Goal: Task Accomplishment & Management: Manage account settings

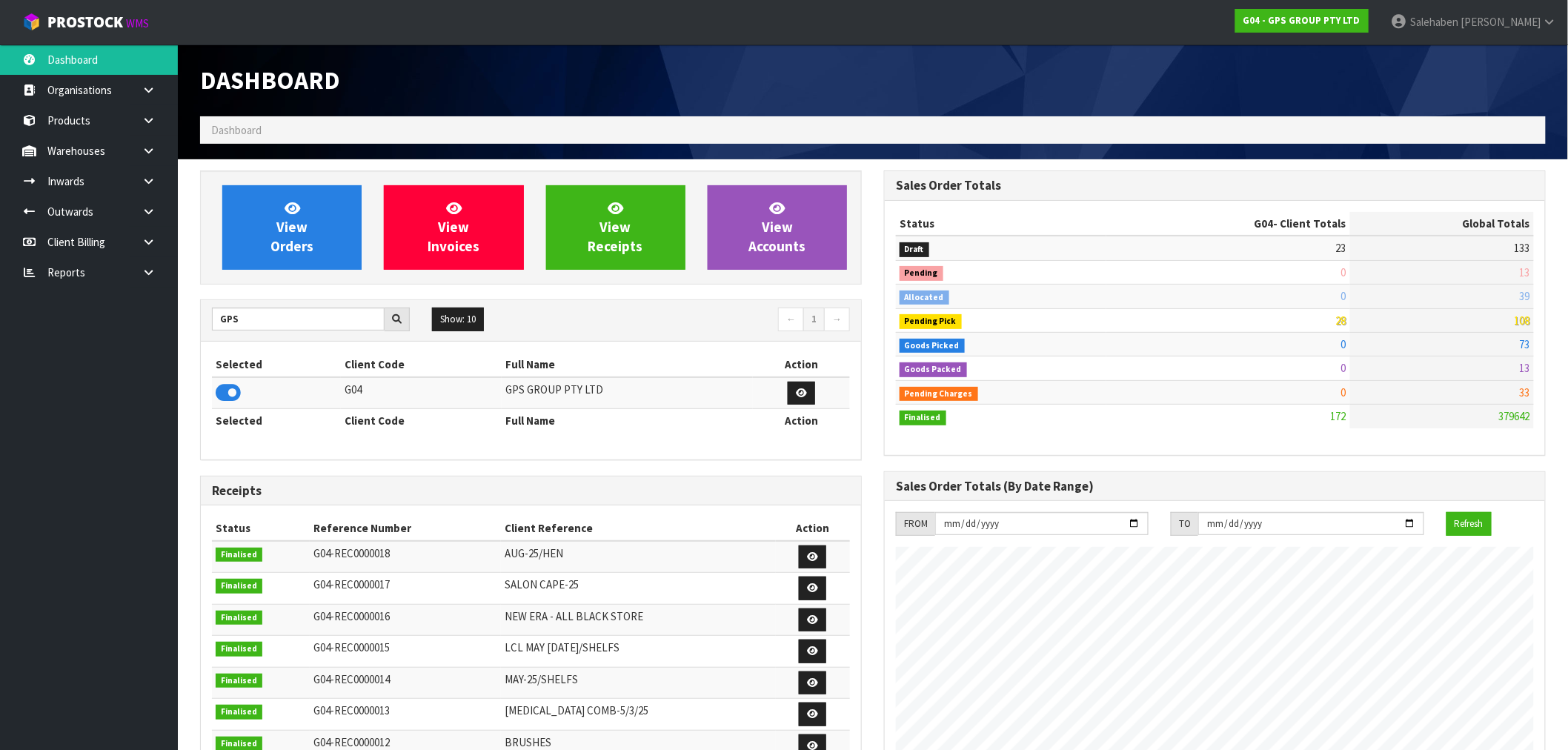
scroll to position [930, 684]
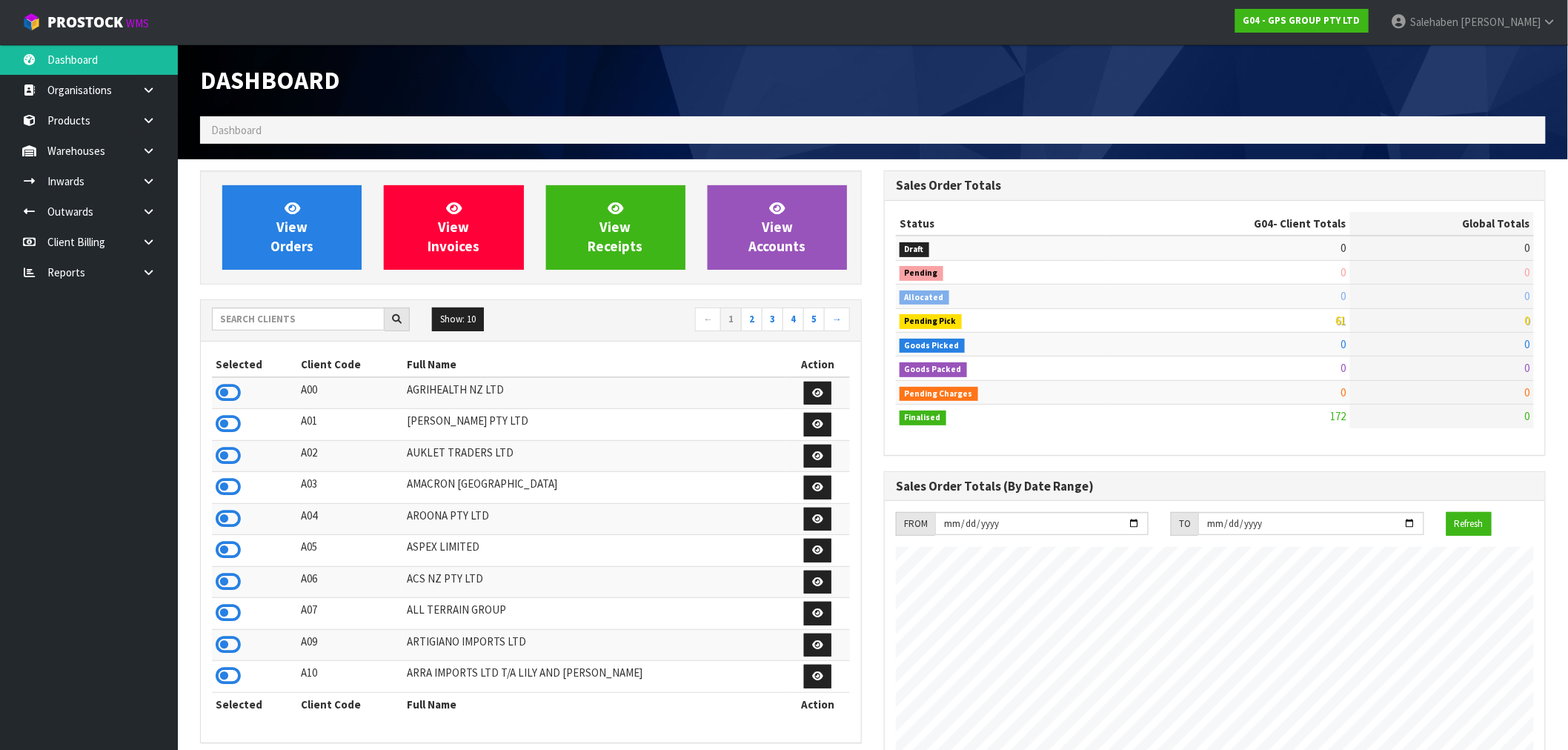
scroll to position [930, 684]
click at [326, 325] on input "text" at bounding box center [298, 319] width 173 height 23
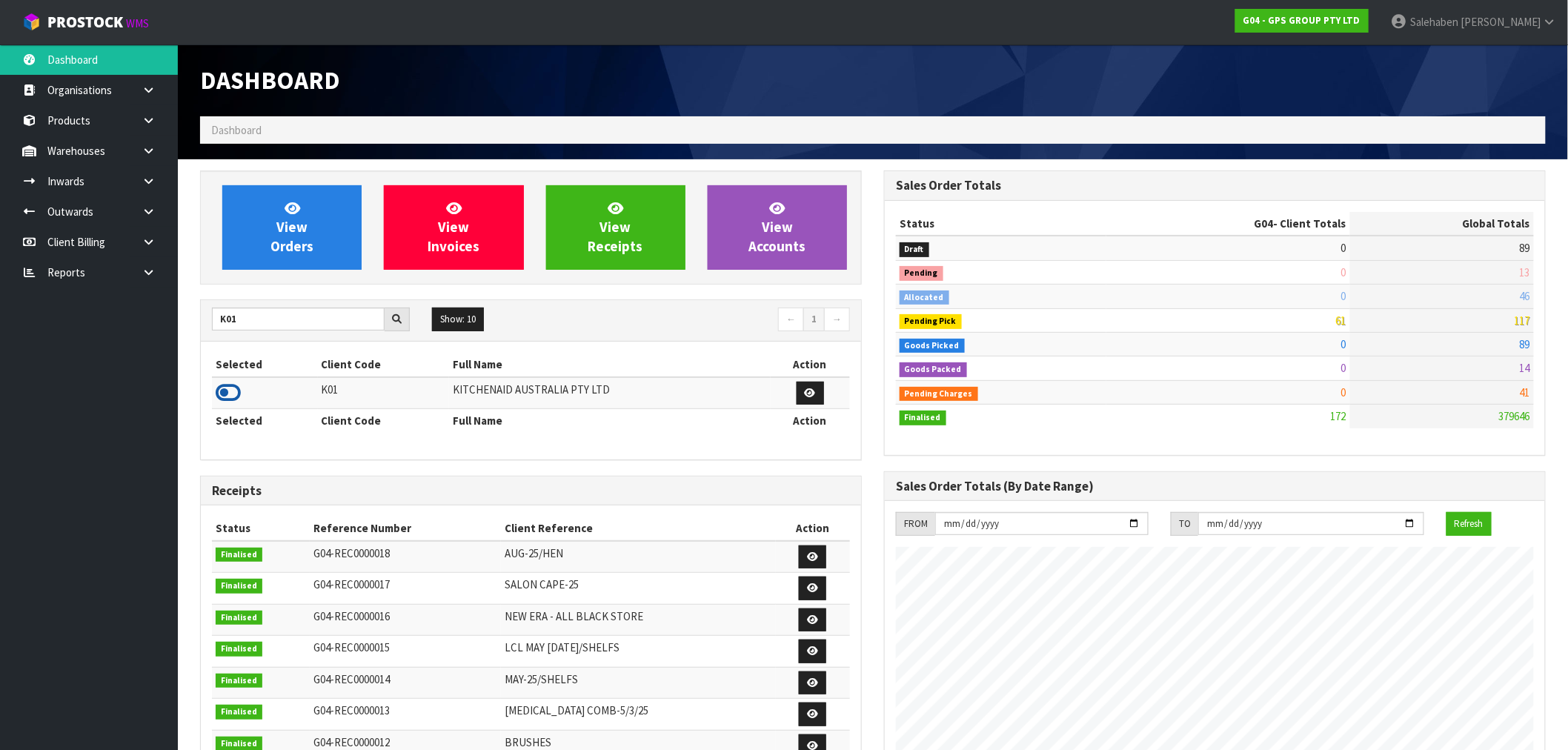
click at [225, 394] on icon at bounding box center [228, 392] width 25 height 22
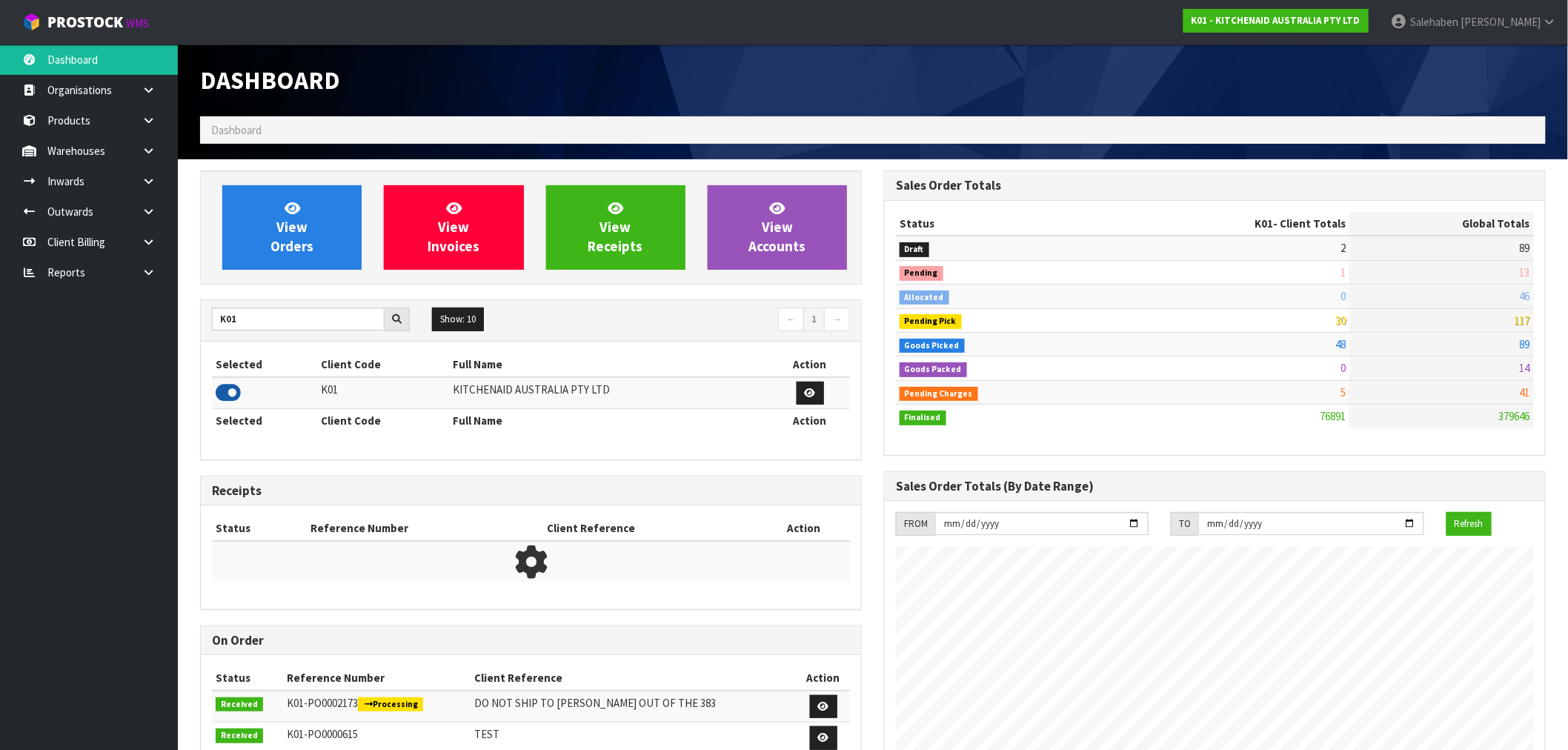
scroll to position [1122, 684]
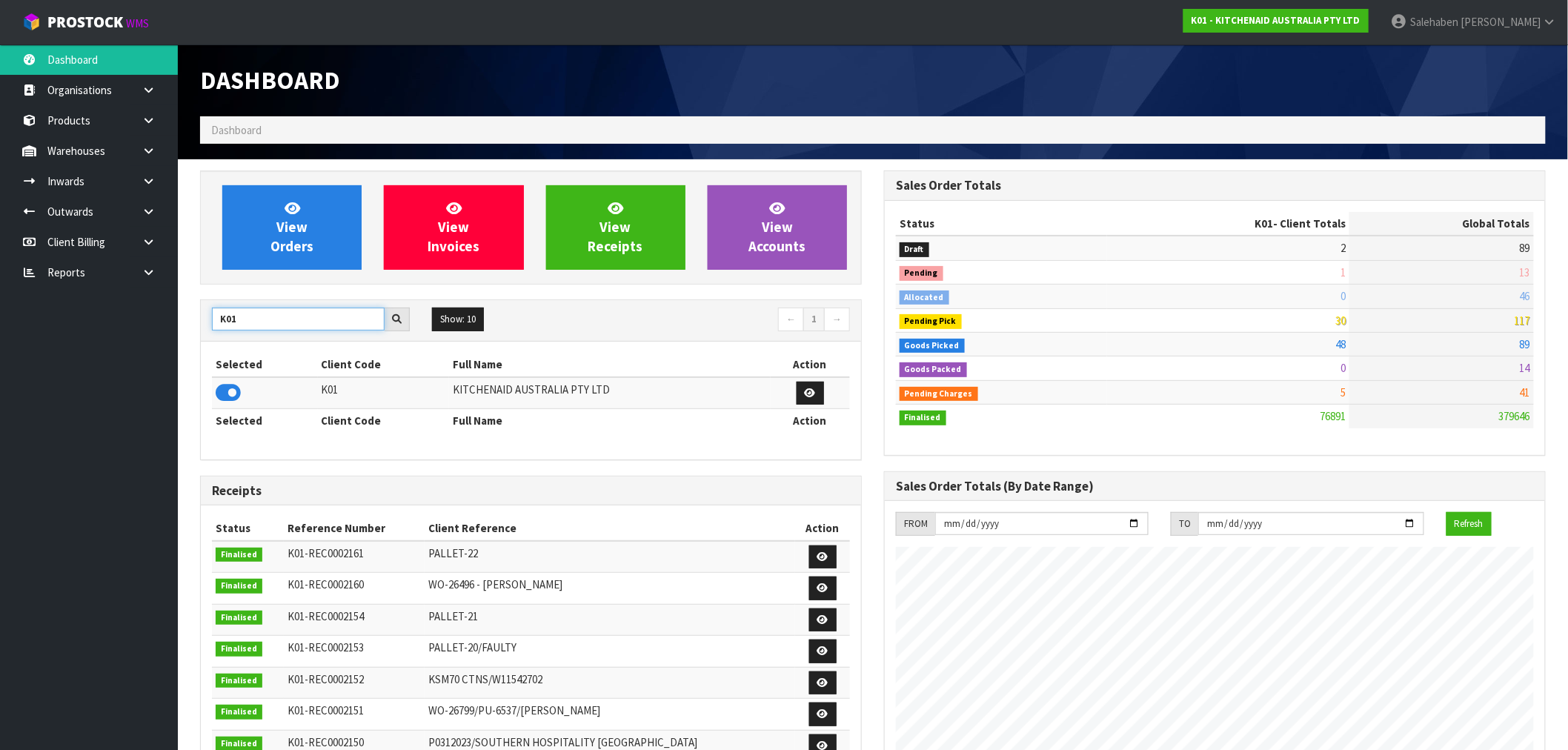
drag, startPoint x: 246, startPoint y: 322, endPoint x: 188, endPoint y: 327, distance: 58.2
click at [189, 327] on div "View Orders View Invoices View Receipts View Accounts K01 Show: 10 5 10 25 50 ←…" at bounding box center [531, 620] width 684 height 900
click at [230, 395] on icon at bounding box center [228, 392] width 25 height 22
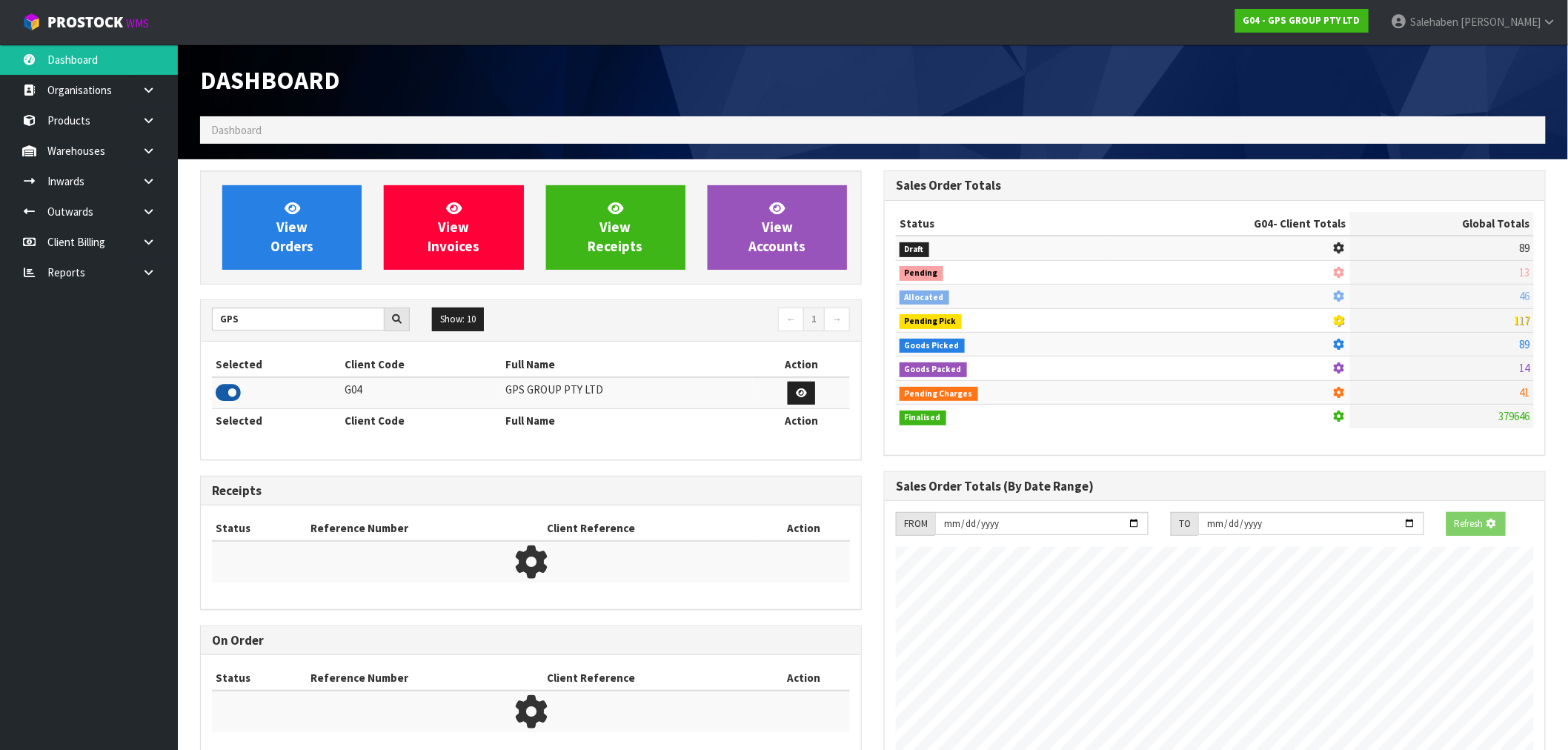
scroll to position [930, 684]
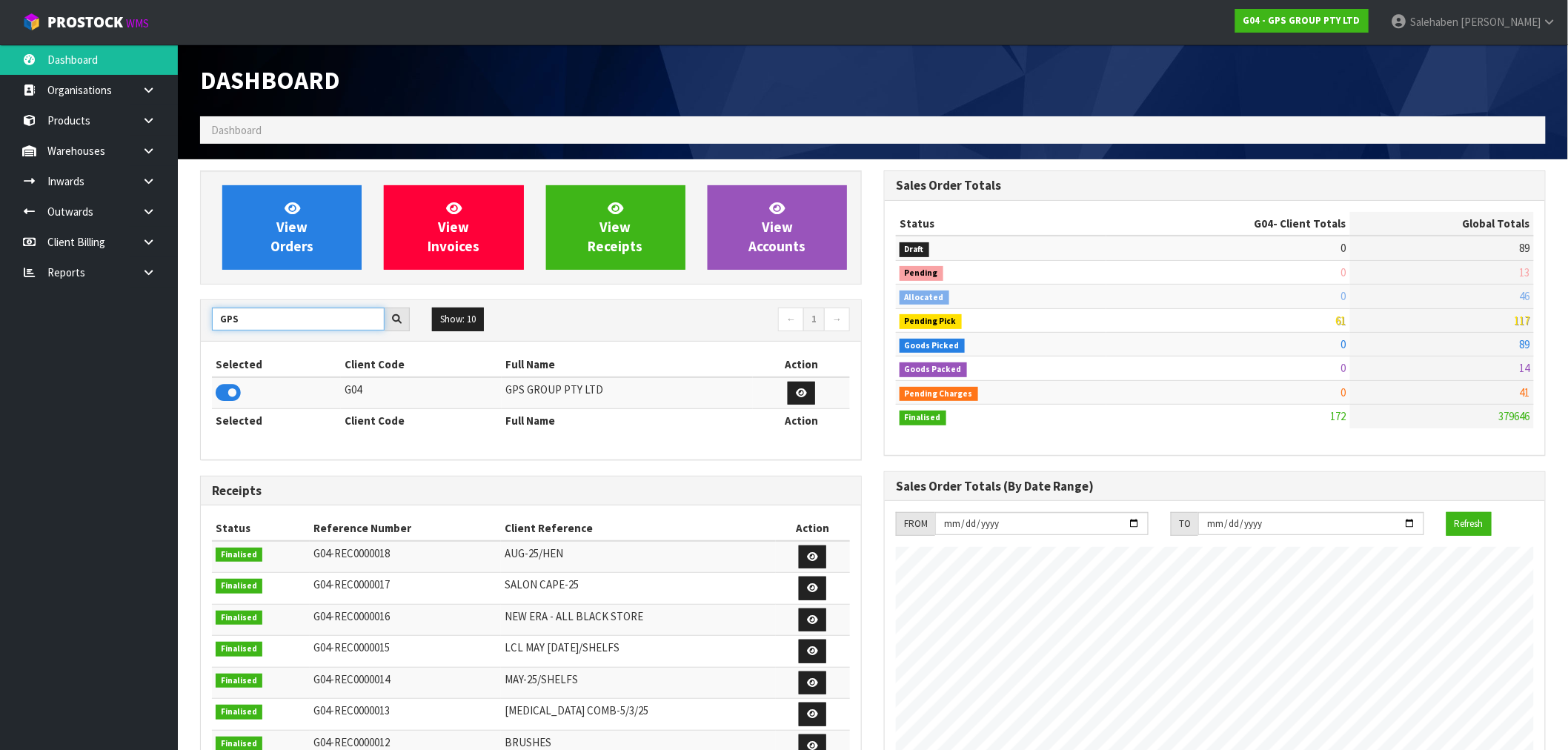
drag, startPoint x: 243, startPoint y: 320, endPoint x: 159, endPoint y: 336, distance: 85.5
click at [159, 335] on body "Toggle navigation ProStock WMS G04 - GPS GROUP PTY LTD [PERSON_NAME] Logout Das…" at bounding box center [784, 375] width 1568 height 750
type input "N04"
click at [223, 395] on icon at bounding box center [228, 392] width 25 height 22
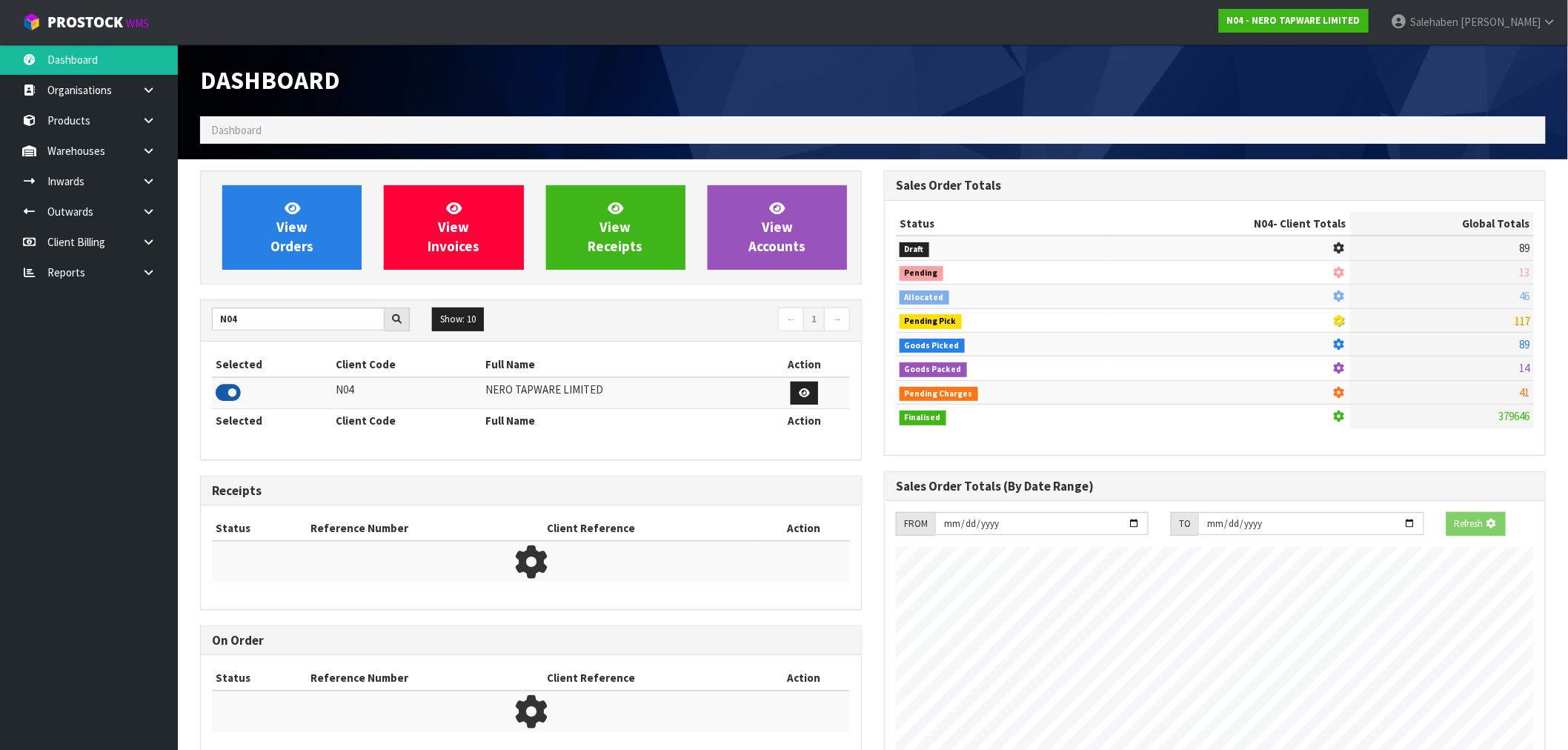
scroll to position [1155, 684]
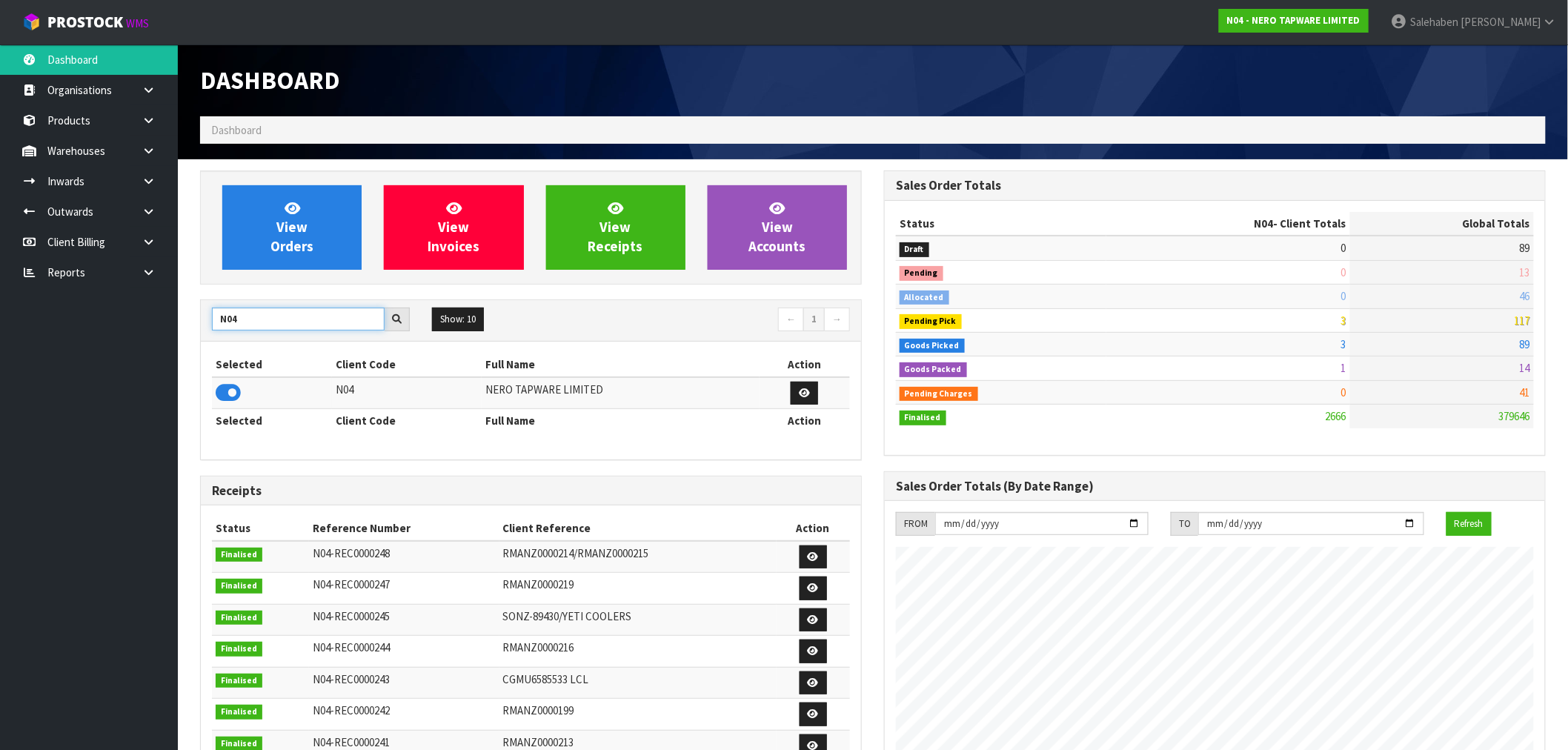
drag, startPoint x: 246, startPoint y: 328, endPoint x: 211, endPoint y: 331, distance: 35.1
click at [211, 331] on div "N04 Show: 10 5 10 25 50 ← 1 →" at bounding box center [531, 321] width 660 height 26
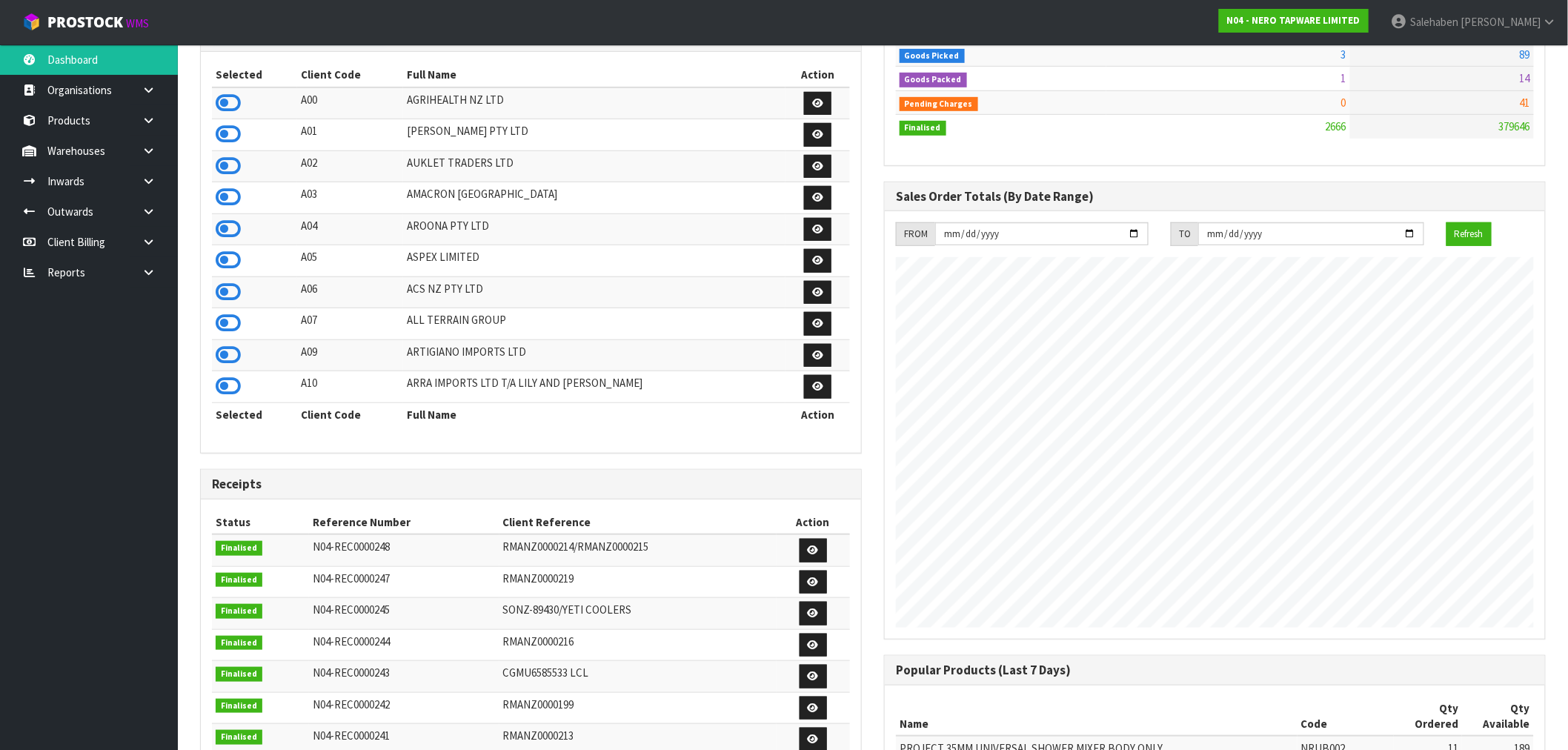
scroll to position [0, 0]
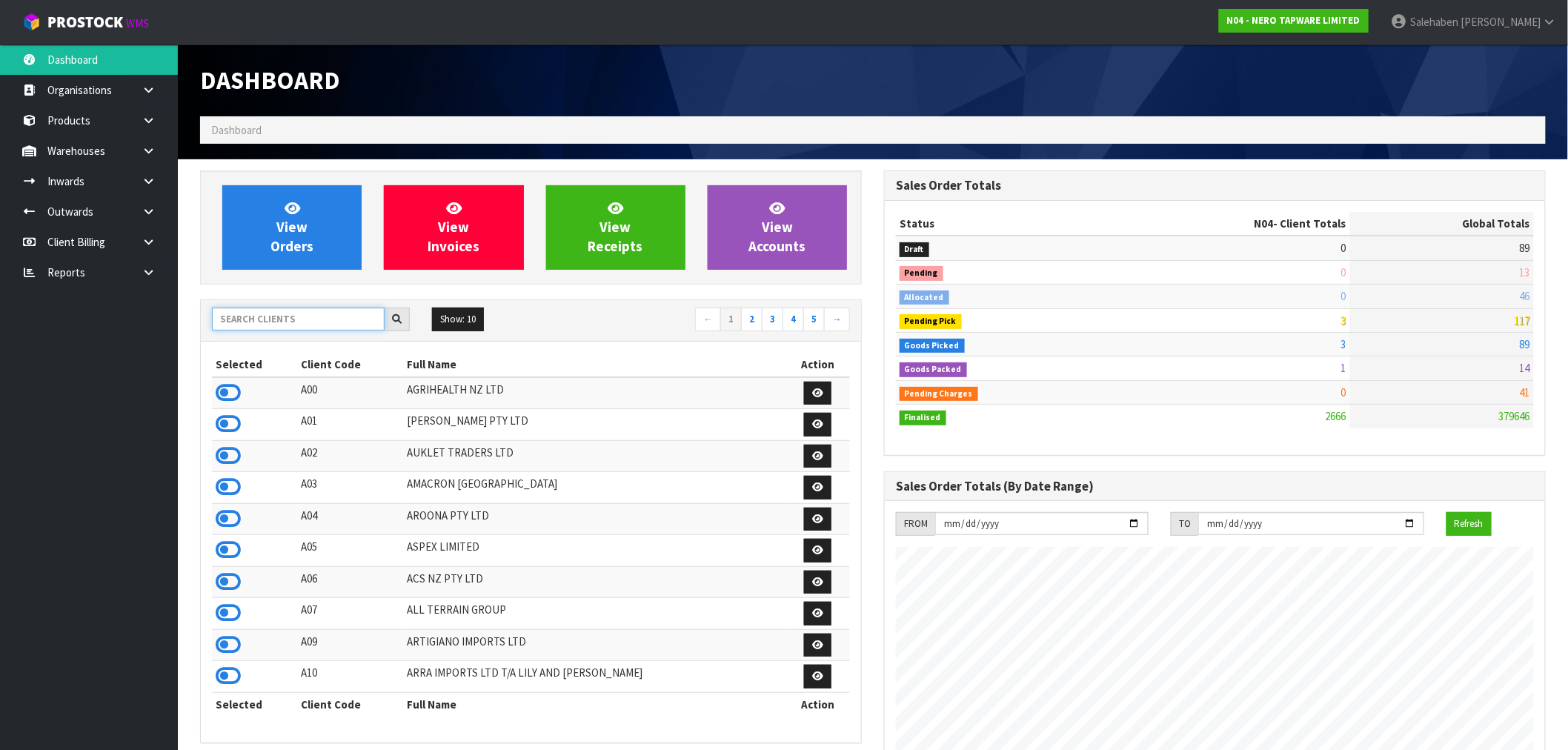
click at [253, 317] on input "text" at bounding box center [298, 319] width 173 height 23
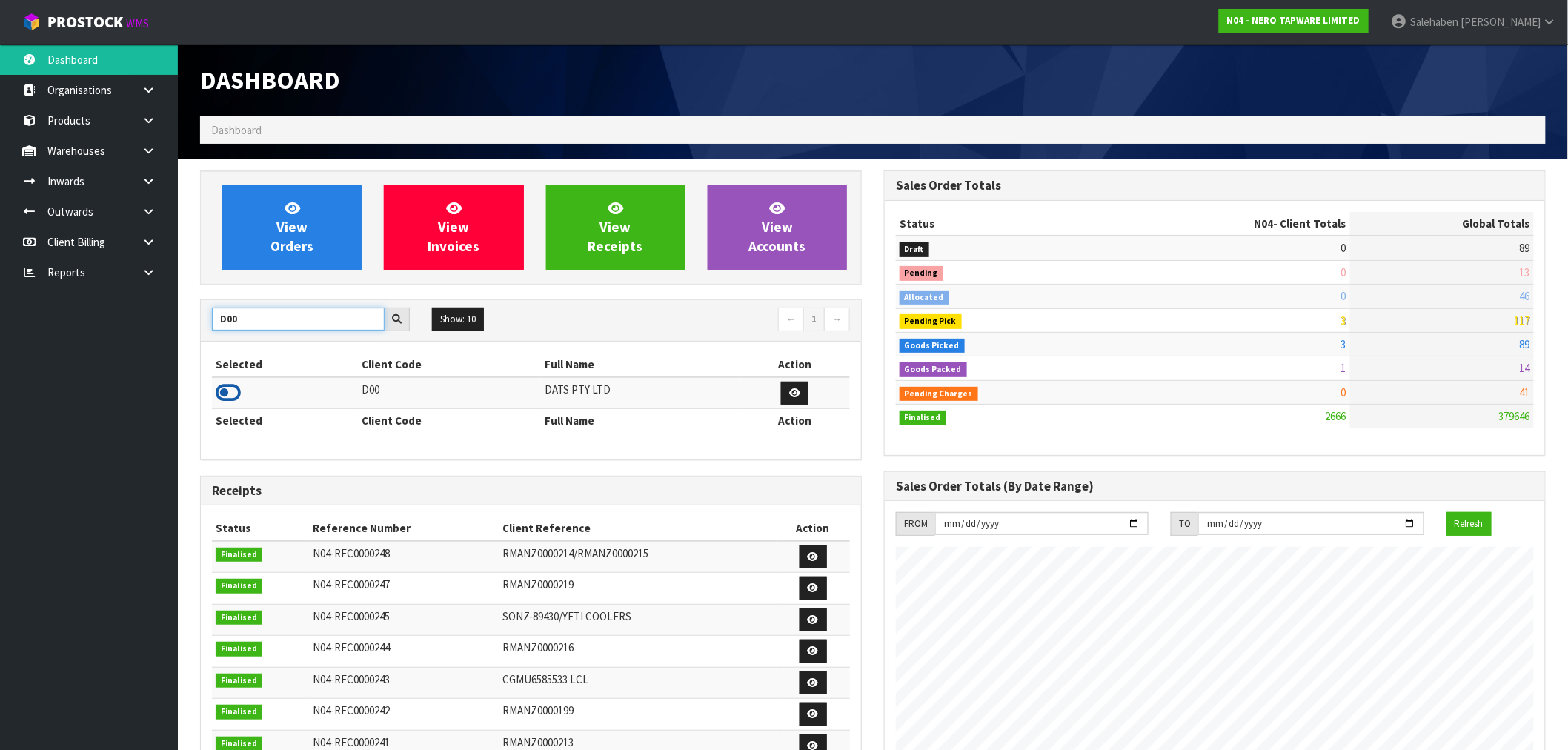
type input "D00"
click at [226, 388] on icon at bounding box center [228, 392] width 25 height 22
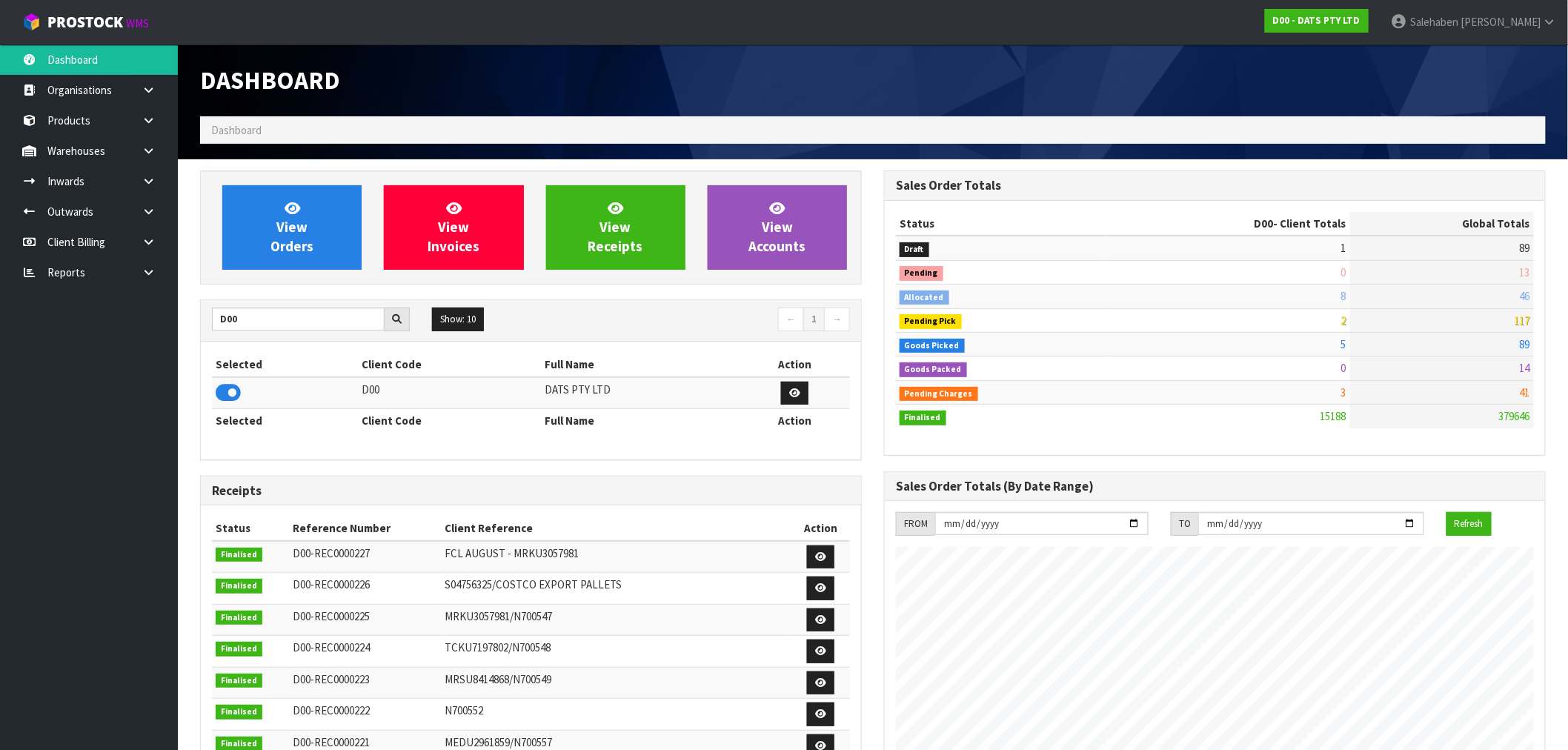
scroll to position [1122, 684]
click at [306, 221] on span "View Orders" at bounding box center [292, 227] width 43 height 55
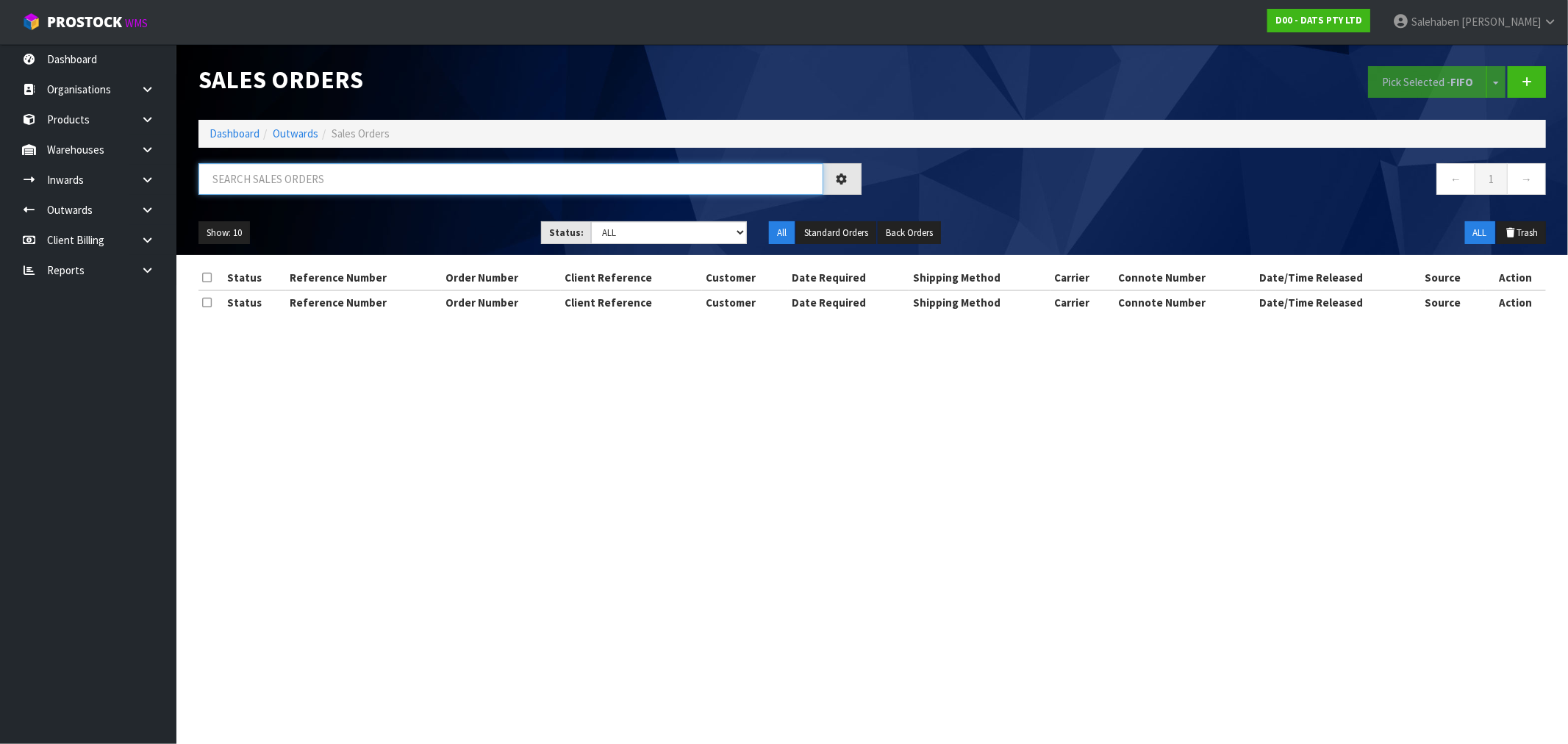
click at [362, 169] on input "text" at bounding box center [511, 178] width 624 height 31
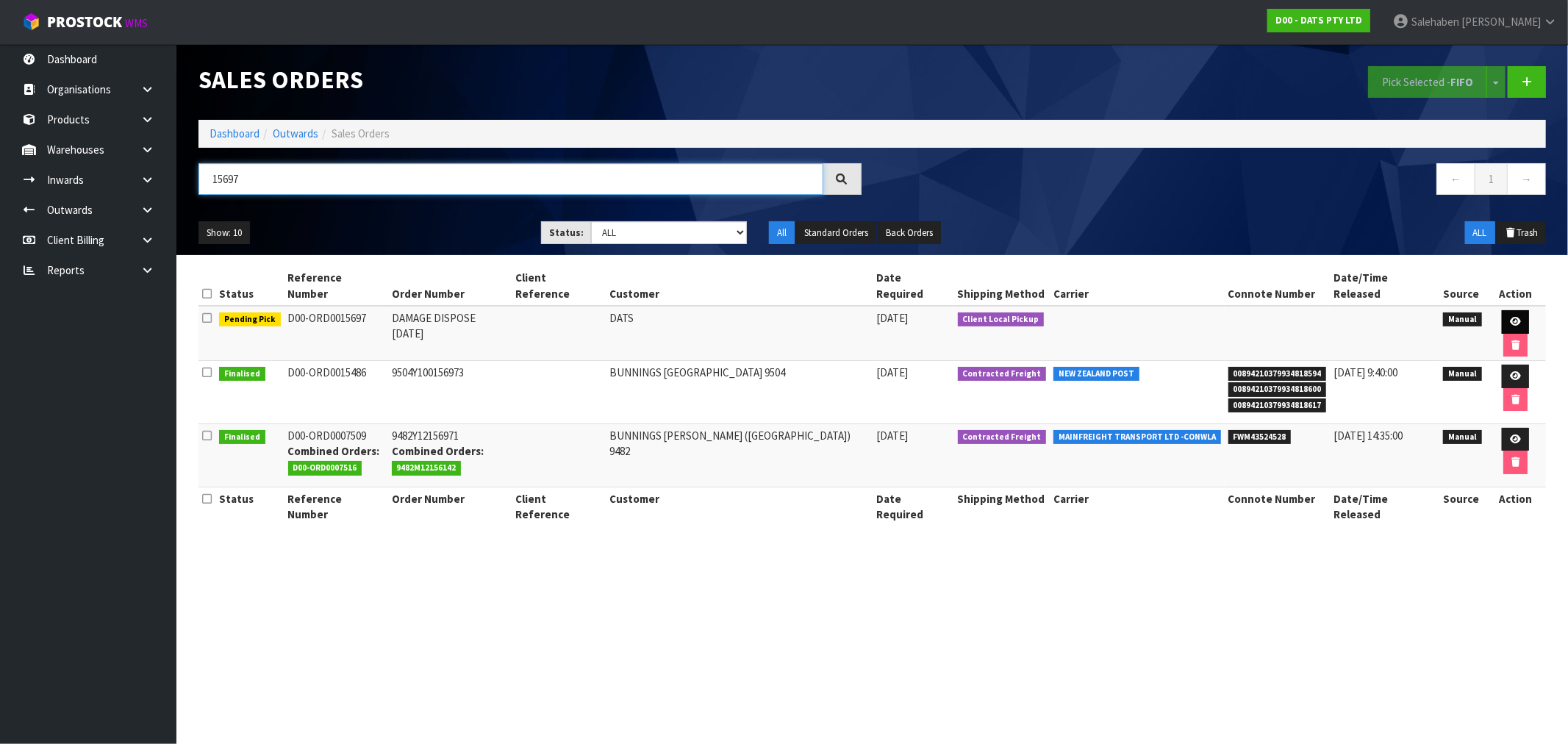
type input "15697"
click at [1509, 317] on icon at bounding box center [1515, 321] width 11 height 10
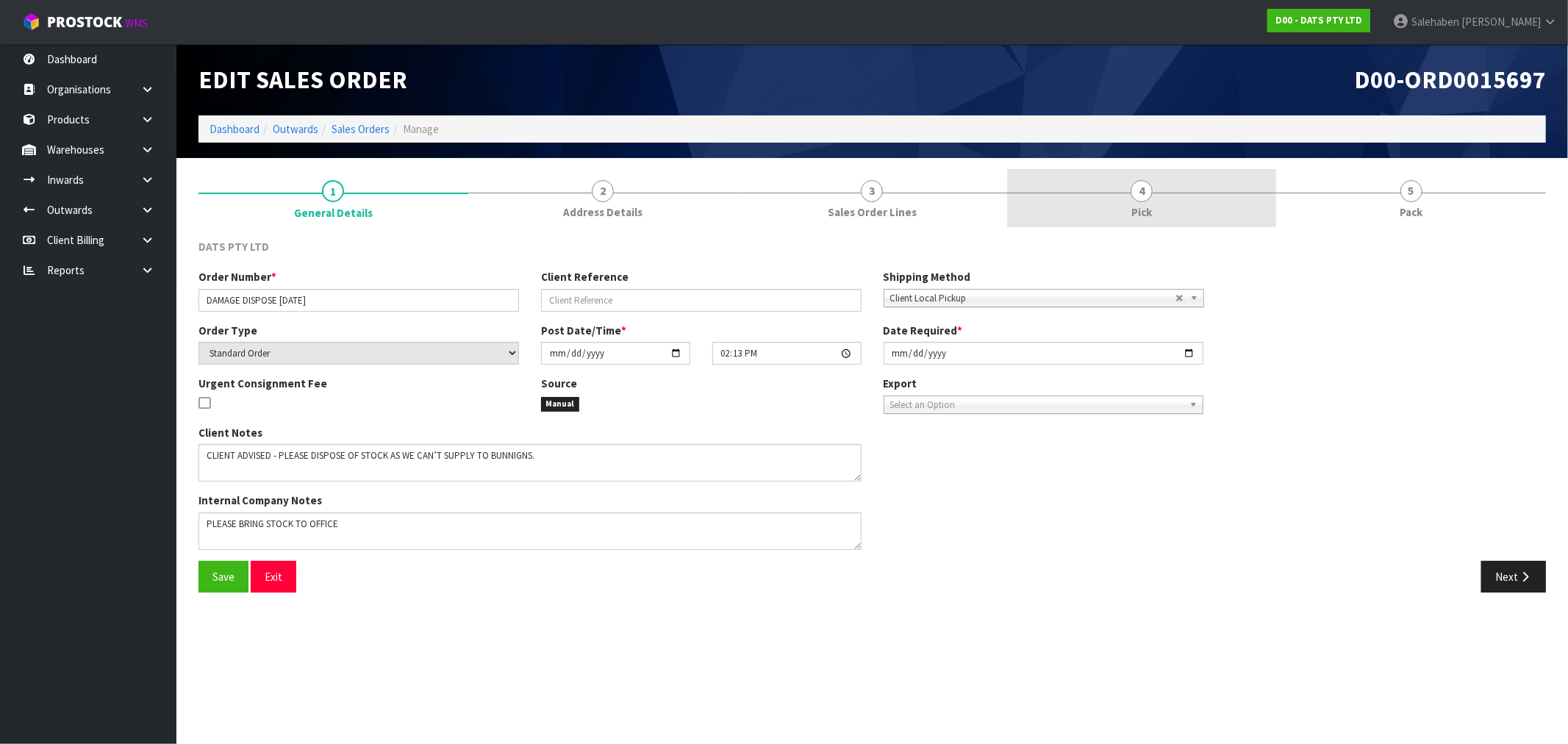
click at [1140, 221] on link "4 Pick" at bounding box center [1142, 198] width 270 height 58
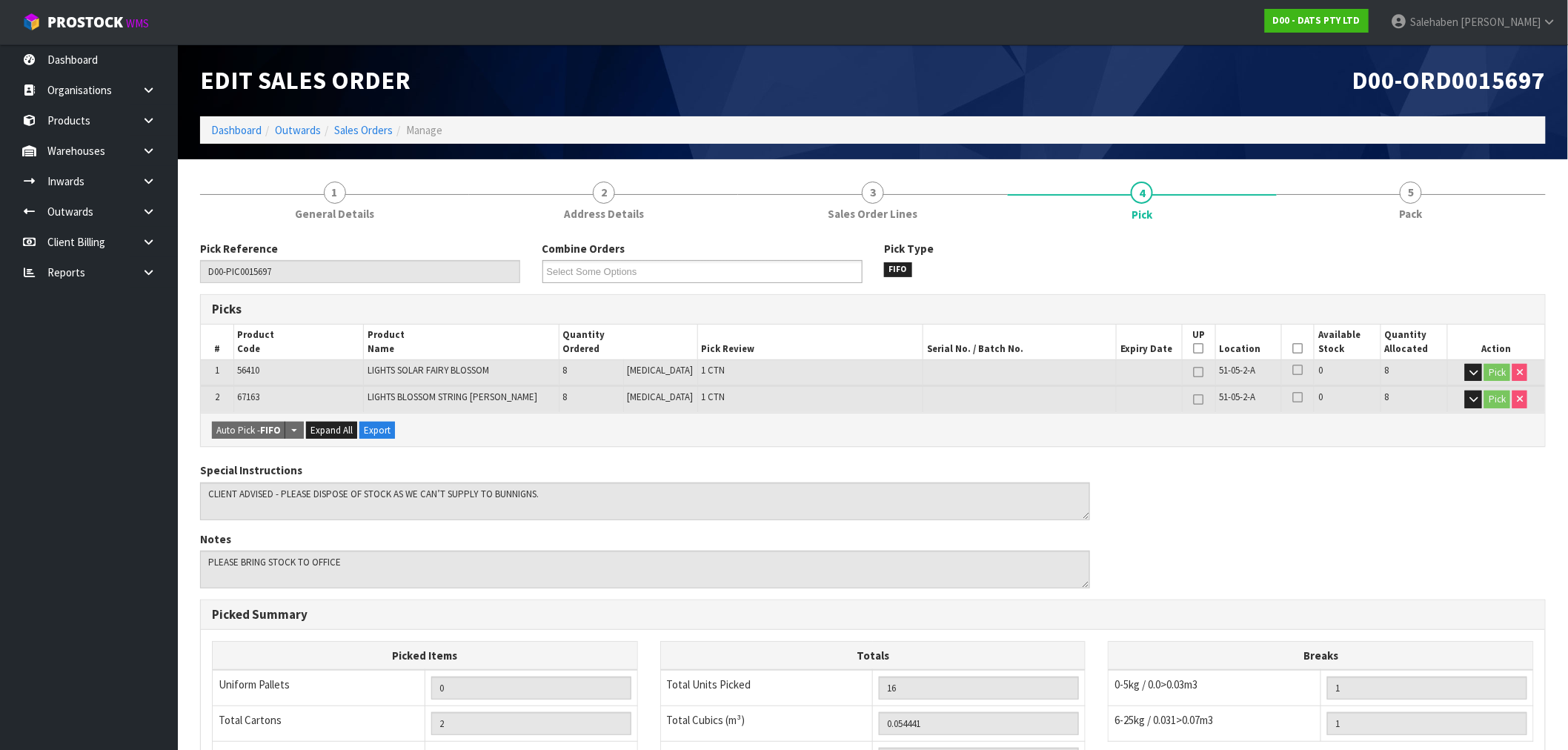
click at [1298, 337] on th "Picked" at bounding box center [1298, 342] width 32 height 35
click at [1293, 349] on icon at bounding box center [1298, 349] width 11 height 1
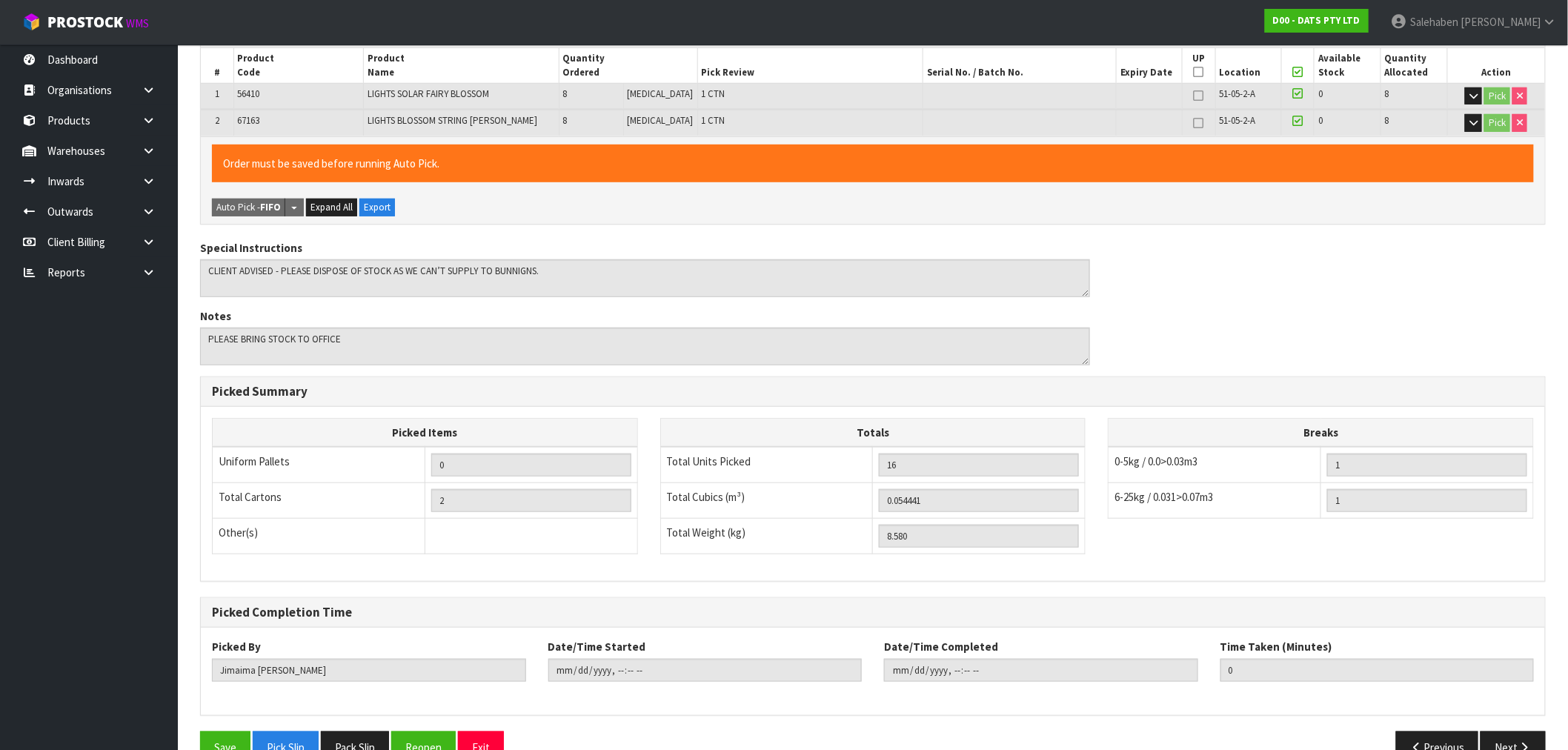
scroll to position [311, 0]
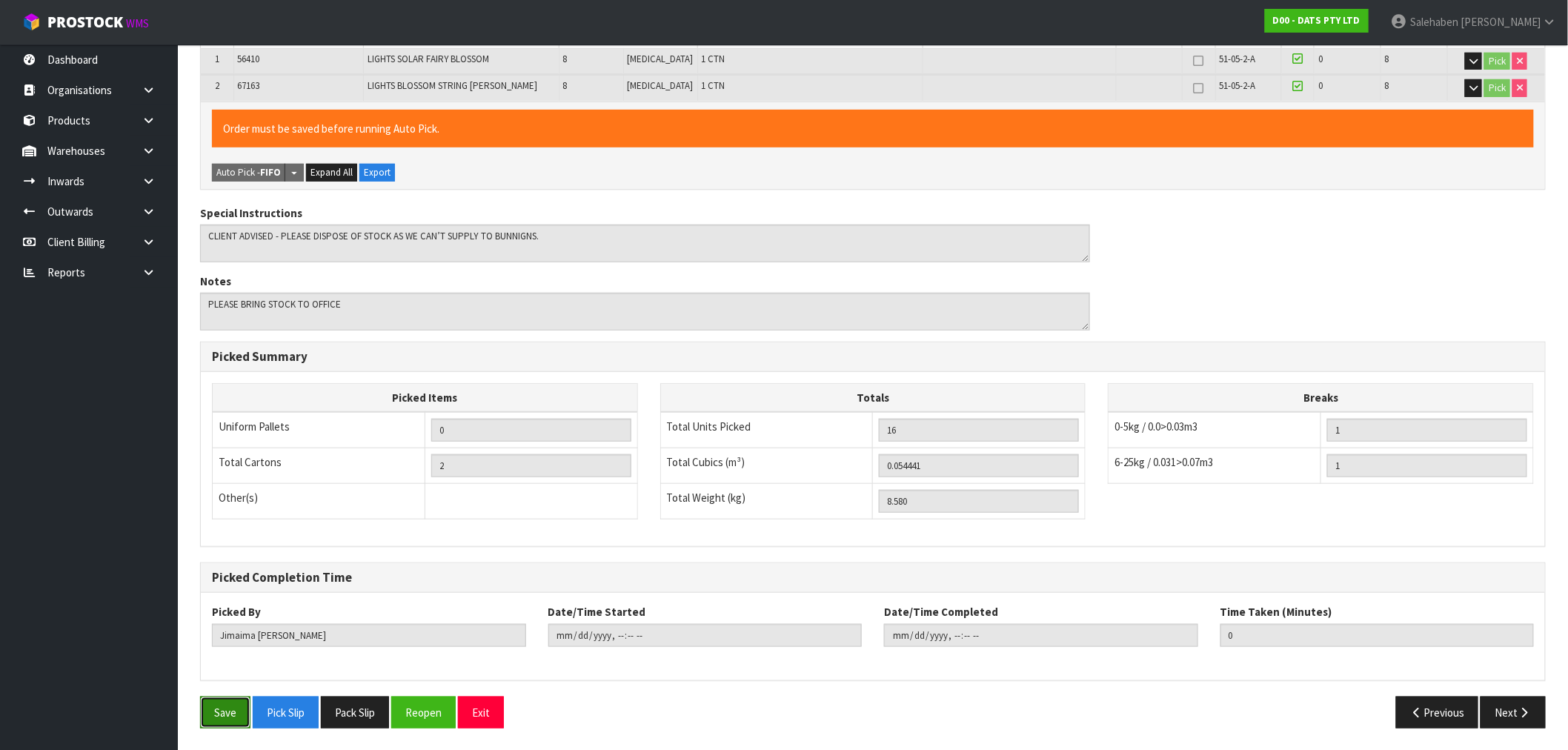
click at [220, 712] on button "Save" at bounding box center [226, 712] width 51 height 31
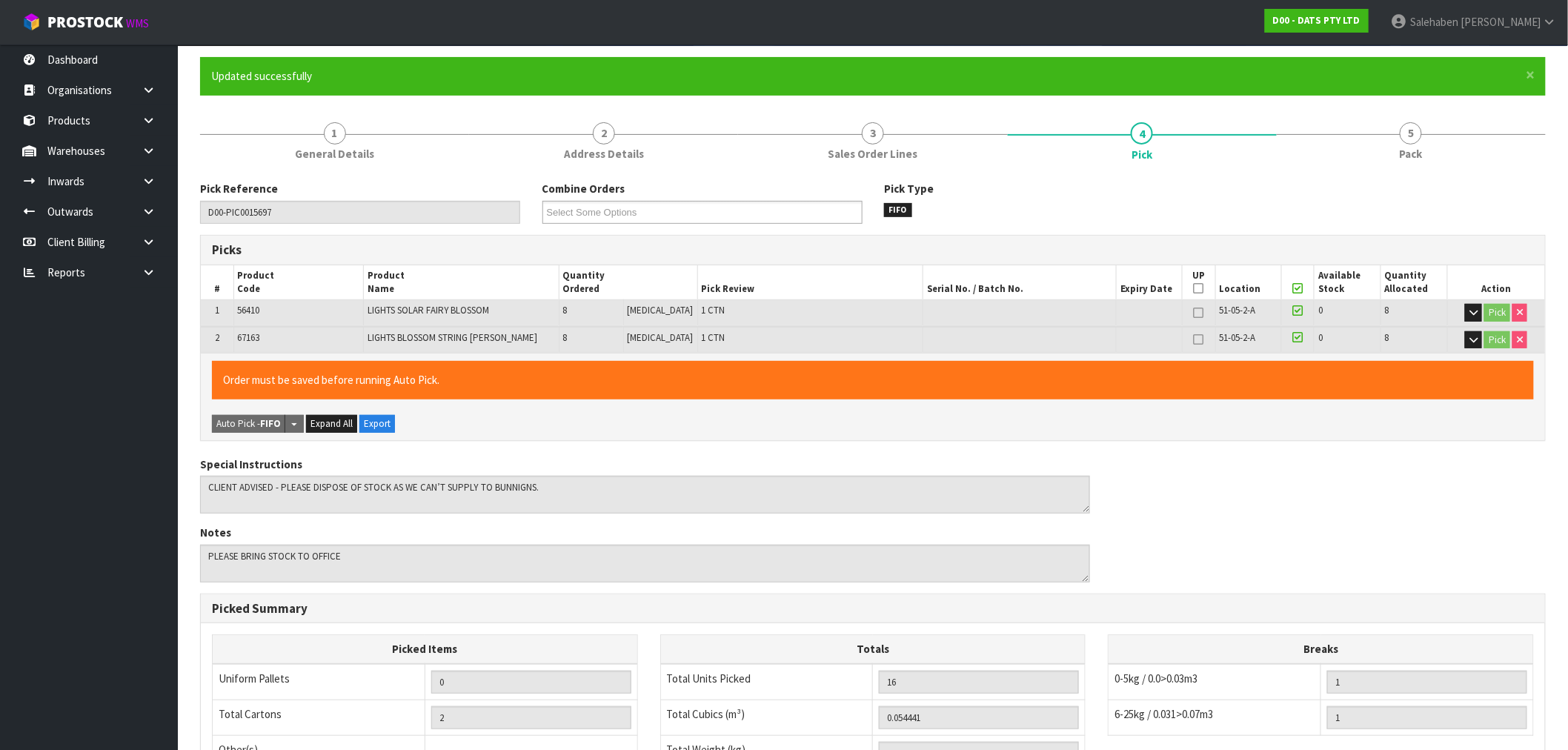
type input "Salehaben Patel"
type input "2025-09-04T09:34:53"
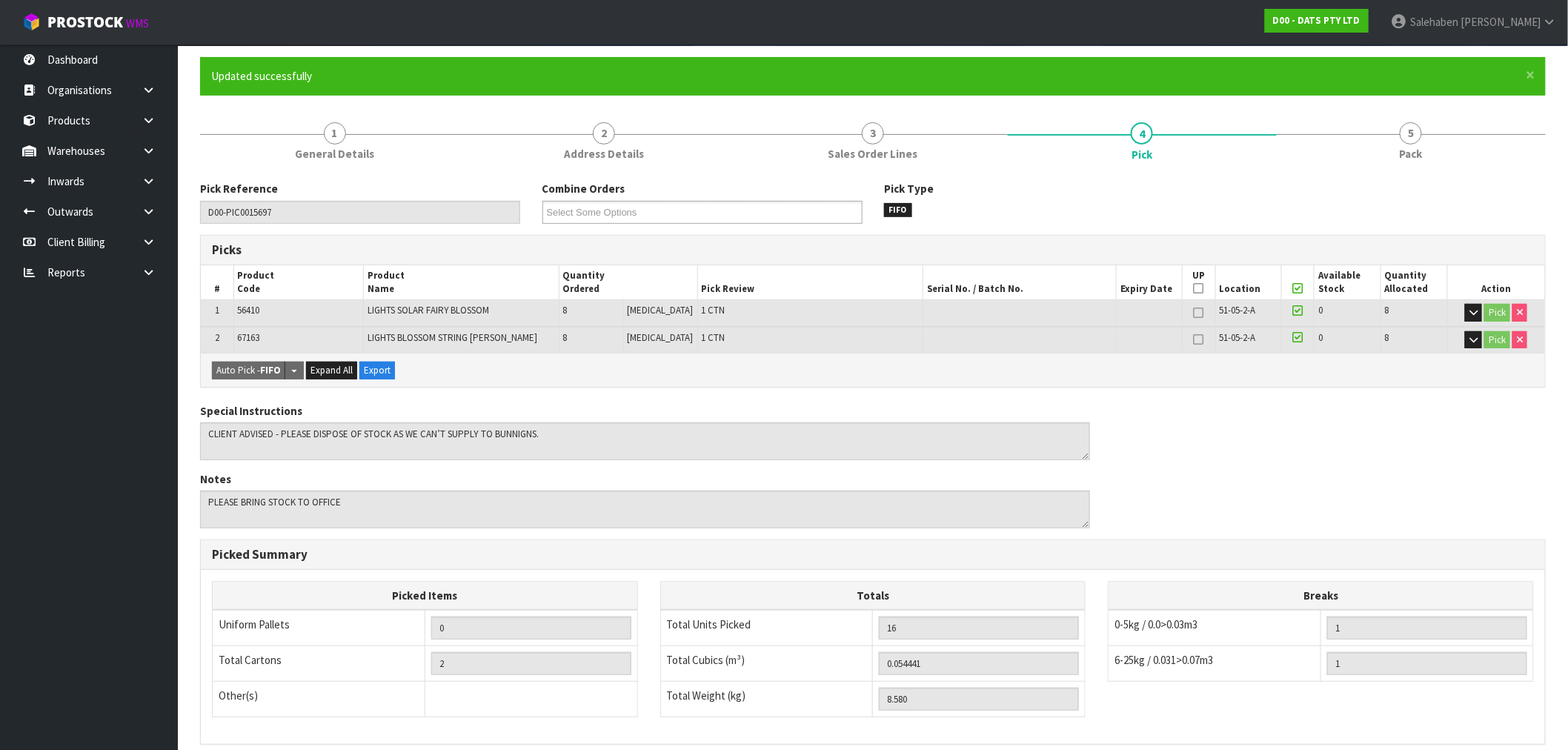
scroll to position [311, 0]
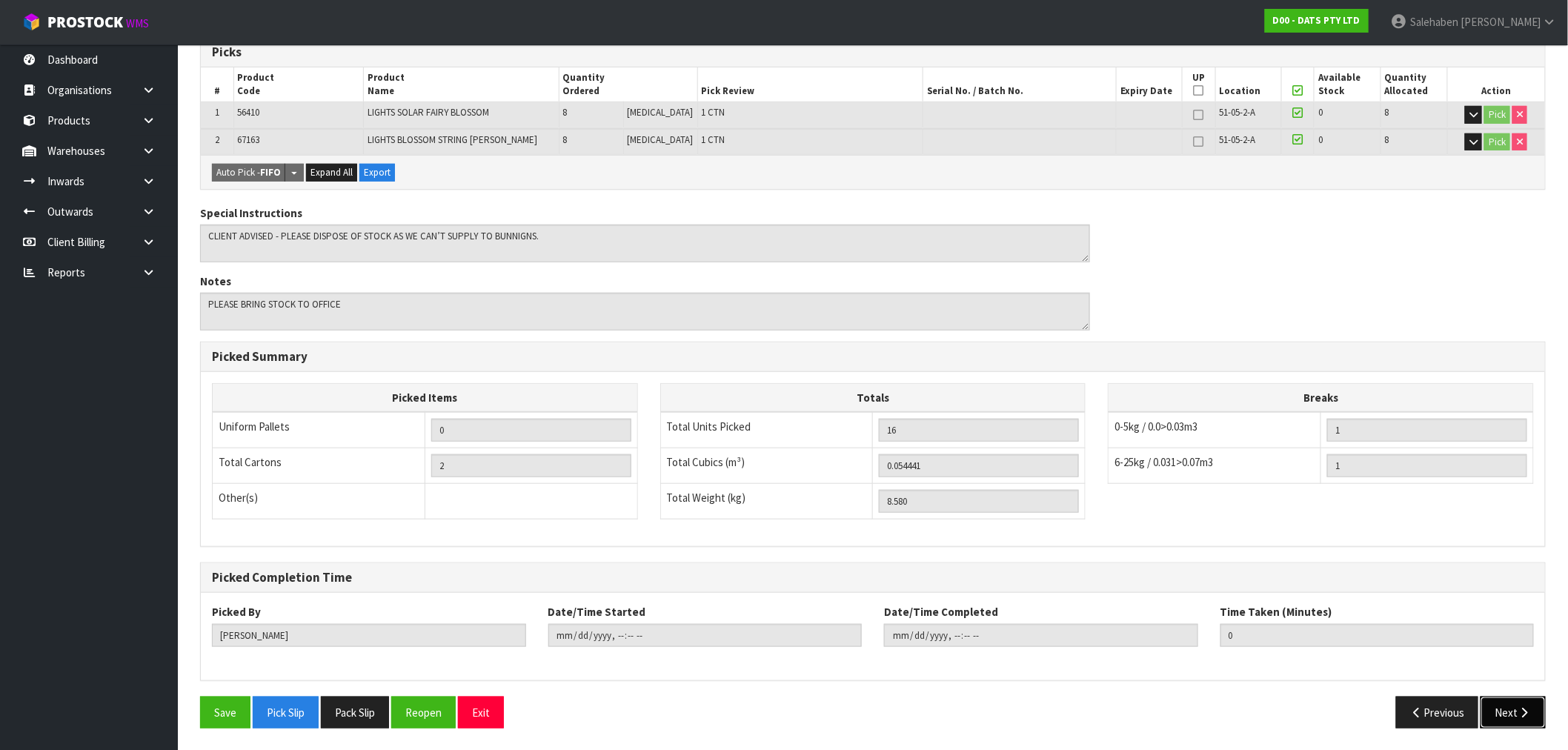
drag, startPoint x: 1520, startPoint y: 714, endPoint x: 868, endPoint y: 707, distance: 652.0
click at [1517, 714] on icon "button" at bounding box center [1524, 712] width 14 height 11
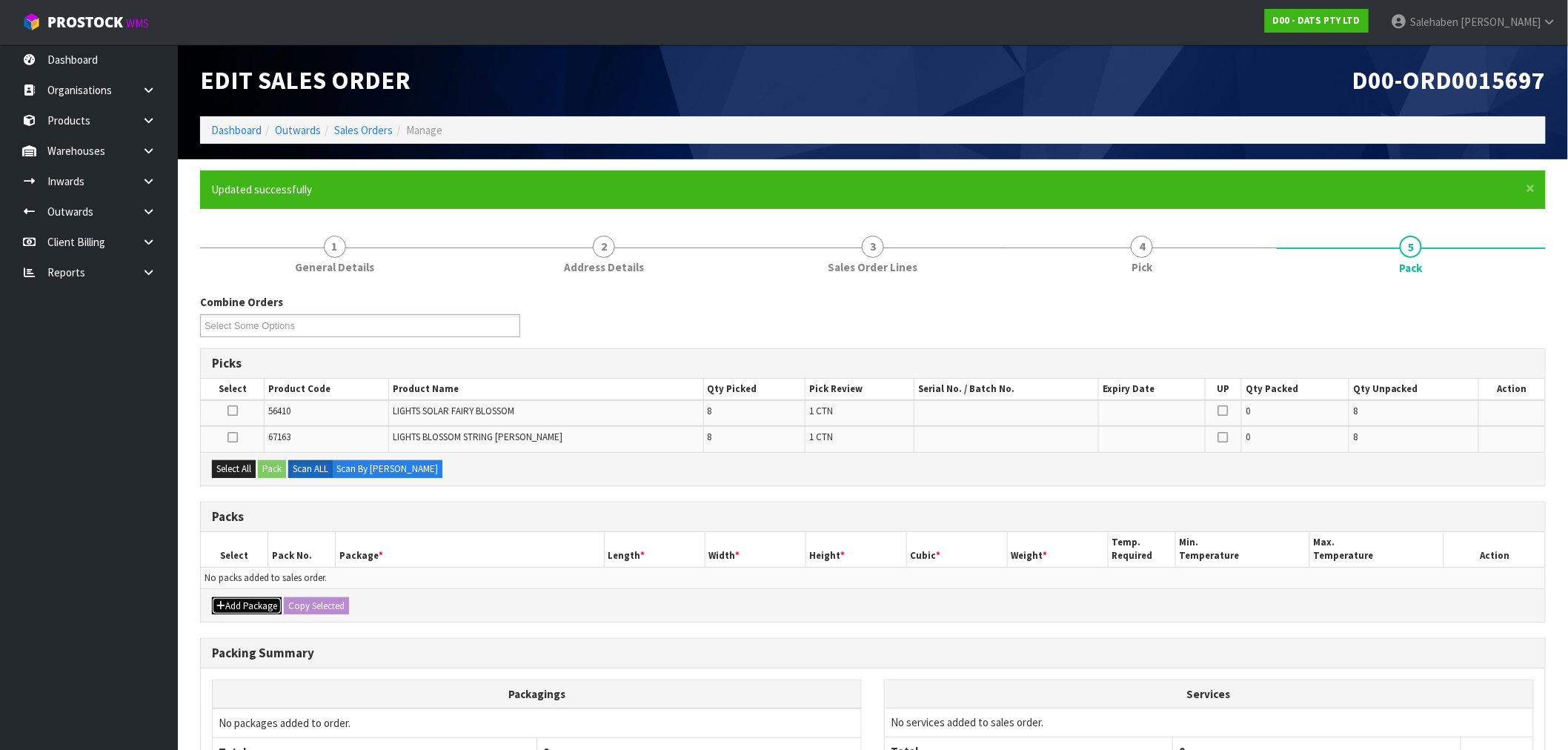
click at [240, 611] on button "Add Package" at bounding box center [246, 606] width 70 height 18
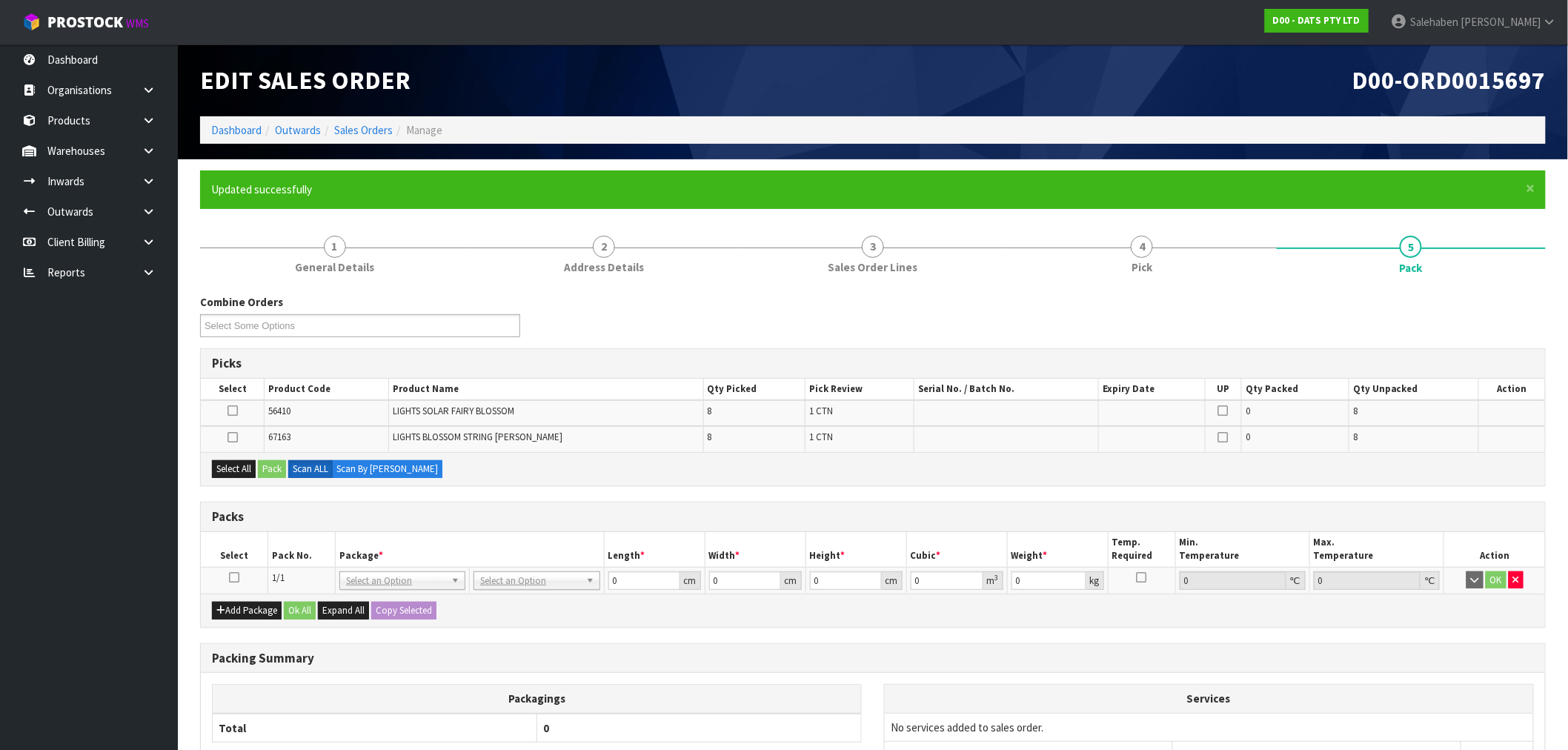
click at [230, 578] on icon at bounding box center [234, 577] width 11 height 1
click at [232, 468] on button "Select All" at bounding box center [233, 468] width 44 height 18
click at [271, 465] on button "Pack" at bounding box center [272, 468] width 28 height 18
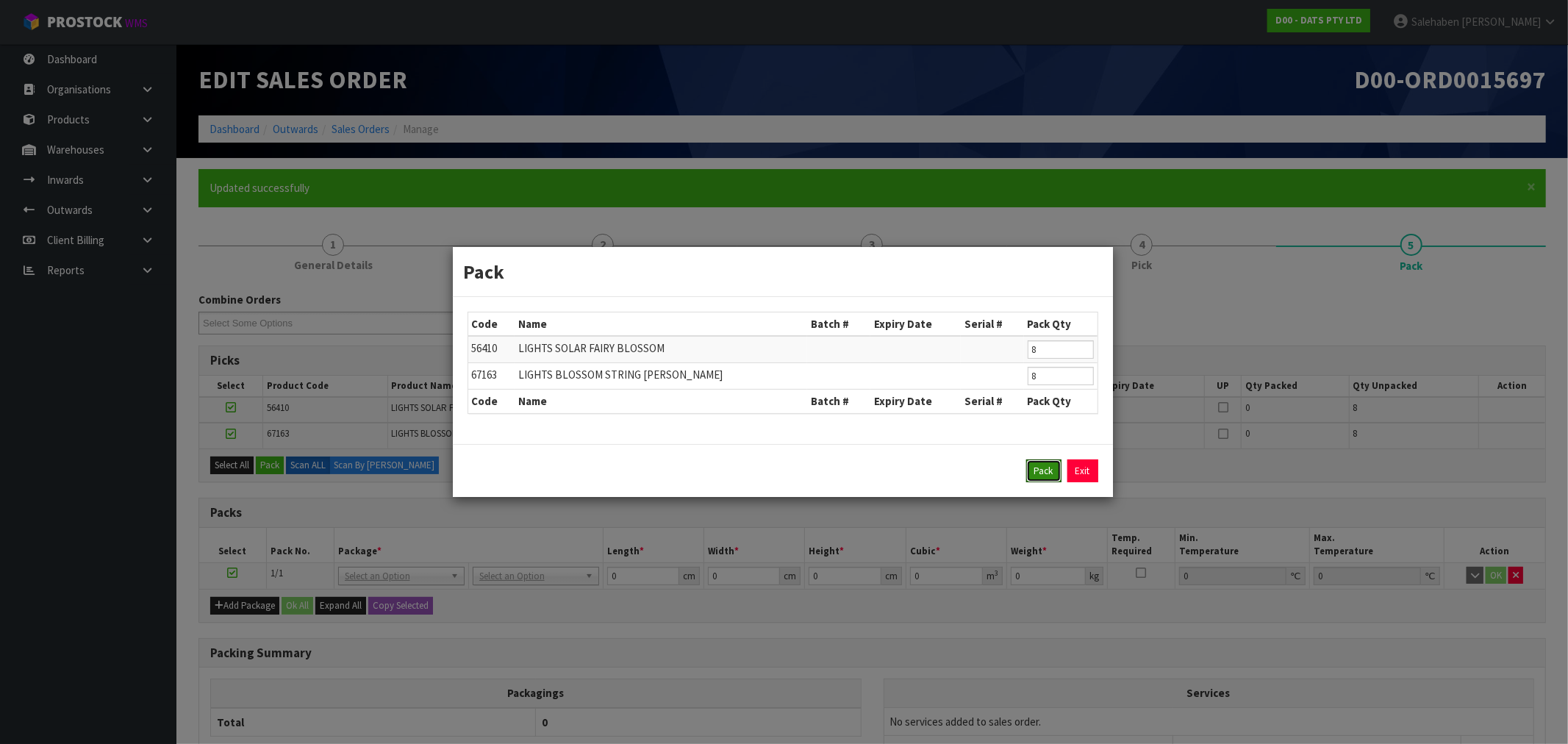
click at [1040, 478] on button "Pack" at bounding box center [1043, 471] width 35 height 24
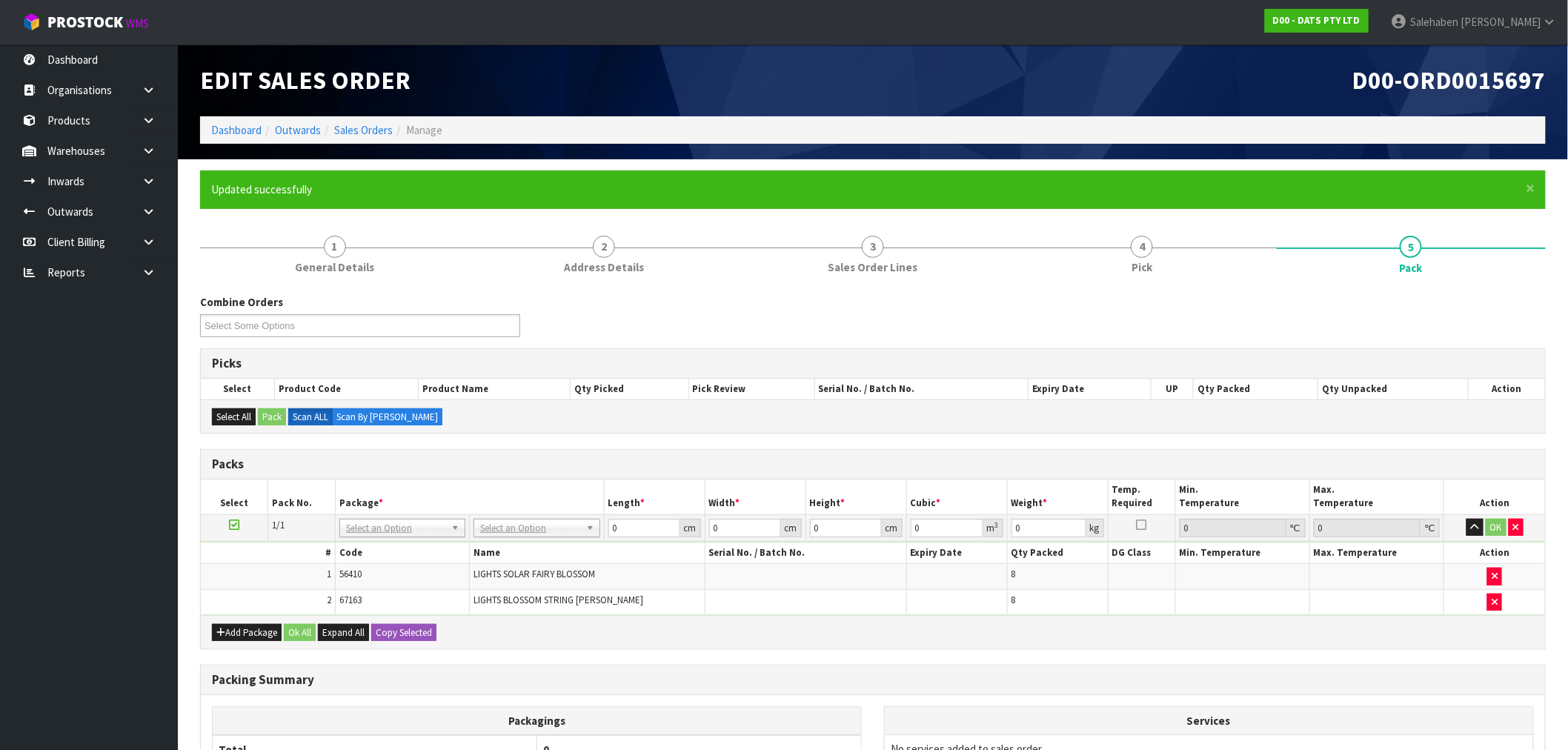
click at [541, 517] on table "Select Pack No. Package * Length * Width * Height * Cubic * Weight * Temp. Requ…" at bounding box center [873, 547] width 1345 height 136
drag, startPoint x: 628, startPoint y: 530, endPoint x: 471, endPoint y: 570, distance: 162.0
click at [481, 567] on tbody "1/1 NONE 007-001 007-002 007-004 007-009 007-013 007-014 007-015 007-017 007-01…" at bounding box center [873, 564] width 1345 height 101
type input "53"
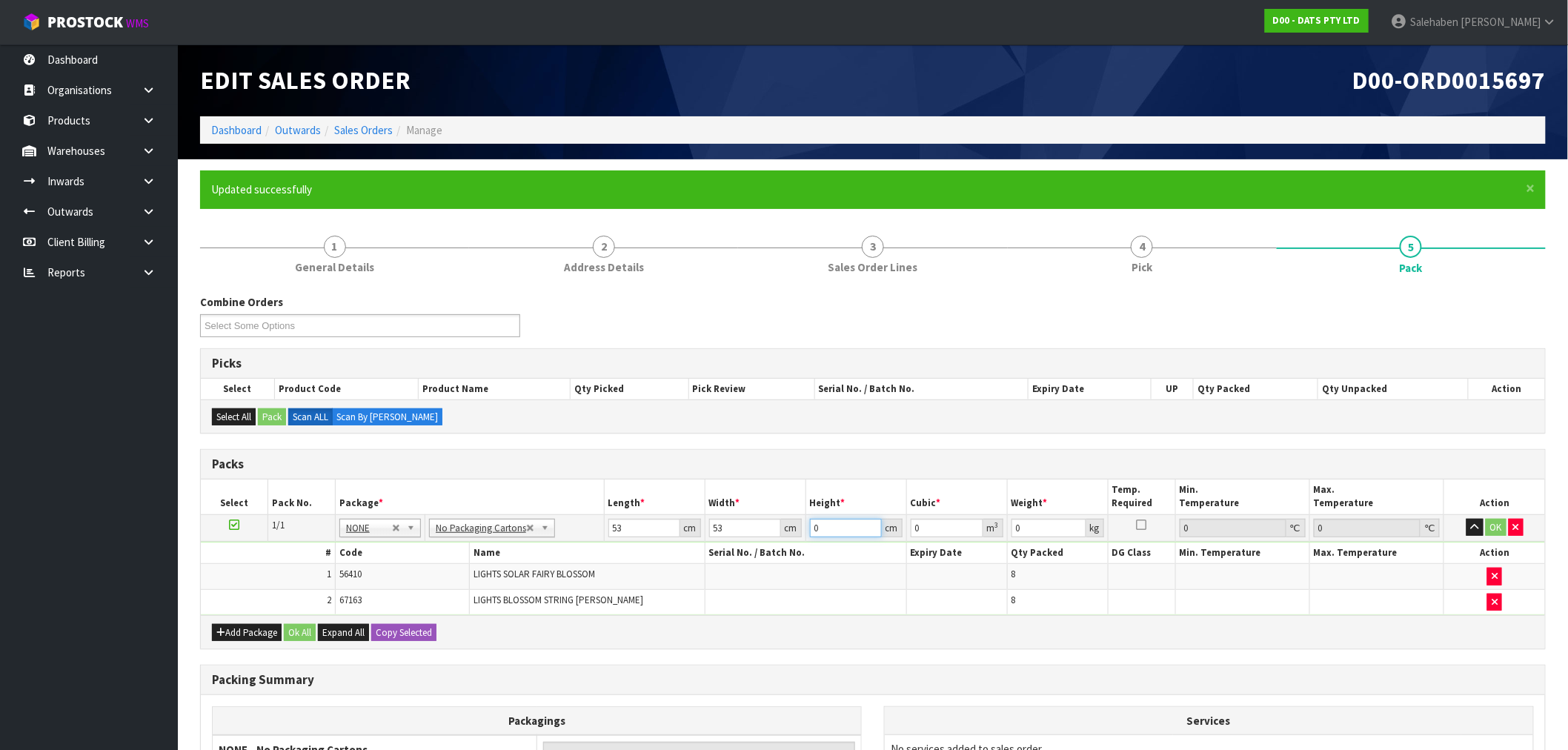
type input "4"
type input "0.011236"
type input "45"
type input "0.126405"
type input "45"
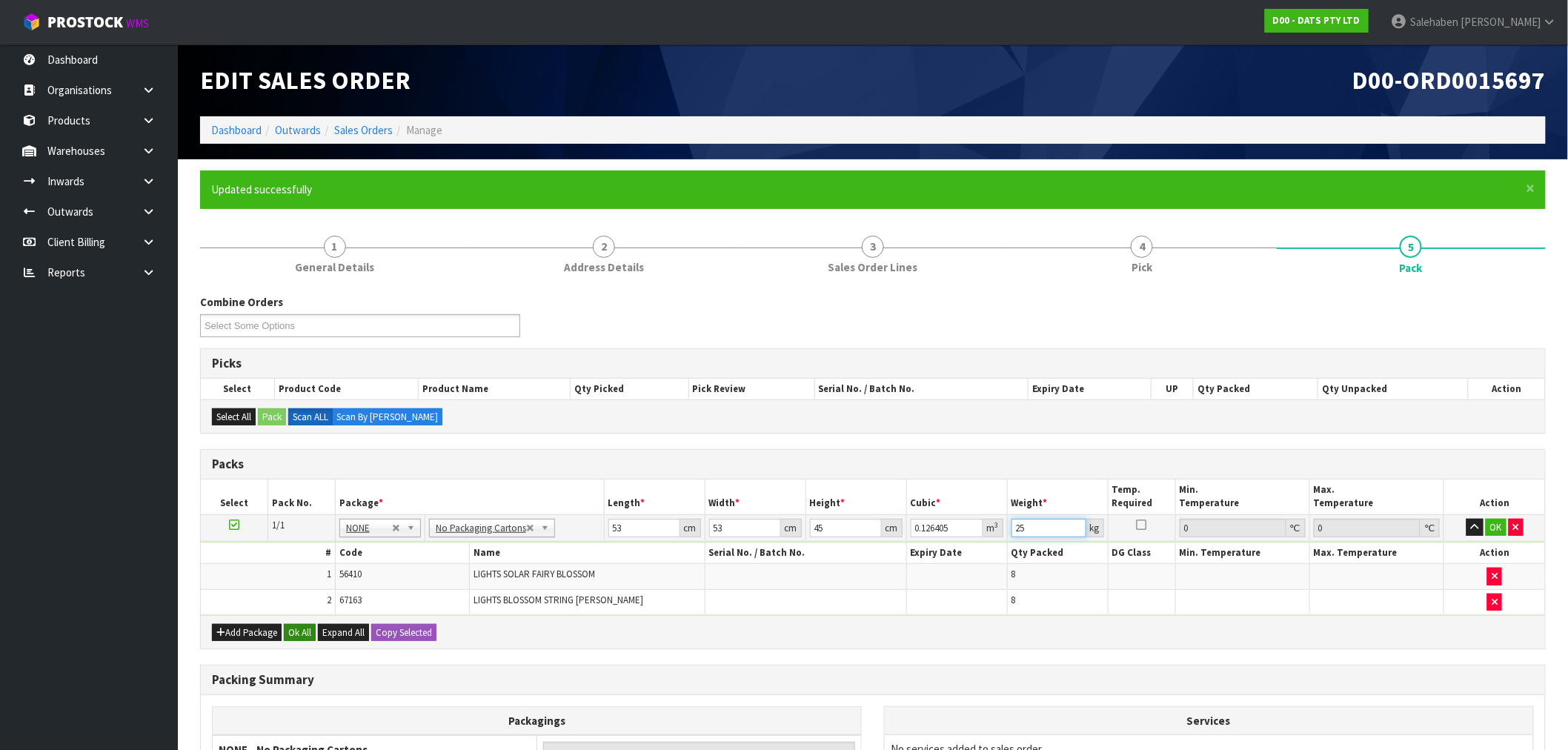
type input "25"
click at [299, 632] on button "Ok All" at bounding box center [299, 633] width 31 height 18
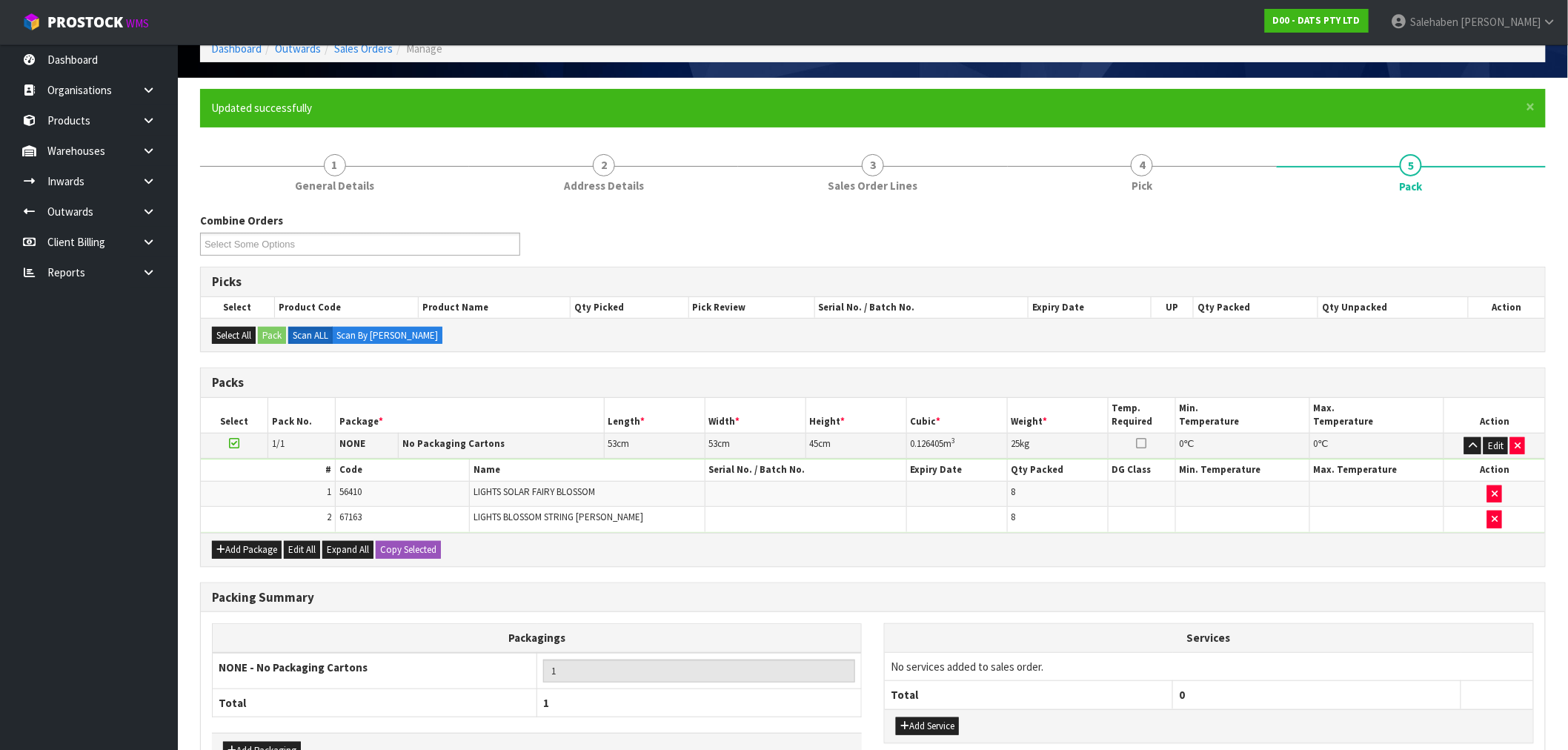
scroll to position [180, 0]
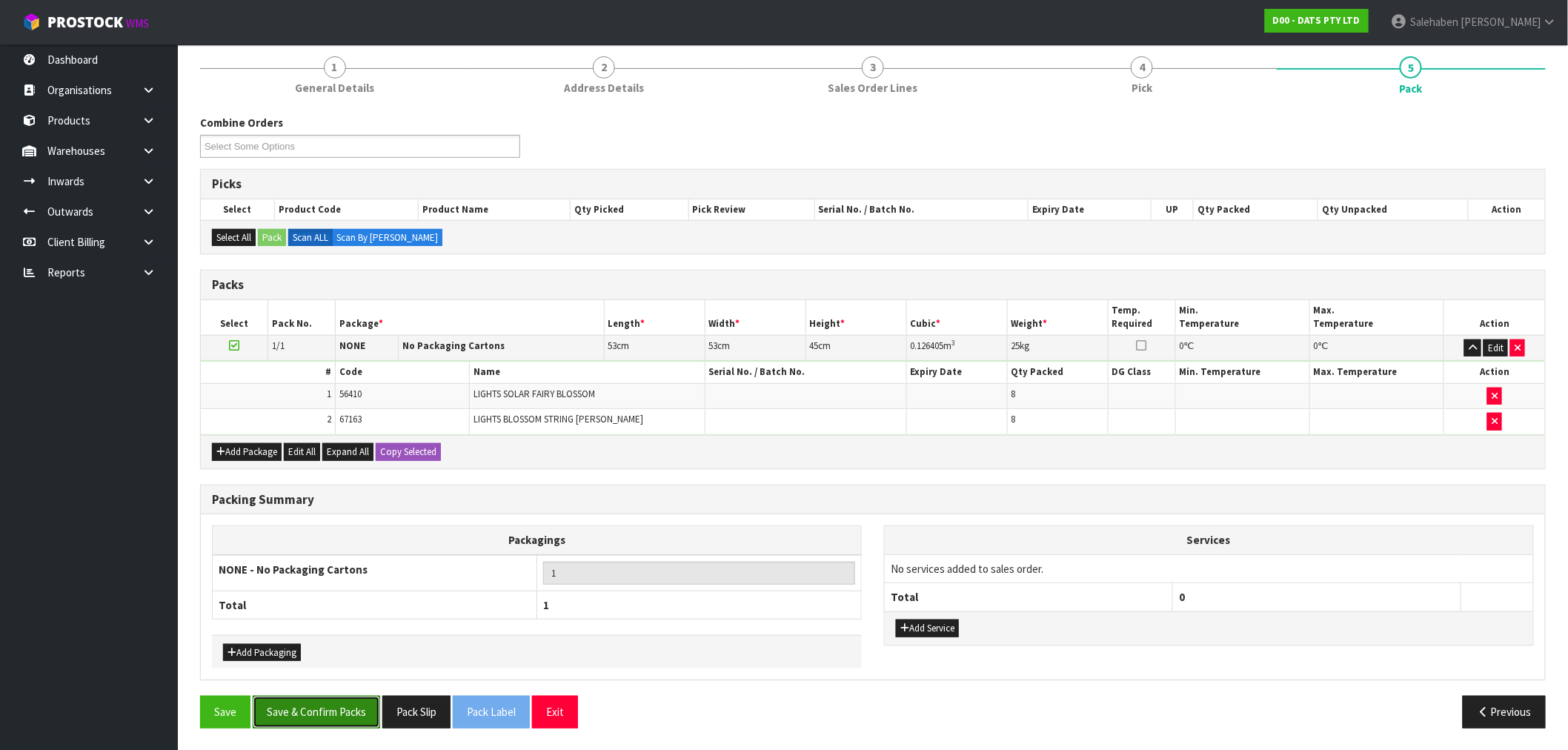
click at [349, 717] on button "Save & Confirm Packs" at bounding box center [316, 711] width 127 height 31
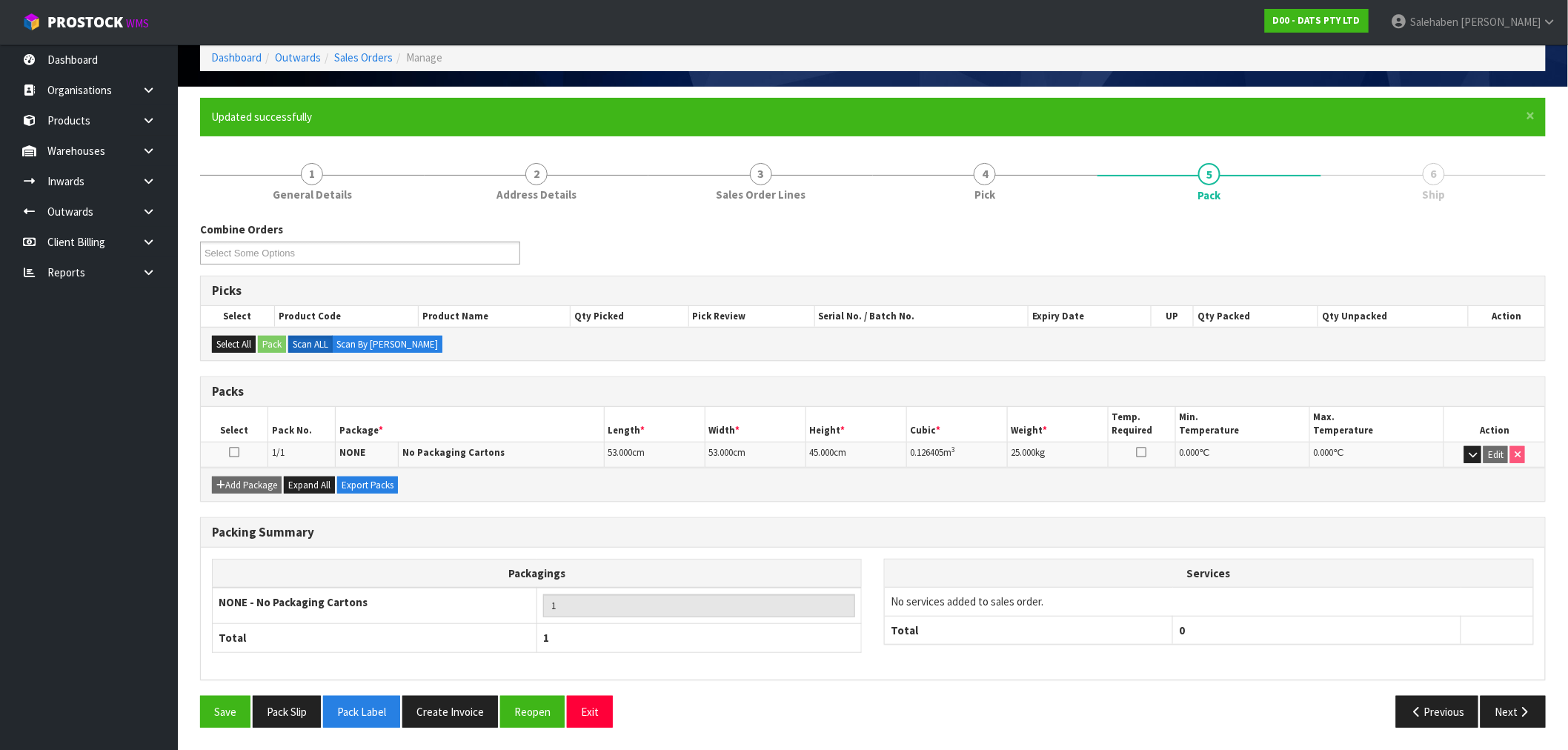
scroll to position [72, 0]
click at [1512, 717] on button "Next" at bounding box center [1513, 712] width 65 height 31
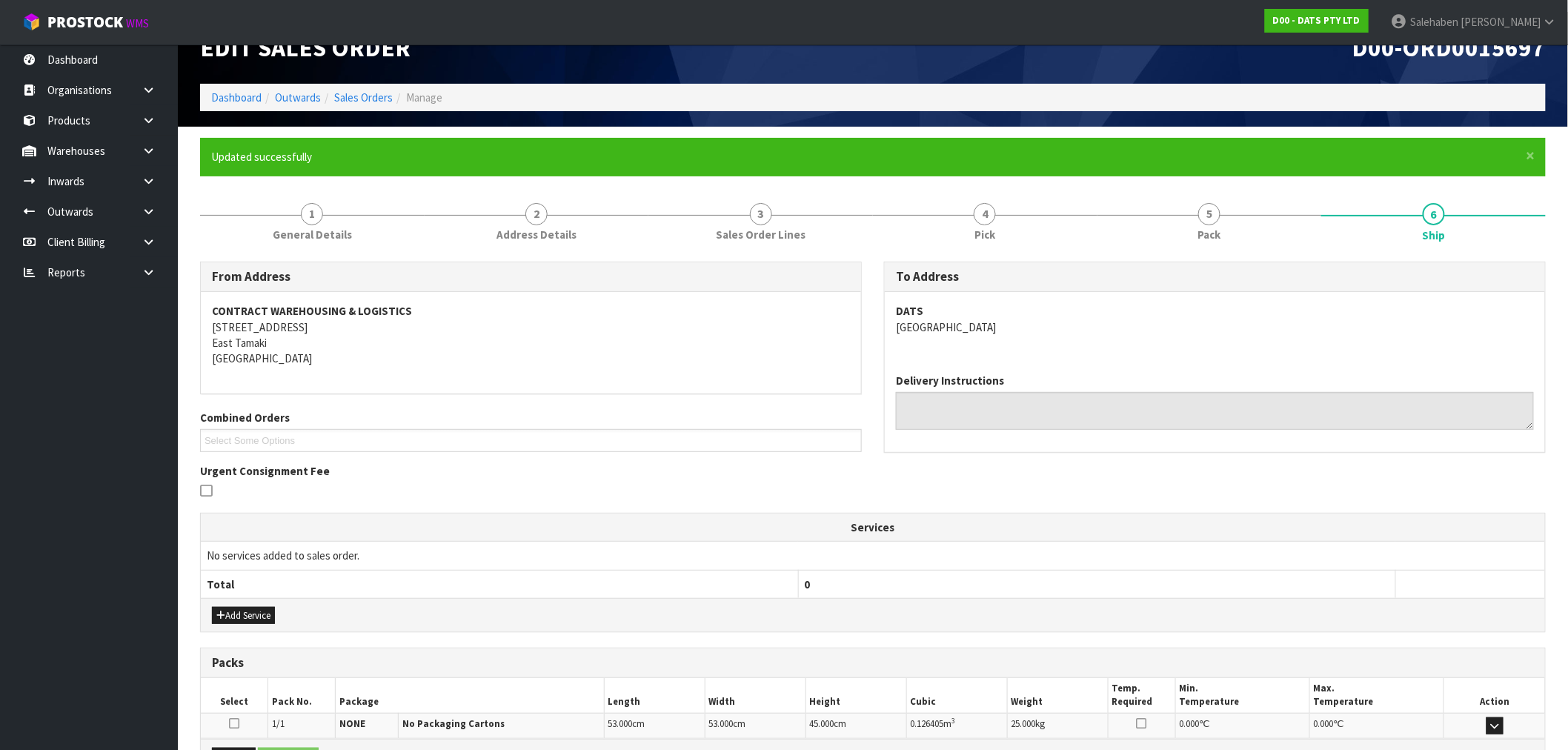
scroll to position [216, 0]
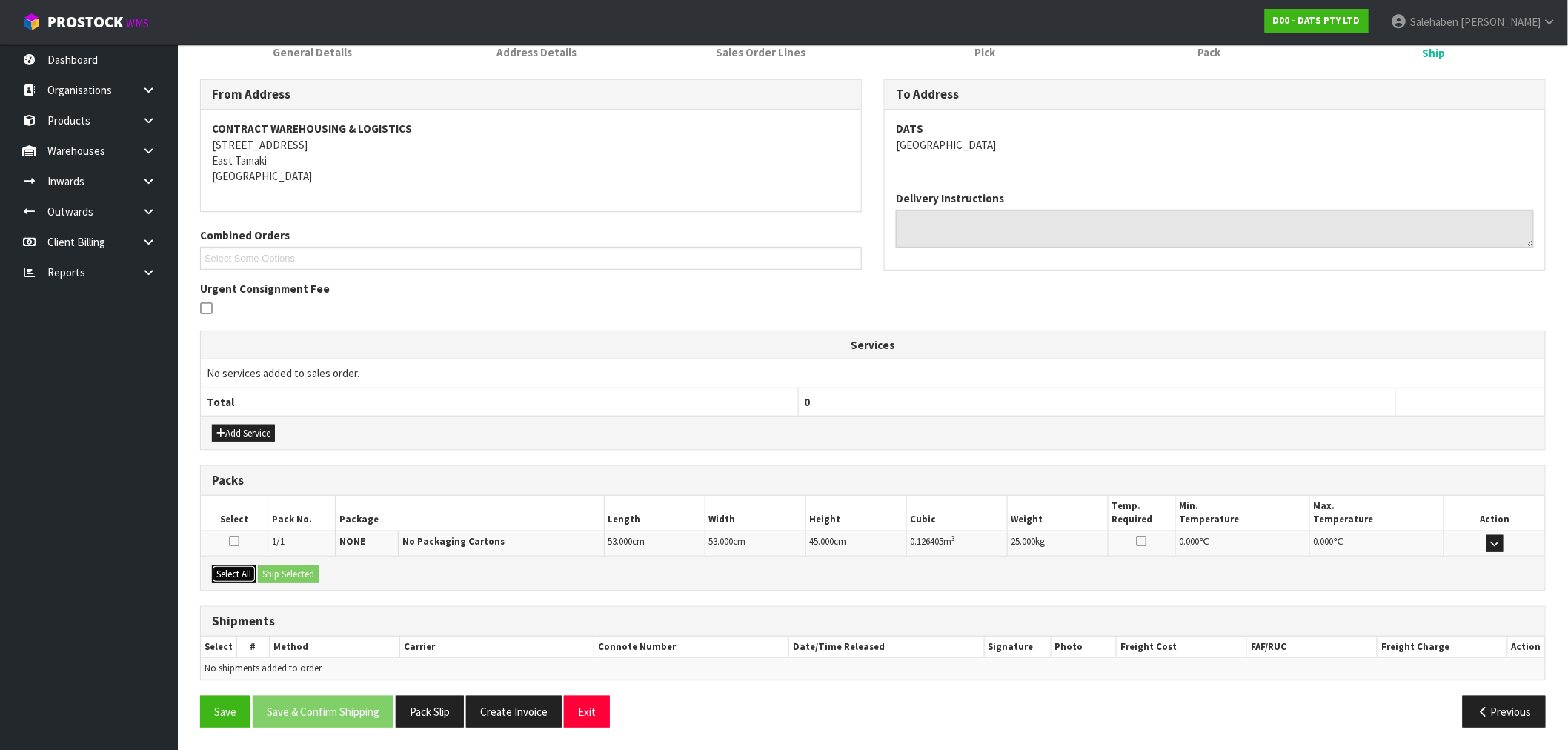
click at [226, 576] on button "Select All" at bounding box center [233, 573] width 44 height 18
click at [302, 566] on button "Ship Selected" at bounding box center [288, 573] width 61 height 18
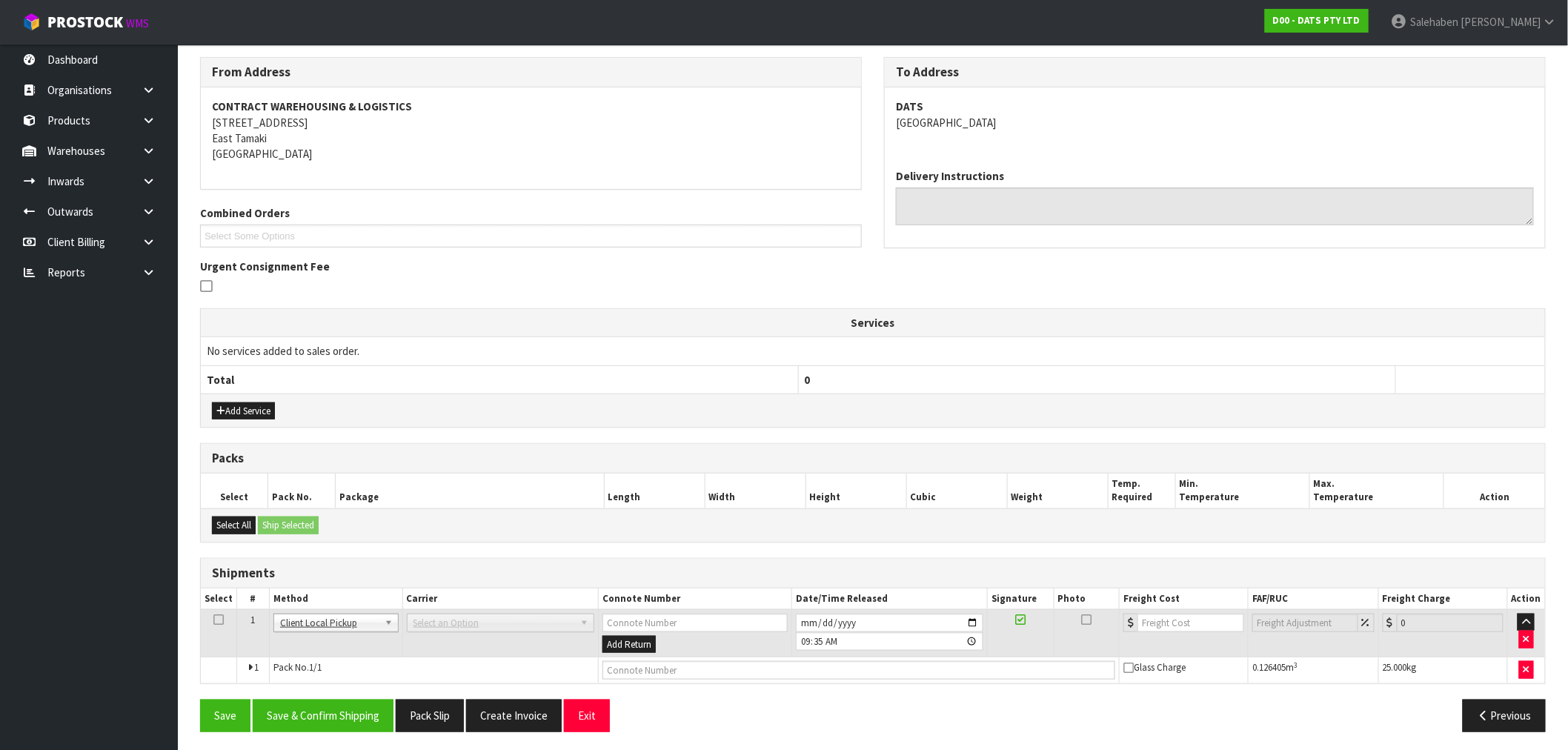
scroll to position [242, 0]
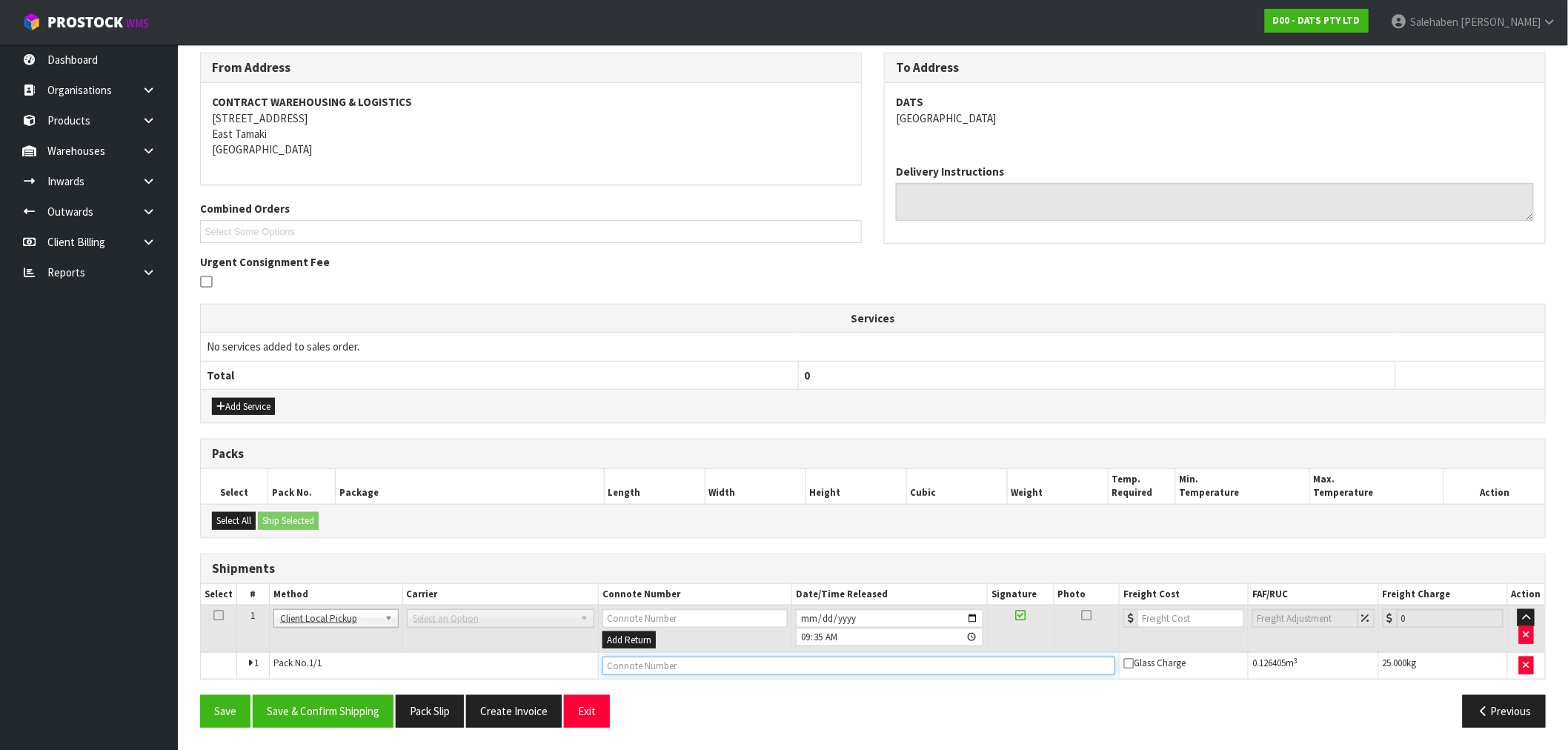
click at [680, 667] on input "text" at bounding box center [859, 666] width 513 height 18
type input "DISPOSED"
click at [345, 713] on button "Save & Confirm Shipping" at bounding box center [323, 710] width 141 height 31
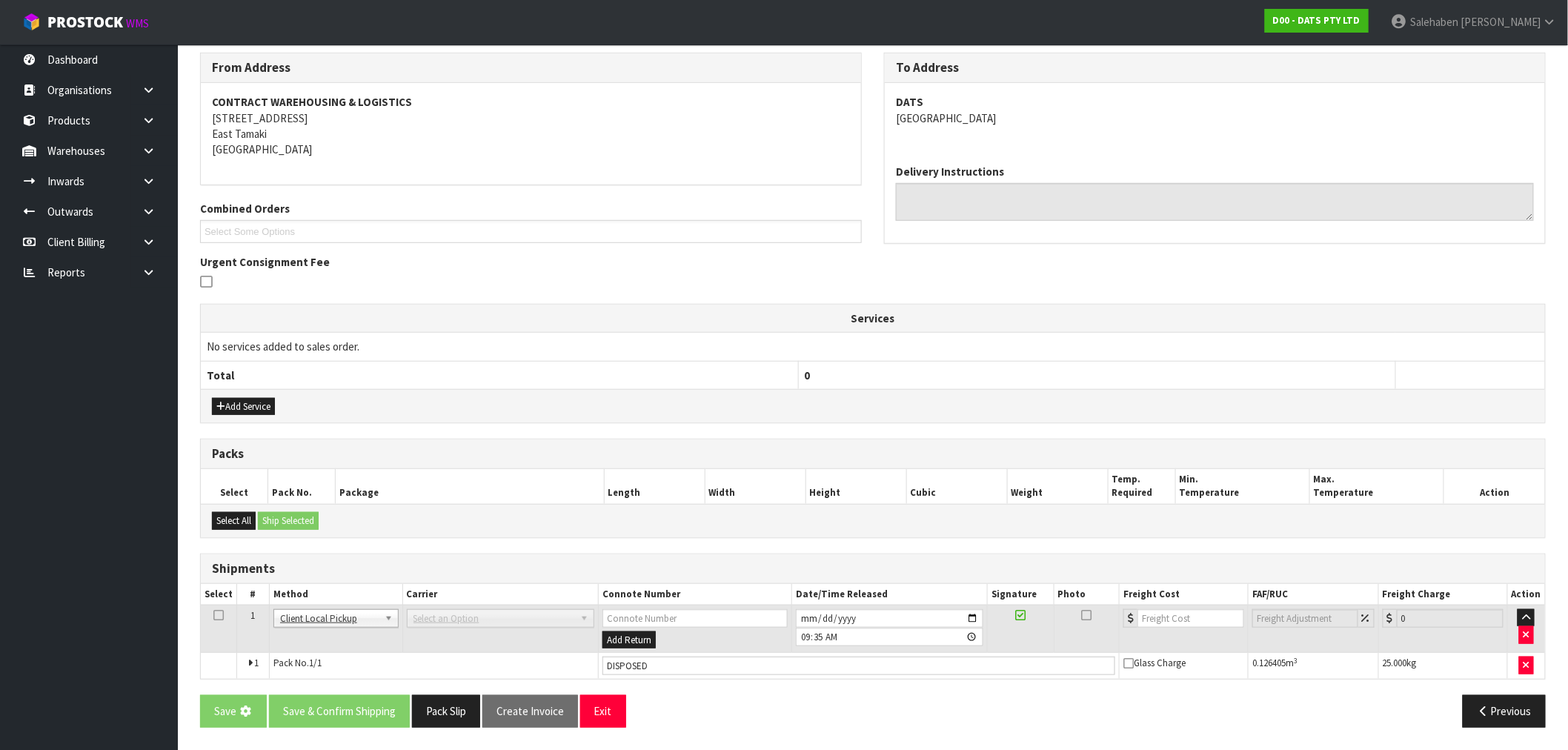
scroll to position [0, 0]
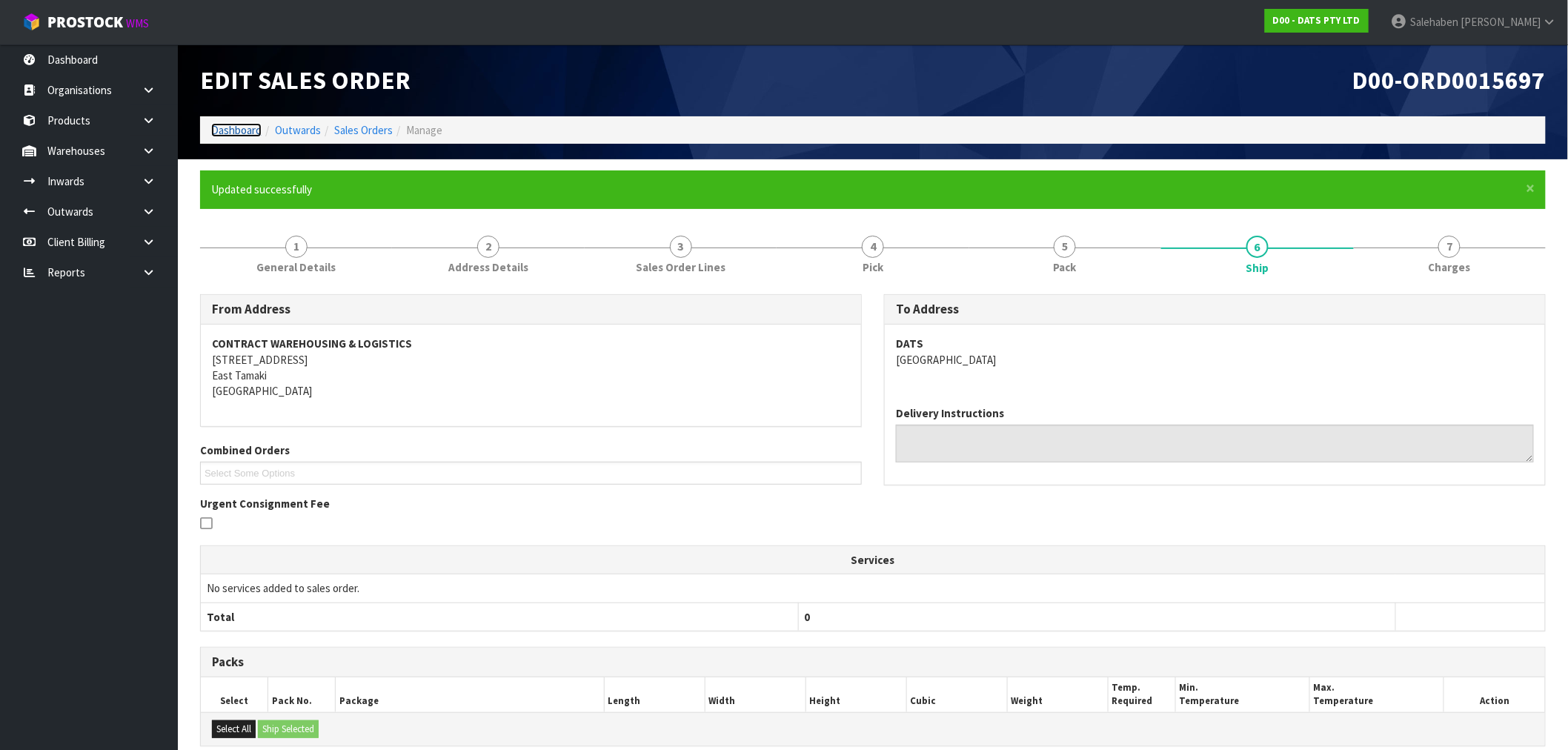
click at [240, 129] on link "Dashboard" at bounding box center [237, 130] width 51 height 14
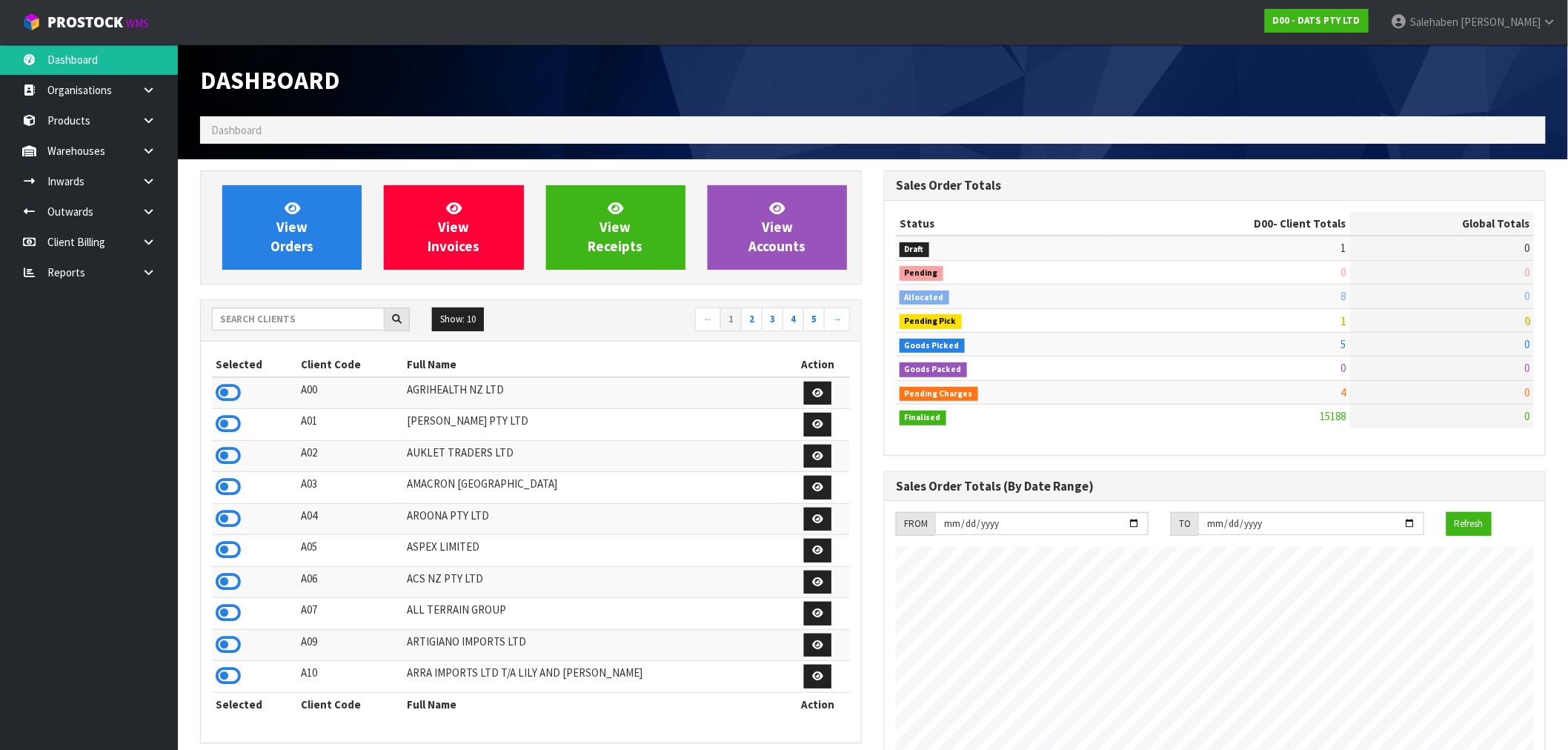
scroll to position [1122, 684]
click at [309, 311] on input "text" at bounding box center [298, 319] width 173 height 23
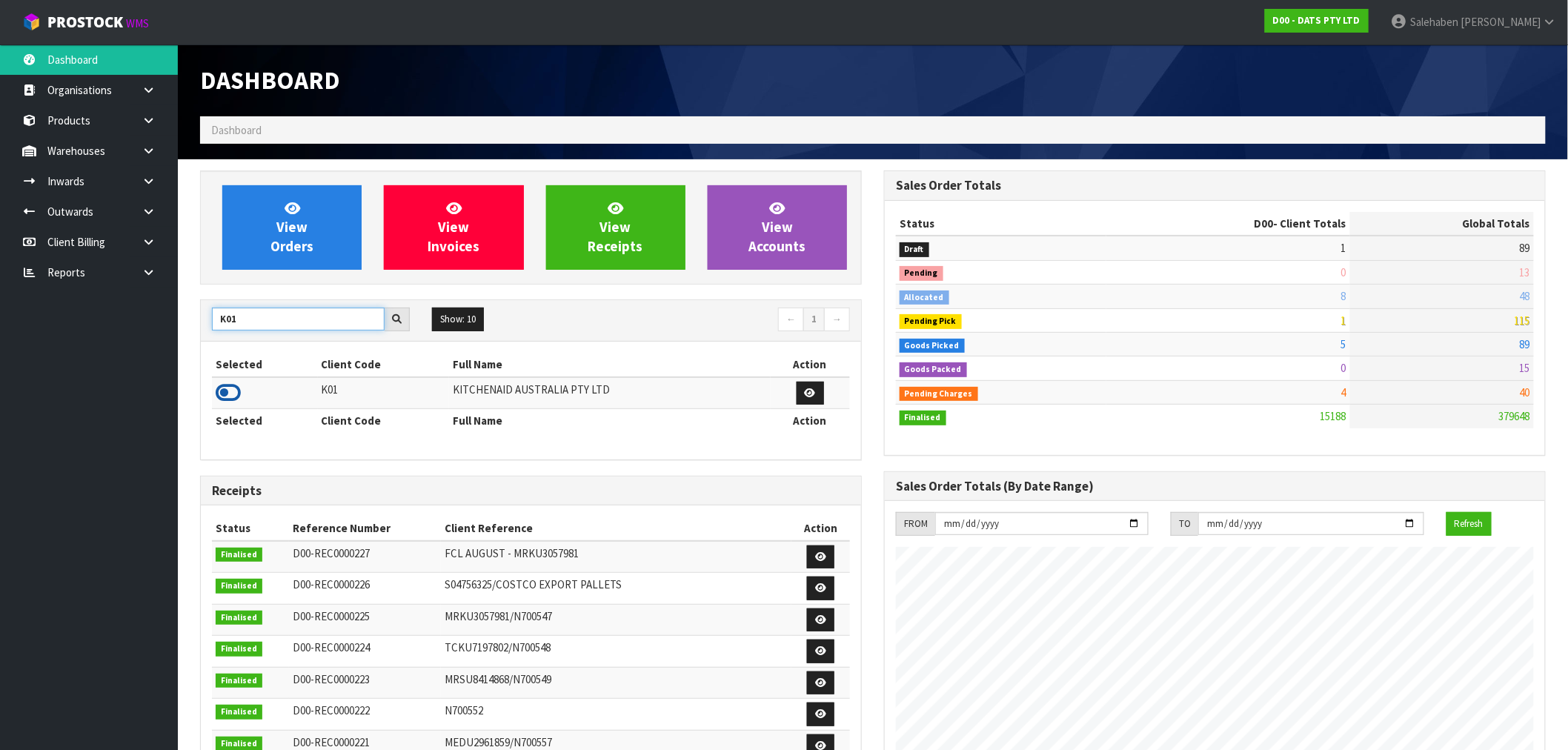
type input "K01"
click at [219, 390] on icon at bounding box center [228, 392] width 25 height 22
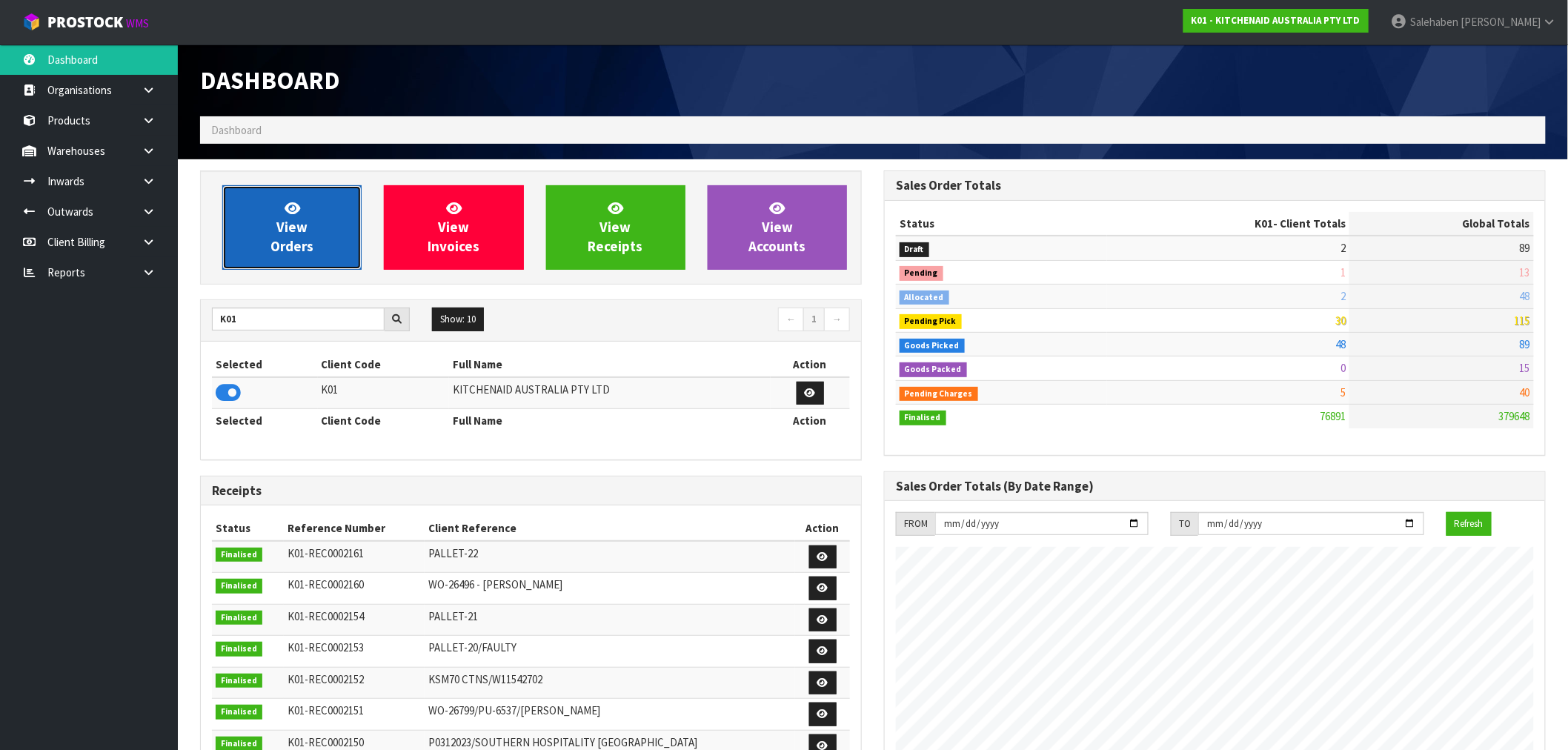
click at [285, 243] on span "View Orders" at bounding box center [292, 227] width 43 height 55
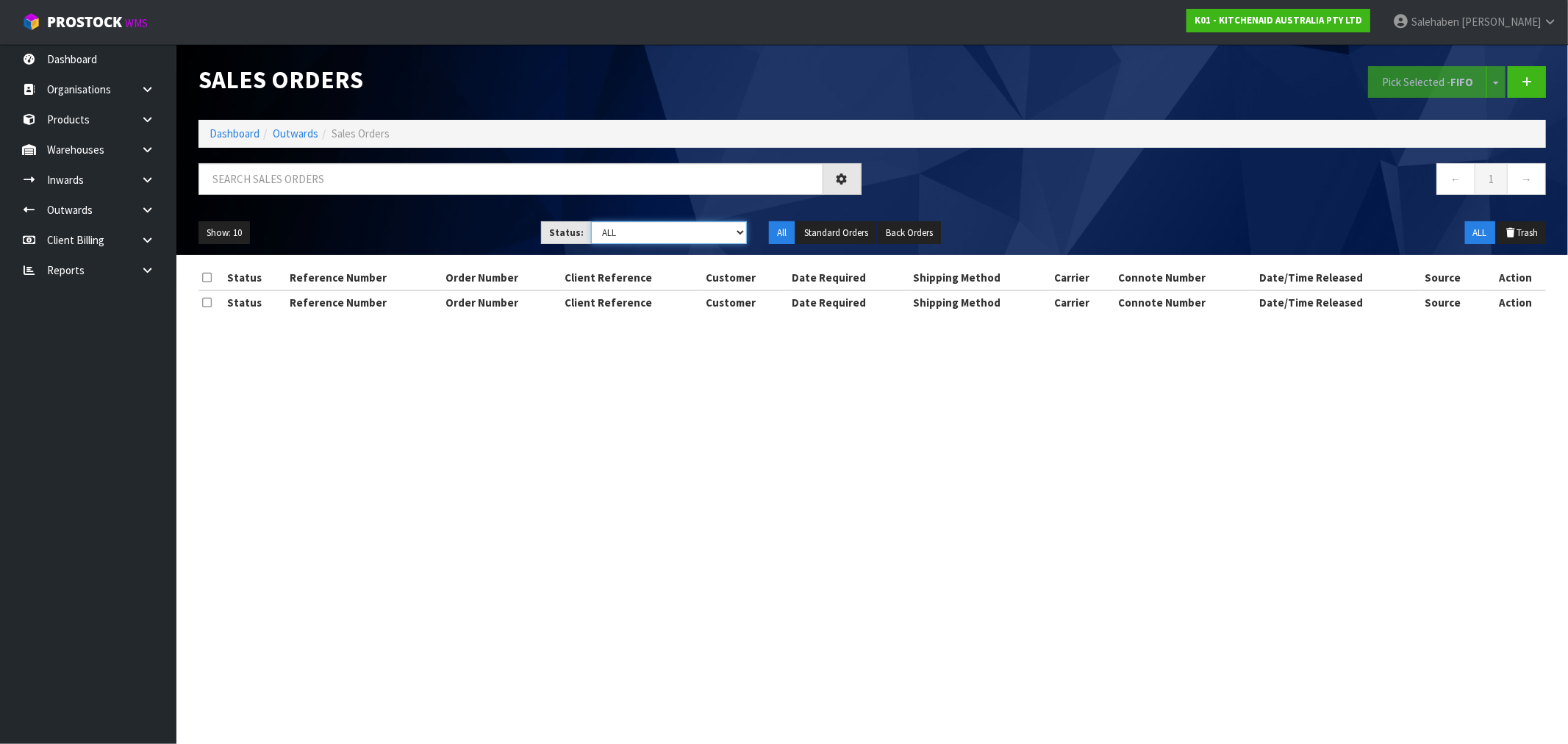
drag, startPoint x: 672, startPoint y: 236, endPoint x: 664, endPoint y: 241, distance: 9.4
click at [672, 236] on select "Draft Pending Allocated Pending Pick Goods Picked Goods Packed Pending Charges …" at bounding box center [669, 232] width 156 height 23
select select "string:3"
click at [591, 221] on select "Draft Pending Allocated Pending Pick Goods Picked Goods Packed Pending Charges …" at bounding box center [669, 232] width 156 height 23
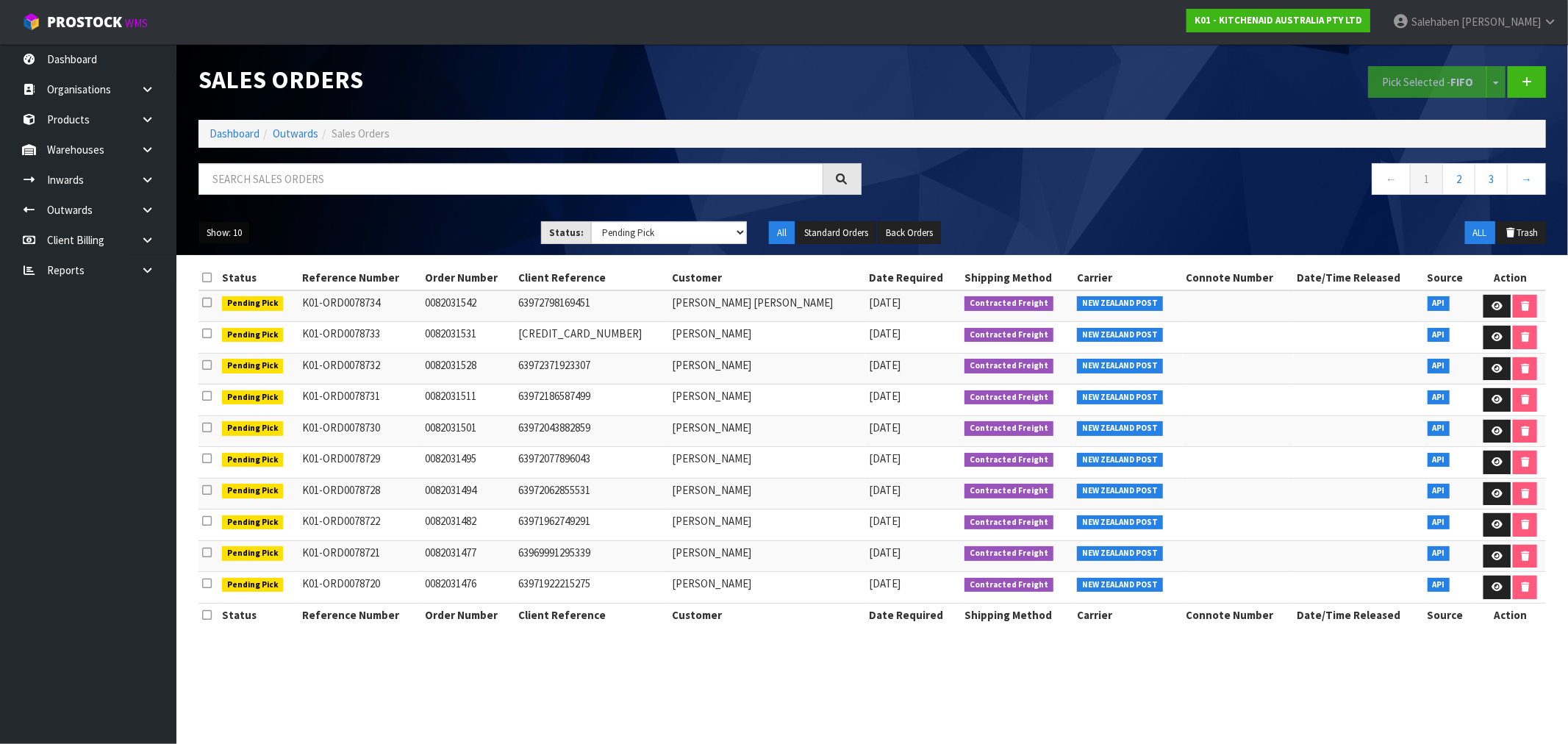
click at [235, 233] on button "Show: 10" at bounding box center [225, 232] width 52 height 24
click at [228, 325] on link "50" at bounding box center [257, 320] width 116 height 20
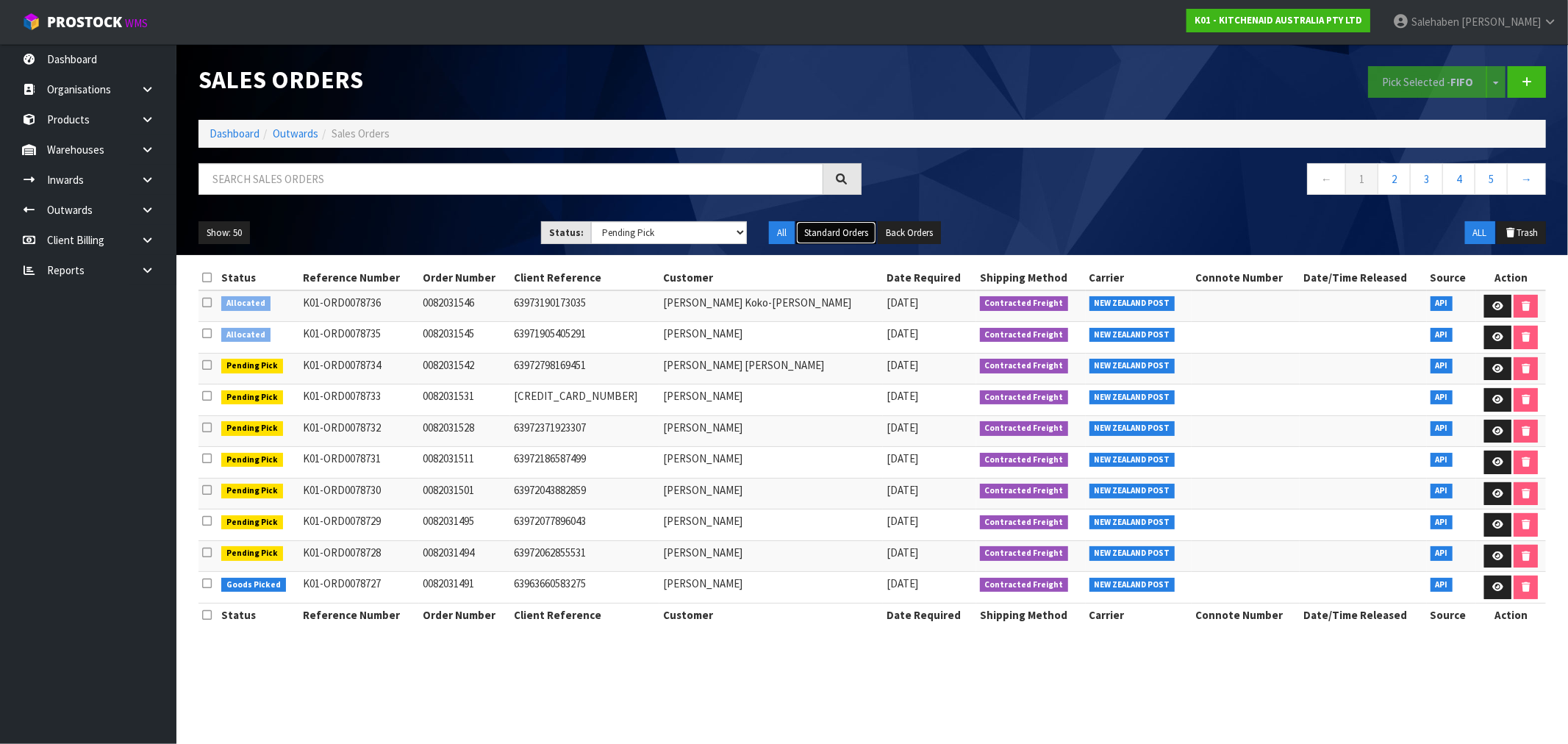
click at [857, 236] on button "Standard Orders" at bounding box center [835, 232] width 80 height 24
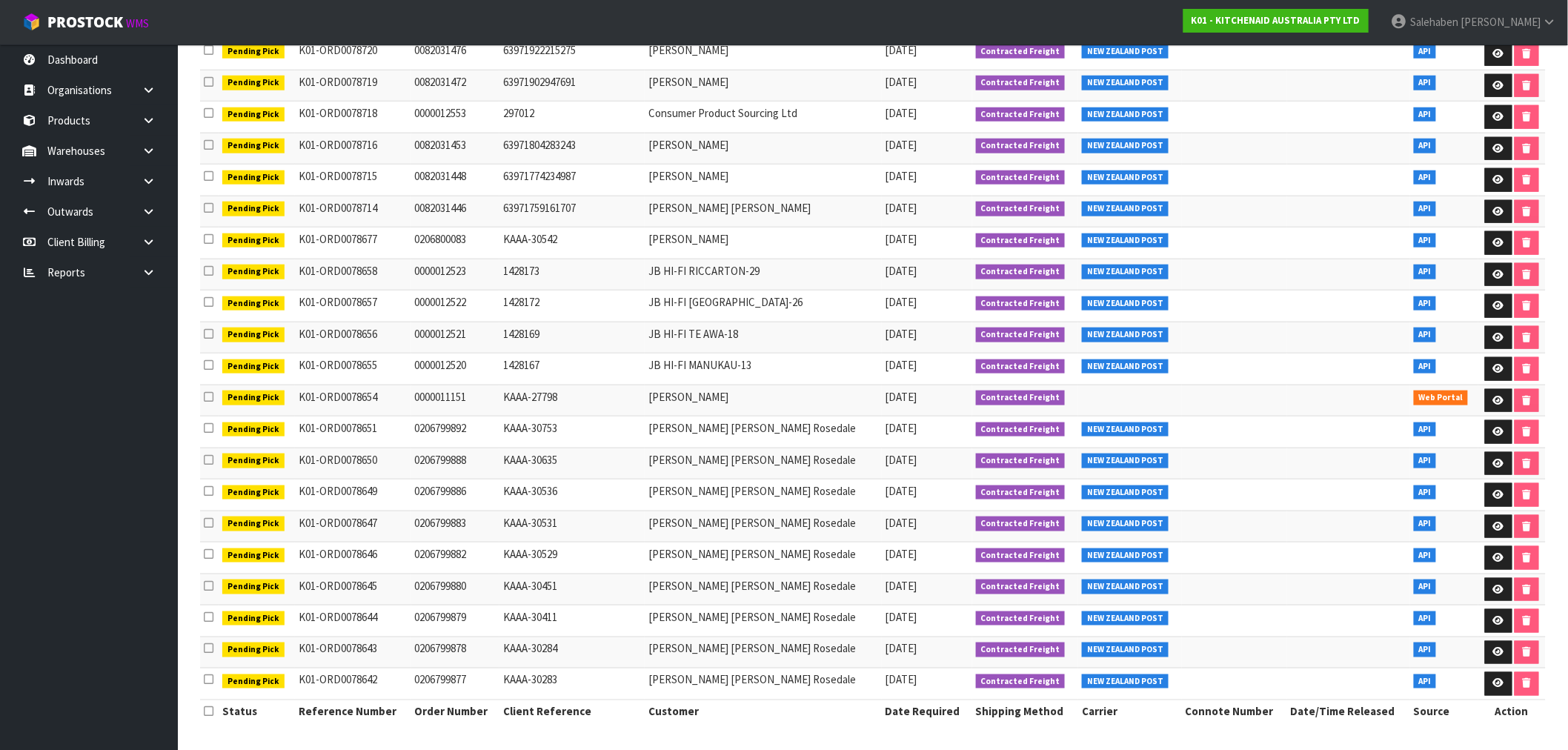
scroll to position [544, 0]
click at [688, 425] on td "Rankin McManus Rosedale" at bounding box center [763, 431] width 237 height 31
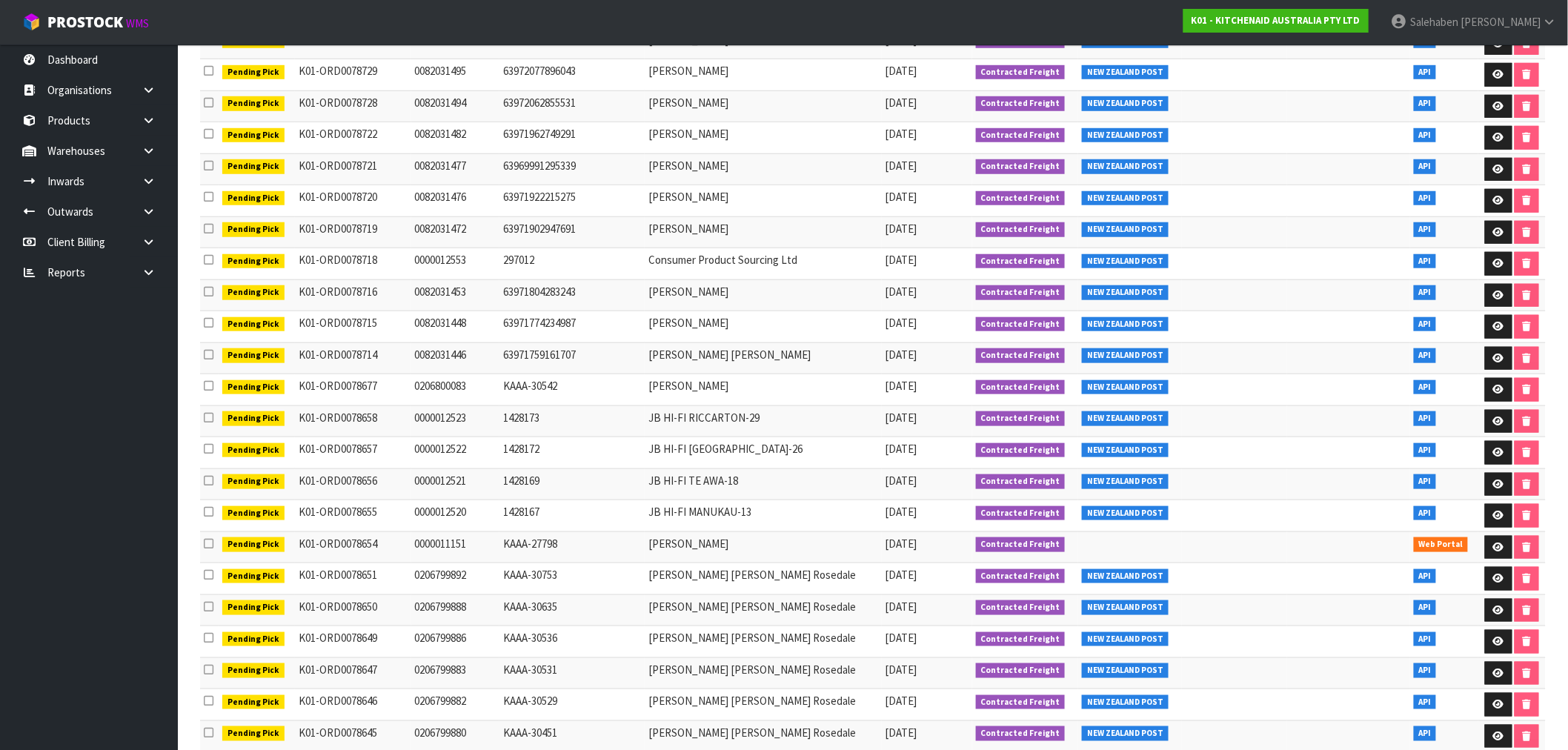
scroll to position [0, 0]
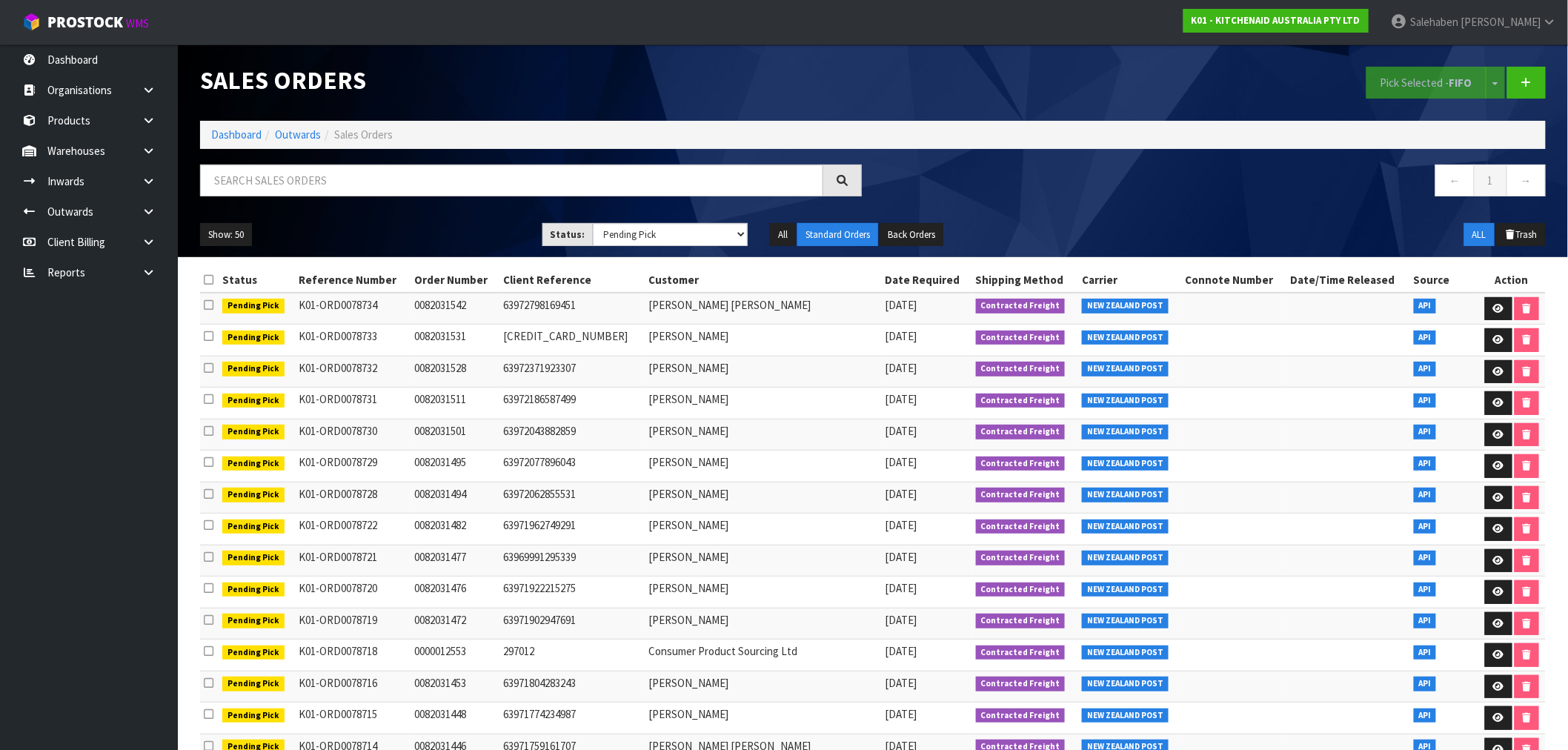
click at [223, 127] on li "Dashboard" at bounding box center [237, 134] width 51 height 15
click at [228, 137] on link "Dashboard" at bounding box center [237, 134] width 51 height 14
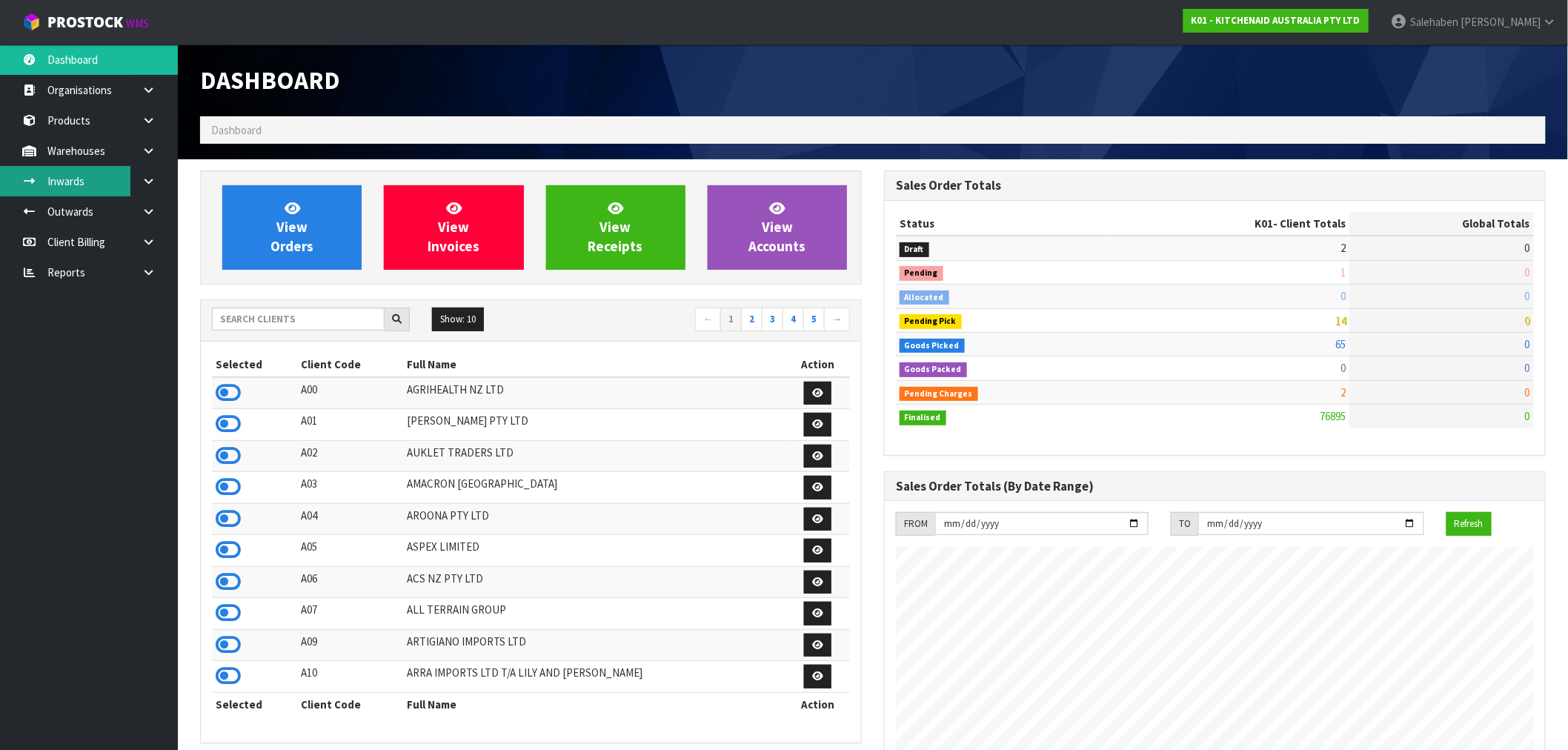
scroll to position [1122, 684]
click at [270, 313] on input "text" at bounding box center [298, 319] width 173 height 23
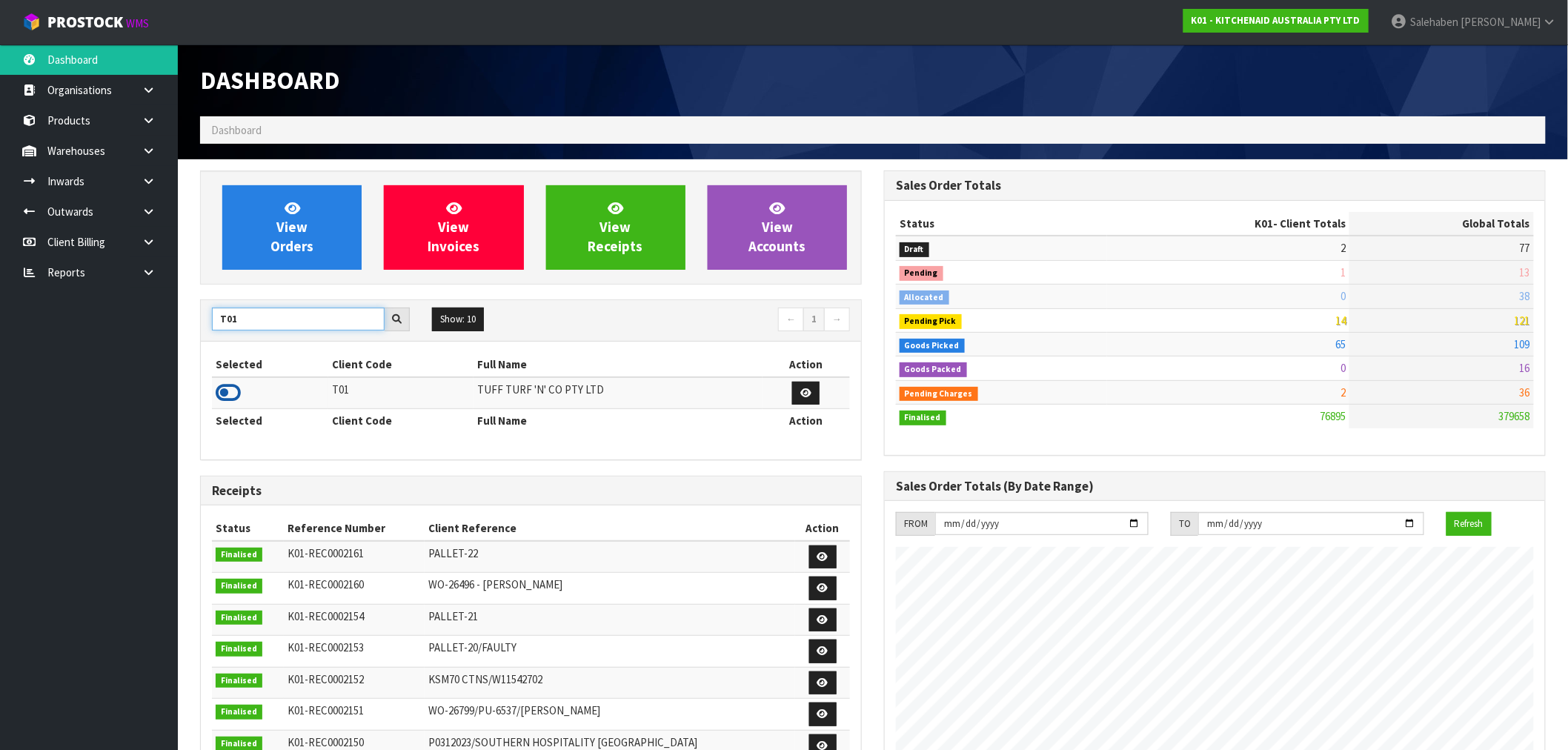
type input "T01"
click at [233, 388] on icon at bounding box center [228, 392] width 25 height 22
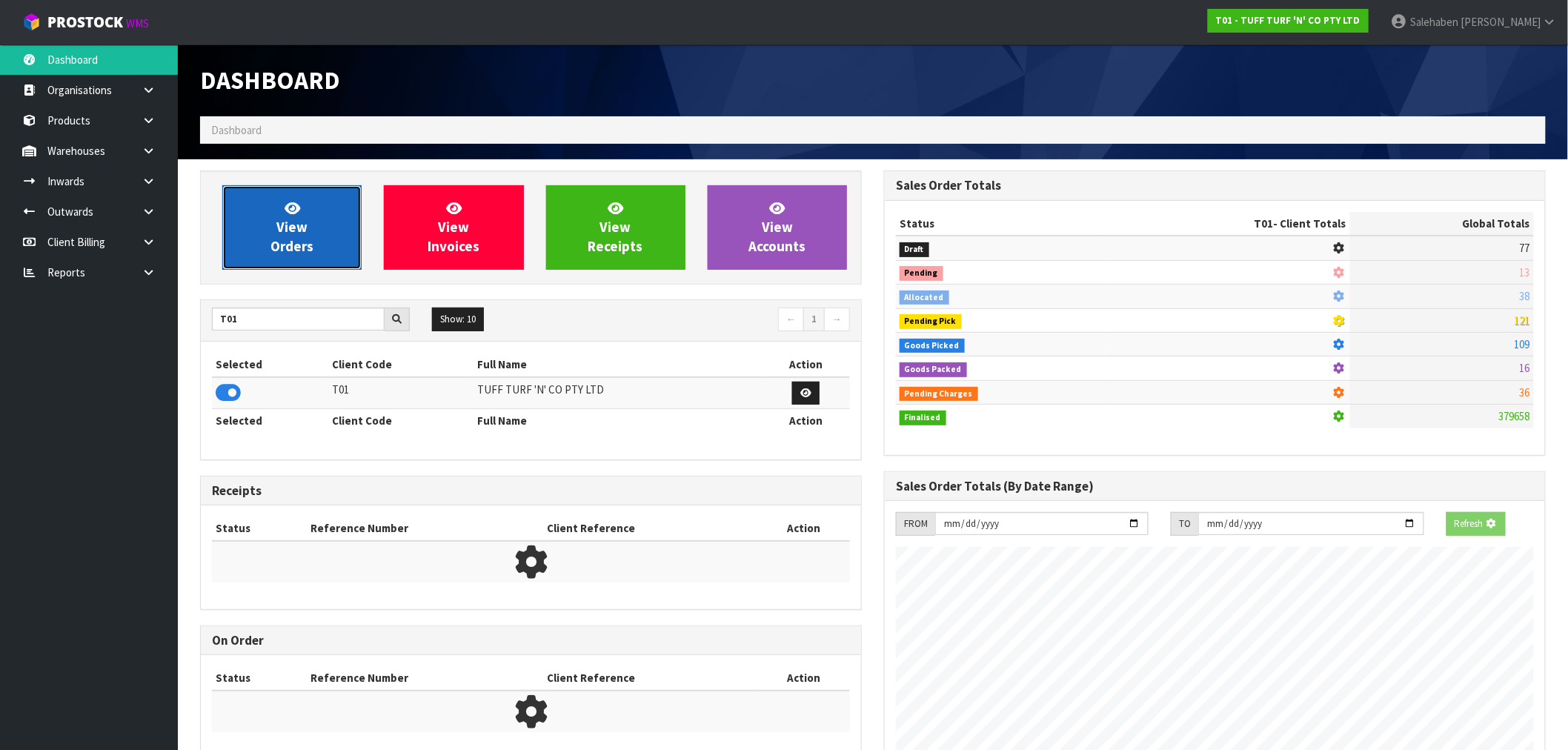
click at [345, 213] on link "View Orders" at bounding box center [292, 227] width 139 height 84
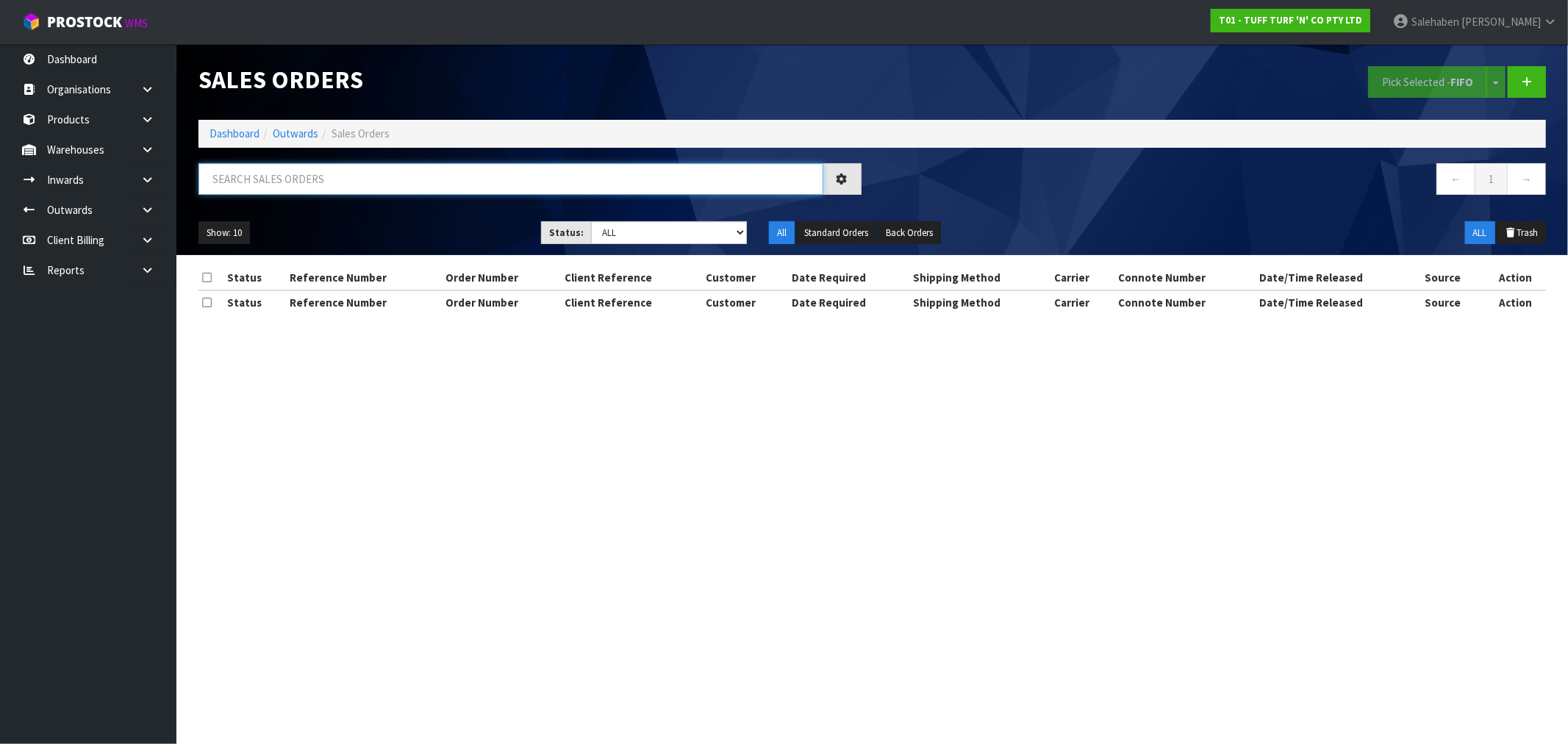
click at [316, 184] on input "text" at bounding box center [511, 178] width 624 height 31
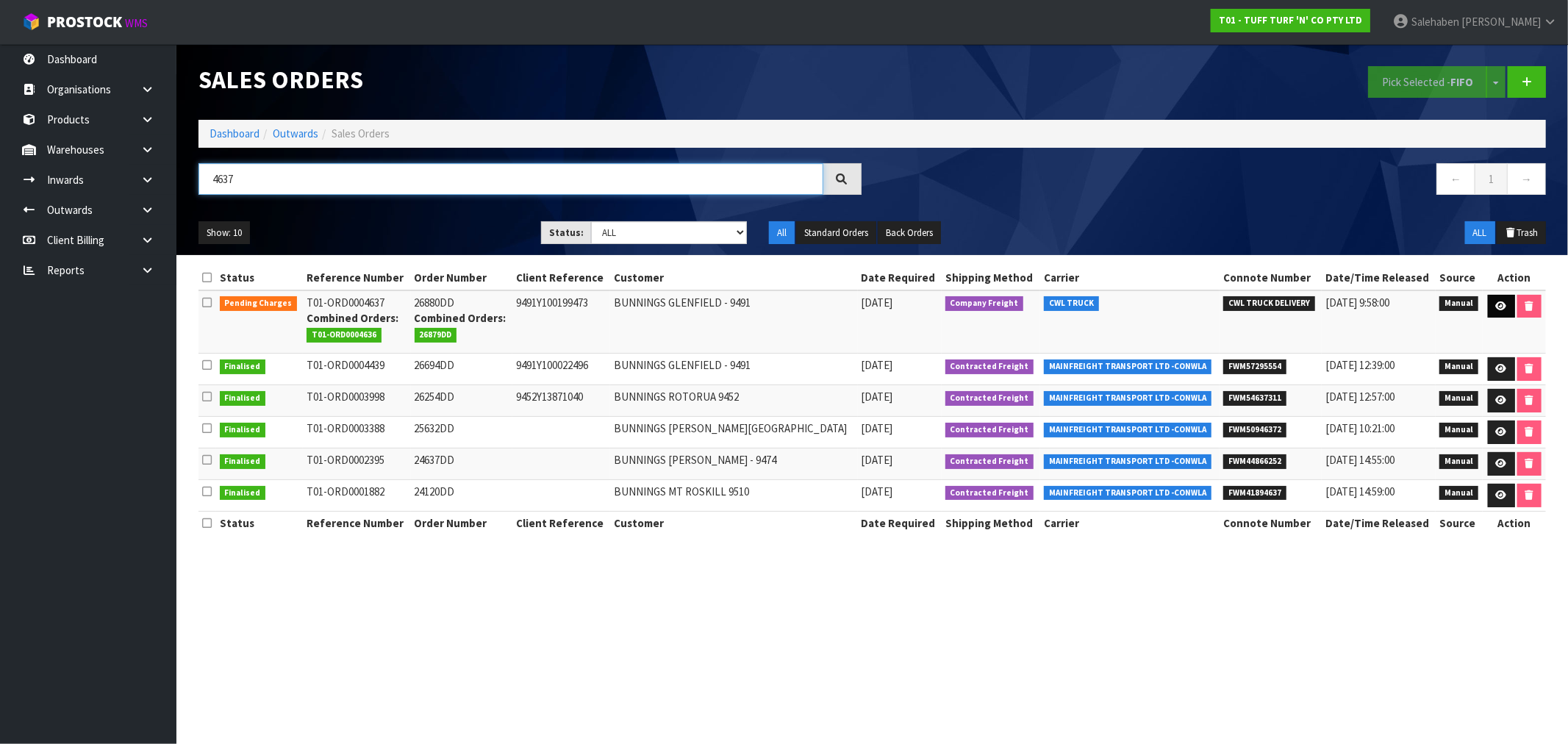
type input "4637"
click at [1496, 304] on icon at bounding box center [1501, 306] width 11 height 10
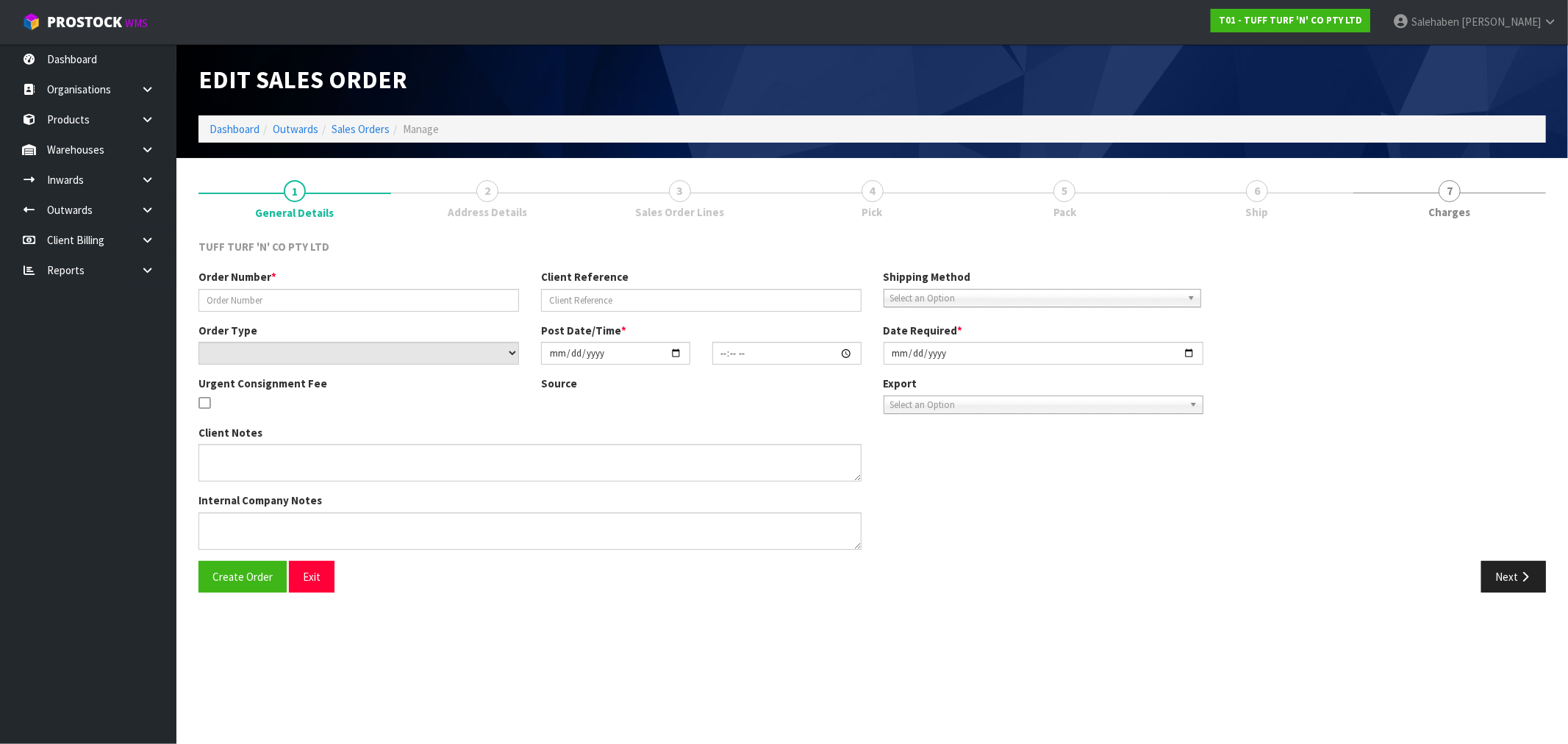
type input "26880DD"
type input "9491Y100199473"
select select "number:0"
type input "[DATE]"
type input "12:17:00.000"
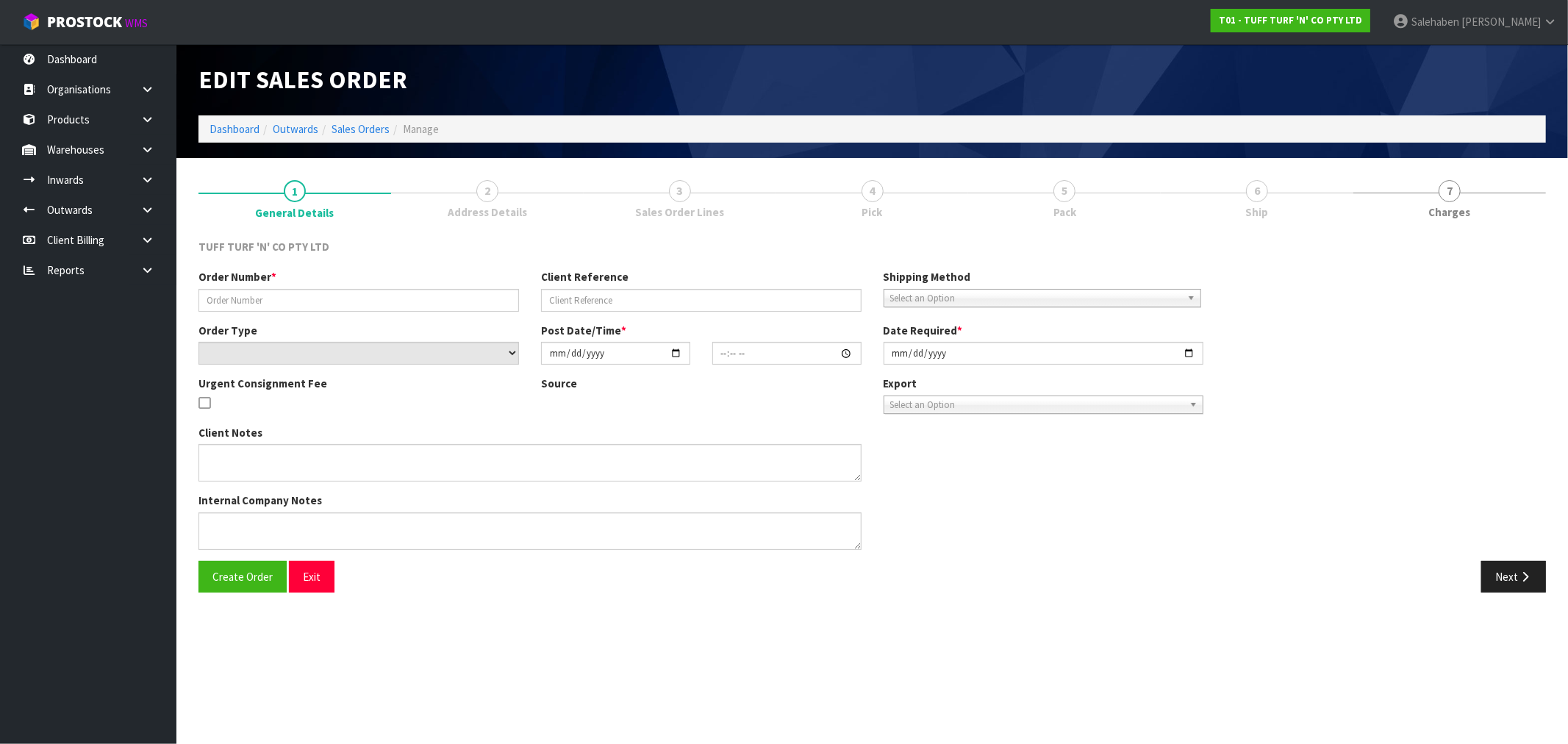
type input "[DATE]"
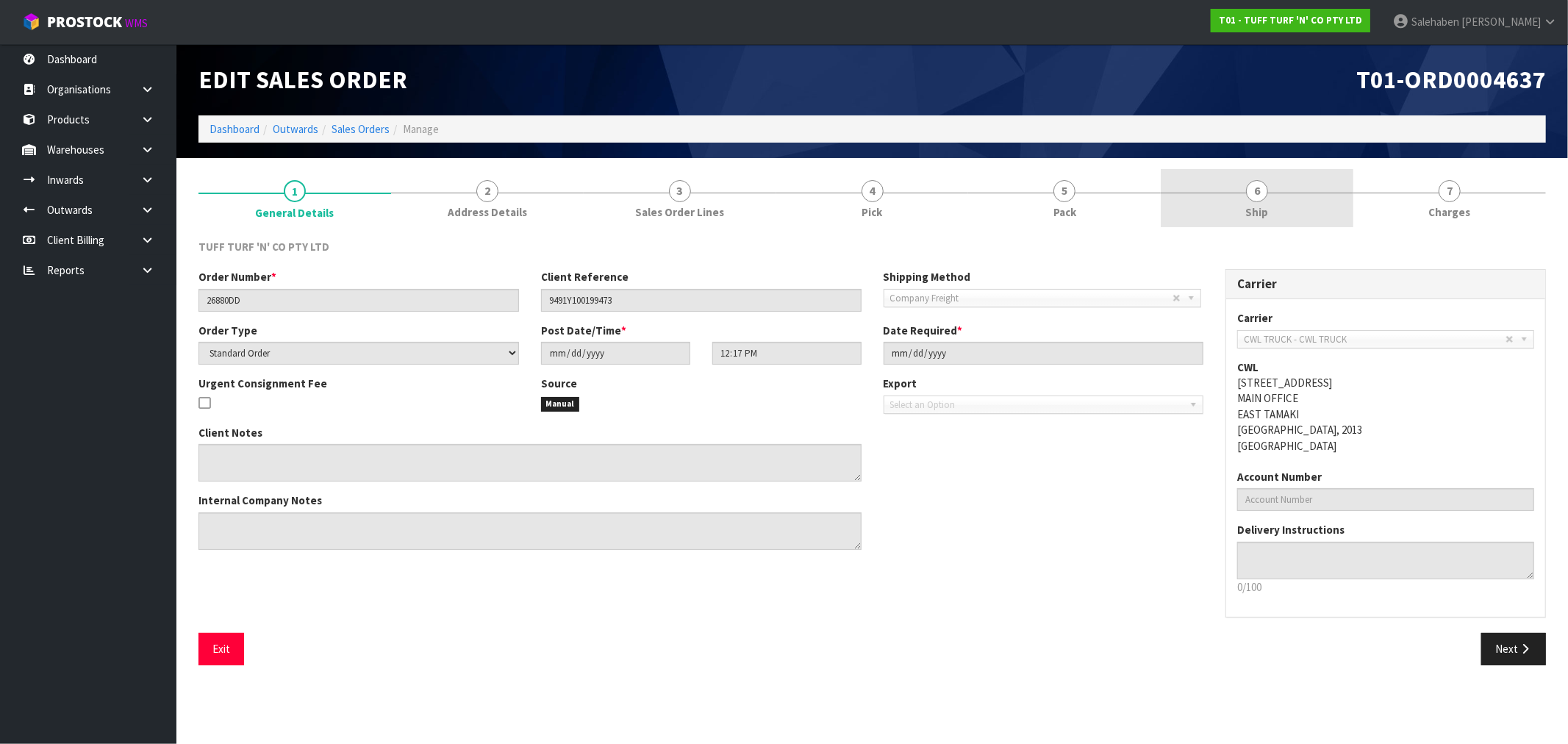
click at [1248, 200] on link "6 Ship" at bounding box center [1257, 198] width 193 height 58
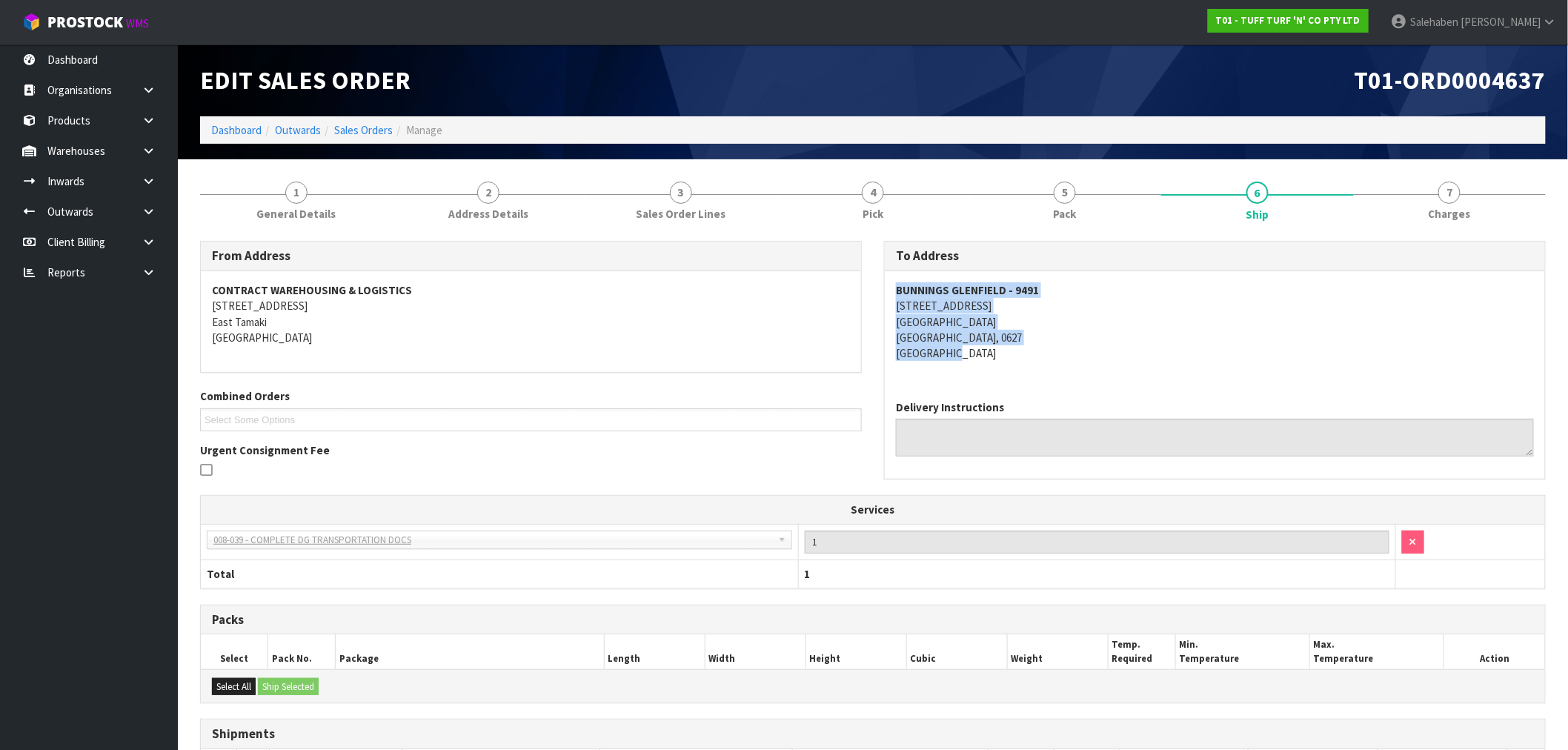
drag, startPoint x: 897, startPoint y: 285, endPoint x: 1027, endPoint y: 354, distance: 147.2
click at [1027, 354] on address "BUNNINGS GLENFIELD - 9491 80 WAIRAU ROAD WAIRAU VALLEY AUCKLAND, 0627 New Zeala…" at bounding box center [1215, 322] width 638 height 79
copy address "BUNNINGS GLENFIELD - 9491 80 WAIRAU ROAD WAIRAU VALLEY AUCKLAND, 0627 New Zeala…"
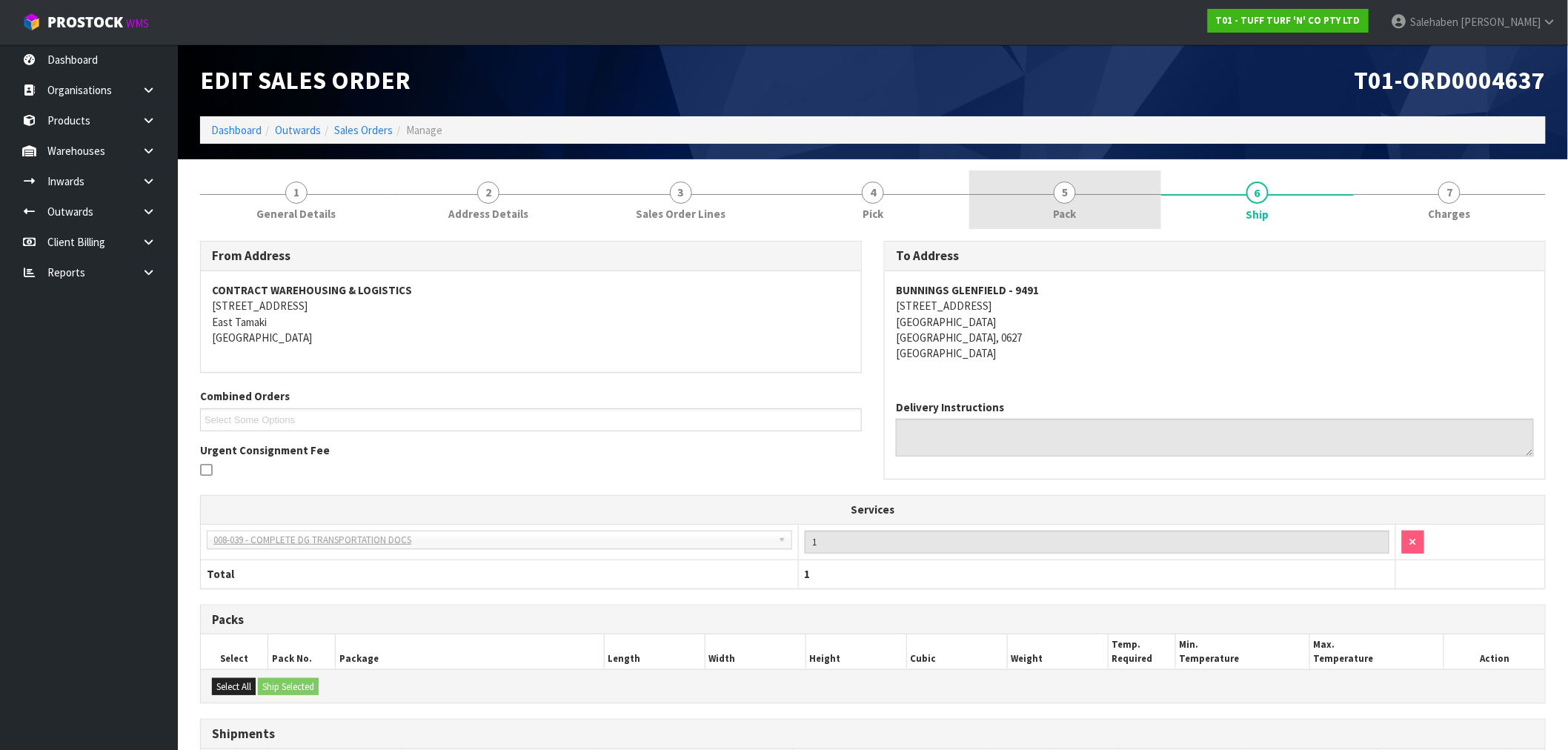
click at [1055, 203] on link "5 Pack" at bounding box center [1065, 200] width 192 height 58
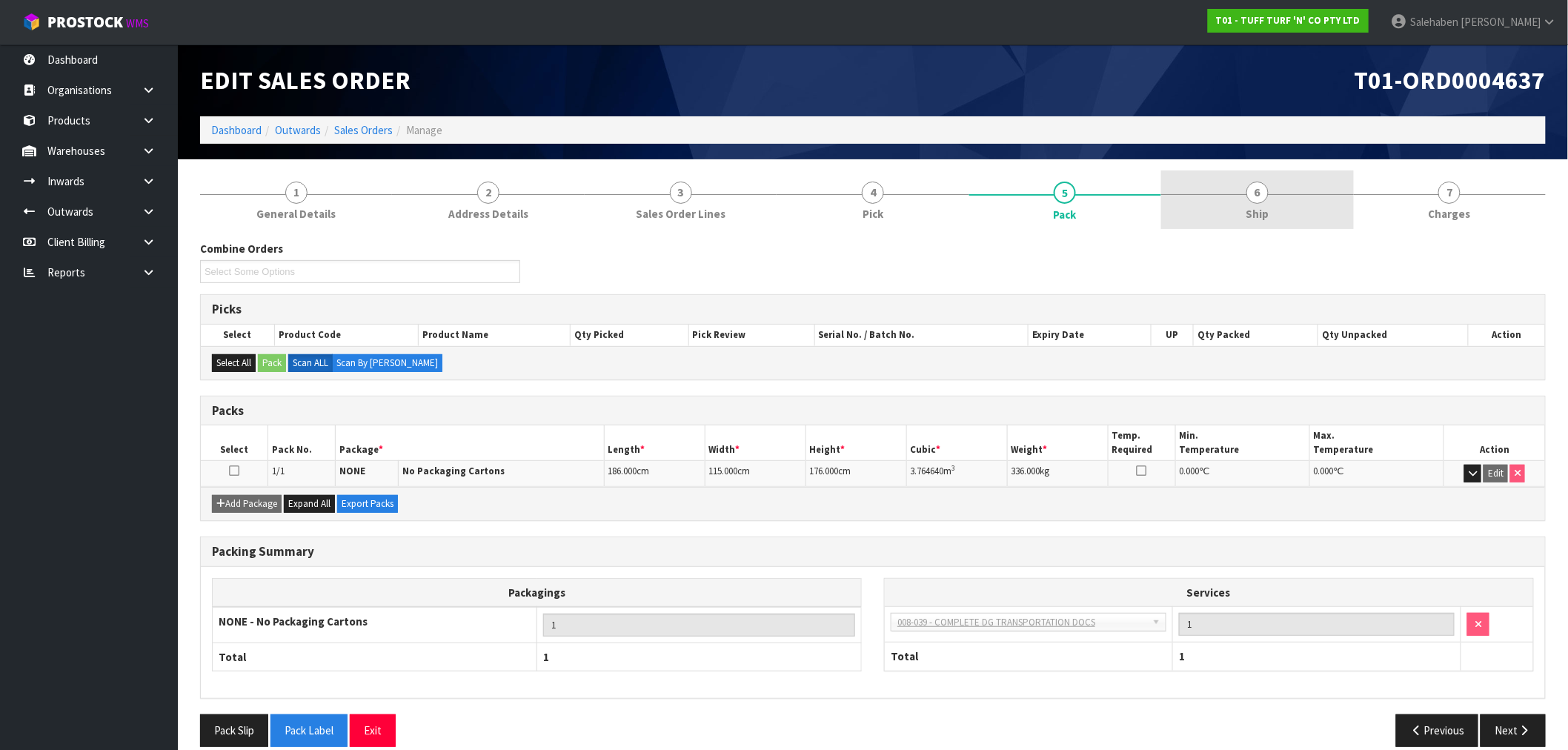
drag, startPoint x: 1270, startPoint y: 187, endPoint x: 1262, endPoint y: 193, distance: 10.0
click at [1270, 187] on link "6 Ship" at bounding box center [1257, 200] width 192 height 58
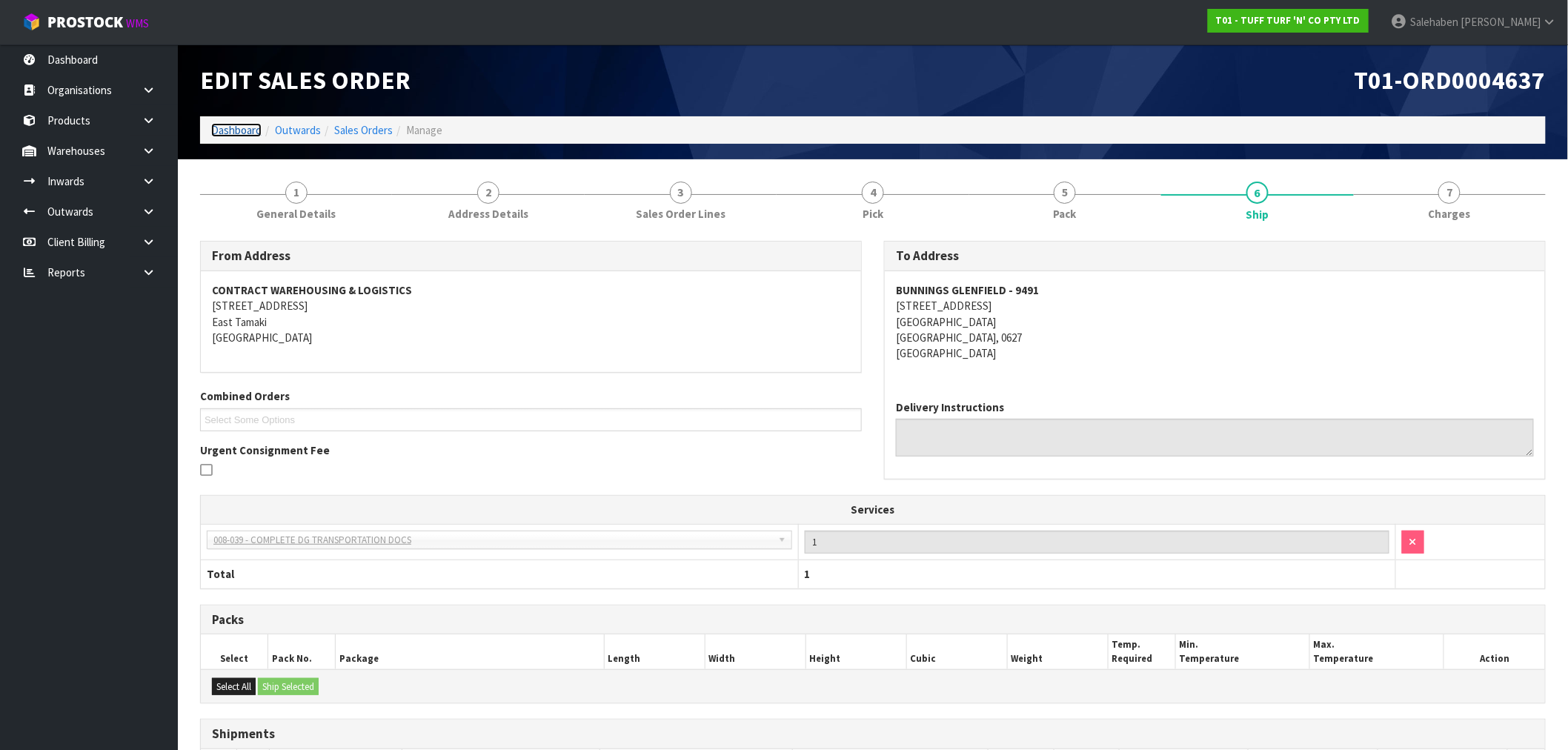
click at [228, 124] on link "Dashboard" at bounding box center [237, 130] width 51 height 14
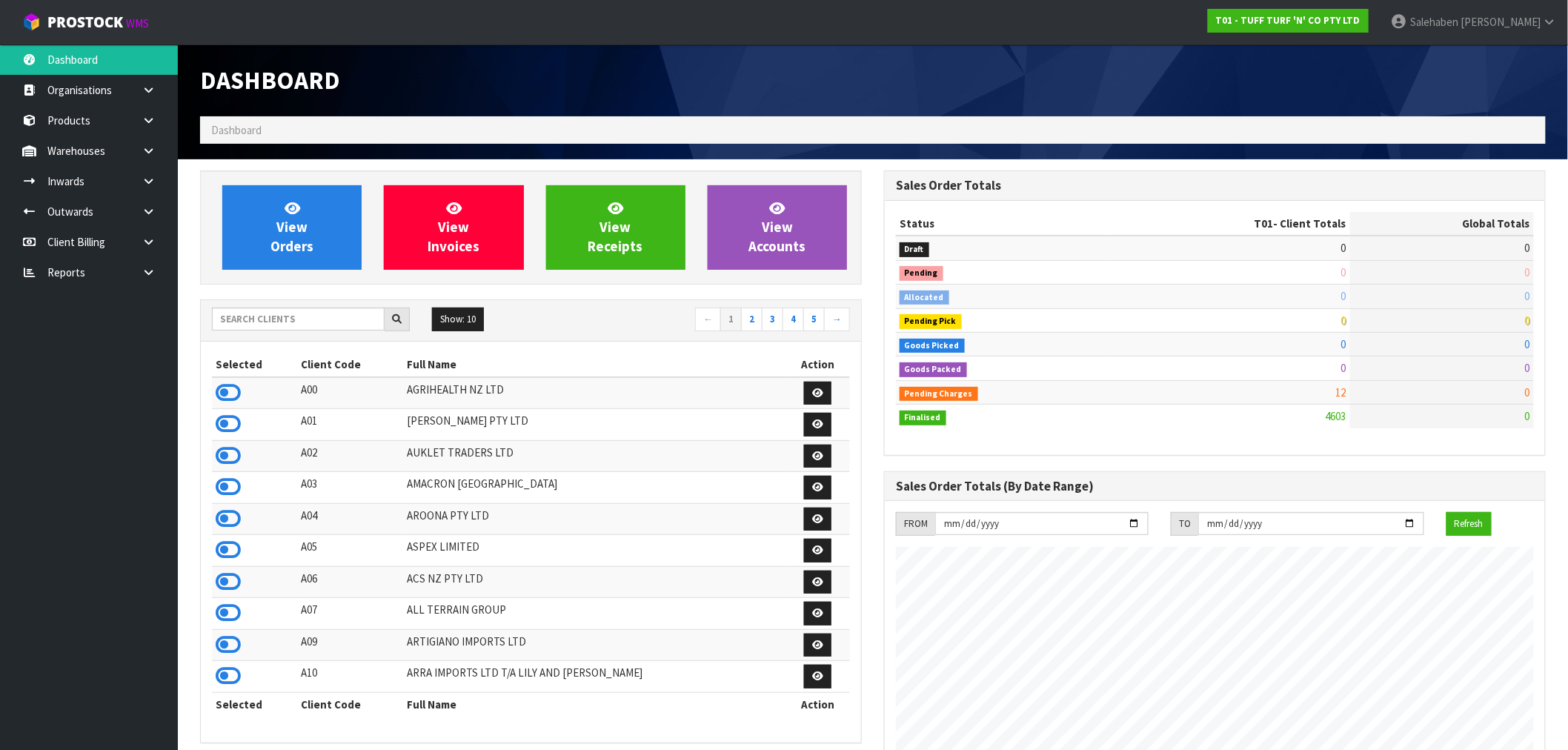
scroll to position [1122, 684]
click at [292, 322] on input "text" at bounding box center [298, 319] width 173 height 23
click at [277, 317] on input "text" at bounding box center [298, 319] width 173 height 23
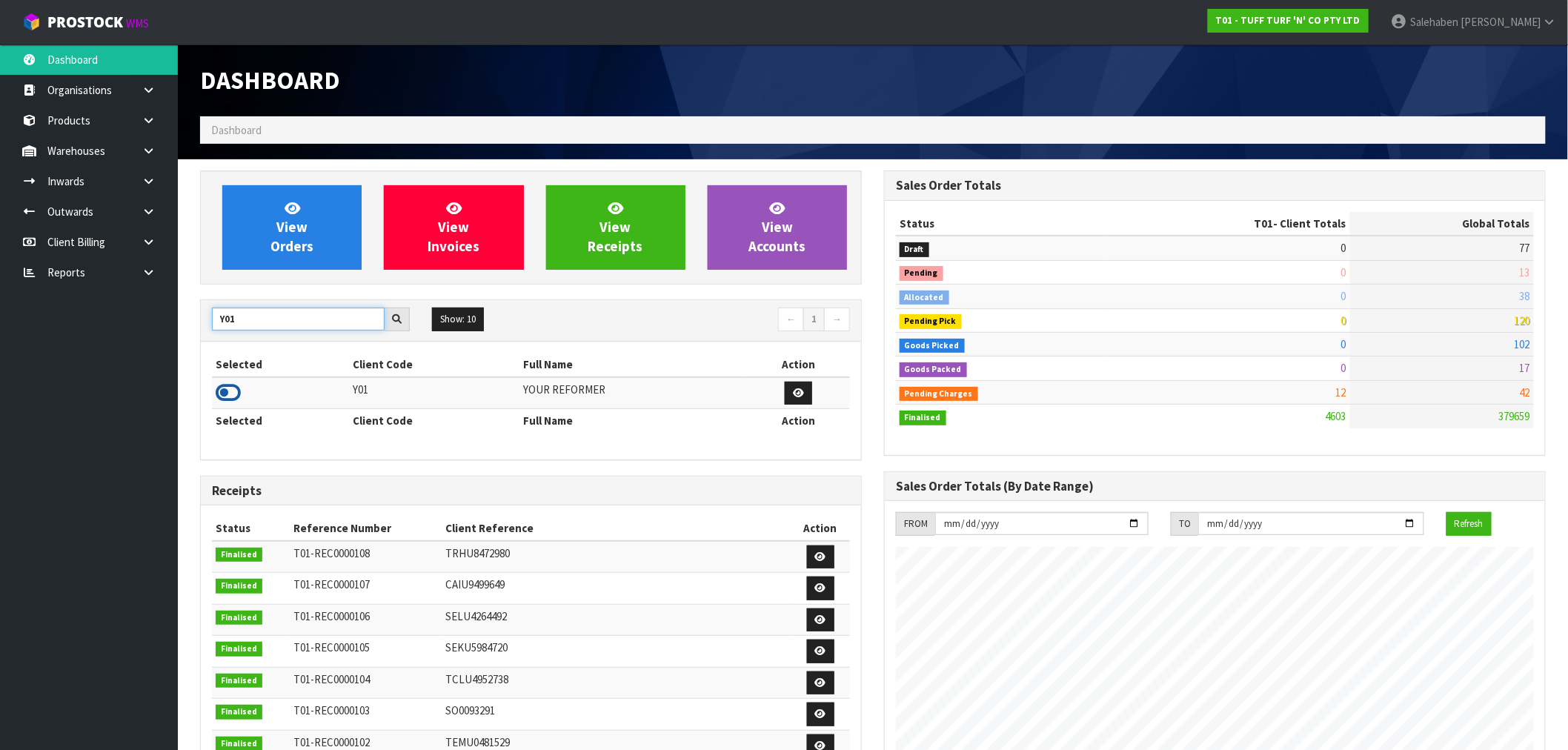
type input "Y01"
click at [224, 384] on icon at bounding box center [228, 392] width 25 height 22
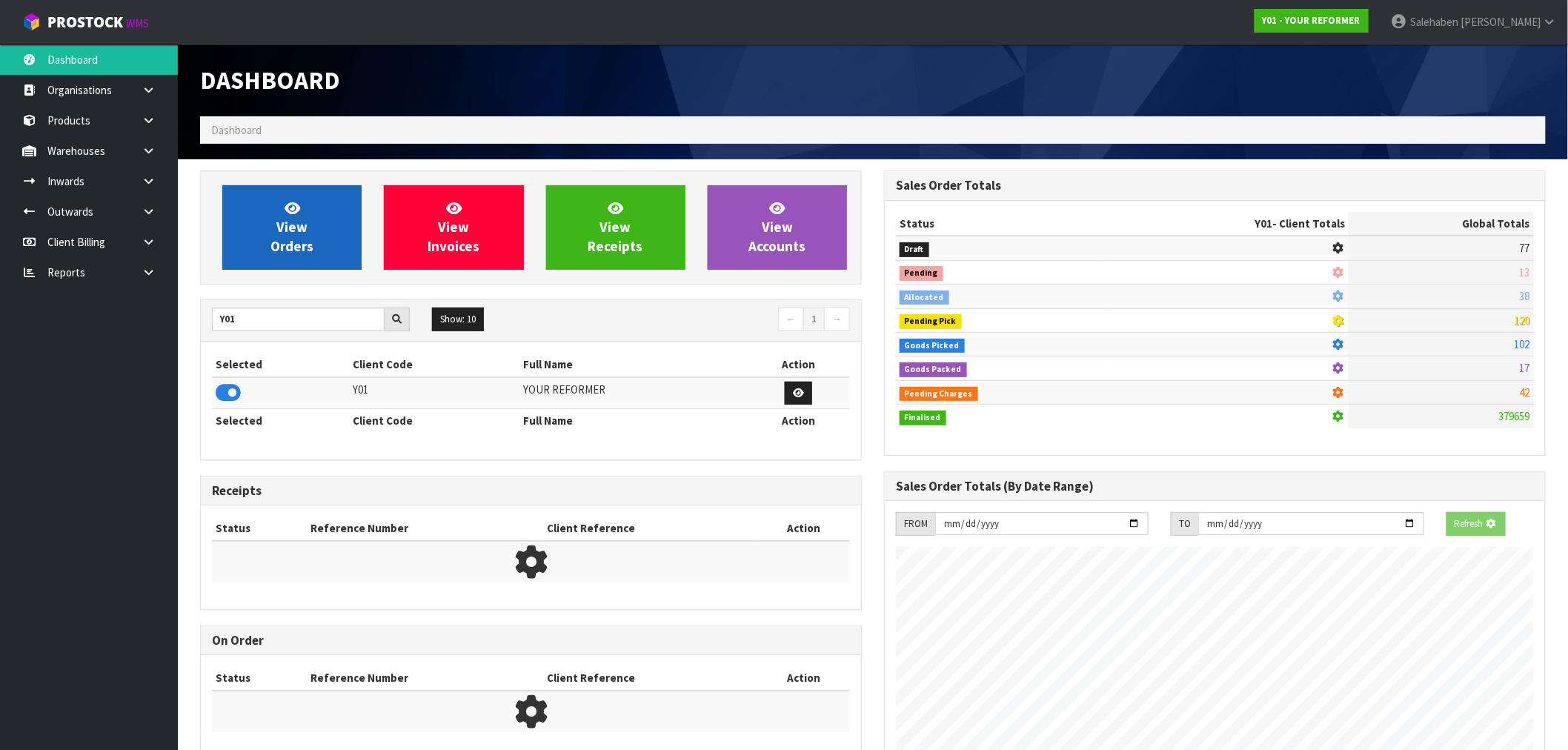
scroll to position [739925, 740375]
click at [299, 235] on span "View Orders" at bounding box center [292, 227] width 43 height 55
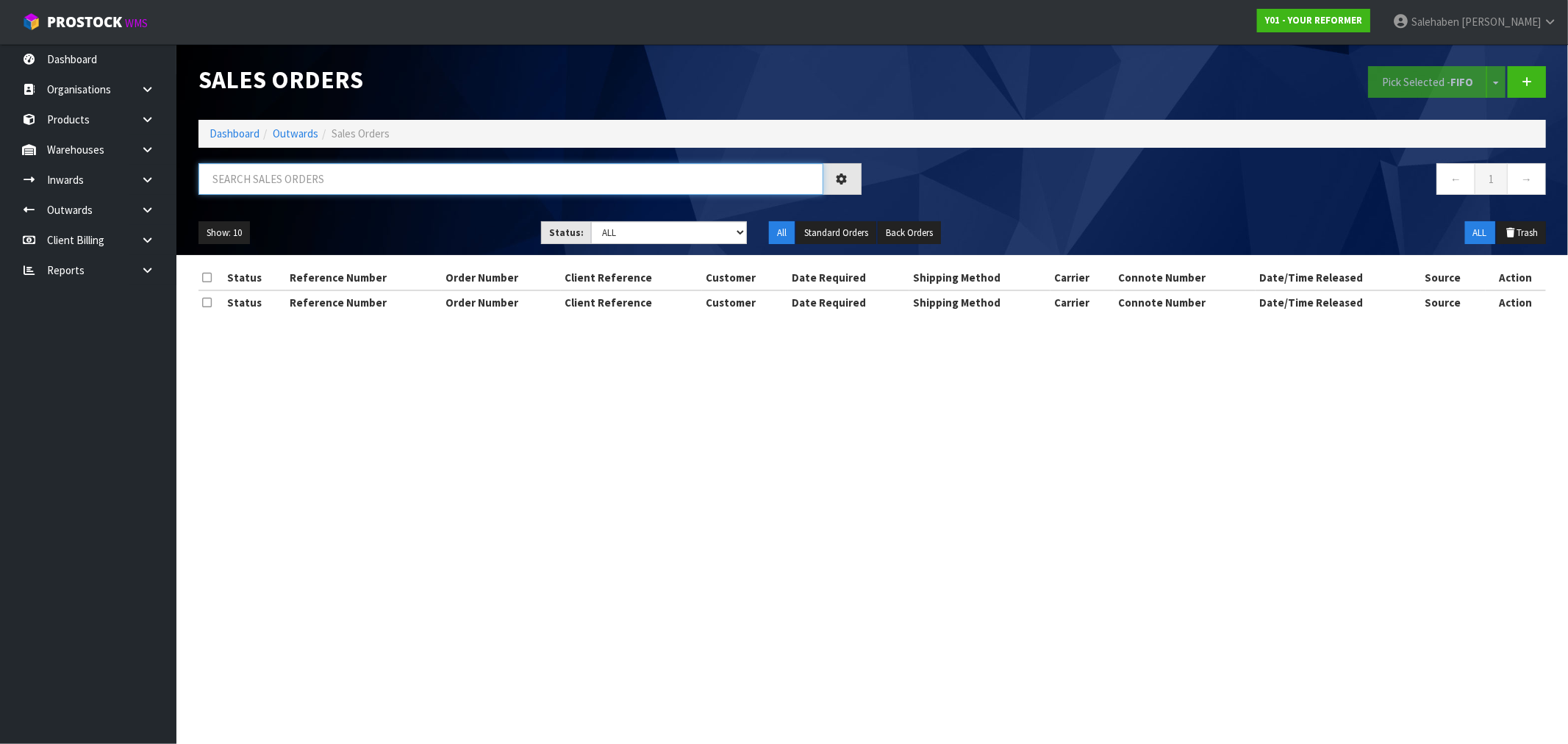
click at [276, 172] on input "text" at bounding box center [511, 178] width 624 height 31
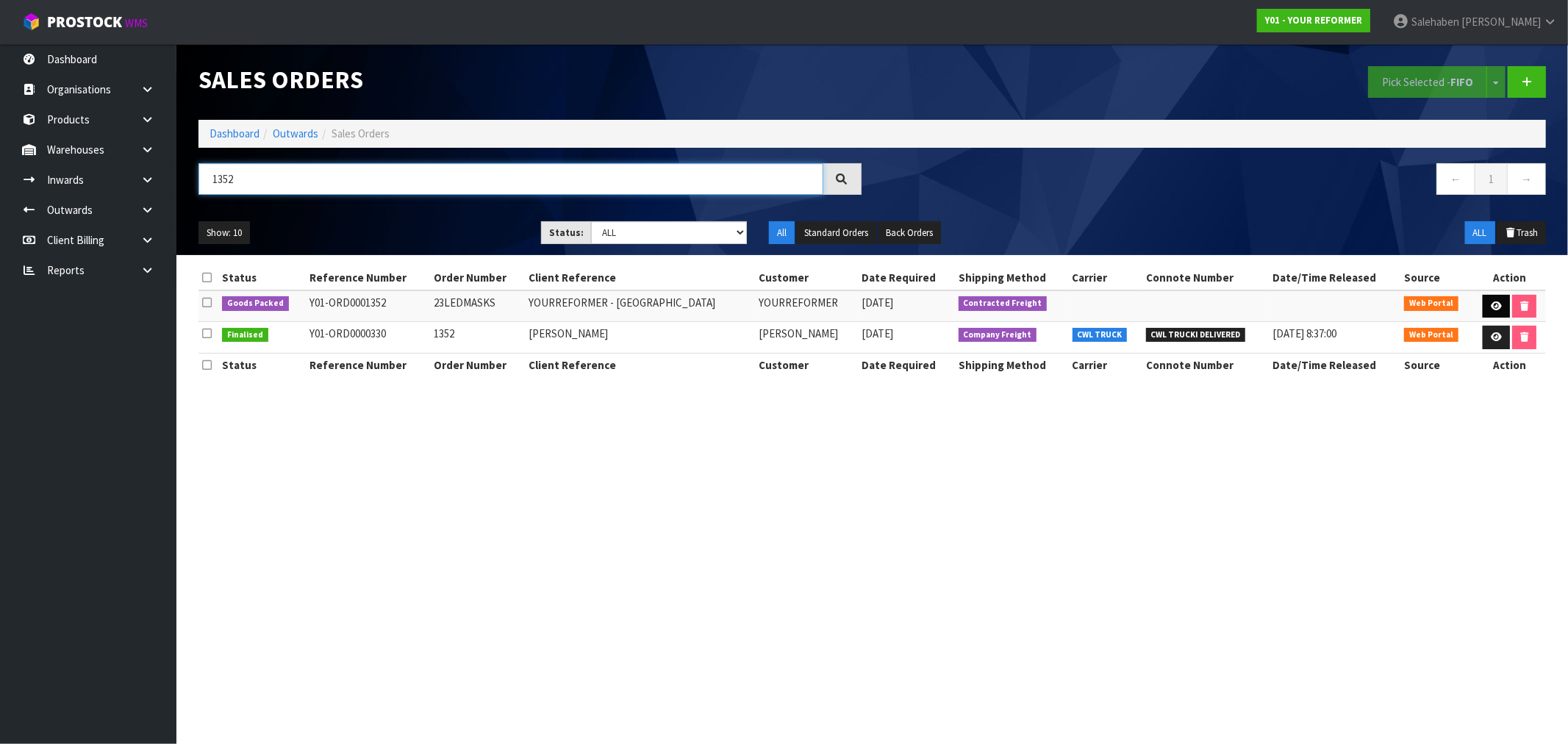
type input "1352"
click at [1495, 302] on icon at bounding box center [1496, 306] width 11 height 10
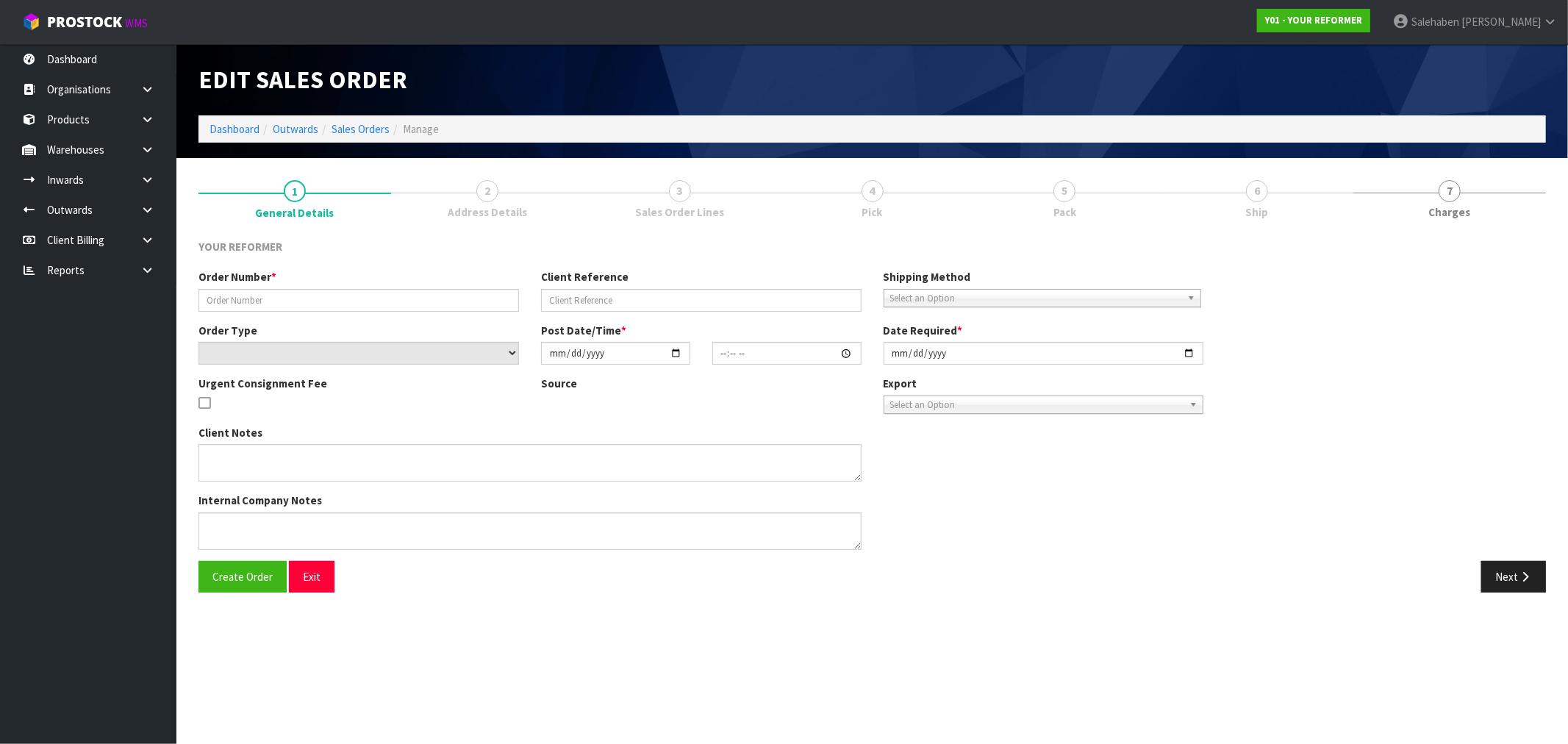
type input "23LEDMASKS"
type input "YOURREFORMER - AUSTRALIA"
select select "number:0"
type input "[DATE]"
type input "12:00:00.000"
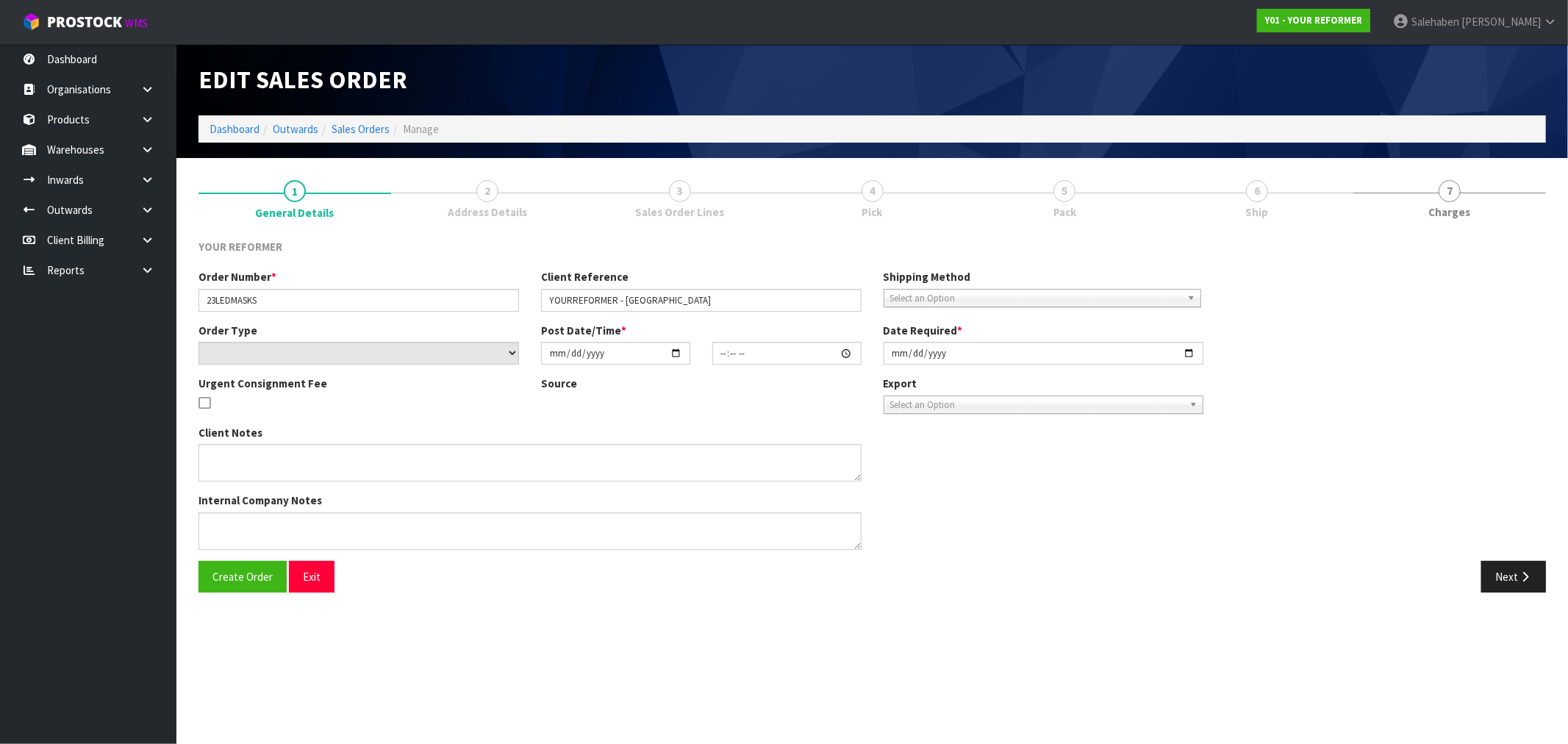
type input "[DATE]"
type textarea "69 STAR CRESHALLAM VIC 3803 23X LED MASKS"
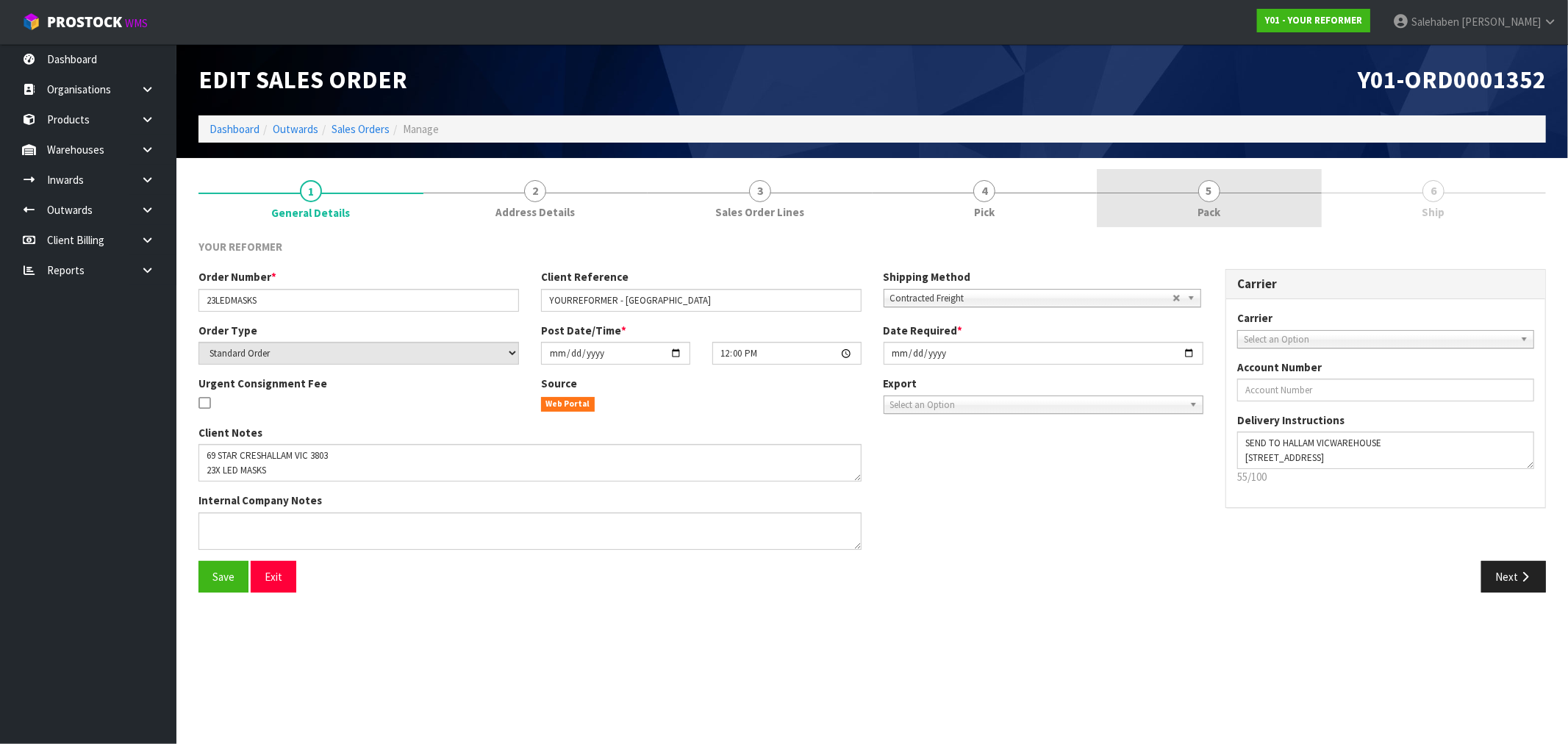
click at [1221, 181] on link "5 Pack" at bounding box center [1209, 198] width 225 height 58
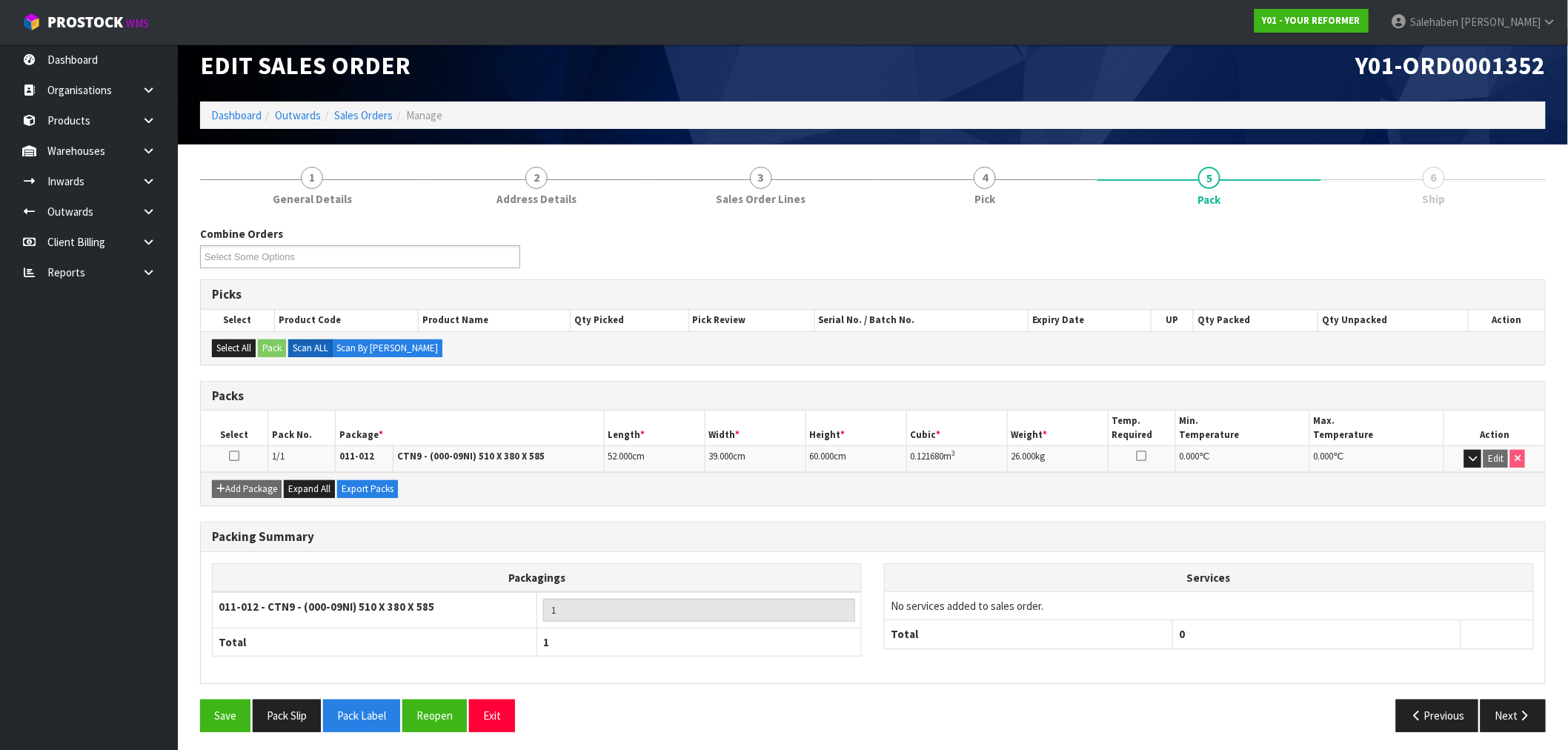
scroll to position [18, 0]
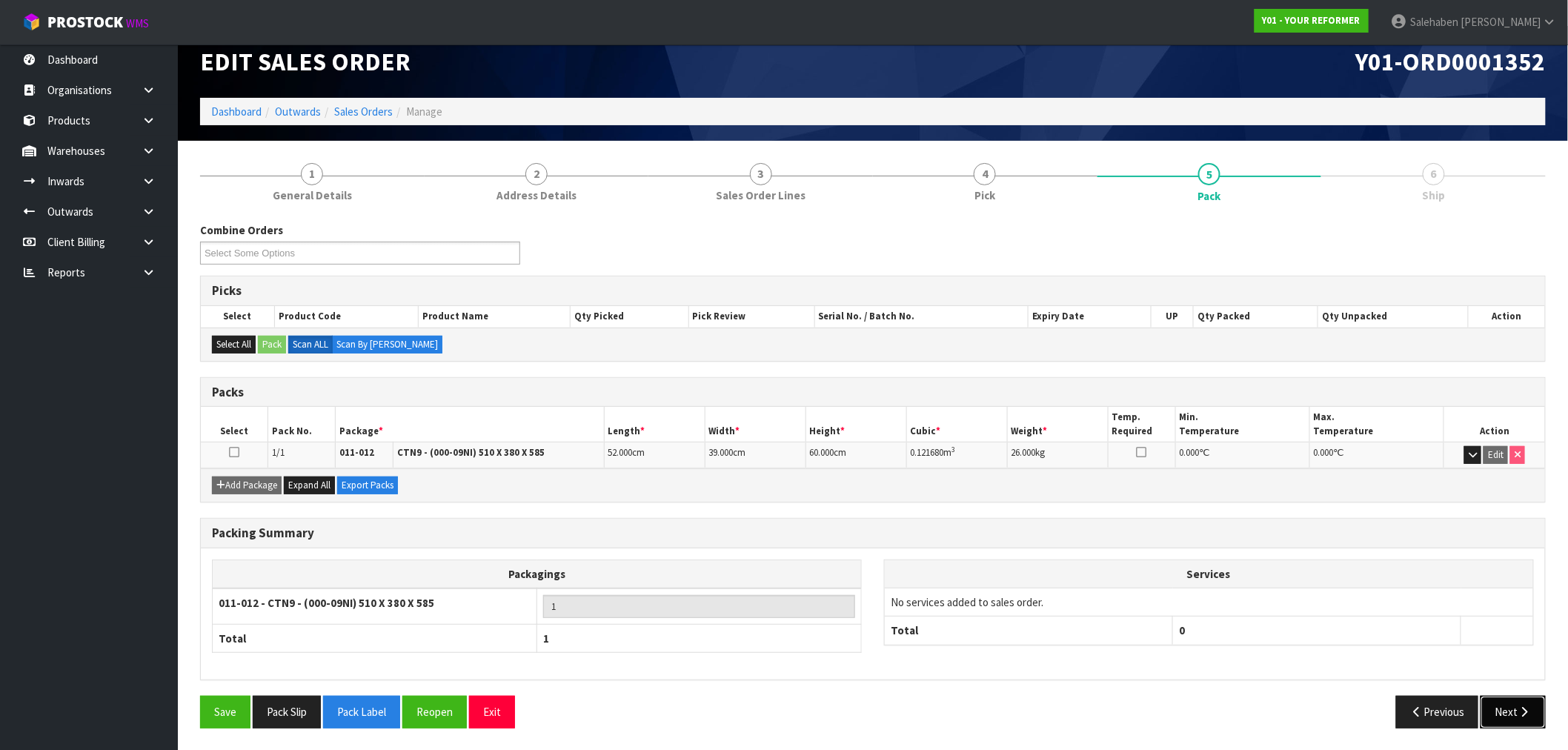
click at [1494, 713] on button "Next" at bounding box center [1513, 711] width 65 height 31
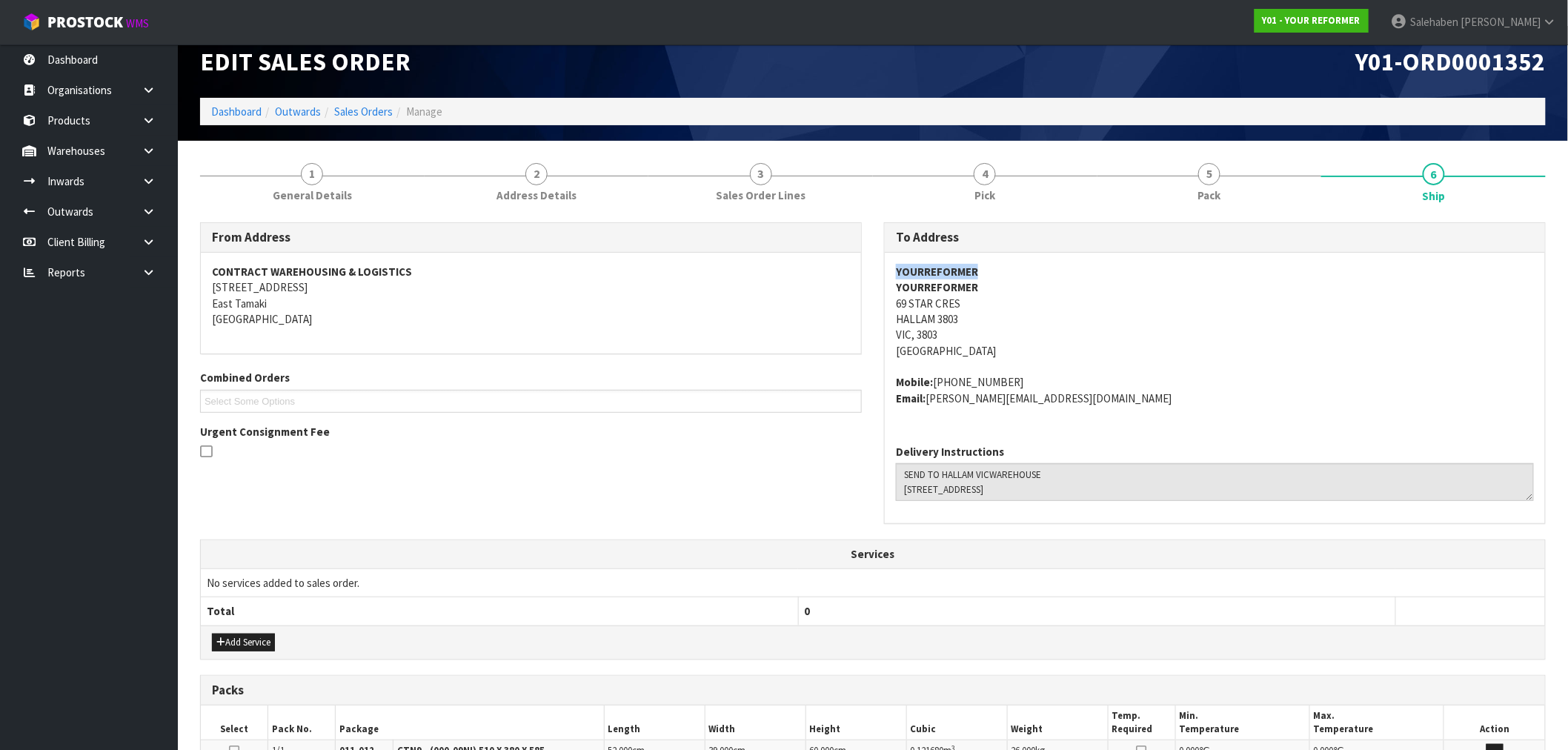
drag, startPoint x: 977, startPoint y: 262, endPoint x: 876, endPoint y: 269, distance: 101.2
click at [876, 269] on div "To Address YOURREFORMER YOURREFORMER 69 STAR CRES HALLAM 3803 VIC, 3803 Austral…" at bounding box center [1215, 381] width 684 height 317
copy strong "YOURREFORMER"
drag, startPoint x: 1008, startPoint y: 383, endPoint x: 935, endPoint y: 384, distance: 73.0
click at [935, 384] on address "Mobile: (03) 5947 4895 Email: olivia@yourreformer.com.au" at bounding box center [1215, 389] width 638 height 31
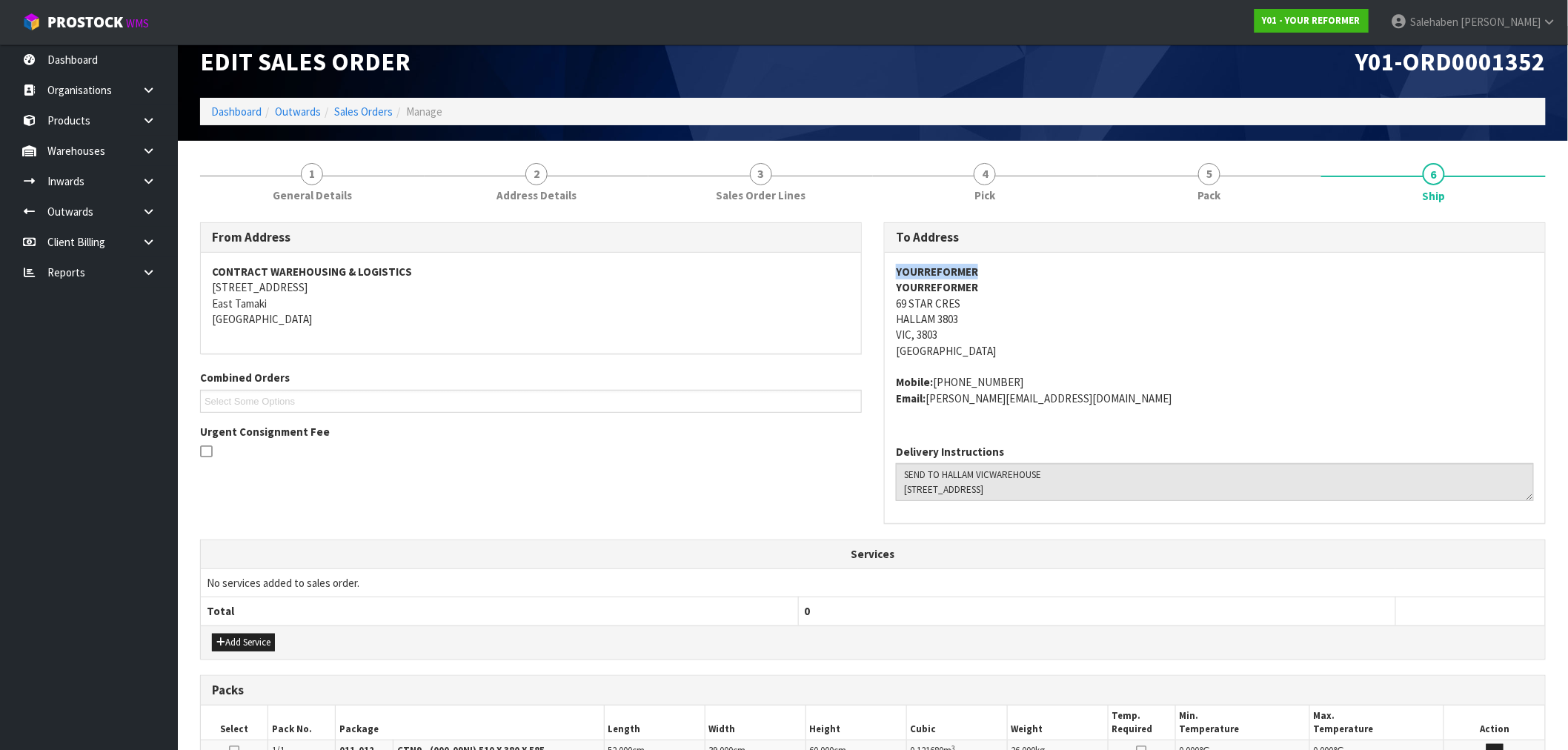
copy address "(03) 5947 4895"
drag, startPoint x: 1072, startPoint y: 402, endPoint x: 931, endPoint y: 405, distance: 141.0
click at [931, 405] on address "Mobile: (03) 5947 4895 Email: olivia@yourreformer.com.au" at bounding box center [1215, 389] width 638 height 31
copy address "olivia@yourreformer.com.au"
drag, startPoint x: 968, startPoint y: 302, endPoint x: 886, endPoint y: 302, distance: 82.0
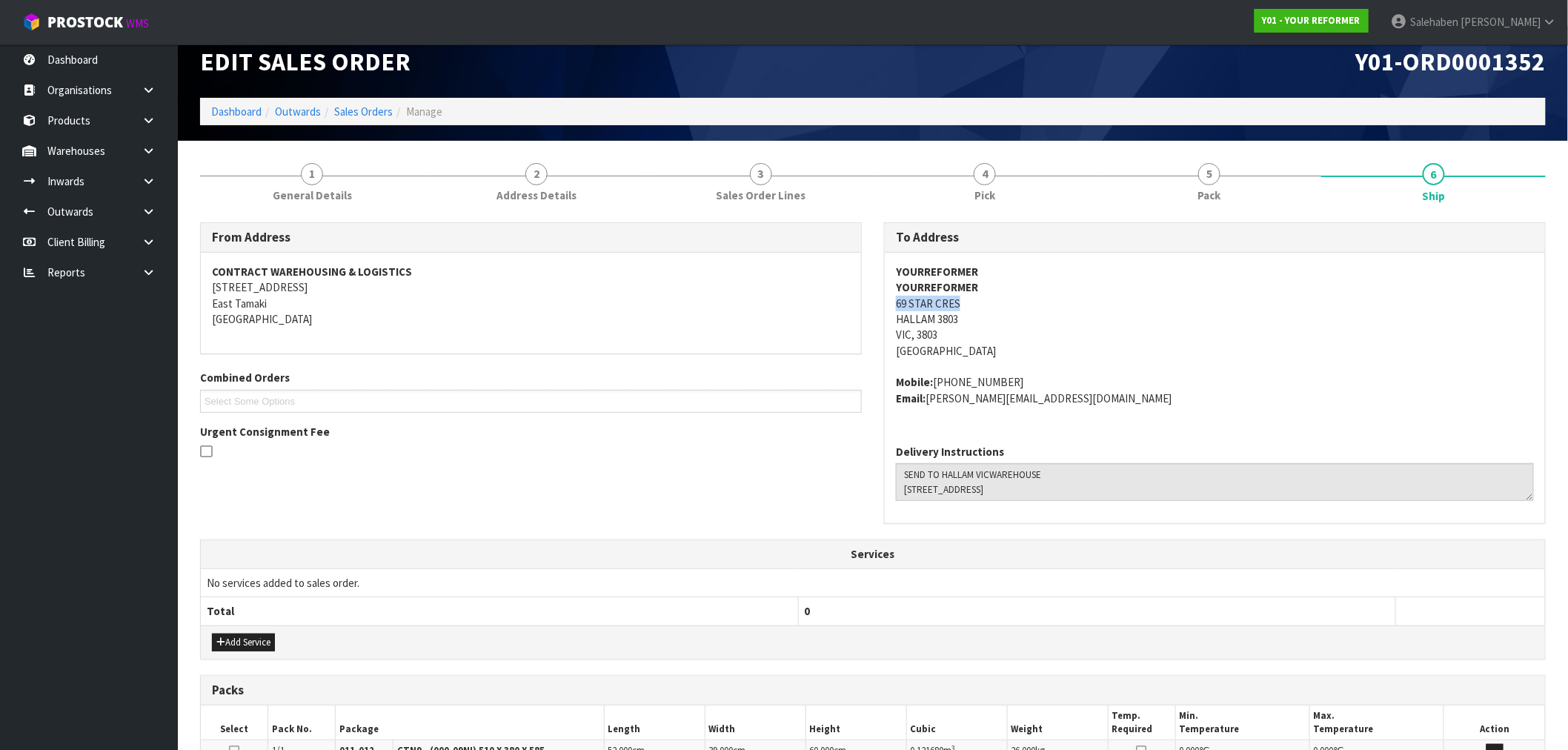
click at [886, 302] on div "YOURREFORMER YOURREFORMER 69 STAR CRES HALLAM 3803 VIC, 3803 Australia Mobile: …" at bounding box center [1215, 342] width 660 height 180
copy address "69 STAR CRES"
drag, startPoint x: 934, startPoint y: 319, endPoint x: 882, endPoint y: 322, distance: 52.1
click at [882, 322] on div "To Address YOURREFORMER YOURREFORMER 69 STAR CRES HALLAM 3803 VIC, 3803 Austral…" at bounding box center [1215, 381] width 684 height 317
copy address "HALLAM"
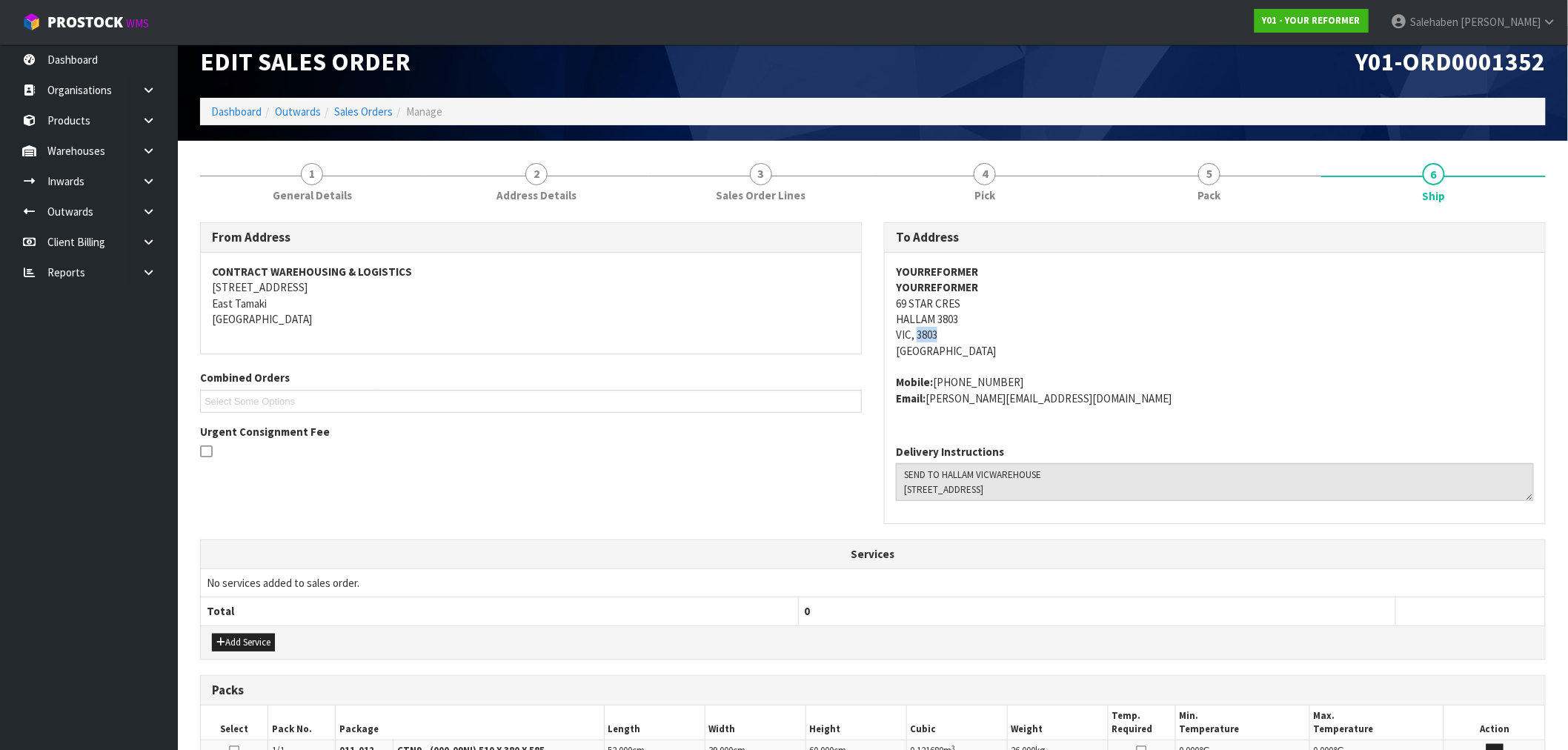
drag, startPoint x: 944, startPoint y: 337, endPoint x: 916, endPoint y: 332, distance: 28.4
click at [916, 332] on address "YOURREFORMER YOURREFORMER 69 STAR CRES HALLAM 3803 VIC, 3803 Australia" at bounding box center [1215, 312] width 638 height 95
copy address "3803"
click at [316, 187] on span "General Details" at bounding box center [312, 195] width 79 height 15
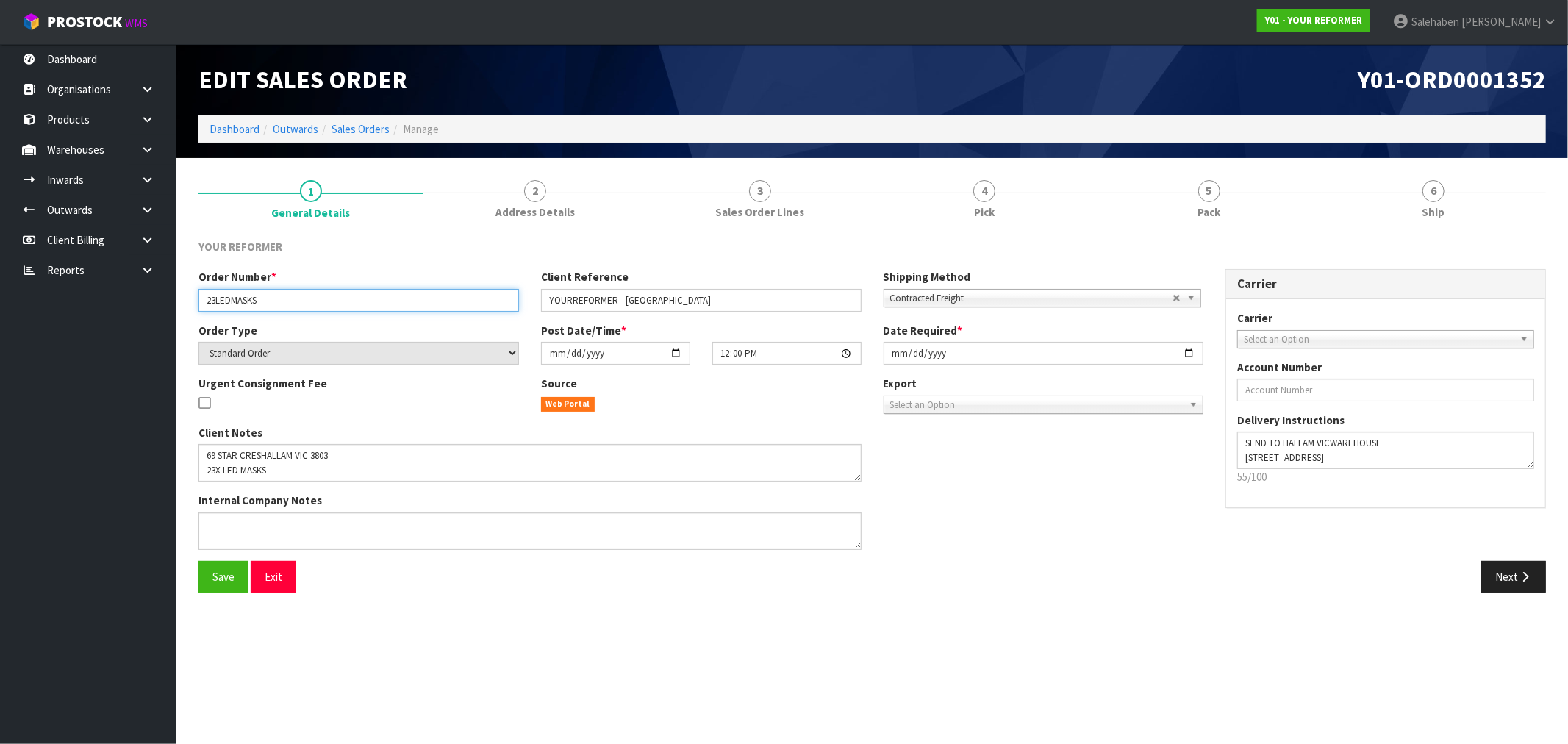
drag, startPoint x: 269, startPoint y: 299, endPoint x: 199, endPoint y: 305, distance: 70.3
click at [199, 305] on input "23LEDMASKS" at bounding box center [359, 300] width 321 height 23
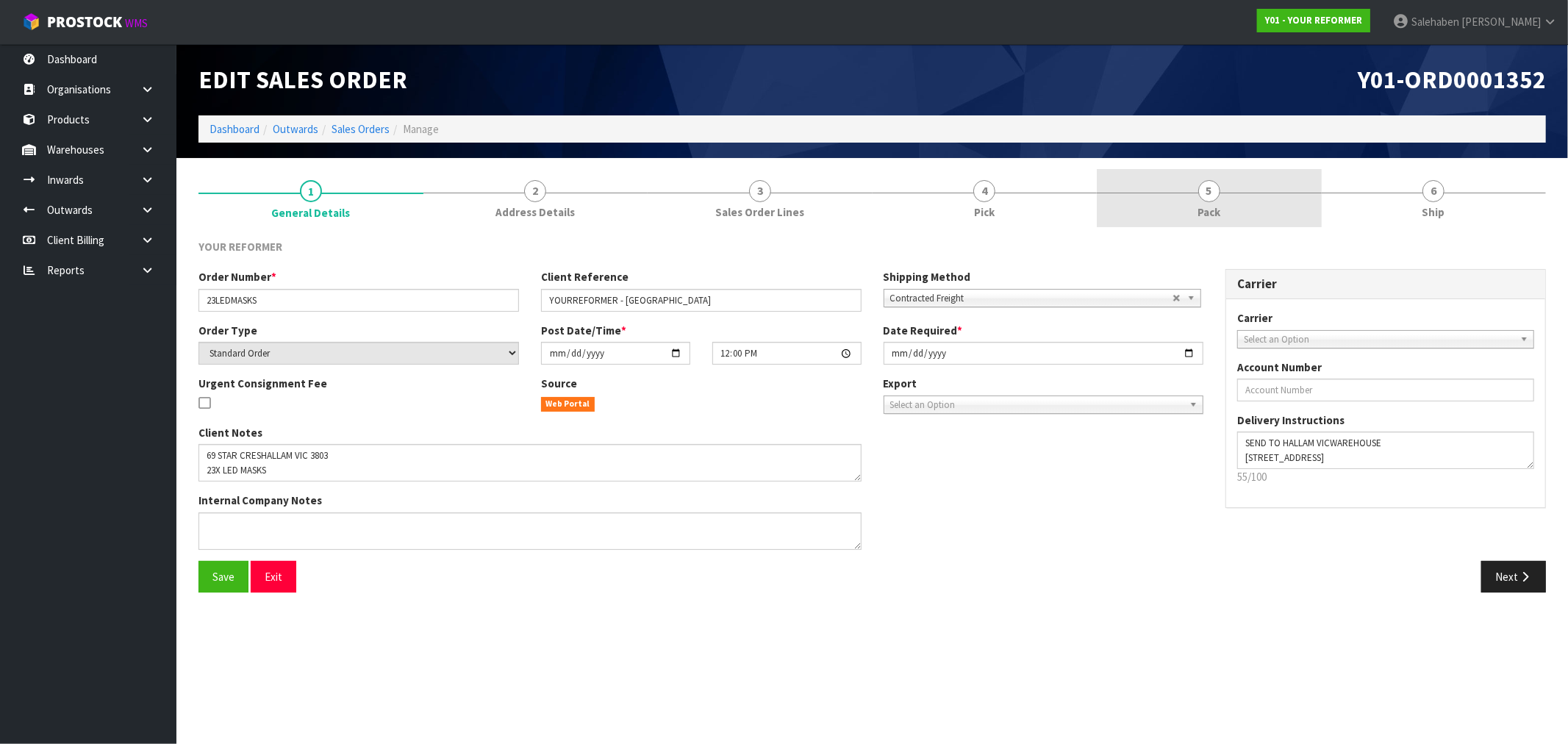
click at [1209, 206] on span "Pack" at bounding box center [1209, 212] width 23 height 15
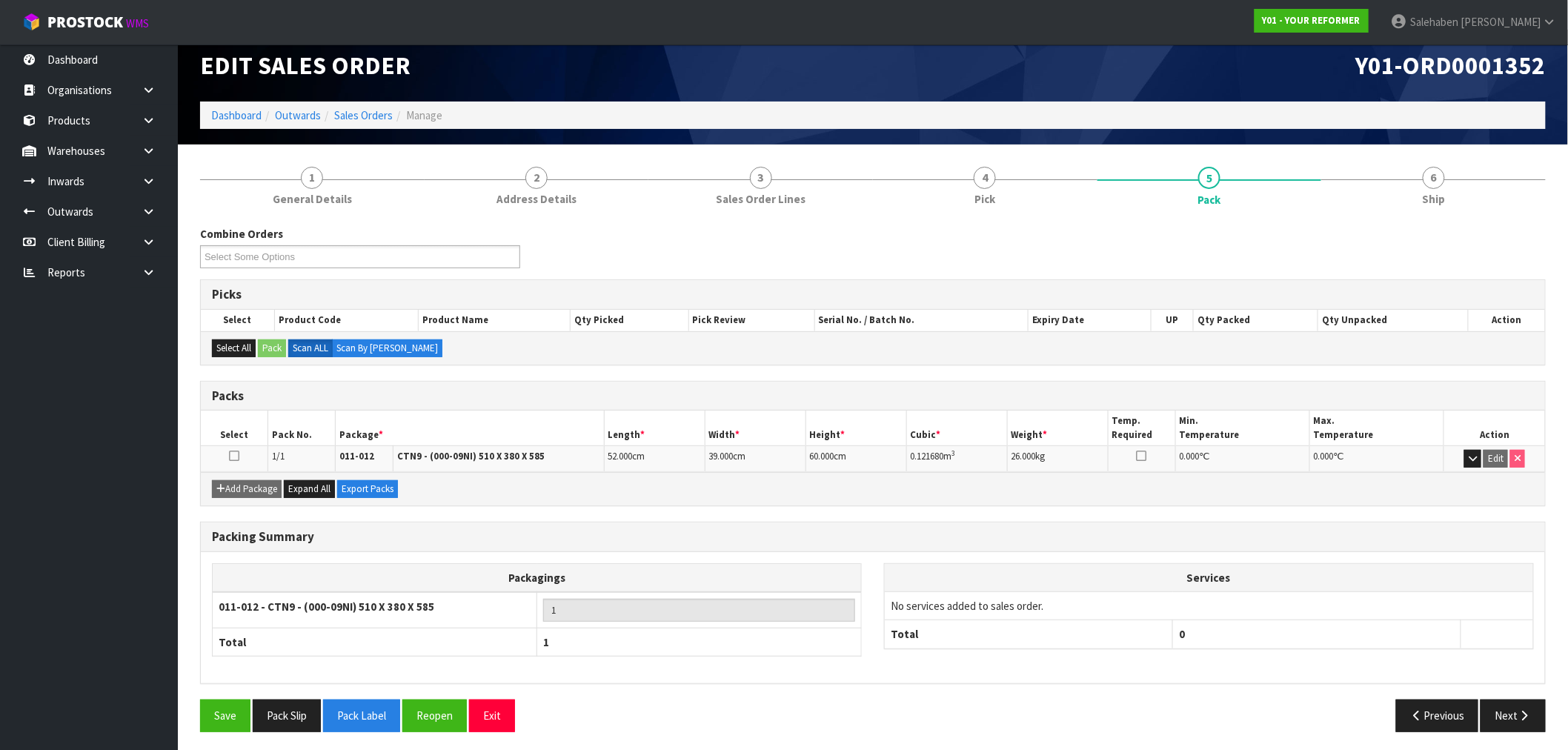
scroll to position [18, 0]
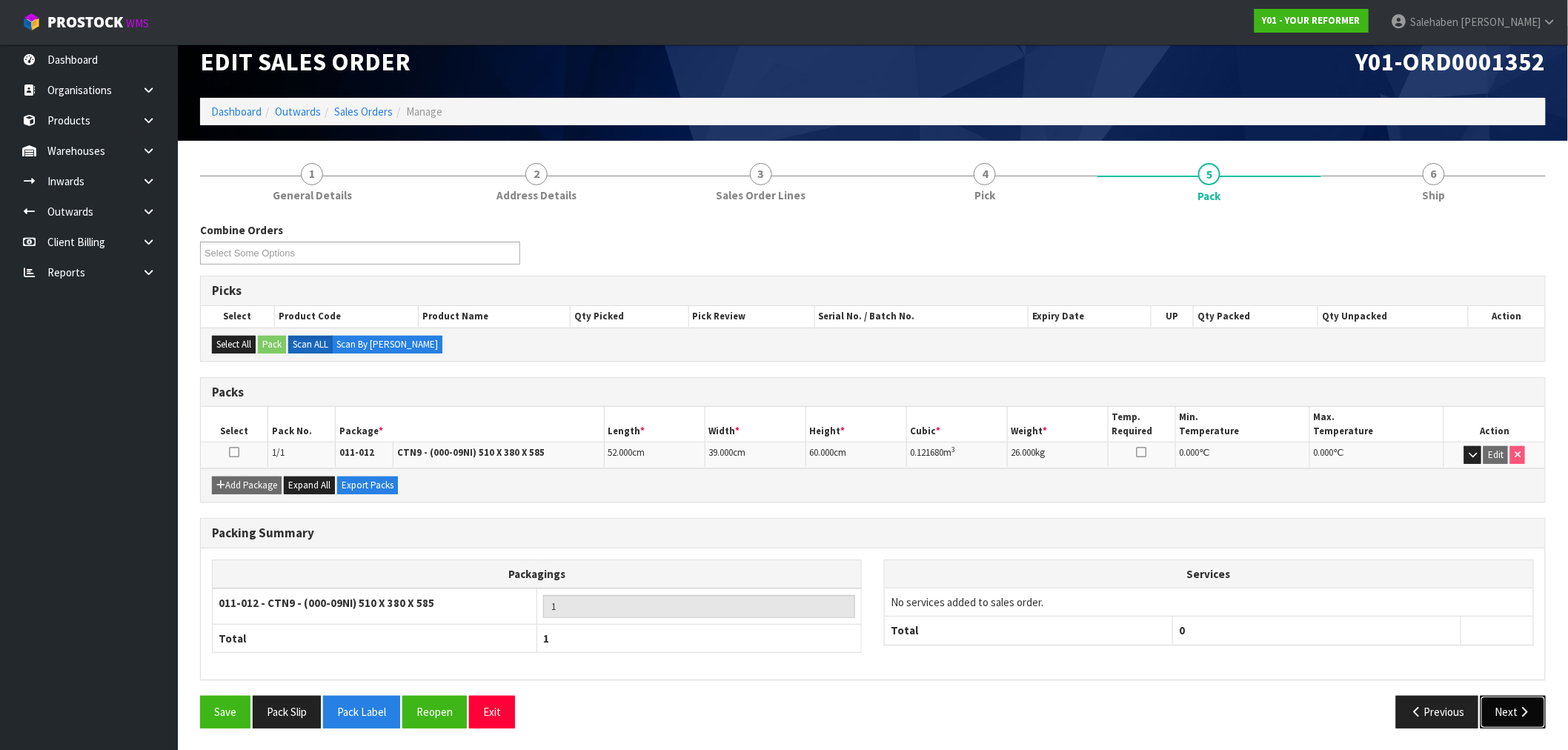
click at [1515, 706] on button "Next" at bounding box center [1513, 711] width 65 height 31
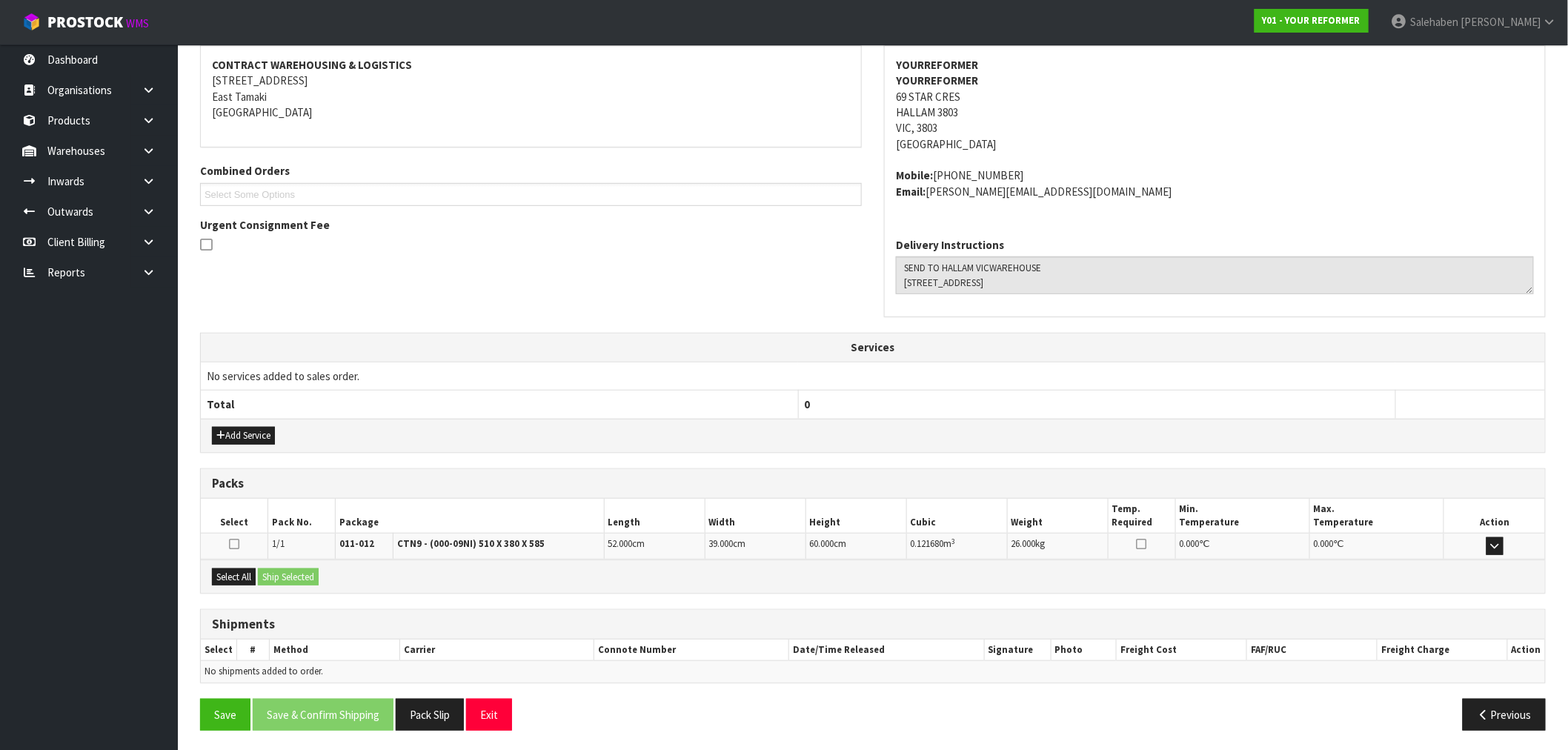
scroll to position [228, 0]
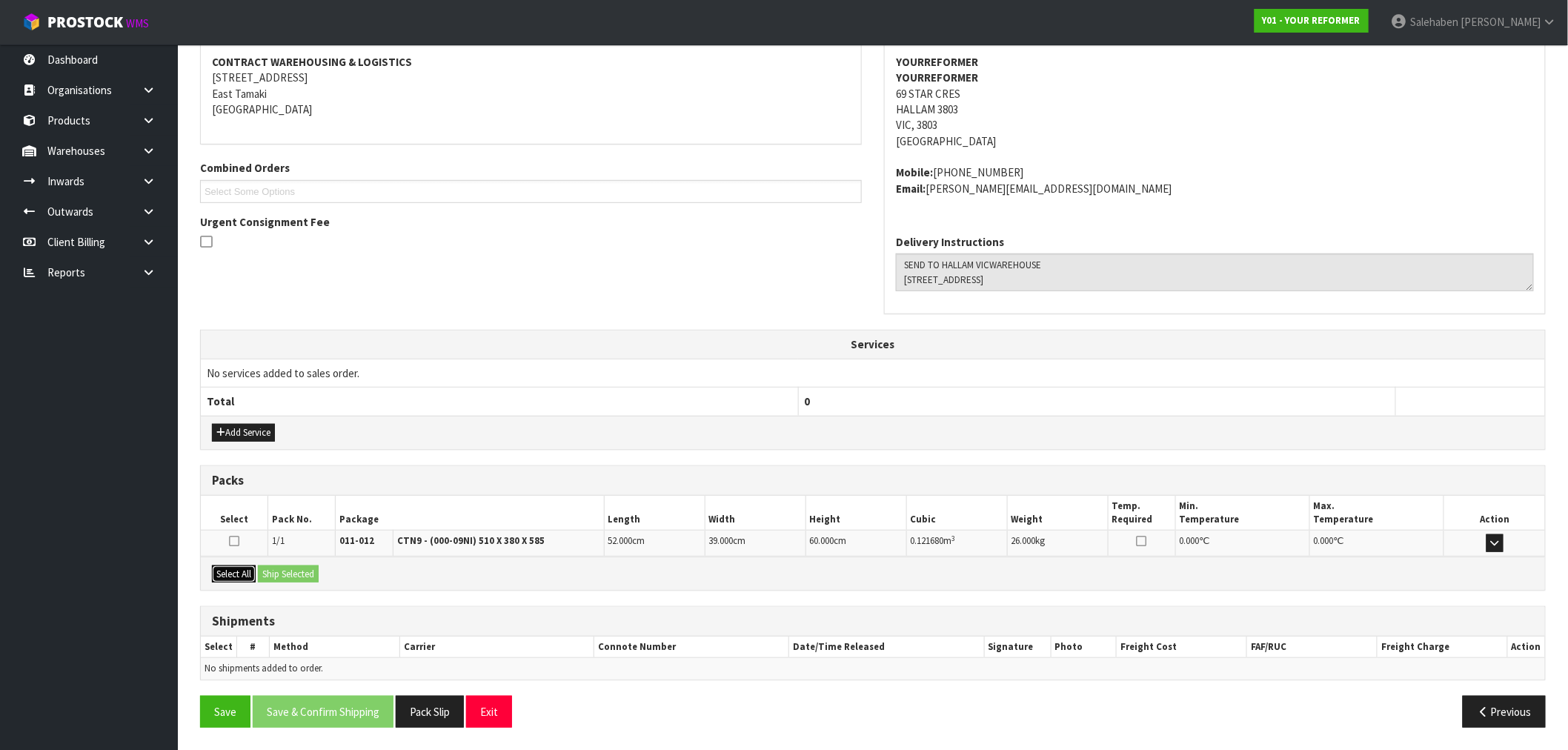
click at [230, 567] on button "Select All" at bounding box center [233, 573] width 44 height 18
click at [303, 566] on button "Ship Selected" at bounding box center [288, 573] width 61 height 18
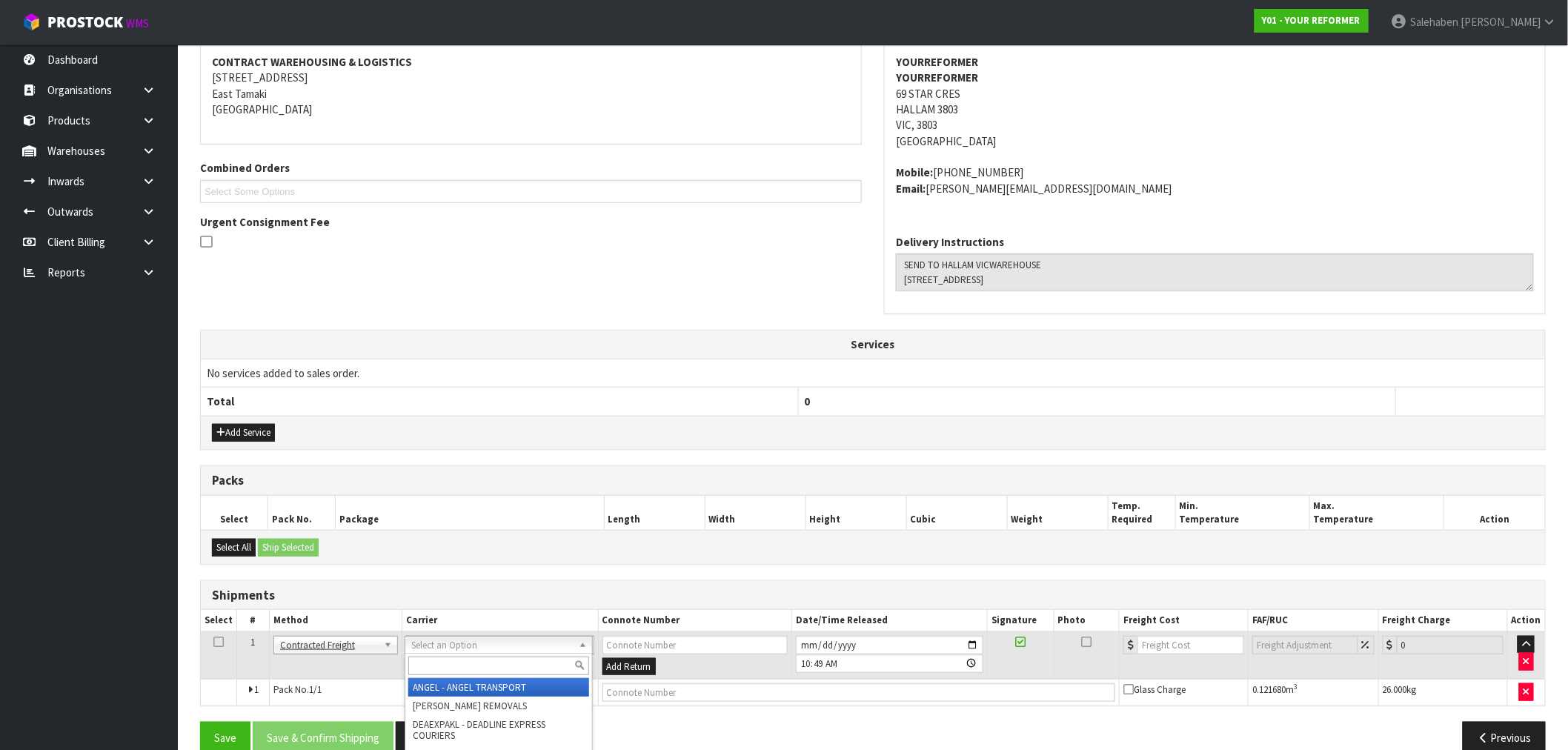
click at [432, 664] on input "text" at bounding box center [498, 666] width 180 height 18
type input "fed"
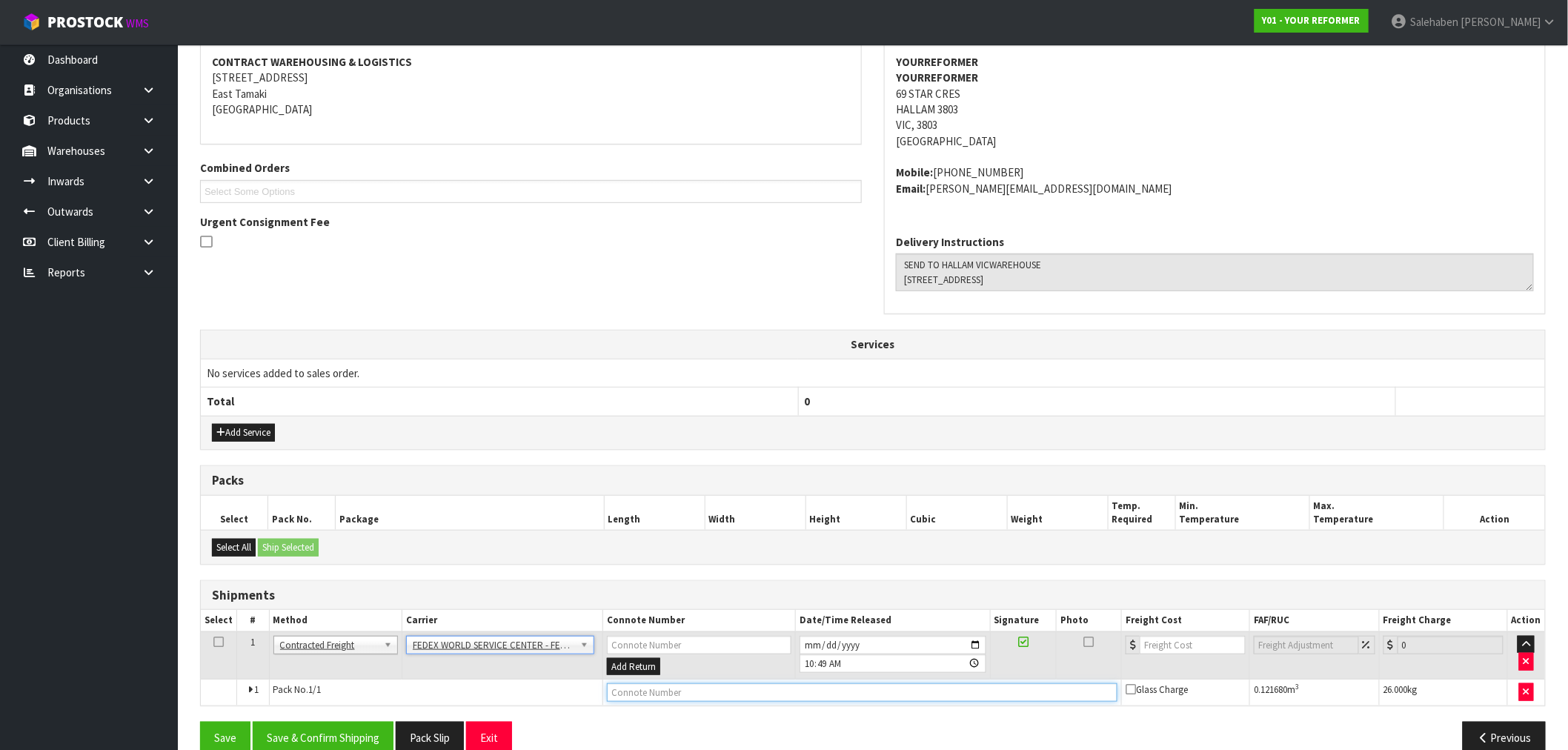
click at [671, 697] on input "text" at bounding box center [862, 692] width 511 height 18
paste input "884088526577"
type input "884088526577"
click at [1146, 639] on input "number" at bounding box center [1193, 645] width 106 height 18
type input "397.63"
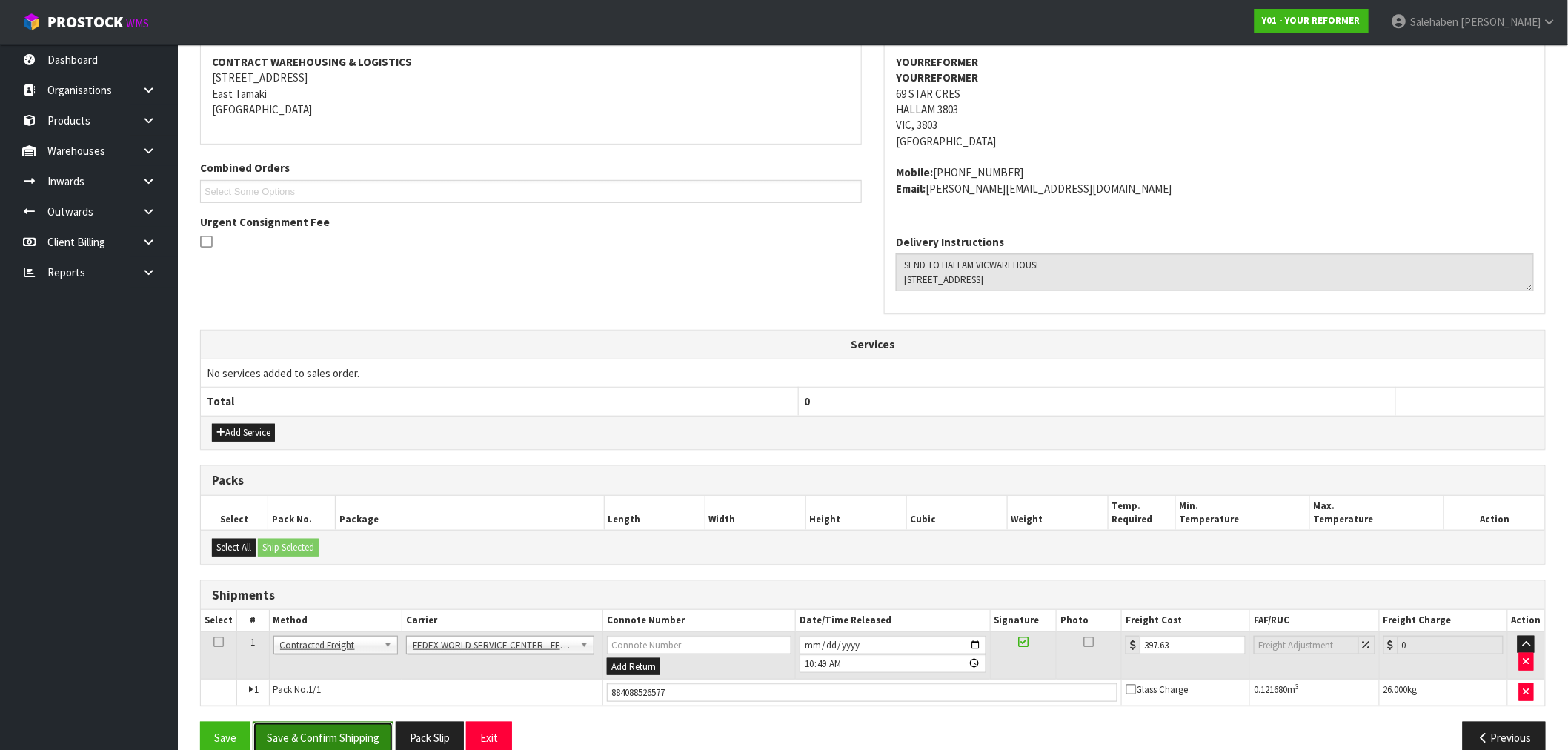
click at [354, 728] on button "Save & Confirm Shipping" at bounding box center [323, 737] width 141 height 31
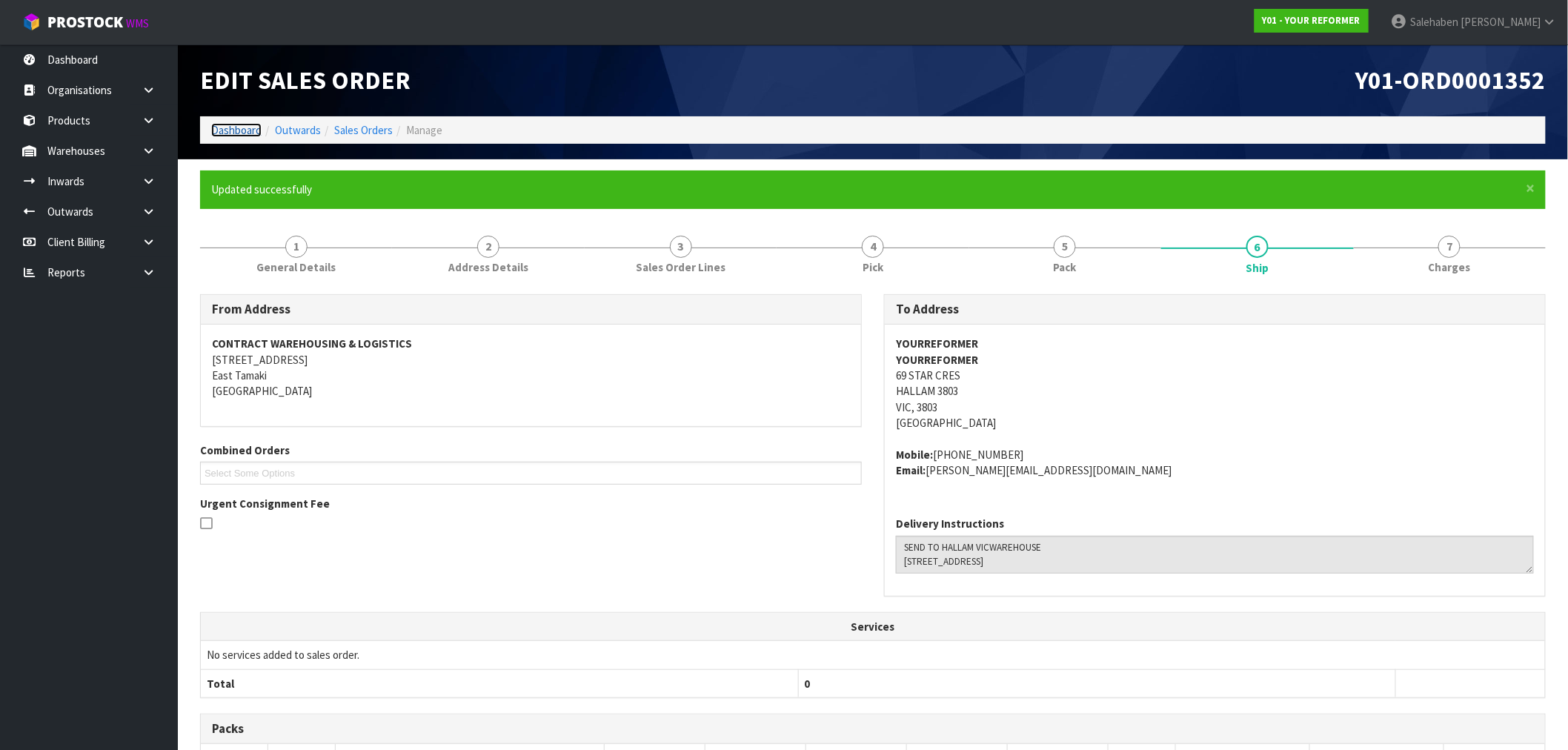
click at [241, 131] on link "Dashboard" at bounding box center [237, 130] width 51 height 14
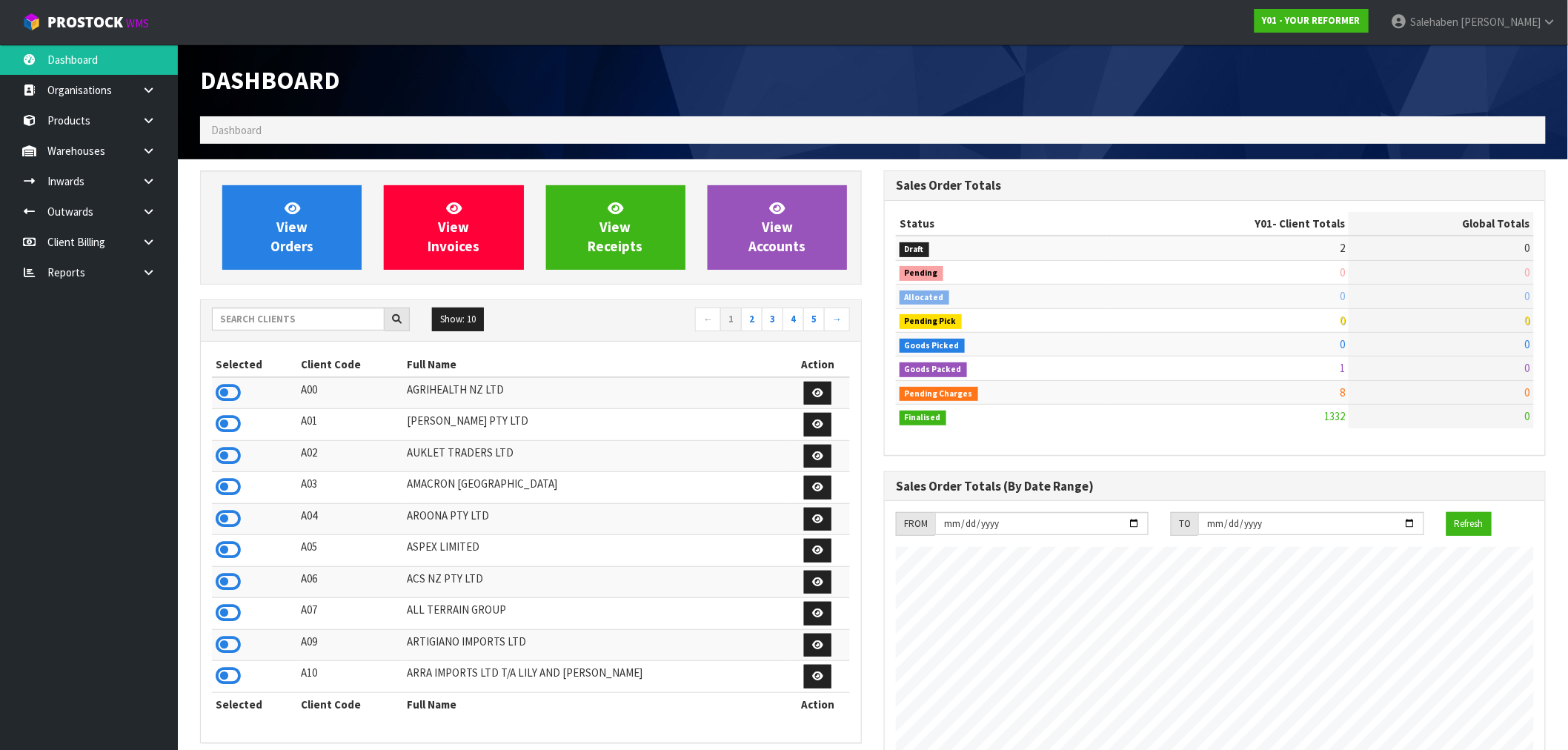
scroll to position [1122, 684]
click at [323, 243] on link "View Orders" at bounding box center [292, 227] width 139 height 84
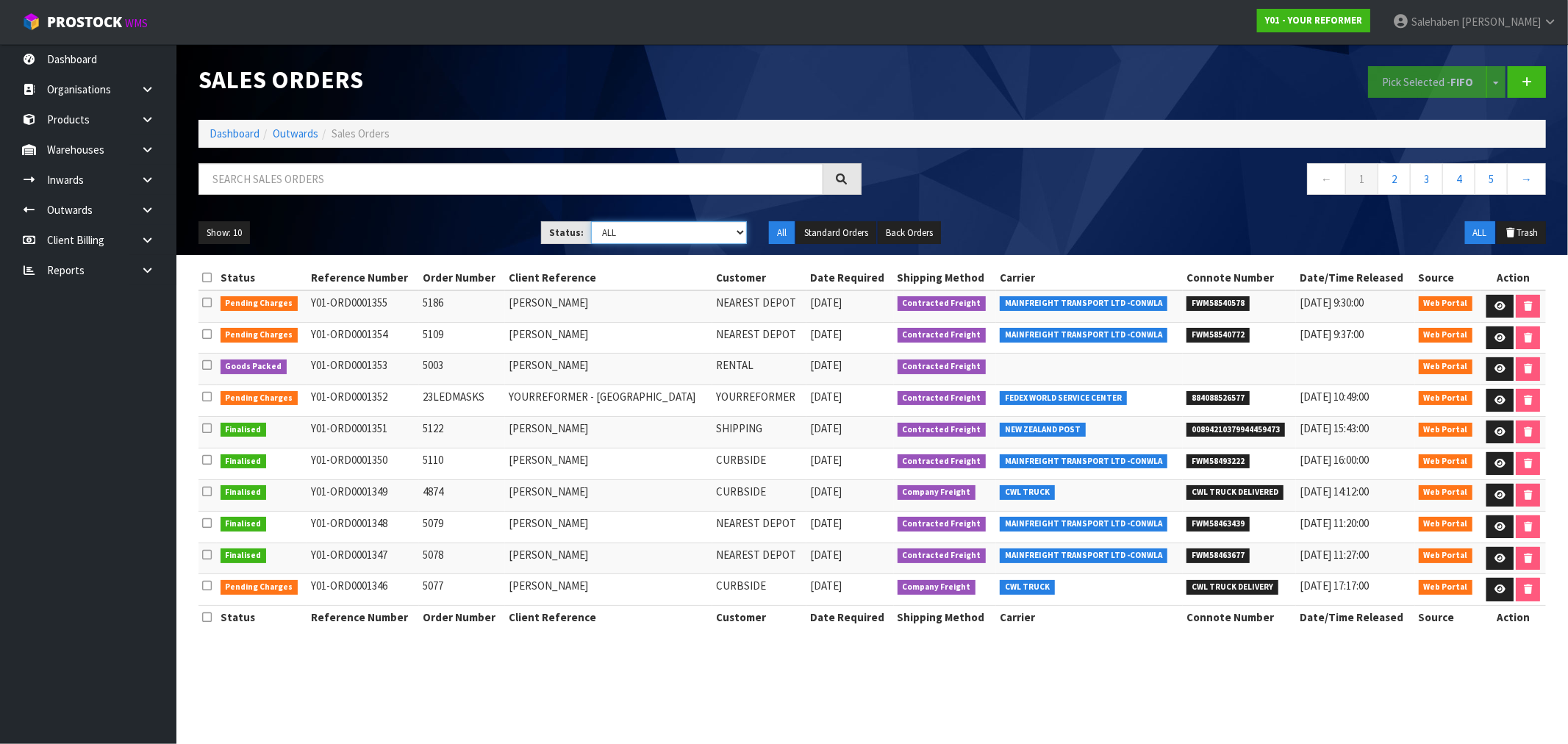
click at [630, 229] on select "Draft Pending Allocated Pending Pick Goods Picked Goods Packed Pending Charges …" at bounding box center [669, 232] width 156 height 23
select select "string:5"
click at [591, 221] on select "Draft Pending Allocated Pending Pick Goods Picked Goods Packed Pending Charges …" at bounding box center [669, 232] width 156 height 23
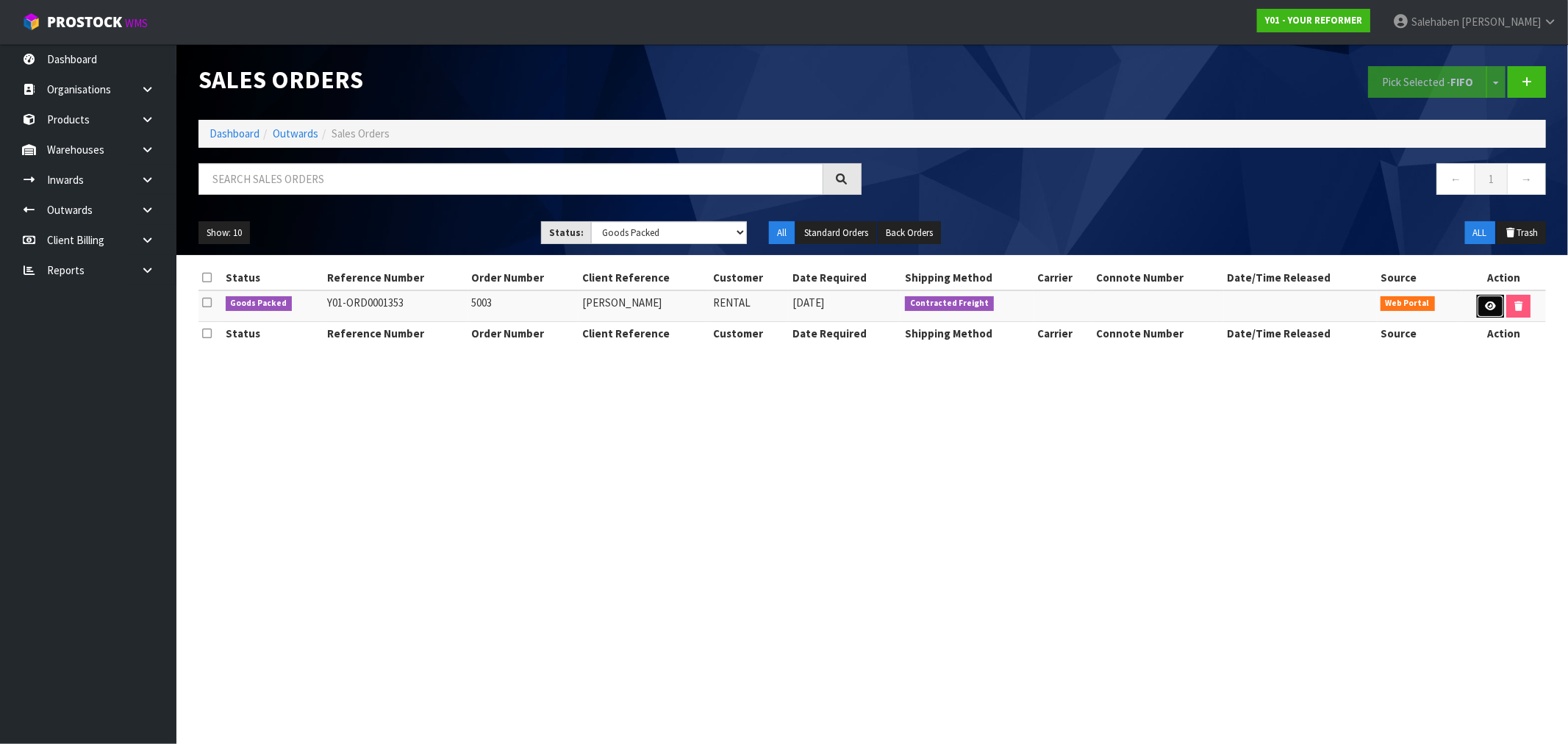
click at [1489, 307] on icon at bounding box center [1490, 306] width 11 height 10
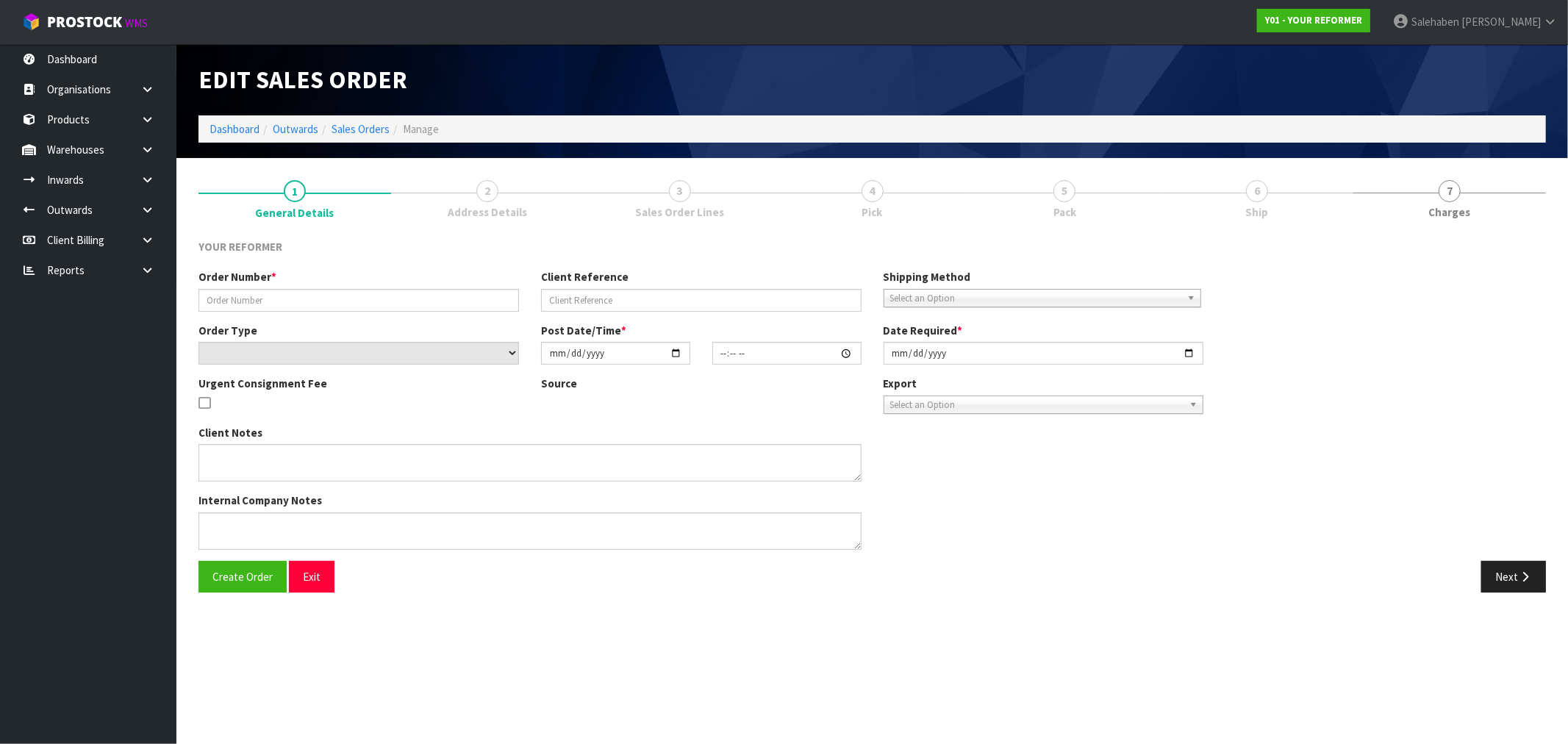
type input "5003"
type input "WALDI KAMFFER"
select select "number:0"
type input "[DATE]"
type input "12:08:00.000"
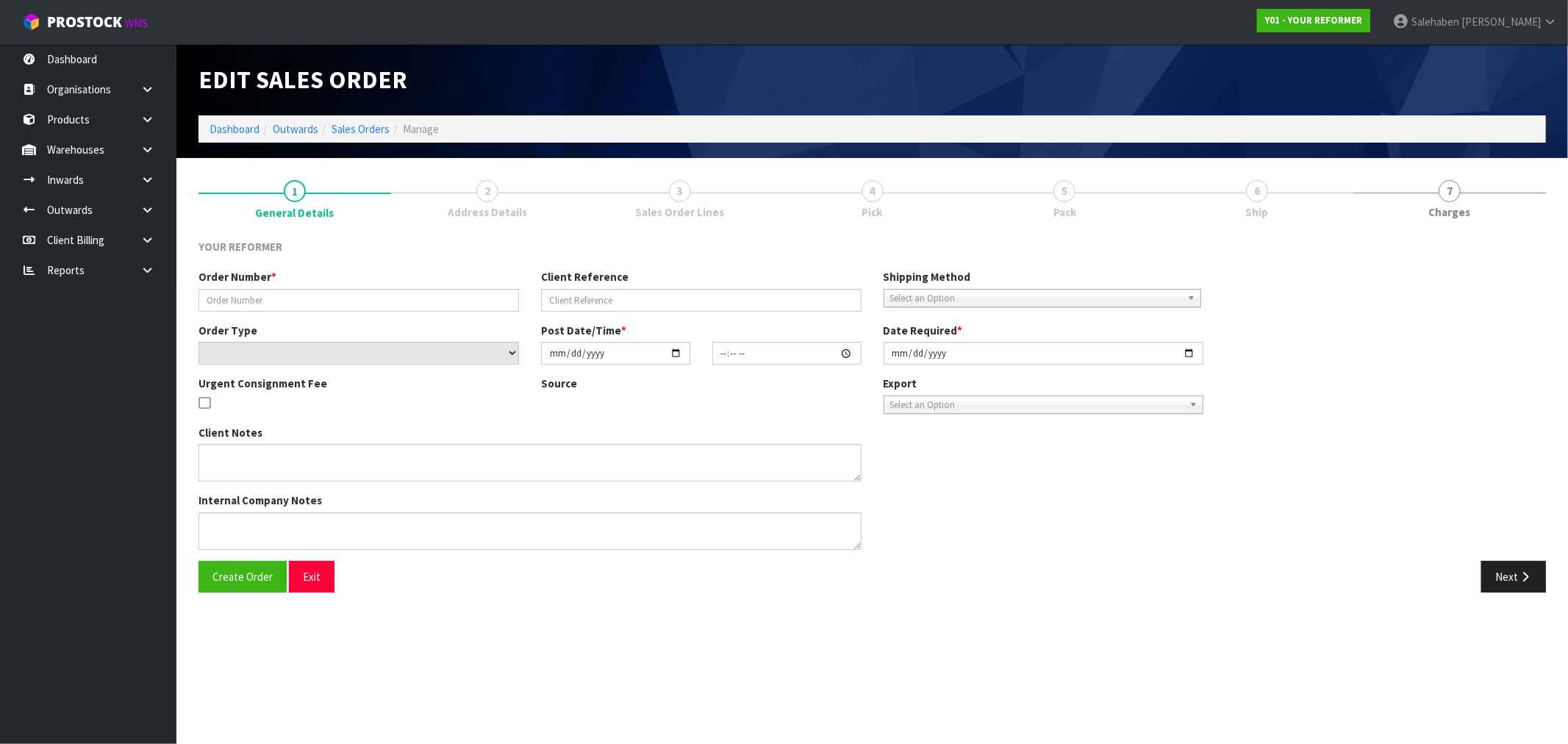
type input "[DATE]"
type textarea "WALDI KAMFFER 10 WAITEMATA ROAD, HAURAKI AUK AUCKLAND 0622 NEW ZEALAND +64 28 8…"
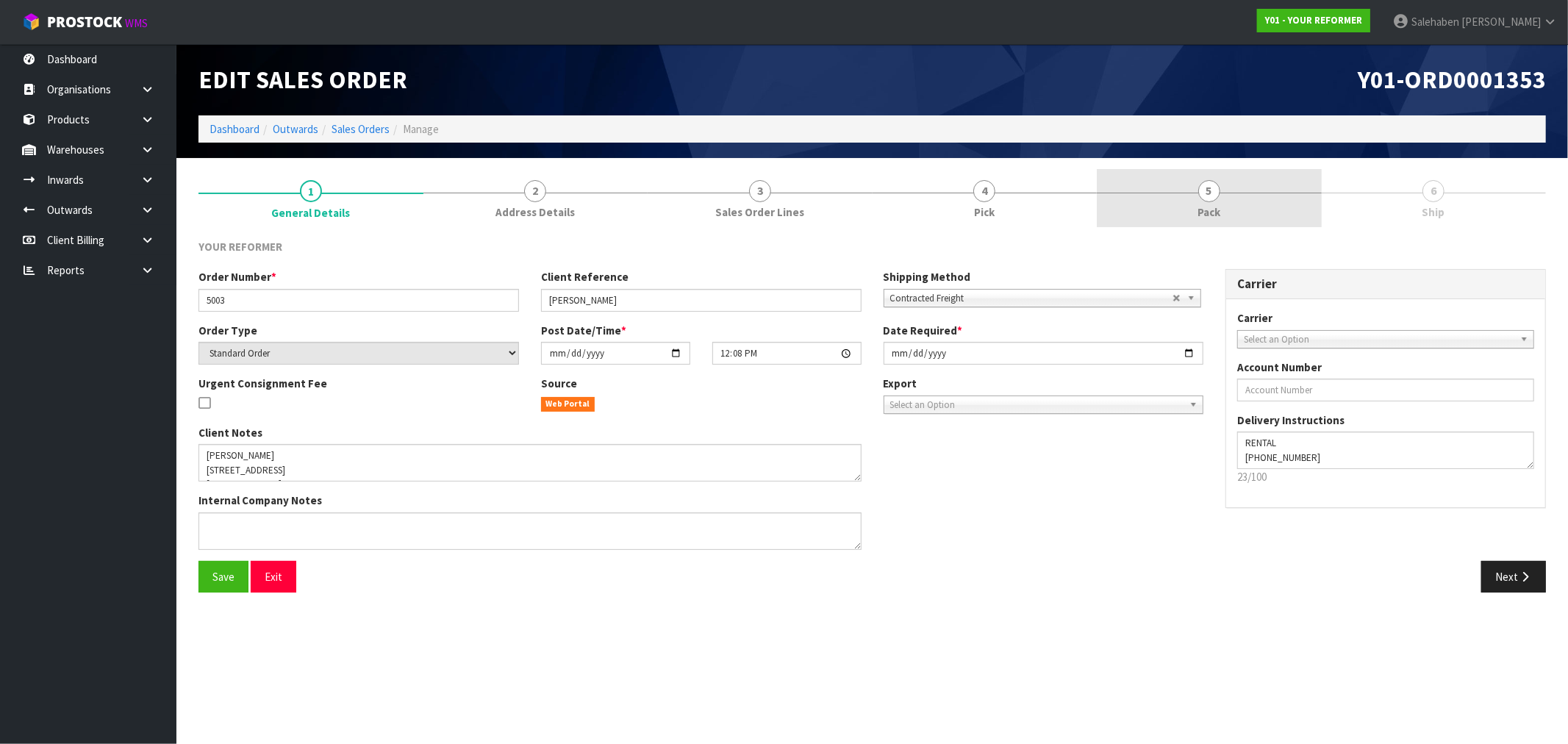
click at [1215, 200] on span "5" at bounding box center [1209, 190] width 22 height 22
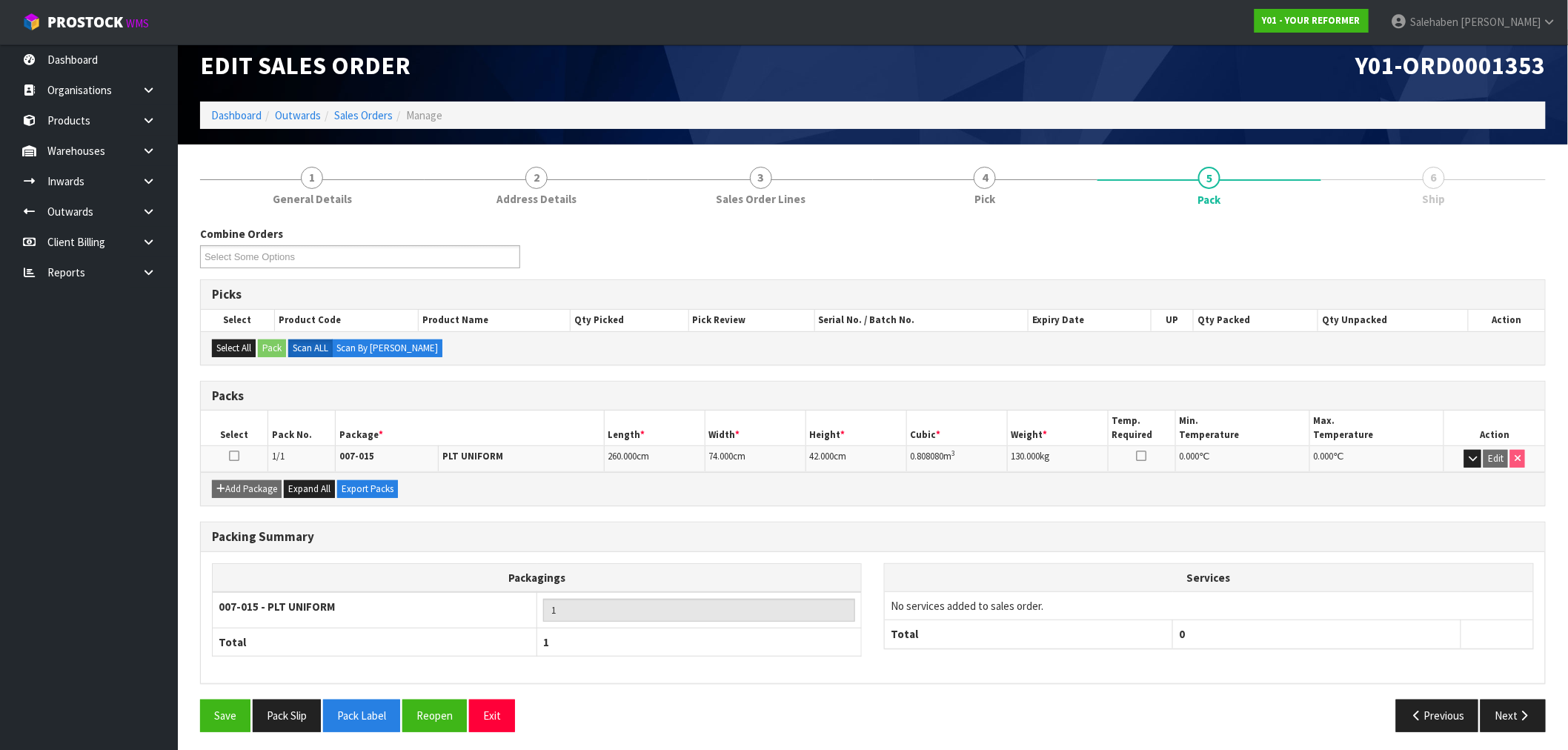
scroll to position [18, 0]
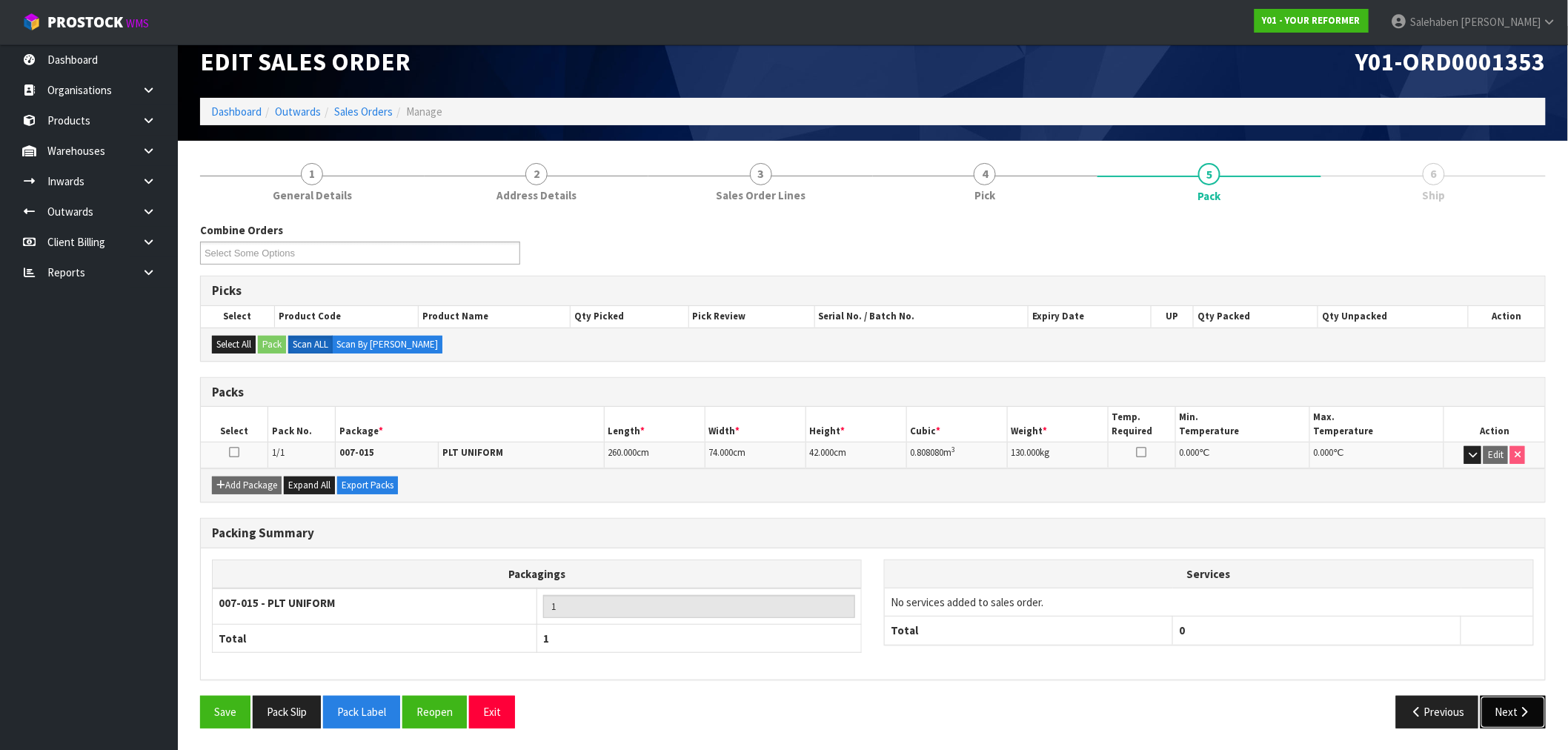
click at [1500, 699] on button "Next" at bounding box center [1513, 711] width 65 height 31
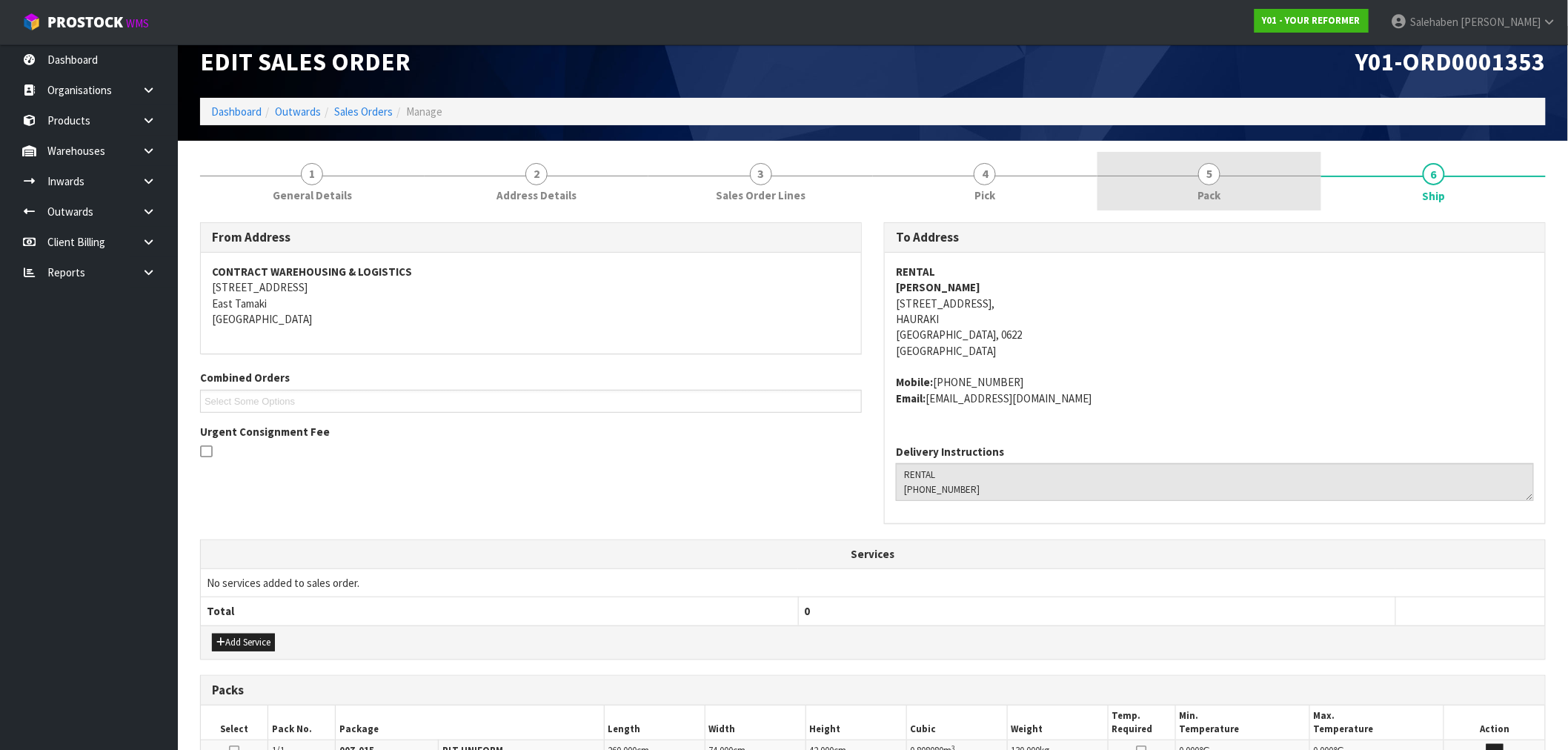
click at [1213, 195] on span "Pack" at bounding box center [1210, 195] width 23 height 15
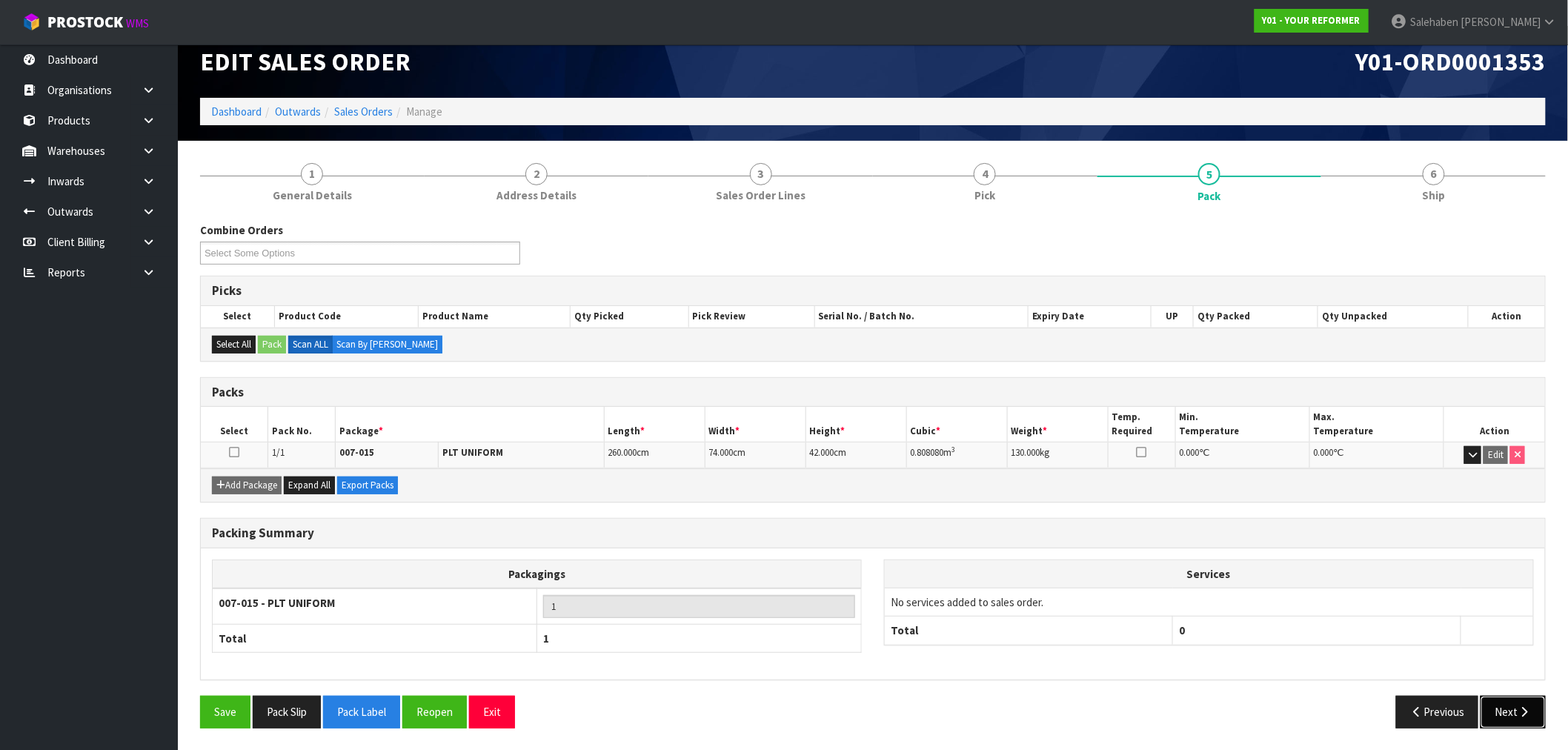
click at [1507, 712] on button "Next" at bounding box center [1513, 711] width 65 height 31
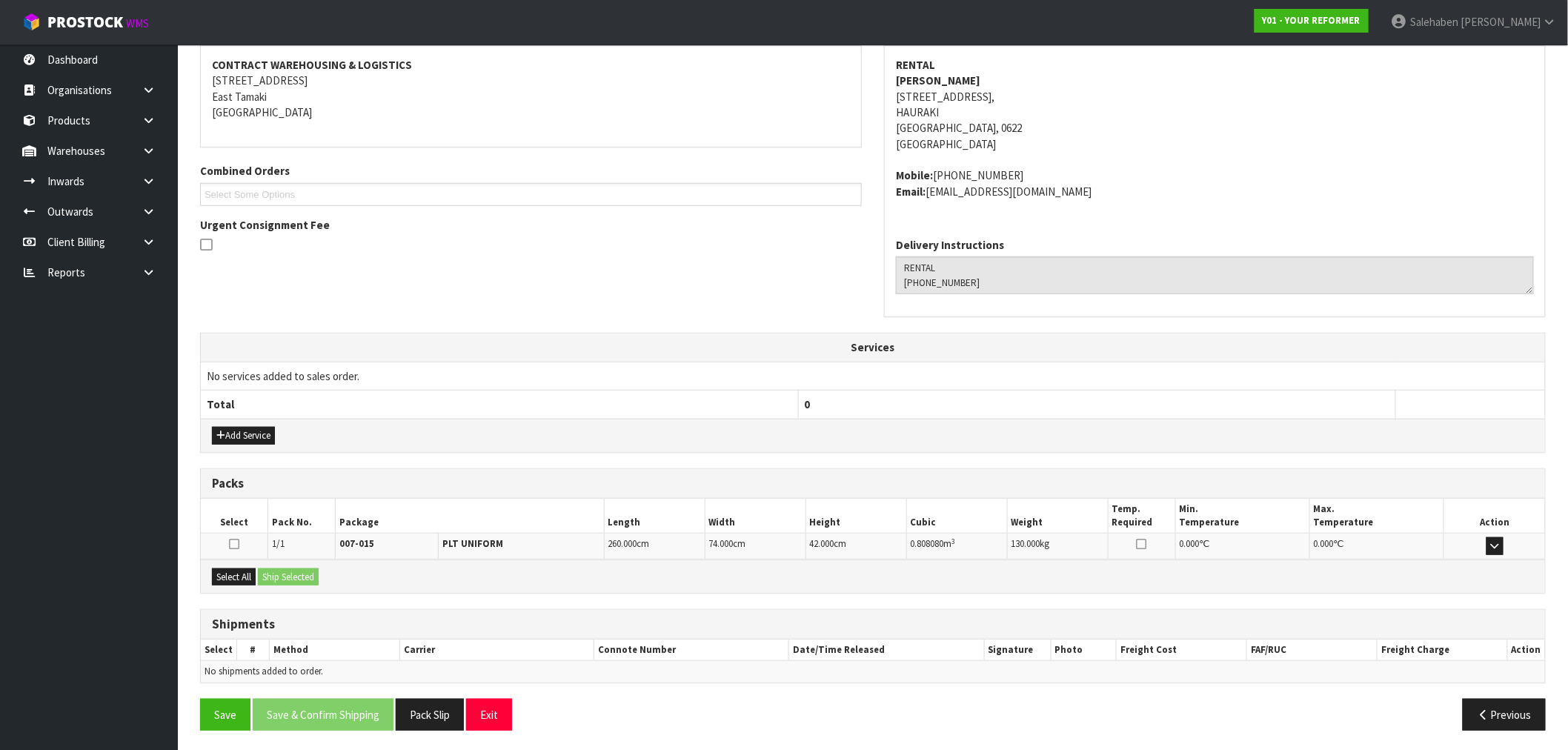
scroll to position [228, 0]
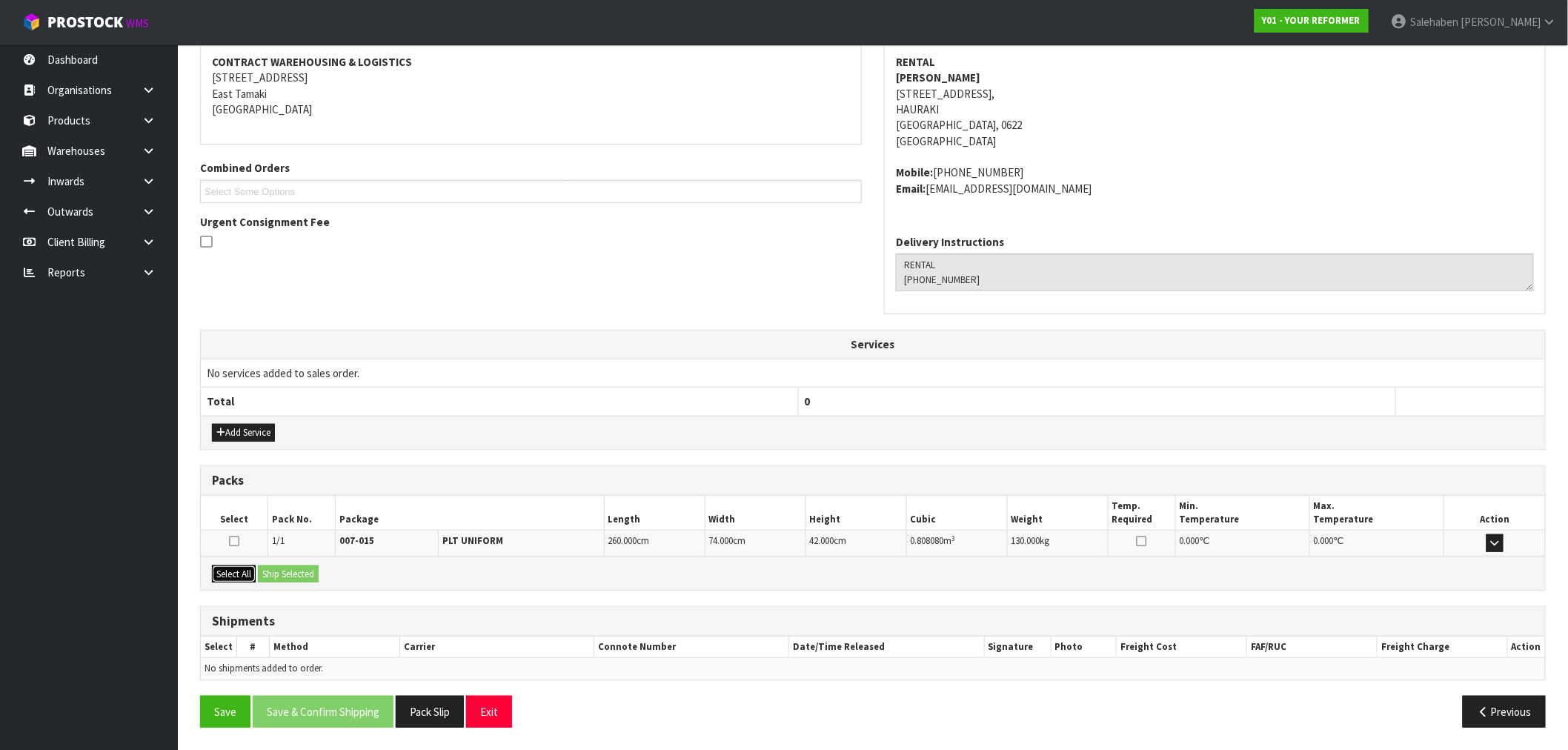
drag, startPoint x: 217, startPoint y: 569, endPoint x: 274, endPoint y: 567, distance: 57.0
click at [217, 568] on button "Select All" at bounding box center [233, 573] width 44 height 18
click at [287, 567] on button "Ship Selected" at bounding box center [288, 573] width 61 height 18
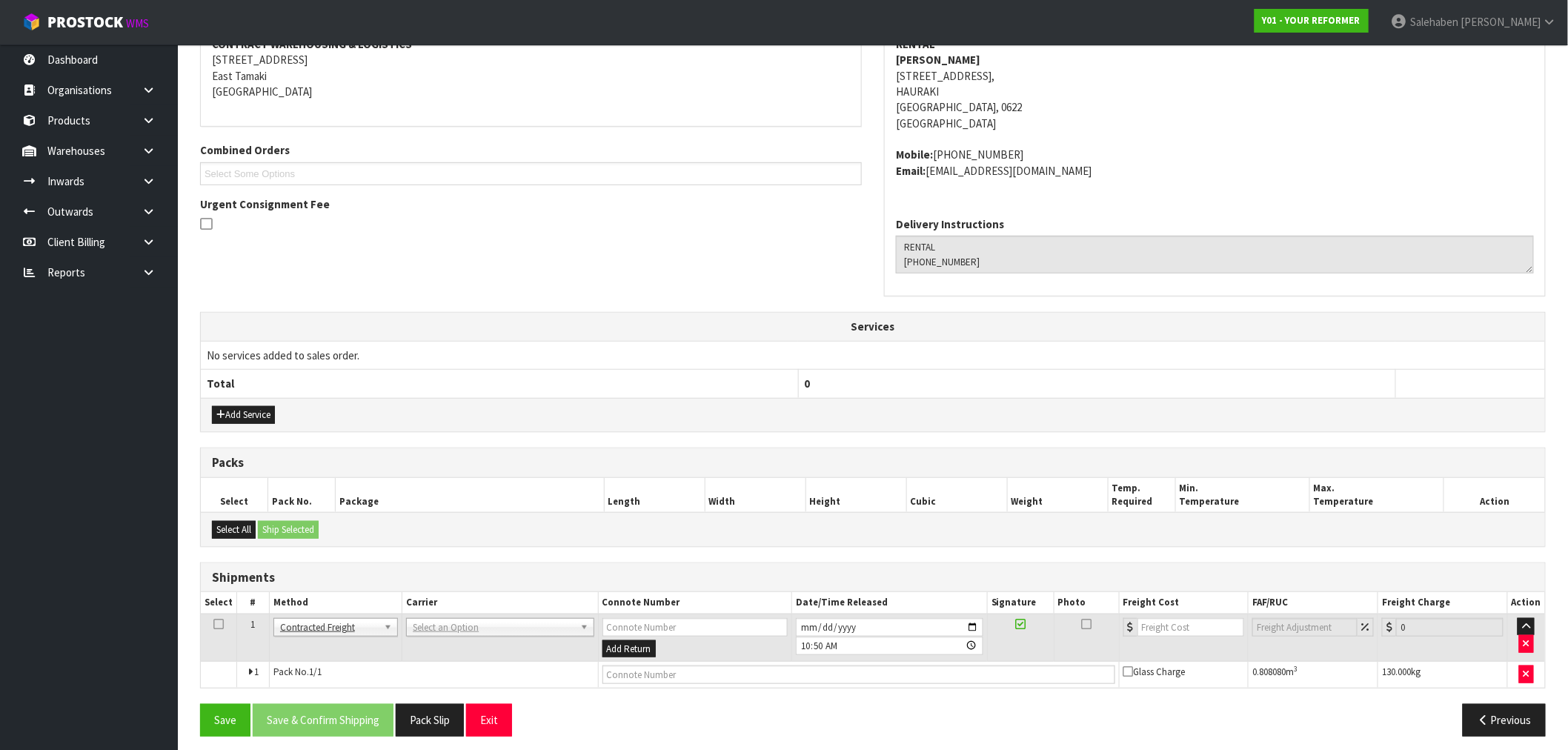
scroll to position [255, 0]
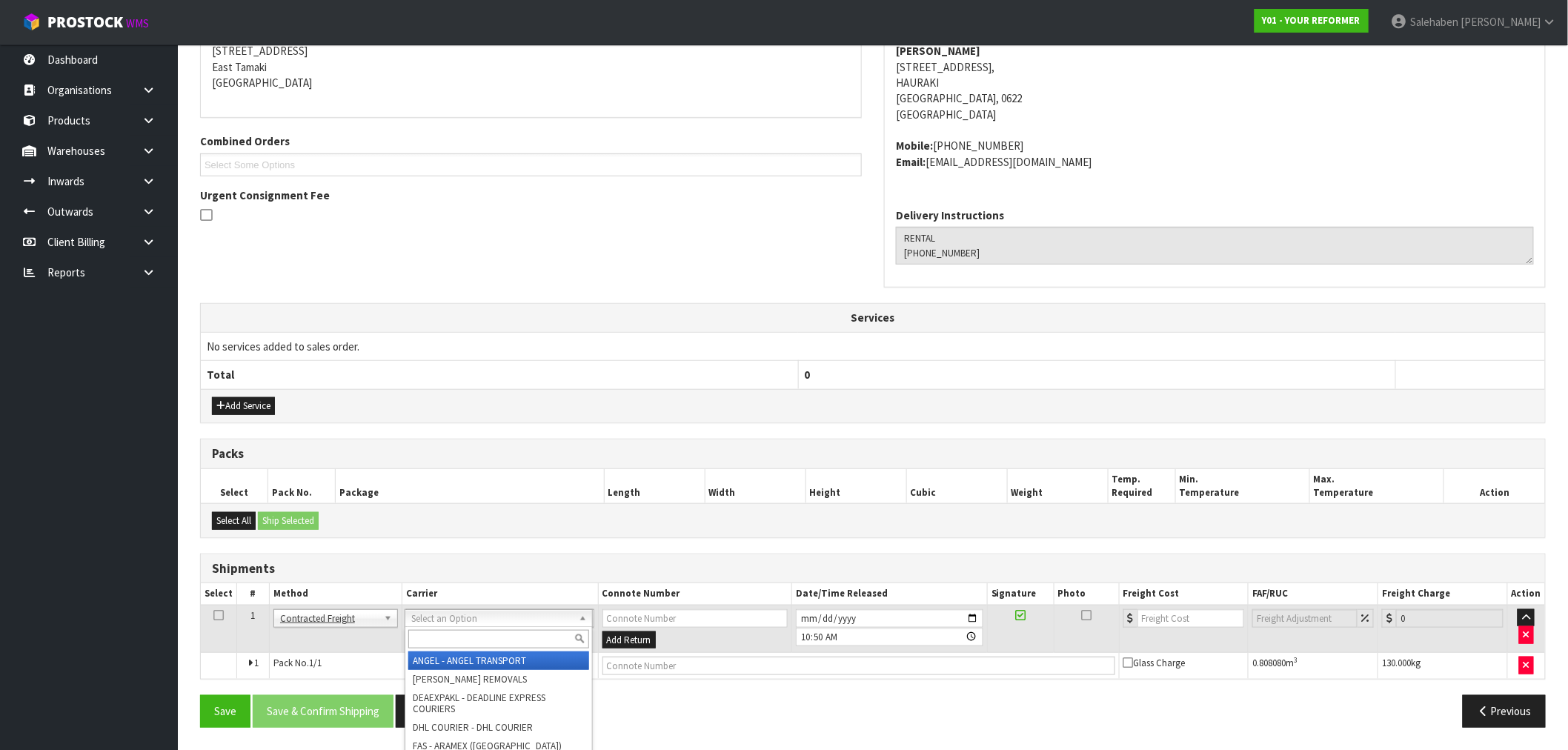
drag, startPoint x: 460, startPoint y: 613, endPoint x: 386, endPoint y: 631, distance: 76.2
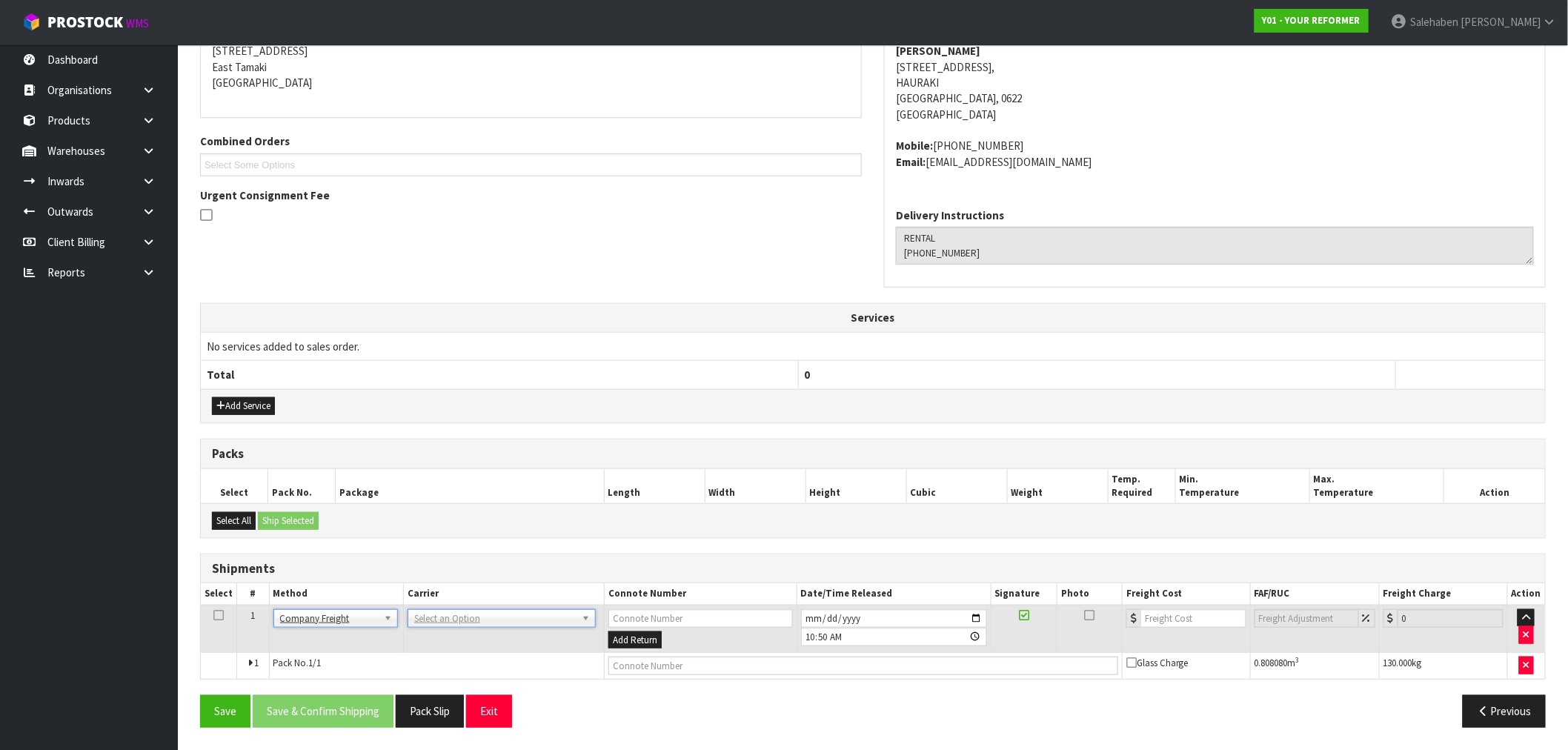
drag, startPoint x: 442, startPoint y: 613, endPoint x: 437, endPoint y: 632, distance: 19.6
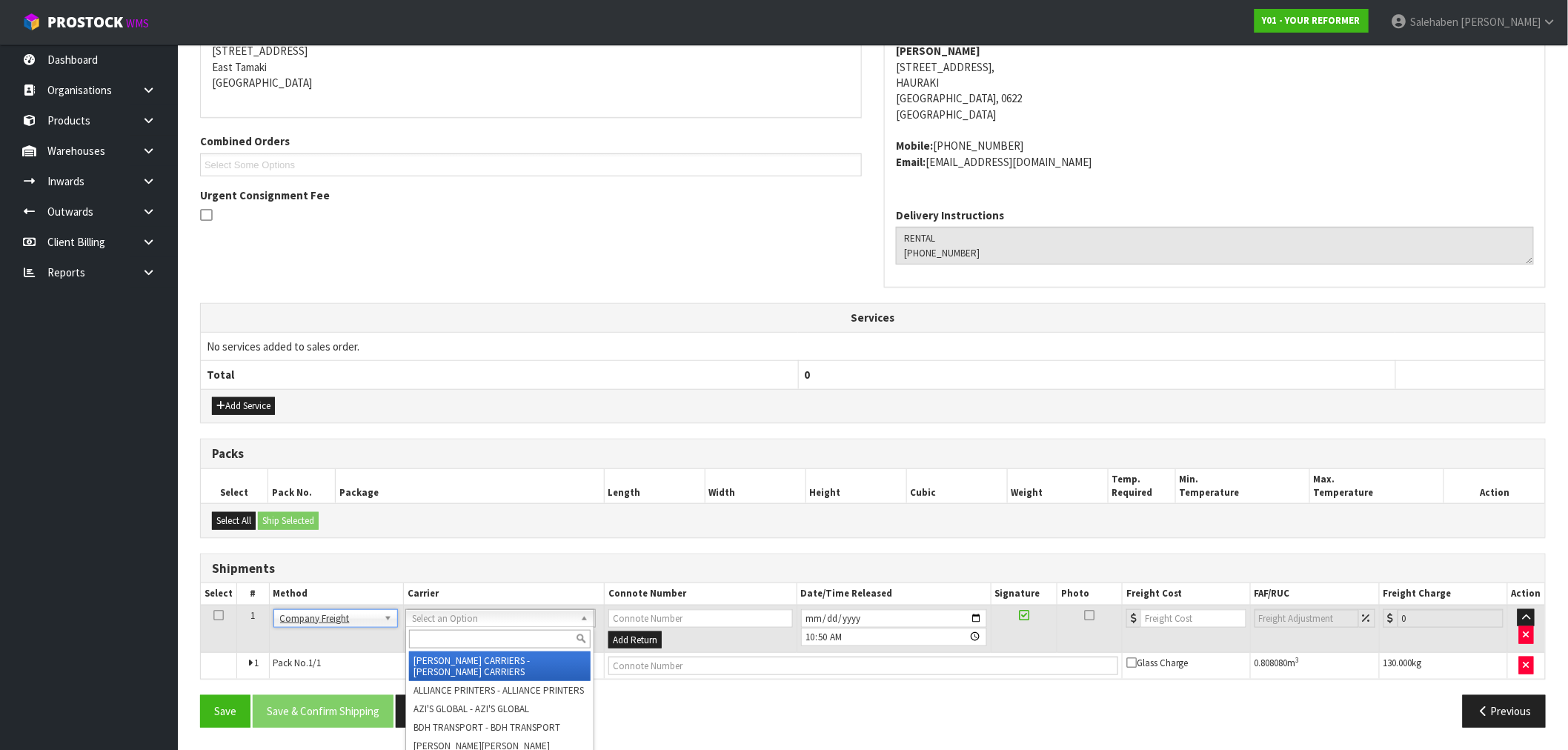
click at [435, 640] on input "text" at bounding box center [499, 639] width 180 height 18
type input "cwl"
drag, startPoint x: 442, startPoint y: 662, endPoint x: 475, endPoint y: 652, distance: 34.5
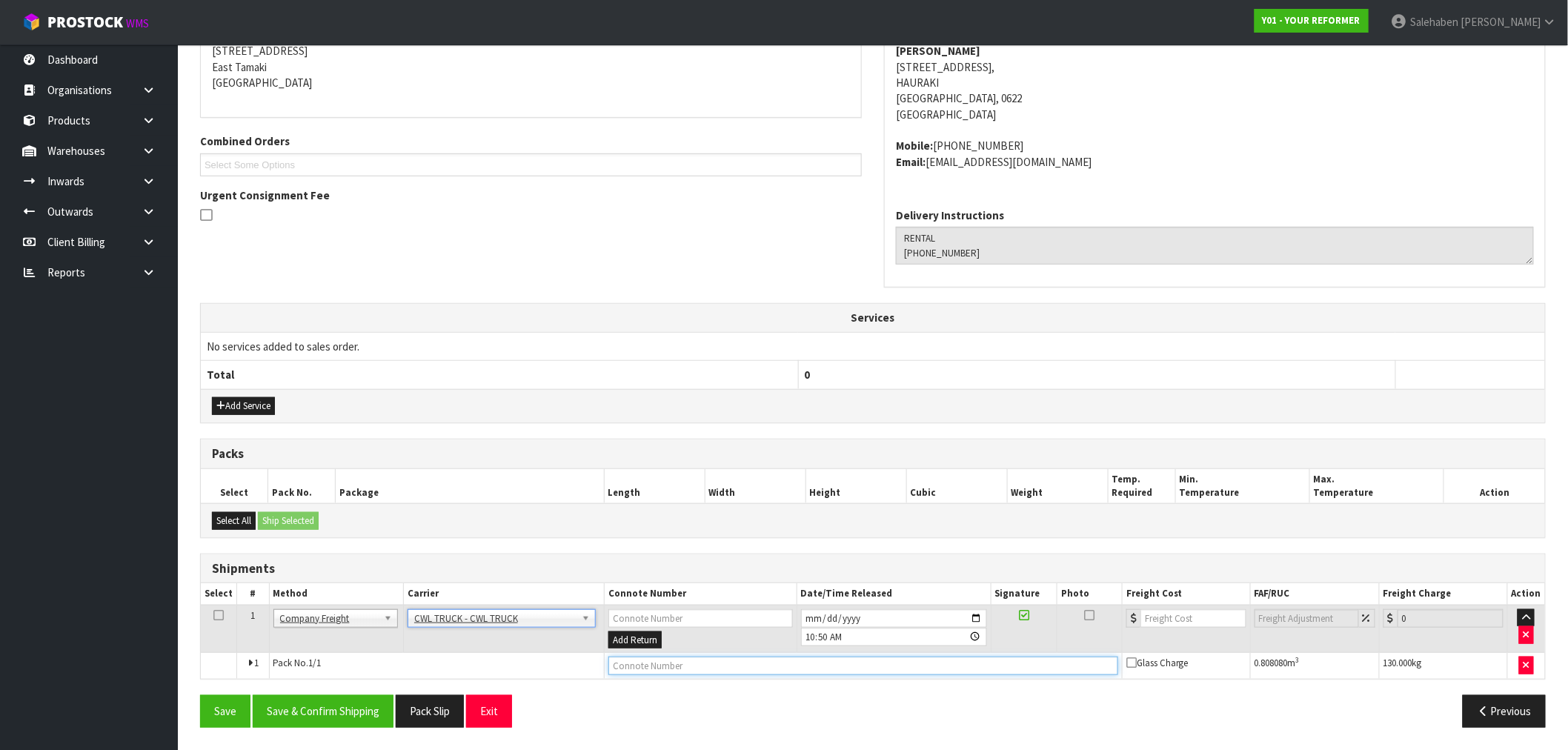
click at [660, 662] on input "text" at bounding box center [863, 666] width 510 height 18
type input "CWL TRUCK DELIVERY"
click at [978, 616] on input "2025-09-04" at bounding box center [894, 618] width 186 height 18
type input "2025-09-10"
click at [350, 710] on button "Save & Confirm Shipping" at bounding box center [323, 710] width 141 height 31
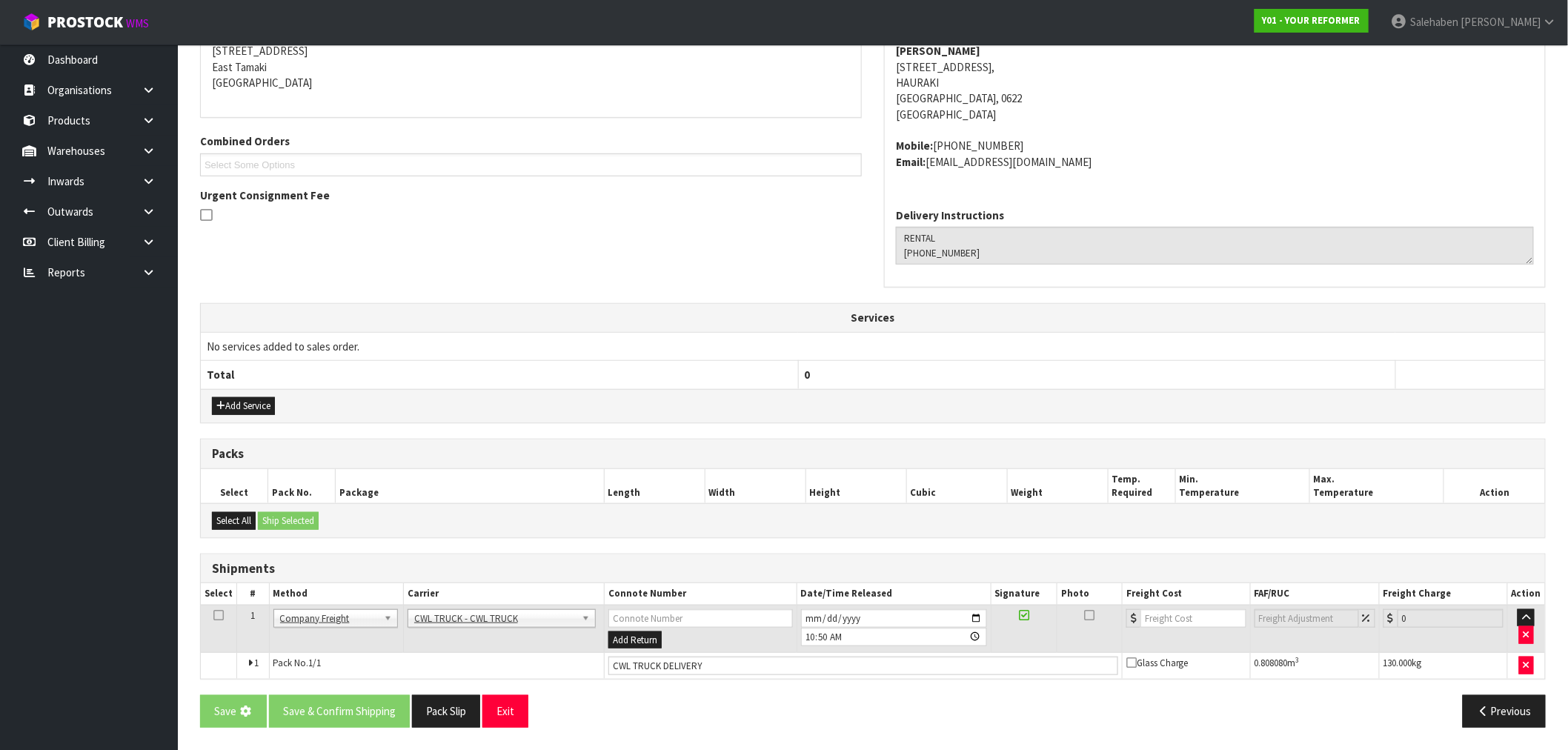
scroll to position [0, 0]
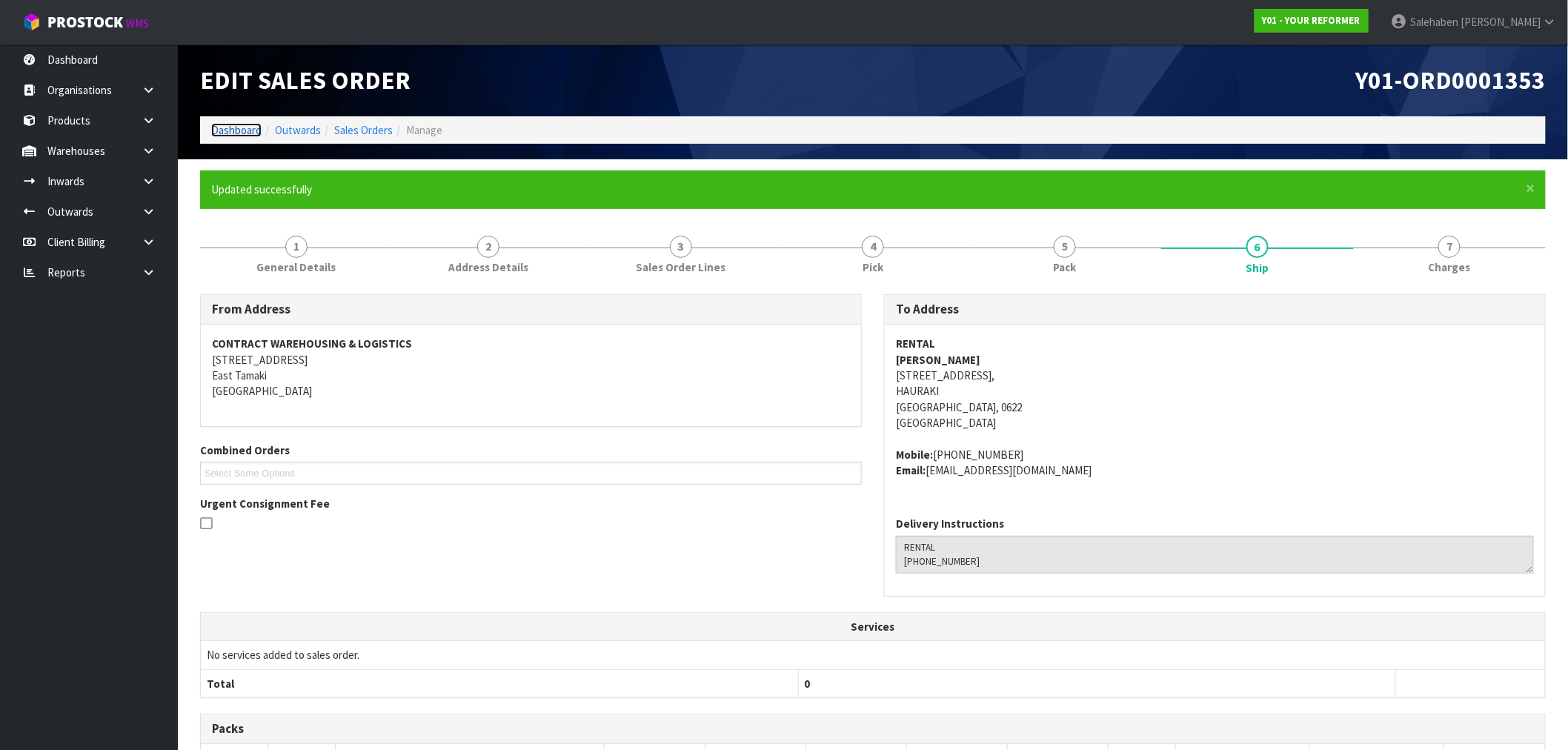
click at [231, 128] on link "Dashboard" at bounding box center [237, 130] width 51 height 14
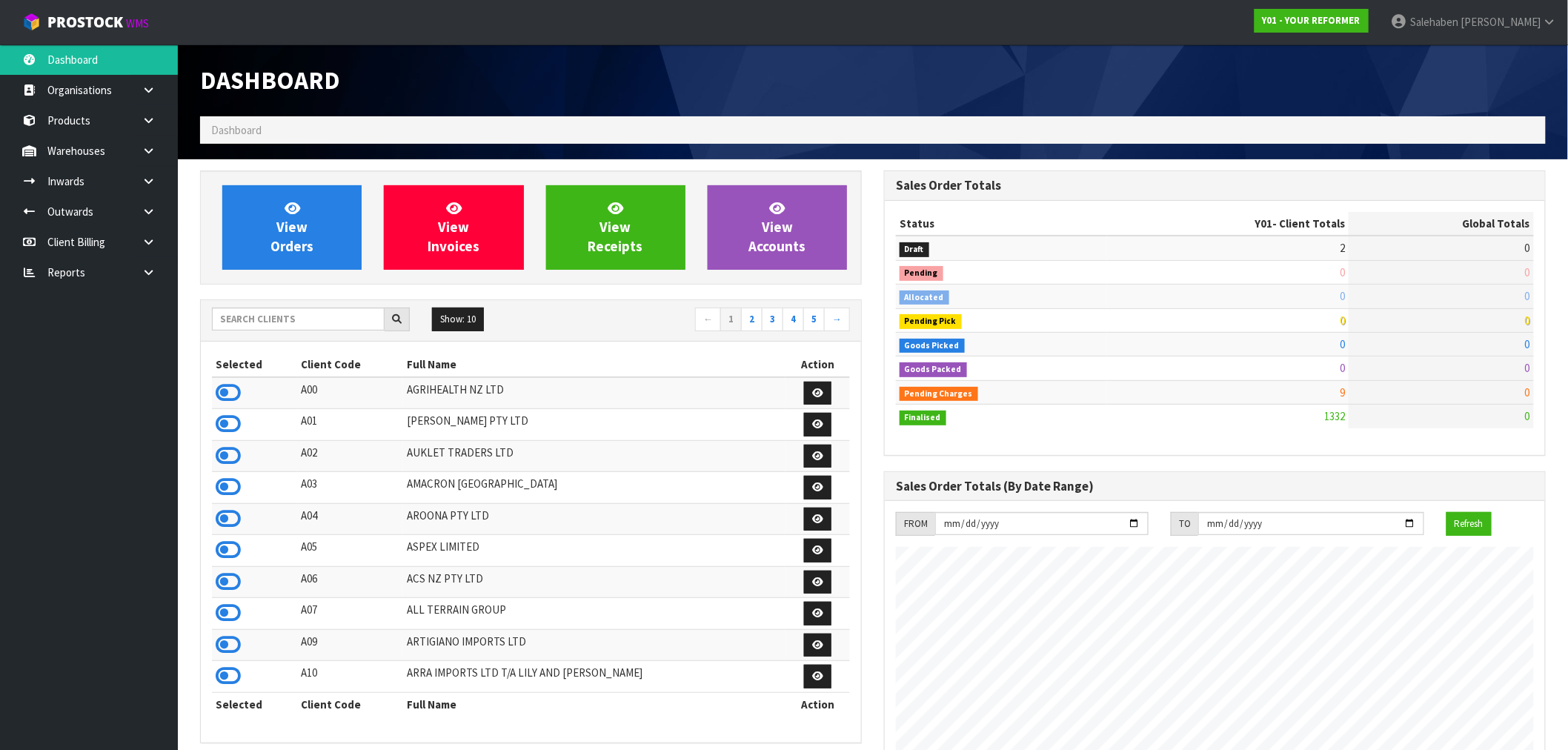
scroll to position [1122, 684]
click at [334, 312] on input "text" at bounding box center [298, 319] width 173 height 23
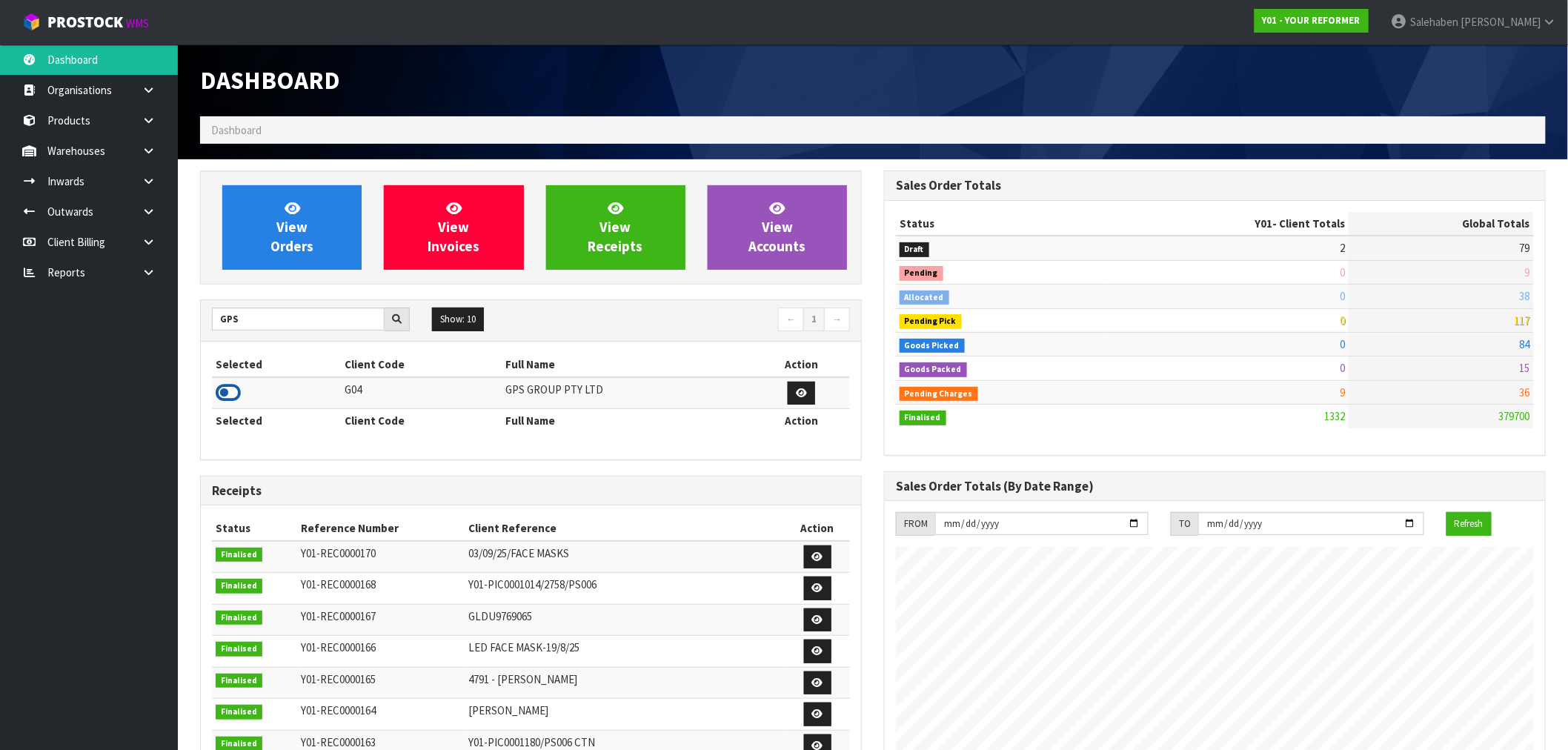
click at [230, 393] on icon at bounding box center [228, 392] width 25 height 22
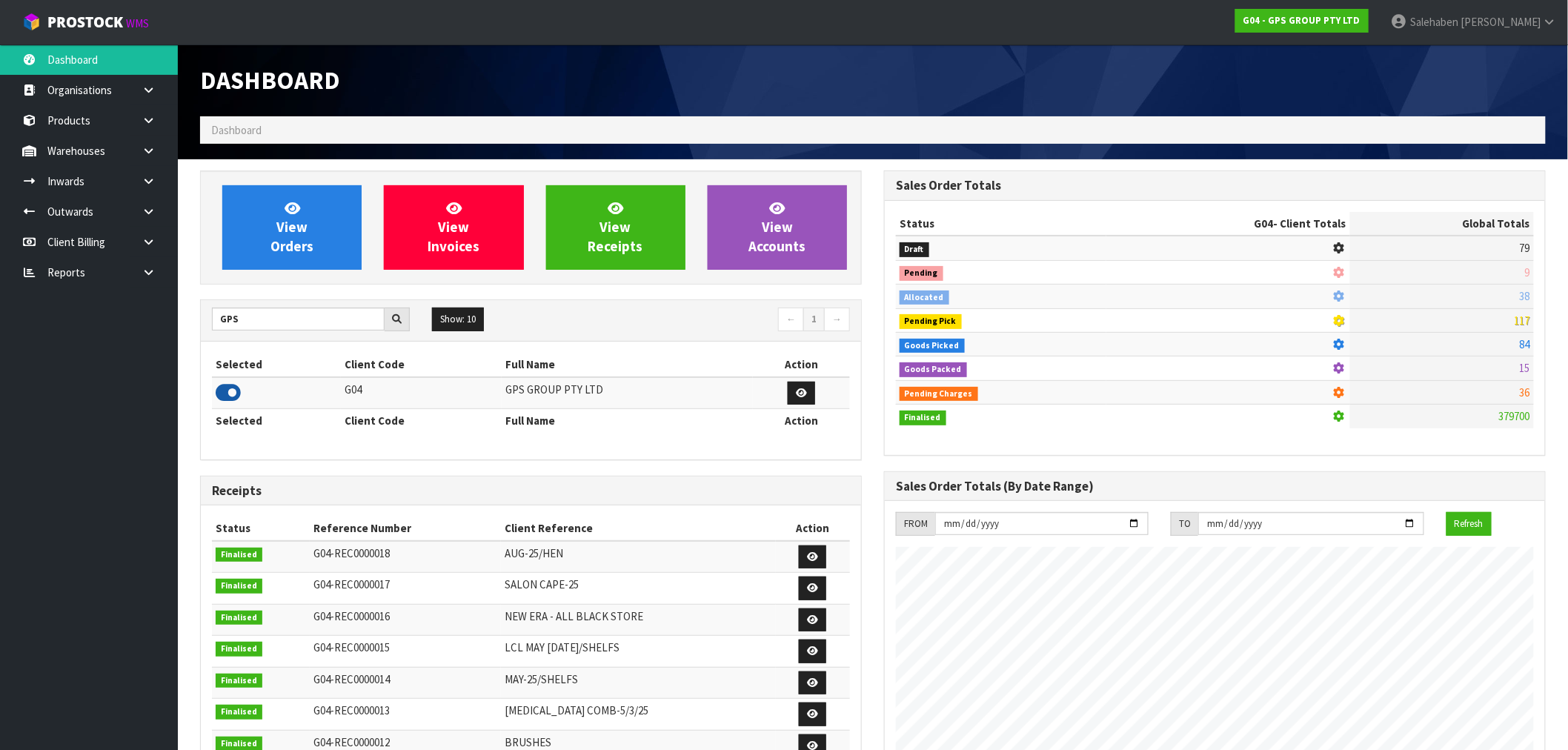
scroll to position [930, 684]
drag, startPoint x: 240, startPoint y: 317, endPoint x: 81, endPoint y: 338, distance: 160.4
click at [176, 329] on body "Toggle navigation ProStock WMS G04 - GPS GROUP PTY LTD [PERSON_NAME] Logout Das…" at bounding box center [784, 375] width 1568 height 750
click at [256, 327] on input "GPS" at bounding box center [298, 319] width 173 height 23
drag, startPoint x: 252, startPoint y: 321, endPoint x: 206, endPoint y: 322, distance: 46.0
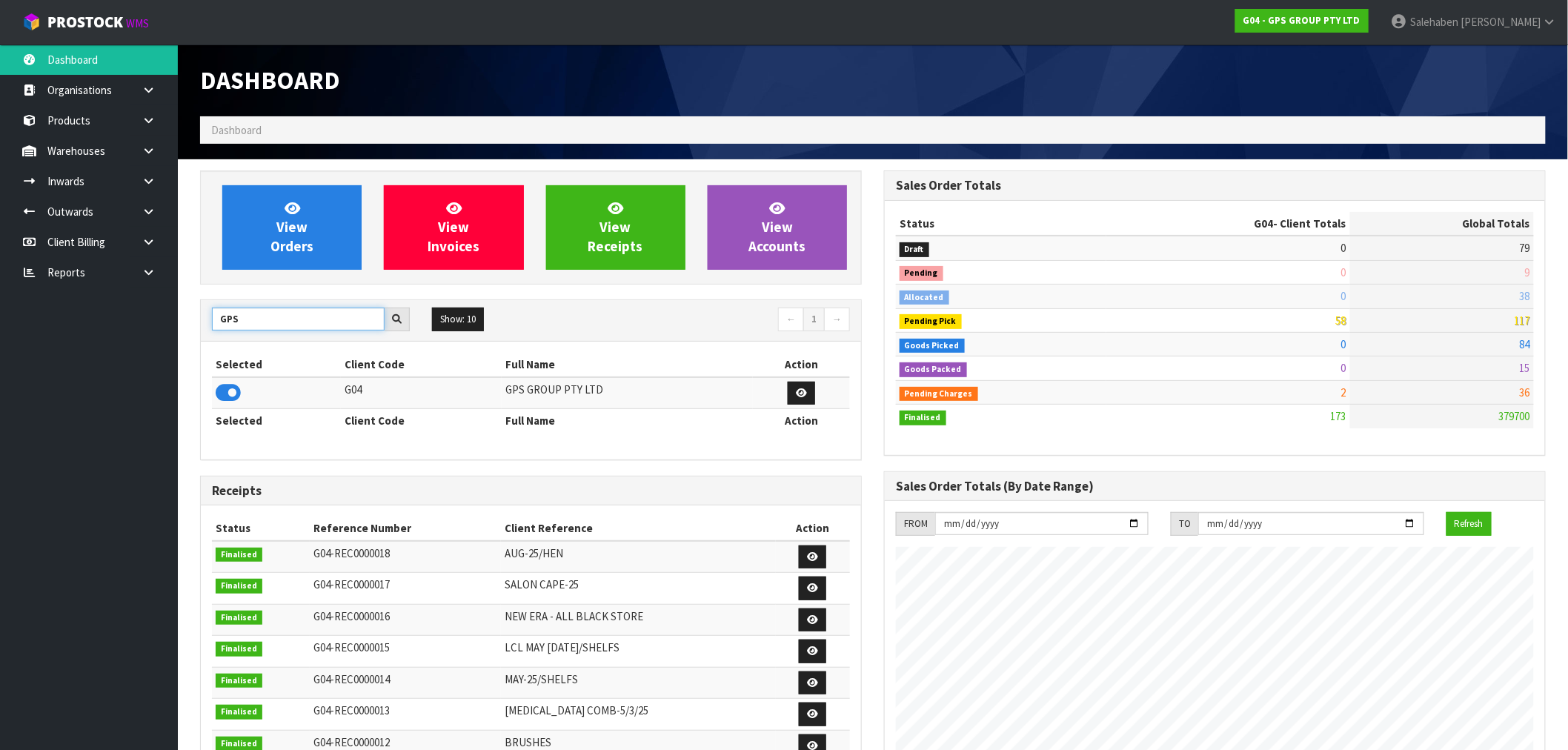
click at [206, 322] on div "GPS" at bounding box center [311, 319] width 220 height 24
type input "K01"
click at [230, 395] on icon at bounding box center [228, 392] width 25 height 22
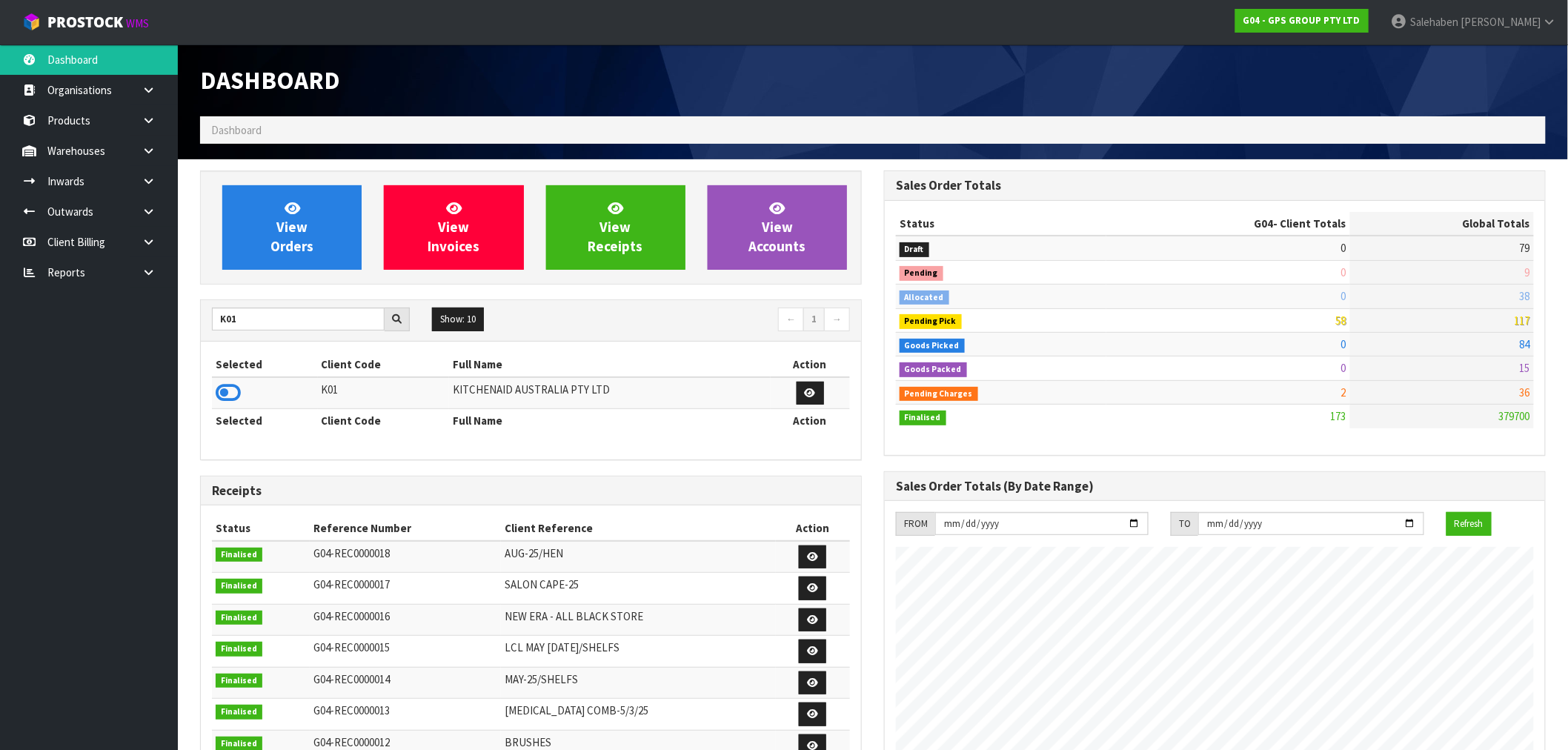
click at [230, 395] on icon at bounding box center [228, 392] width 25 height 22
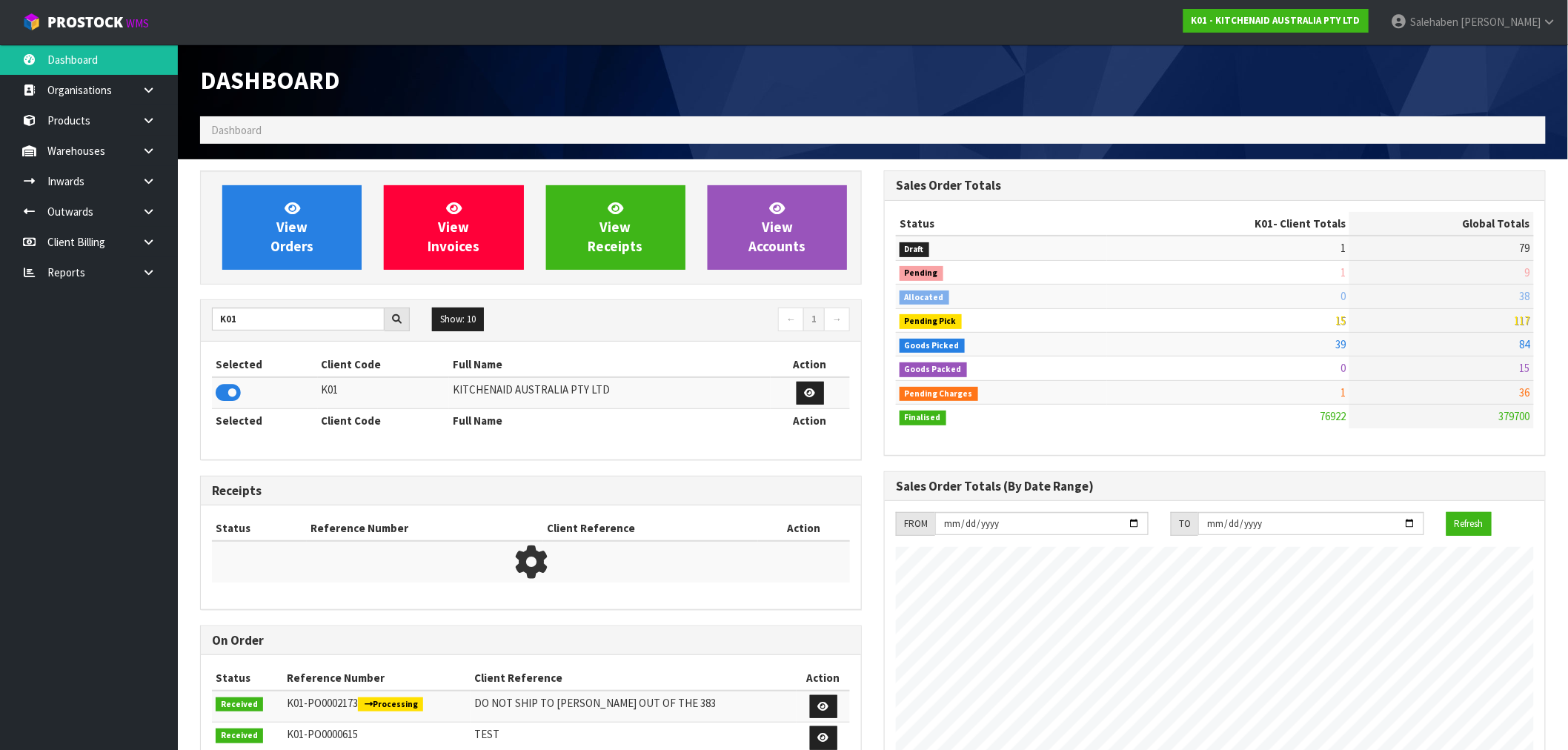
scroll to position [1122, 684]
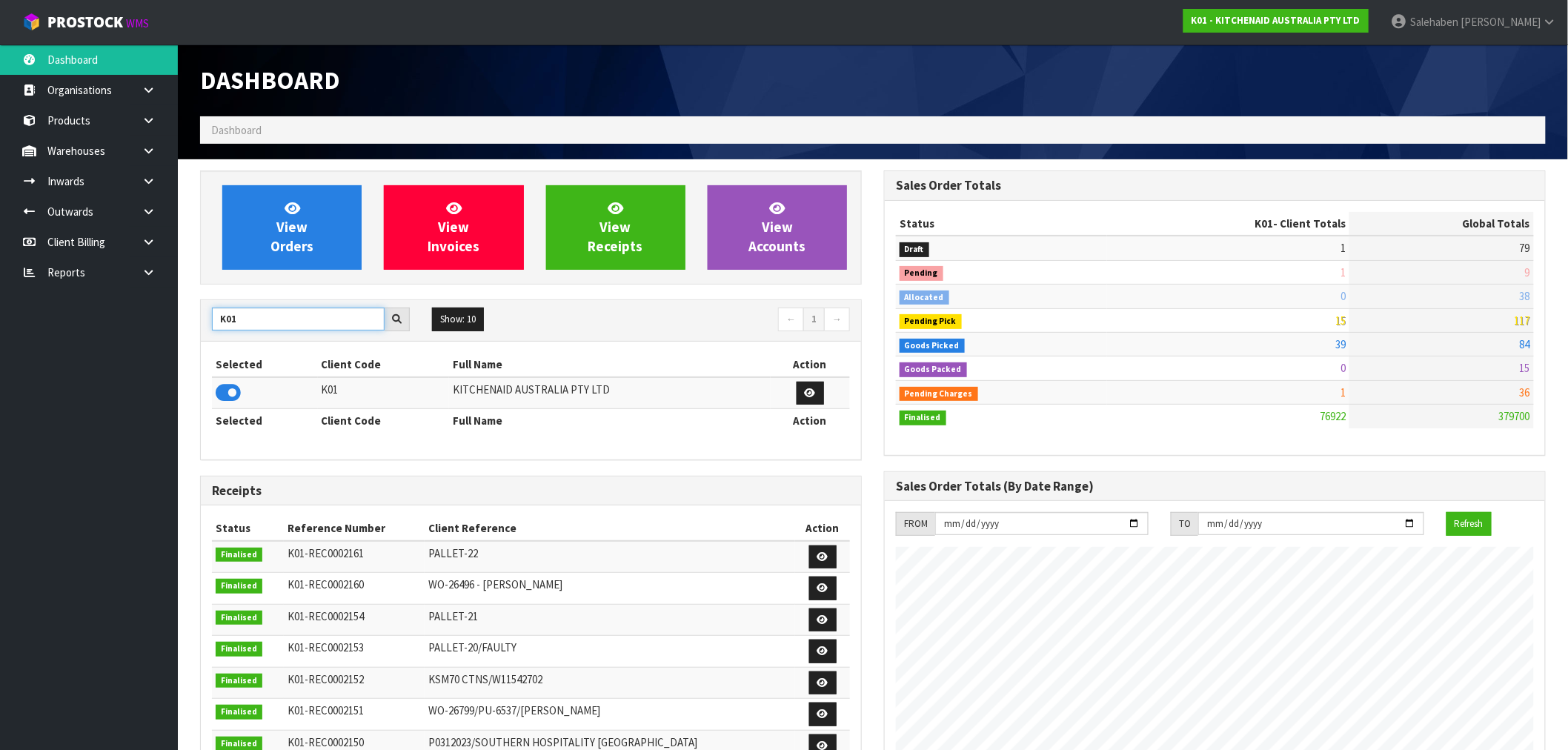
drag, startPoint x: 245, startPoint y: 319, endPoint x: 201, endPoint y: 326, distance: 44.6
click at [201, 326] on div "K01" at bounding box center [311, 319] width 220 height 24
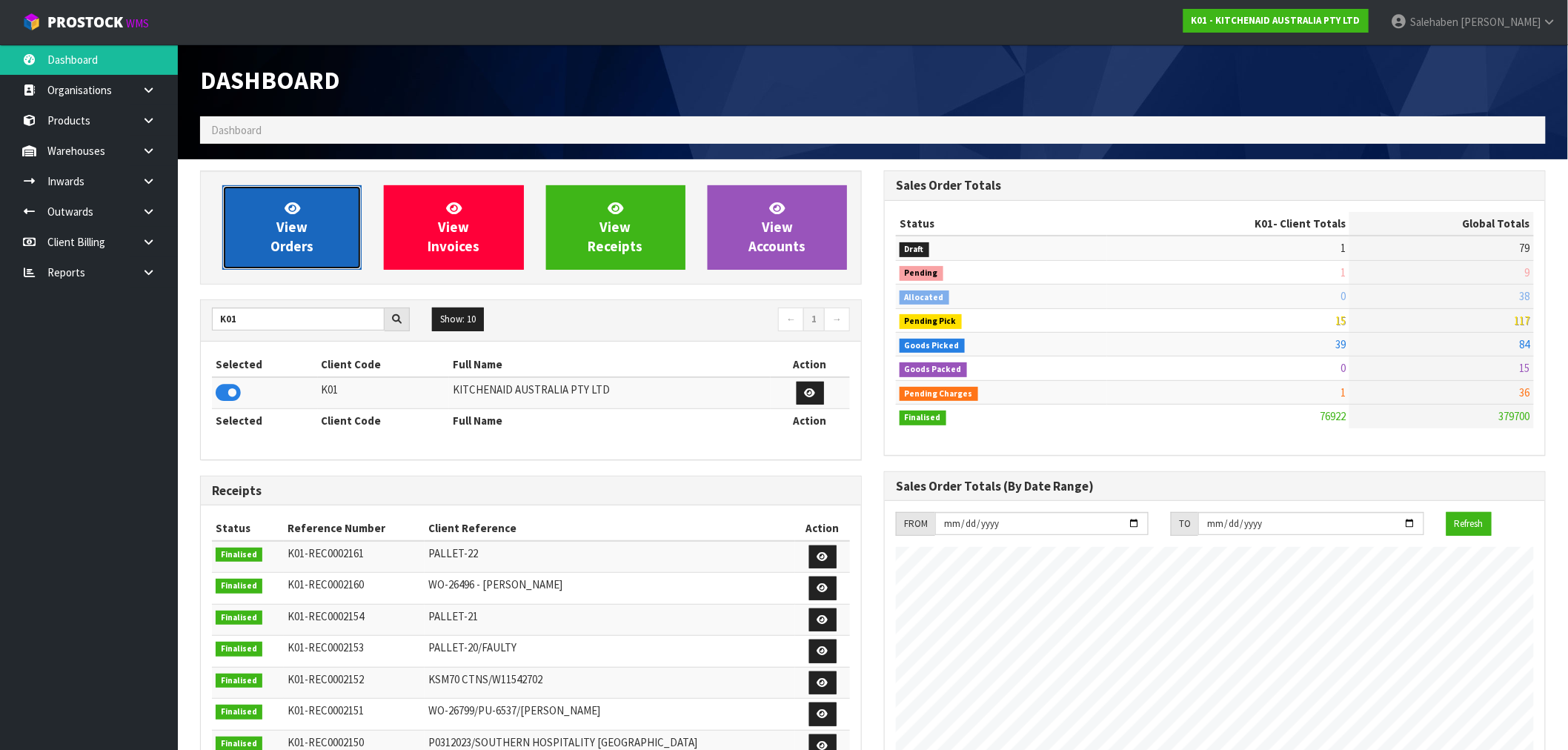
click at [308, 228] on link "View Orders" at bounding box center [292, 227] width 139 height 84
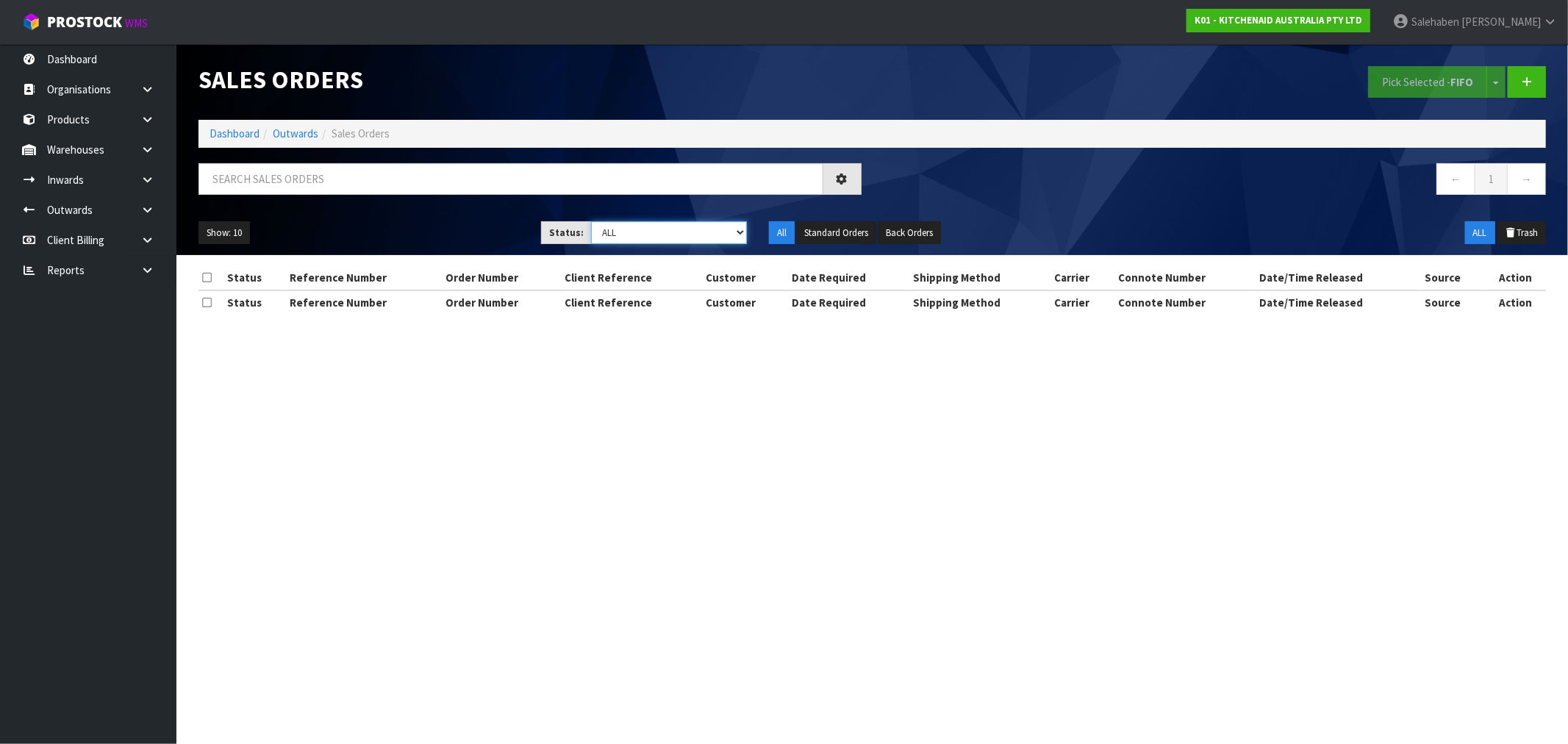
click at [636, 237] on select "Draft Pending Allocated Pending Pick Goods Picked Goods Packed Pending Charges …" at bounding box center [669, 232] width 156 height 23
select select "string:3"
click at [591, 221] on select "Draft Pending Allocated Pending Pick Goods Picked Goods Packed Pending Charges …" at bounding box center [669, 232] width 156 height 23
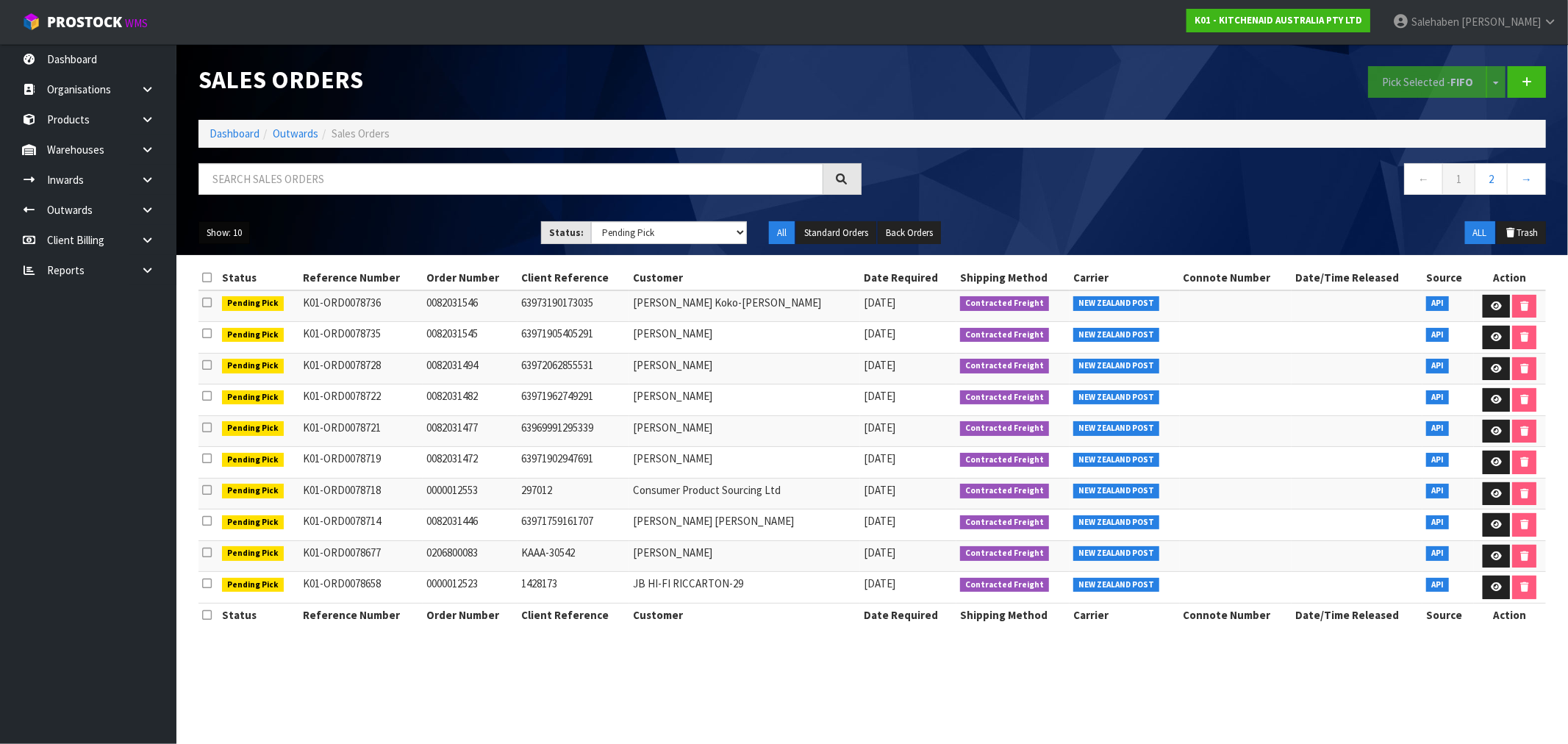
click at [243, 239] on button "Show: 10" at bounding box center [225, 232] width 52 height 24
click at [232, 325] on link "50" at bounding box center [257, 320] width 116 height 20
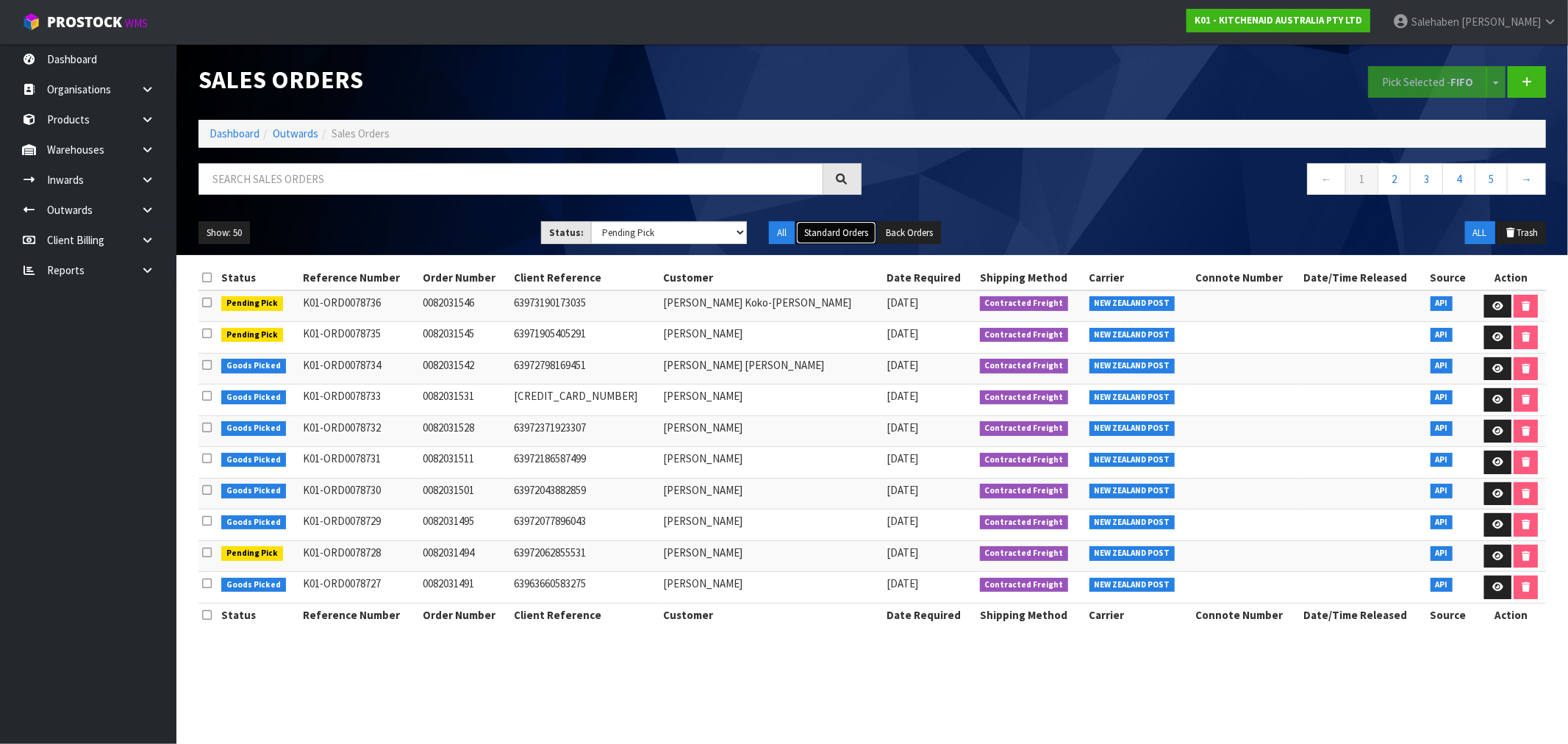
click at [829, 232] on button "Standard Orders" at bounding box center [835, 232] width 80 height 24
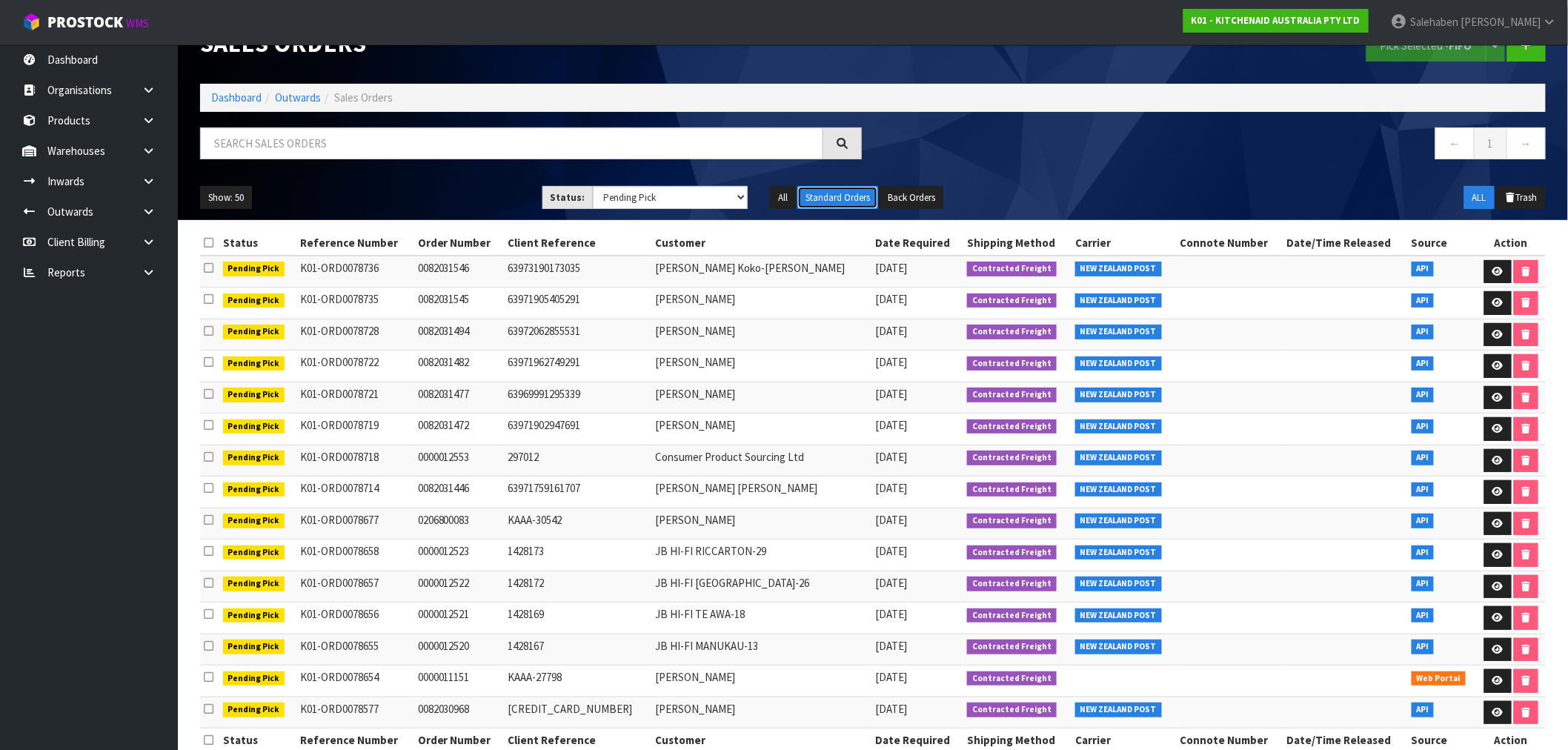
scroll to position [69, 0]
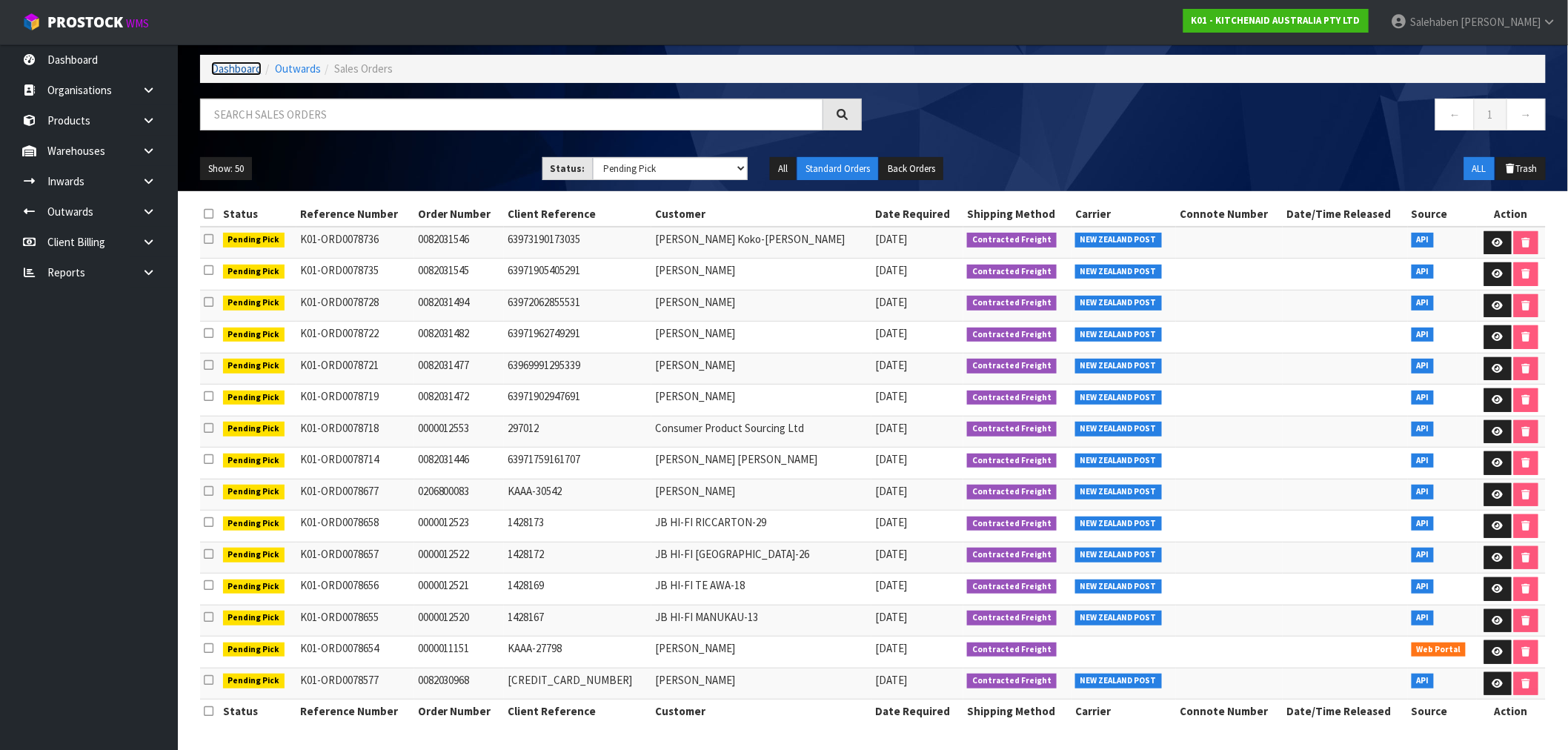
click at [241, 61] on link "Dashboard" at bounding box center [237, 68] width 51 height 14
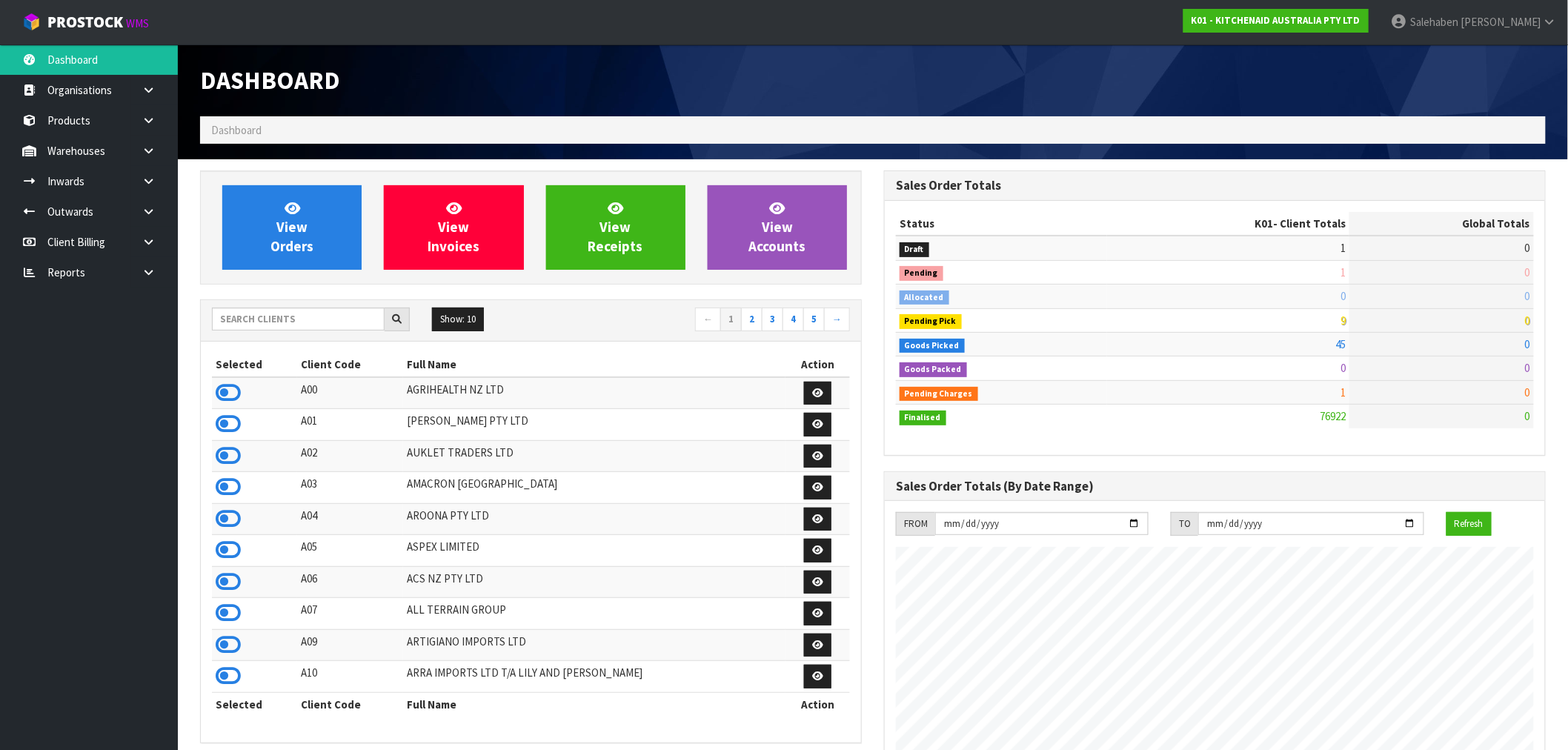
scroll to position [1122, 684]
click at [241, 317] on input "text" at bounding box center [298, 319] width 173 height 23
type input "K01"
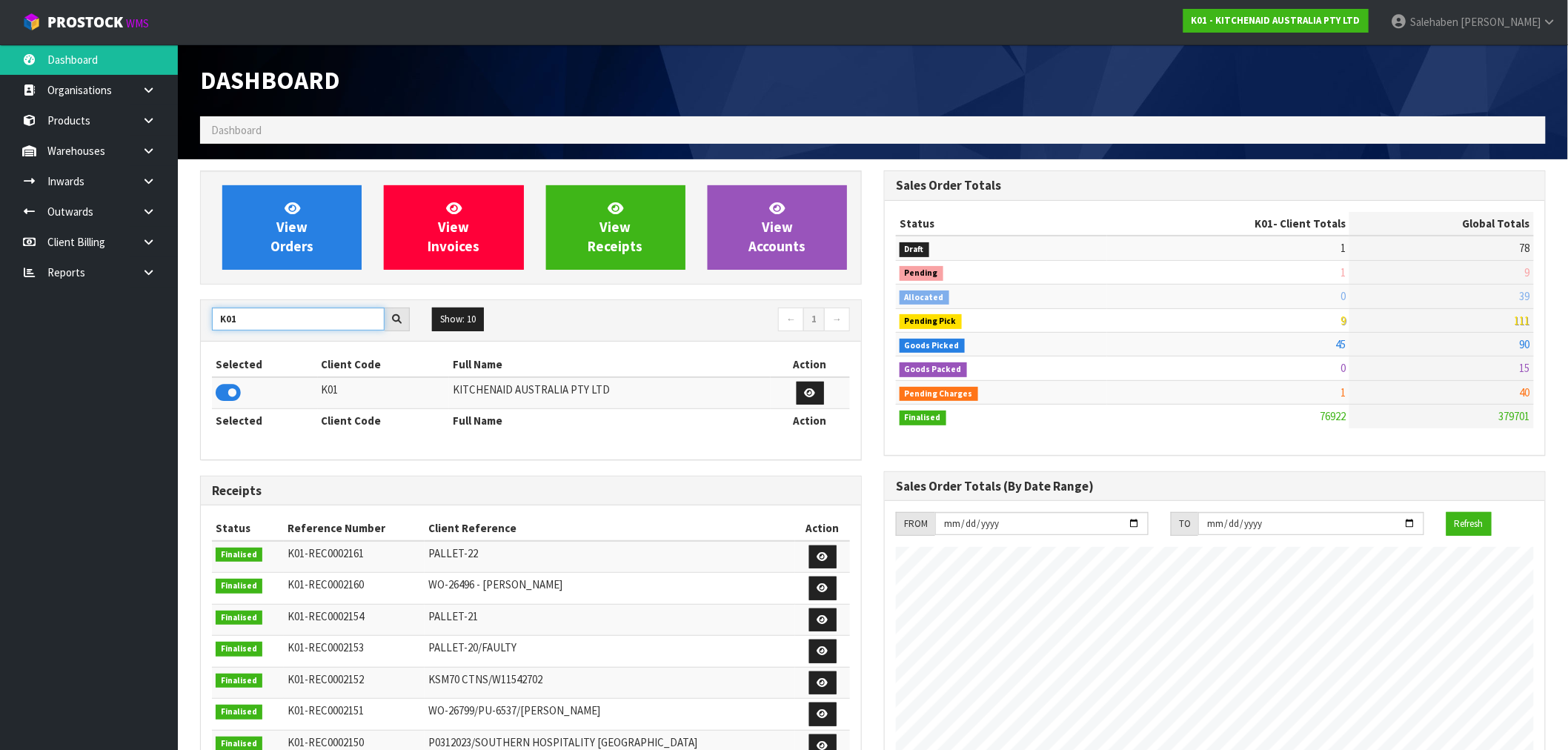
drag, startPoint x: 261, startPoint y: 321, endPoint x: 202, endPoint y: 331, distance: 59.8
click at [202, 331] on div "K01 Show: 10 5 10 25 50 ← 1 →" at bounding box center [531, 321] width 660 height 26
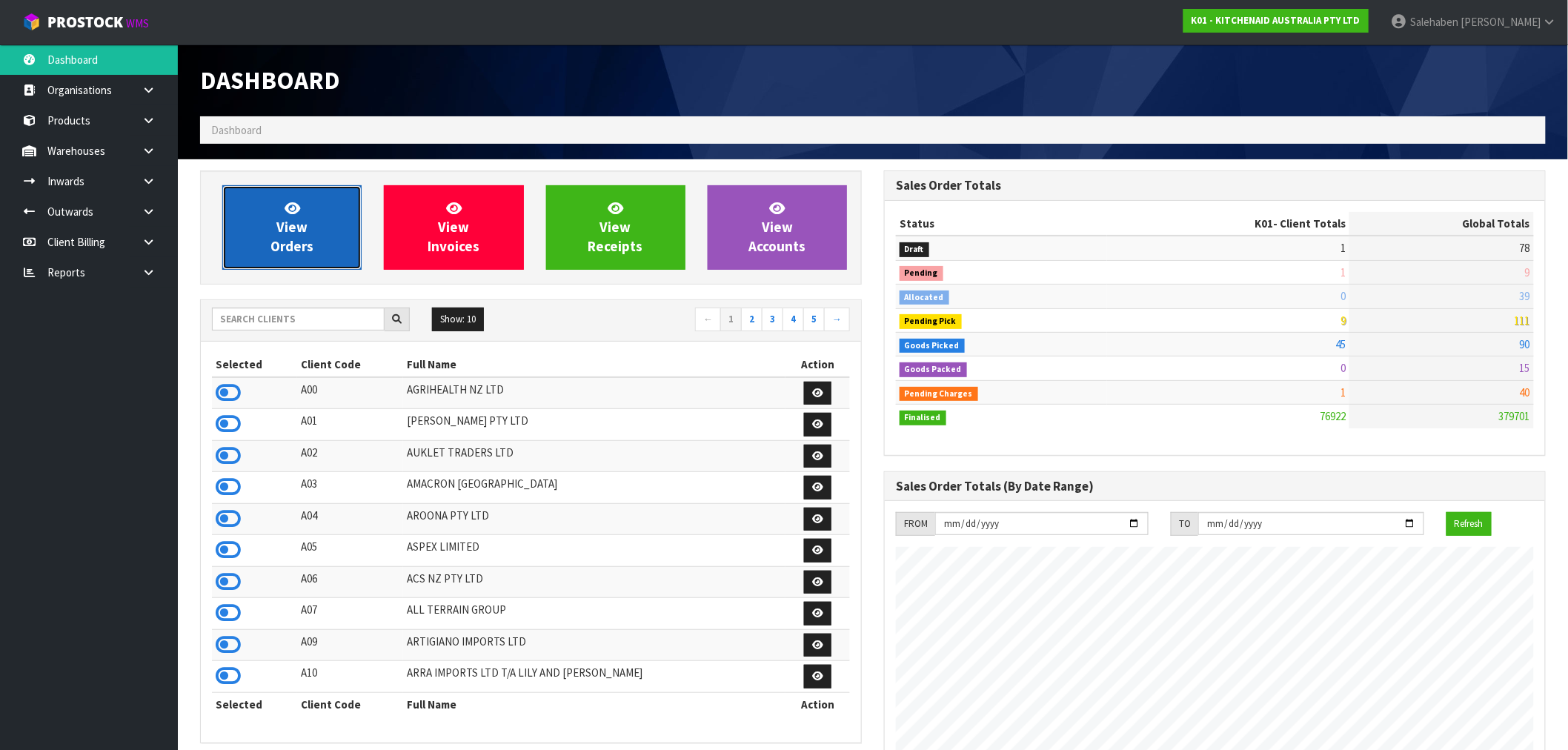
click at [319, 228] on link "View Orders" at bounding box center [292, 227] width 139 height 84
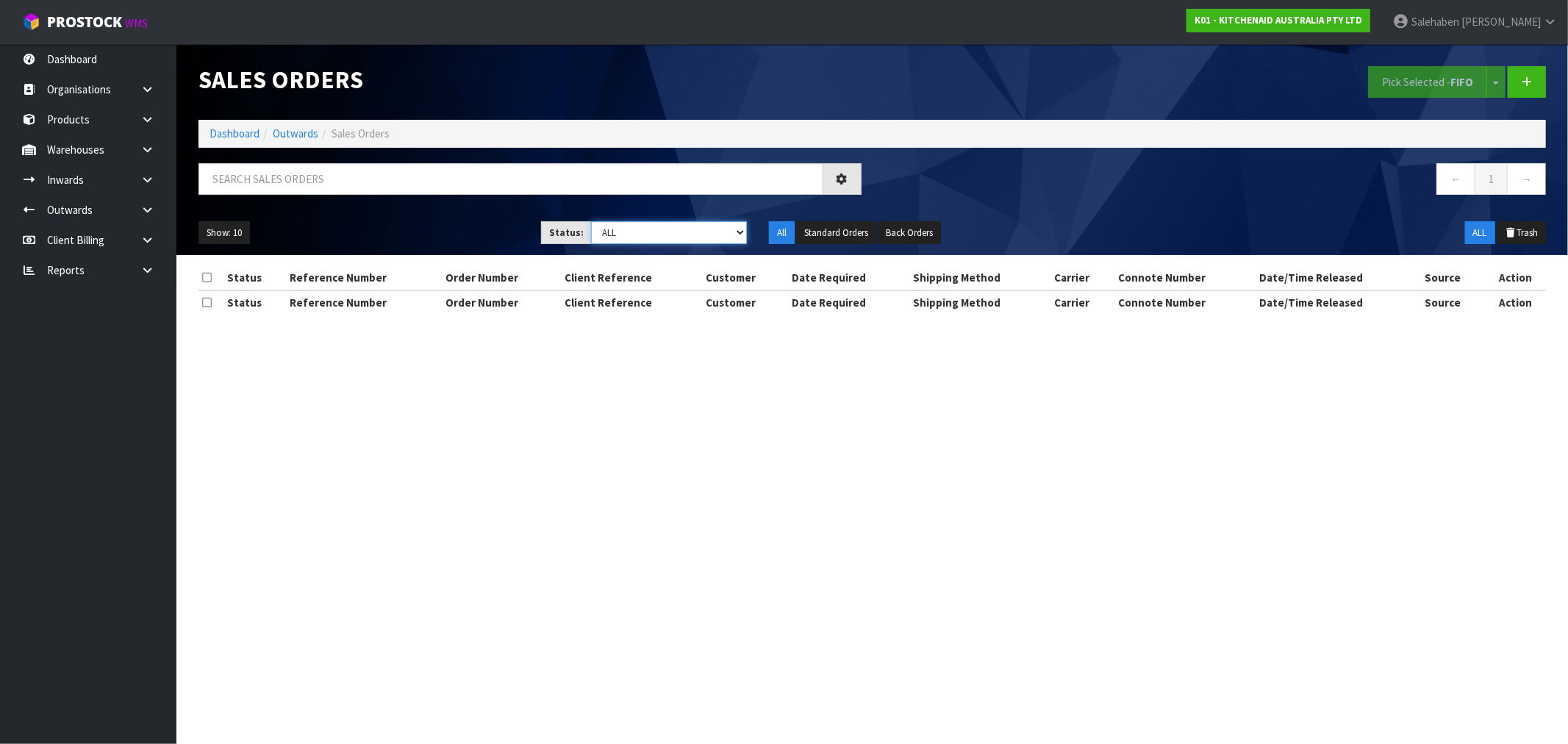
click at [618, 235] on select "Draft Pending Allocated Pending Pick Goods Picked Goods Packed Pending Charges …" at bounding box center [669, 232] width 156 height 23
select select "string:0"
click at [591, 221] on select "Draft Pending Allocated Pending Pick Goods Picked Goods Packed Pending Charges …" at bounding box center [669, 232] width 156 height 23
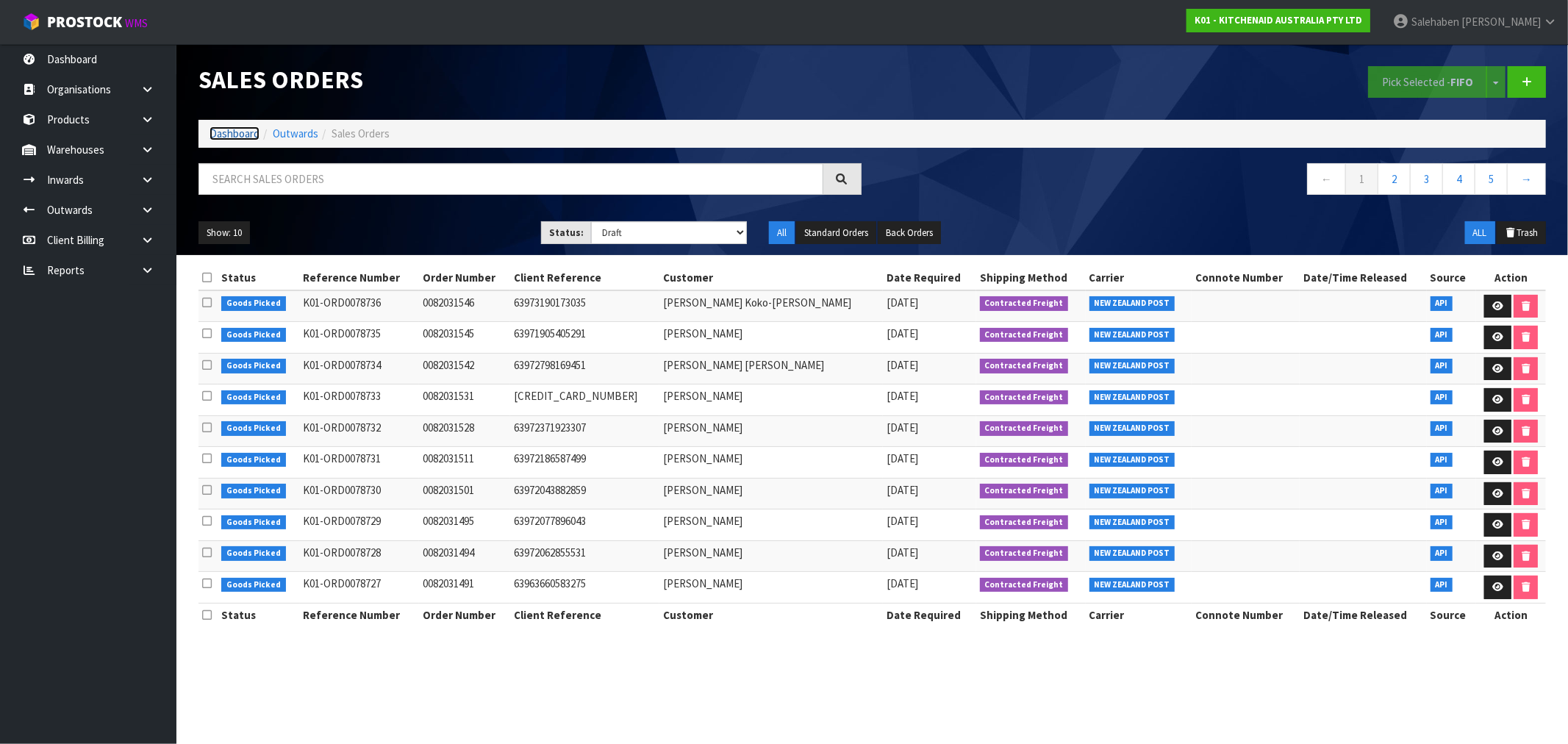
click at [239, 133] on link "Dashboard" at bounding box center [235, 133] width 50 height 14
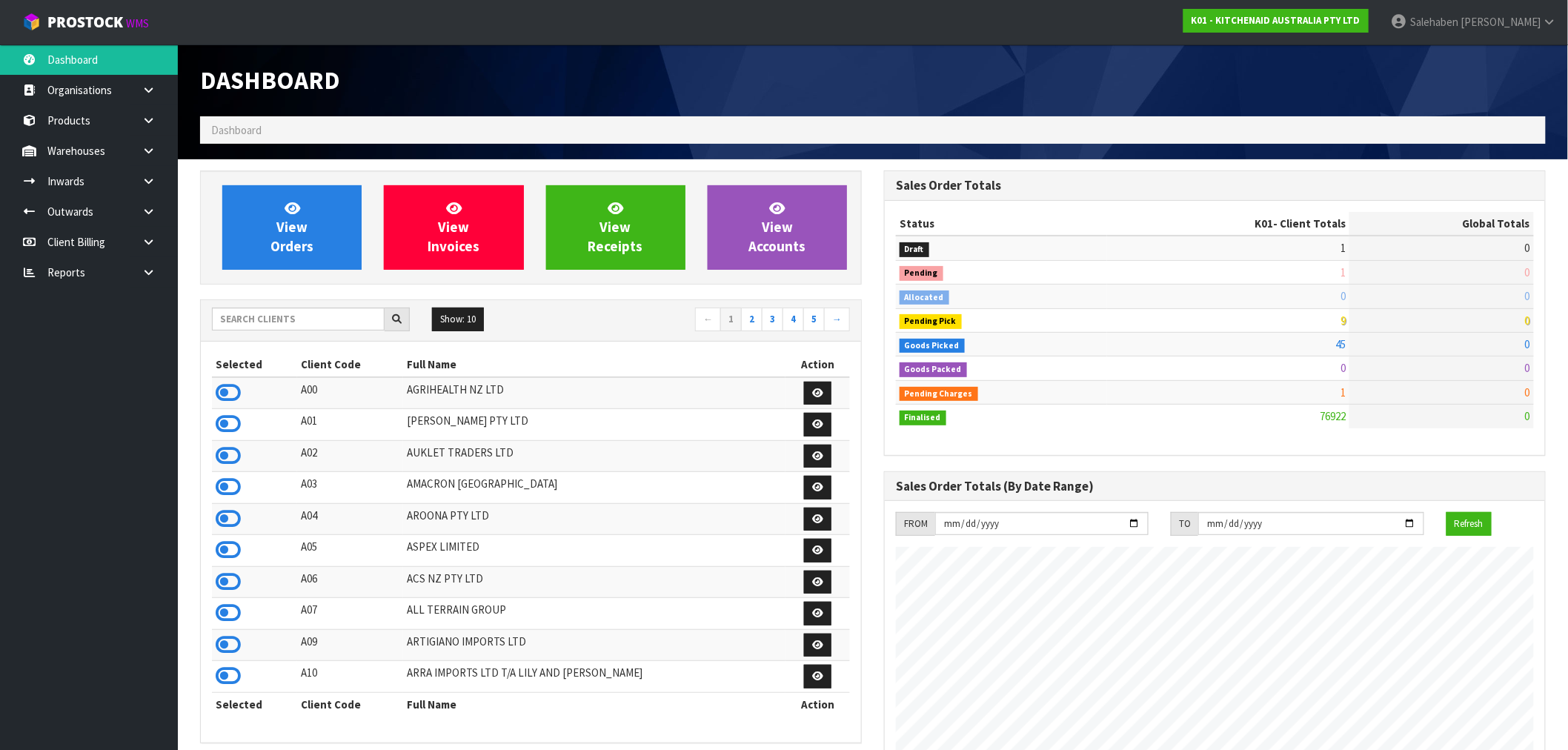
scroll to position [1122, 684]
click at [247, 314] on input "text" at bounding box center [298, 319] width 173 height 23
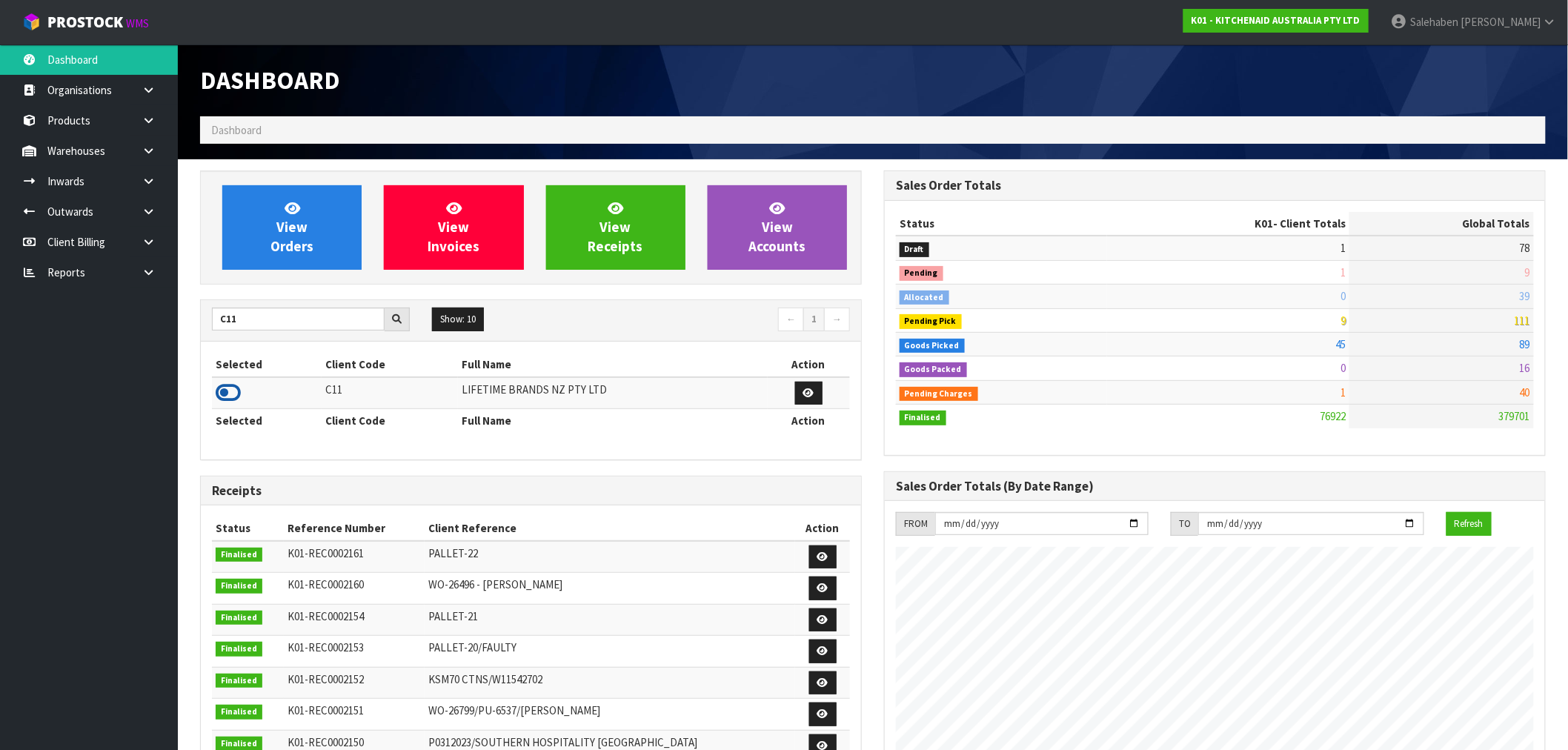
click at [233, 392] on icon at bounding box center [228, 392] width 25 height 22
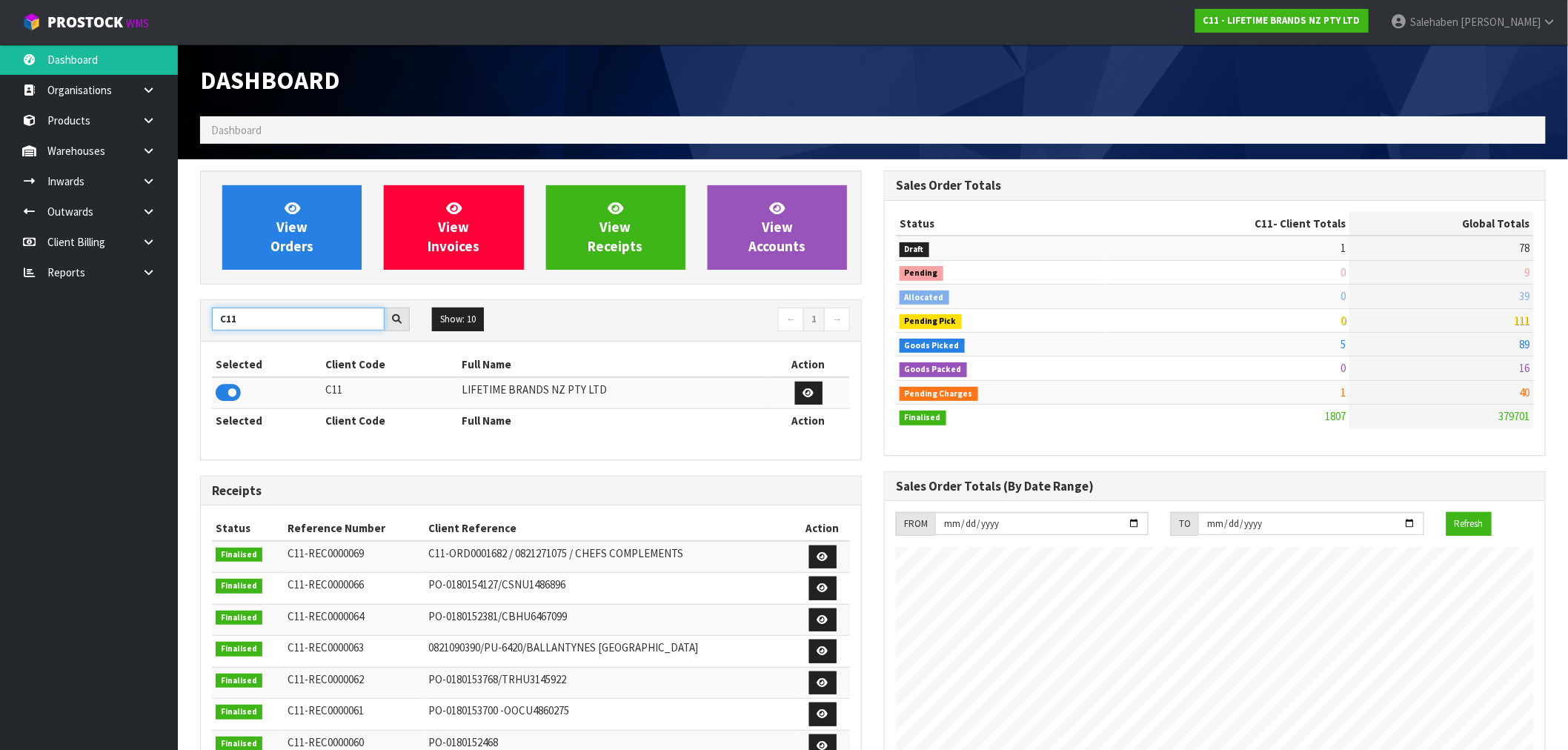
drag, startPoint x: 242, startPoint y: 316, endPoint x: 164, endPoint y: 346, distance: 83.6
click at [193, 332] on div "View Orders View Invoices View Receipts View Accounts C11 Show: 10 5 10 25 50 ←…" at bounding box center [531, 600] width 684 height 860
type input "T01"
click at [232, 392] on icon at bounding box center [228, 392] width 25 height 22
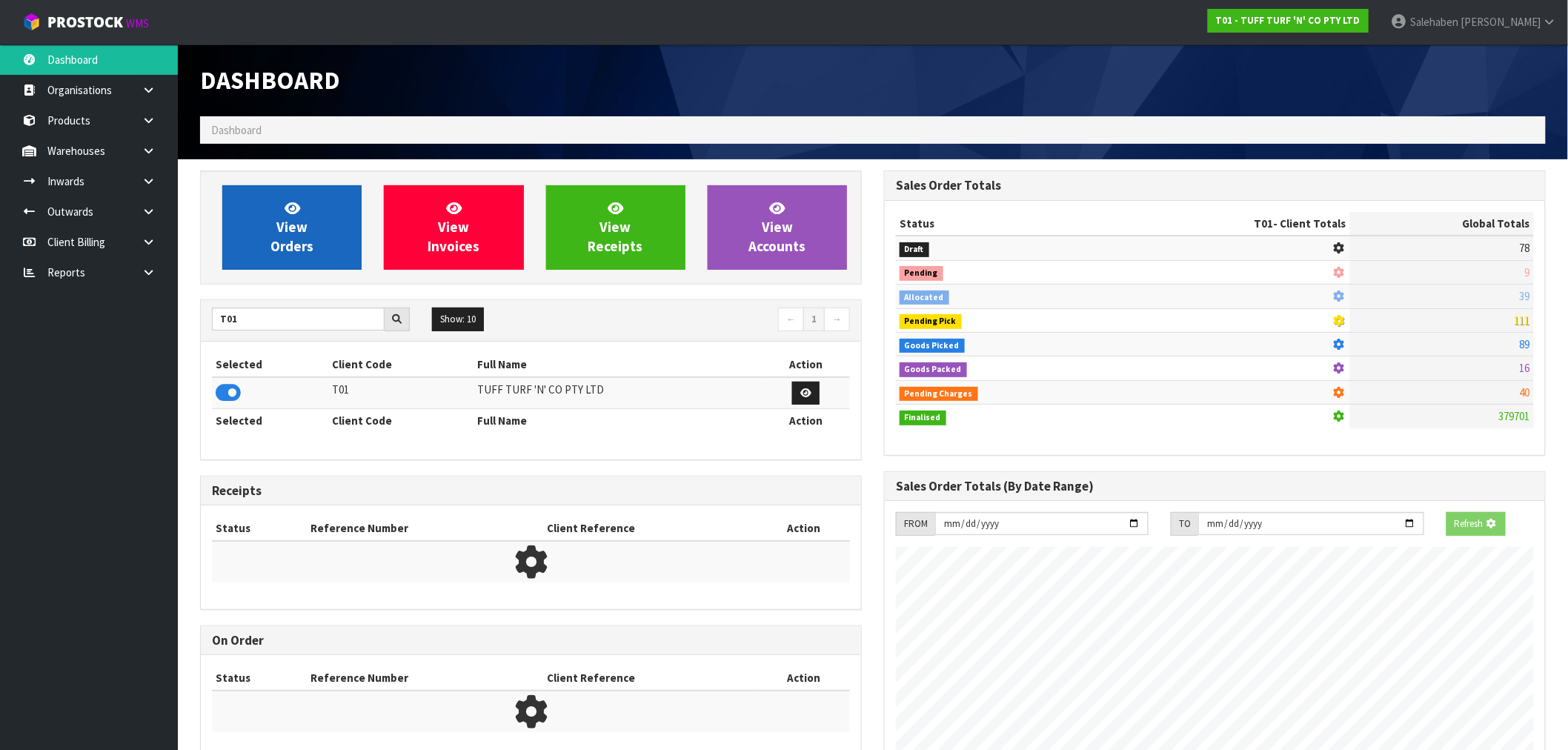
scroll to position [923, 684]
click at [283, 243] on span "View Orders" at bounding box center [292, 227] width 43 height 55
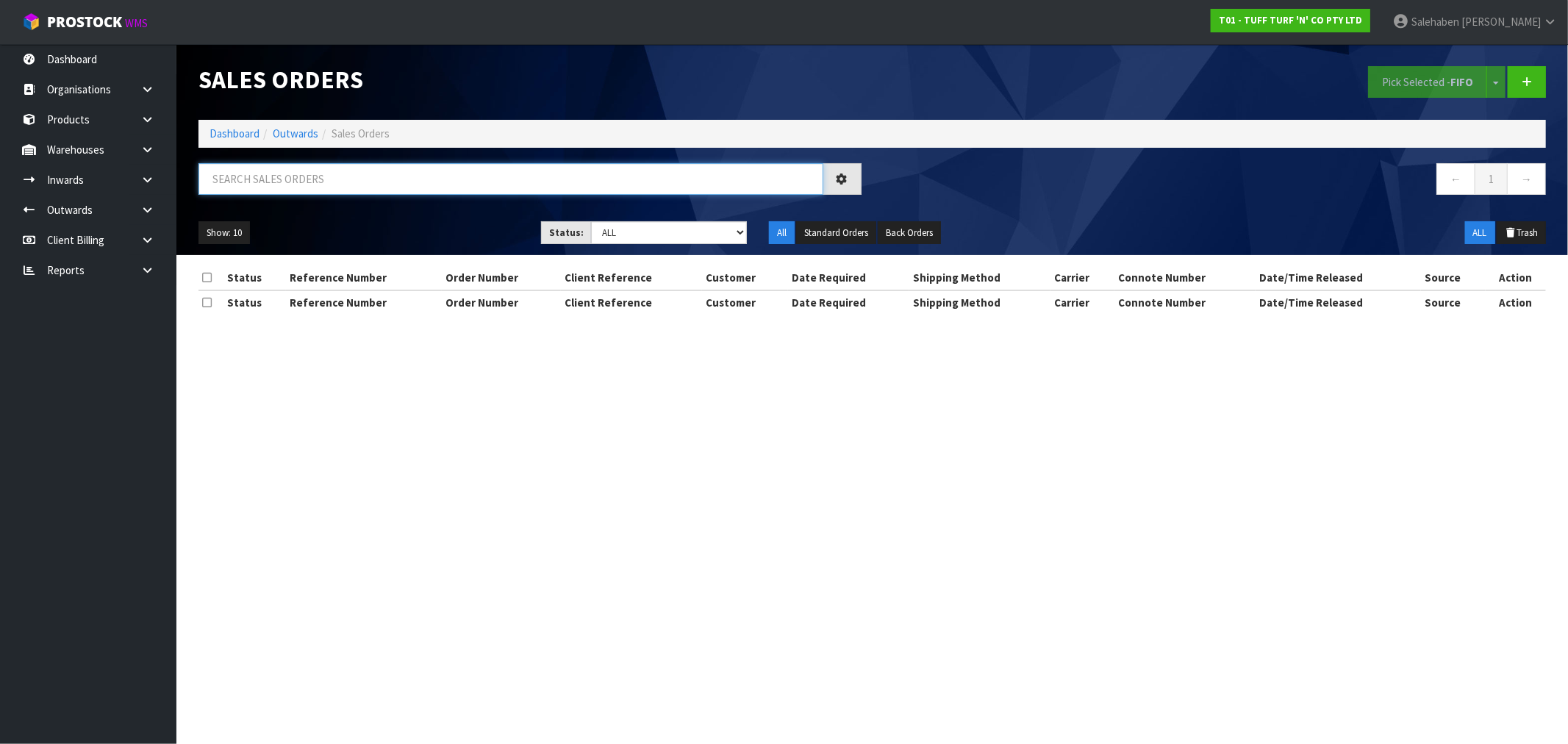
click at [263, 182] on input "text" at bounding box center [511, 178] width 624 height 31
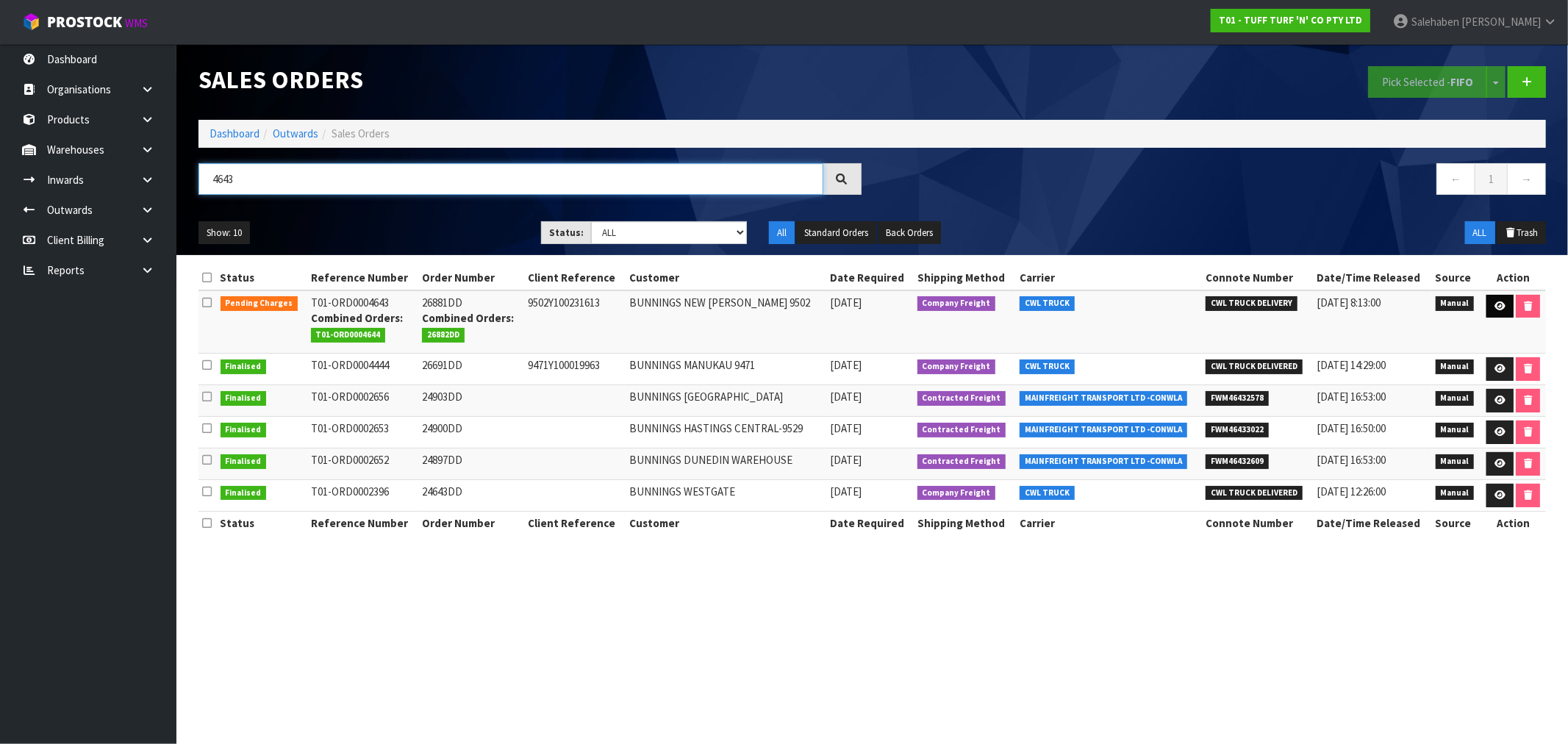
type input "4643"
click at [1496, 304] on icon at bounding box center [1499, 306] width 11 height 10
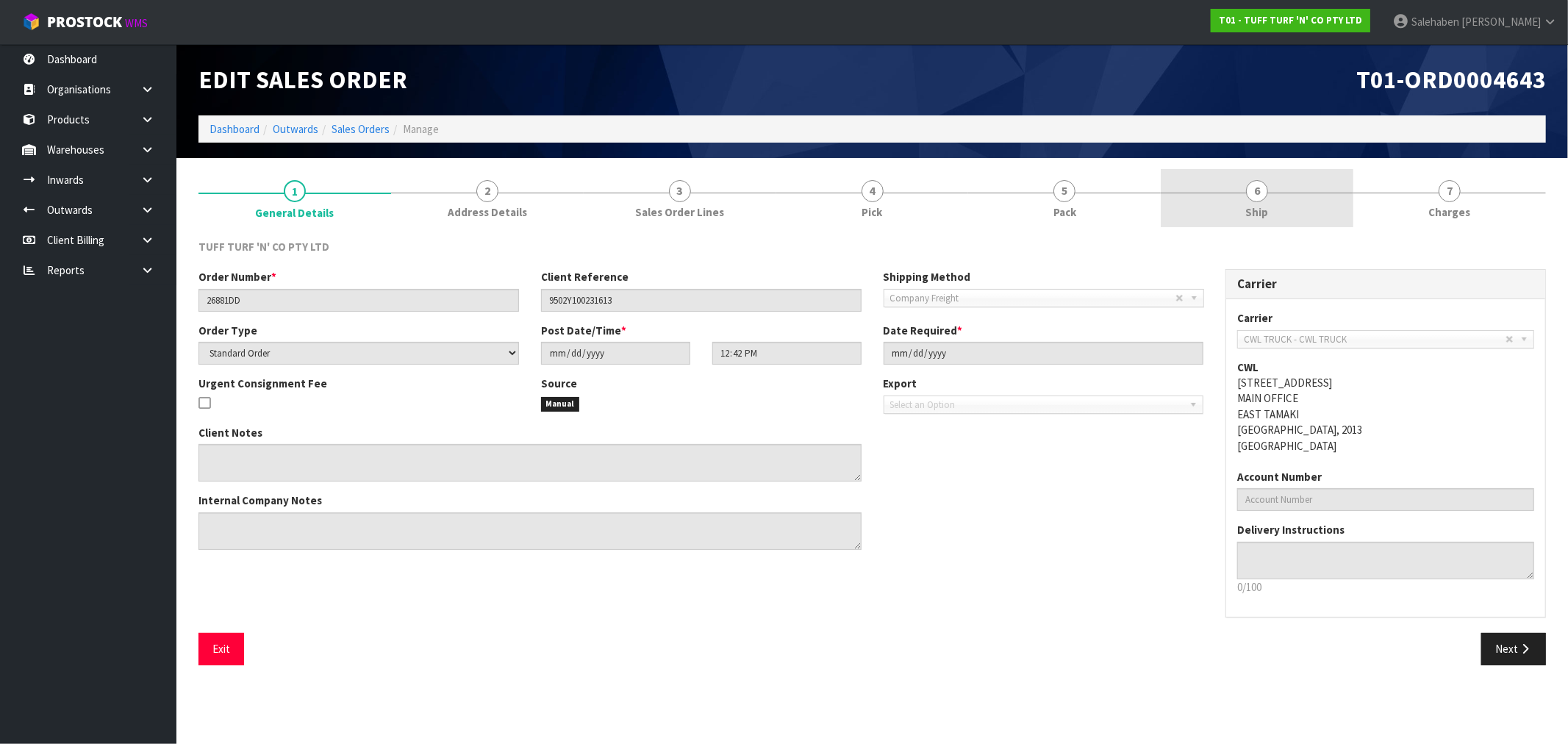
click at [1266, 197] on link "6 Ship" at bounding box center [1257, 198] width 193 height 58
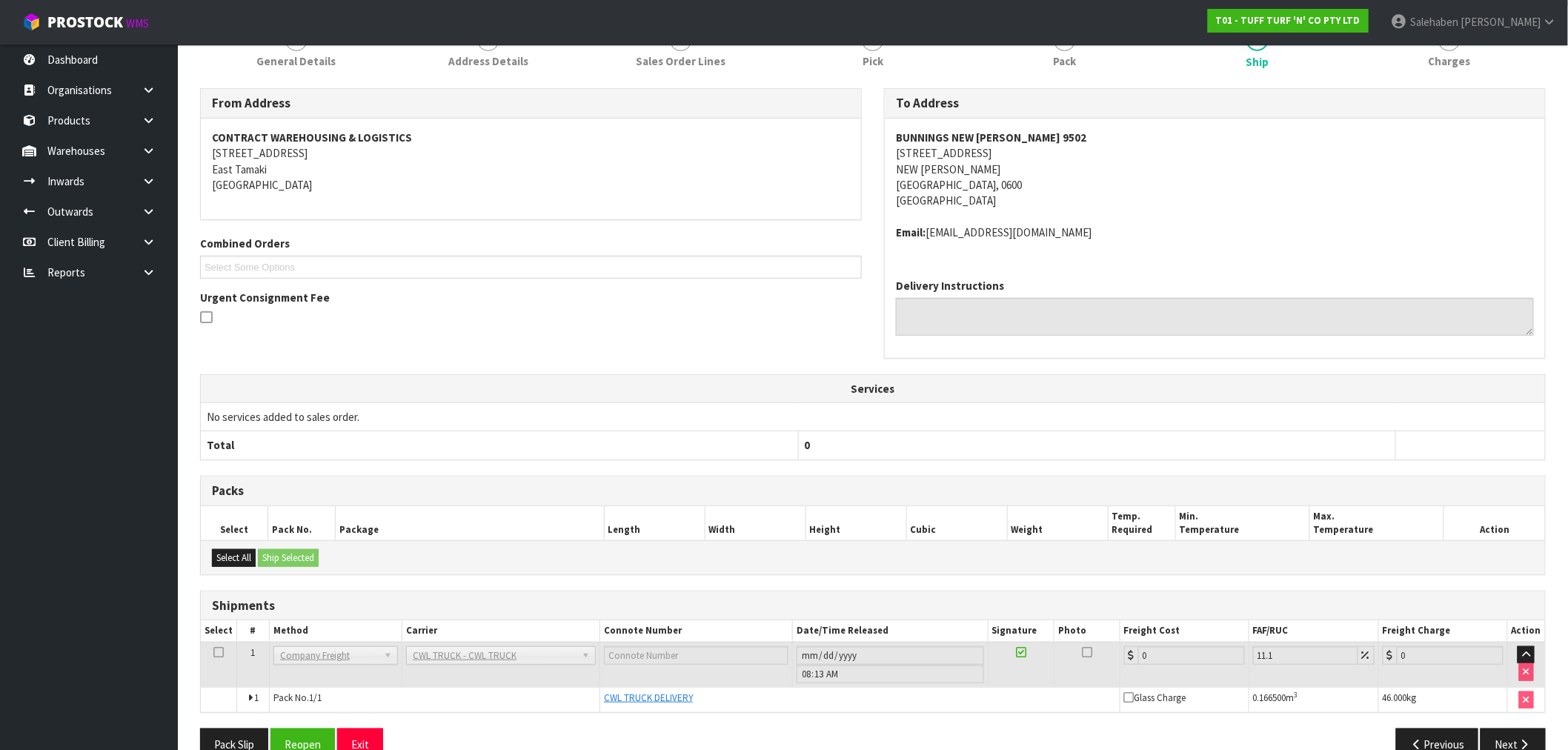
scroll to position [186, 0]
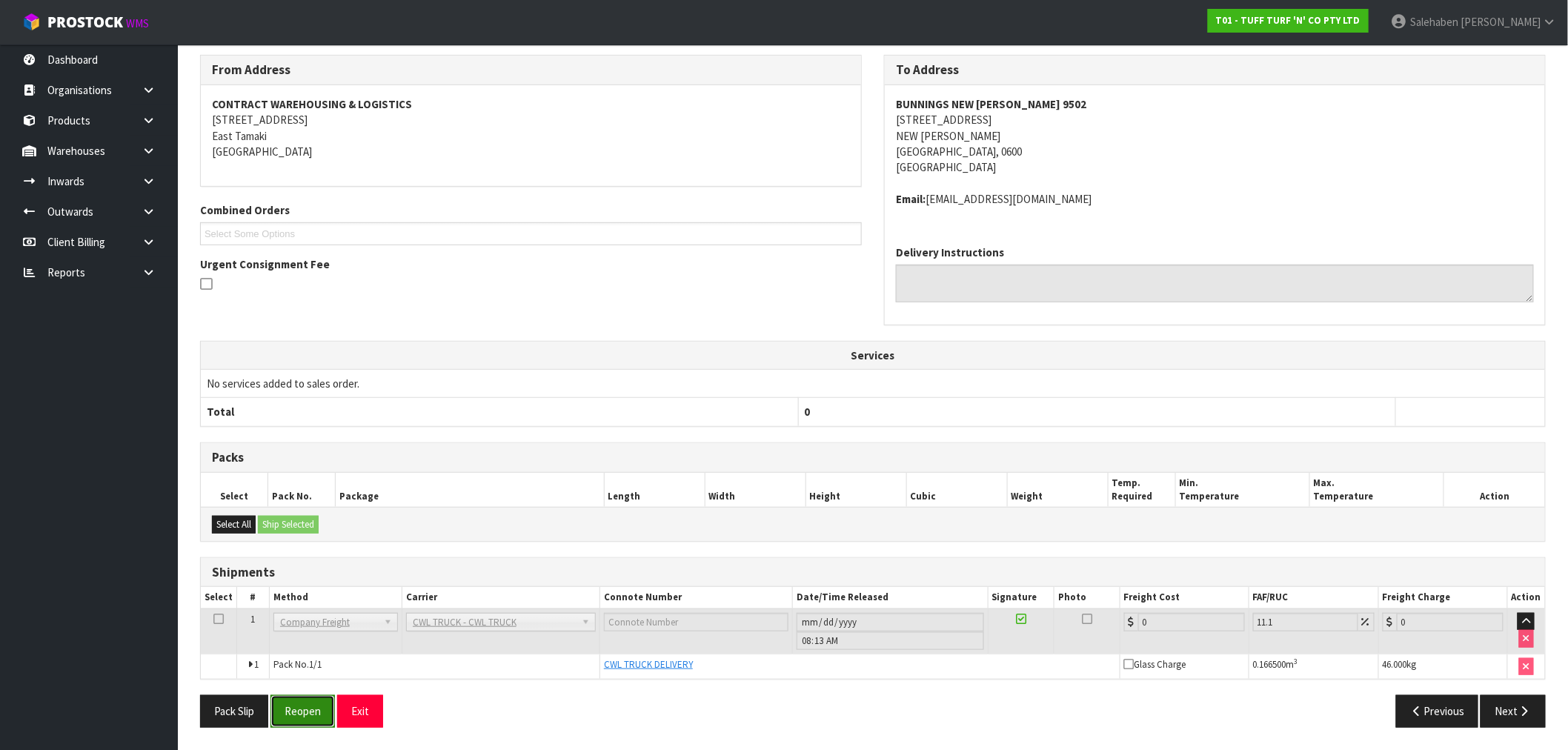
click at [301, 706] on button "Reopen" at bounding box center [303, 710] width 65 height 31
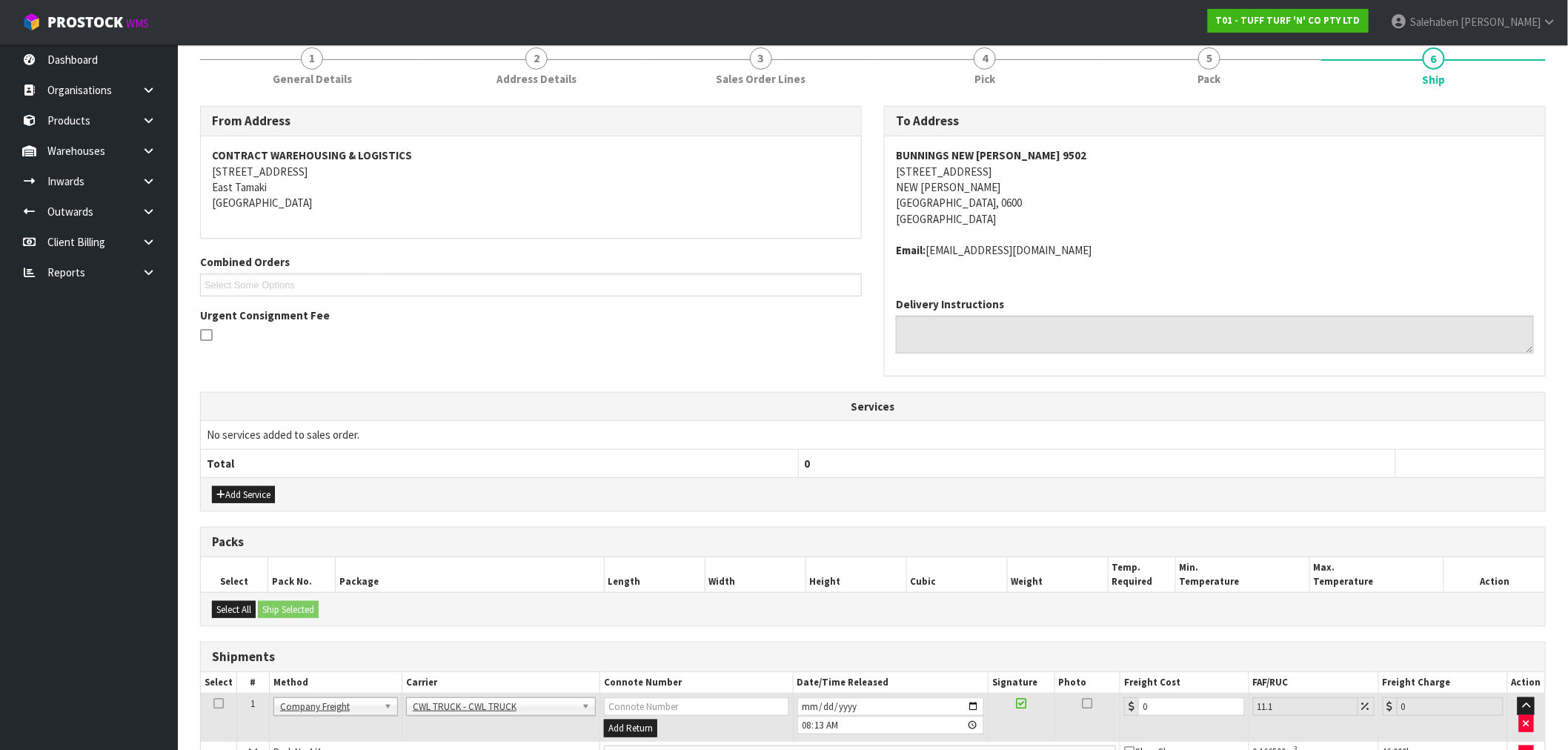
scroll to position [276, 0]
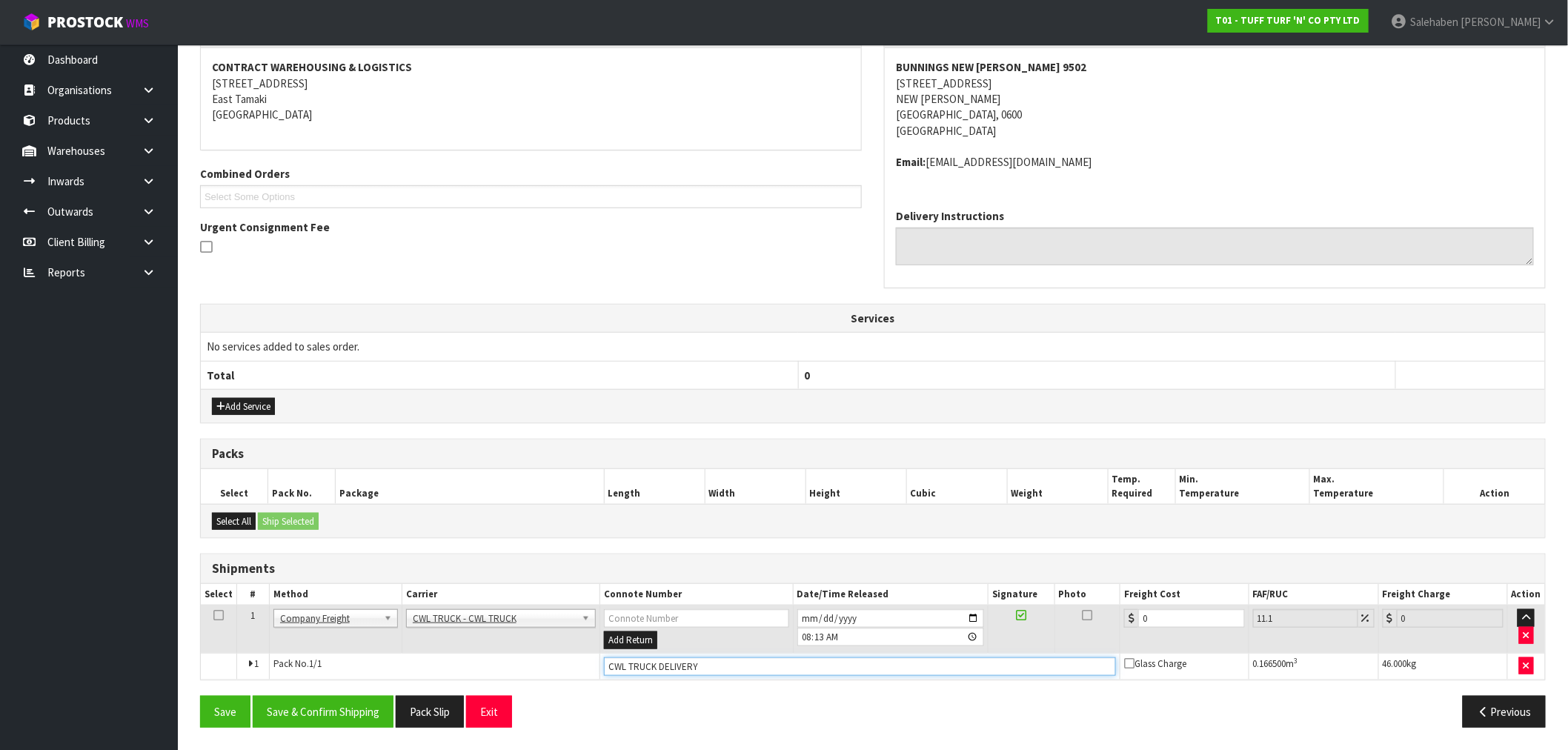
click at [705, 663] on input "CWL TRUCK DELIVERY" at bounding box center [860, 666] width 512 height 18
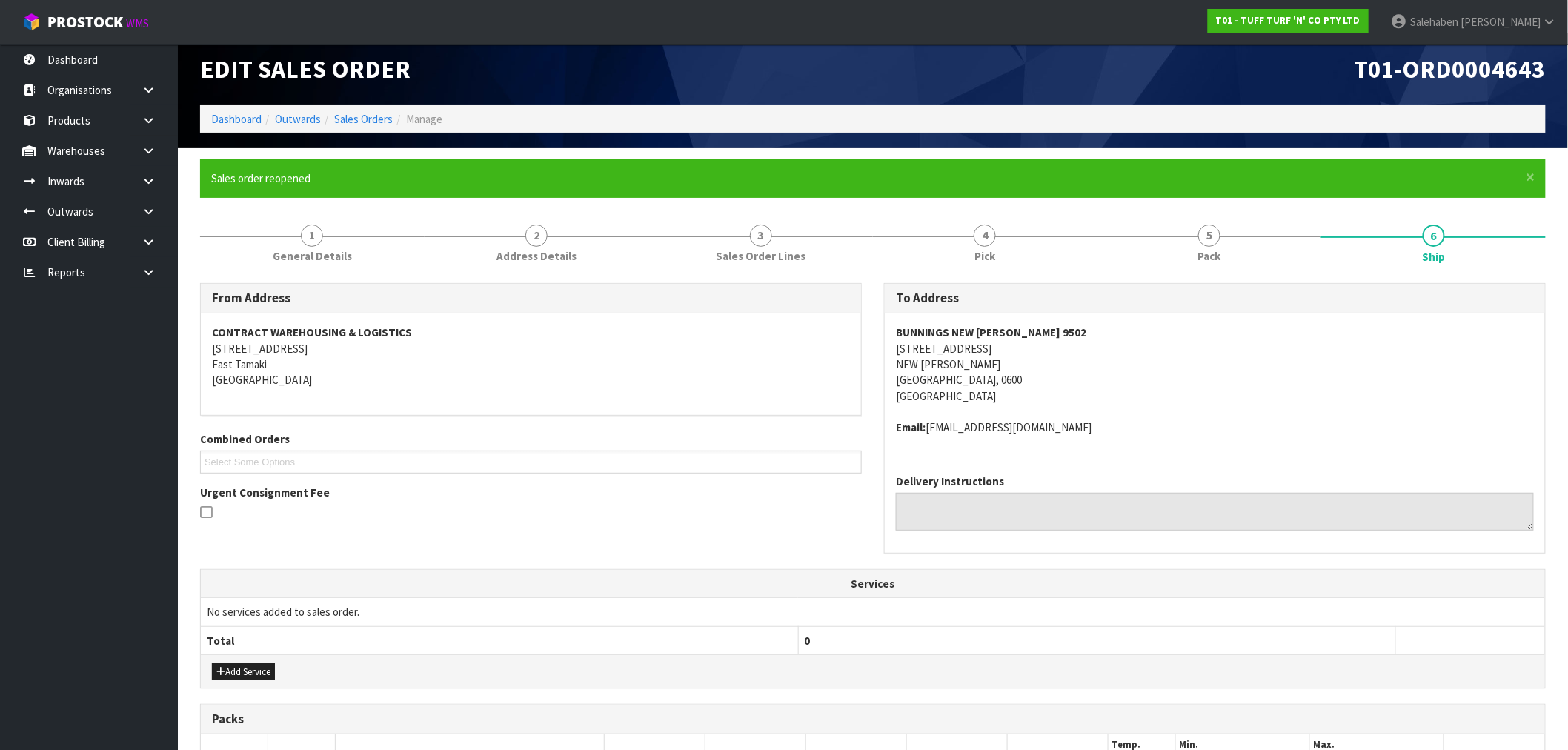
scroll to position [0, 0]
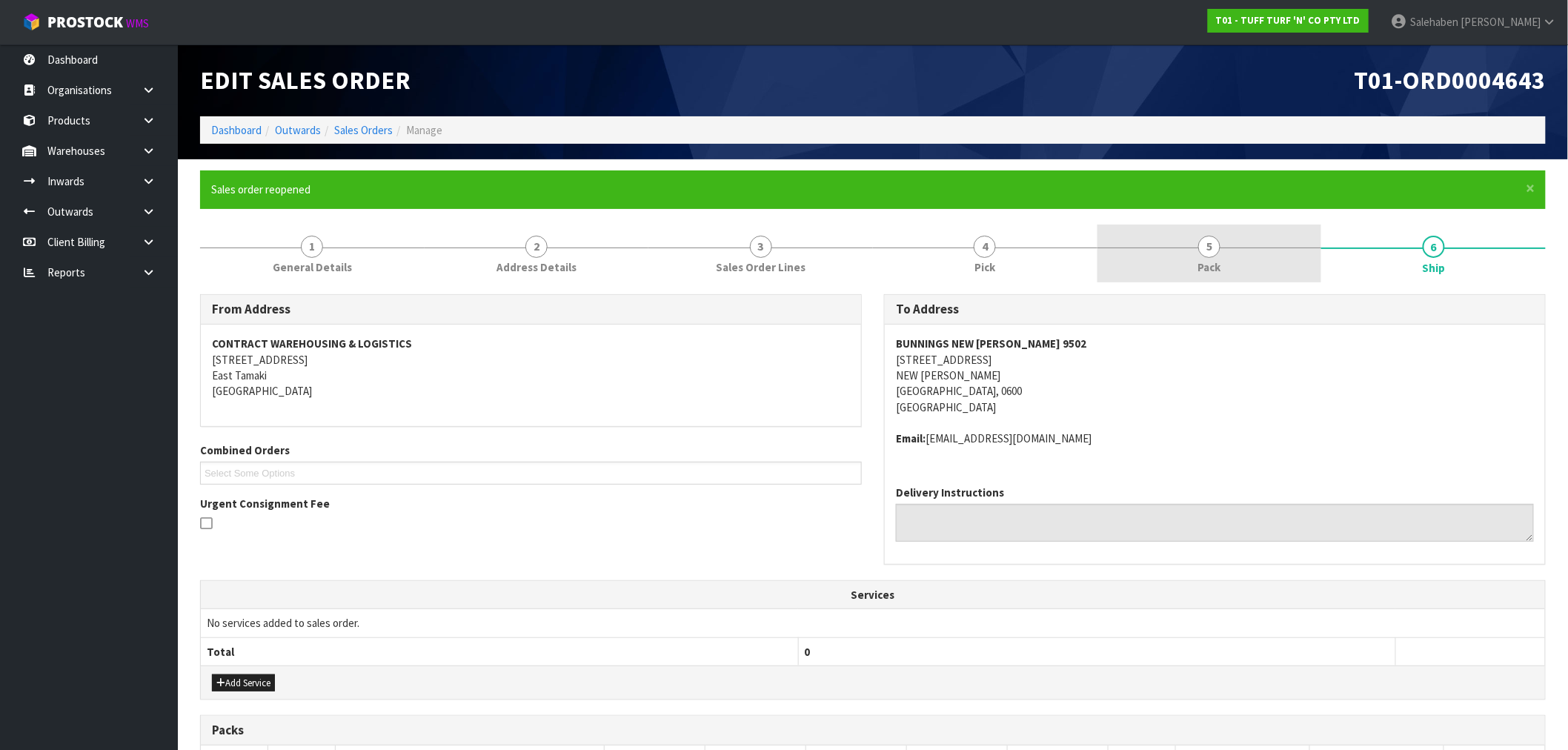
type input "CWL TRUCK DELIVERED"
click at [1212, 258] on link "5 Pack" at bounding box center [1209, 253] width 224 height 58
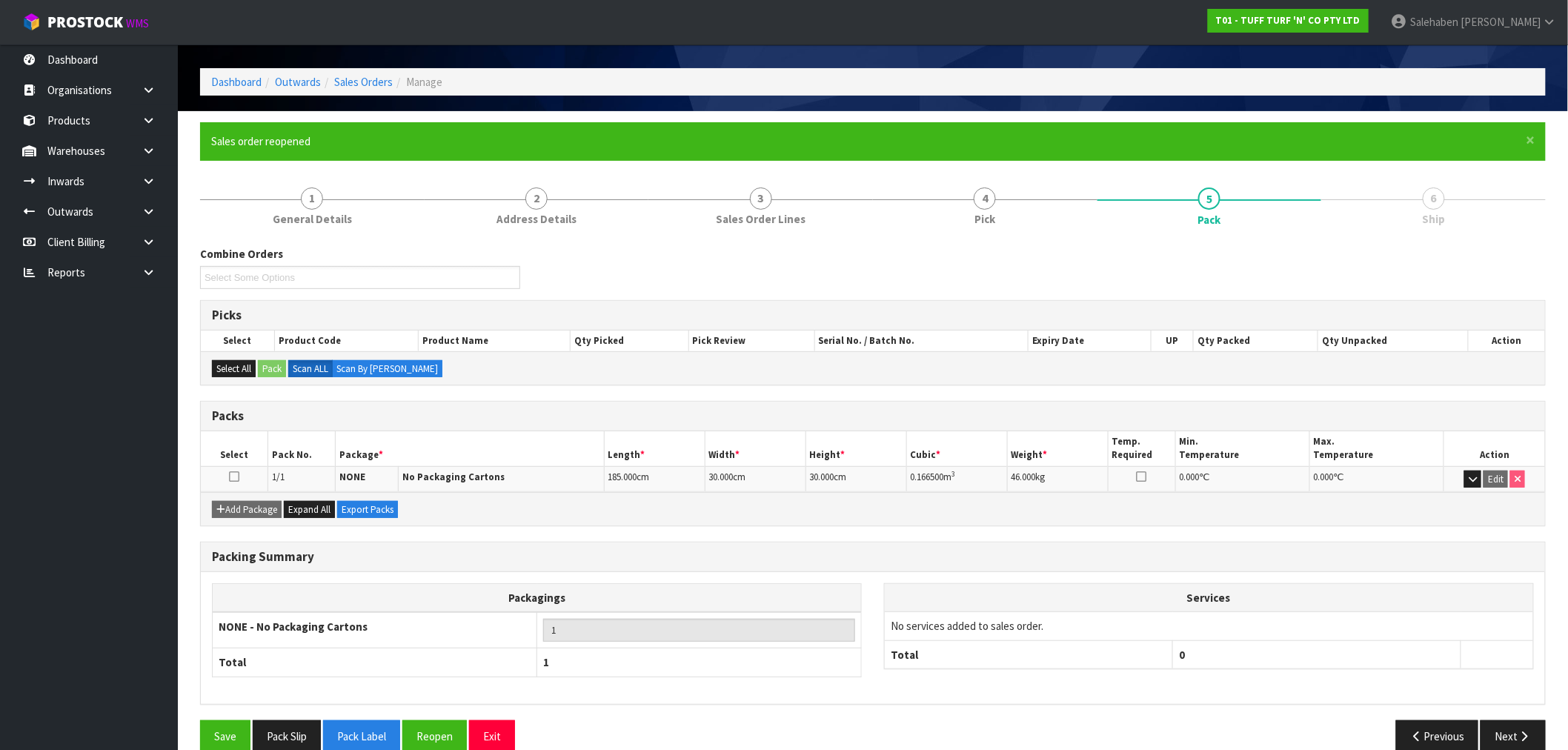
scroll to position [72, 0]
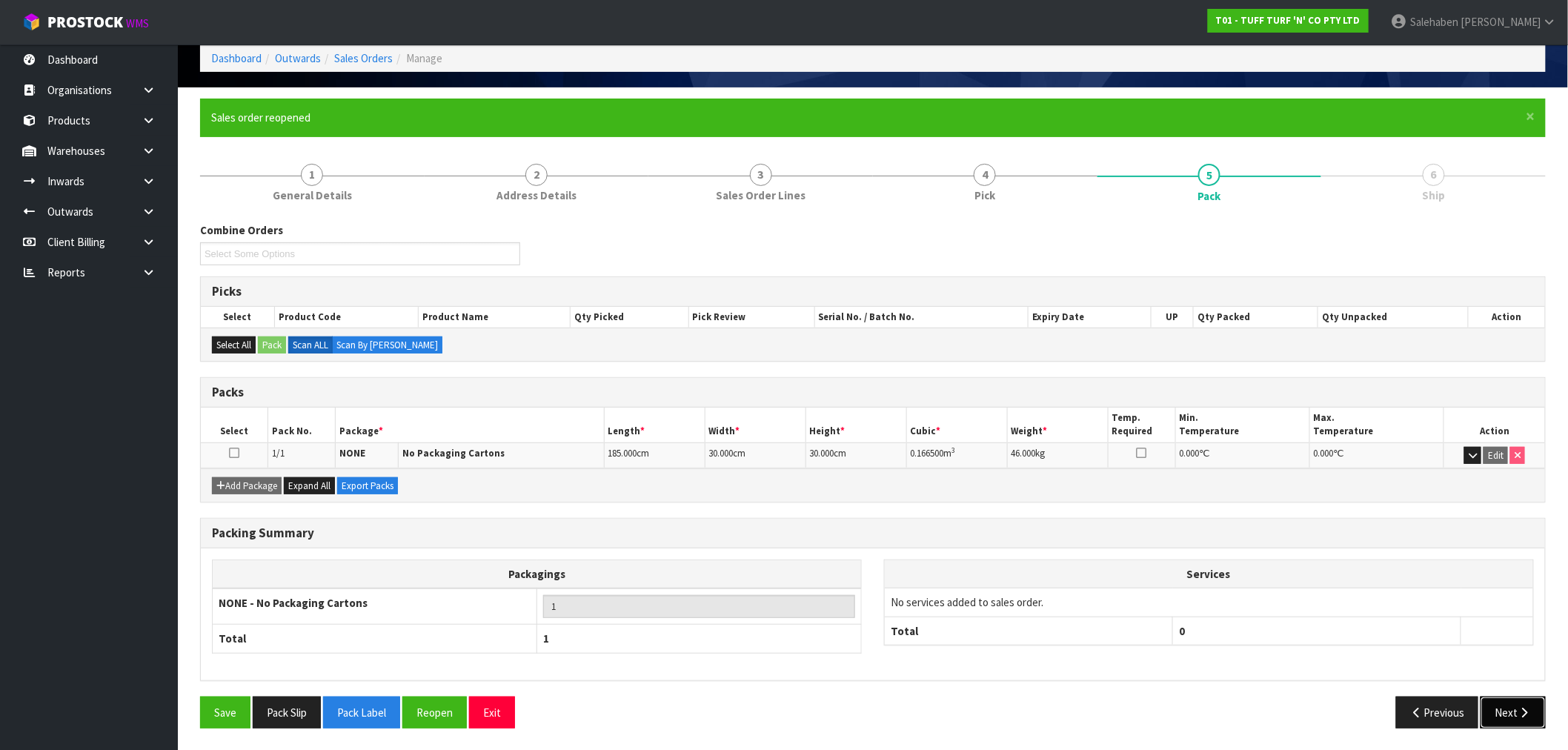
click at [1521, 701] on button "Next" at bounding box center [1513, 712] width 65 height 31
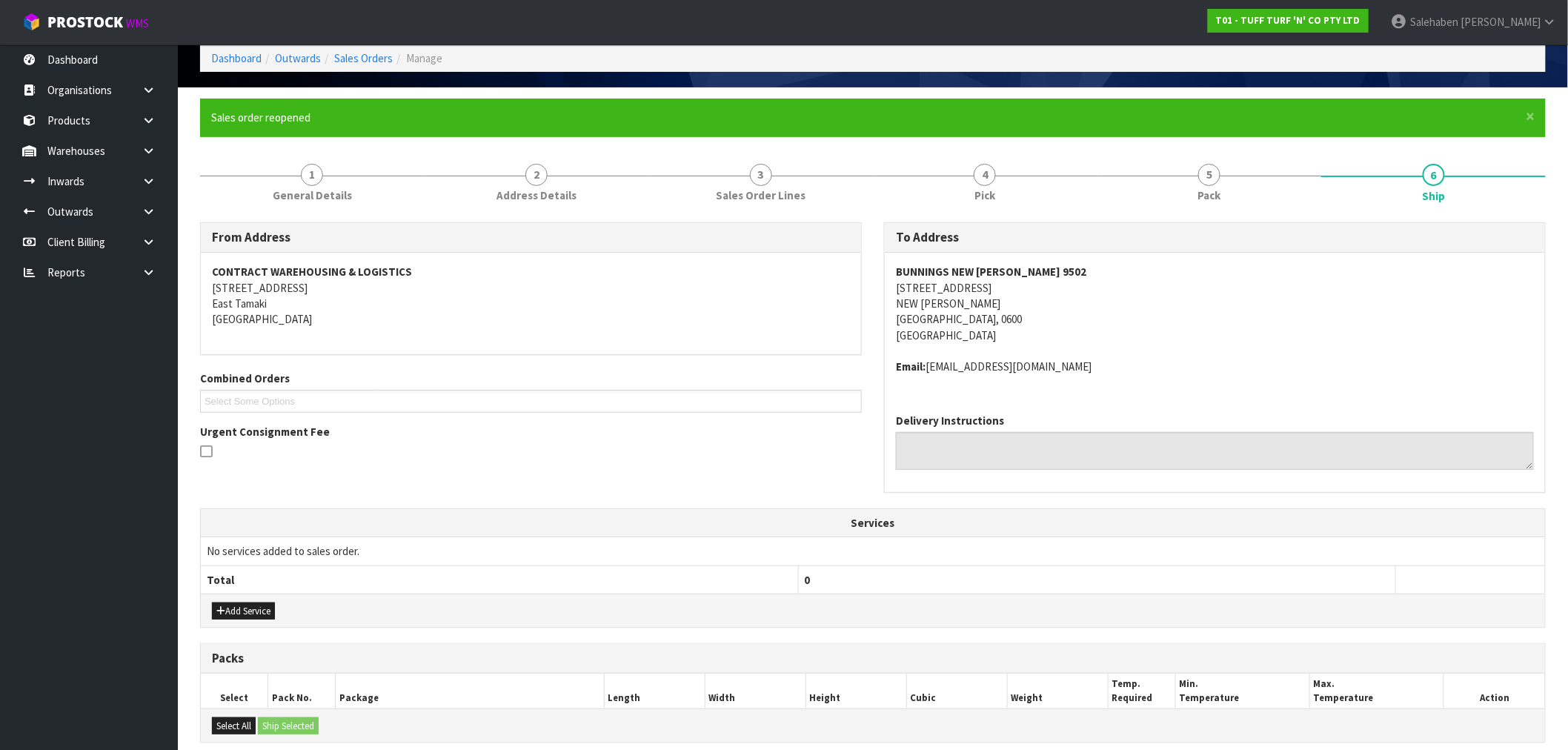
scroll to position [276, 0]
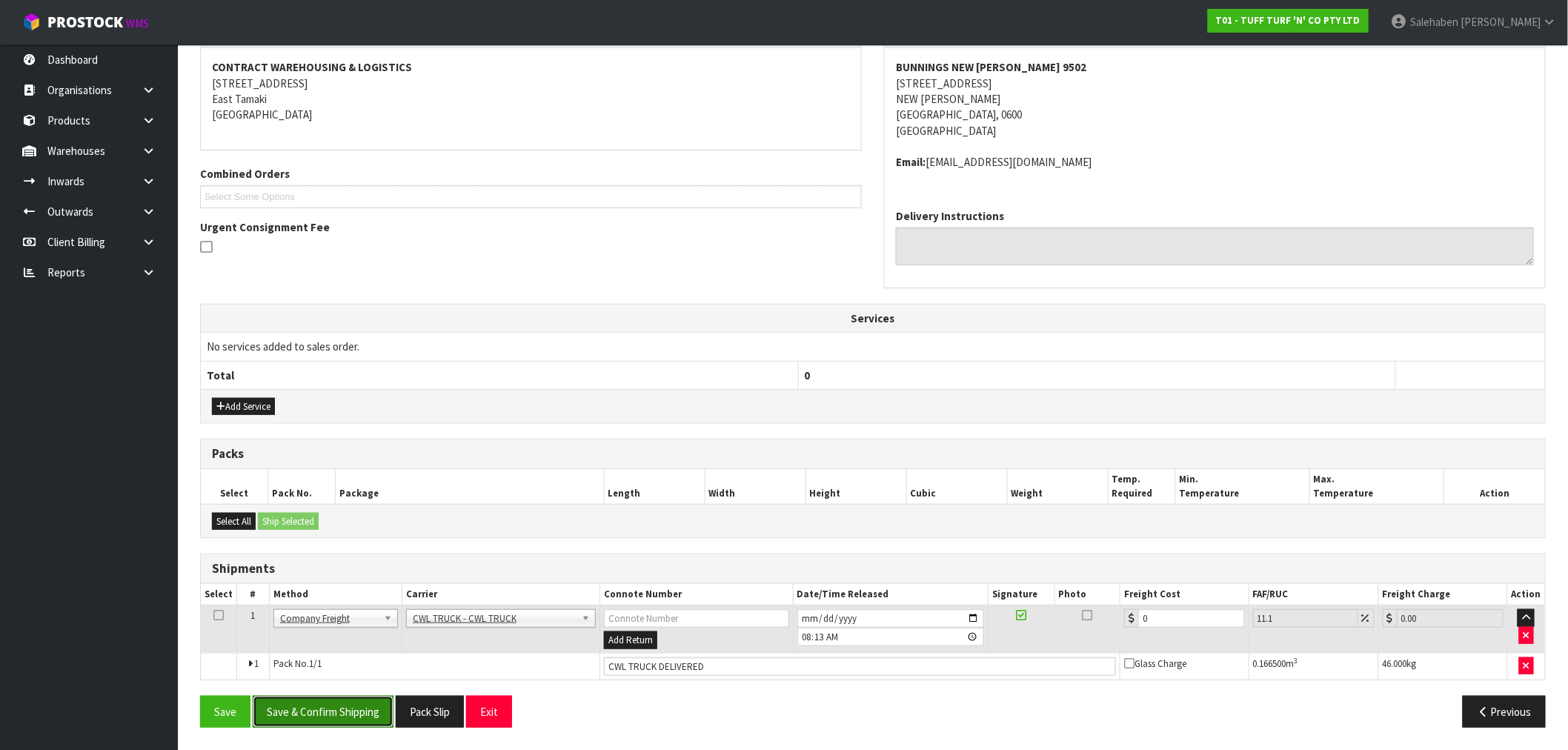
click at [339, 721] on button "Save & Confirm Shipping" at bounding box center [323, 711] width 141 height 31
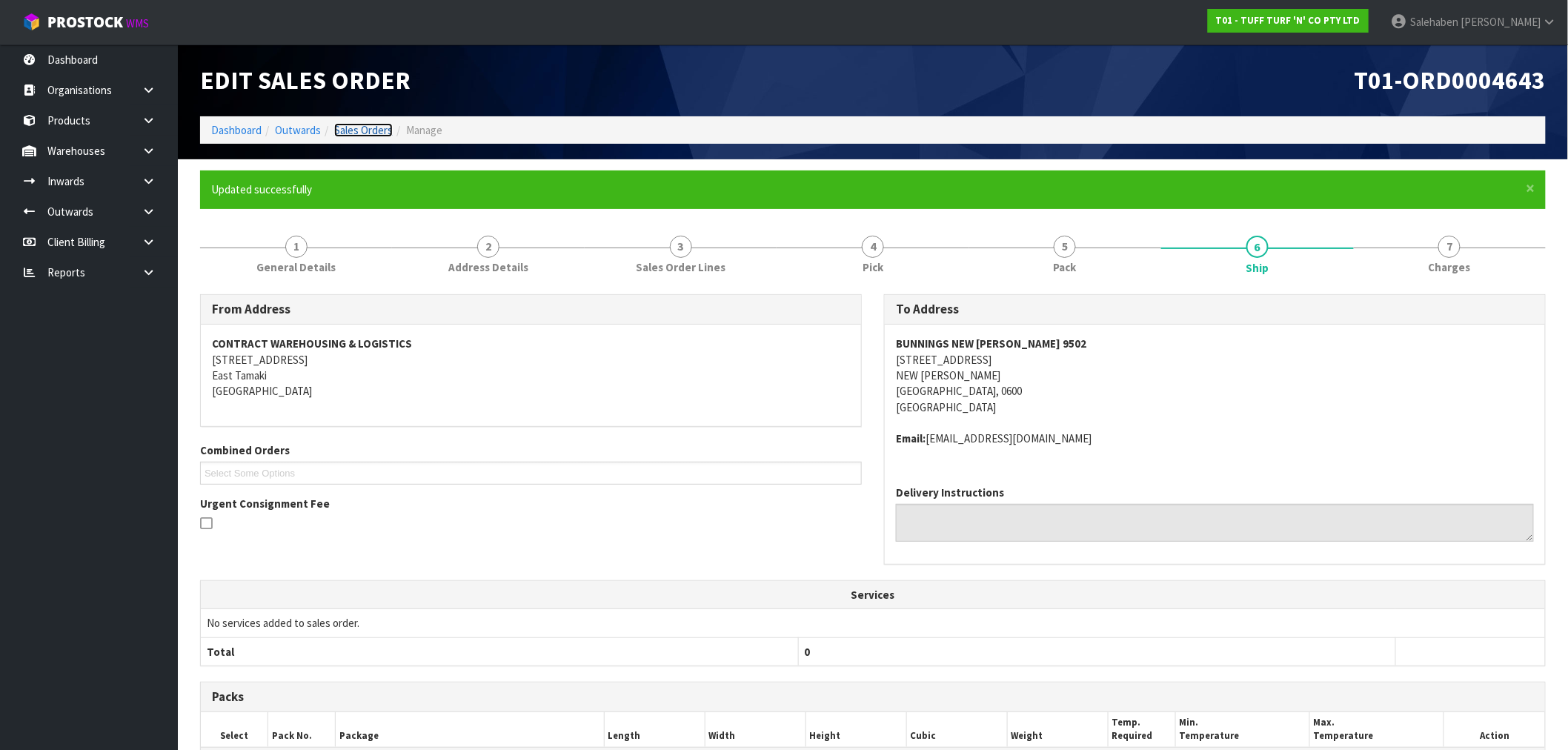
click at [372, 124] on link "Sales Orders" at bounding box center [363, 130] width 58 height 14
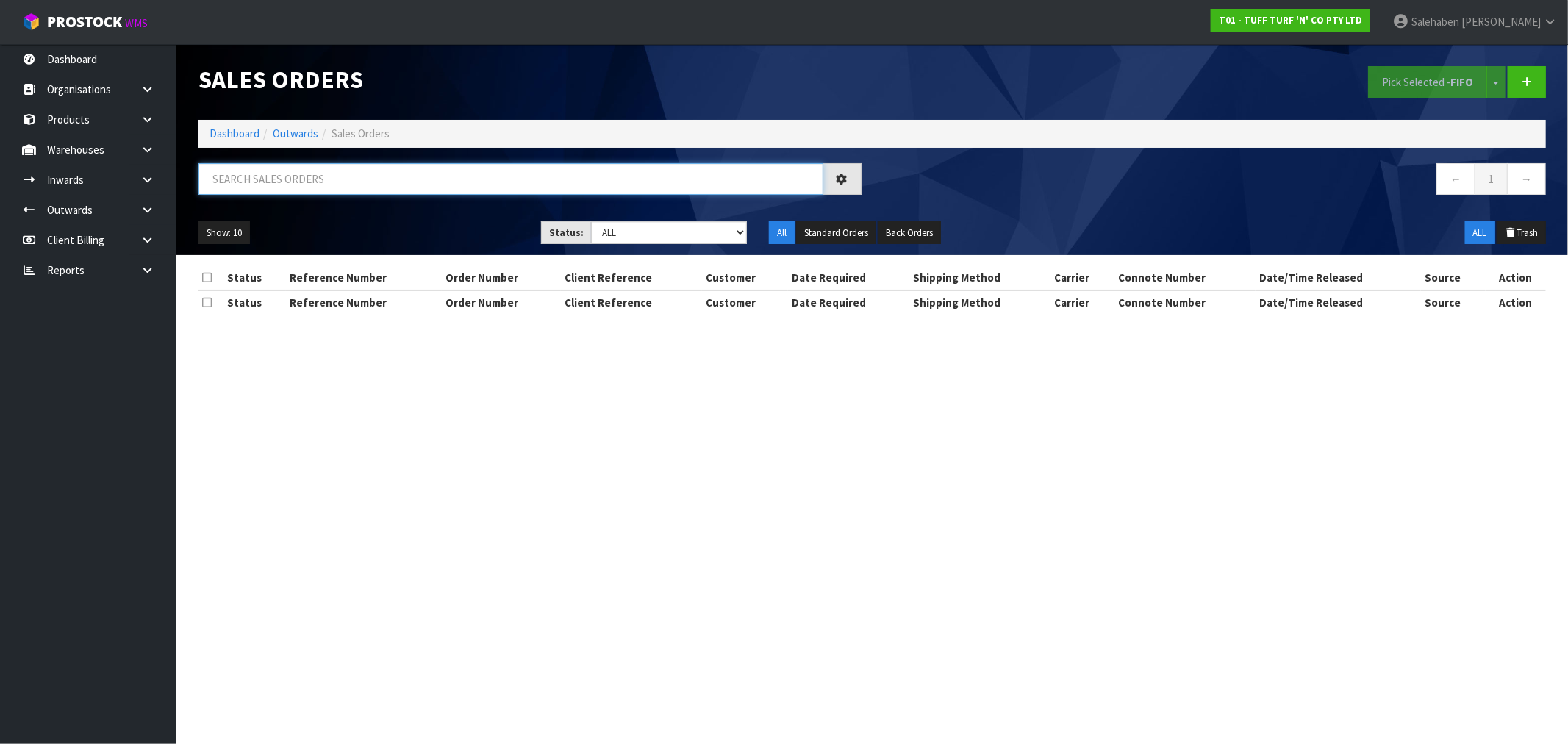
click at [372, 175] on input "text" at bounding box center [511, 178] width 624 height 31
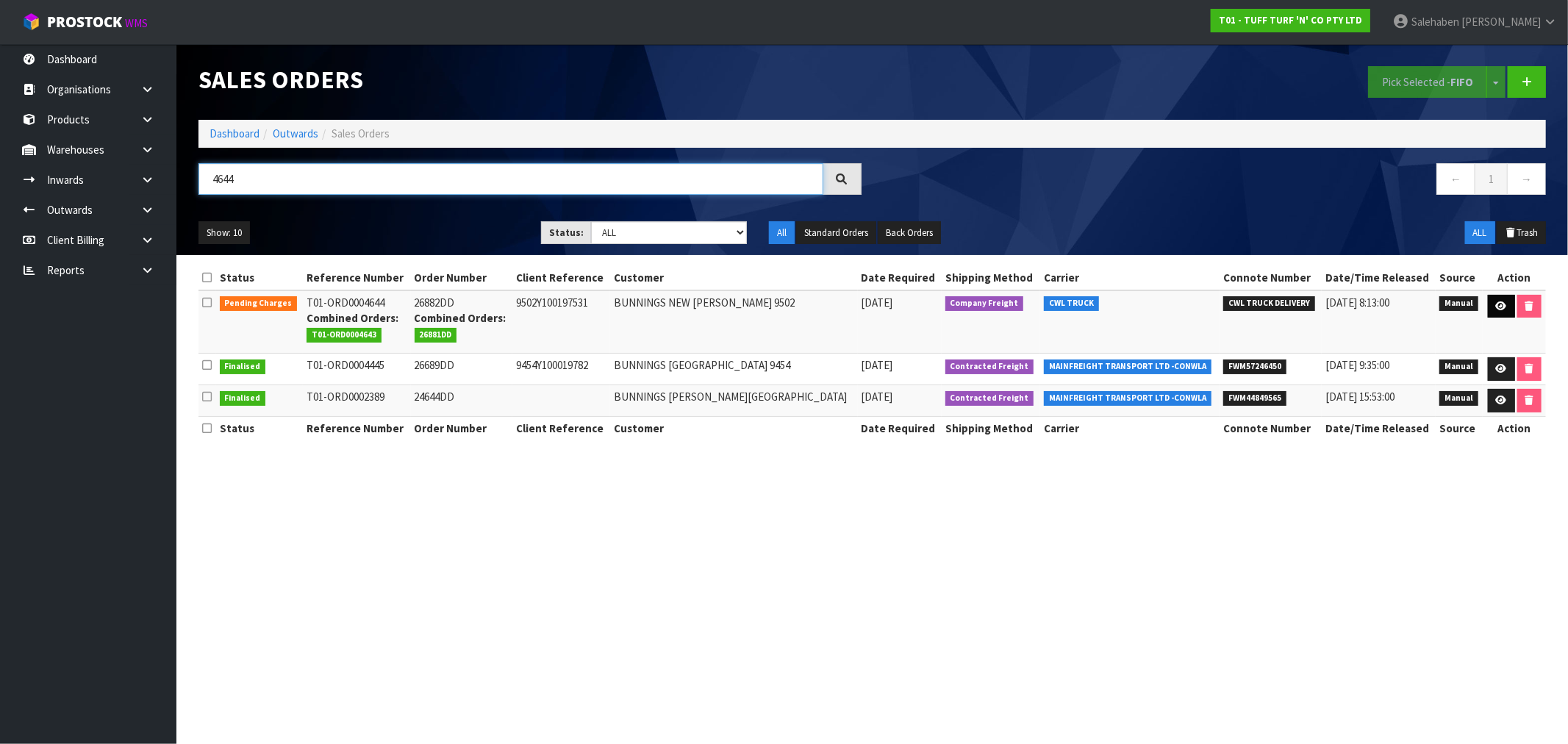
type input "4644"
click at [1502, 300] on link at bounding box center [1501, 306] width 27 height 24
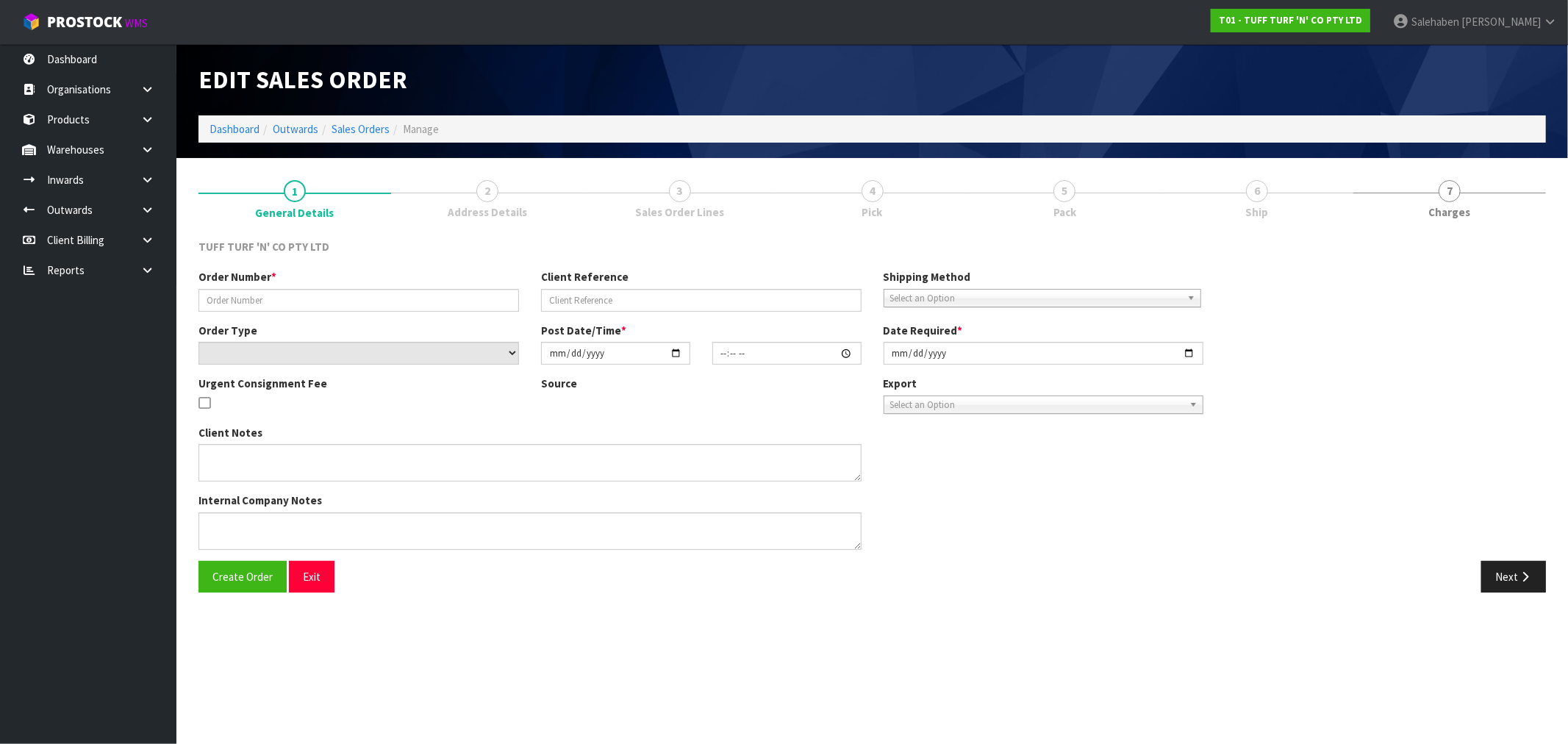
type input "26882DD"
type input "9502Y100197531"
select select "number:0"
type input "[DATE]"
type input "12:42:00.000"
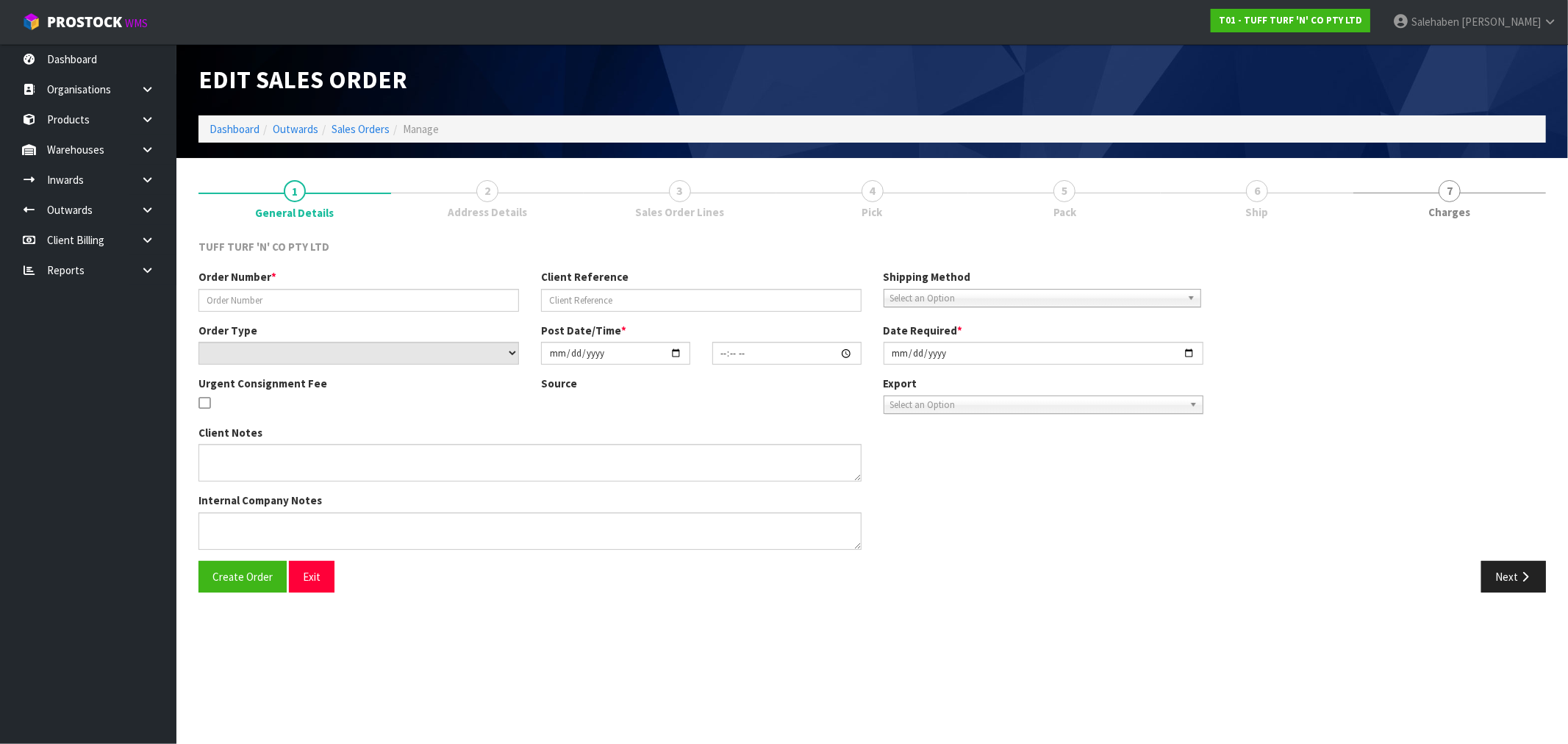
type input "[DATE]"
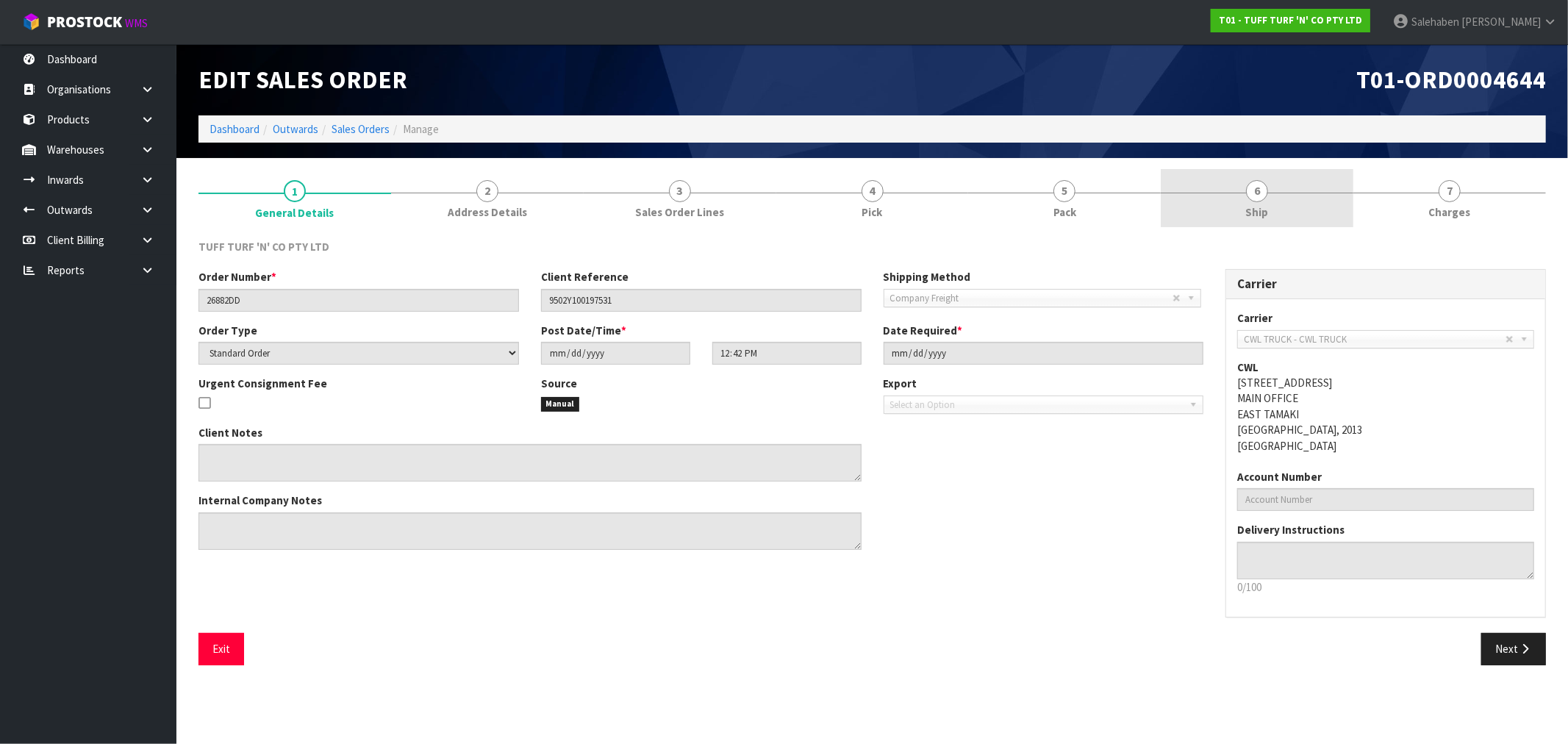
click at [1260, 209] on span "Ship" at bounding box center [1257, 212] width 23 height 15
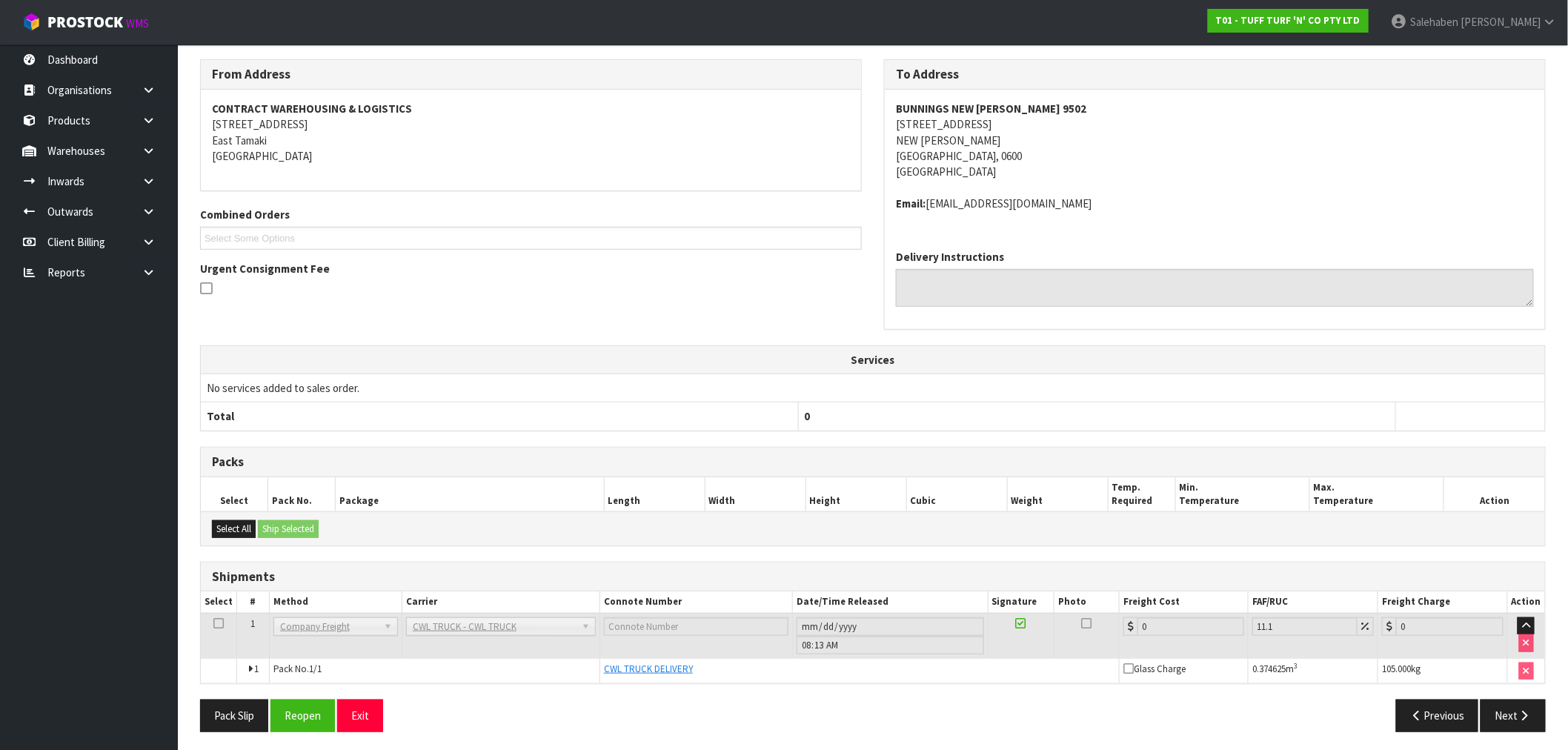
scroll to position [186, 0]
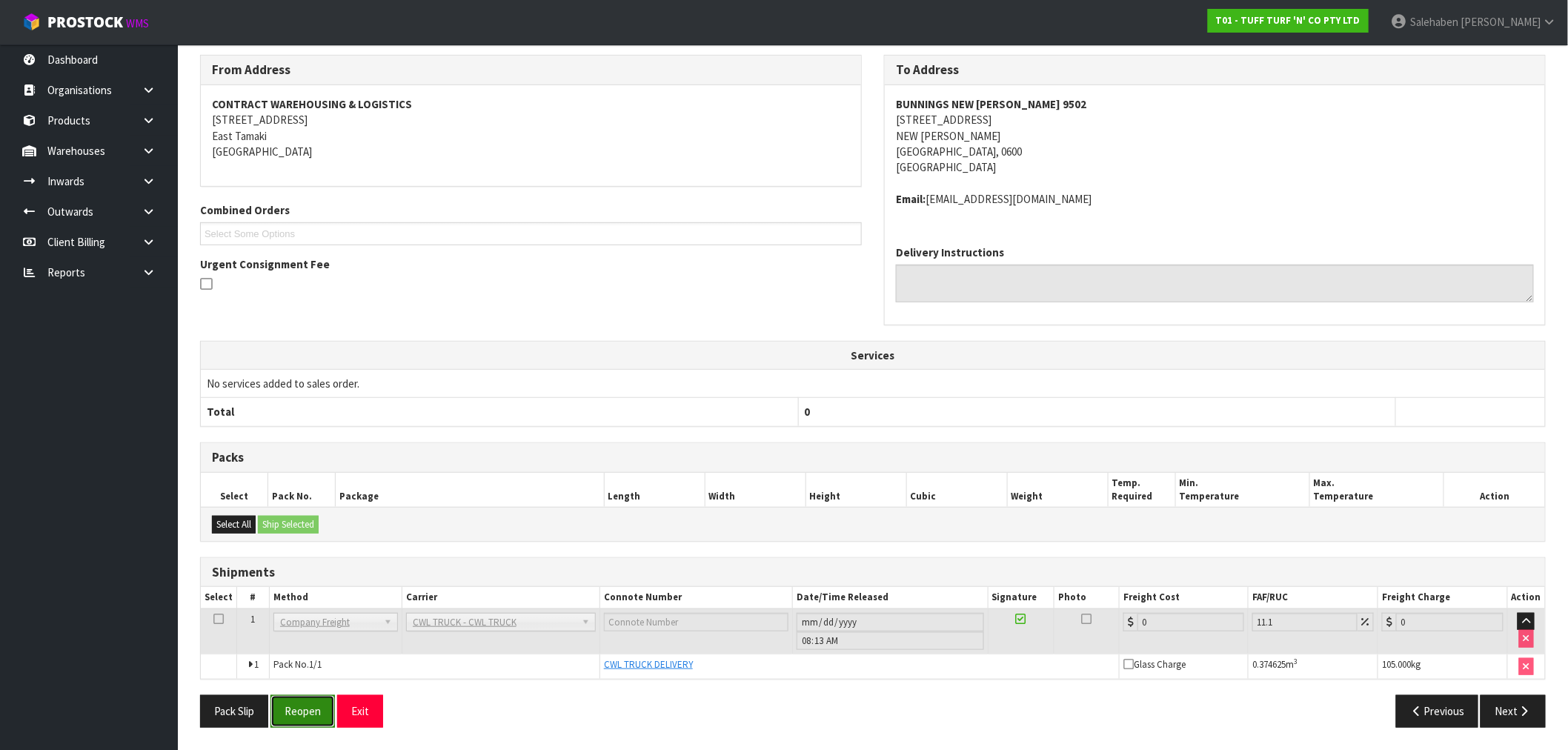
click at [293, 715] on button "Reopen" at bounding box center [303, 710] width 65 height 31
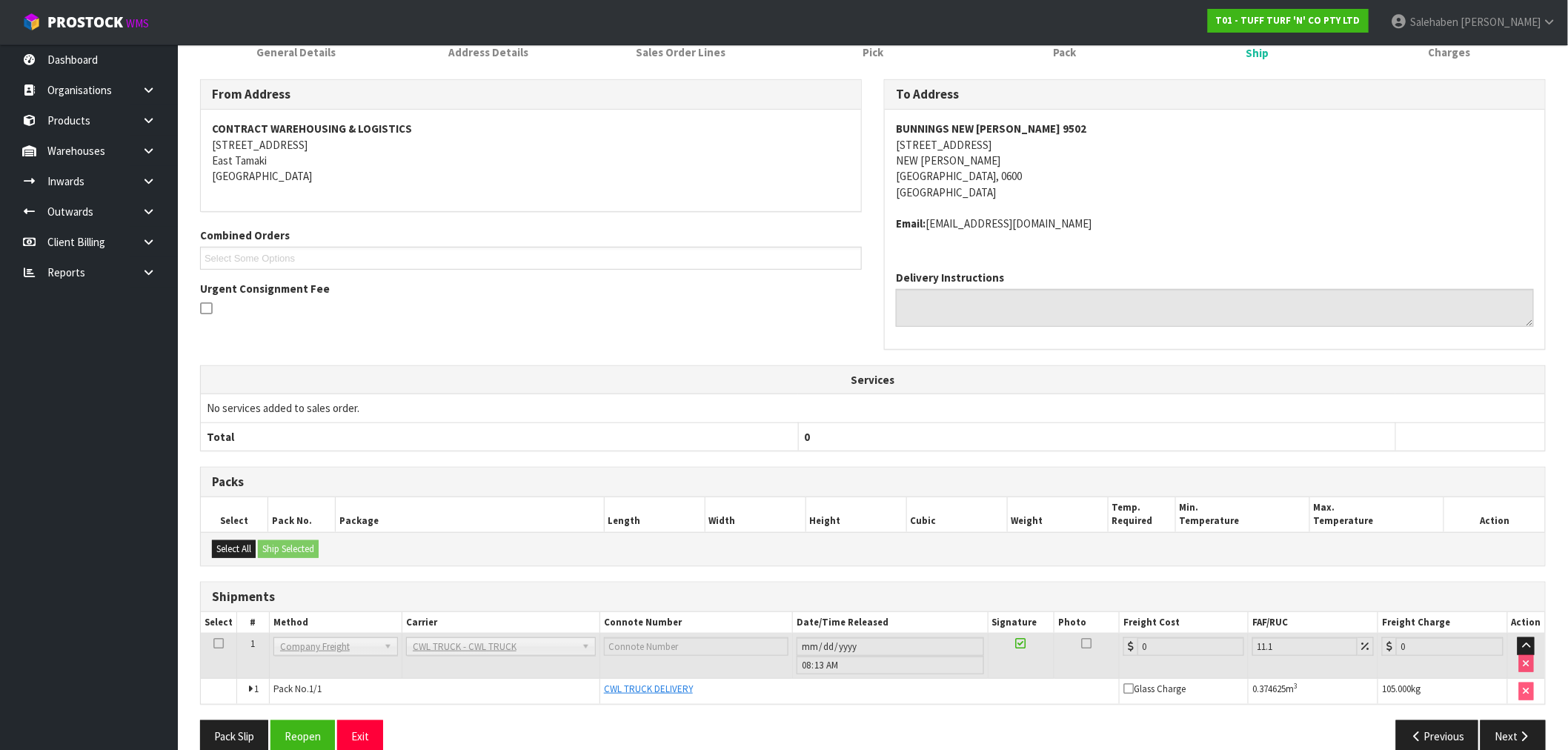
scroll to position [240, 0]
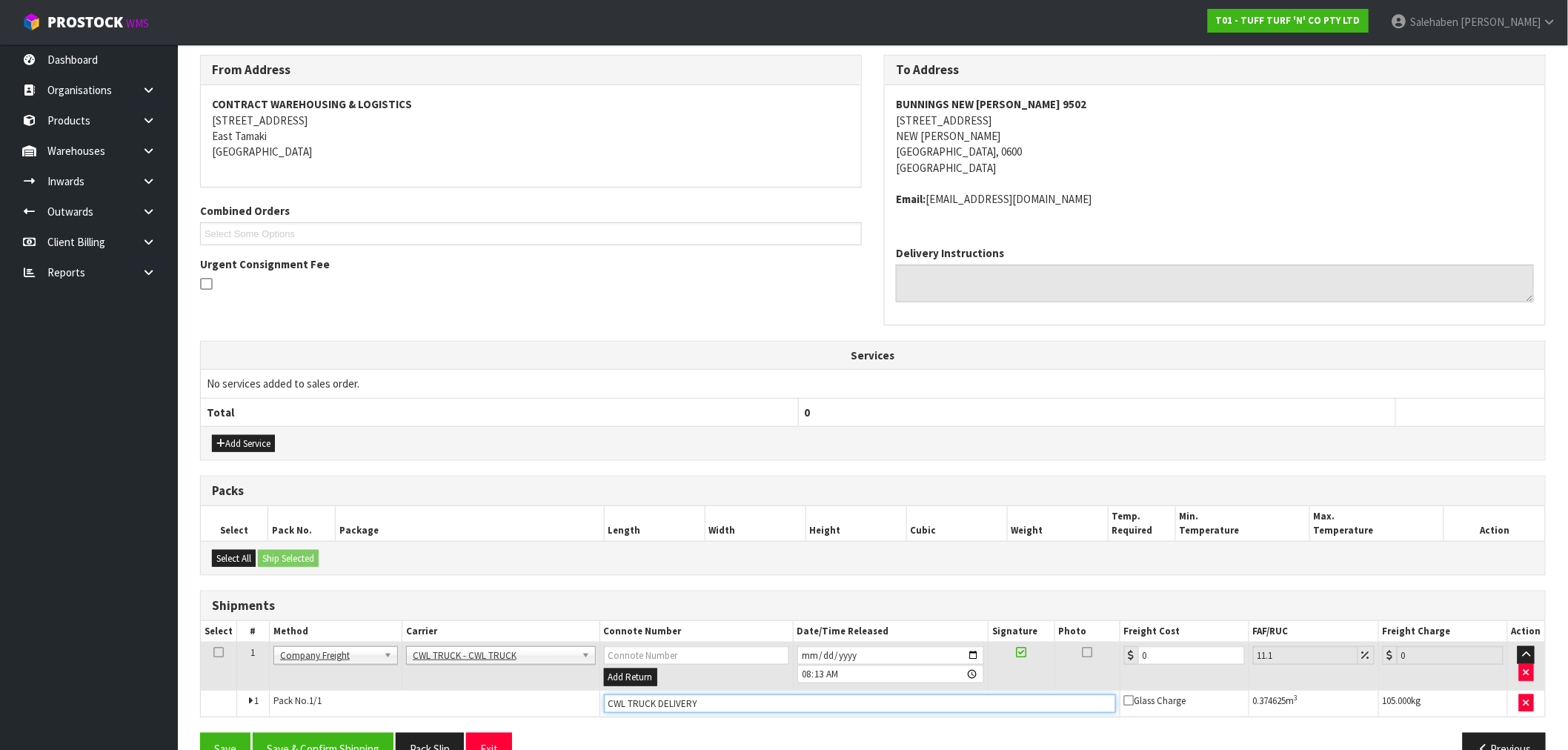
click at [708, 698] on input "CWL TRUCK DELIVERY" at bounding box center [860, 703] width 512 height 18
type input "CWL TRUCK DELIVERED"
click at [1097, 669] on tr "1 Client Local Pickup Customer Local Pickup Company Freight Contracted Freight …" at bounding box center [873, 666] width 1345 height 48
type input "5"
type input "5.55"
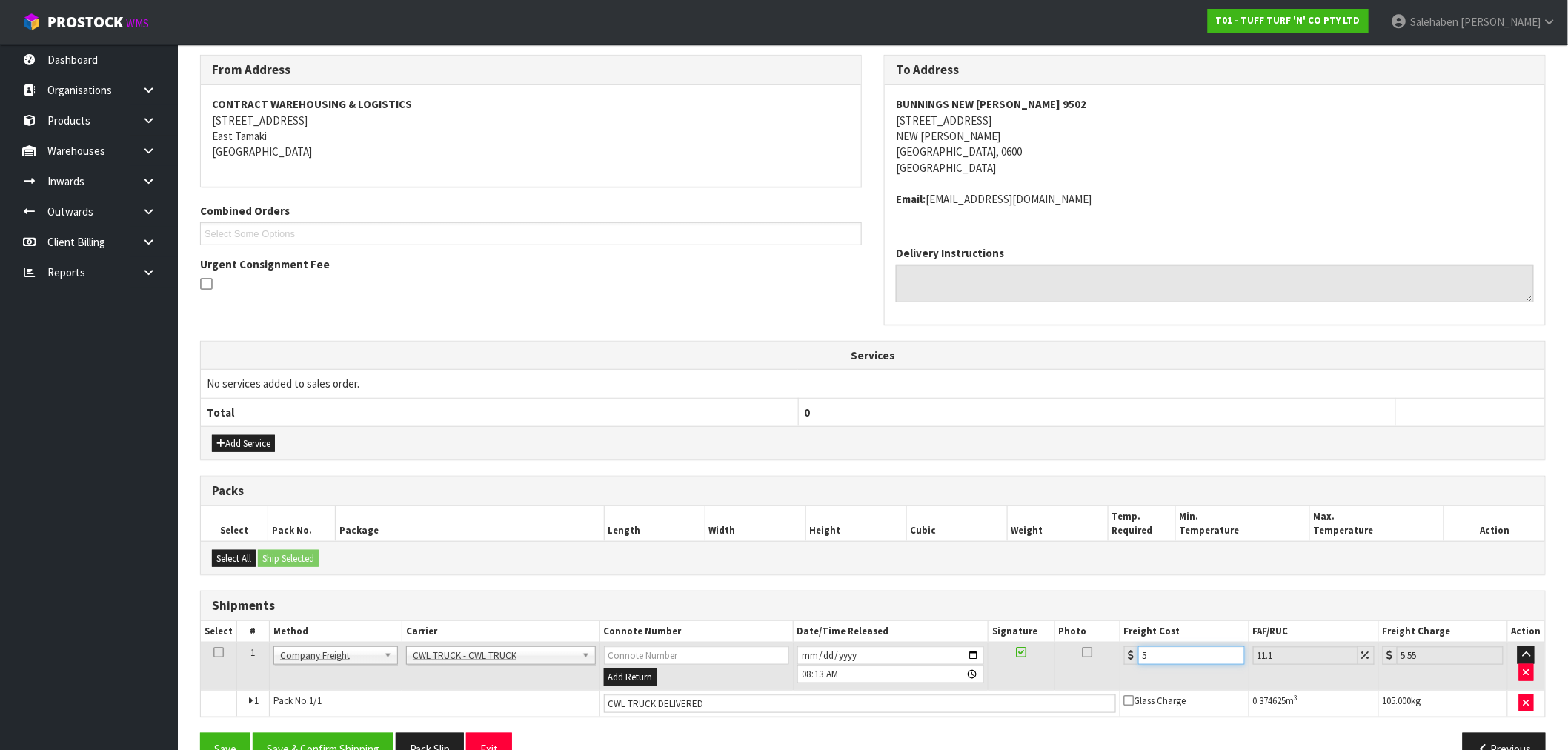
type input "52"
type input "57.77"
type input "52.2"
type input "57.99"
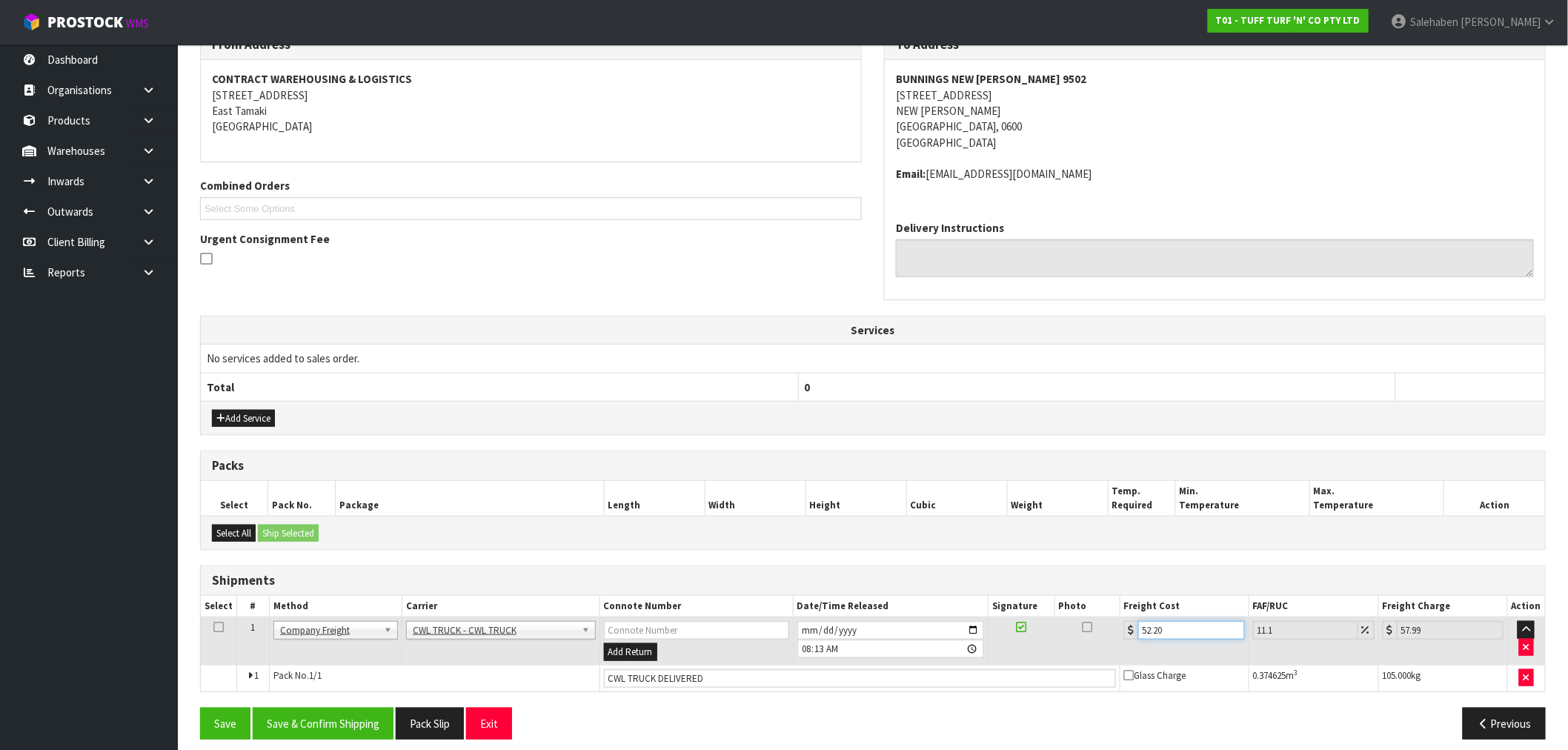
scroll to position [276, 0]
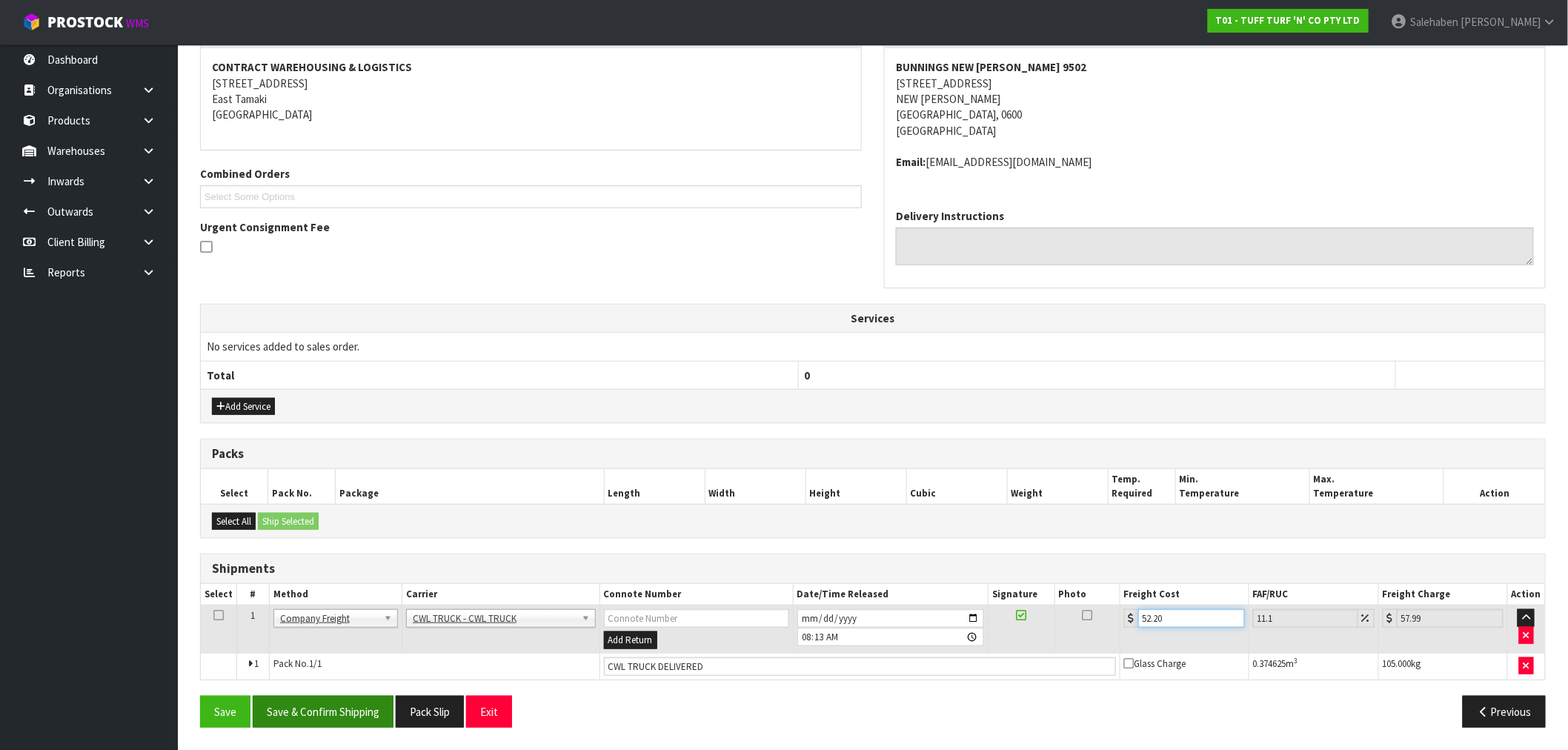
type input "52.20"
click at [311, 715] on button "Save & Confirm Shipping" at bounding box center [323, 711] width 141 height 31
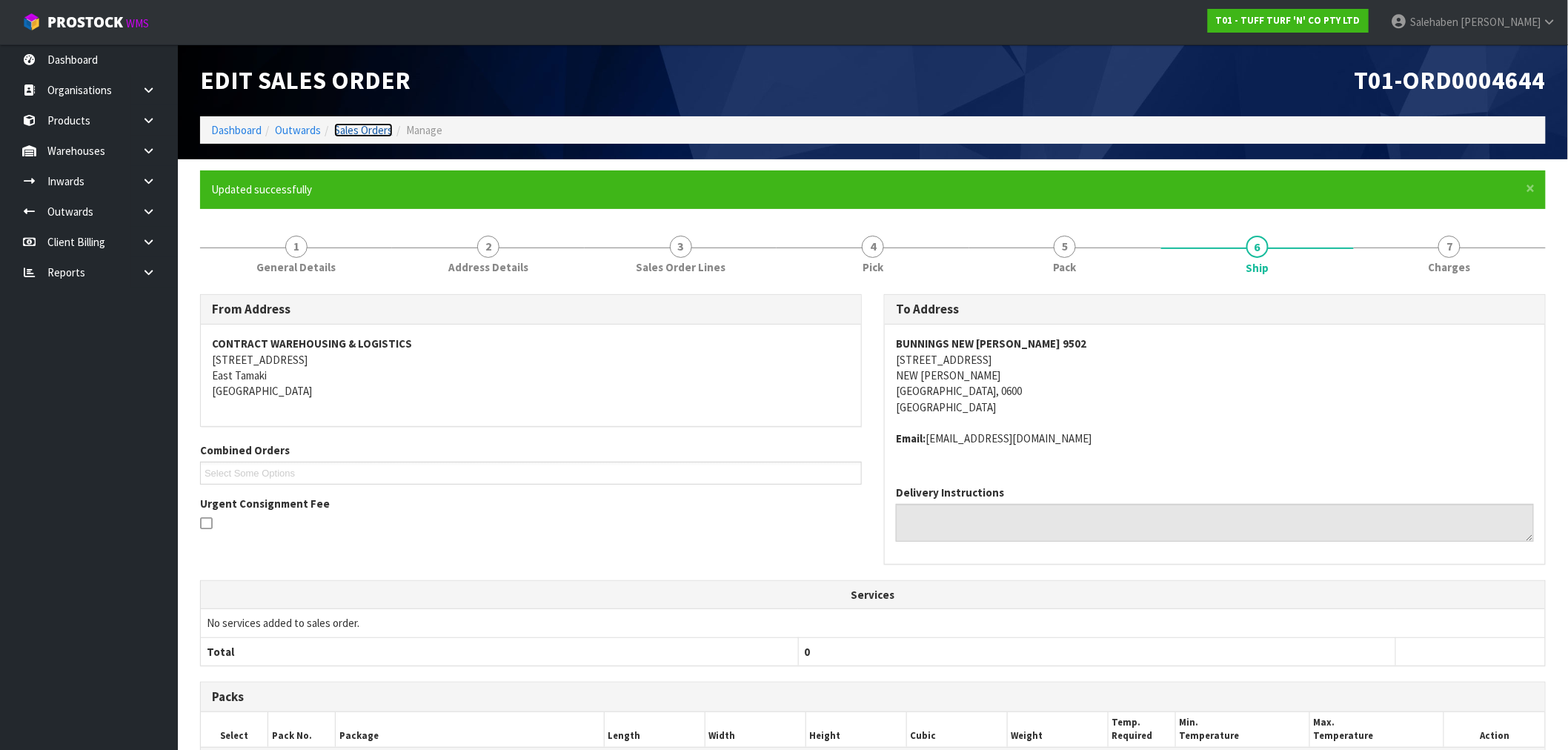
click at [367, 129] on link "Sales Orders" at bounding box center [363, 130] width 58 height 14
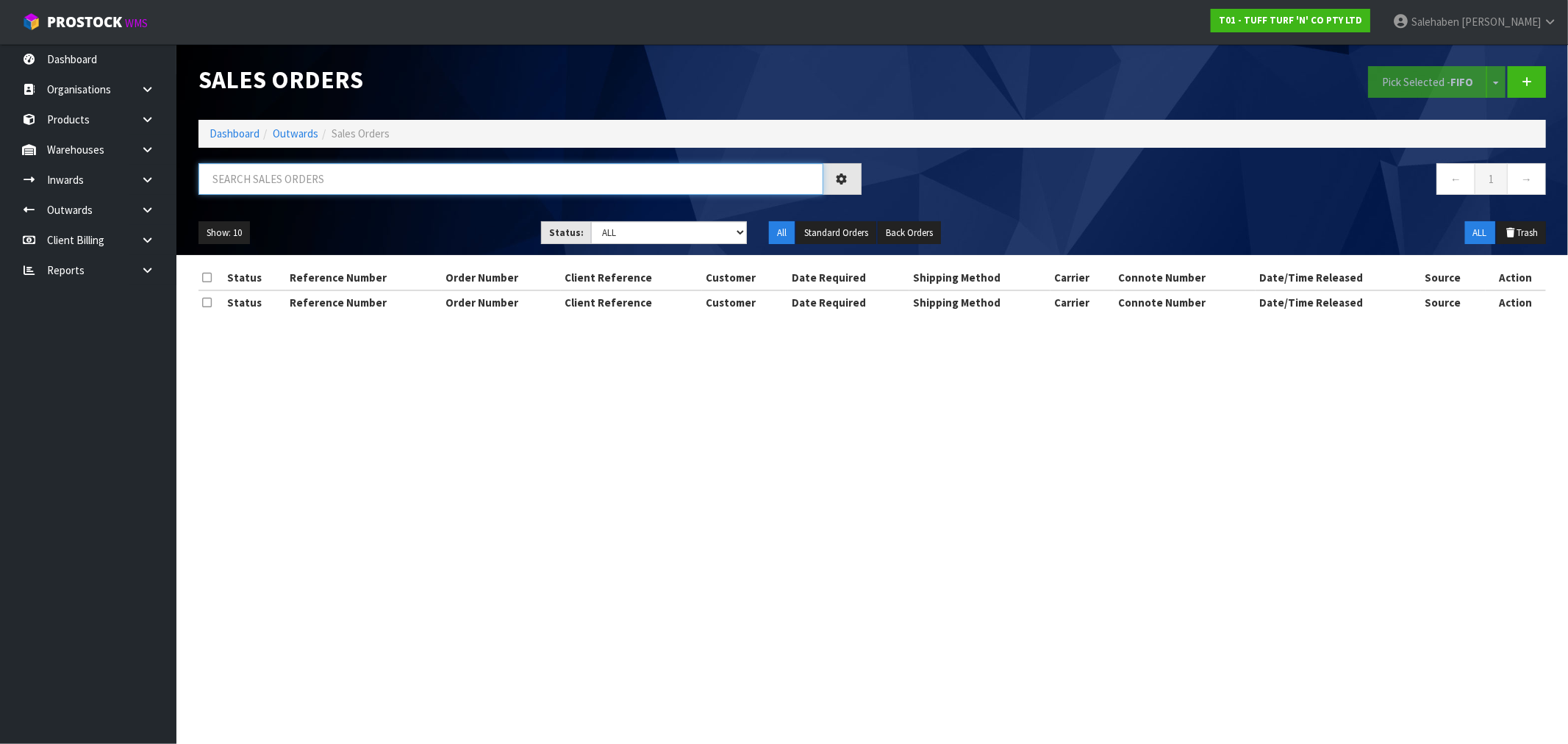
click at [310, 177] on input "text" at bounding box center [511, 178] width 624 height 31
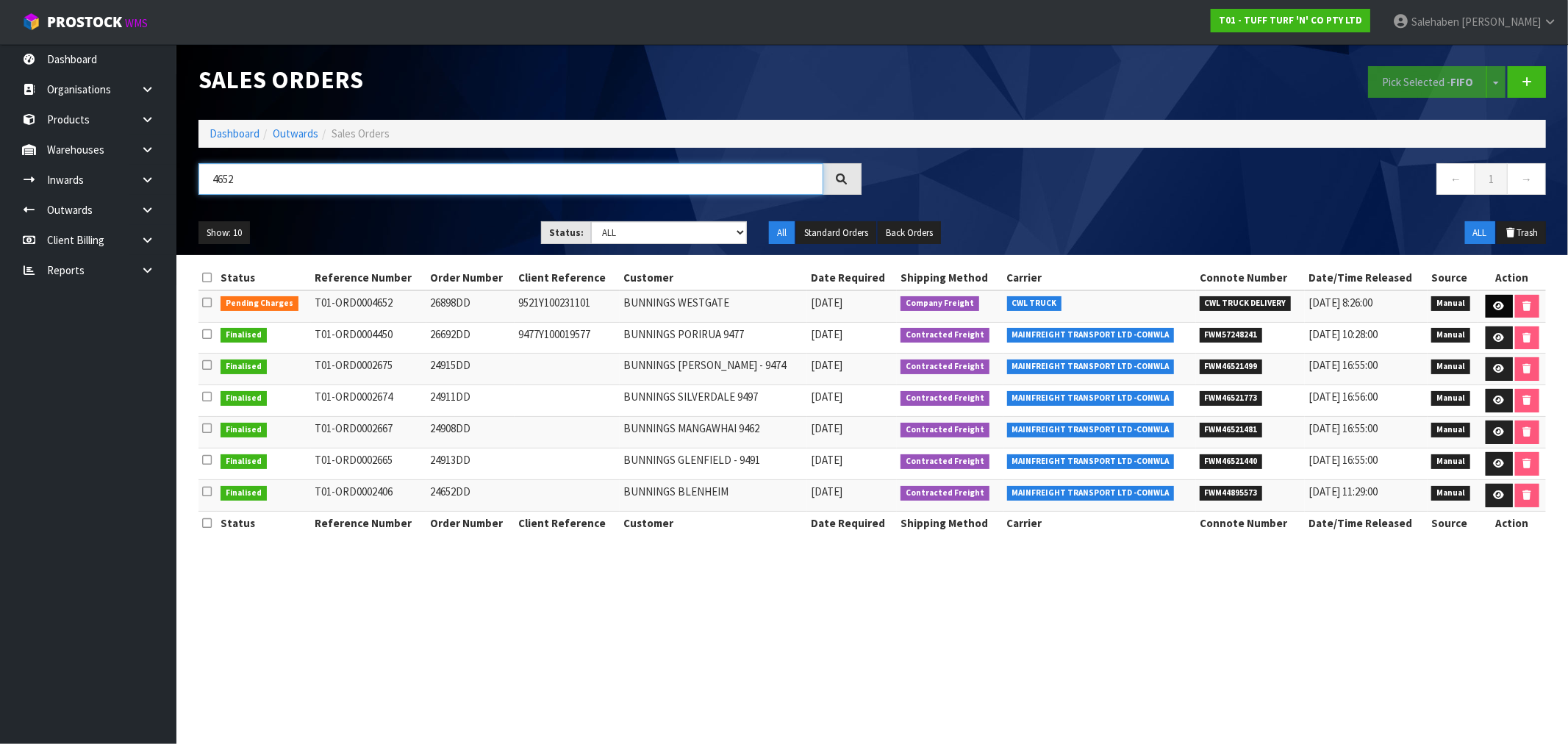
type input "4652"
click at [1495, 304] on icon at bounding box center [1499, 306] width 11 height 10
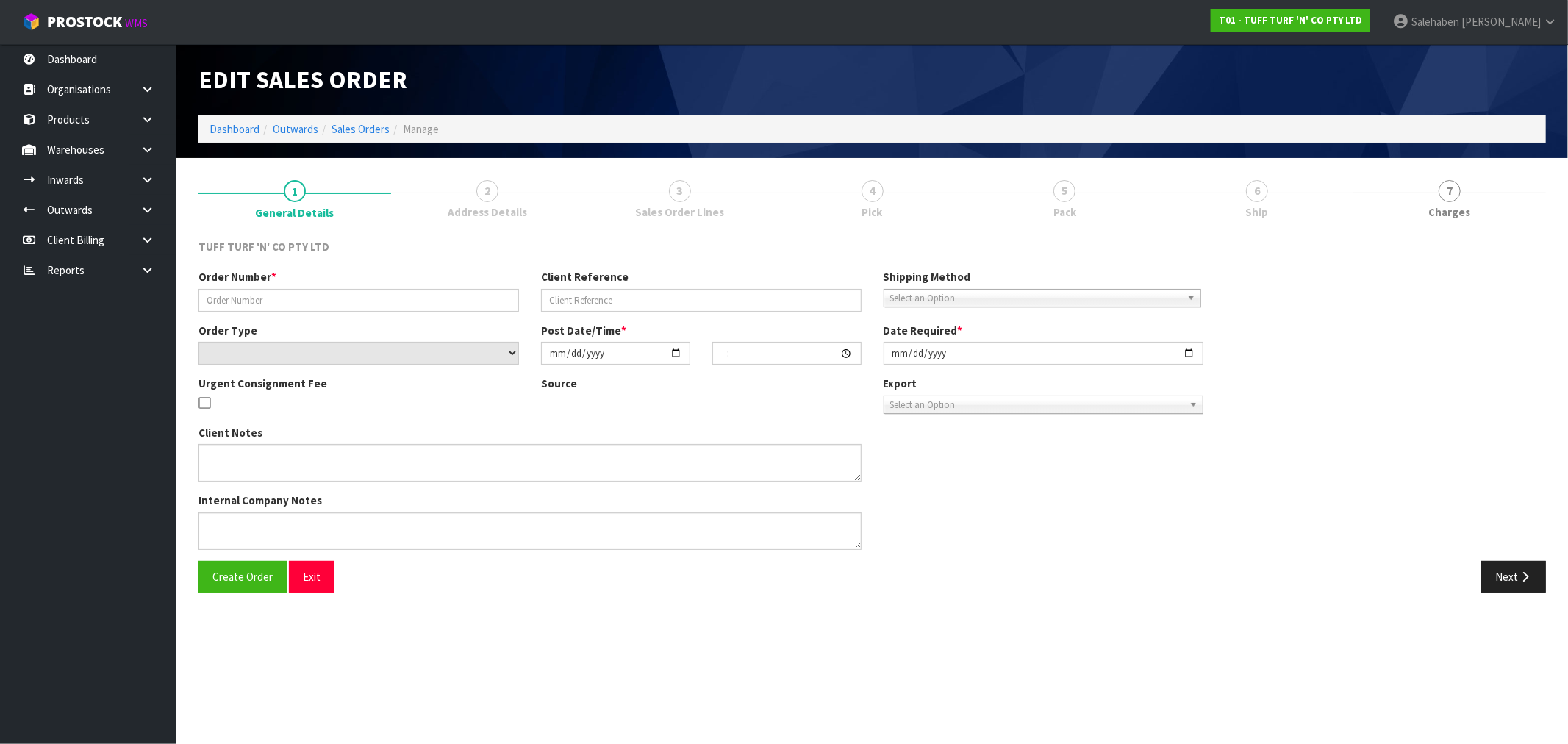
type input "26898DD"
type input "9521Y100231101"
select select "number:0"
type input "[DATE]"
type input "13:12:00.000"
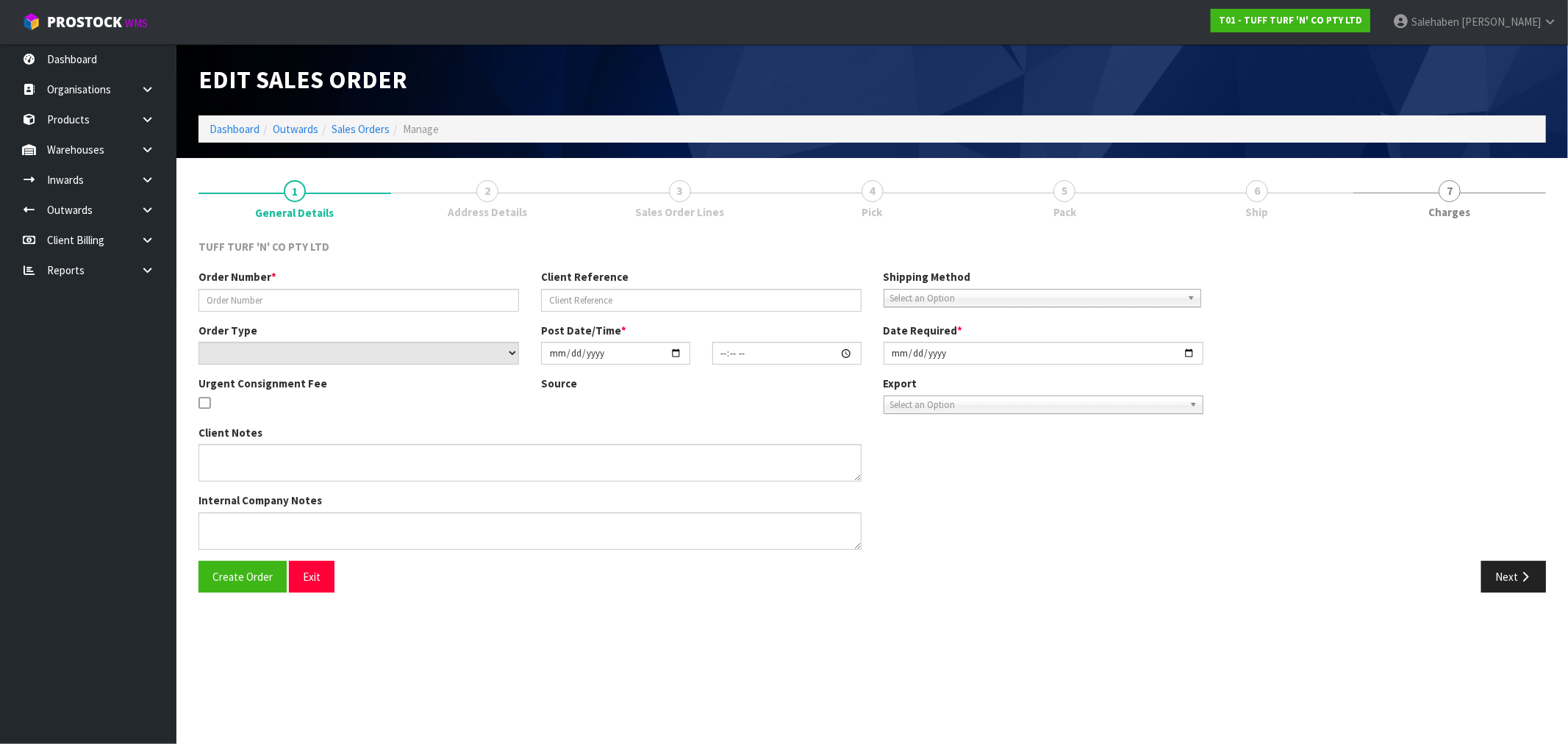
type input "[DATE]"
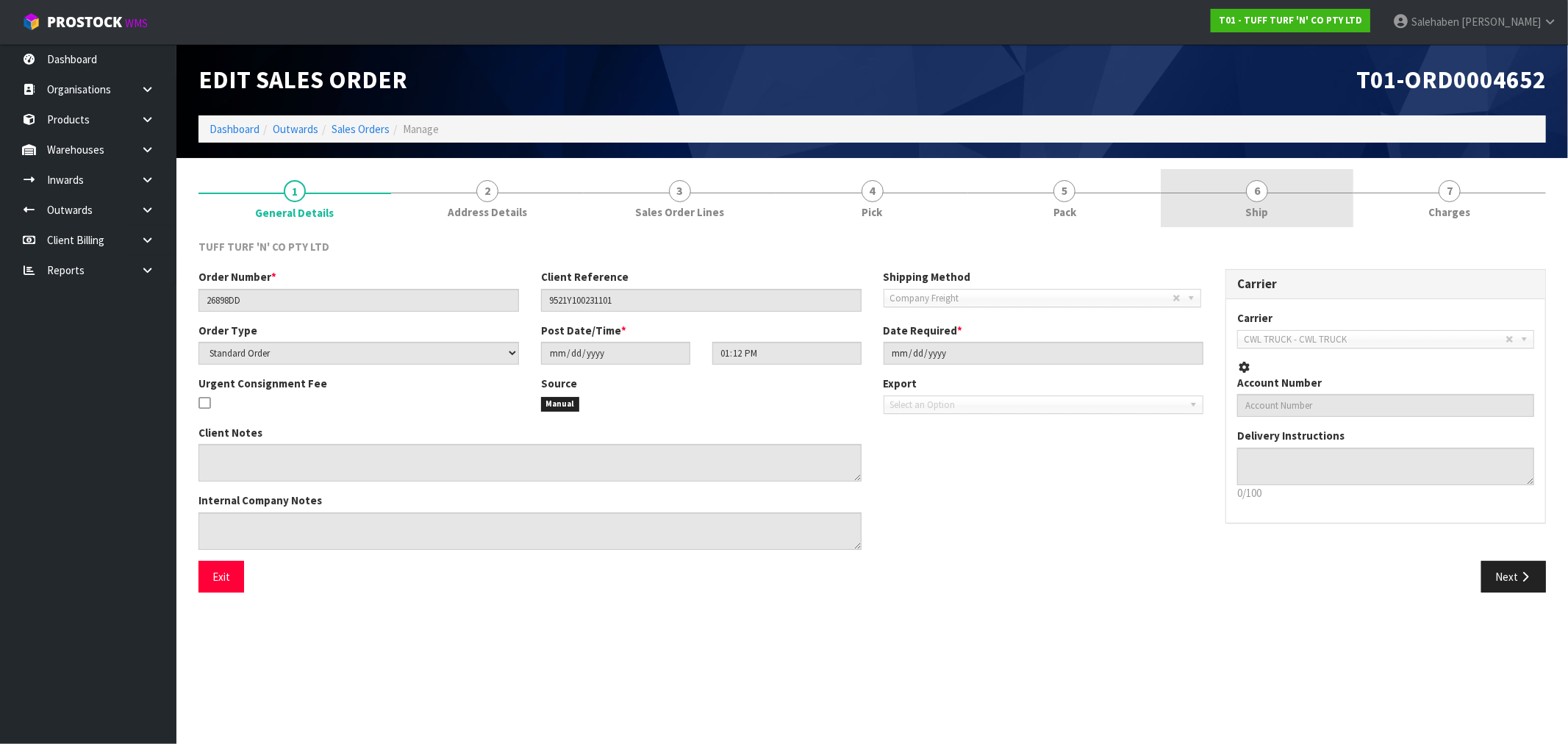
click at [1259, 209] on span "Ship" at bounding box center [1257, 212] width 23 height 15
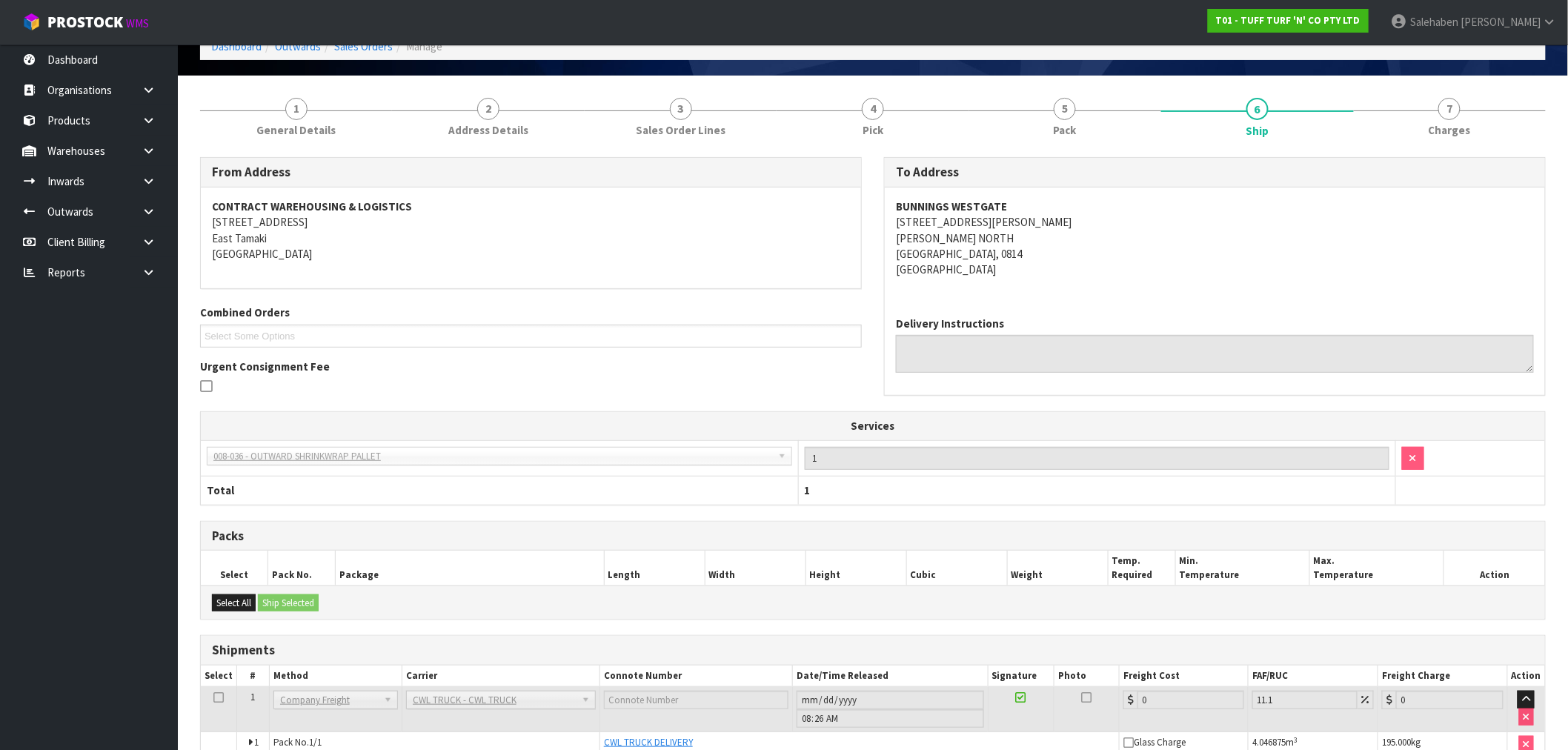
scroll to position [161, 0]
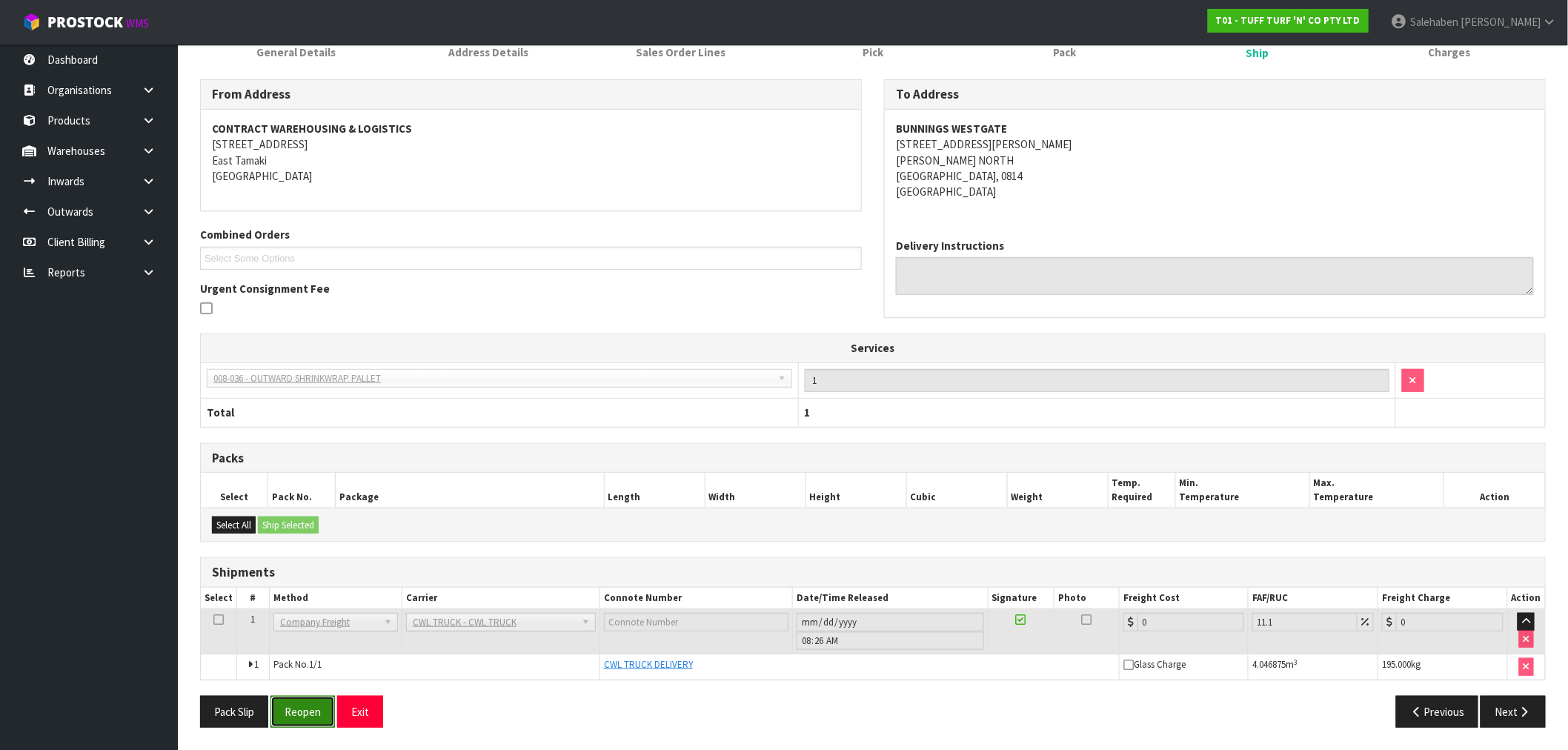
click at [295, 712] on button "Reopen" at bounding box center [303, 711] width 65 height 31
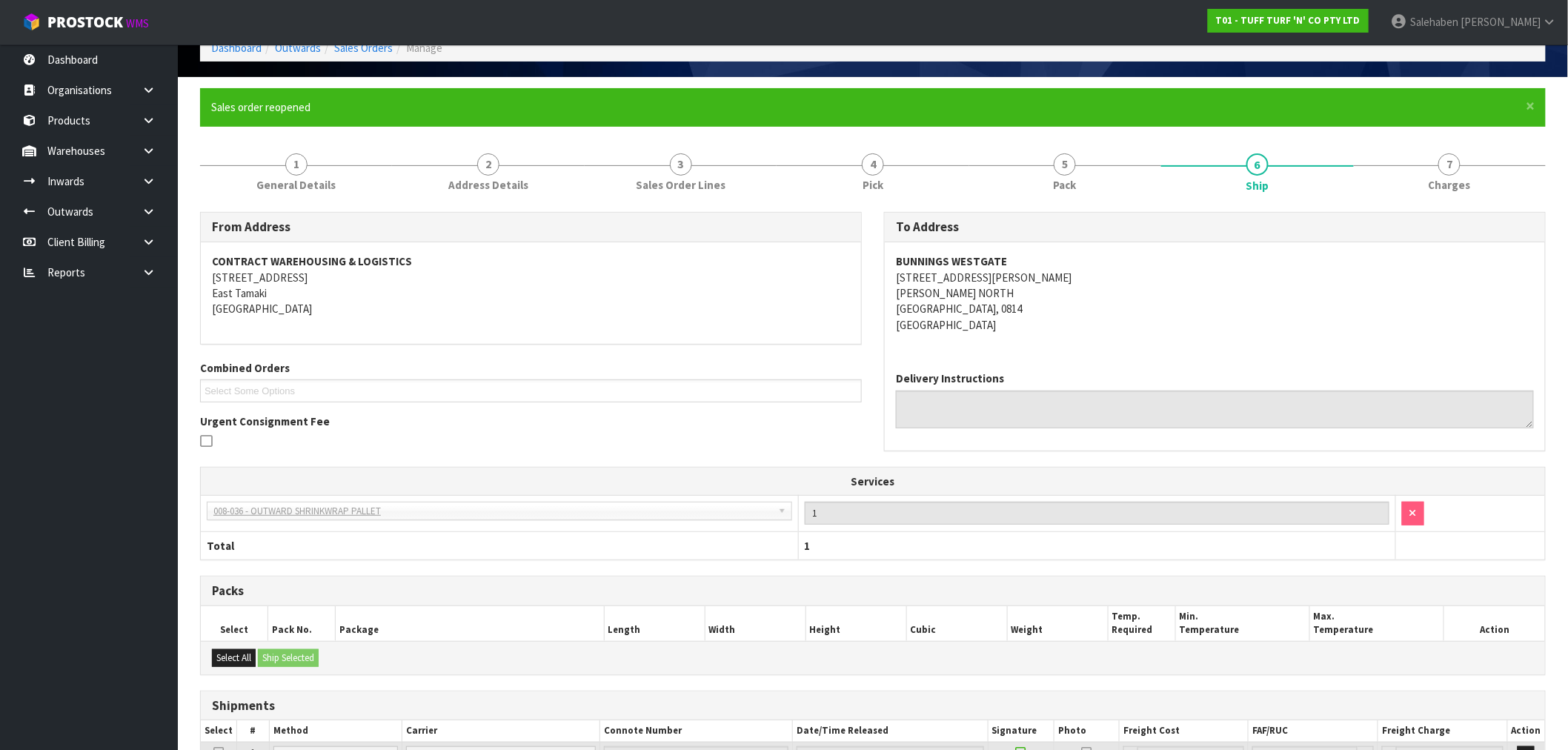
scroll to position [216, 0]
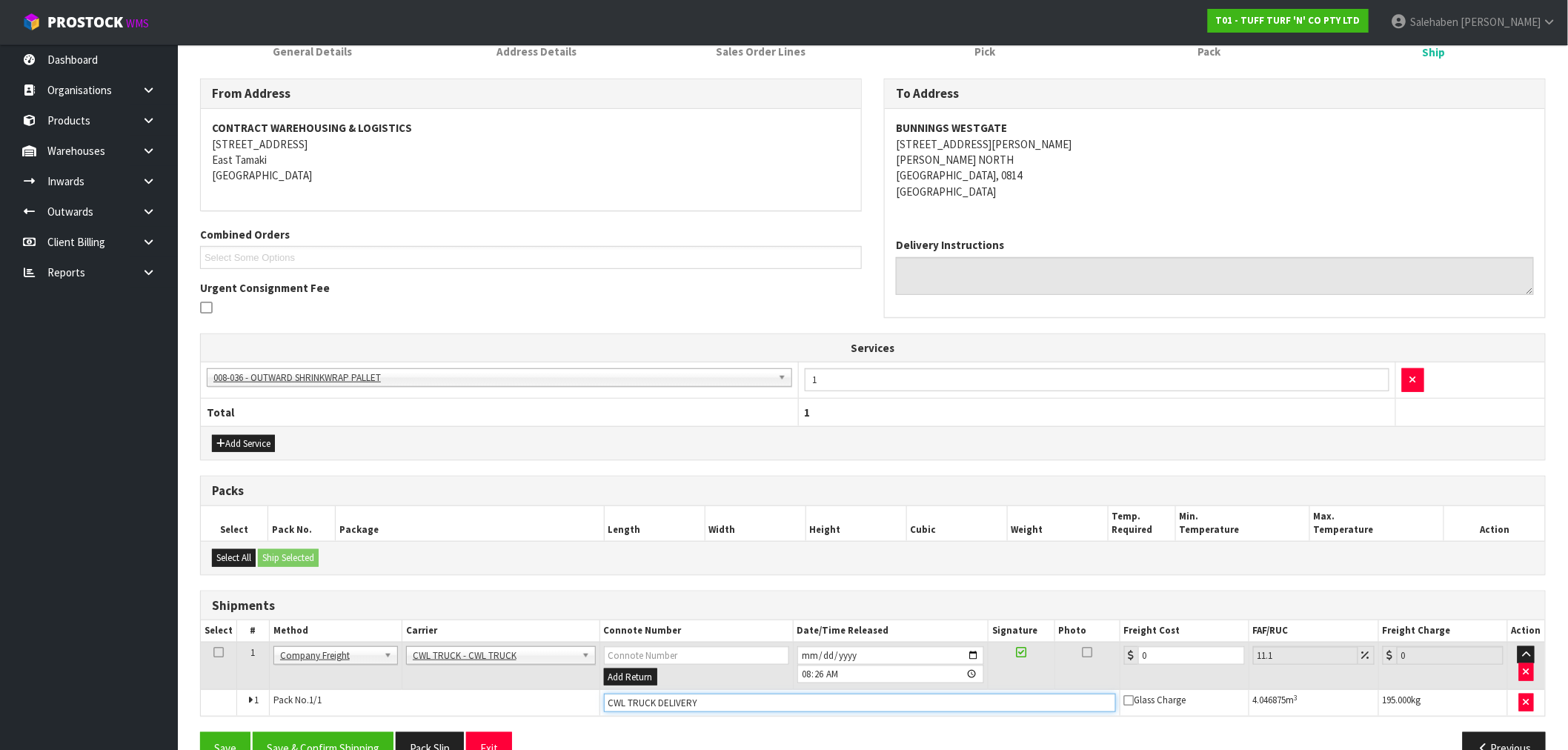
drag, startPoint x: 728, startPoint y: 696, endPoint x: 713, endPoint y: 705, distance: 17.5
click at [723, 699] on input "CWL TRUCK DELIVERY" at bounding box center [860, 702] width 512 height 18
type input "CWL TRUCK DELIVERED"
drag, startPoint x: 1154, startPoint y: 656, endPoint x: 972, endPoint y: 657, distance: 182.0
click at [1060, 665] on tr "1 Client Local Pickup Customer Local Pickup Company Freight Contracted Freight …" at bounding box center [873, 666] width 1345 height 48
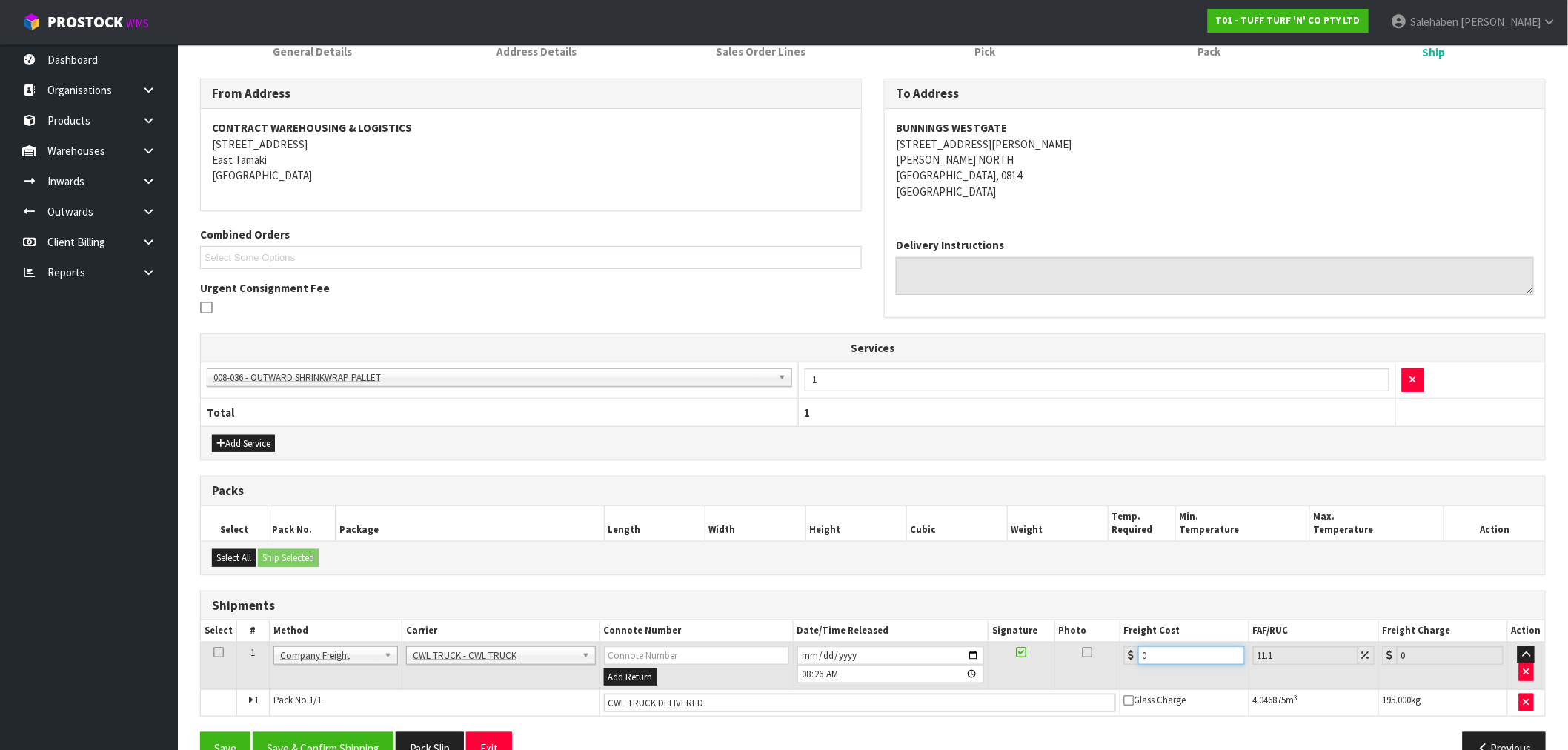
type input "1"
type input "1.11"
type input "19"
type input "21.11"
type input "197"
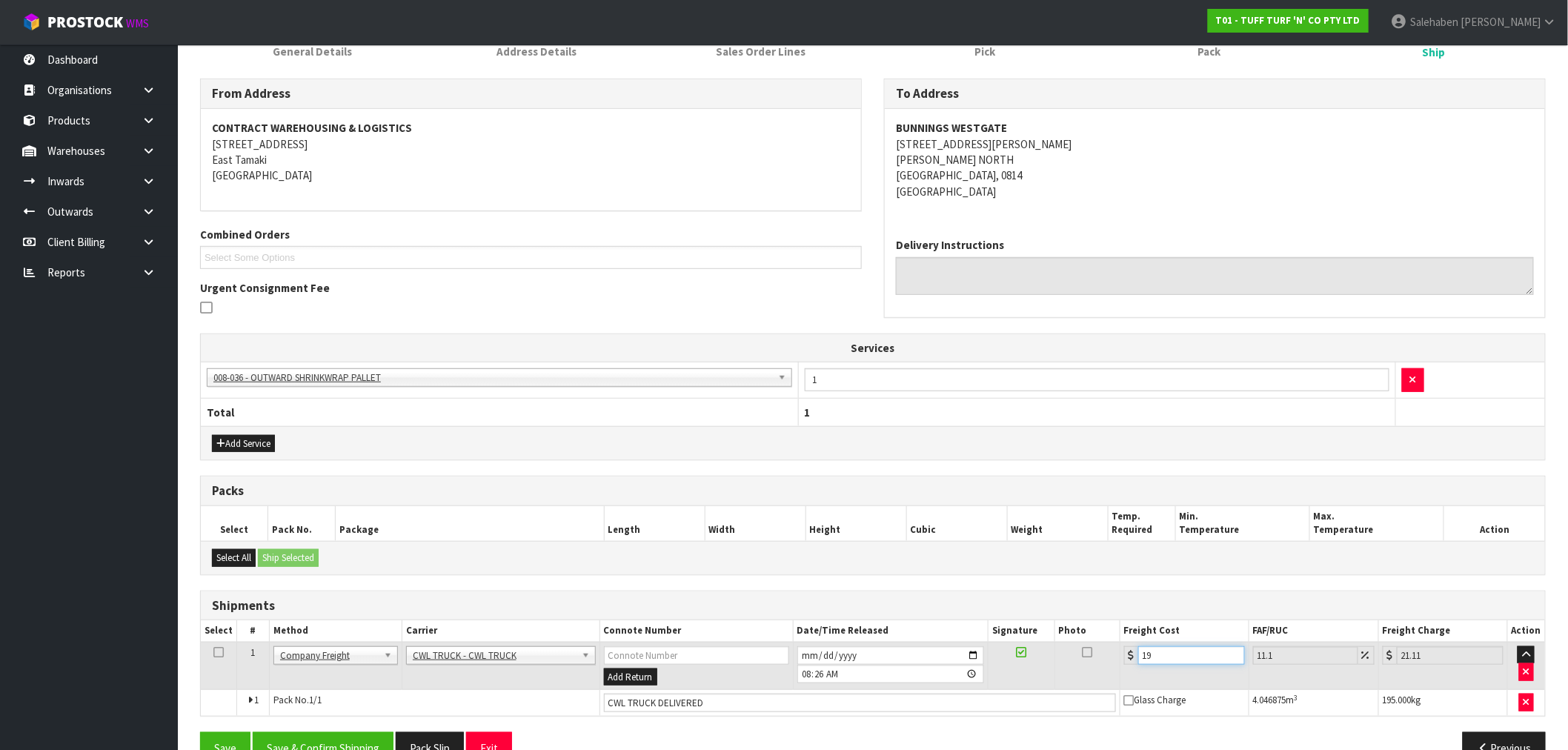
type input "218.87"
type input "197.09"
type input "218.97"
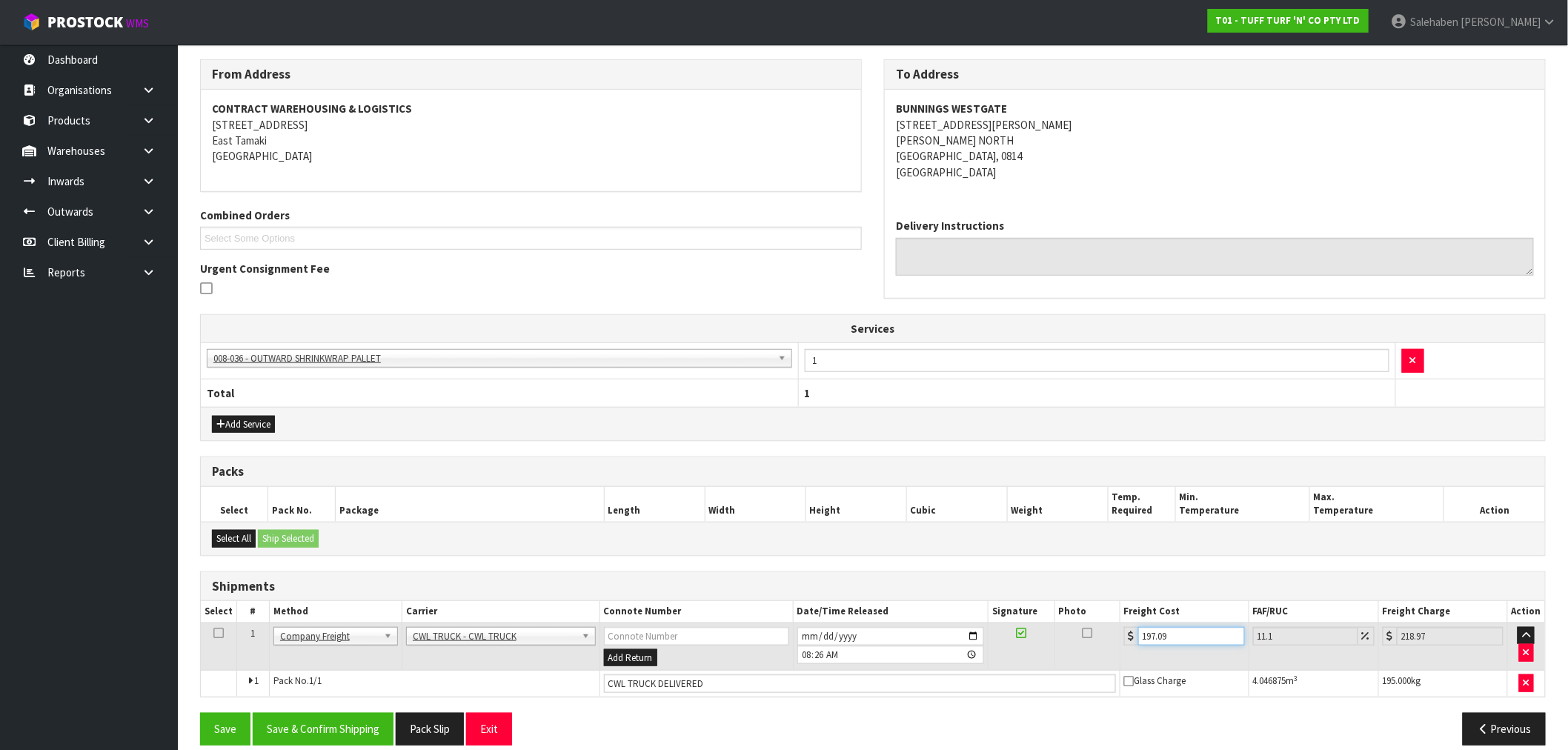
scroll to position [253, 0]
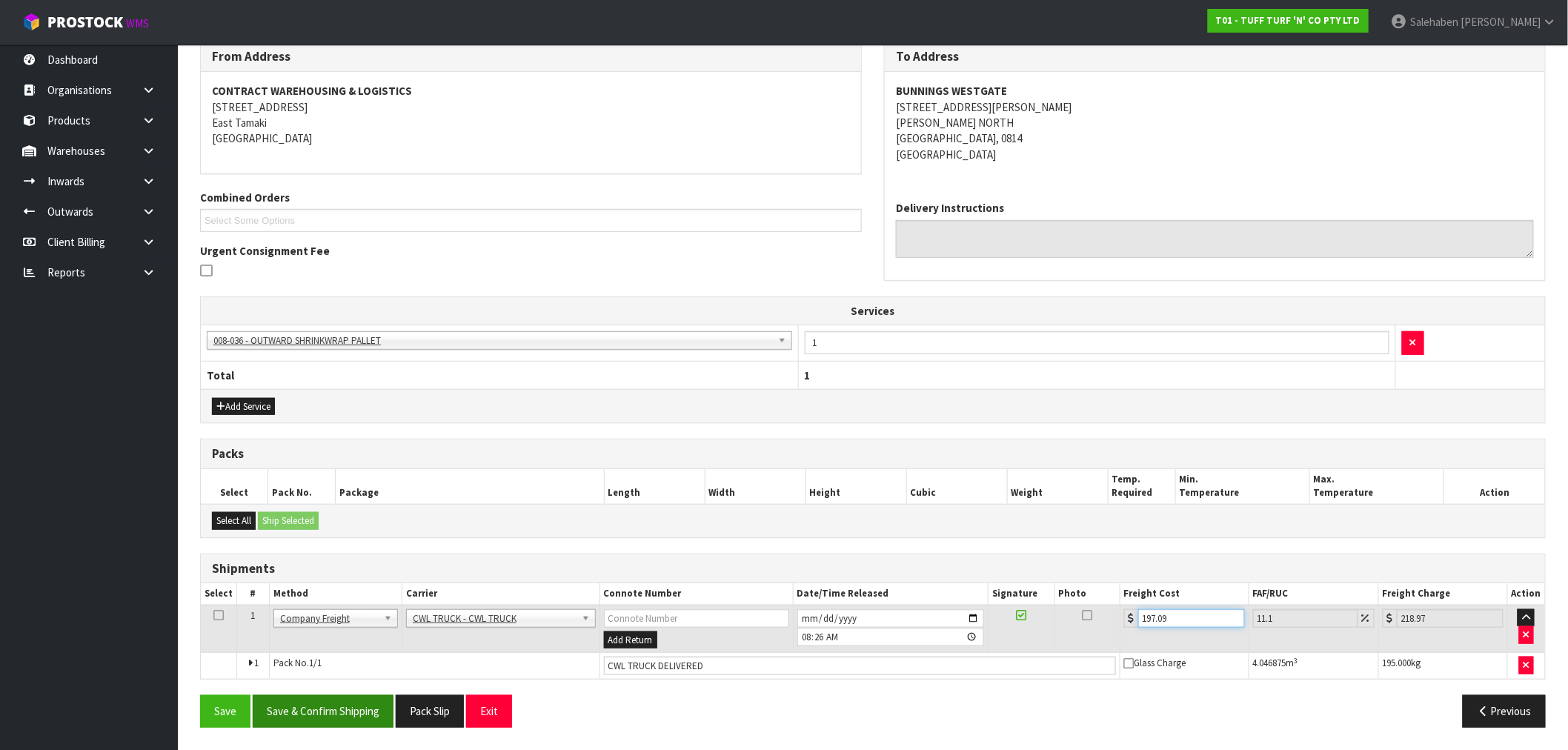
type input "197.09"
click at [309, 711] on button "Save & Confirm Shipping" at bounding box center [323, 710] width 141 height 31
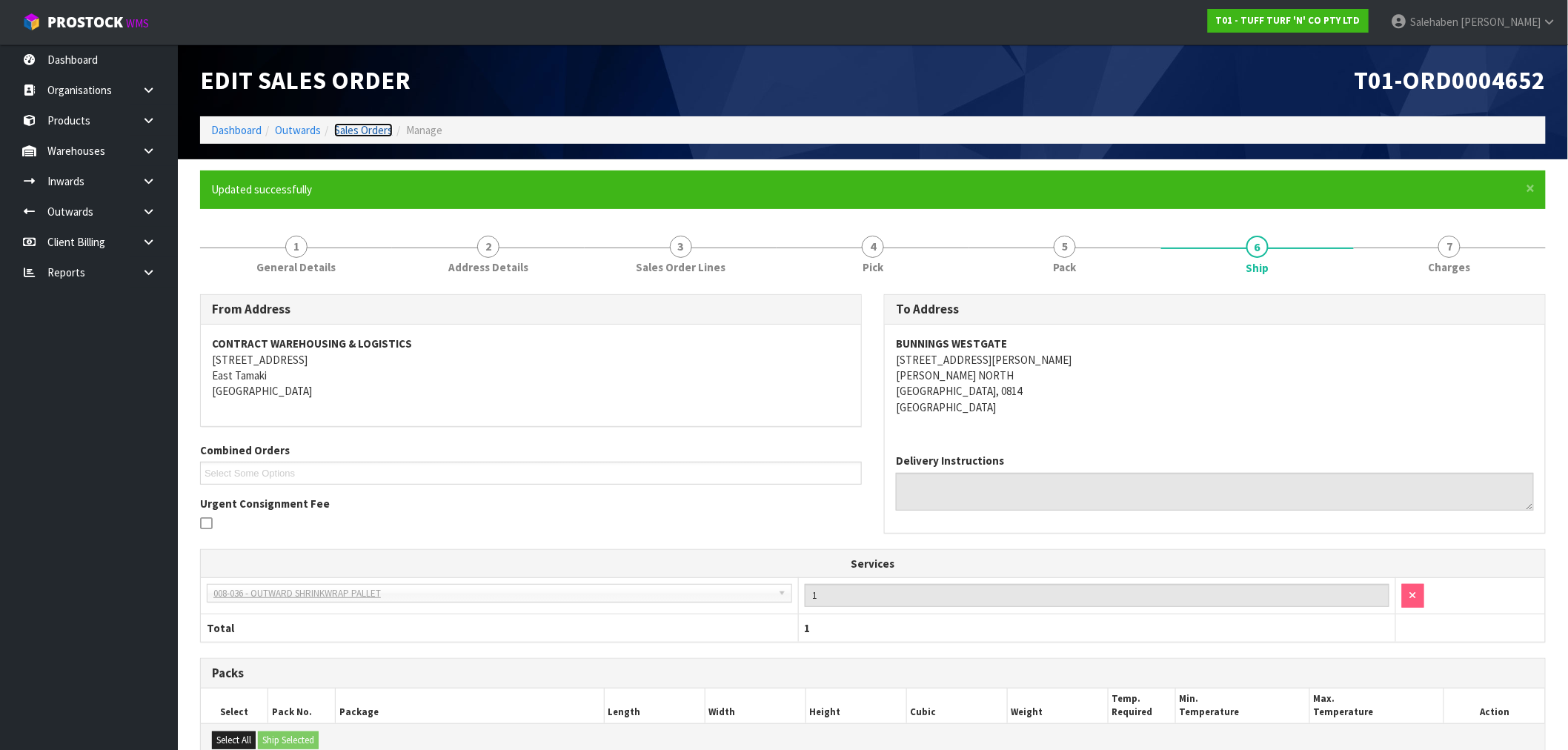
click at [364, 131] on link "Sales Orders" at bounding box center [363, 130] width 58 height 14
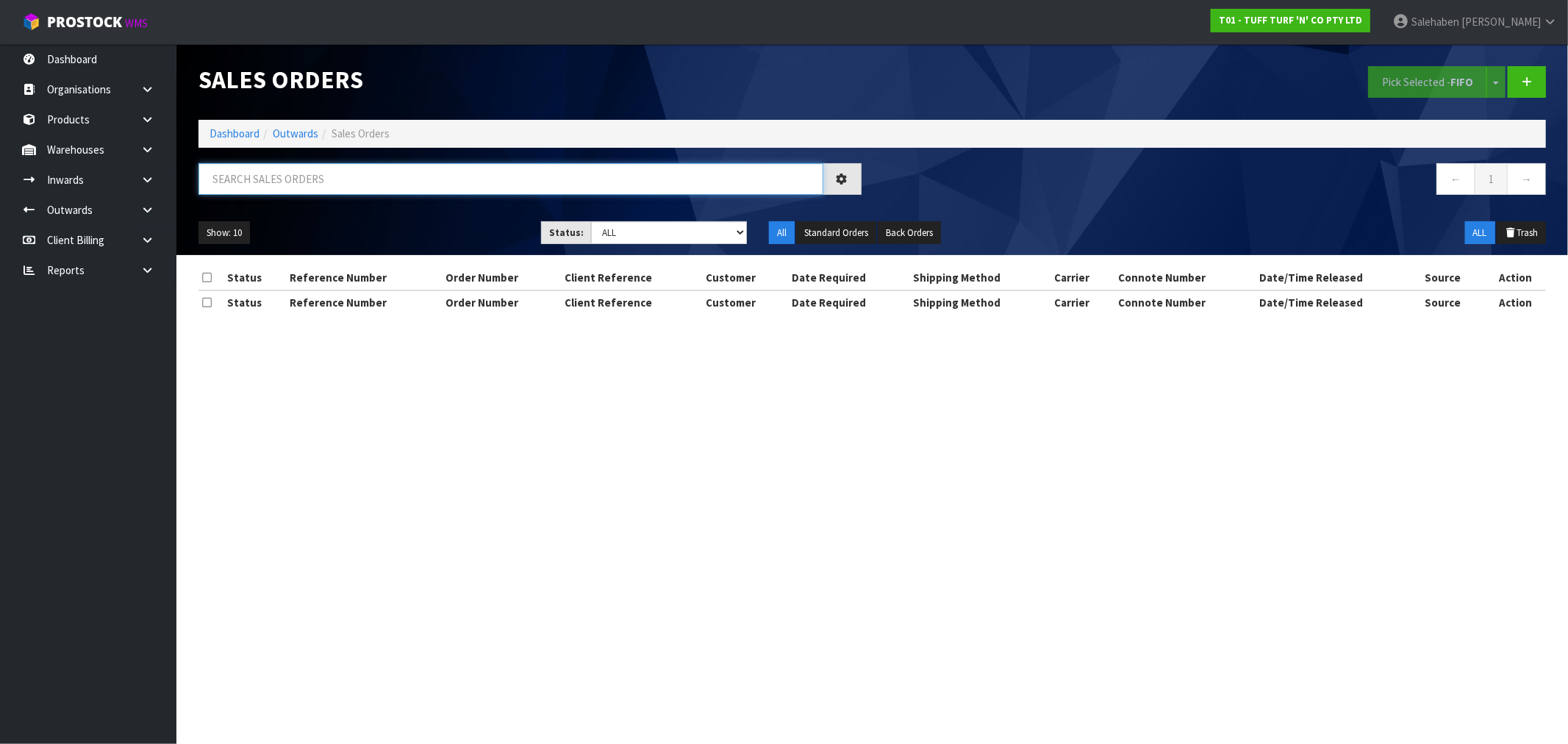
click at [385, 179] on input "text" at bounding box center [511, 178] width 624 height 31
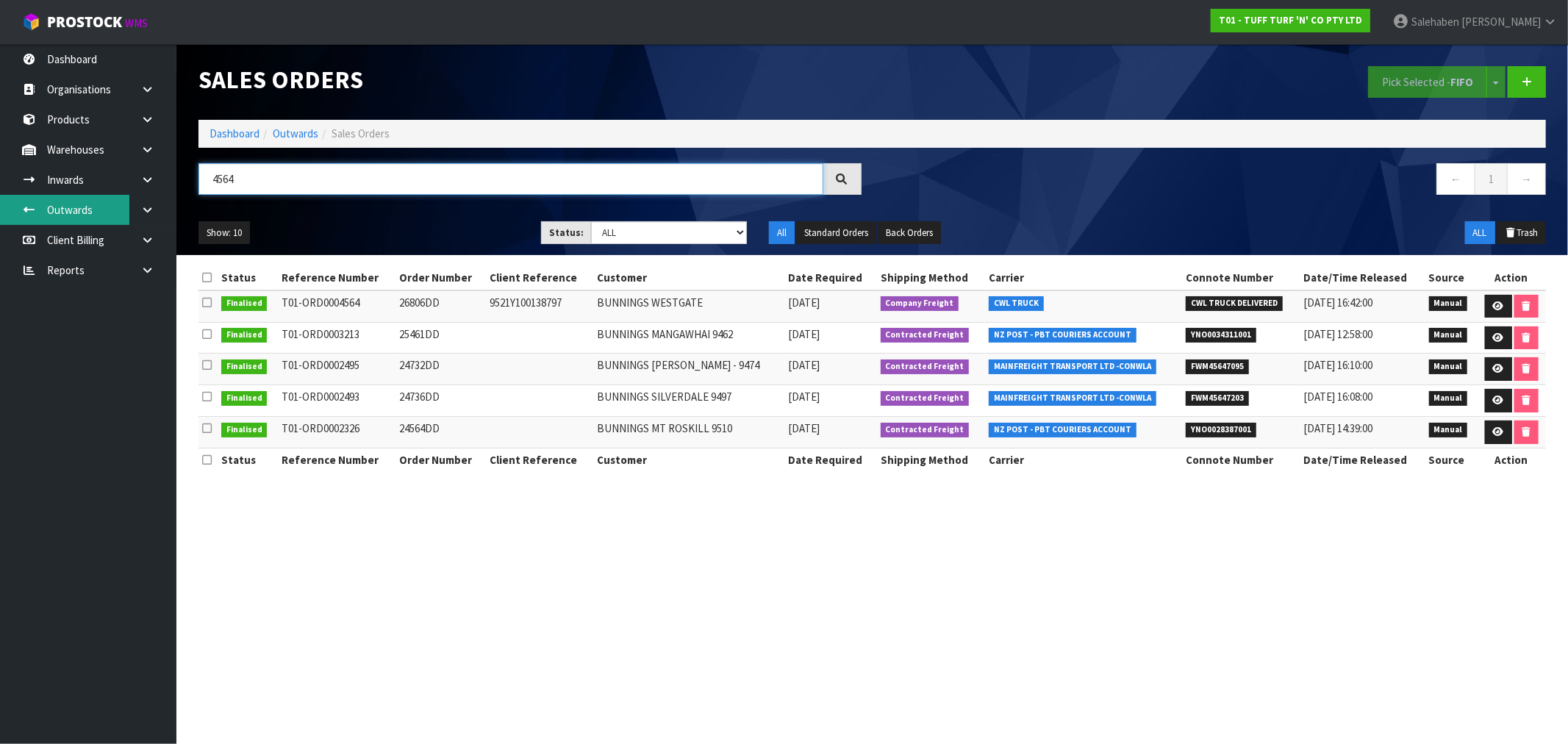
drag, startPoint x: 245, startPoint y: 179, endPoint x: 66, endPoint y: 202, distance: 180.5
click at [91, 201] on body "Toggle navigation ProStock WMS T01 - TUFF TURF 'N' CO PTY LTD Salehaben Patel L…" at bounding box center [784, 372] width 1568 height 744
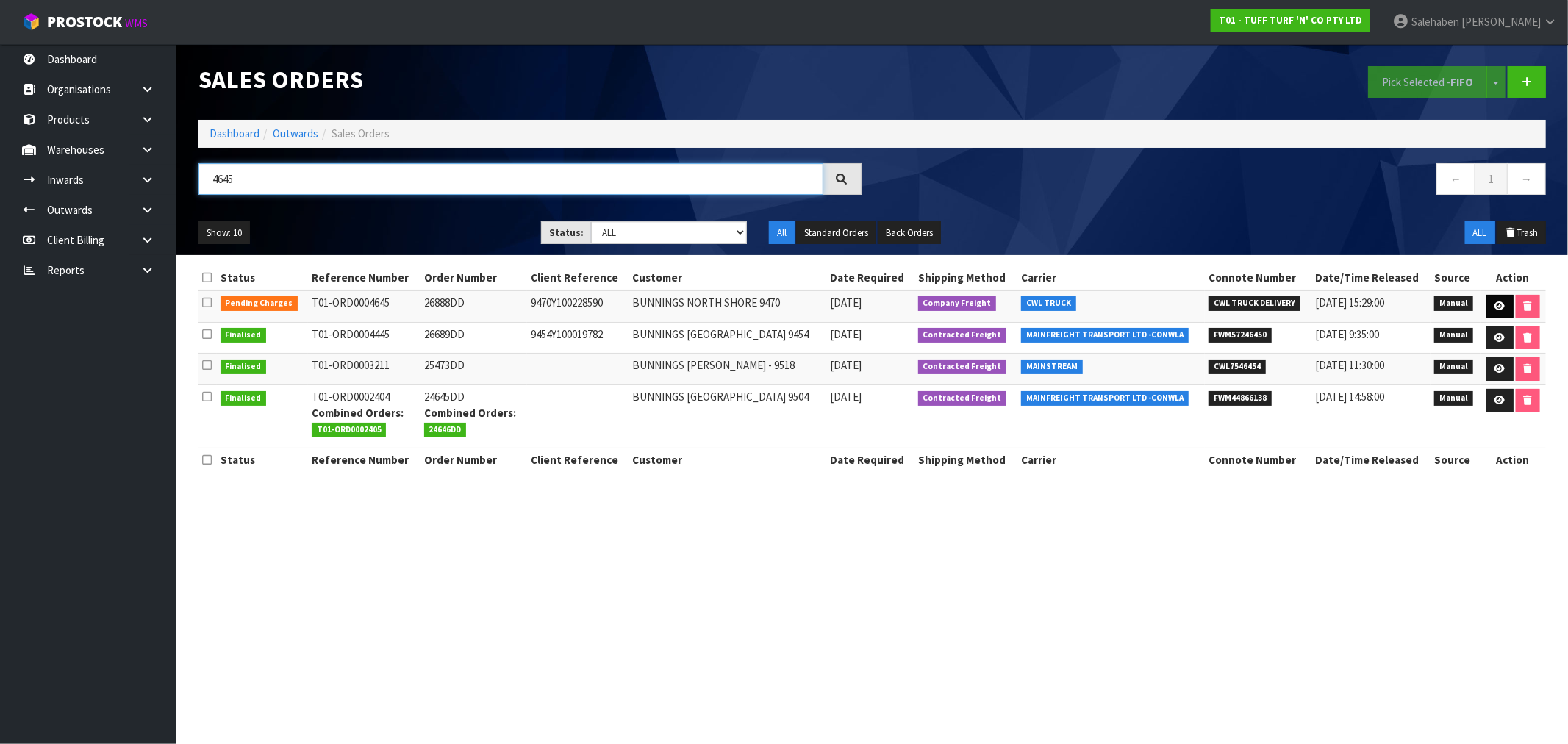
type input "4645"
click at [1499, 304] on icon at bounding box center [1499, 306] width 11 height 10
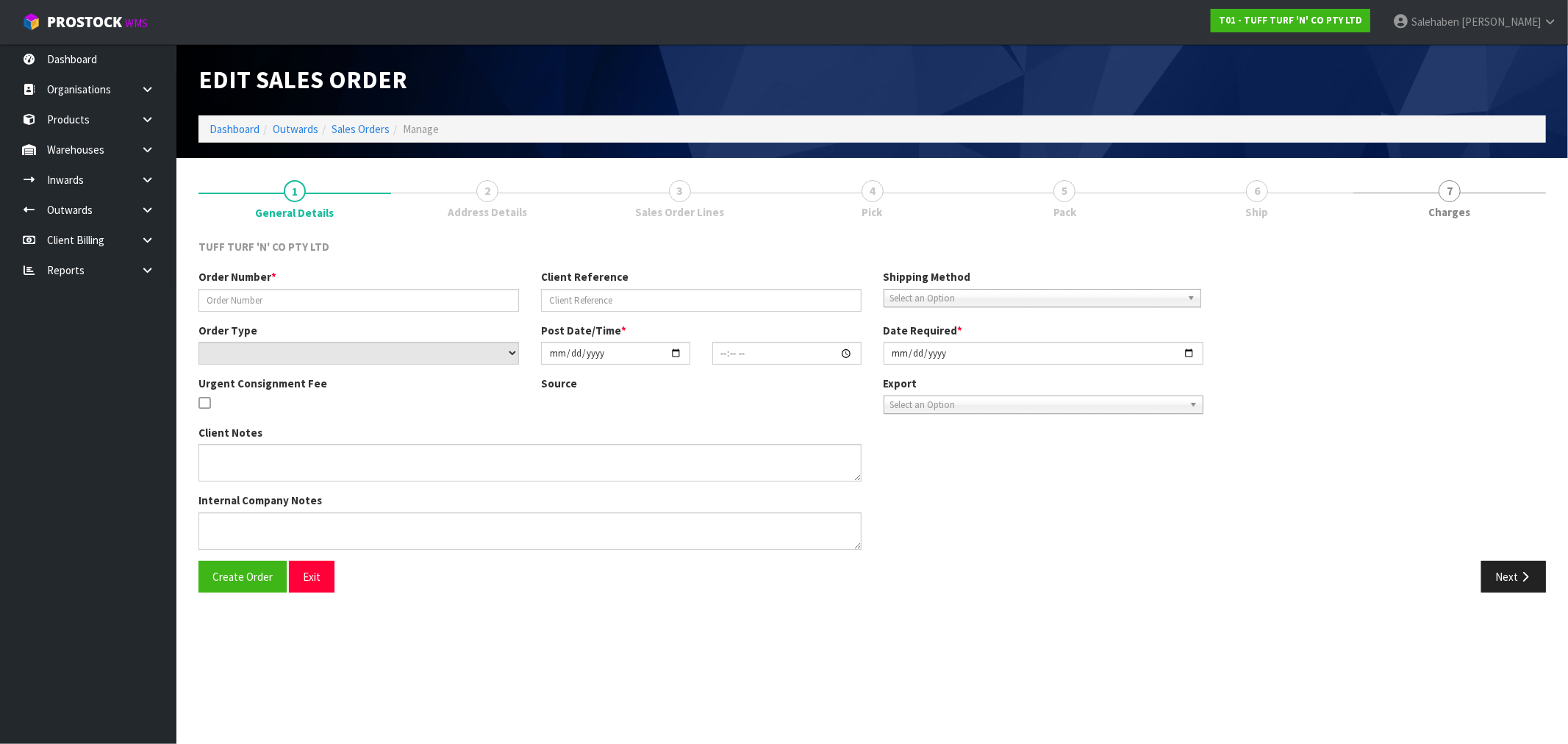
type input "26888DD"
type input "9470Y100228590"
select select "number:0"
type input "[DATE]"
type input "12:44:00.000"
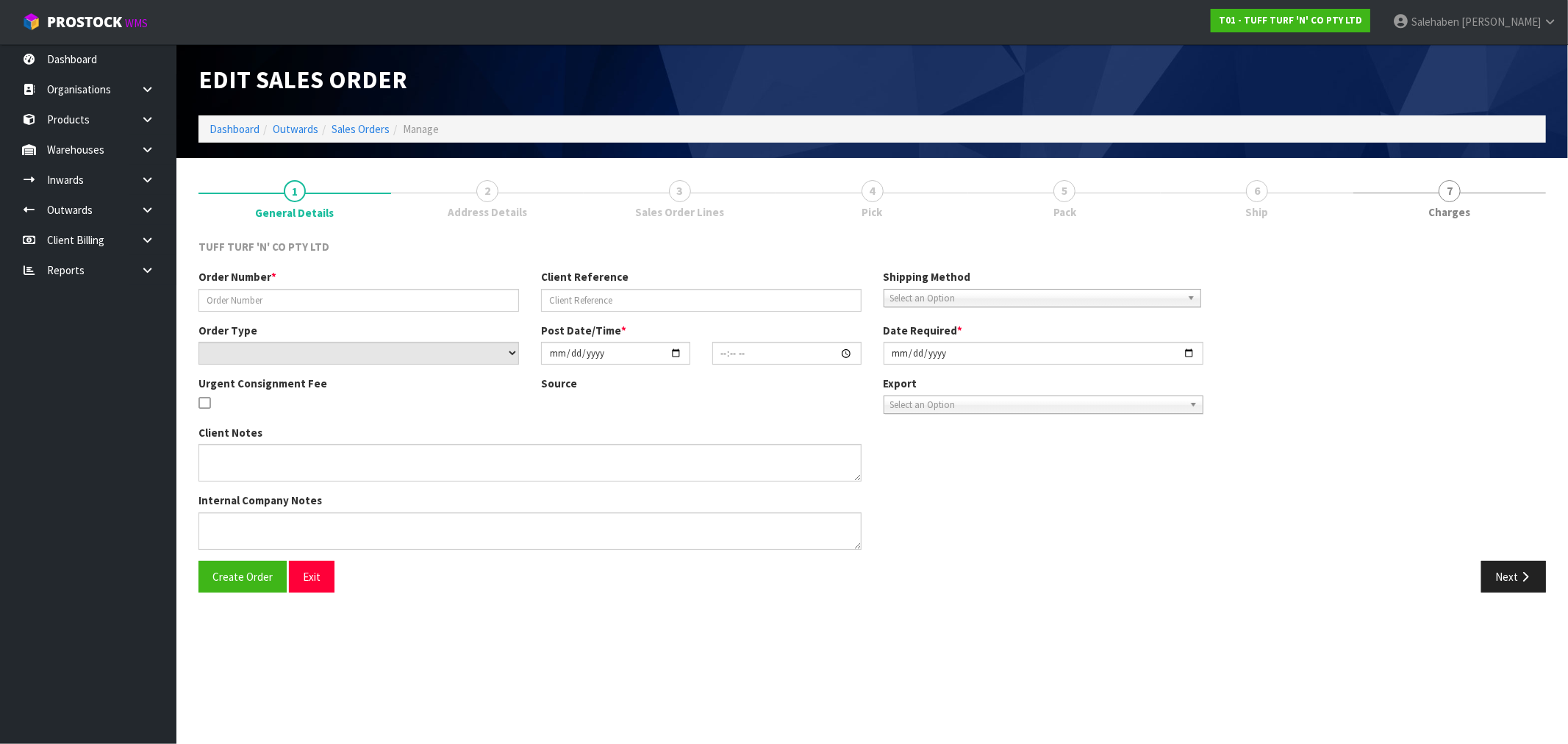
type input "[DATE]"
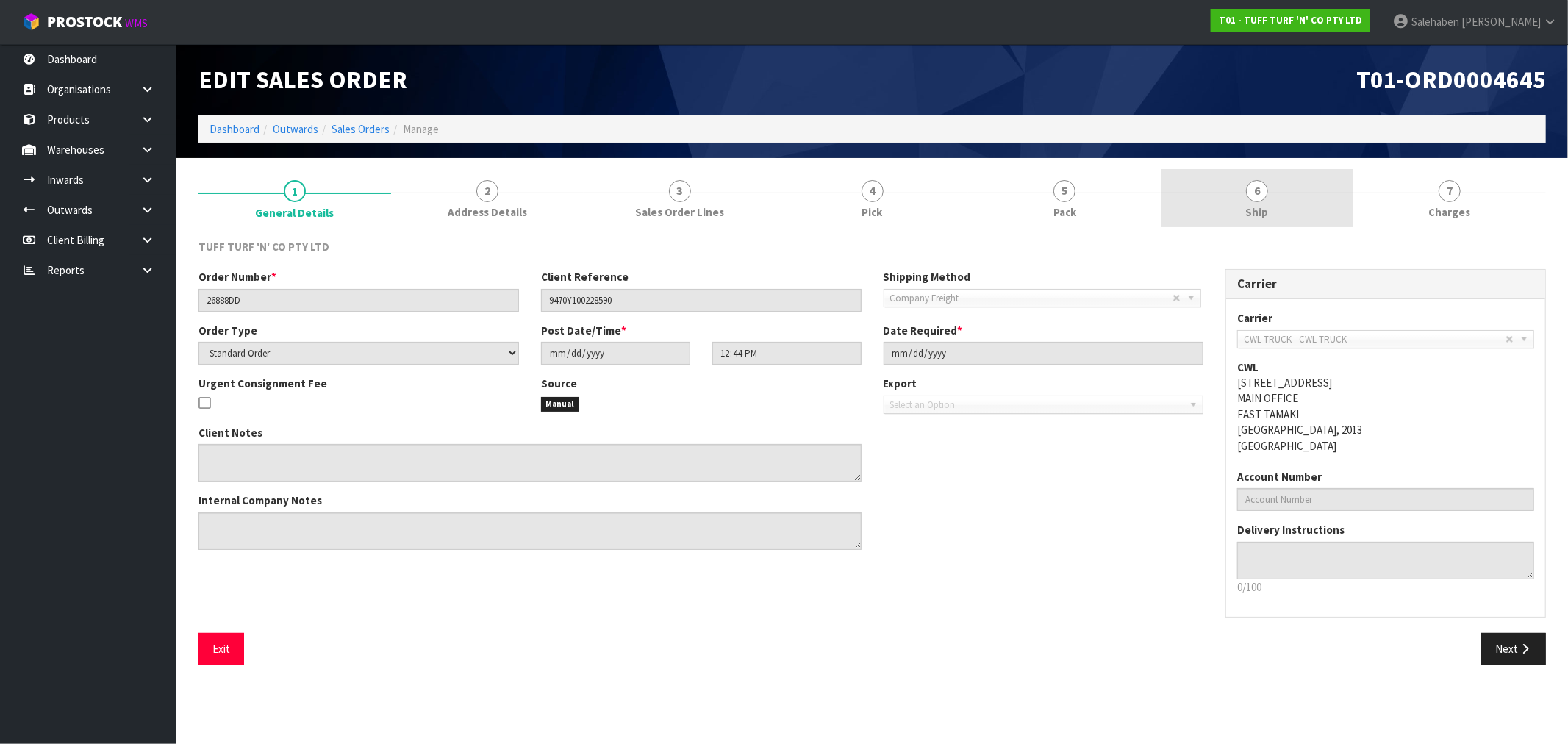
click at [1253, 212] on span "Ship" at bounding box center [1257, 212] width 23 height 15
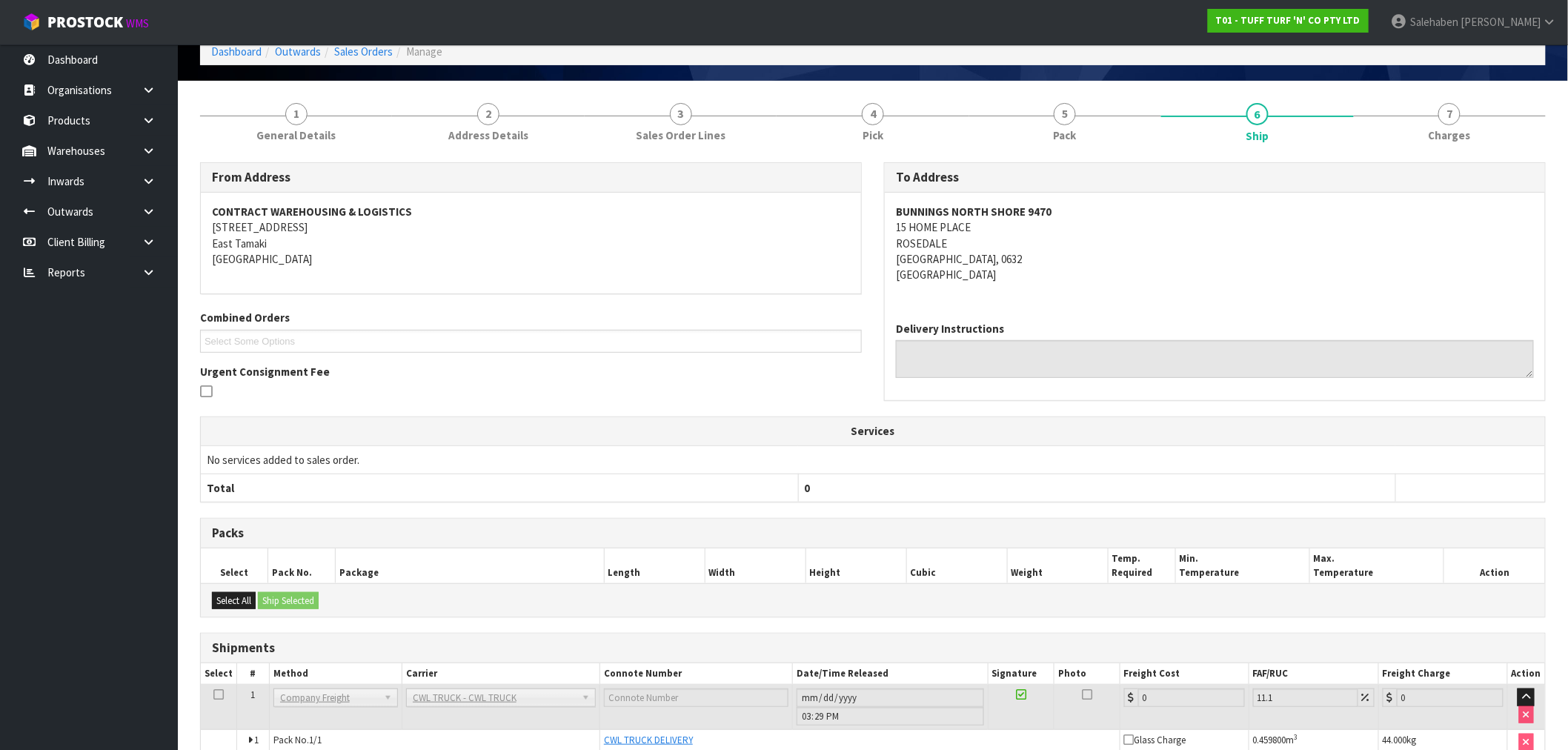
scroll to position [154, 0]
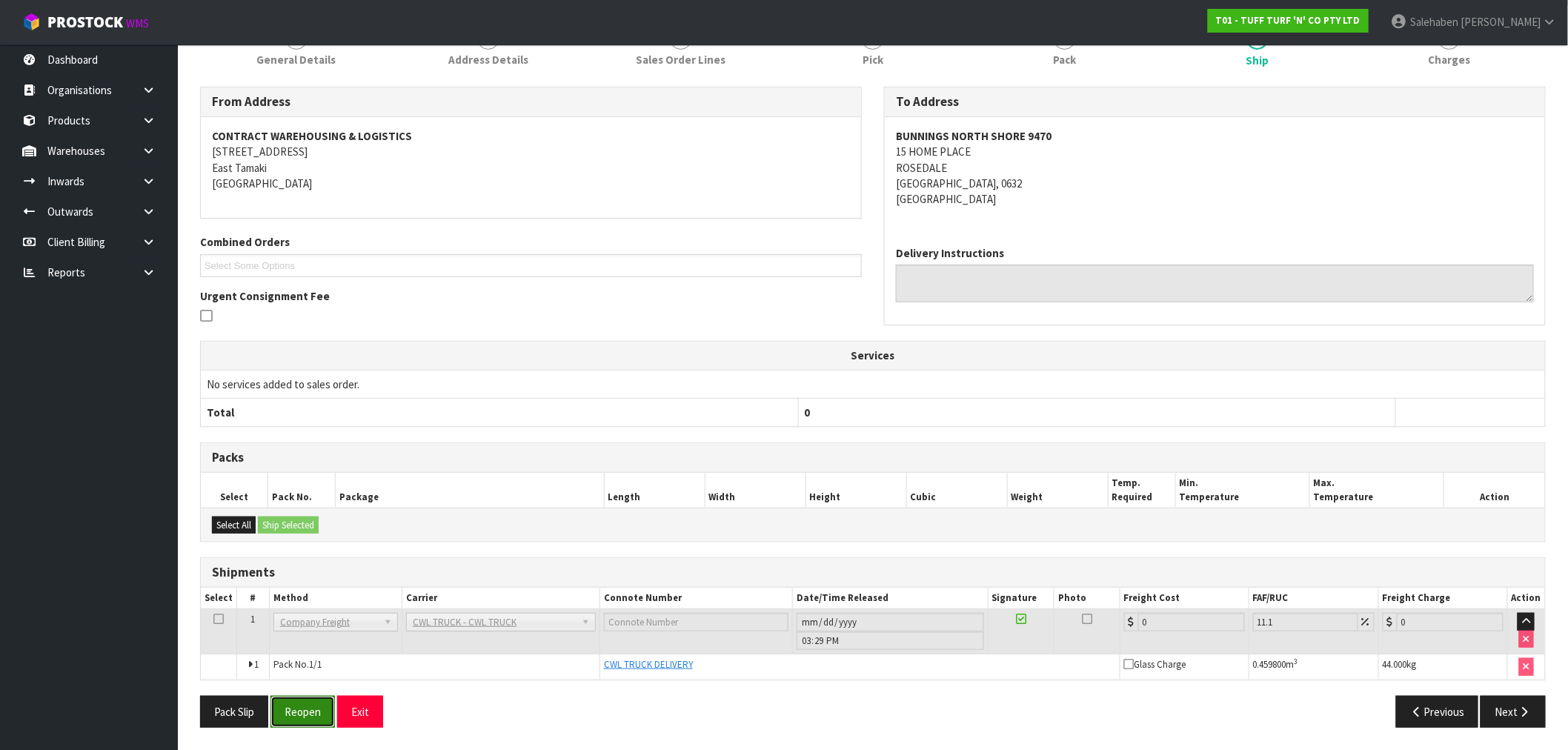
click at [308, 715] on button "Reopen" at bounding box center [303, 711] width 65 height 31
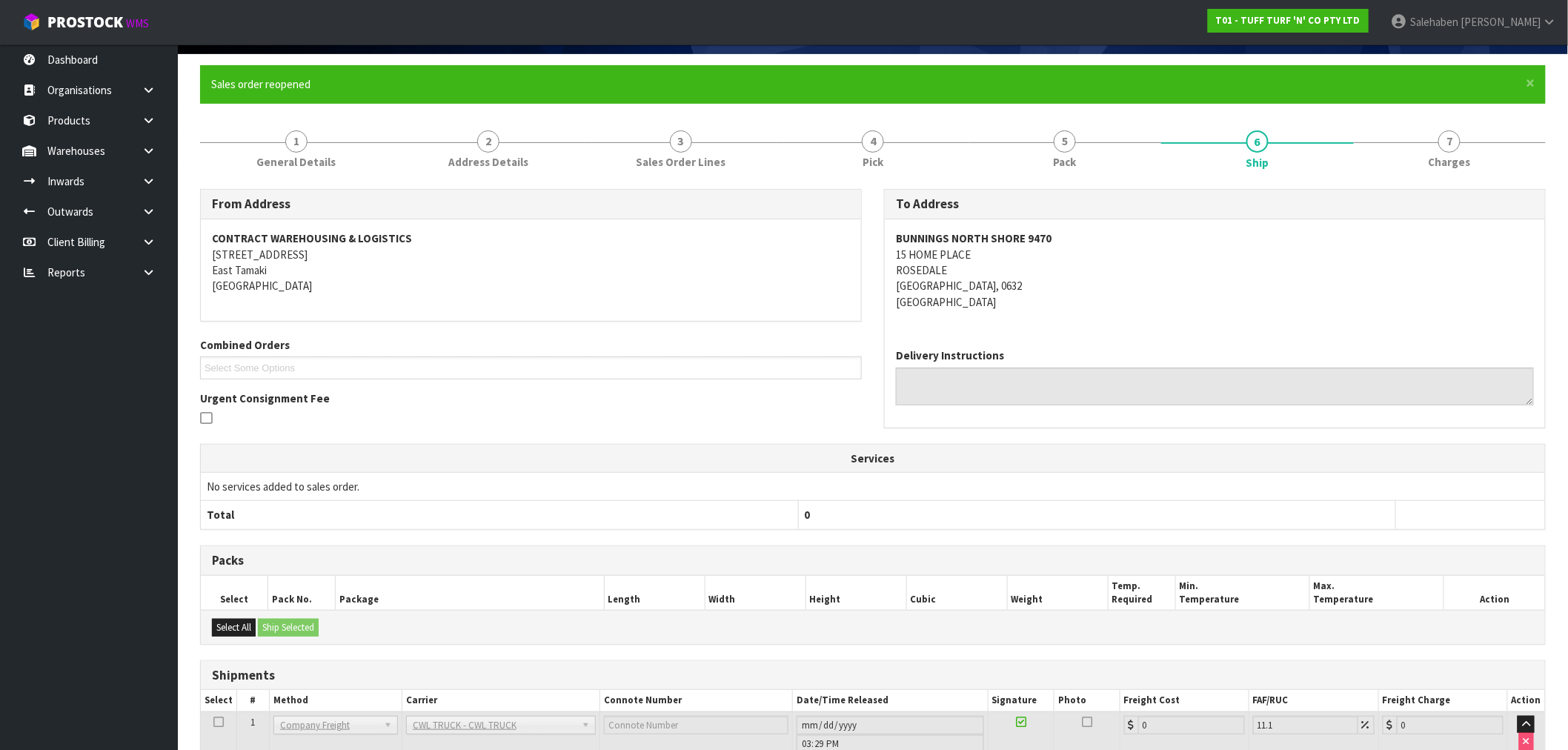
scroll to position [208, 0]
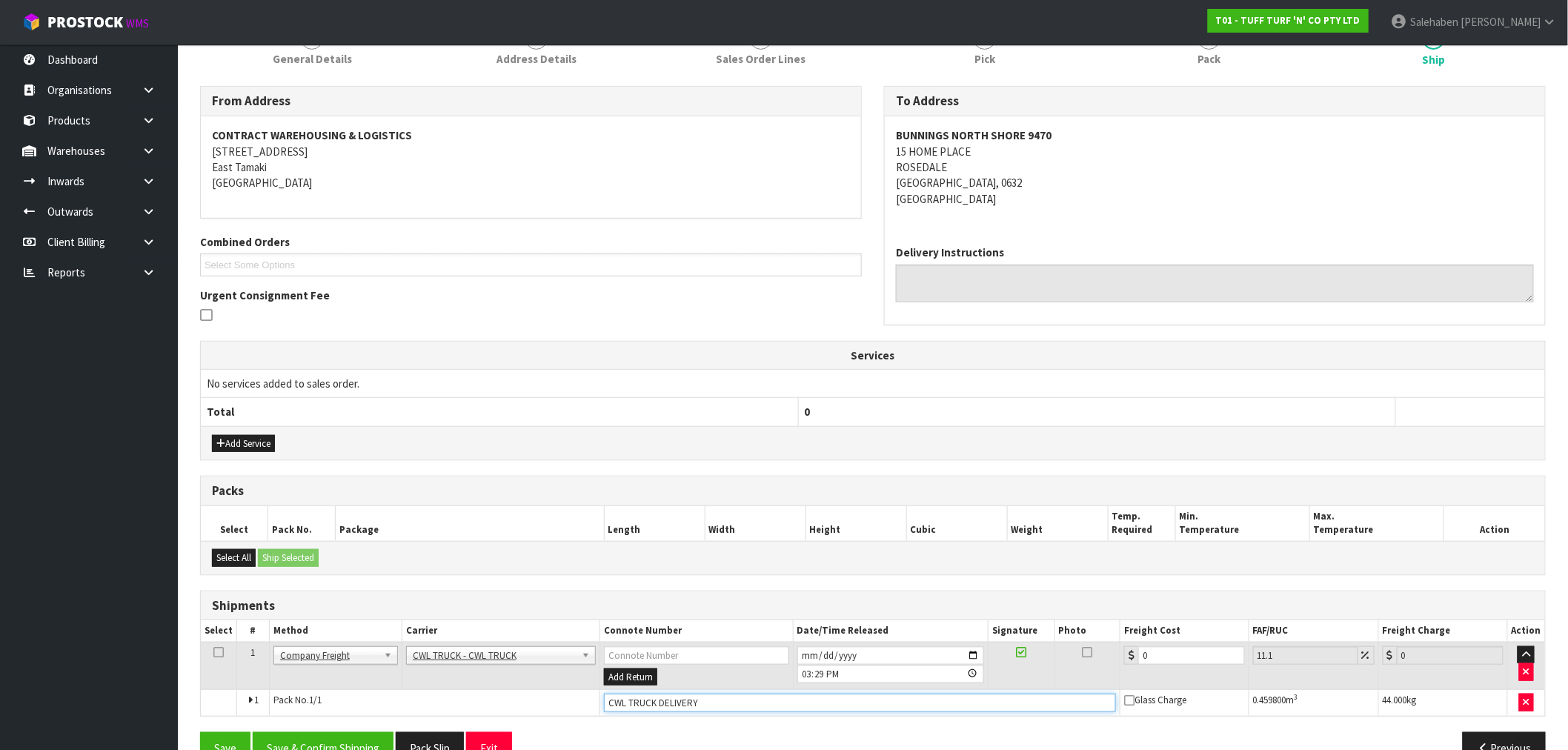
click at [713, 711] on input "CWL TRUCK DELIVERY" at bounding box center [860, 702] width 512 height 18
type input "CWL TRUCK DELIVERED"
click at [1098, 665] on tr "1 Client Local Pickup Customer Local Pickup Company Freight Contracted Freight …" at bounding box center [873, 666] width 1345 height 48
type input "8"
type input "8.89"
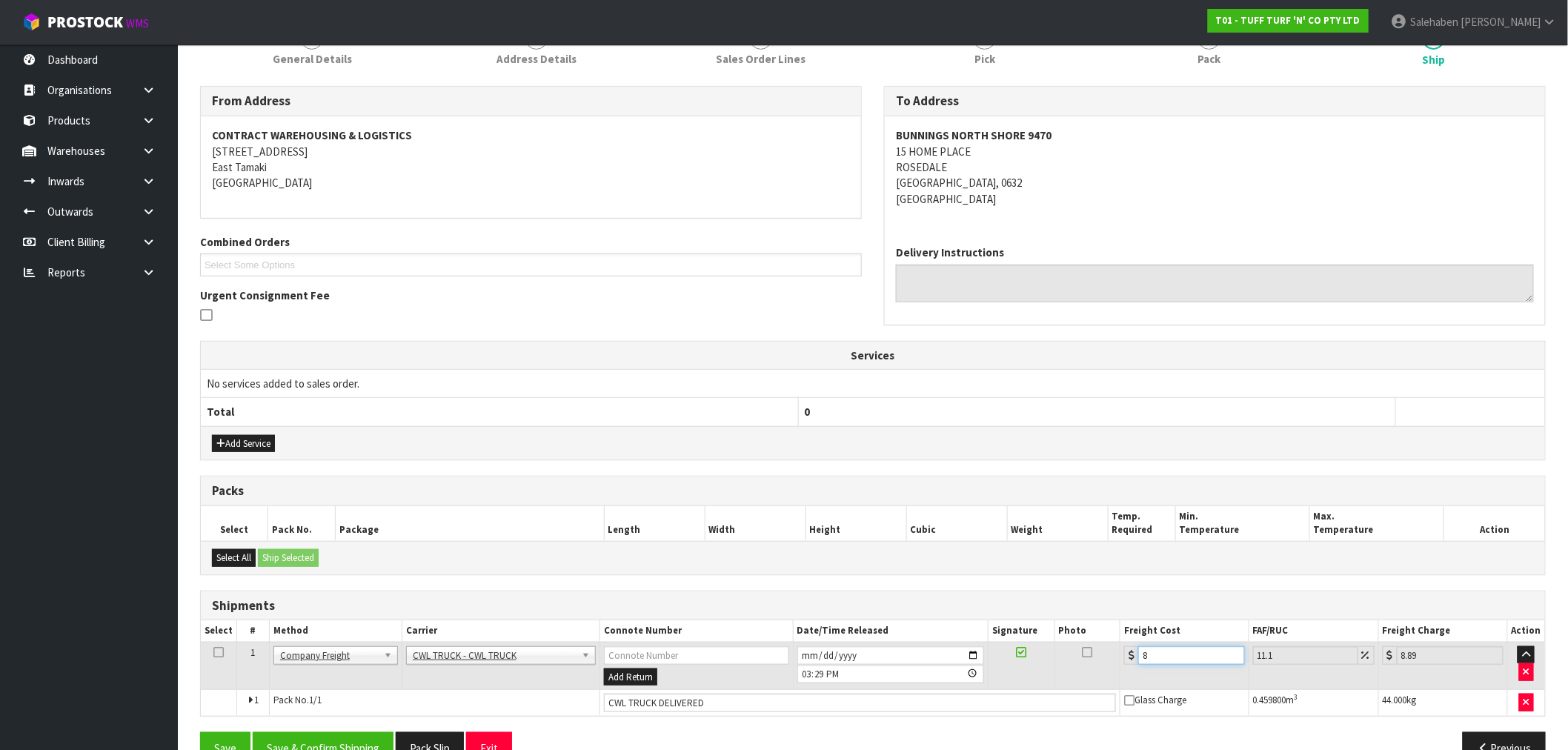
type input "81"
type input "89.99"
type input "81.5"
type input "90.55"
type input "81.59"
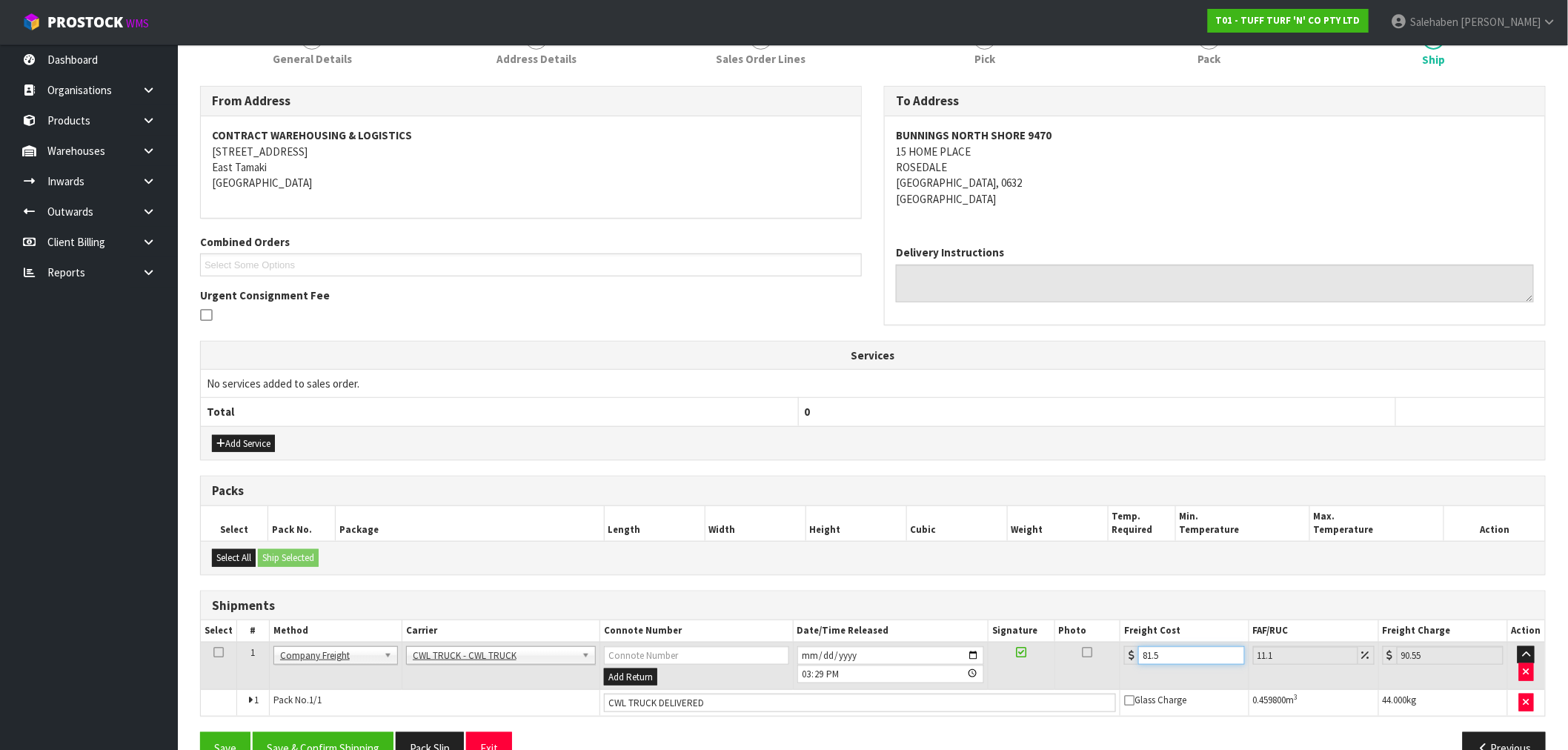
type input "90.65"
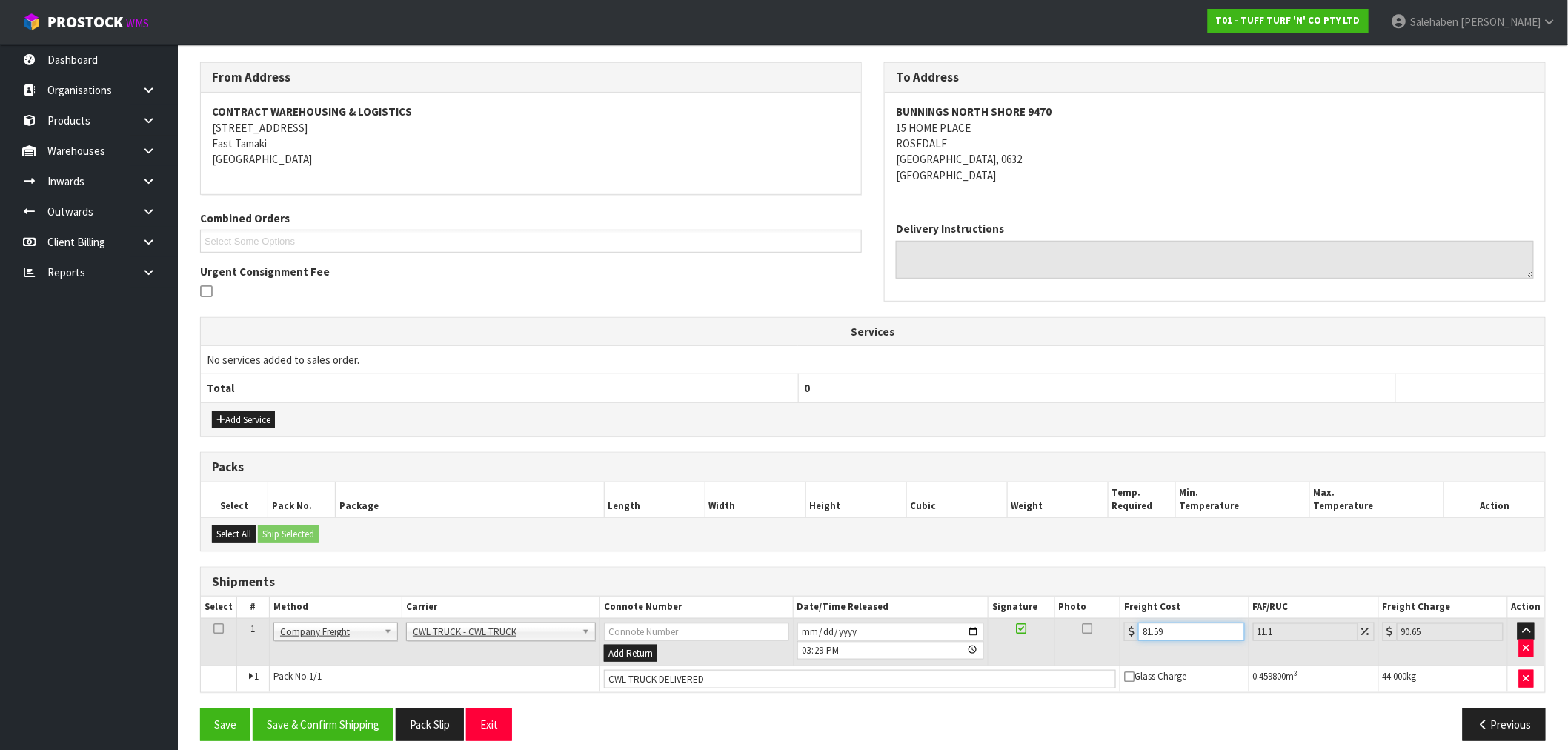
scroll to position [245, 0]
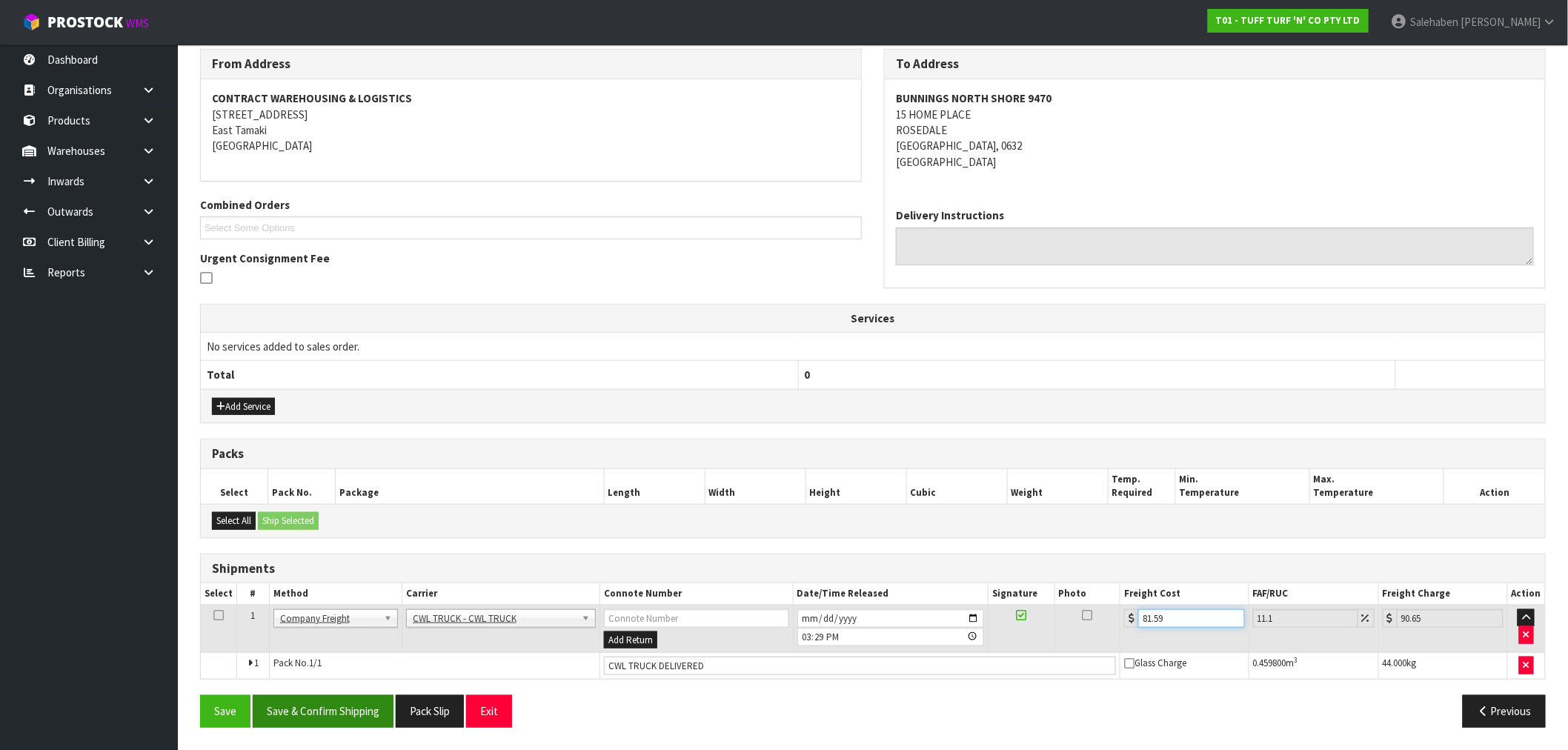
type input "81.59"
click at [293, 705] on button "Save & Confirm Shipping" at bounding box center [323, 710] width 141 height 31
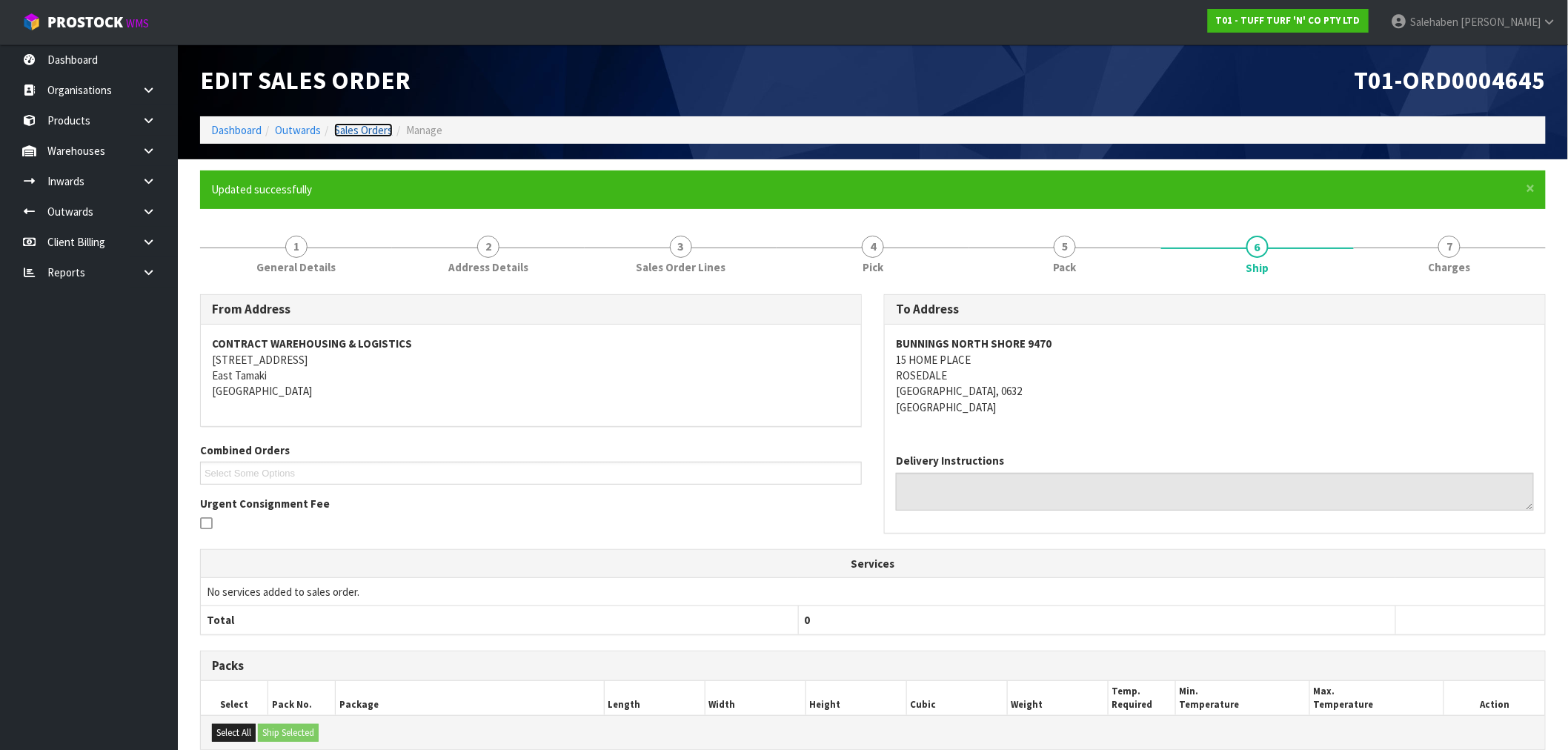
click at [362, 136] on link "Sales Orders" at bounding box center [363, 130] width 58 height 14
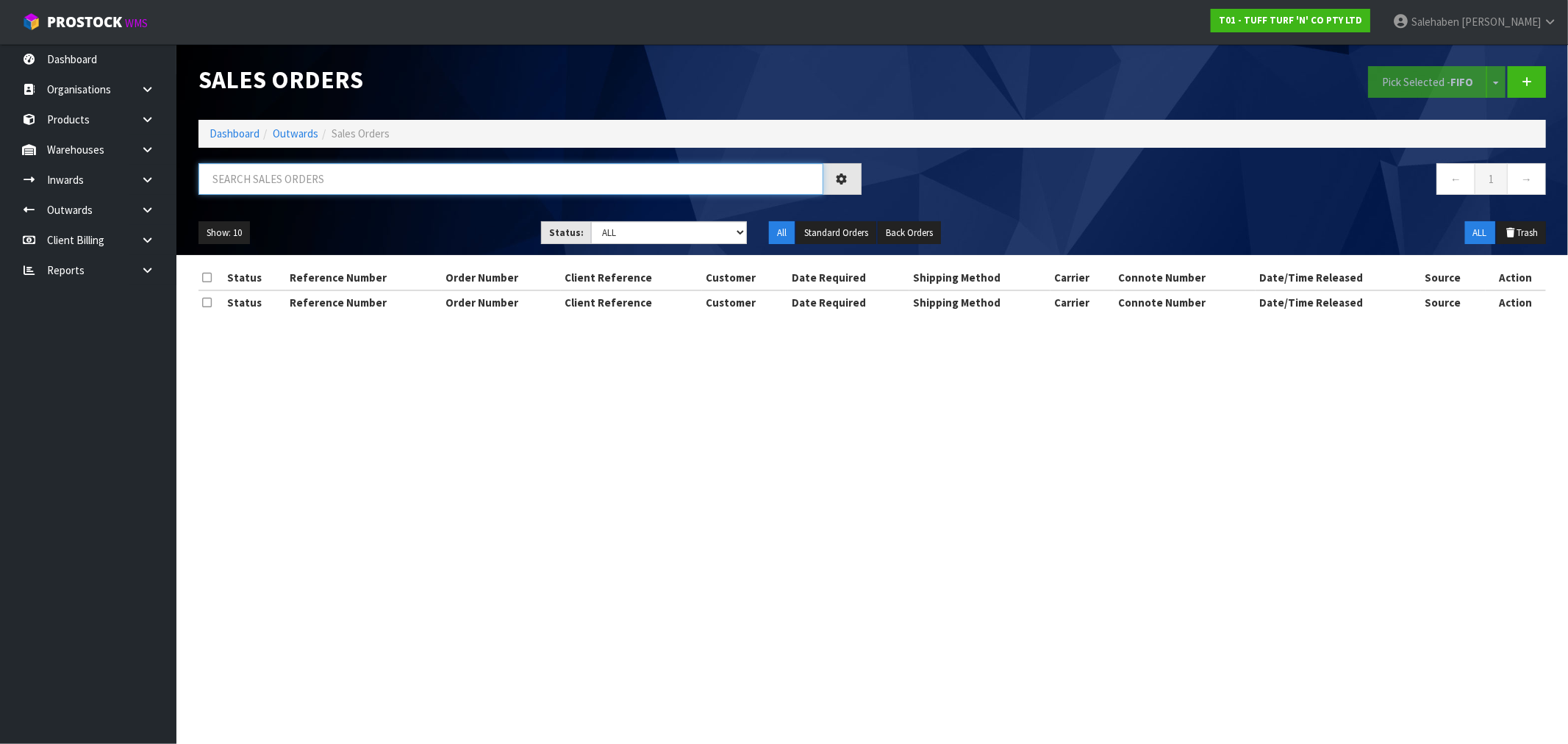
click at [318, 177] on input "text" at bounding box center [511, 178] width 624 height 31
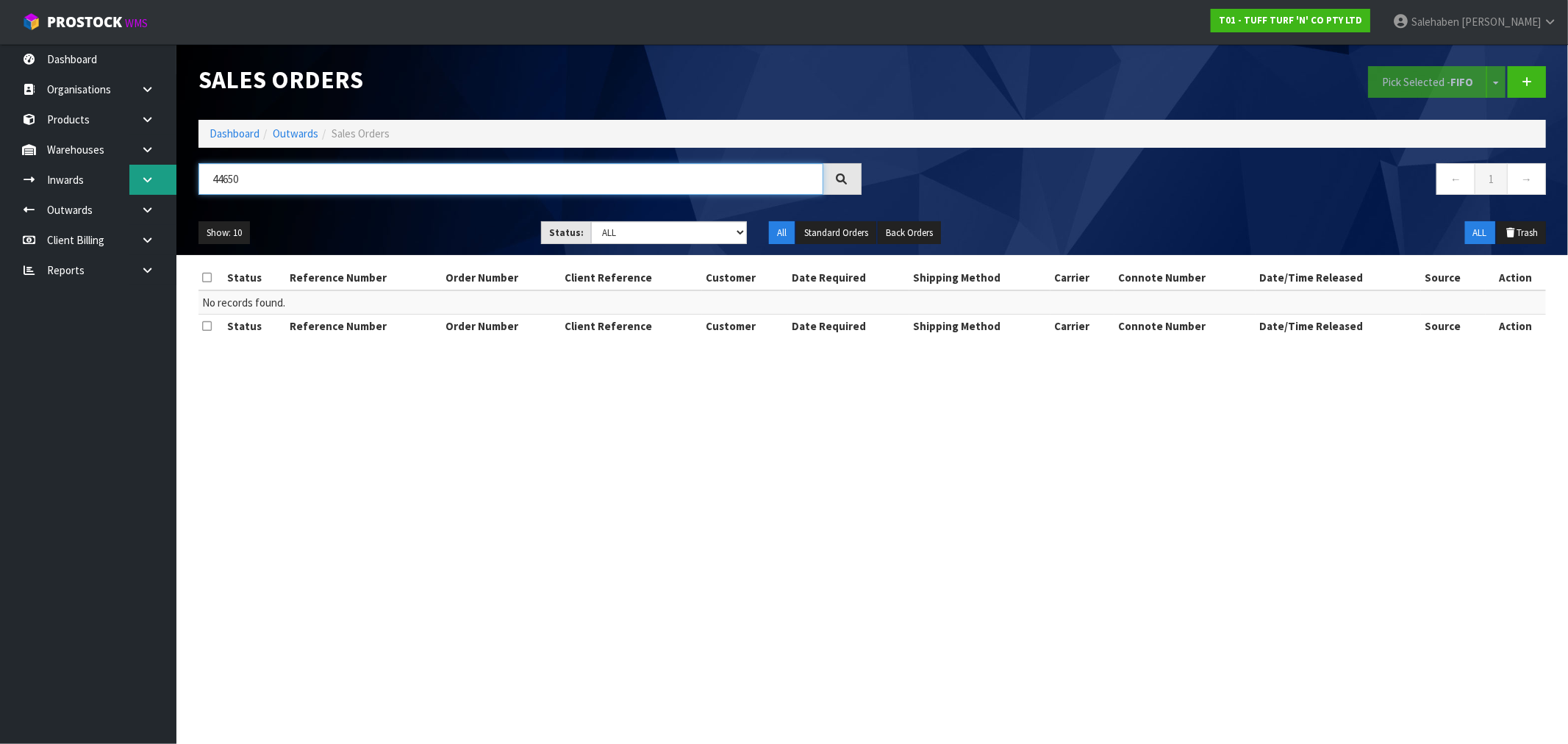
drag, startPoint x: 247, startPoint y: 180, endPoint x: 145, endPoint y: 187, distance: 102.2
click at [148, 187] on body "Toggle navigation ProStock WMS T01 - TUFF TURF 'N' CO PTY LTD Salehaben Patel L…" at bounding box center [784, 372] width 1568 height 744
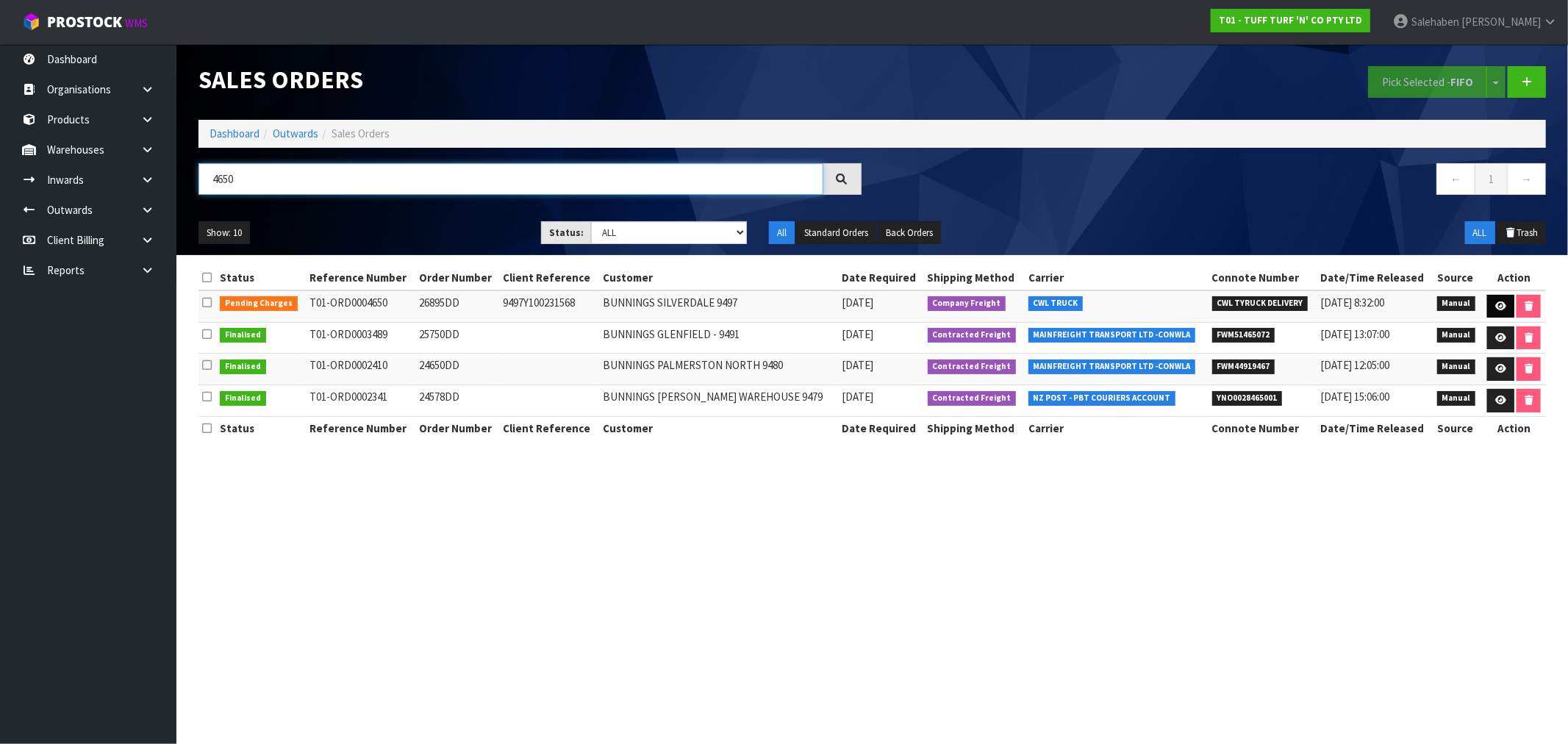
type input "4650"
click at [1495, 304] on icon at bounding box center [1500, 306] width 11 height 10
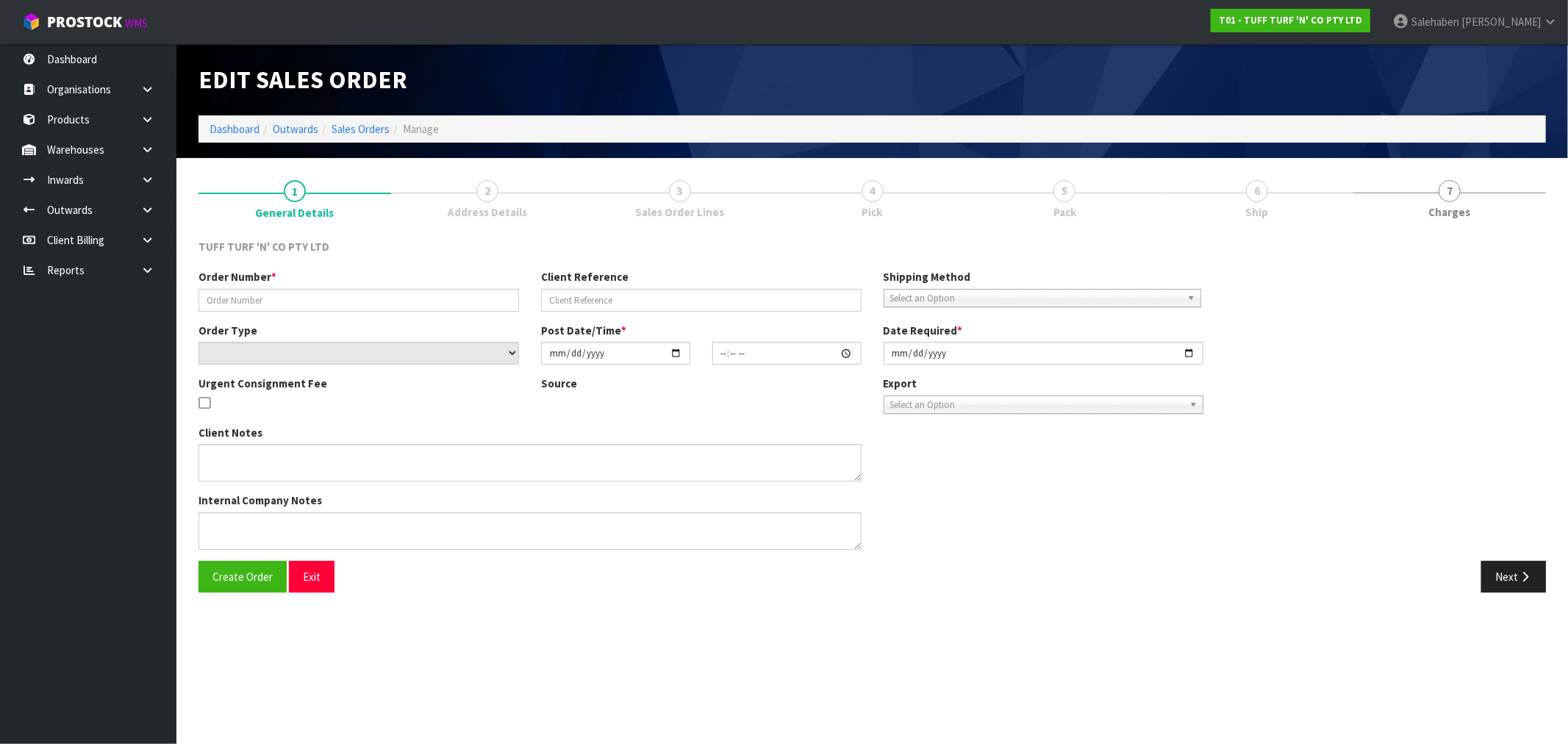
type input "26895DD"
type input "9497Y100231568"
select select "number:0"
type input "[DATE]"
type input "13:08:00.000"
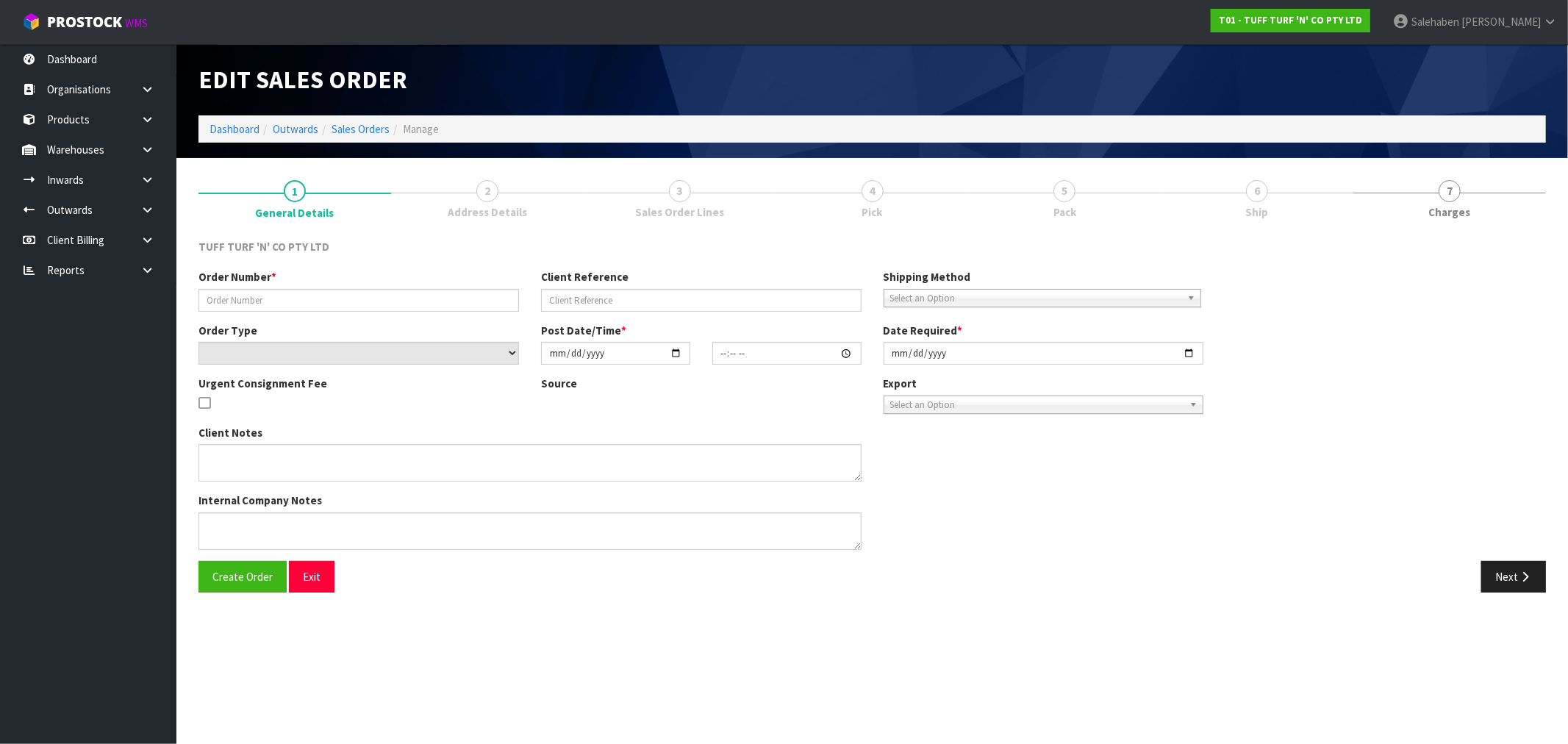
type input "[DATE]"
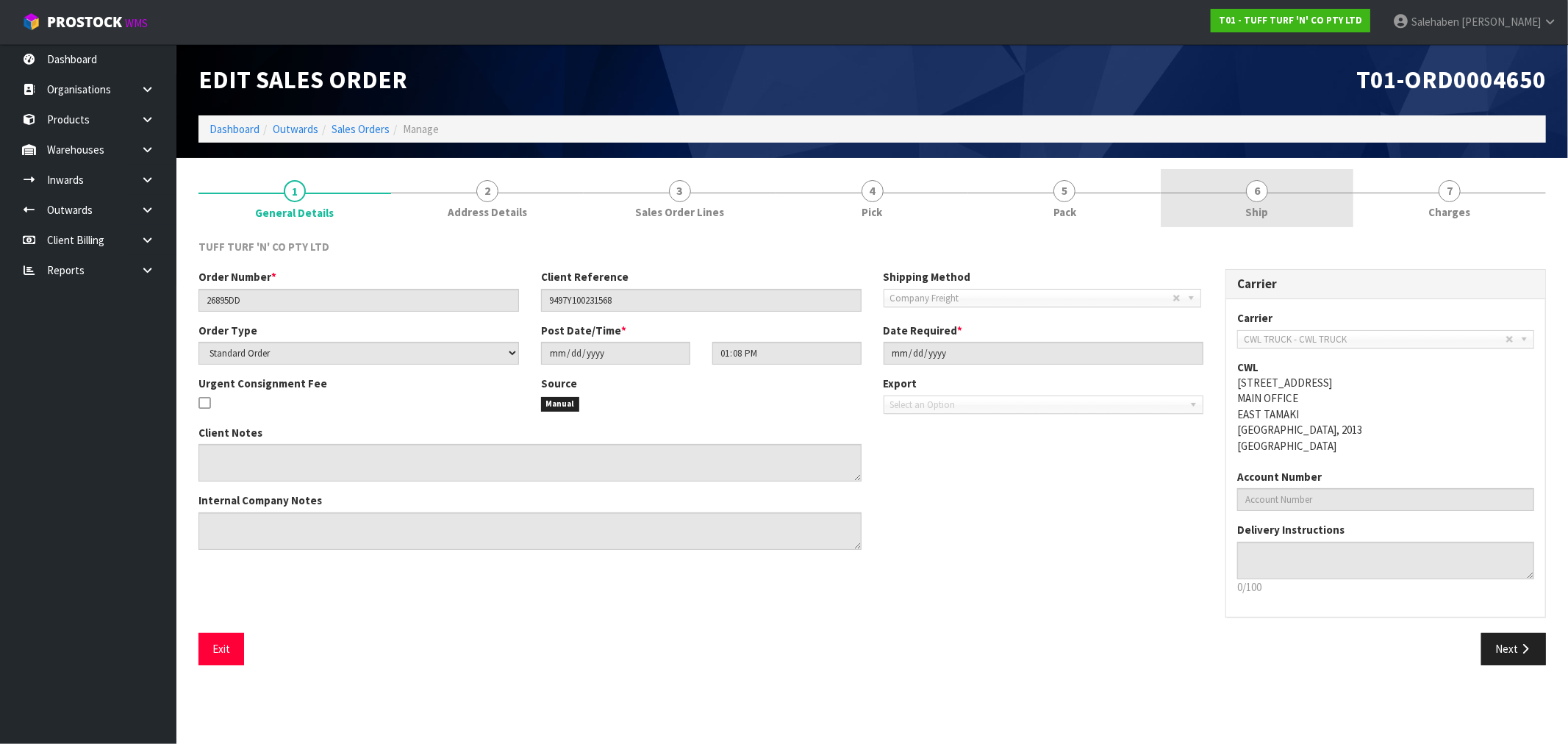
click at [1252, 216] on span "Ship" at bounding box center [1257, 212] width 23 height 15
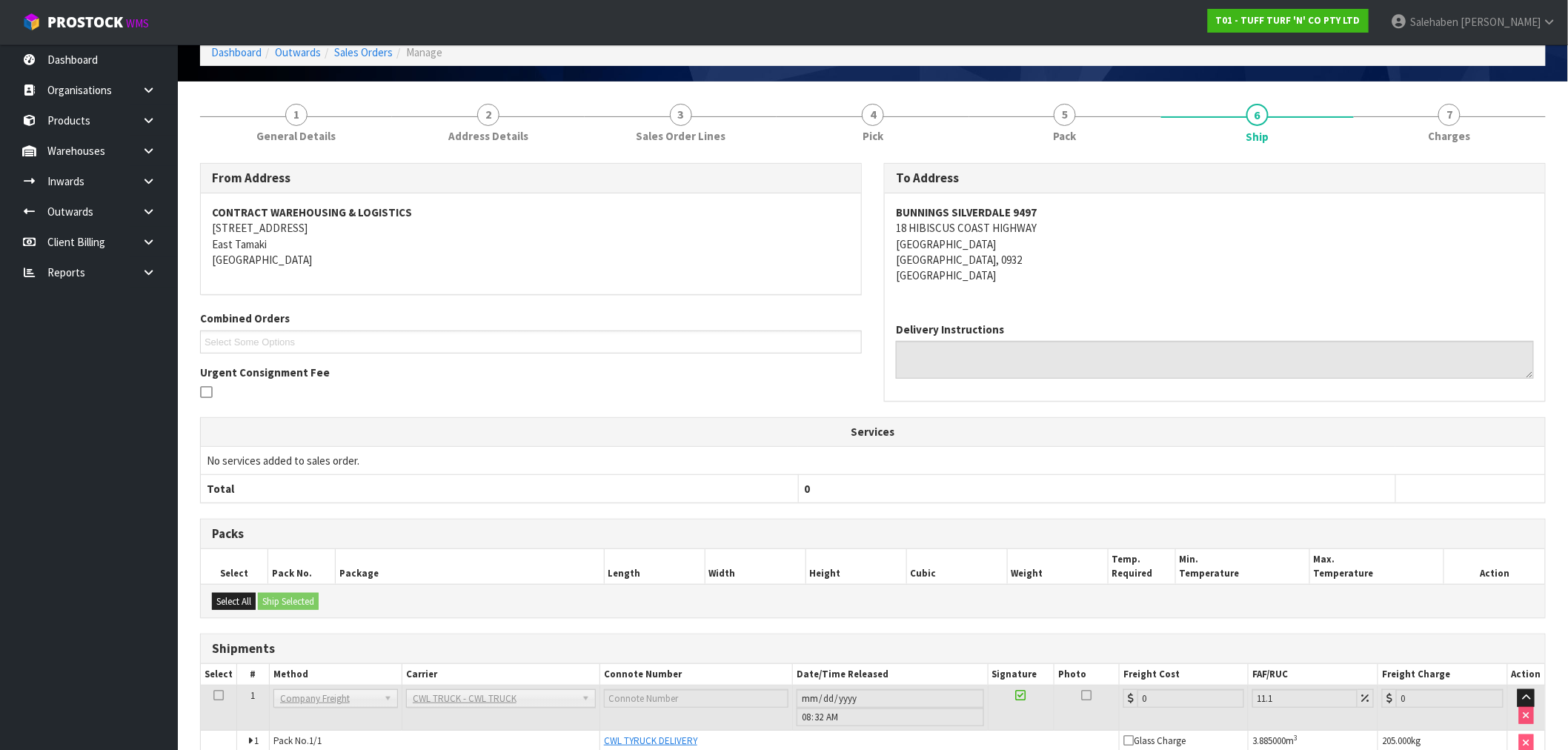
scroll to position [154, 0]
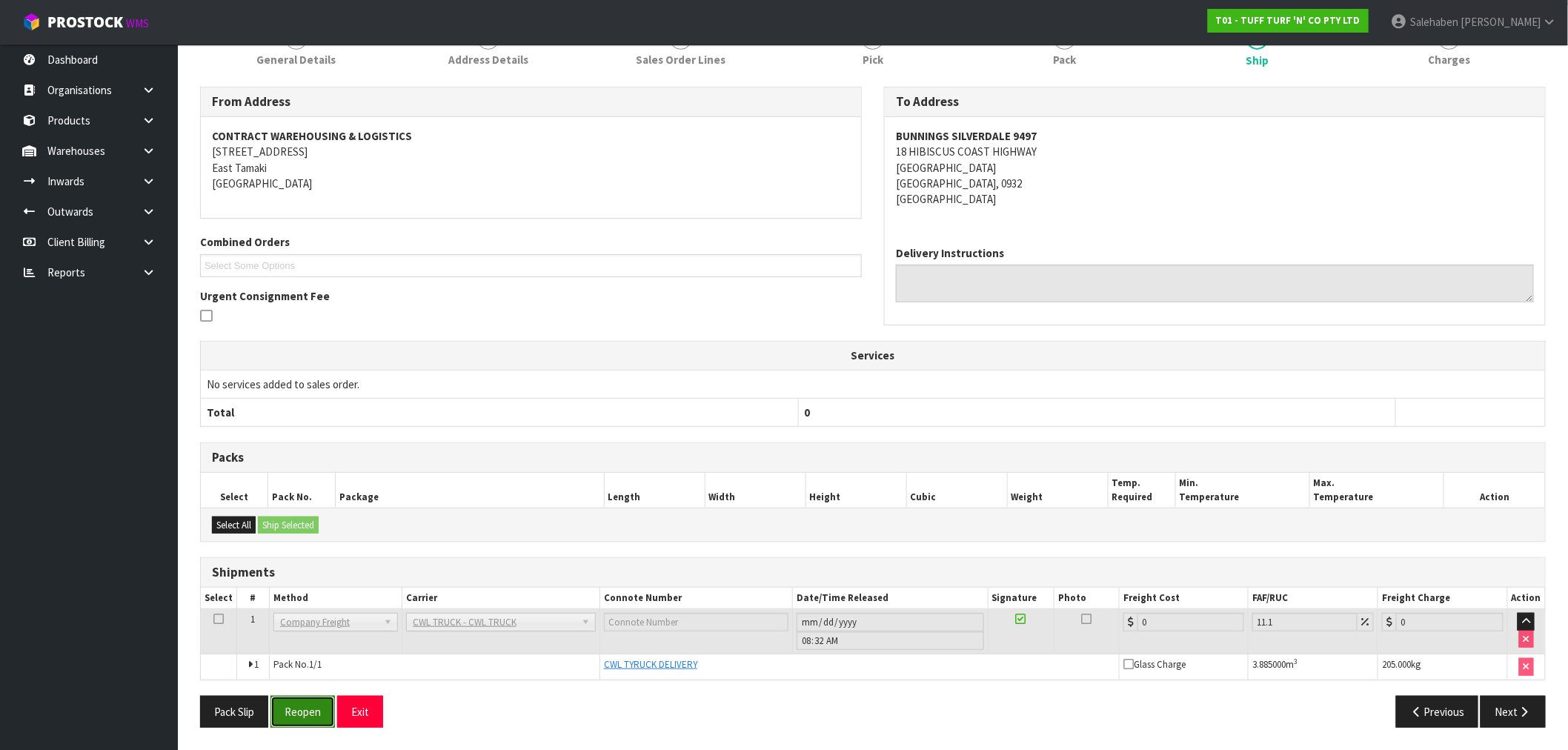
click at [302, 714] on button "Reopen" at bounding box center [303, 711] width 65 height 31
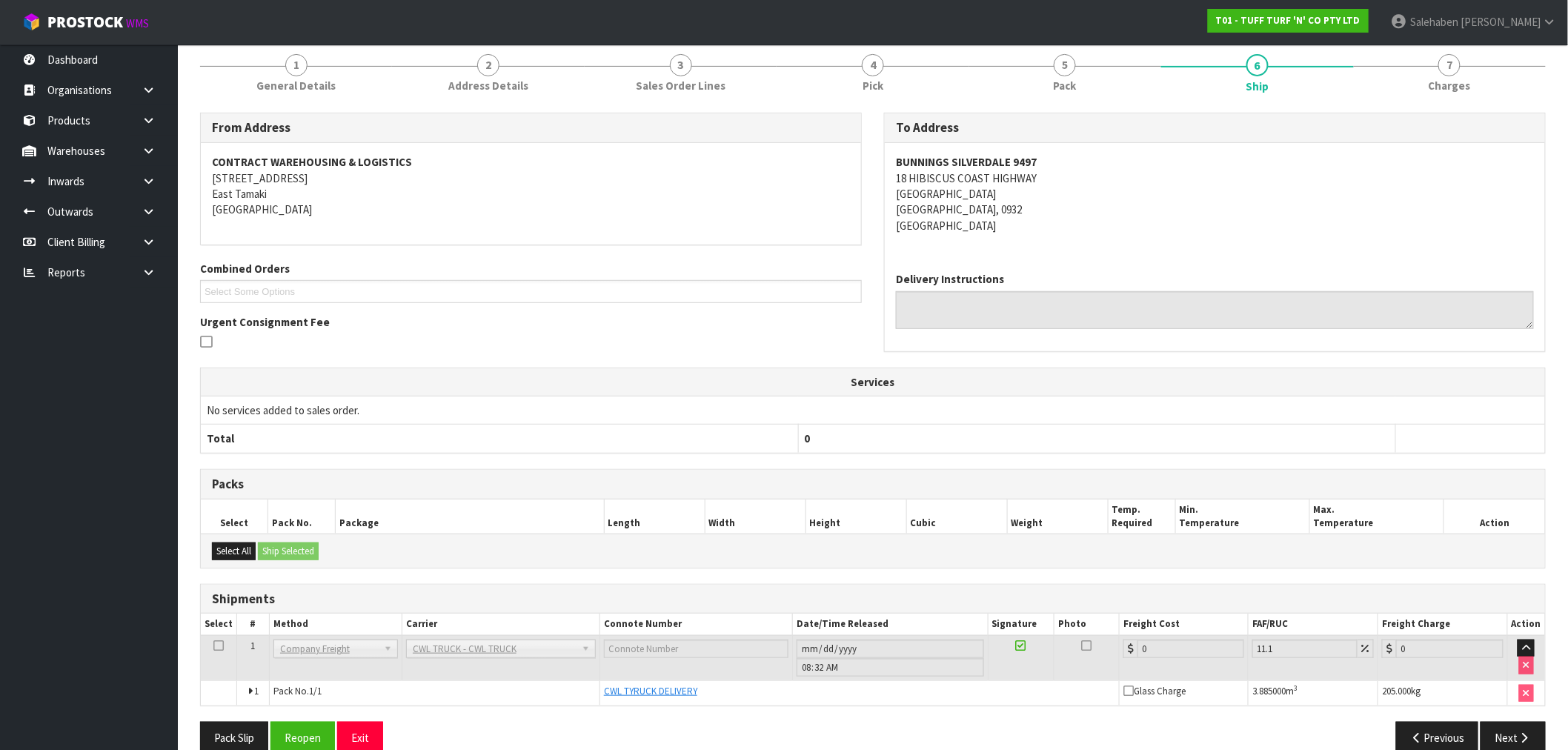
scroll to position [208, 0]
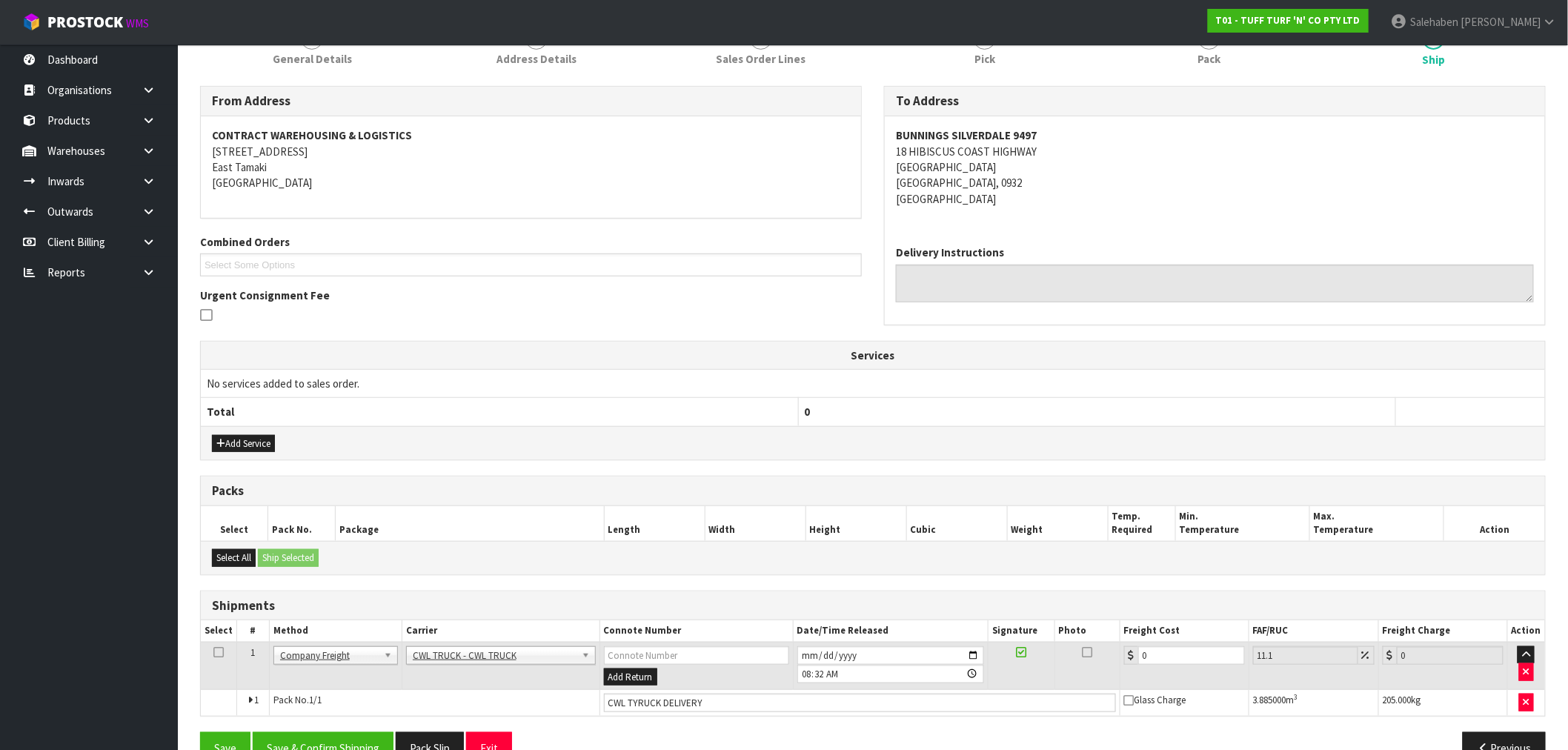
click at [711, 668] on td "Add Return" at bounding box center [696, 666] width 194 height 48
click at [710, 706] on input "CWL TYRUCK DELIVERY" at bounding box center [860, 702] width 512 height 18
type input "CWL TYRUCK DELIVERED"
drag, startPoint x: 1158, startPoint y: 660, endPoint x: 1001, endPoint y: 675, distance: 157.7
click at [1057, 669] on tr "1 Client Local Pickup Customer Local Pickup Company Freight Contracted Freight …" at bounding box center [873, 666] width 1345 height 48
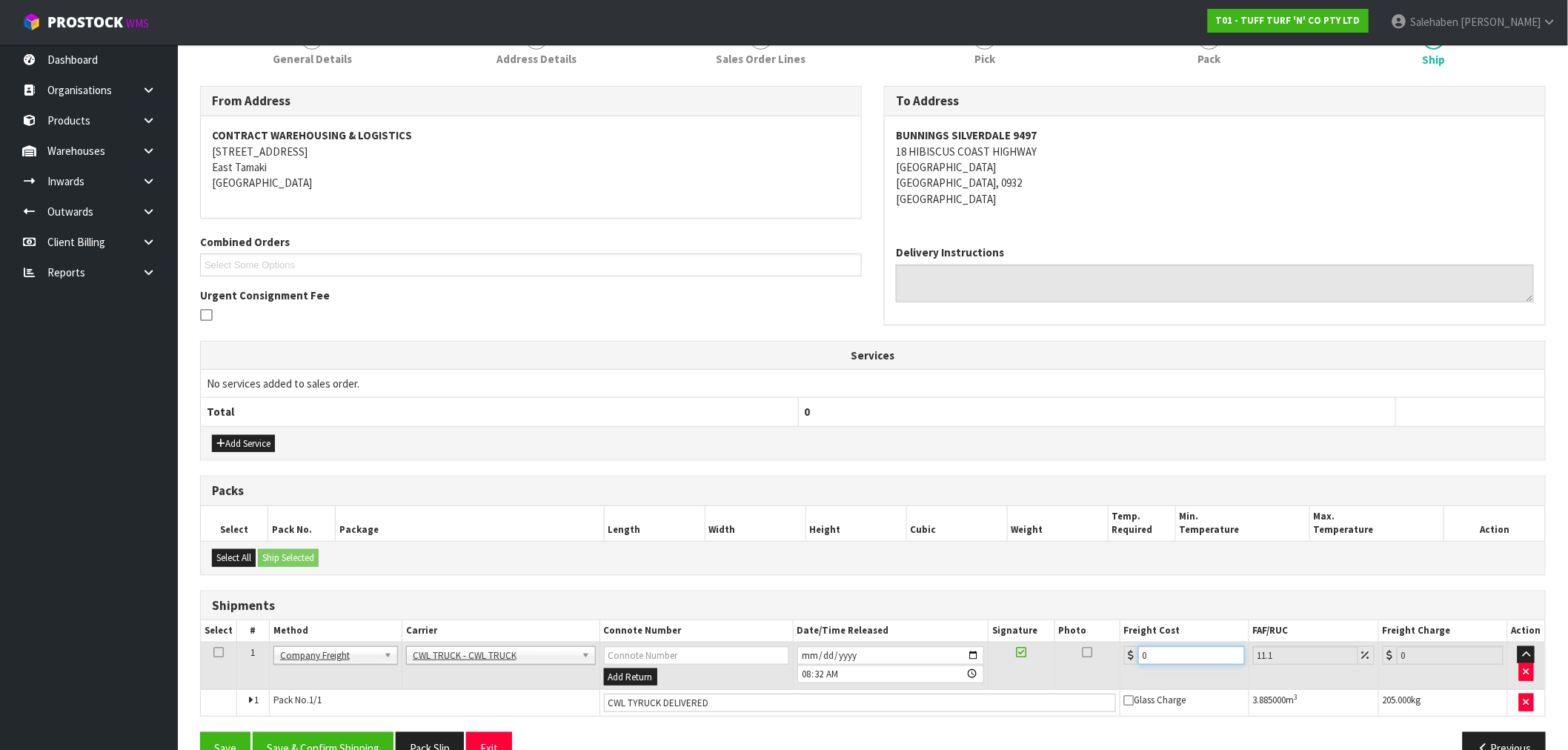
type input "1"
type input "1.11"
type input "11"
type input "12.22"
type input "110"
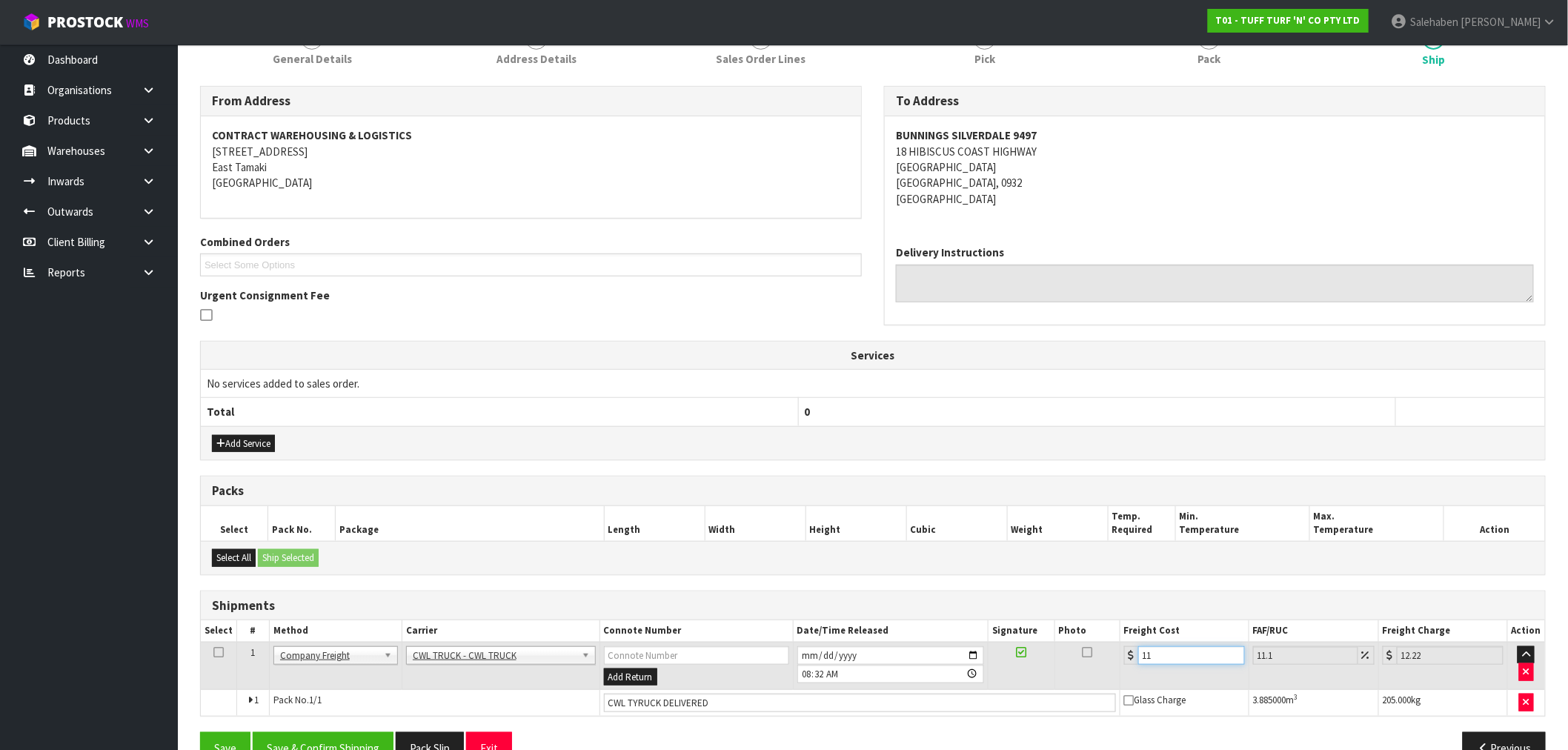
type input "122.21"
type input "110.4"
type input "122.65"
type input "110.44"
type input "122.7"
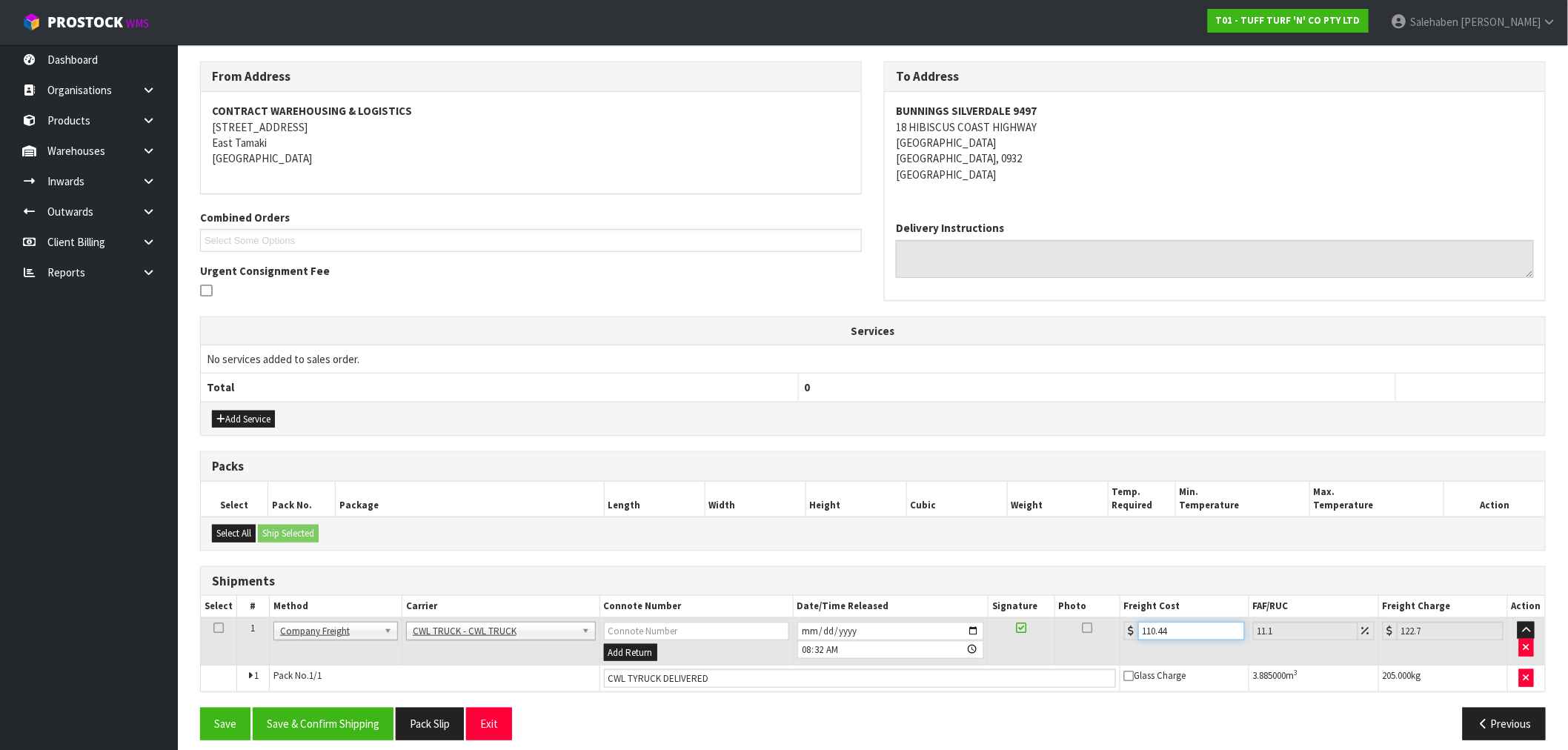
scroll to position [245, 0]
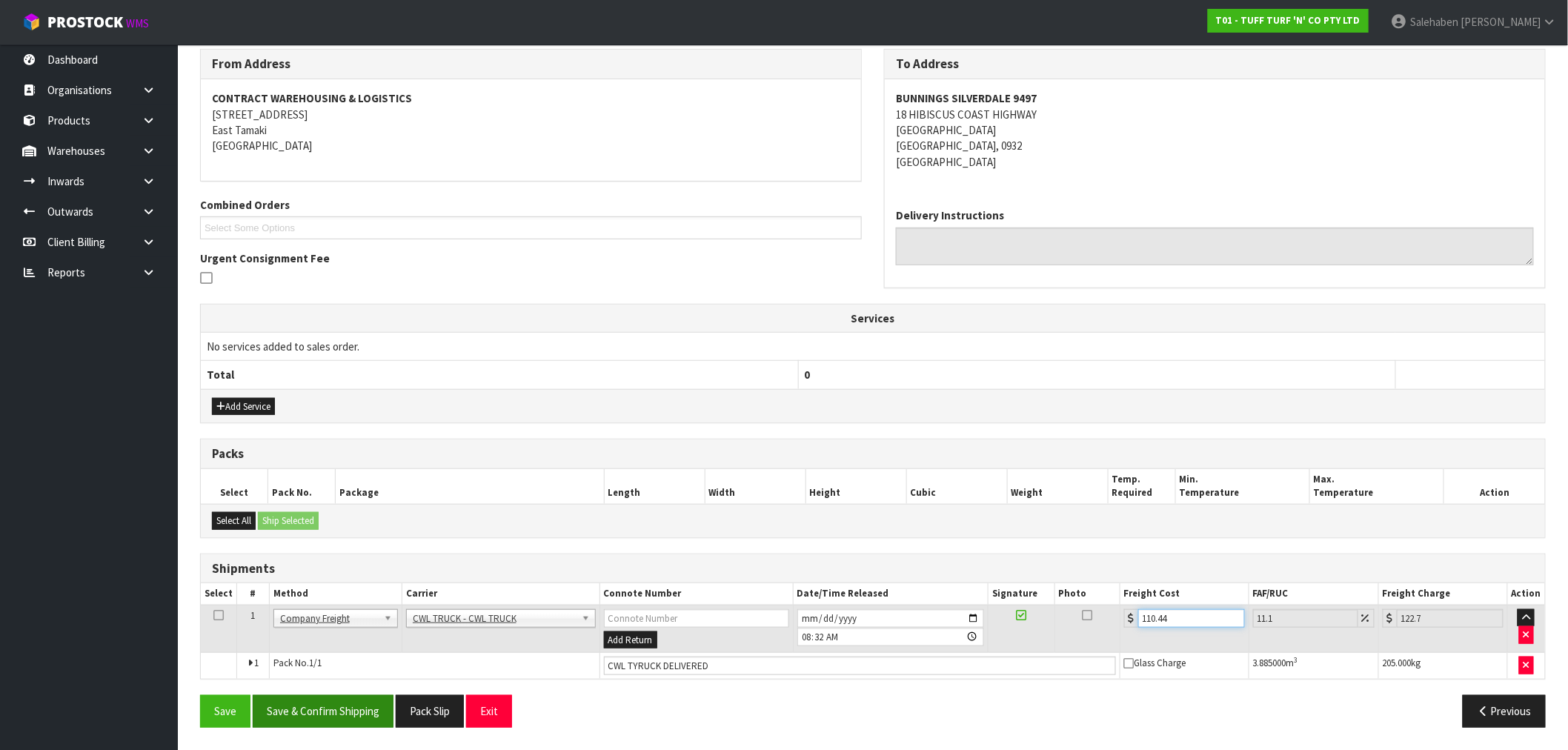
type input "110.44"
click at [322, 711] on button "Save & Confirm Shipping" at bounding box center [323, 710] width 141 height 31
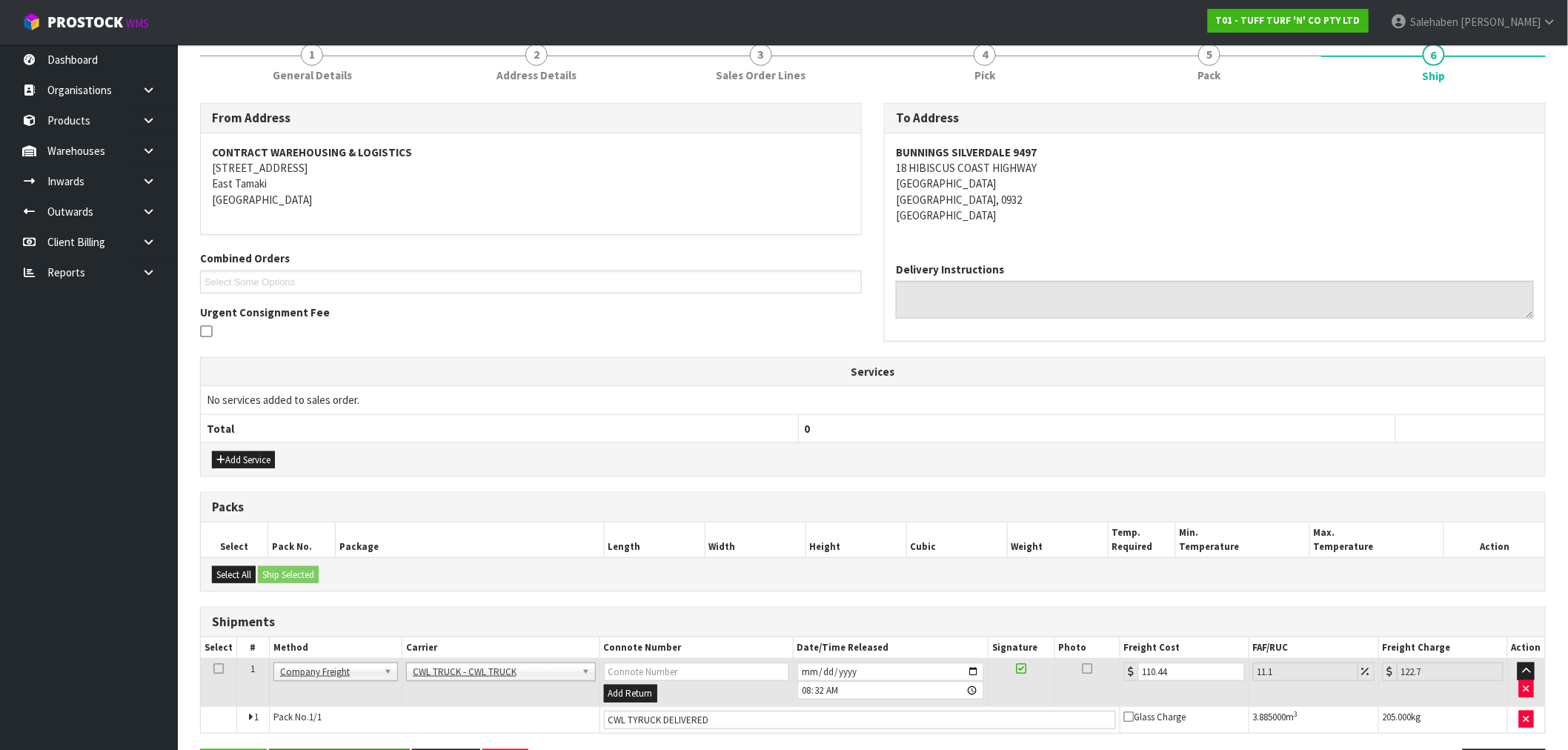
scroll to position [0, 0]
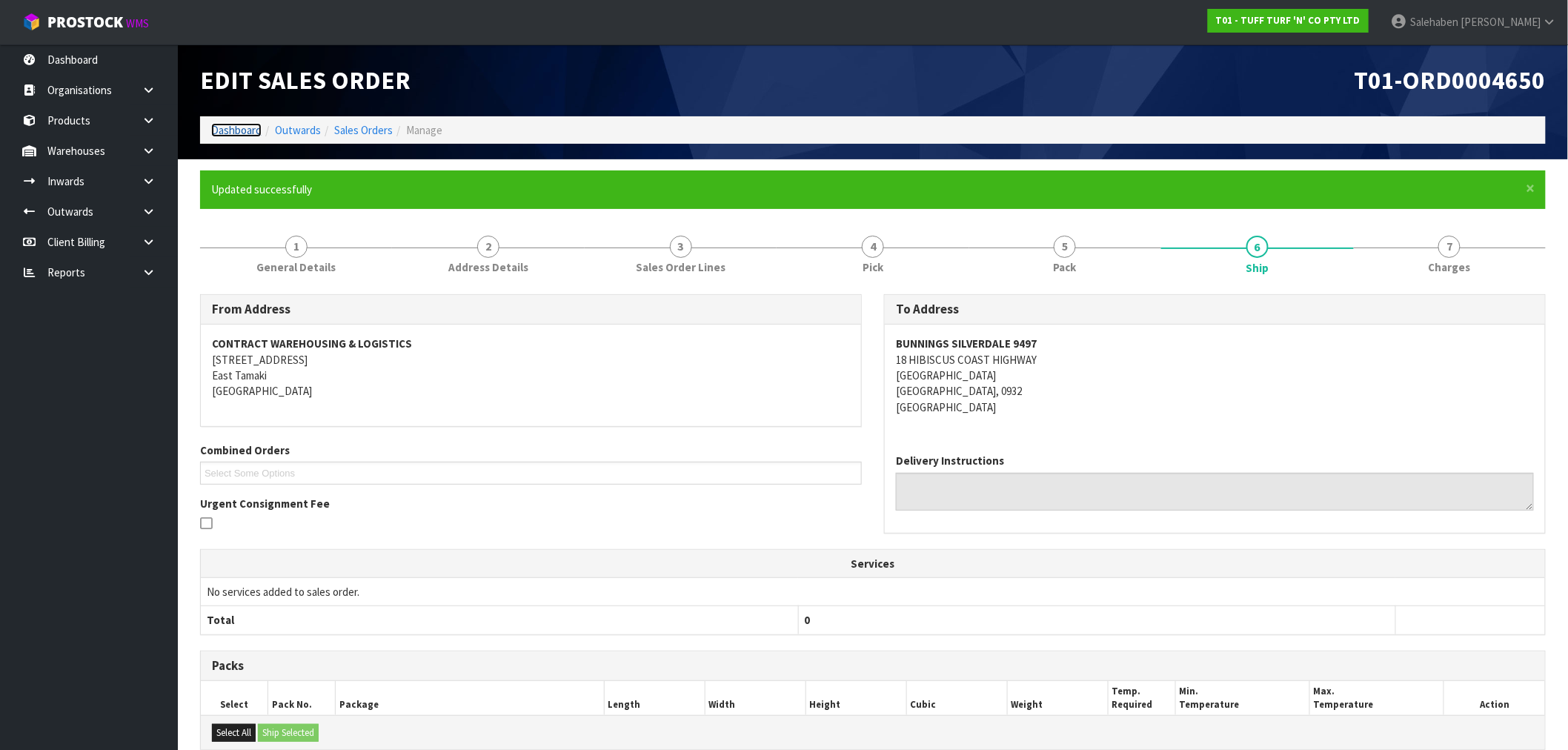
click at [230, 132] on link "Dashboard" at bounding box center [237, 130] width 51 height 14
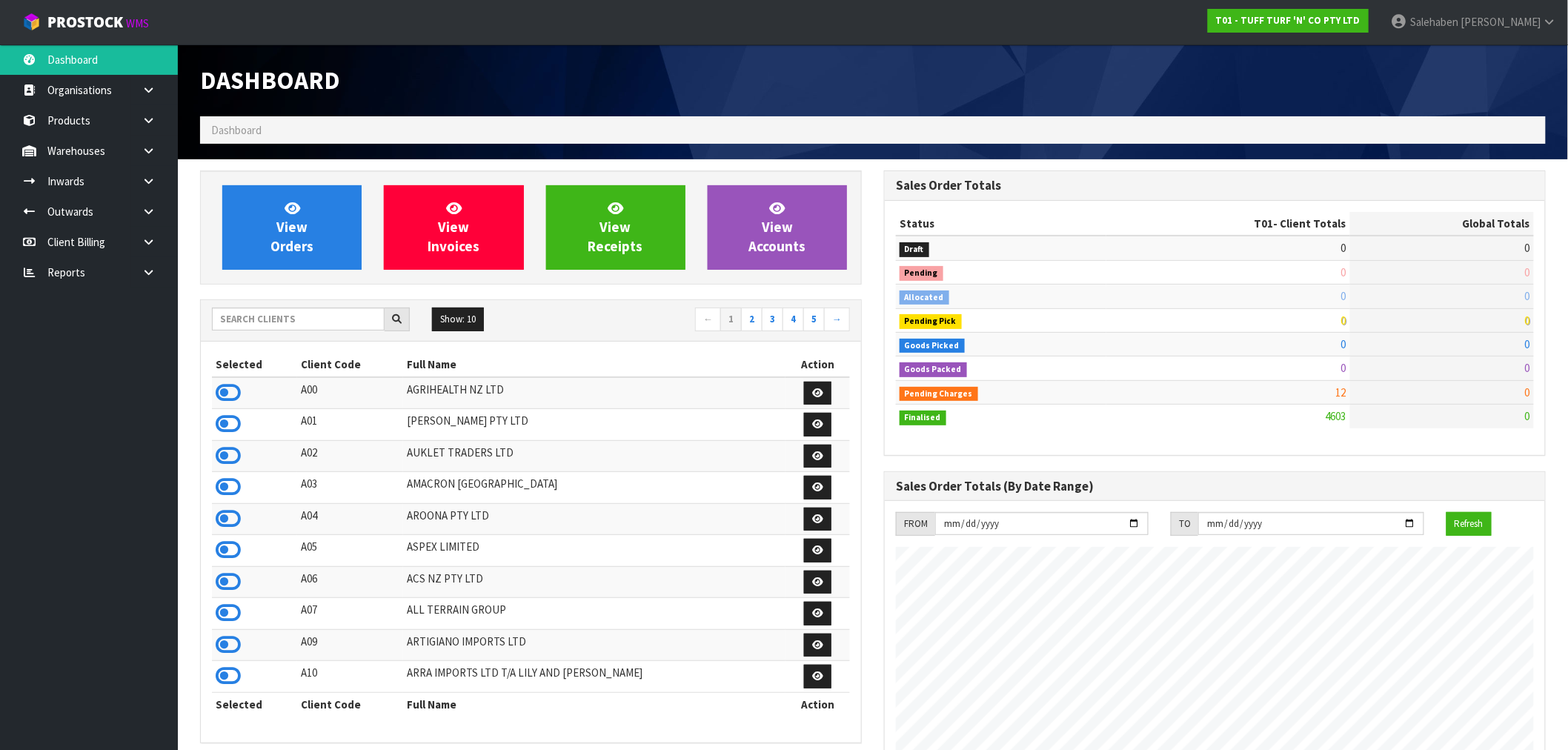
scroll to position [1122, 684]
click at [245, 325] on input "text" at bounding box center [298, 319] width 173 height 23
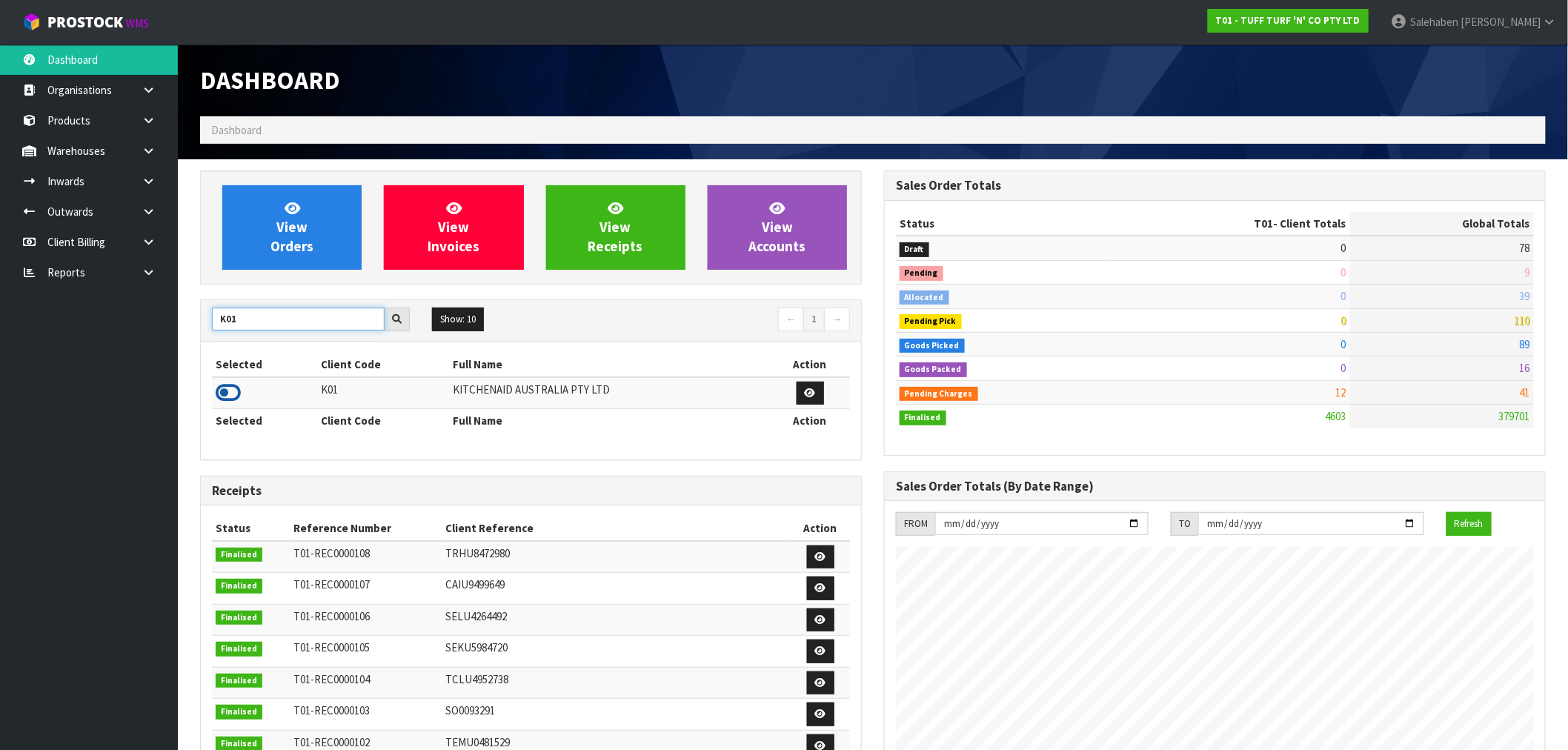
type input "K01"
click at [228, 386] on icon at bounding box center [228, 392] width 25 height 22
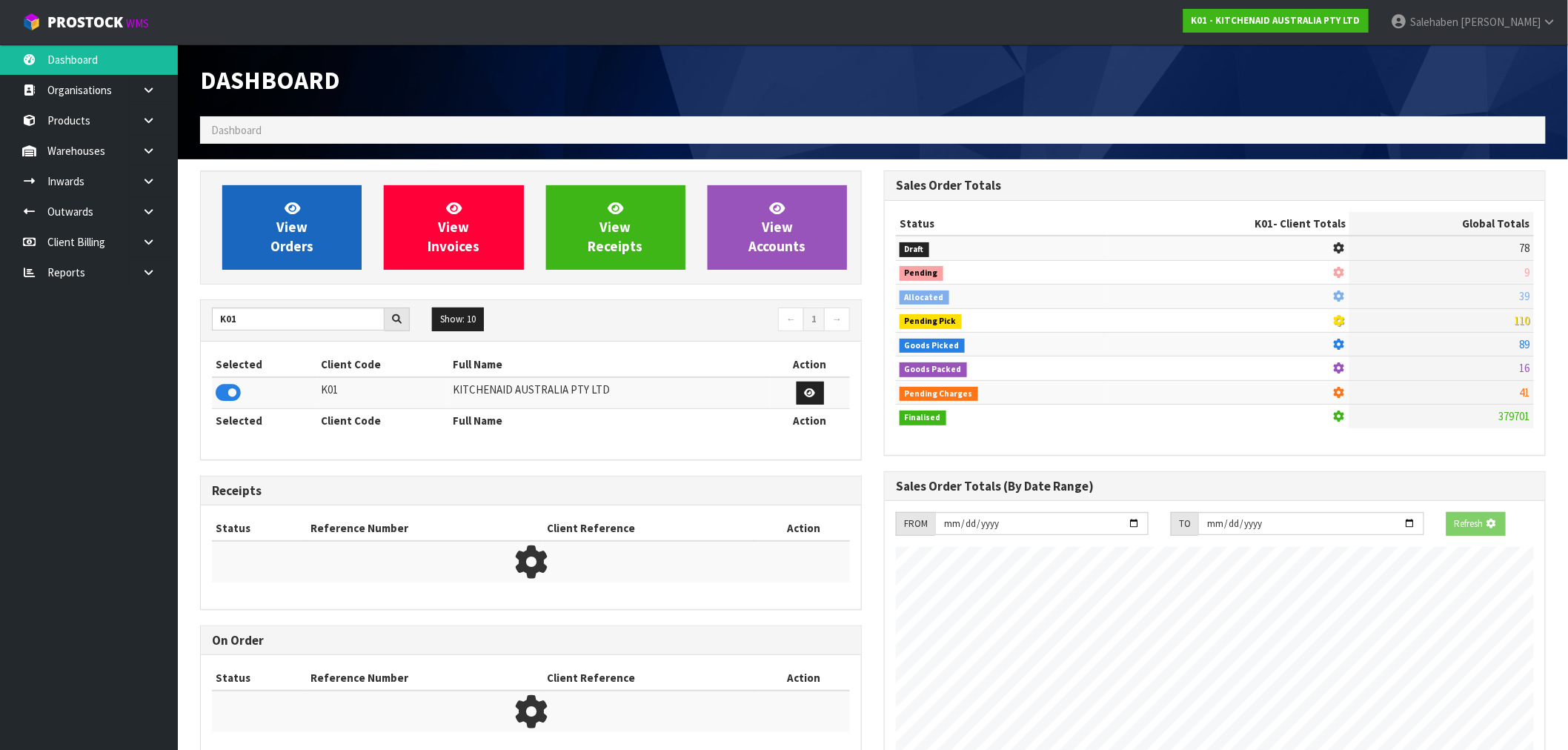
scroll to position [739925, 740375]
click at [278, 223] on span "View Orders" at bounding box center [292, 227] width 43 height 55
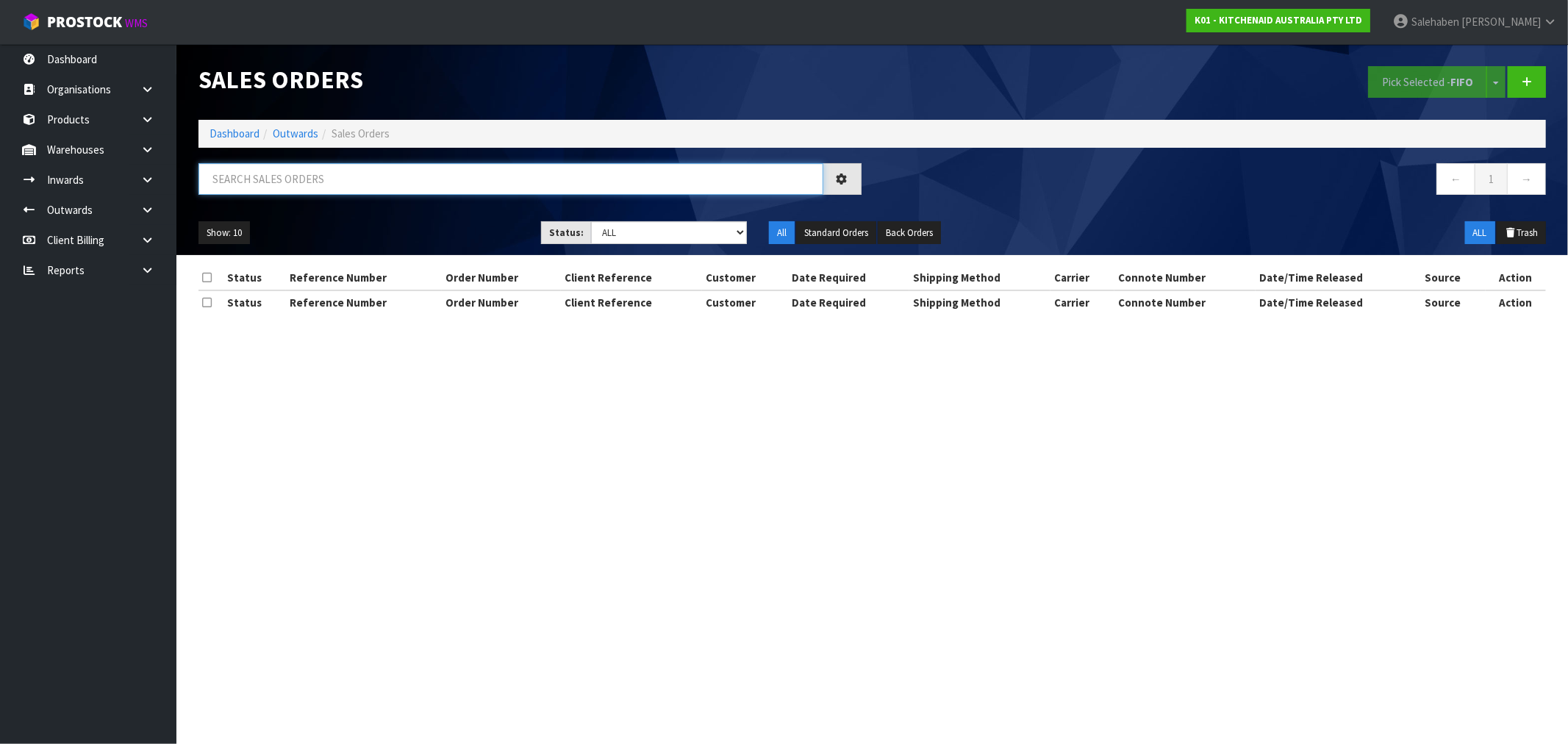
drag, startPoint x: 255, startPoint y: 184, endPoint x: 238, endPoint y: 178, distance: 18.0
click at [254, 182] on input "text" at bounding box center [511, 178] width 624 height 31
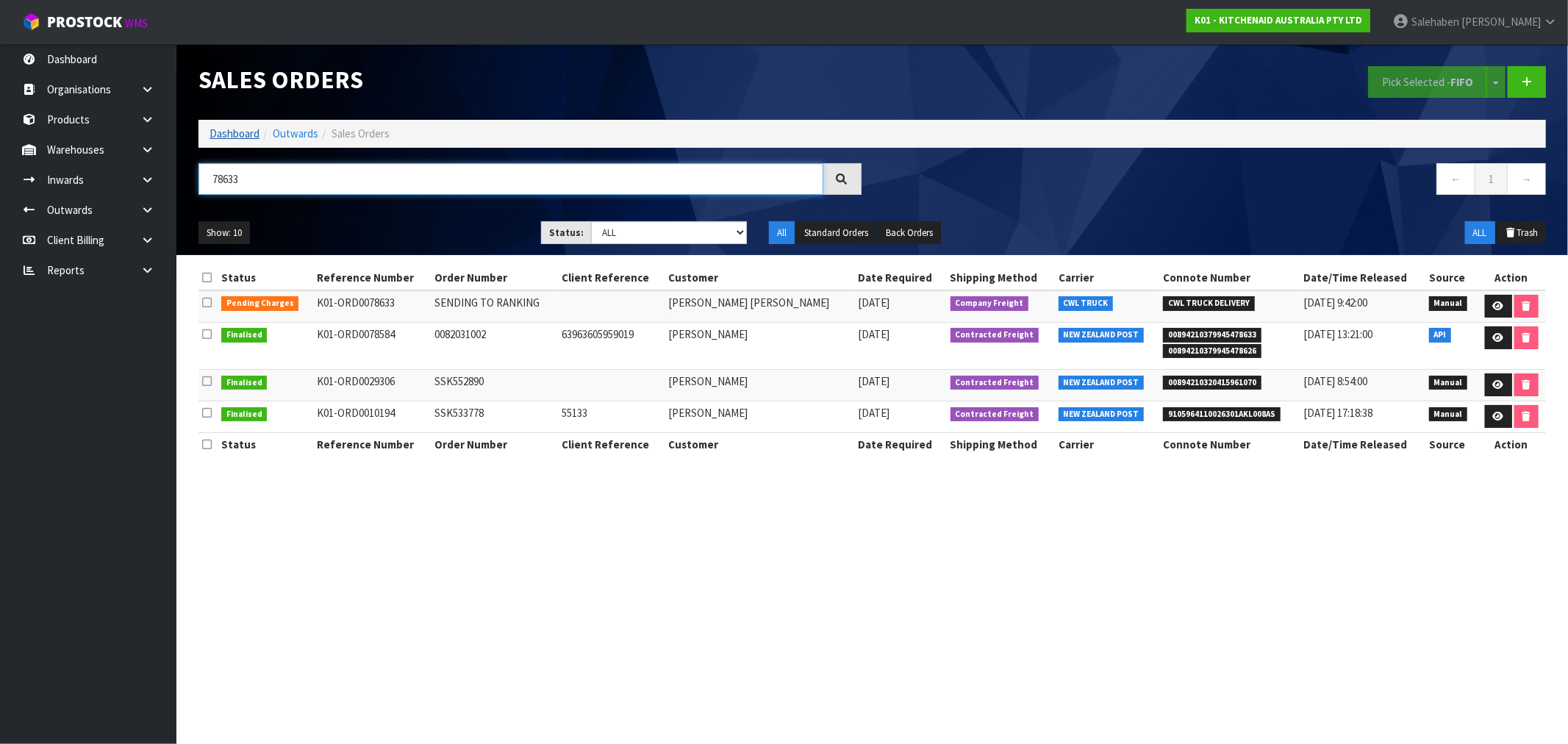
type input "78633"
click at [234, 137] on link "Dashboard" at bounding box center [235, 133] width 50 height 14
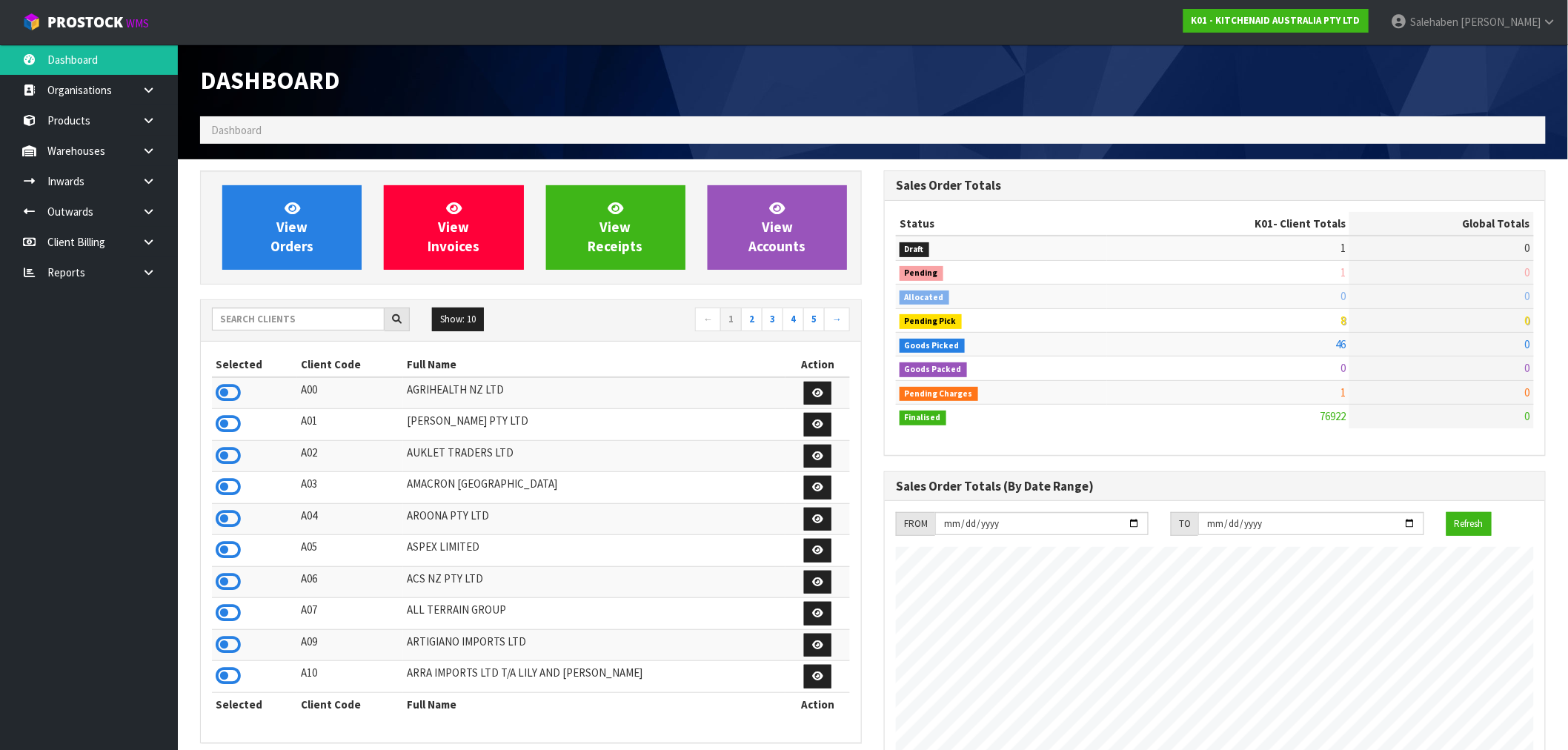
scroll to position [1122, 684]
click at [272, 319] on input "text" at bounding box center [298, 319] width 173 height 23
drag, startPoint x: 279, startPoint y: 326, endPoint x: 252, endPoint y: 334, distance: 28.2
click at [279, 325] on input "text" at bounding box center [298, 319] width 173 height 23
type input "K01"
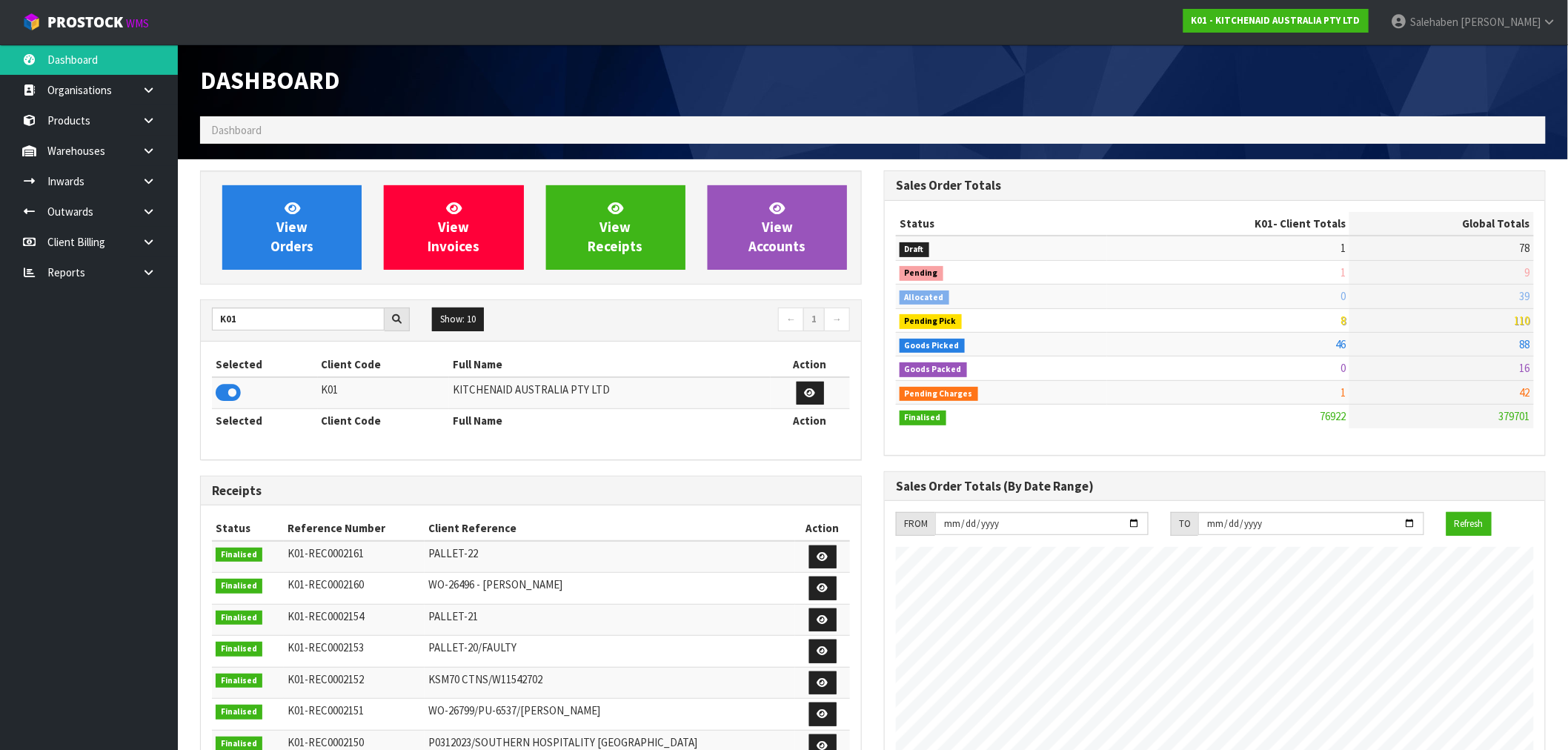
click at [221, 400] on icon at bounding box center [228, 392] width 25 height 22
click at [328, 166] on section "View Orders View Invoices View Receipts View Accounts K01 Show: 10 5 10 25 50 ←…" at bounding box center [873, 732] width 1390 height 1145
click at [297, 219] on span "View Orders" at bounding box center [292, 227] width 43 height 55
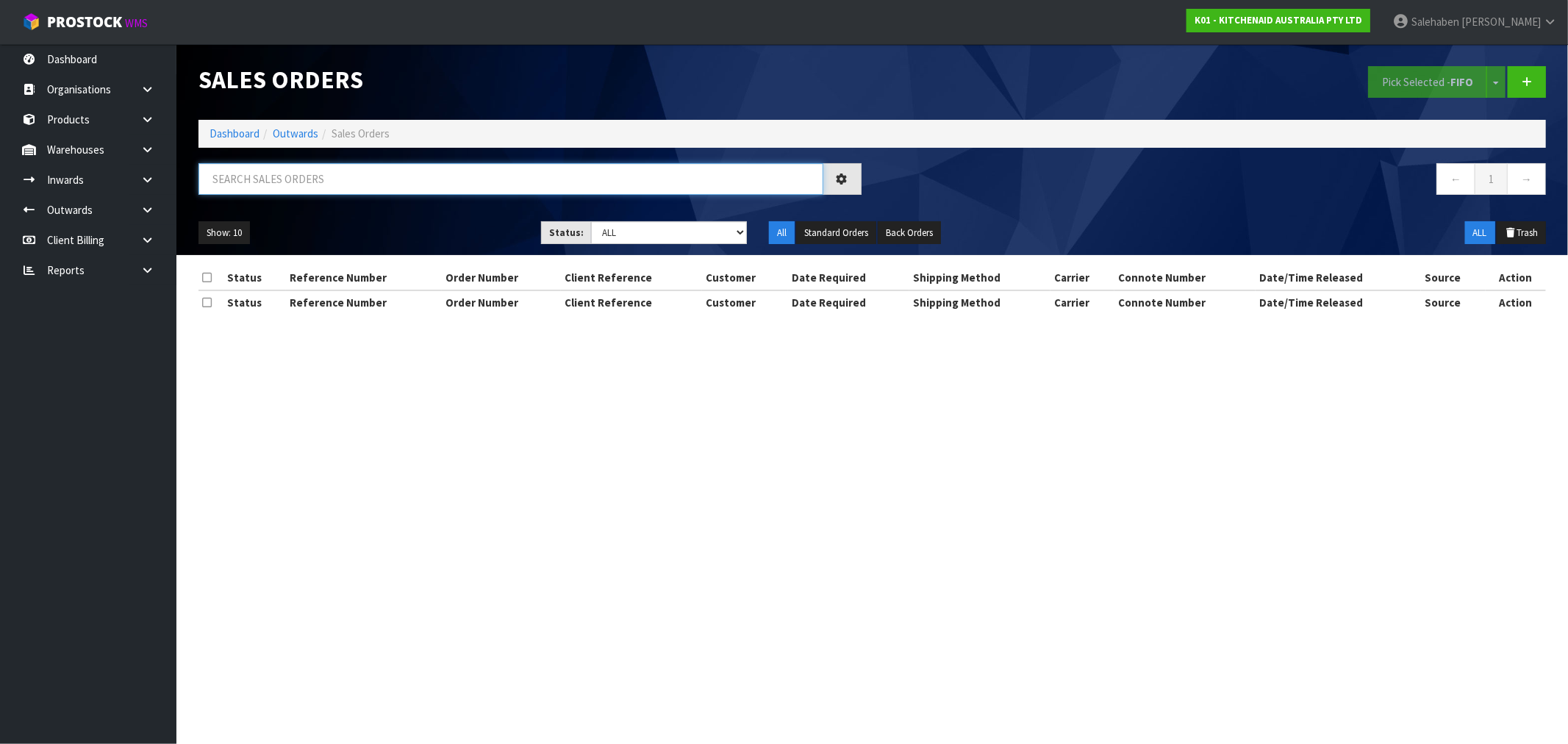
click at [264, 175] on input "text" at bounding box center [511, 178] width 624 height 31
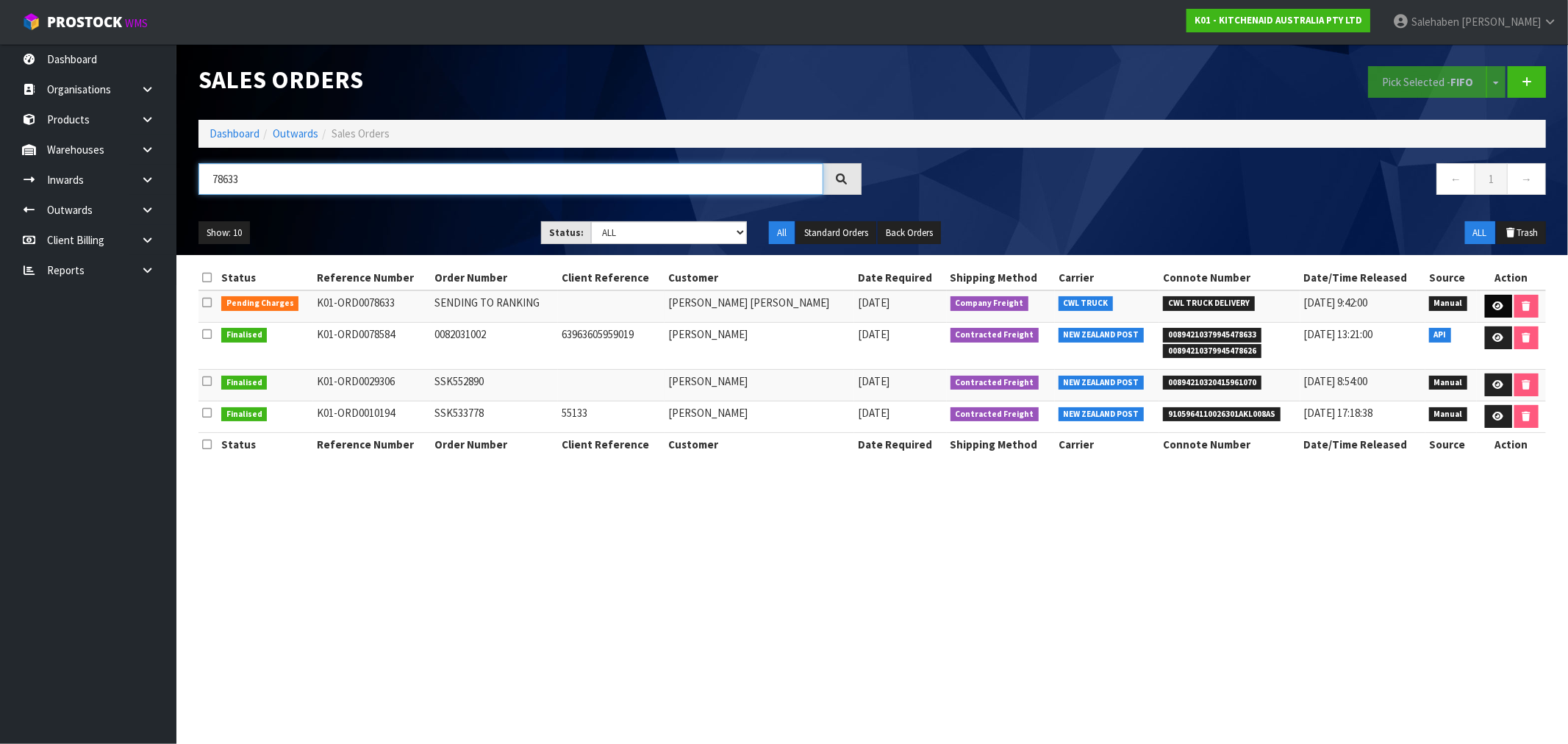
type input "78633"
click at [1494, 299] on link at bounding box center [1498, 306] width 27 height 24
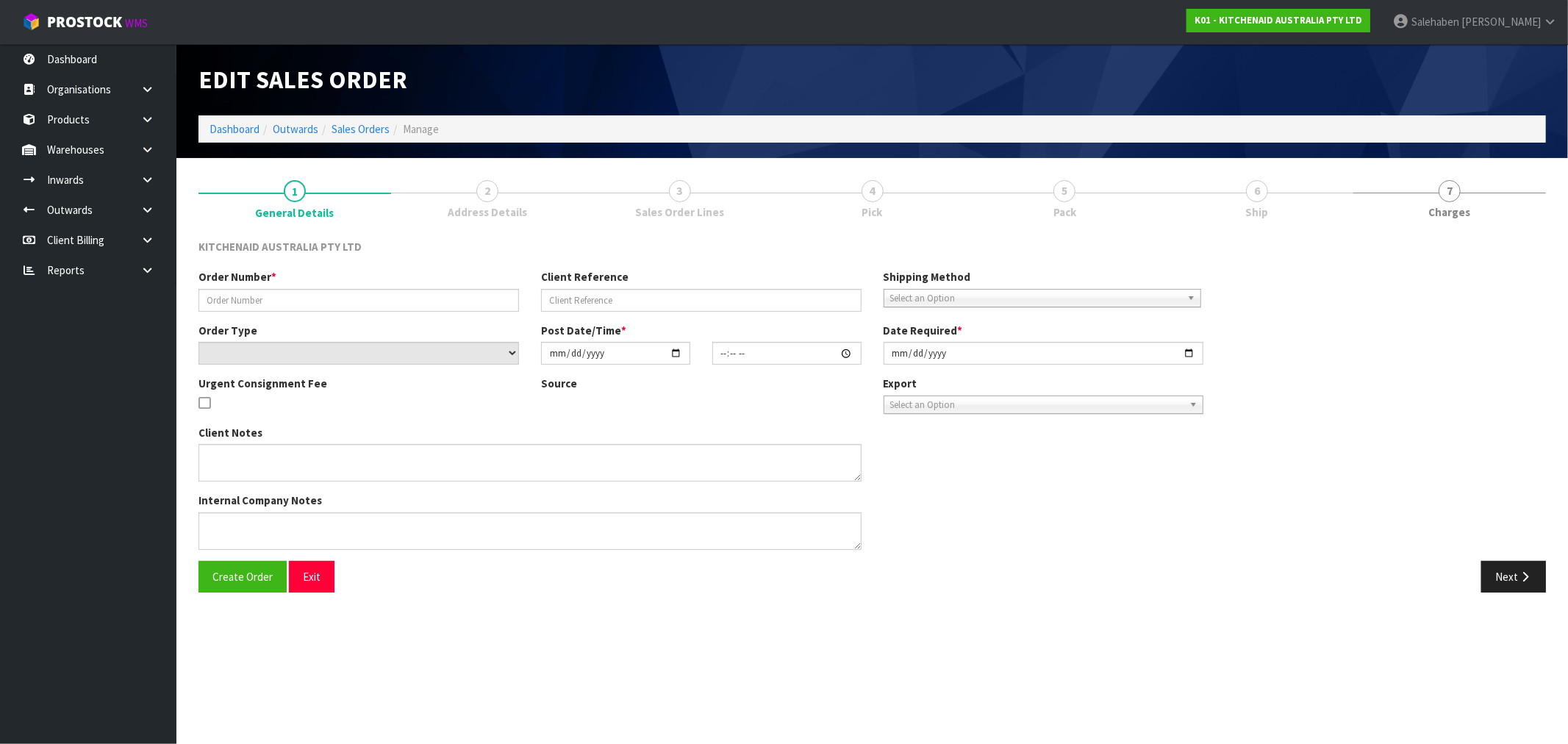
type input "SENDING TO RANKING"
select select "number:0"
type input "2025-09-02"
type input "12:33:00.000"
type input "2025-09-02"
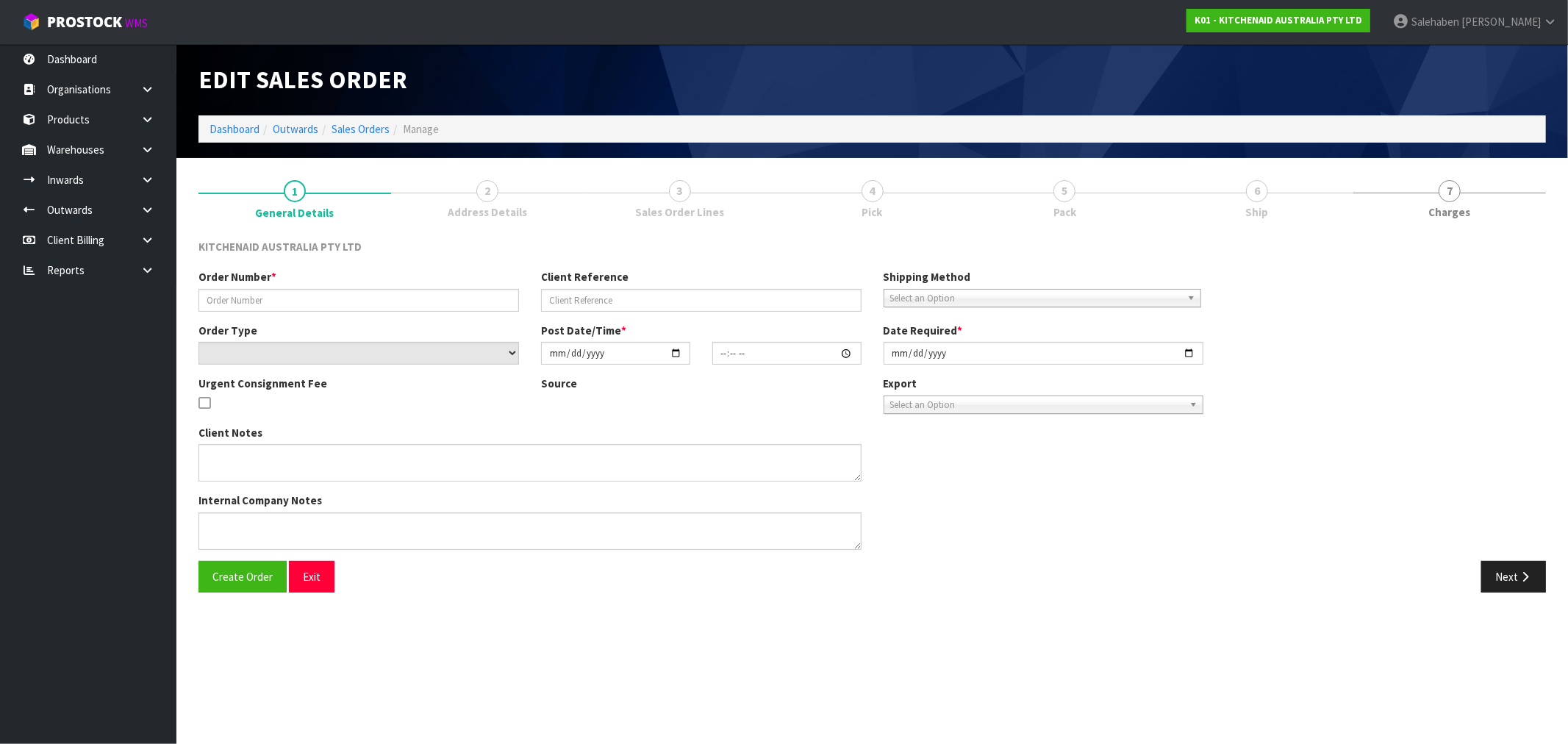
type textarea "PLEASE WRAP AND SHIP PALLETS 1,2,3 AND 4 TO RANKIN ASAP."
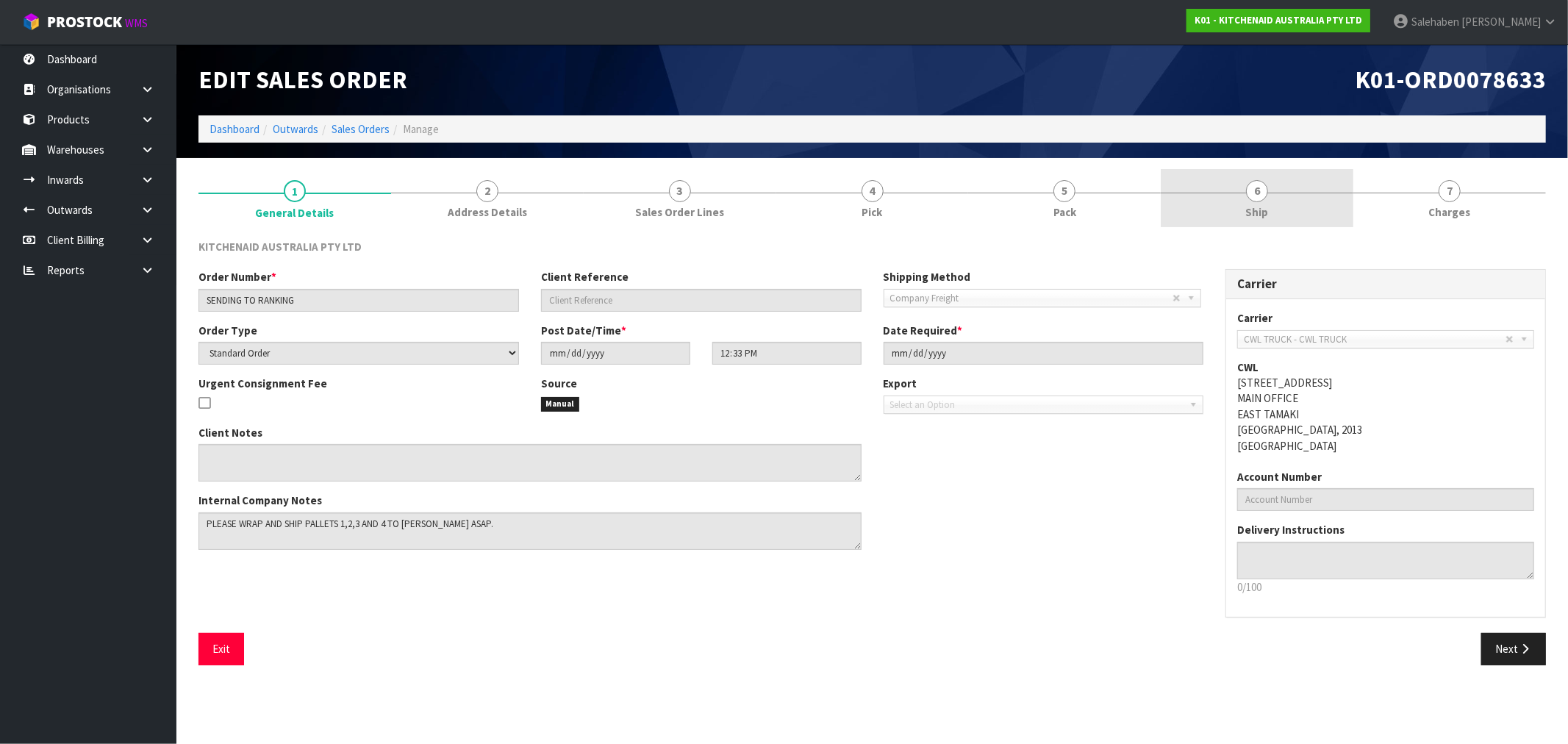
click at [1250, 211] on span "Ship" at bounding box center [1257, 212] width 23 height 15
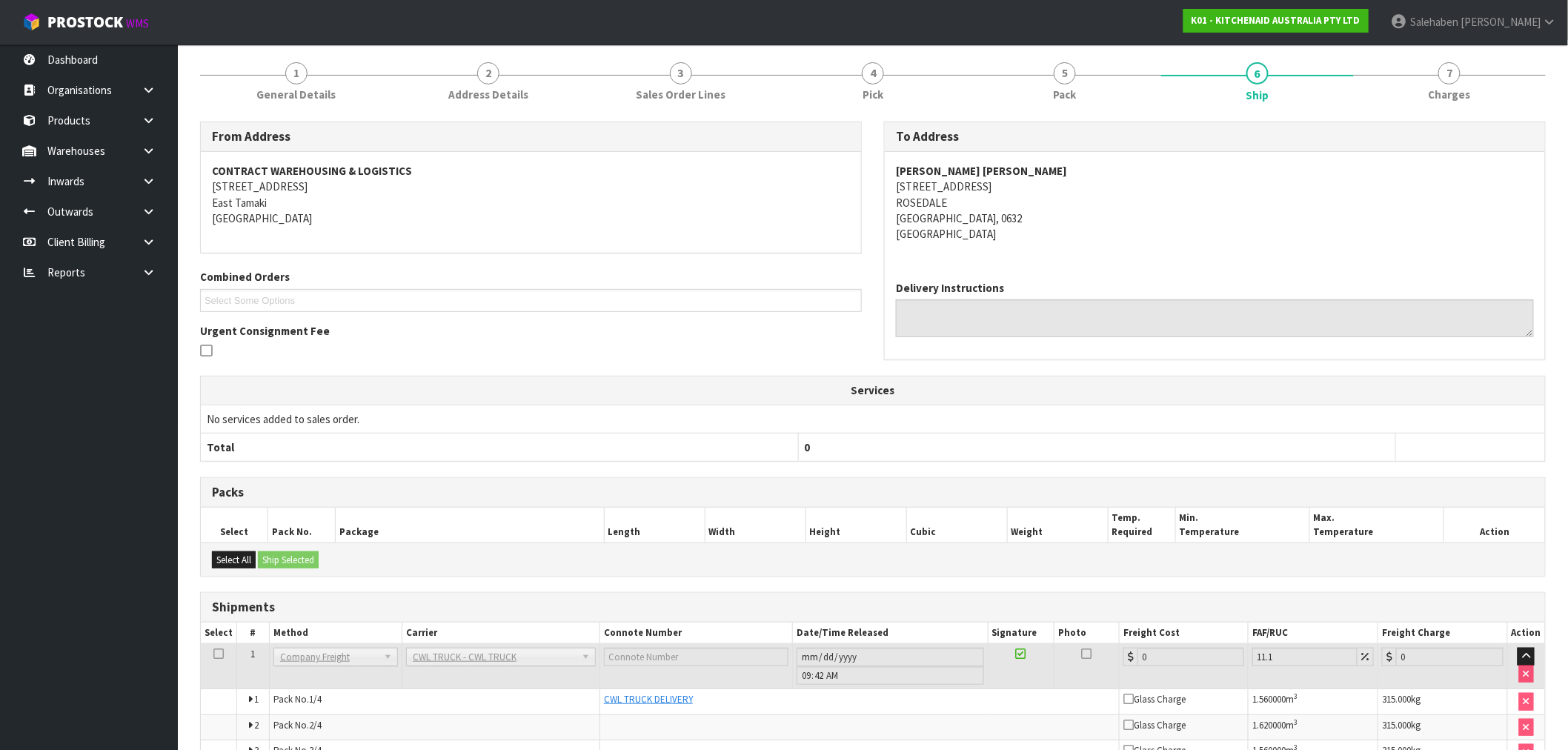
scroll to position [232, 0]
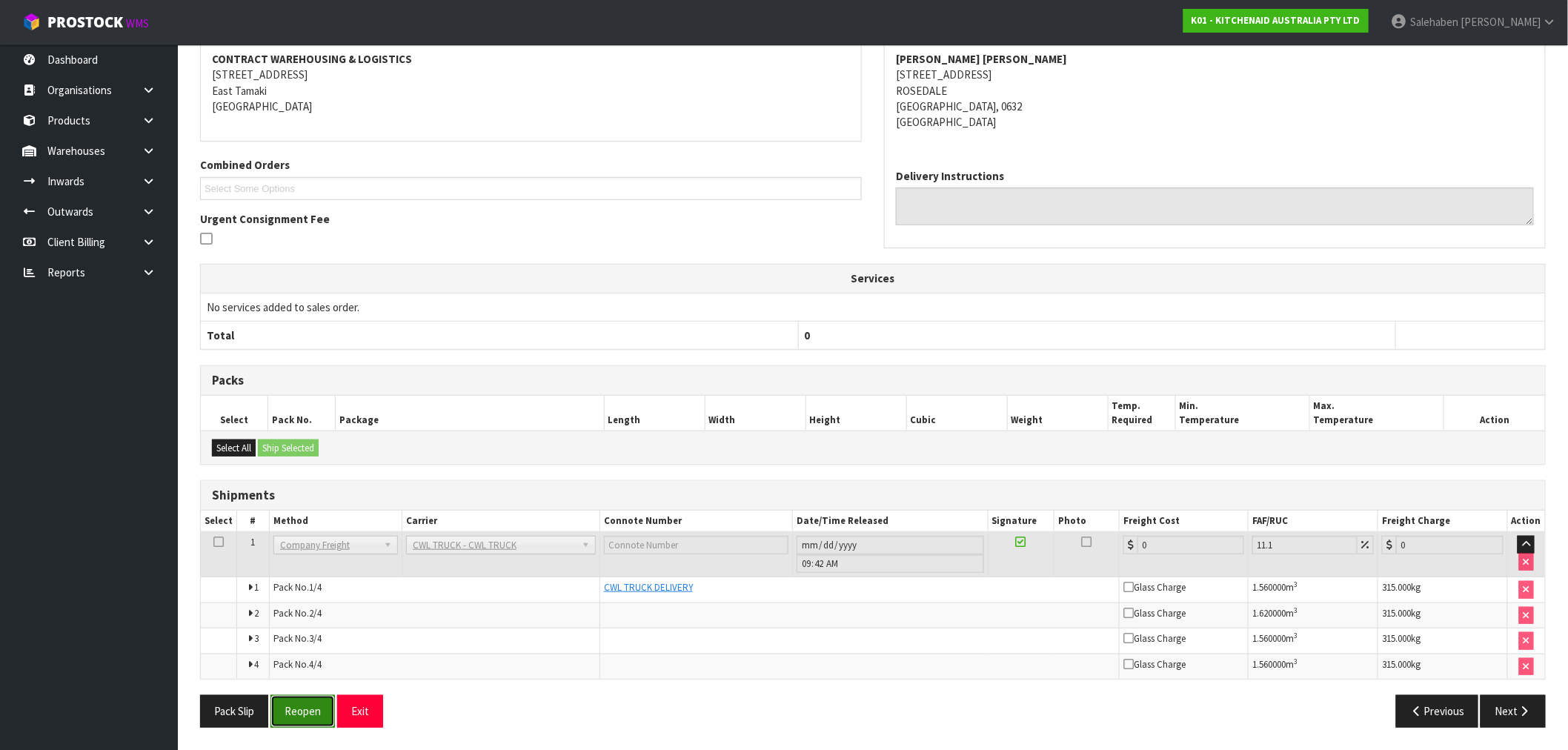
drag, startPoint x: 306, startPoint y: 715, endPoint x: 273, endPoint y: 723, distance: 34.0
click at [305, 715] on button "Reopen" at bounding box center [303, 710] width 65 height 31
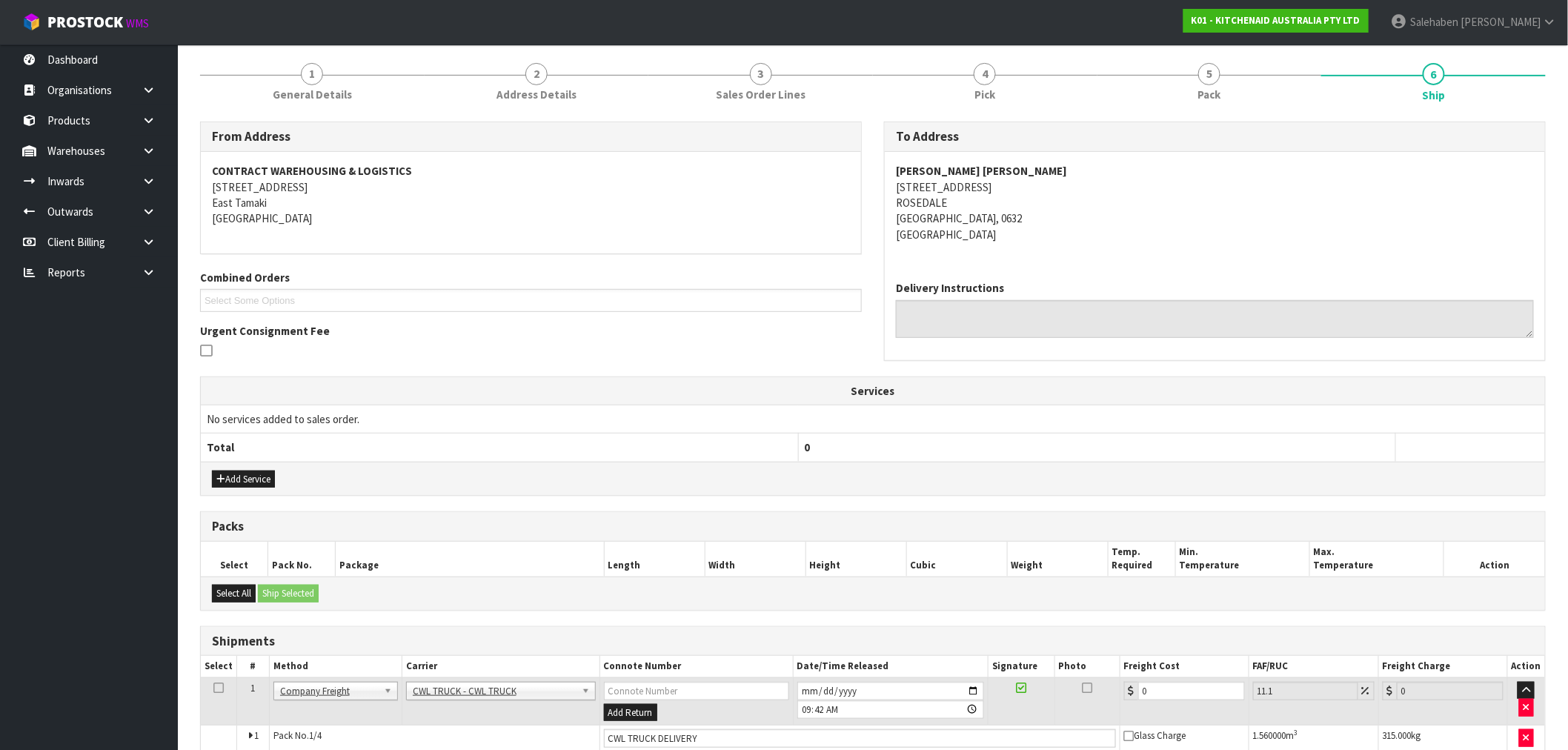
scroll to position [326, 0]
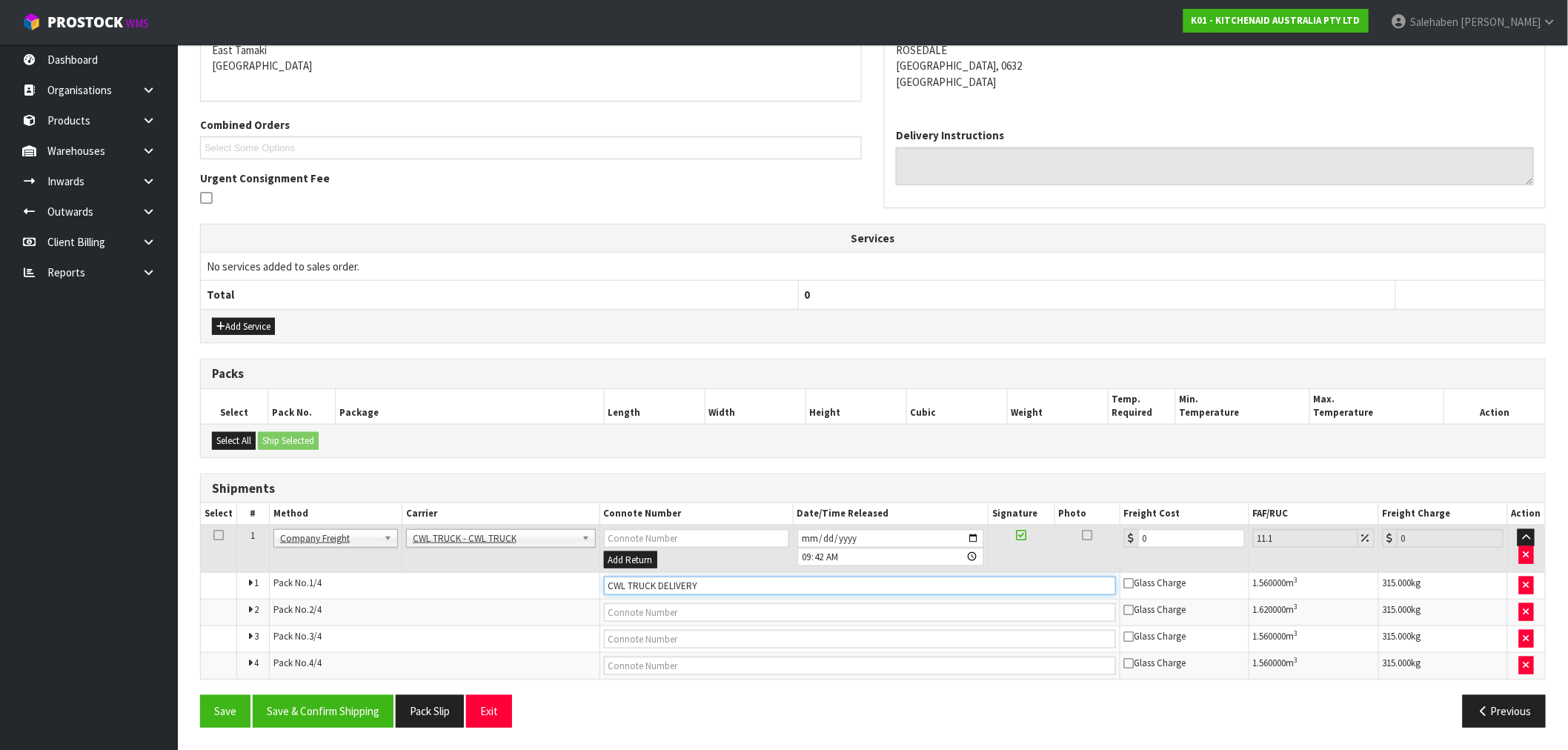
drag, startPoint x: 712, startPoint y: 588, endPoint x: 702, endPoint y: 590, distance: 10.2
click at [711, 589] on input "CWL TRUCK DELIVERY" at bounding box center [860, 586] width 512 height 18
type input "CWL TRUCK DELIVERED"
drag, startPoint x: 1153, startPoint y: 541, endPoint x: 988, endPoint y: 557, distance: 165.8
click at [1086, 556] on tr "1 Client Local Pickup Customer Local Pickup Company Freight Contracted Freight …" at bounding box center [873, 548] width 1345 height 48
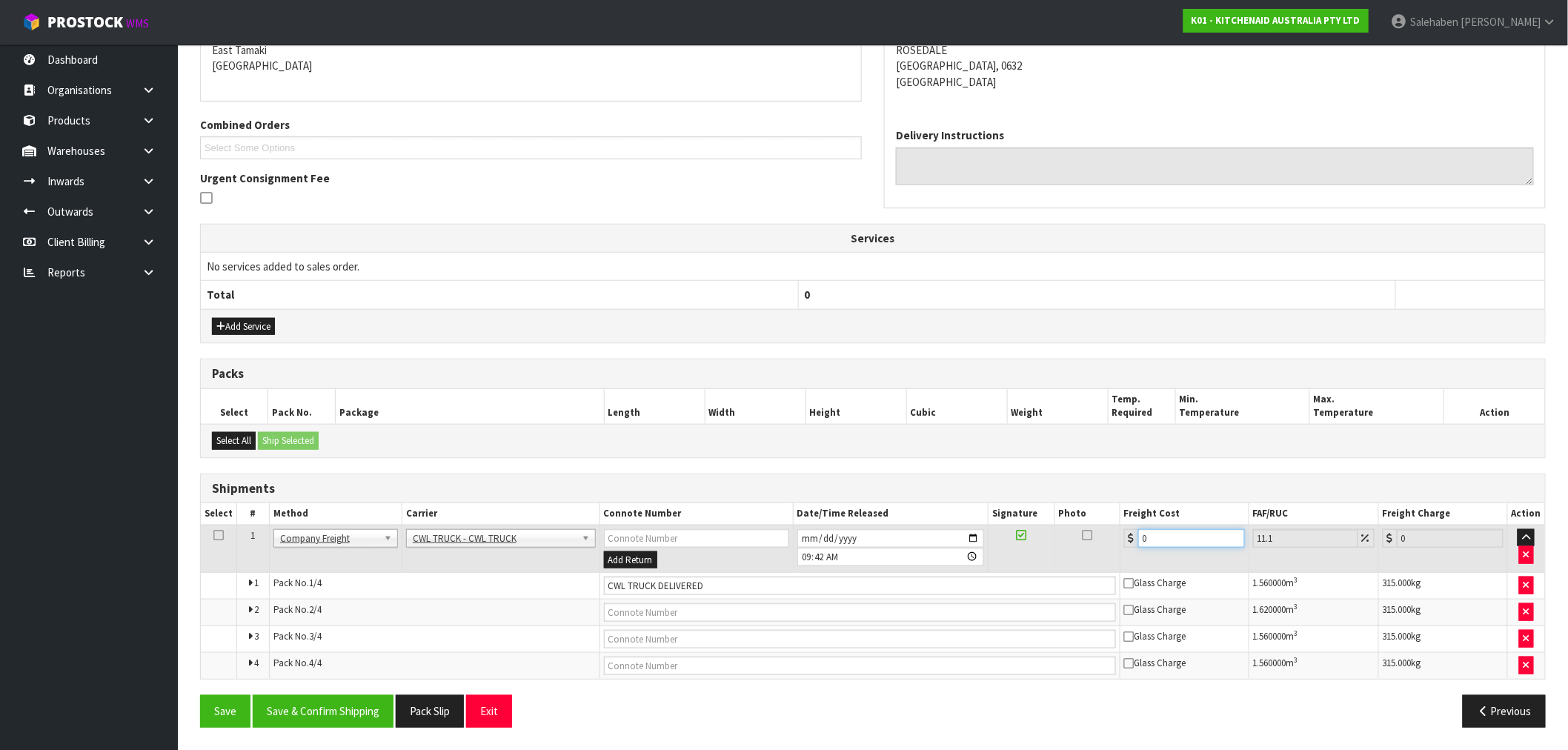
type input "2"
type input "2.22"
type input "27"
type input "30"
type input "277"
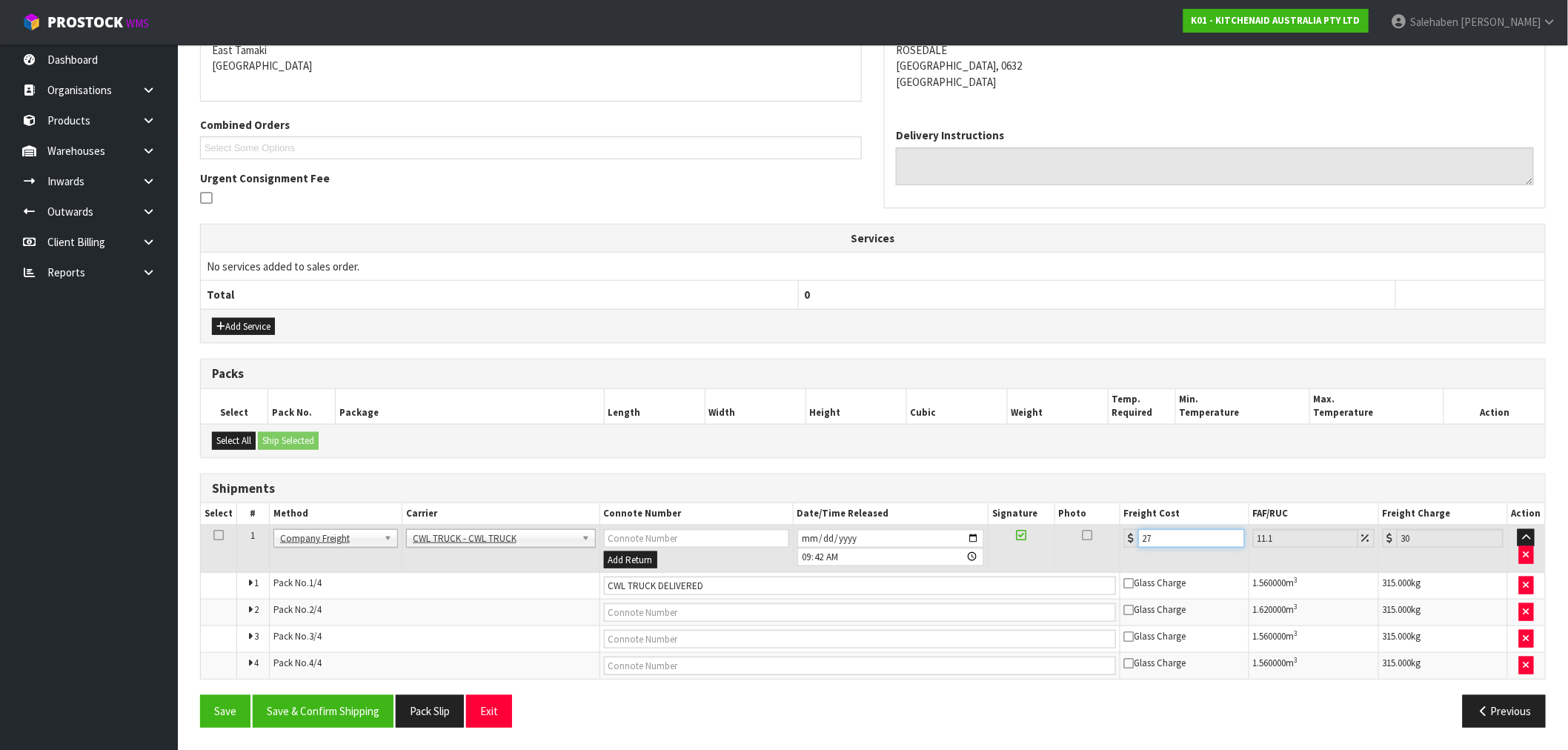
type input "307.75"
type input "277.2"
type input "307.97"
type input "277.20"
click at [316, 717] on button "Save & Confirm Shipping" at bounding box center [323, 710] width 141 height 31
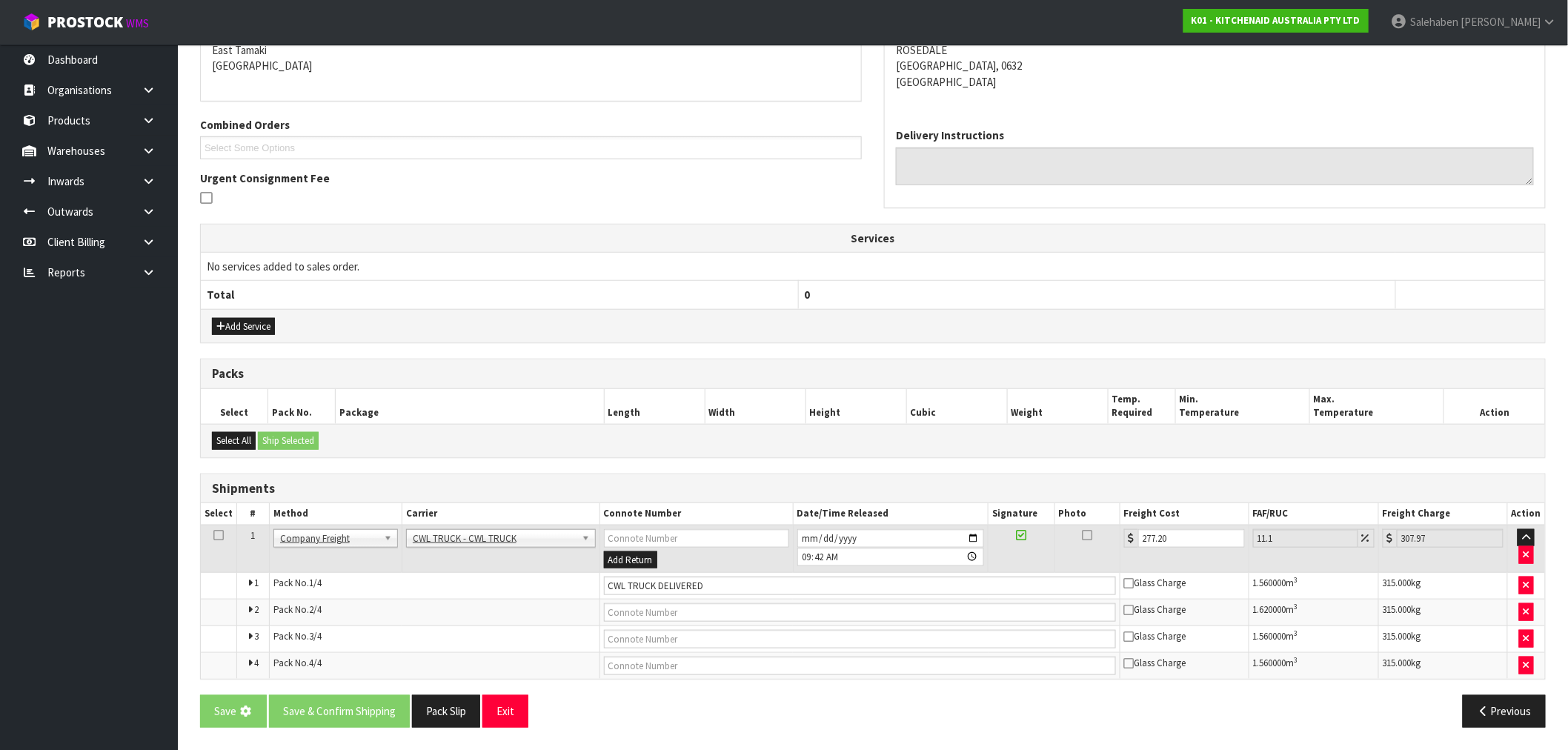
scroll to position [0, 0]
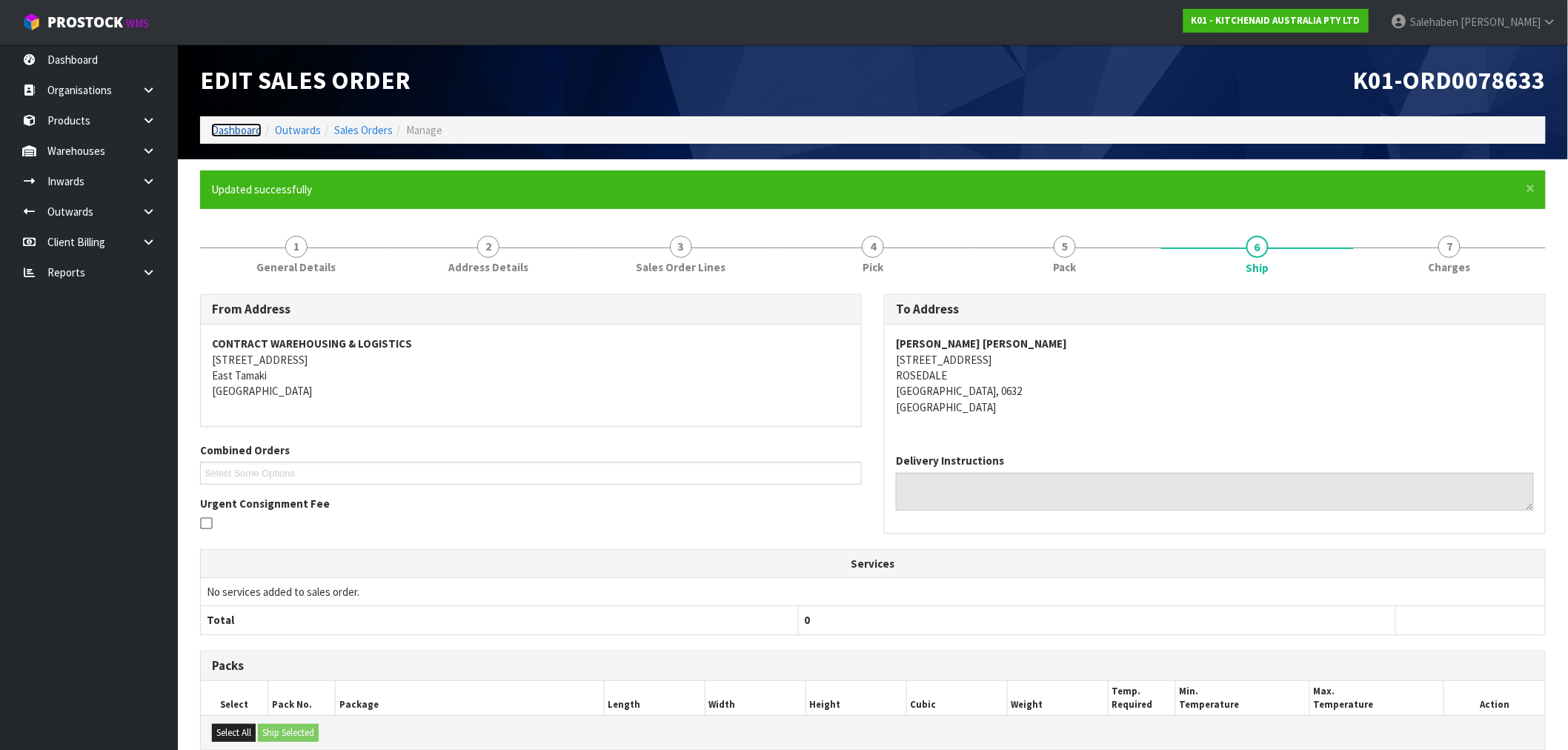
click at [230, 132] on link "Dashboard" at bounding box center [237, 130] width 51 height 14
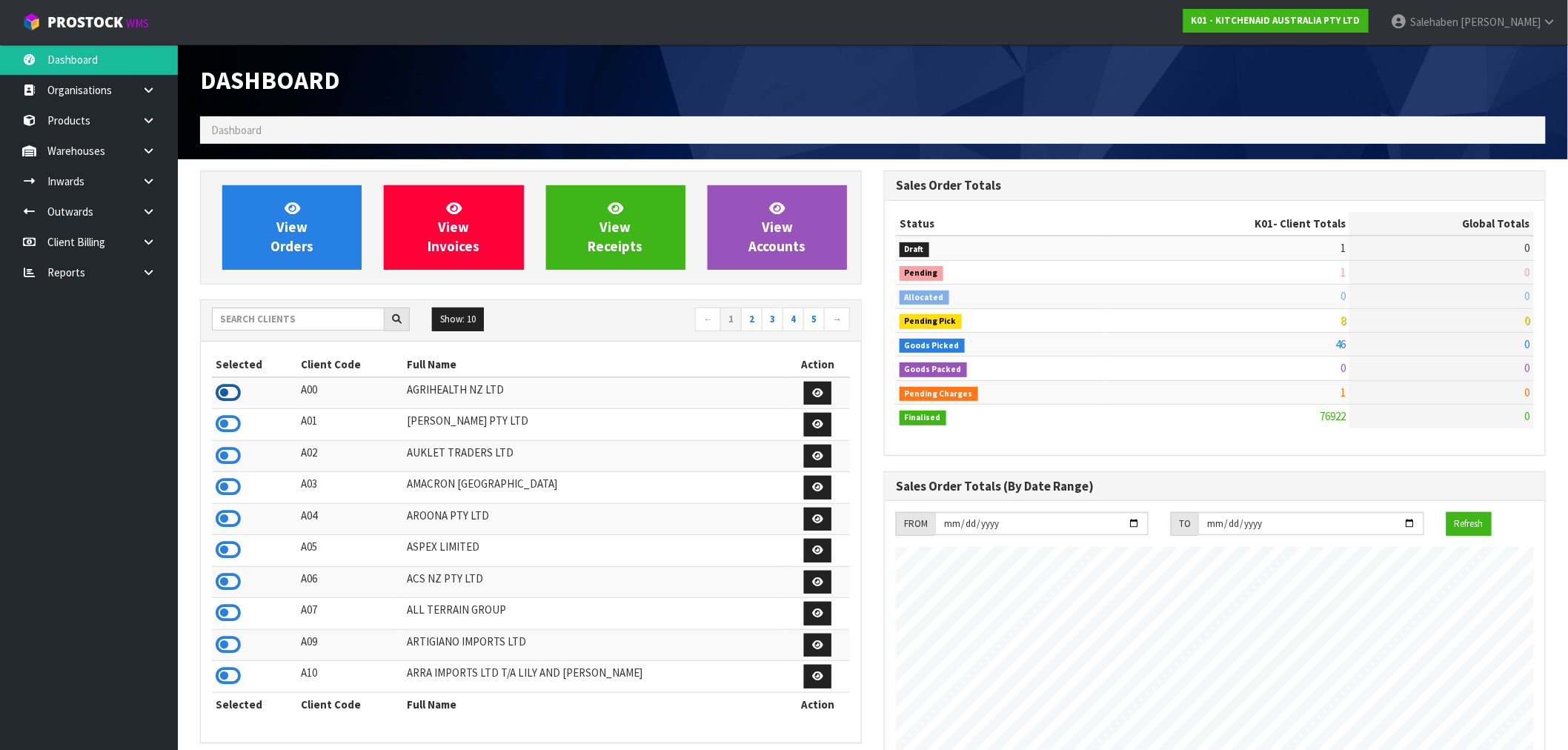
scroll to position [739725, 740375]
click at [219, 400] on icon at bounding box center [228, 392] width 25 height 22
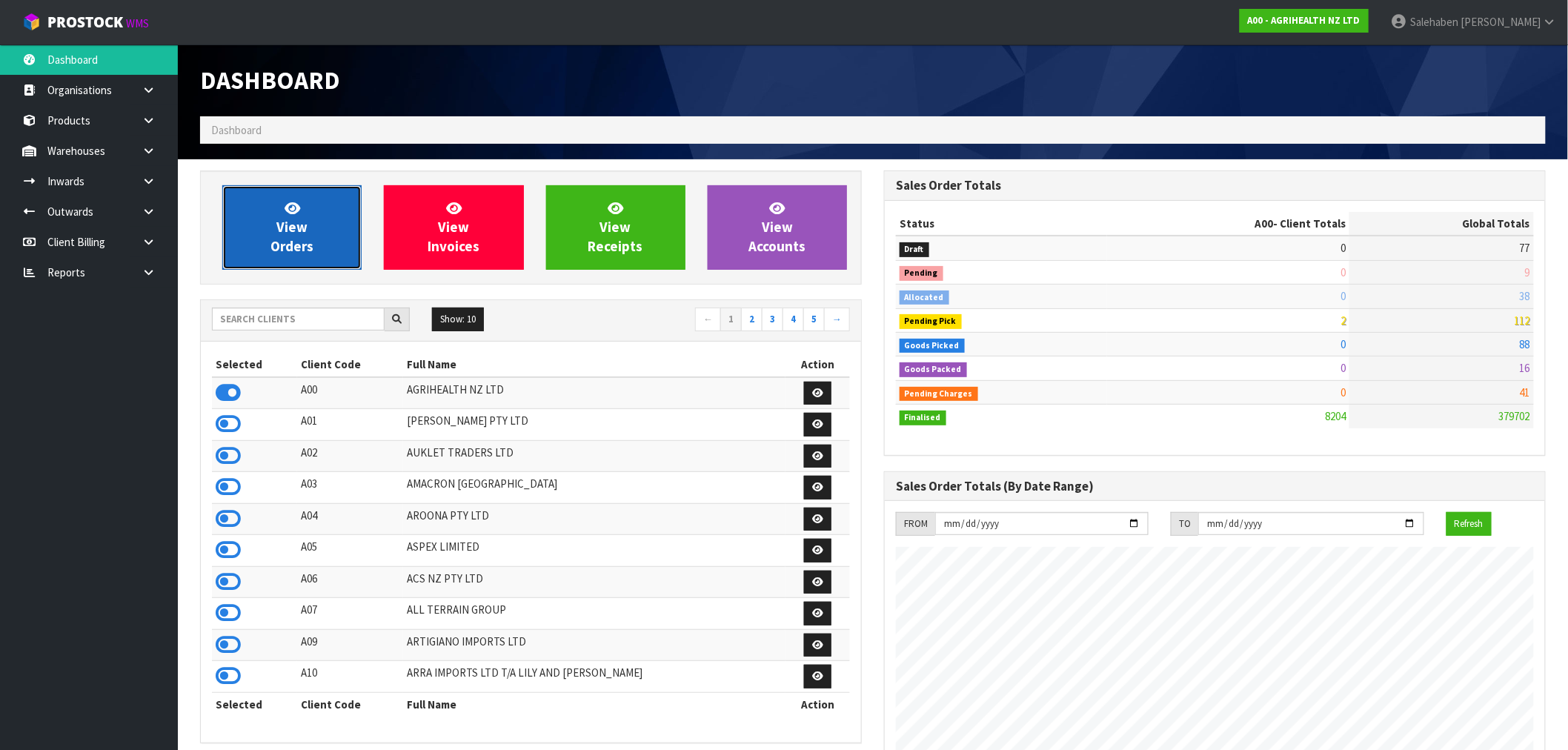
click at [271, 263] on link "View Orders" at bounding box center [292, 227] width 139 height 84
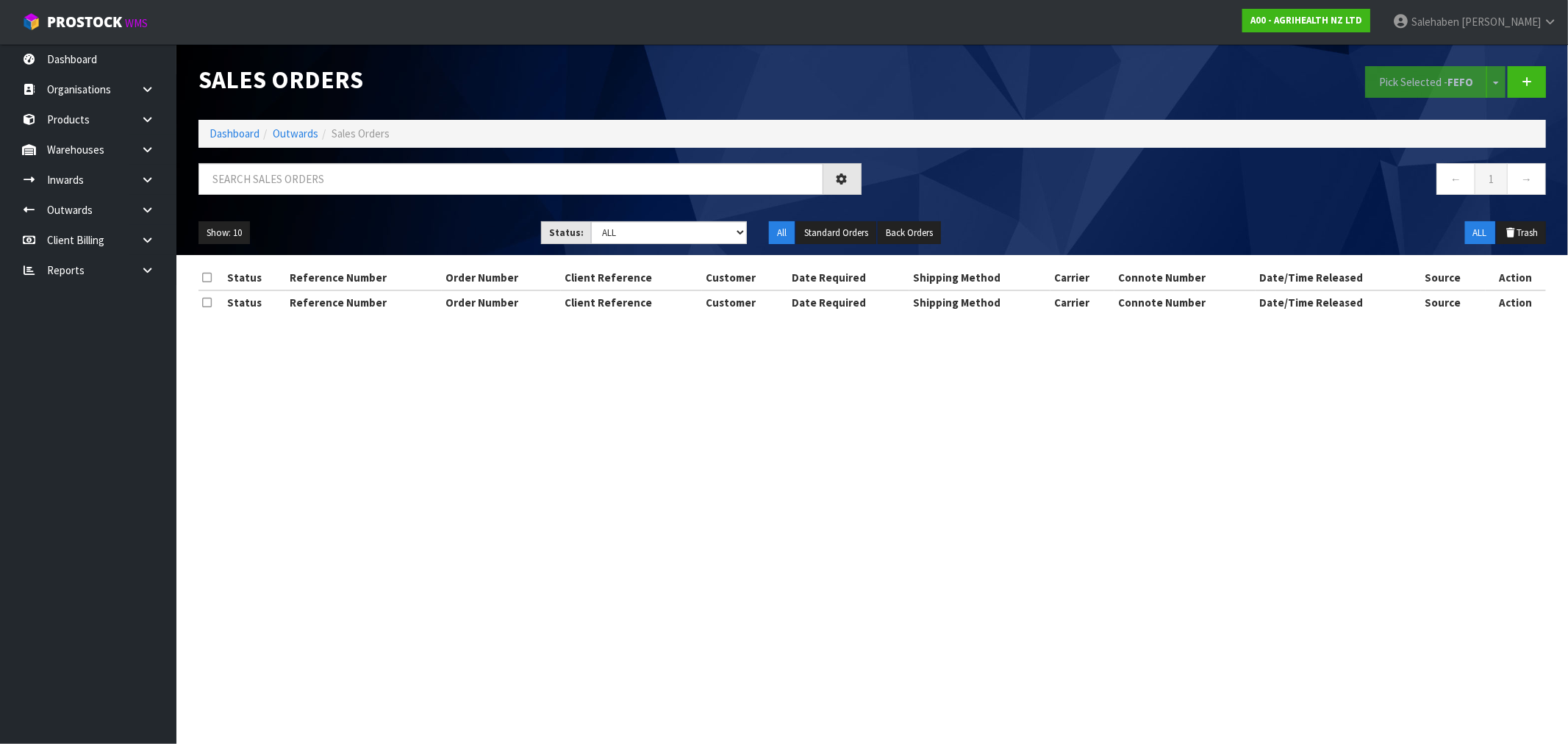
drag, startPoint x: 255, startPoint y: 151, endPoint x: 244, endPoint y: 173, distance: 24.6
click at [247, 171] on div "Sales Orders Pick Selected - FEFO Split button! FIFO - First In First Out FEFO …" at bounding box center [872, 149] width 1369 height 211
drag, startPoint x: 244, startPoint y: 173, endPoint x: 243, endPoint y: 184, distance: 11.0
click at [243, 184] on input "text" at bounding box center [511, 178] width 624 height 31
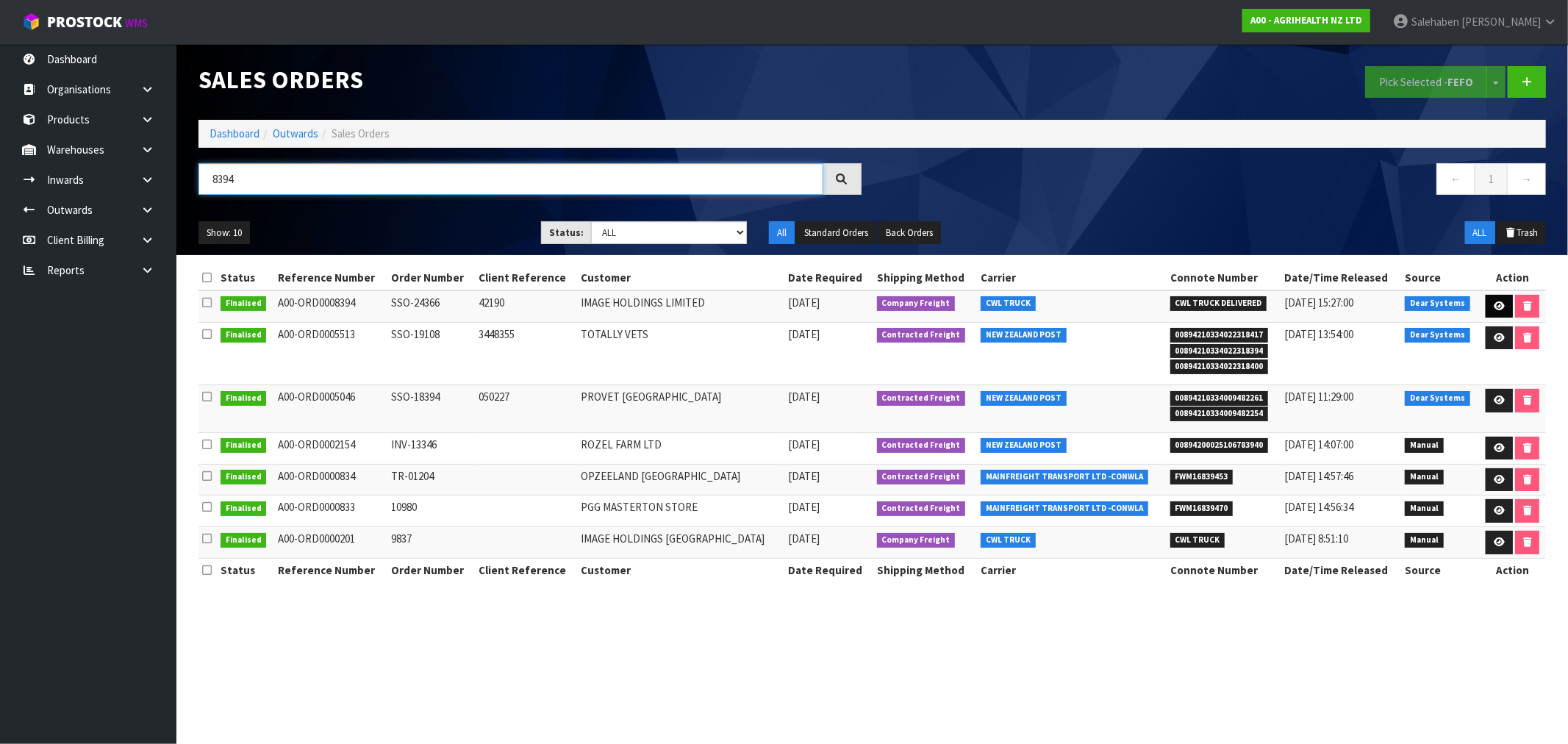
type input "8394"
click at [1493, 305] on icon at bounding box center [1499, 306] width 11 height 10
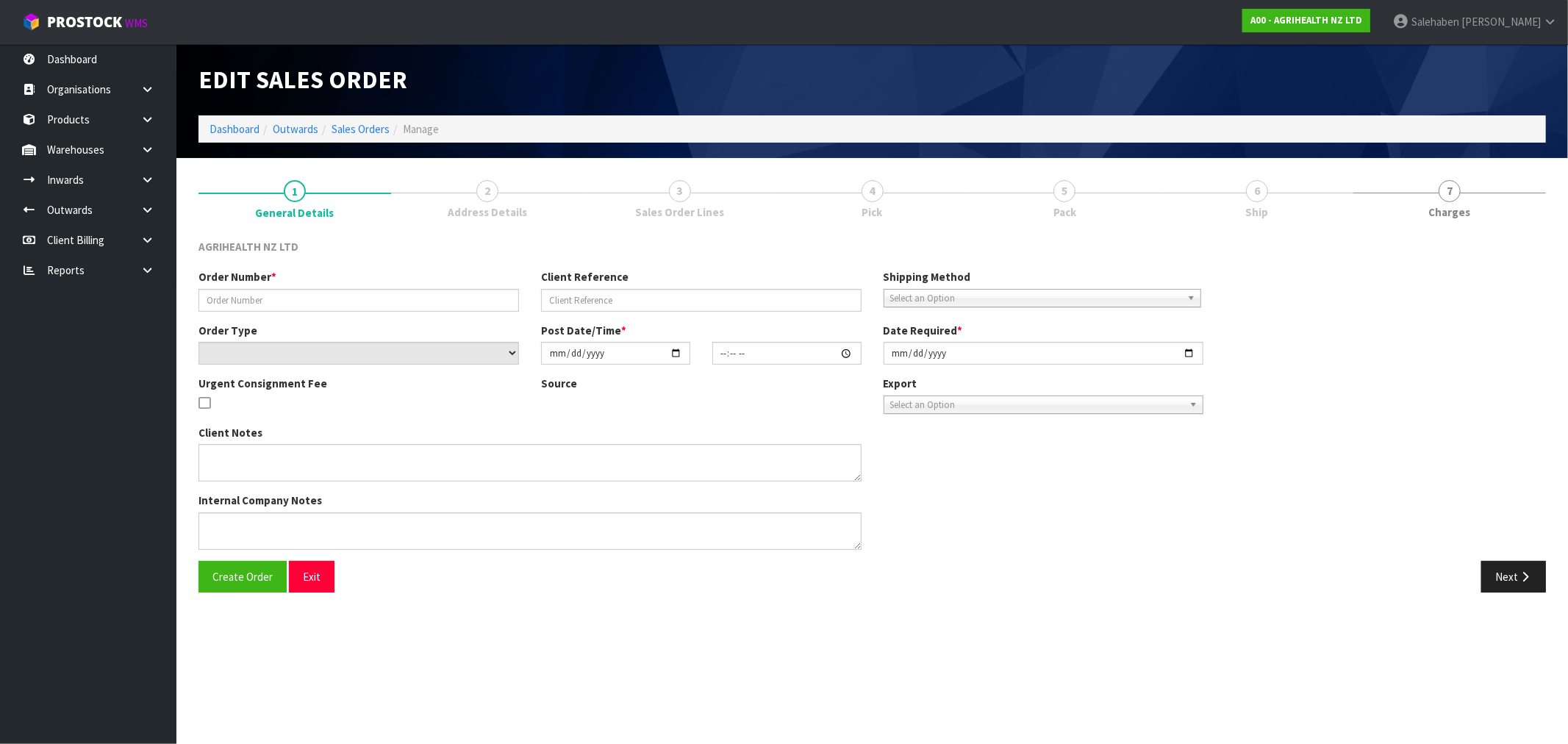
type input "SSO-24366"
type input "42190"
select select "number:0"
type input "2025-09-02"
type input "10:11:17.000"
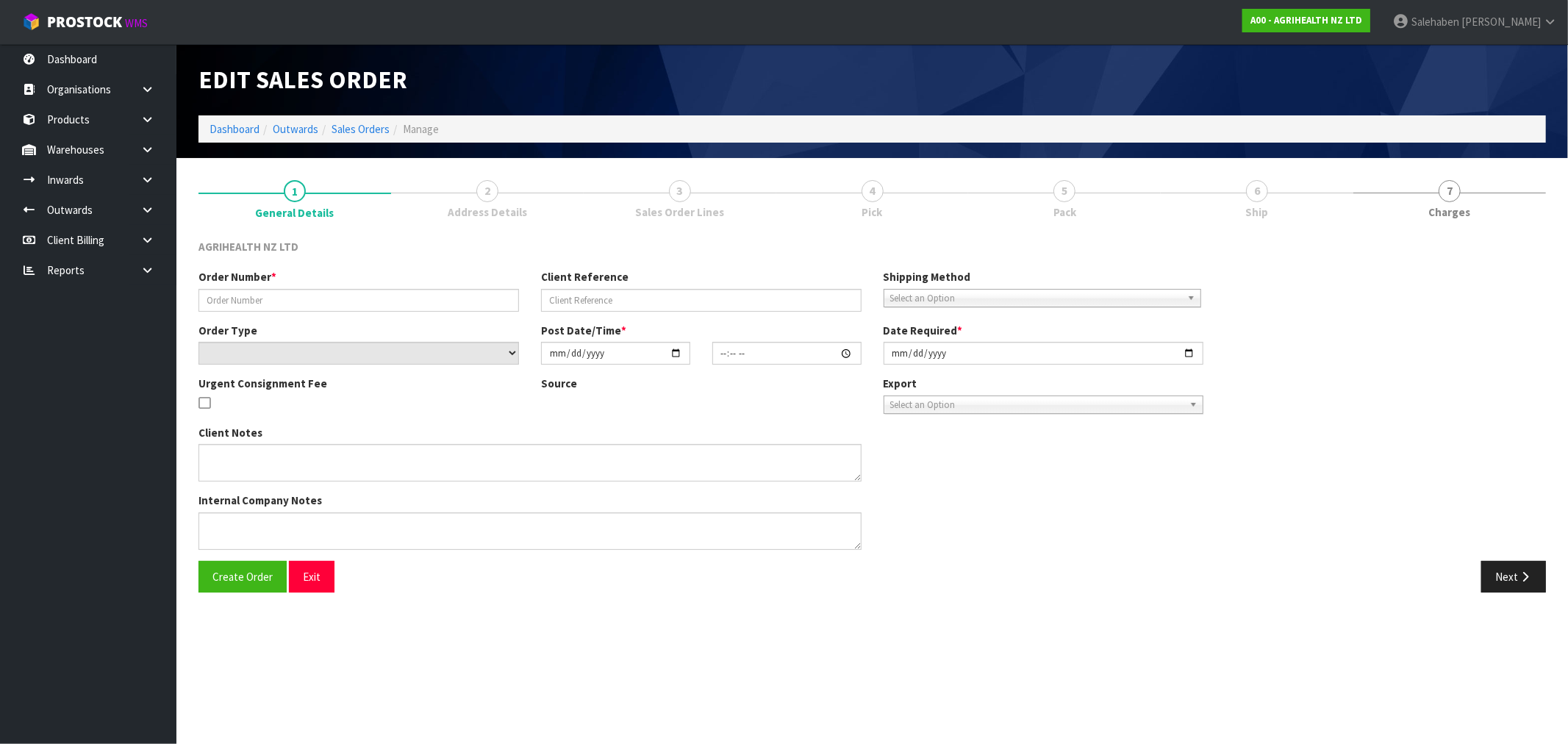
type input "2025-09-02"
type textarea "X10 BAGS SHIPPING SEPERATELY SHIP BY: Freight"
type textarea "VIA CWL TRUCK"
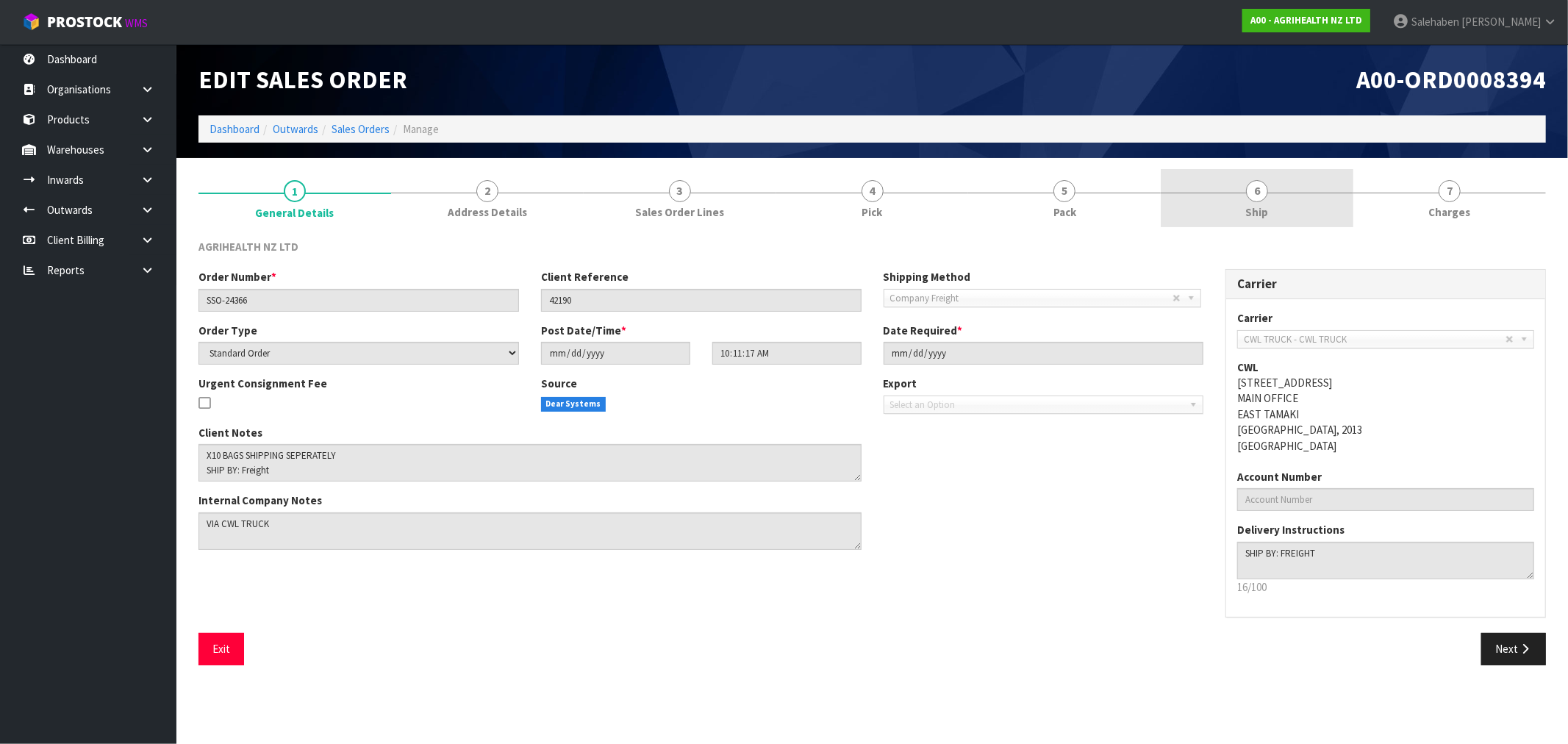
click at [1260, 204] on span "Ship" at bounding box center [1257, 212] width 23 height 15
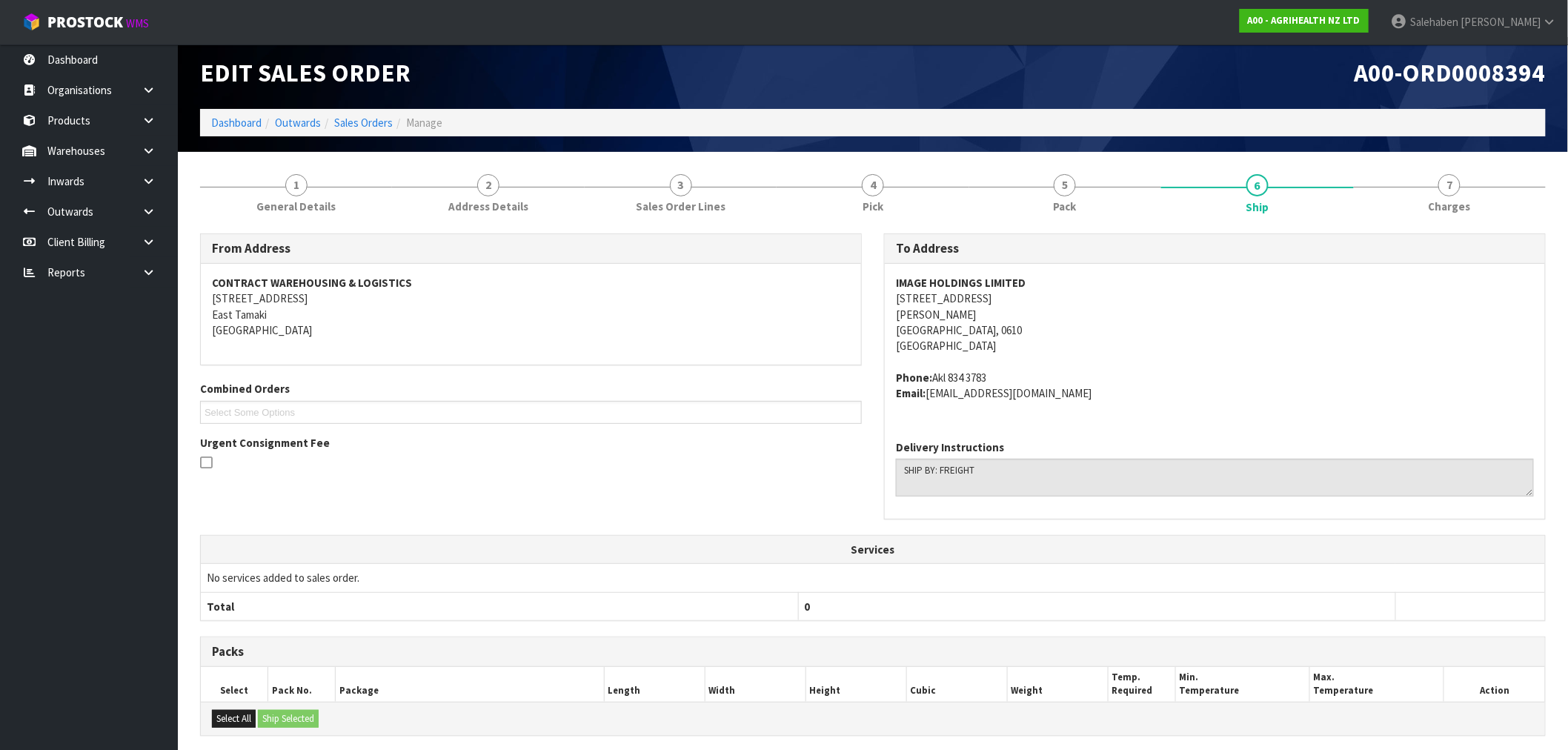
scroll to position [6, 0]
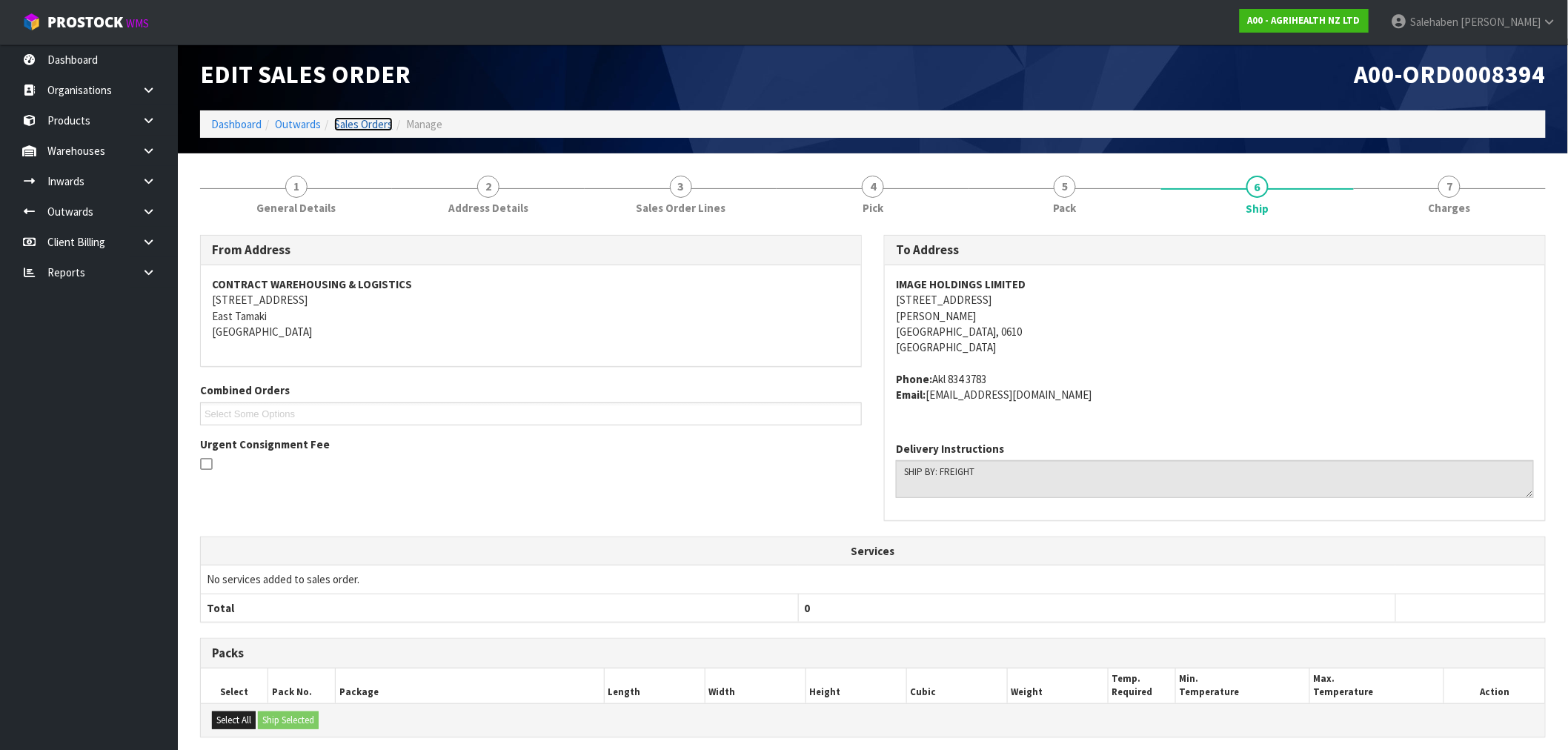
click at [364, 128] on link "Sales Orders" at bounding box center [363, 124] width 58 height 14
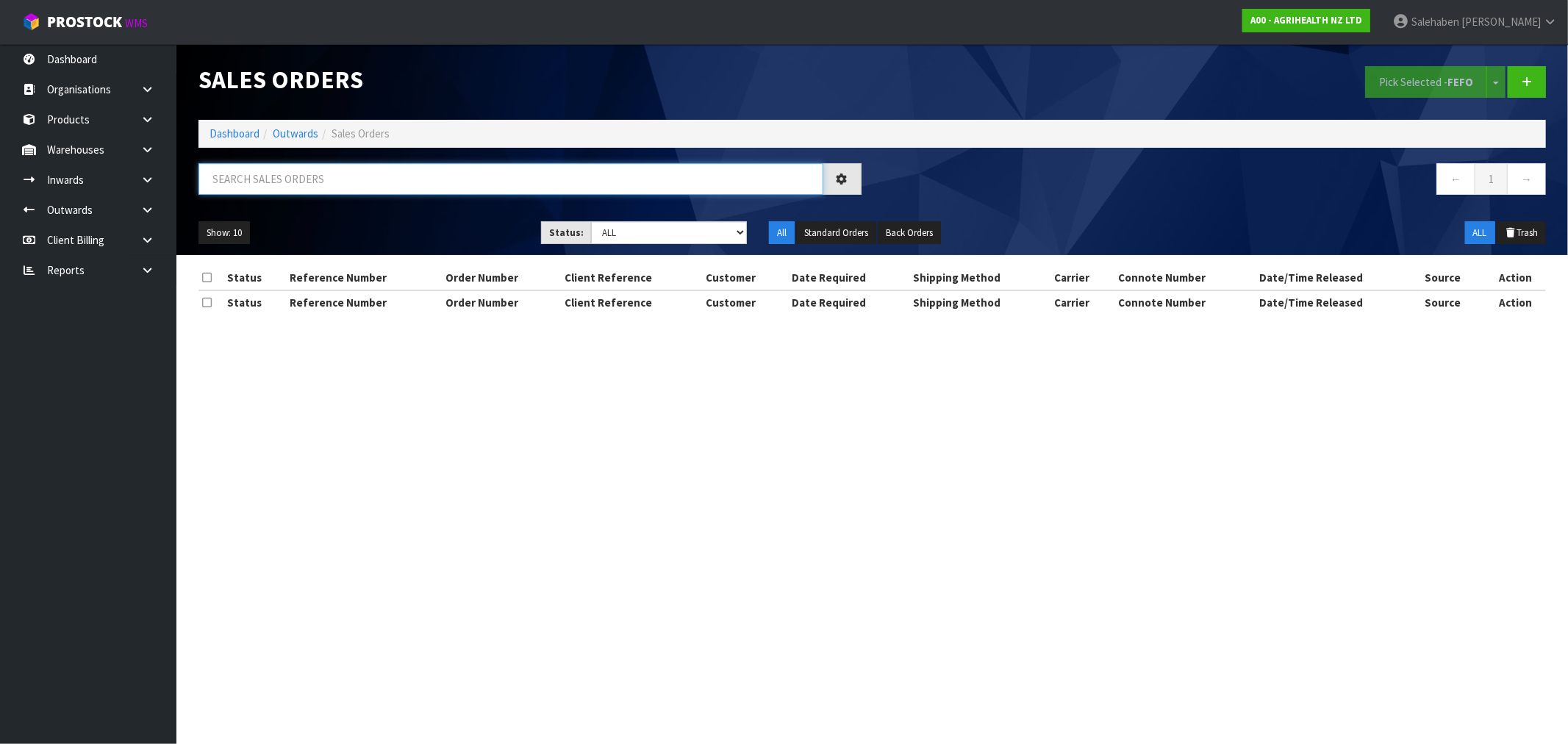
drag, startPoint x: 340, startPoint y: 169, endPoint x: 332, endPoint y: 175, distance: 10.0
click at [337, 173] on input "text" at bounding box center [511, 178] width 624 height 31
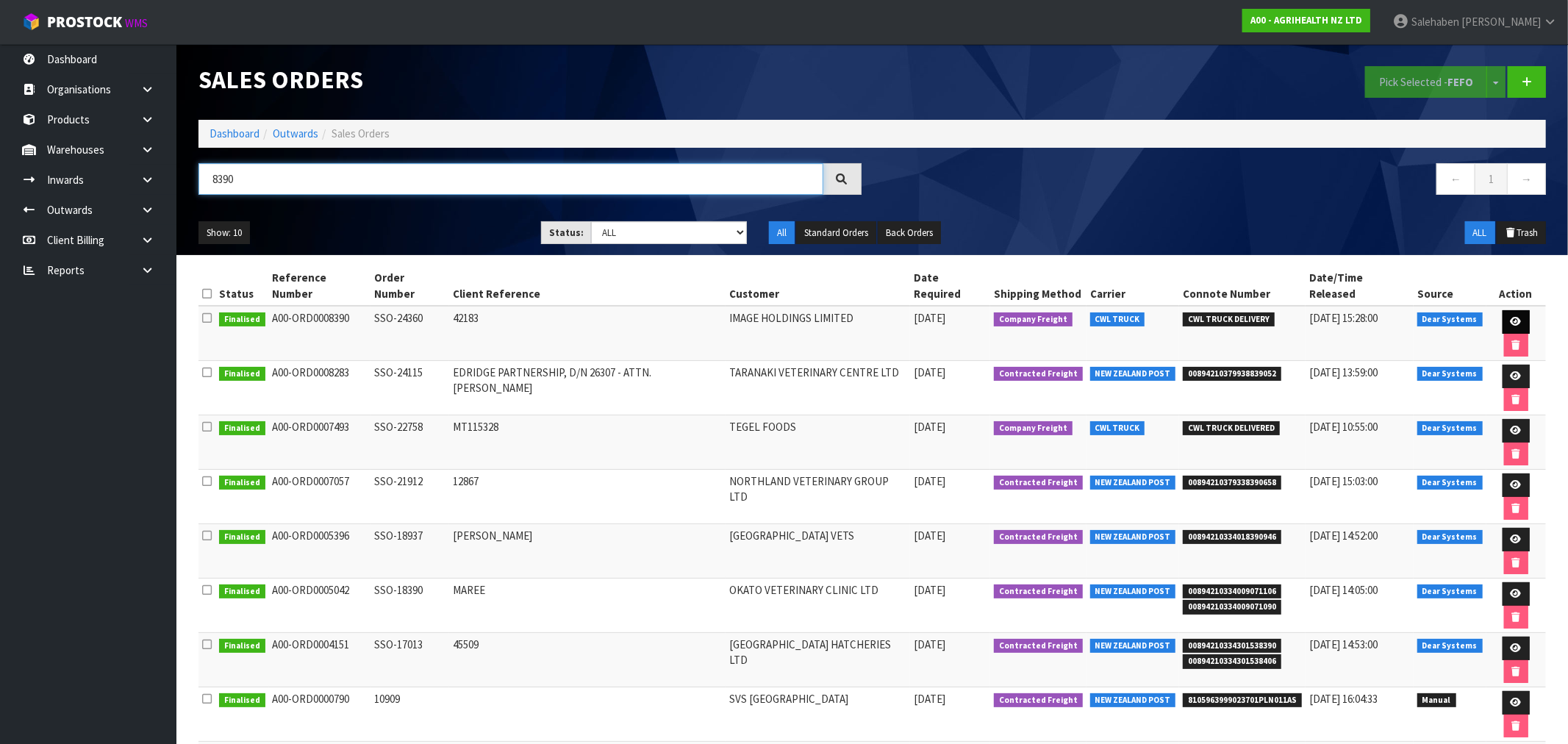
type input "8390"
click at [1510, 317] on icon at bounding box center [1515, 321] width 11 height 10
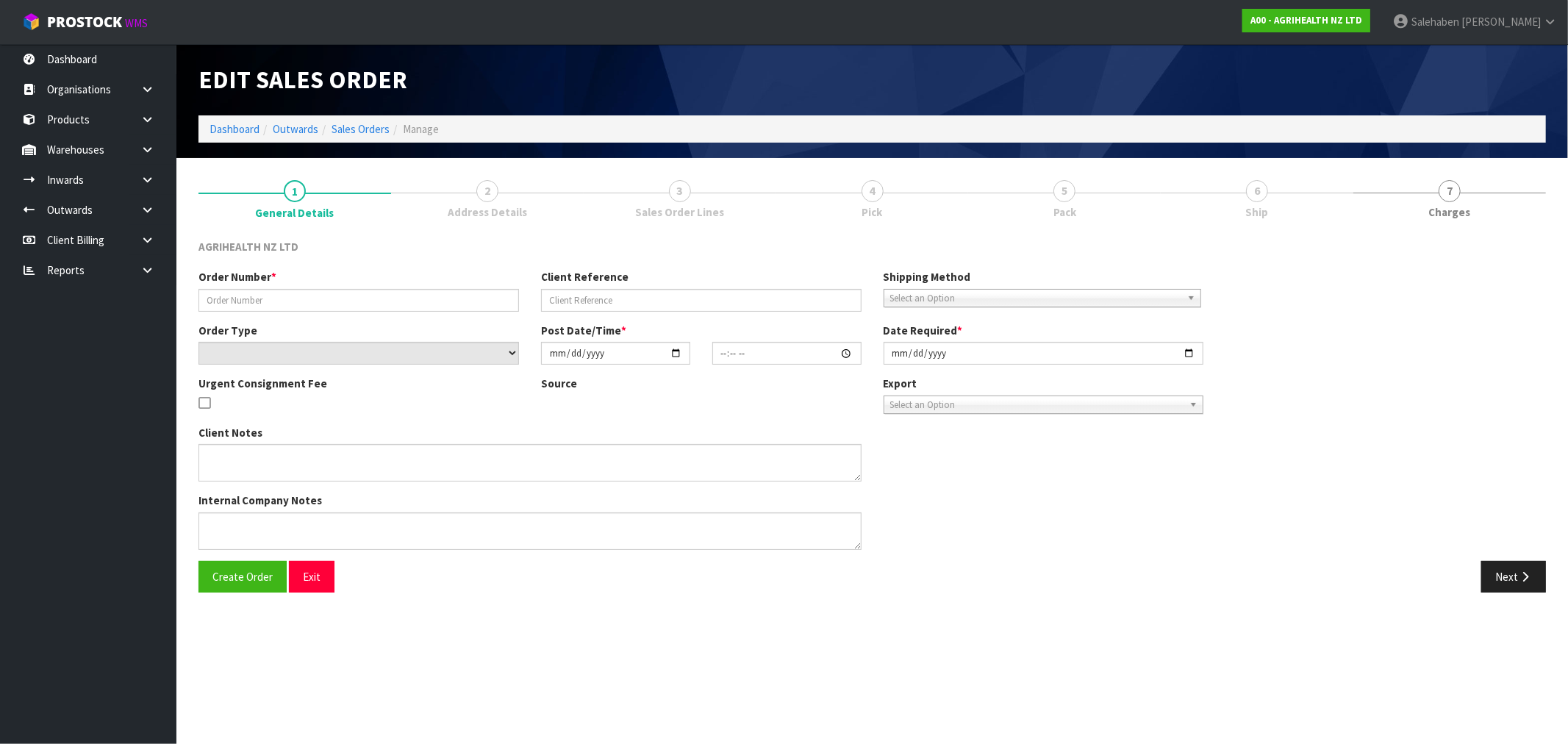
type input "SSO-24360"
type input "42183"
select select "number:0"
type input "[DATE]"
type input "16:04:57.000"
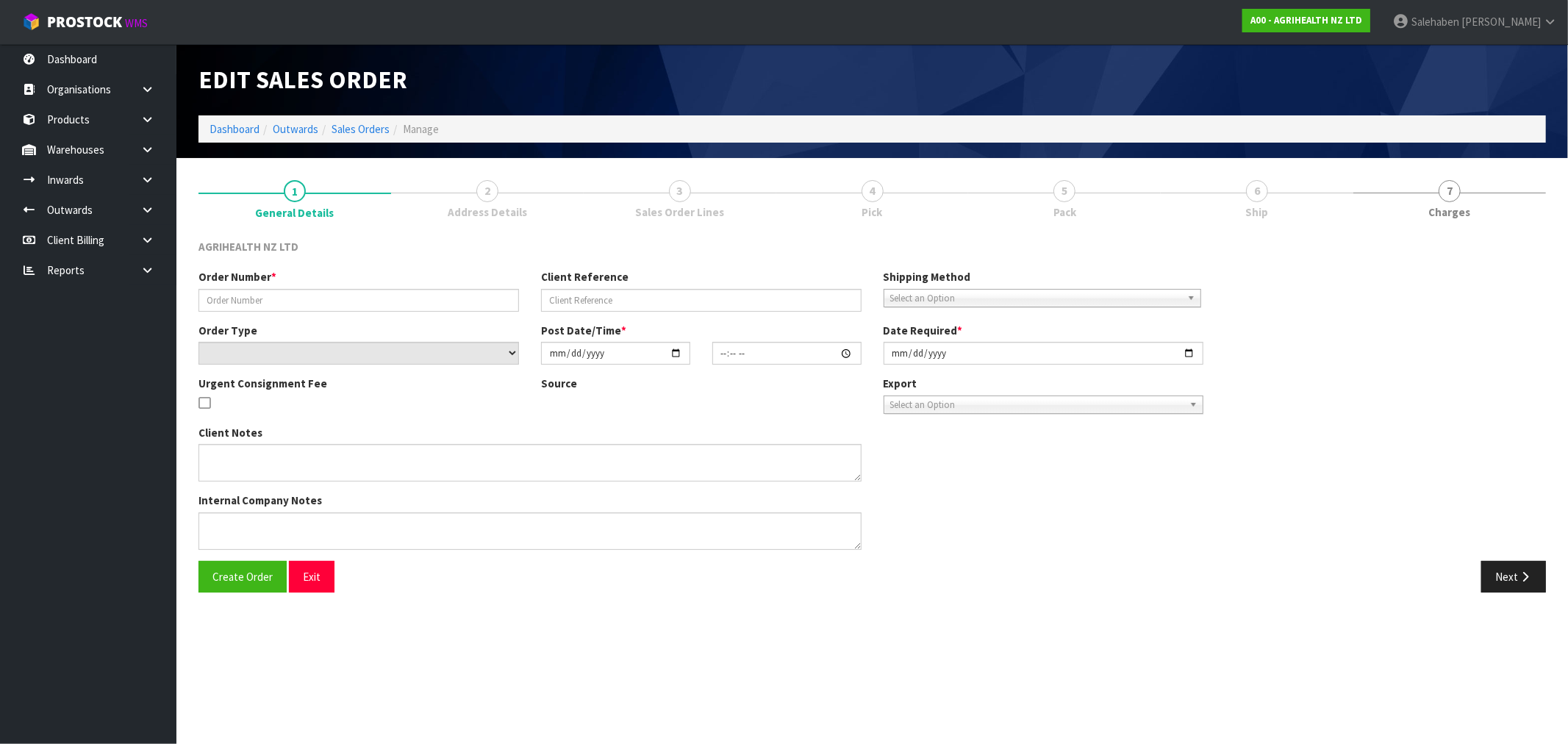
type input "2025-09-02"
type textarea "SHIP BY: CWL Truck"
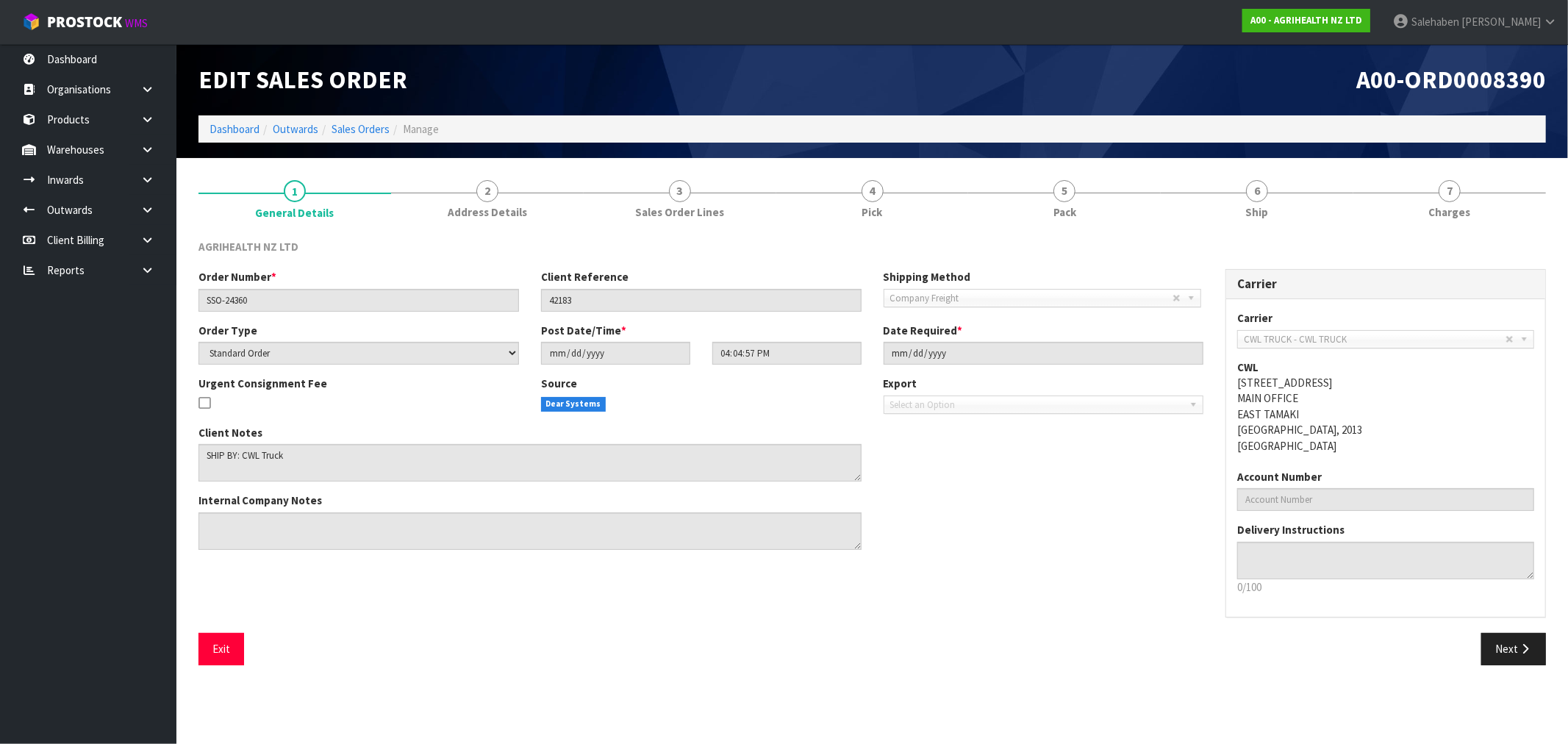
drag, startPoint x: 1266, startPoint y: 214, endPoint x: 1246, endPoint y: 228, distance: 24.4
click at [1266, 213] on span "Ship" at bounding box center [1257, 212] width 23 height 15
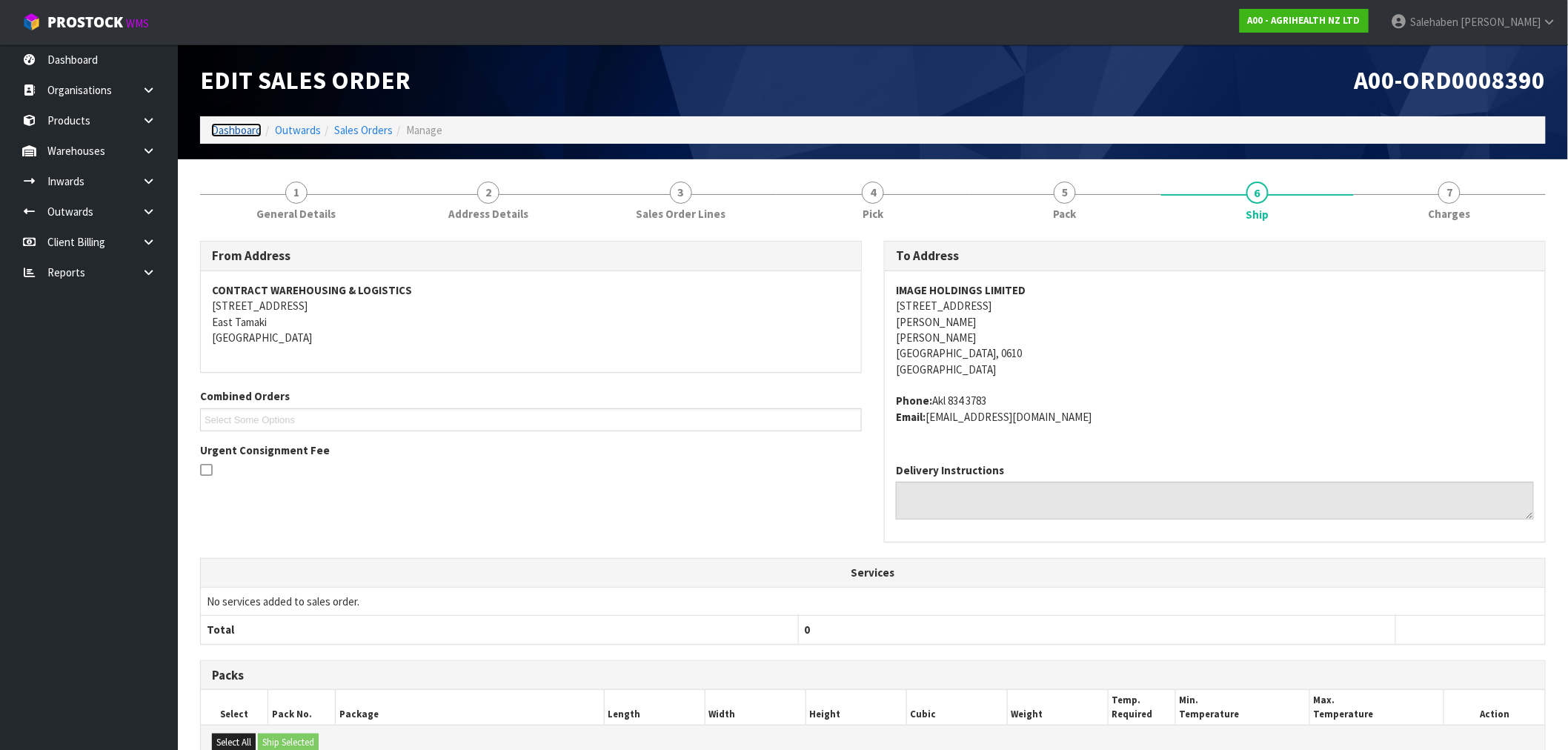
click at [230, 128] on link "Dashboard" at bounding box center [237, 130] width 51 height 14
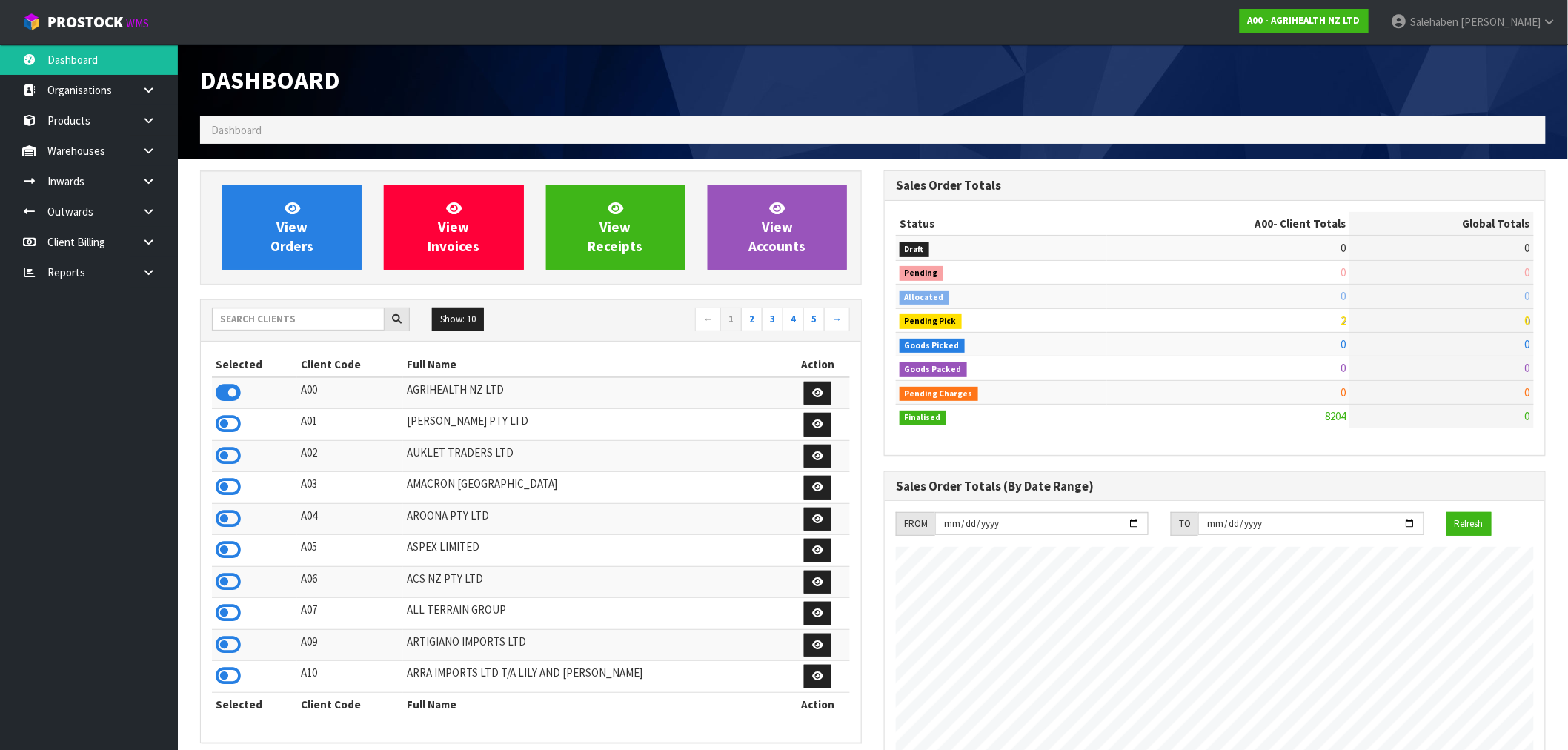
scroll to position [1122, 684]
click at [227, 324] on input "text" at bounding box center [298, 319] width 173 height 23
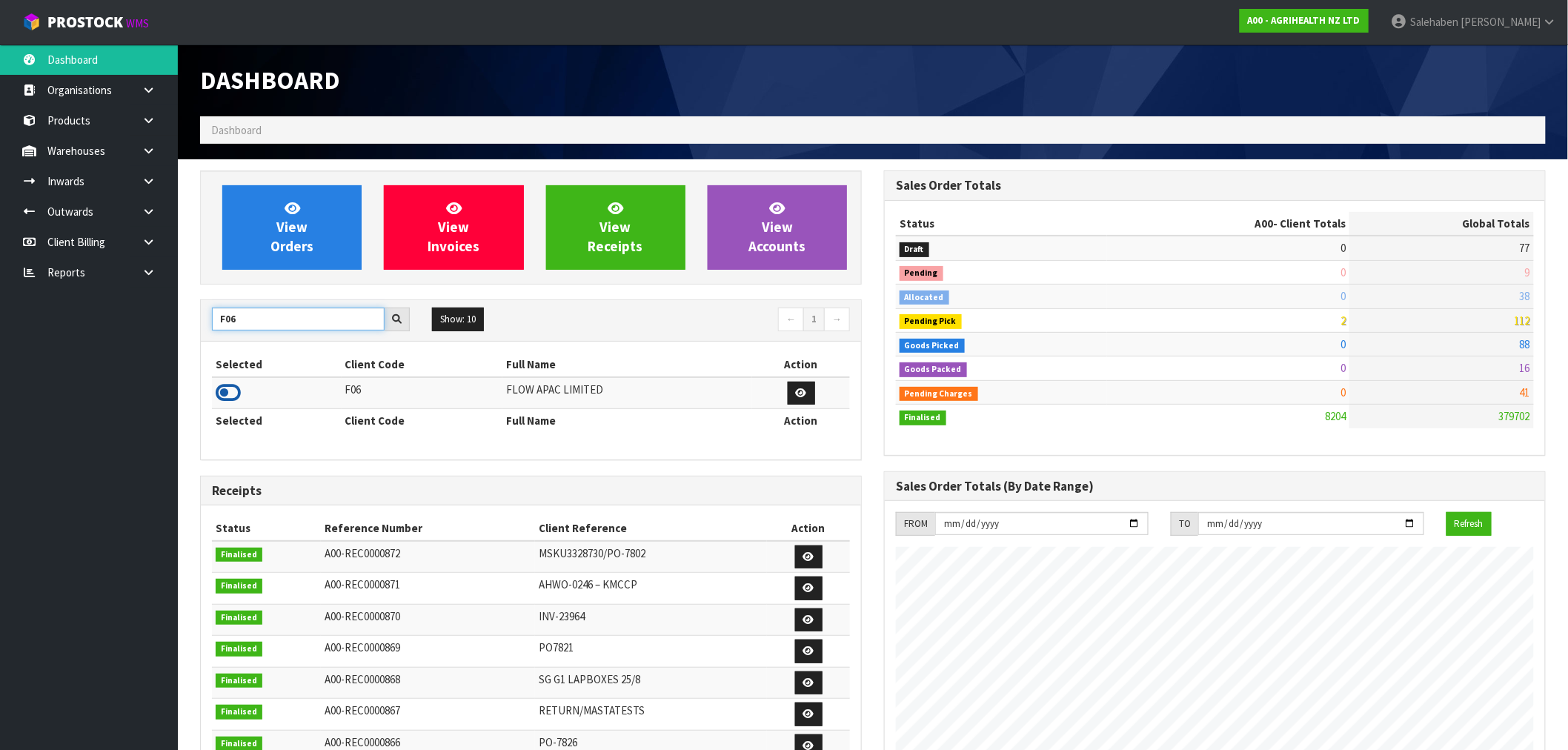
type input "F06"
click at [223, 392] on icon at bounding box center [228, 392] width 25 height 22
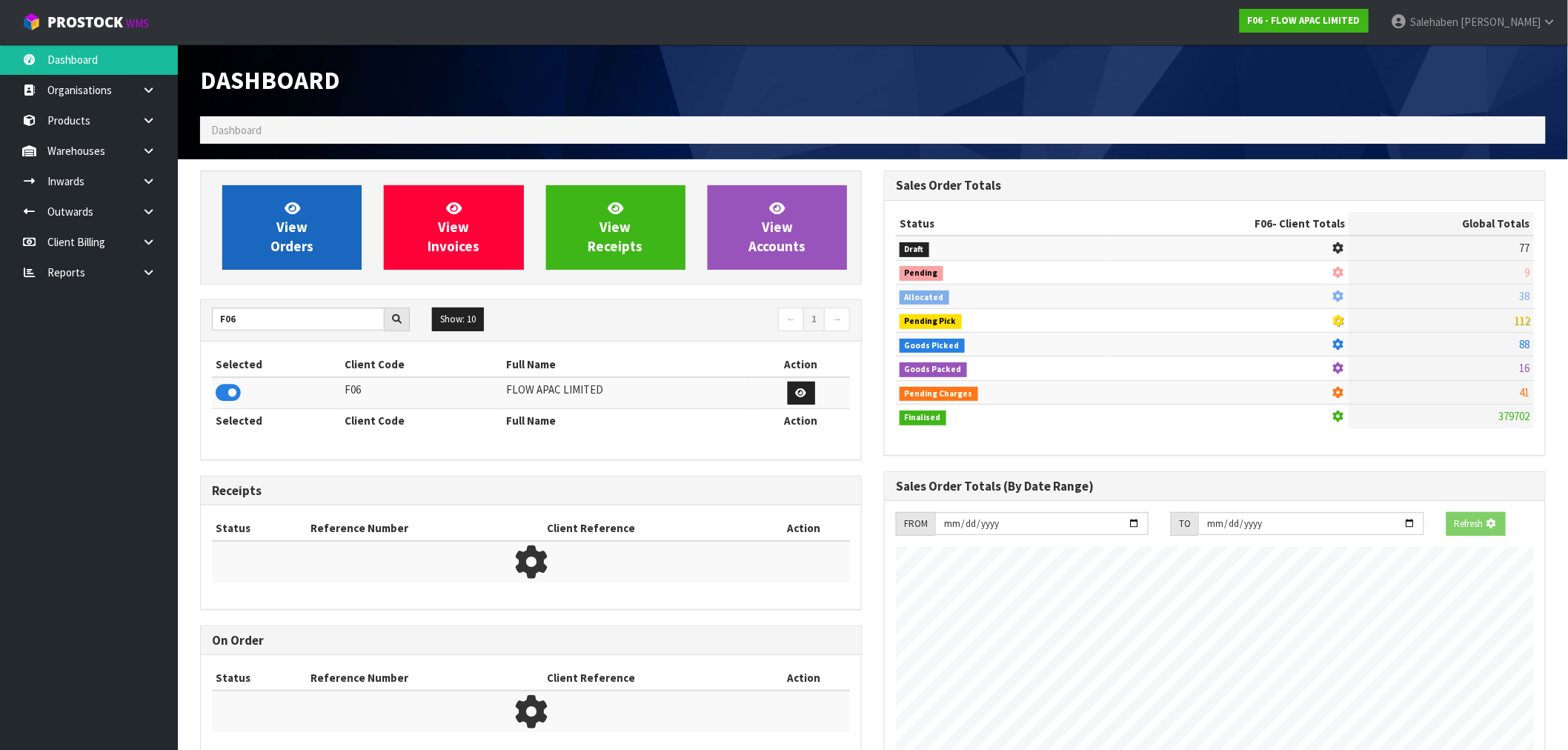
scroll to position [923, 684]
click at [332, 239] on link "View Orders" at bounding box center [292, 227] width 139 height 84
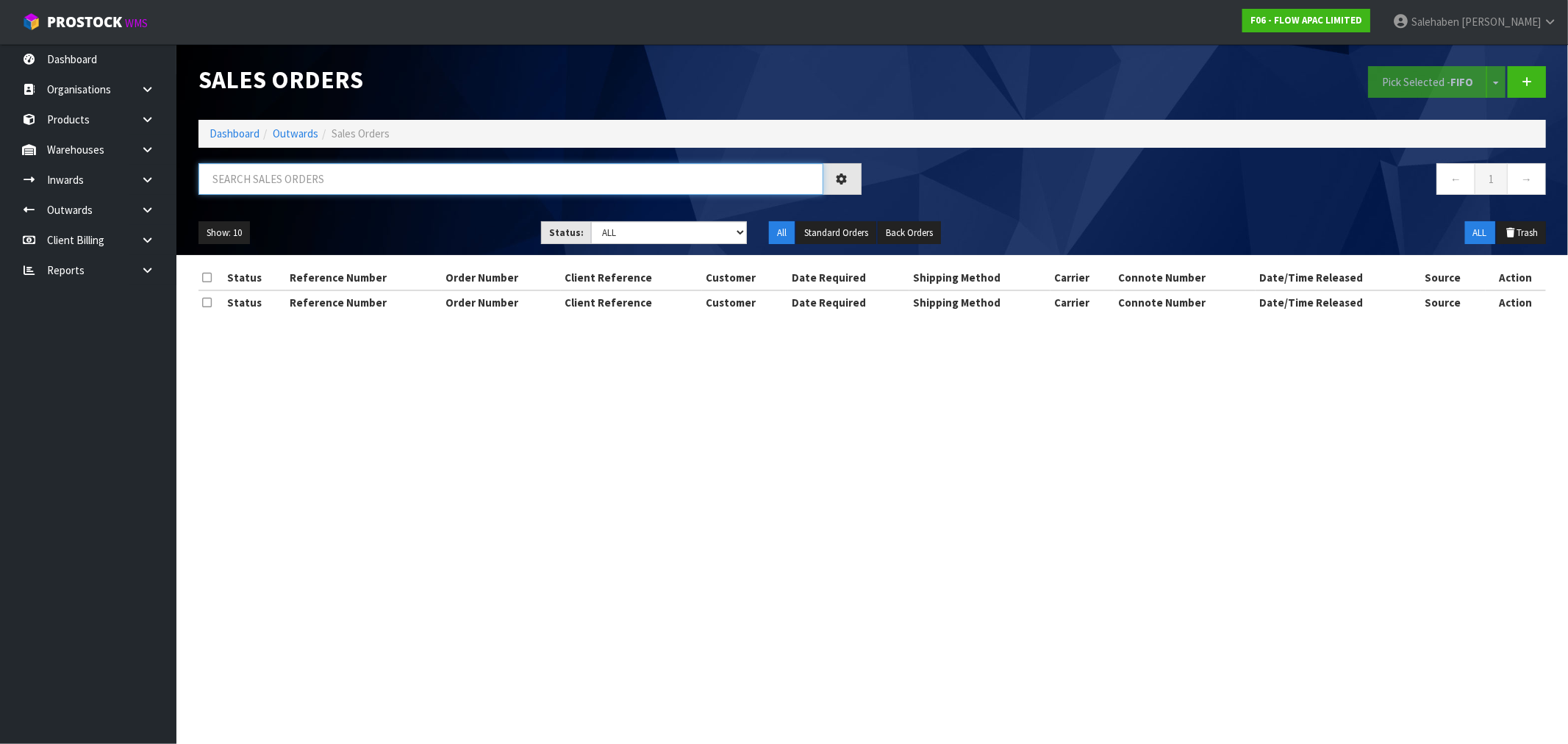
click at [290, 177] on input "text" at bounding box center [511, 178] width 624 height 31
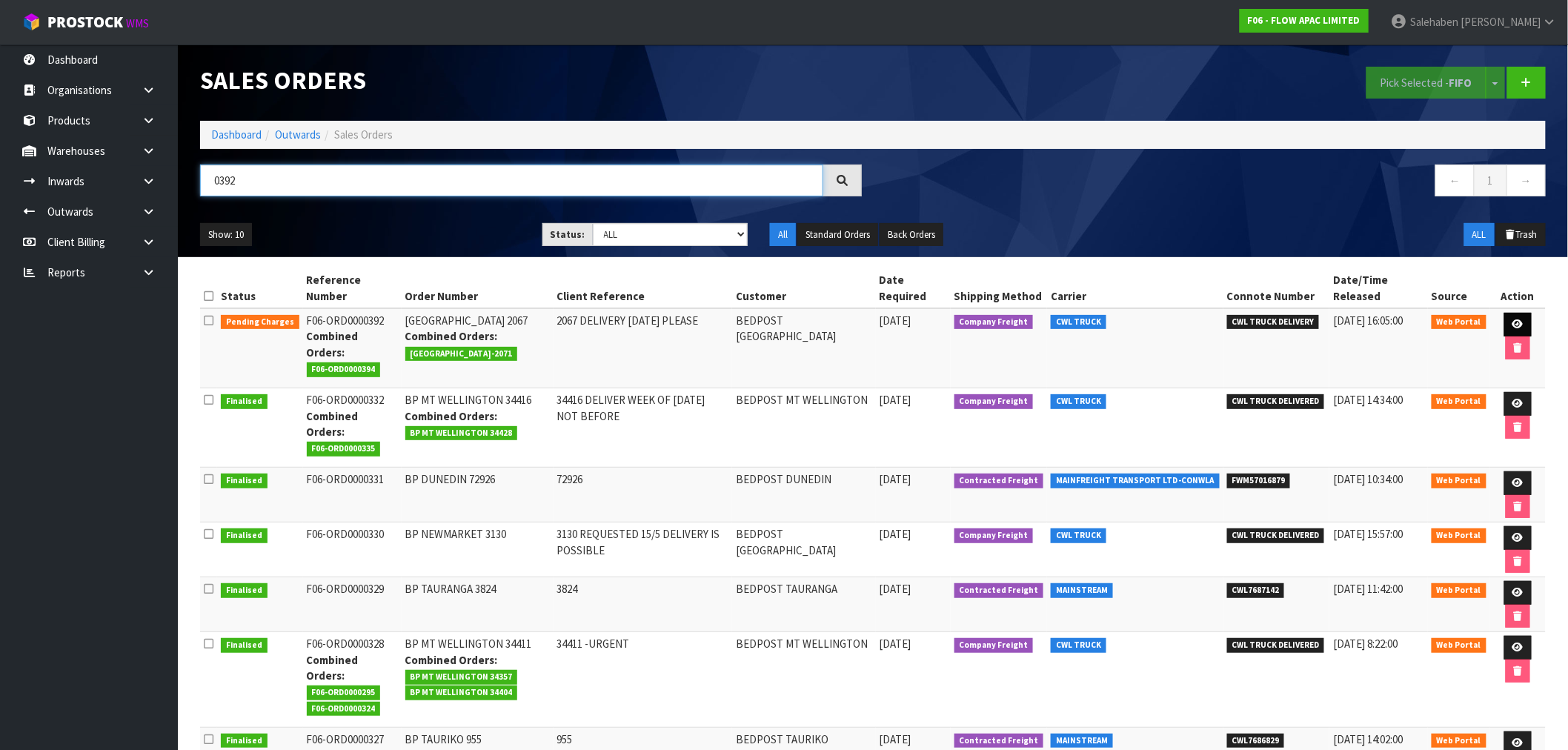
type input "0392"
click at [1520, 319] on link at bounding box center [1518, 324] width 28 height 24
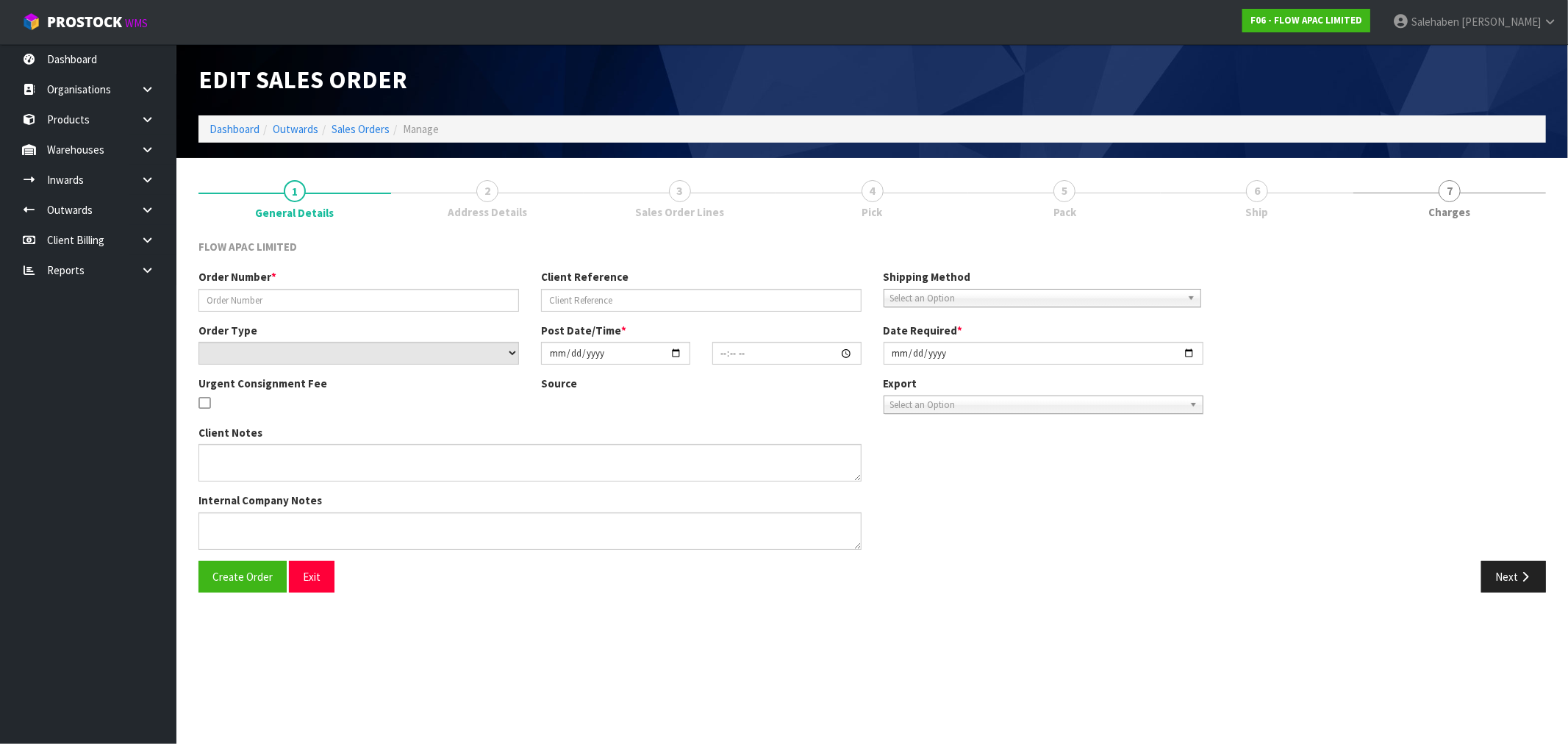
type input "BP WAIRAU PARK 2067"
type input "2067 DELIVERY 3 SEPT PLEASE"
select select "number:0"
type input "2025-08-28"
type input "13:54:00.000"
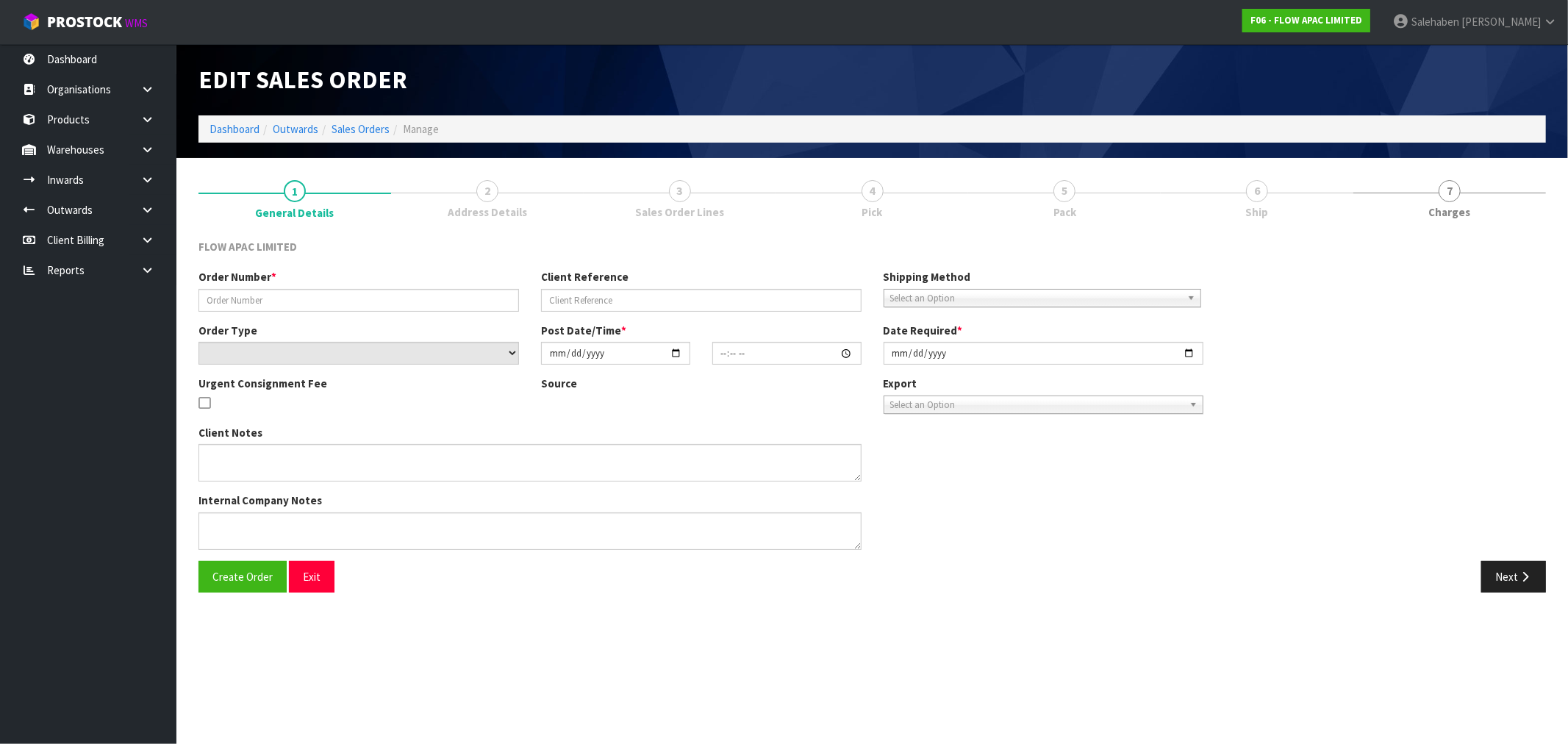
type input "[DATE]"
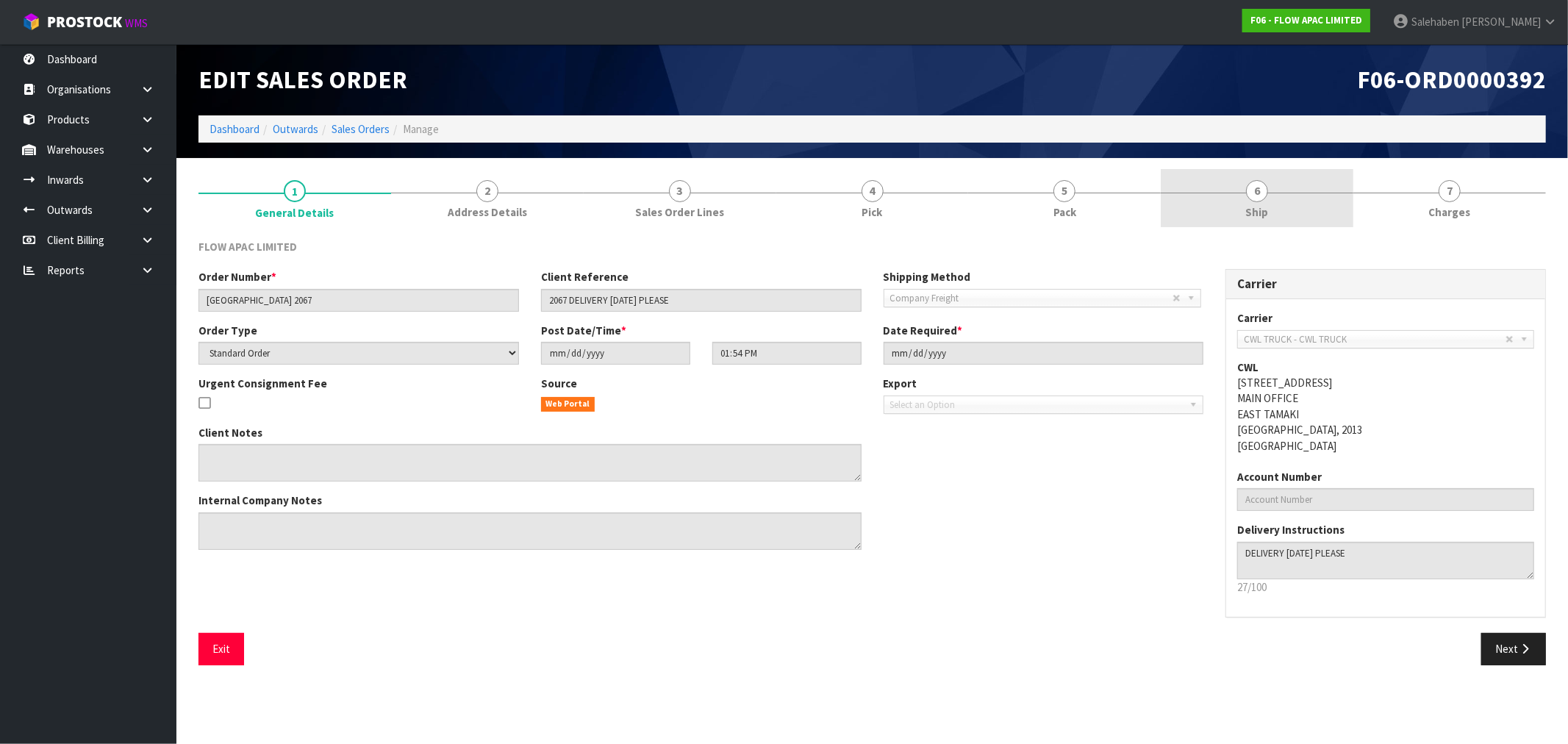
click at [1239, 209] on link "6 Ship" at bounding box center [1257, 198] width 193 height 58
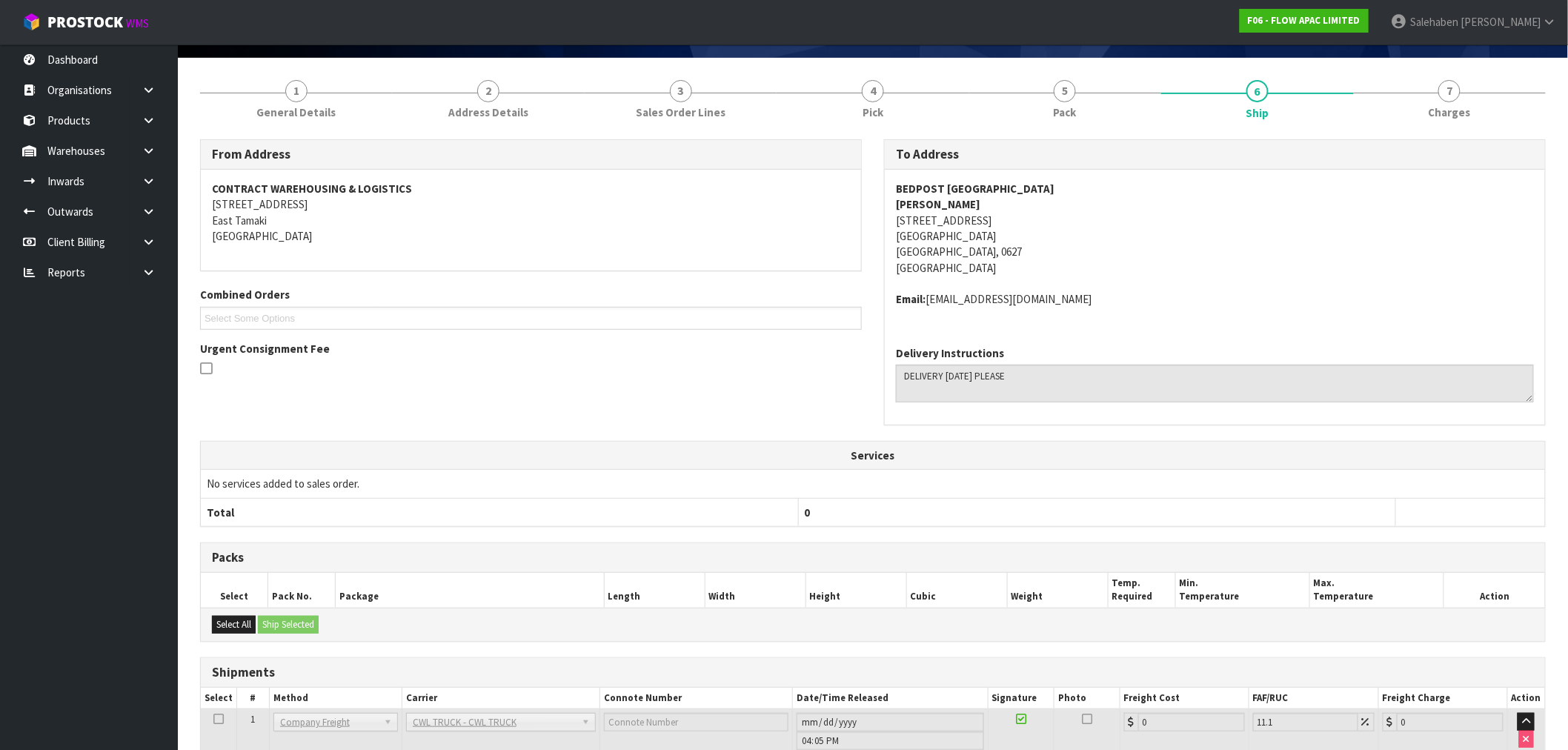
scroll to position [202, 0]
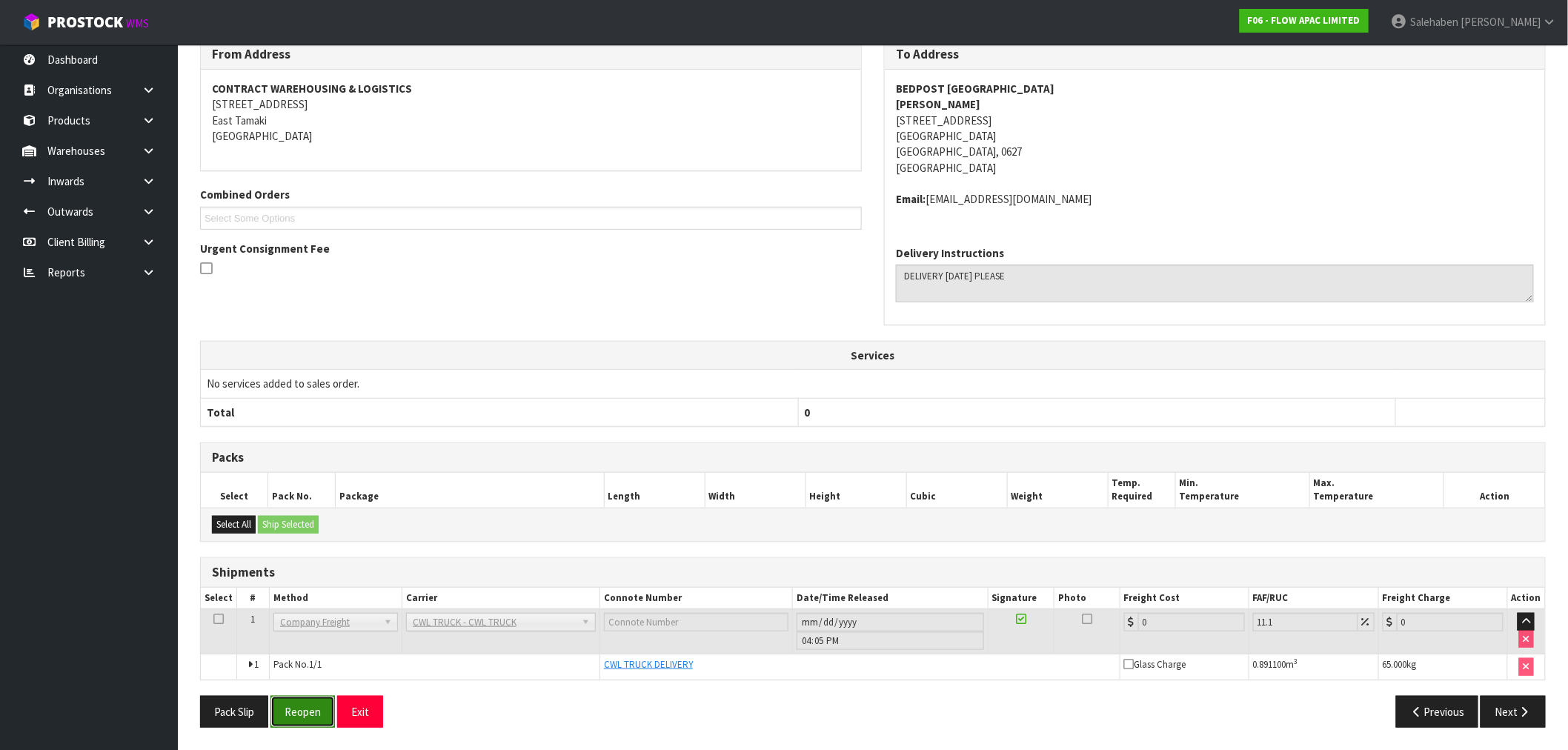
click at [297, 719] on button "Reopen" at bounding box center [303, 711] width 65 height 31
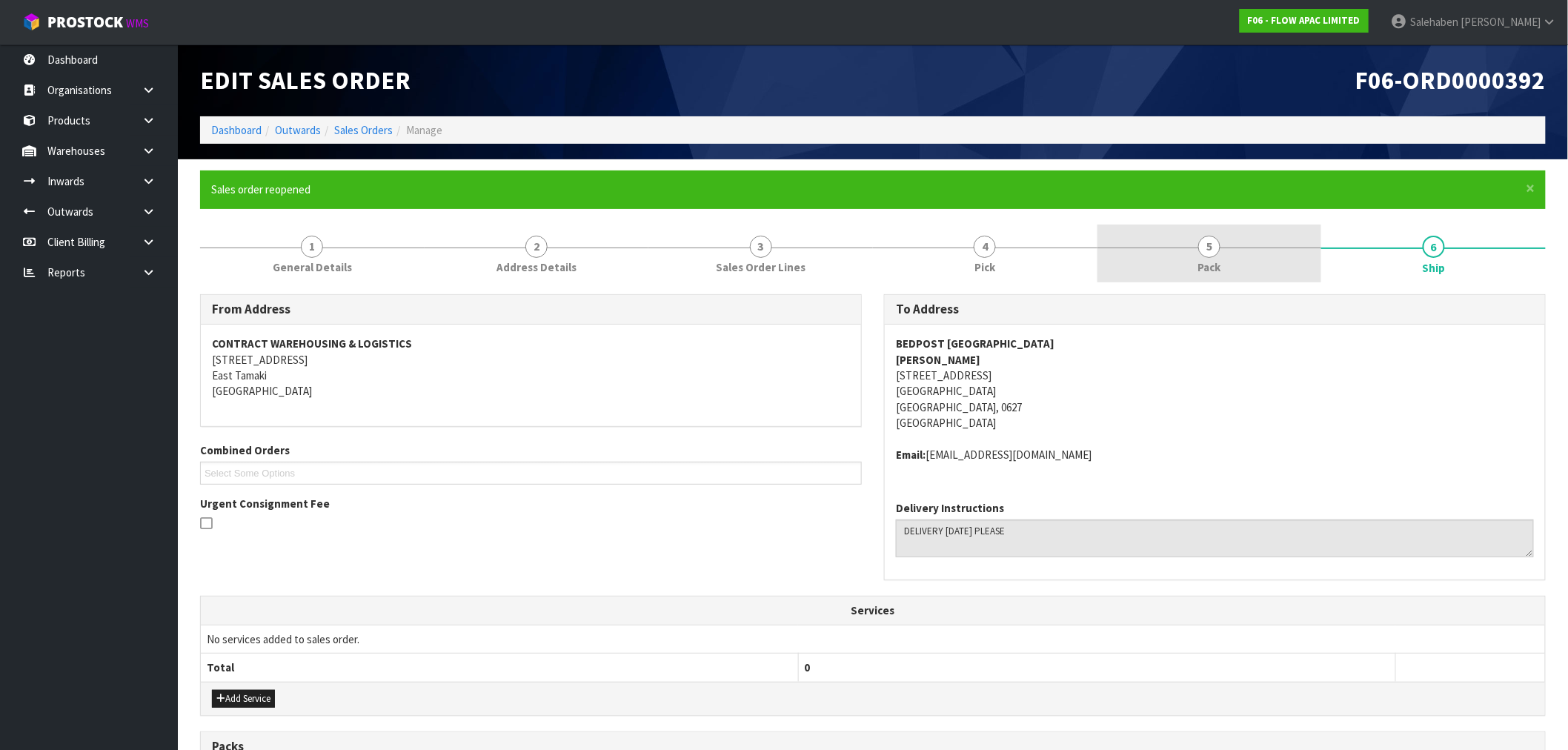
click at [1216, 257] on link "5 Pack" at bounding box center [1209, 253] width 224 height 58
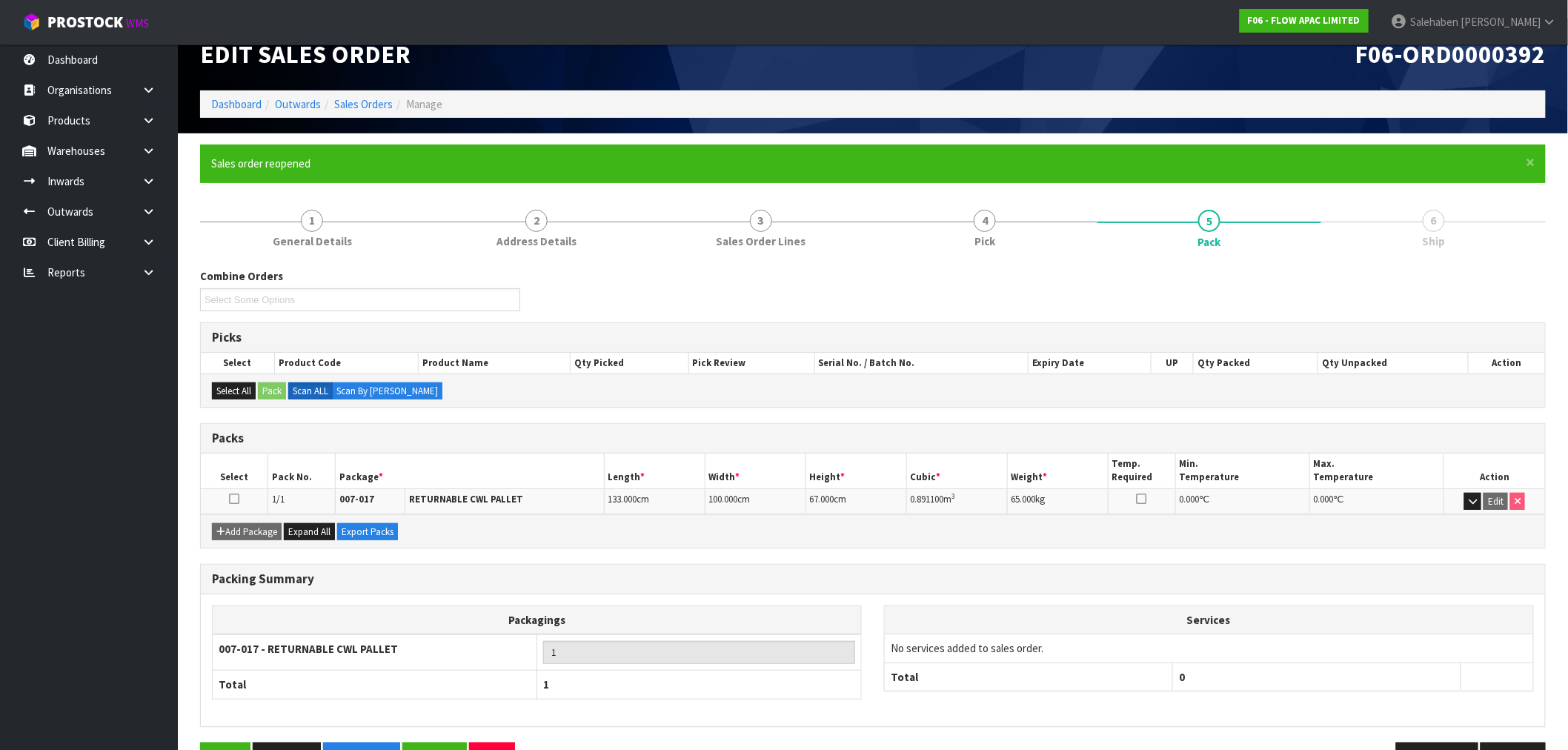
scroll to position [72, 0]
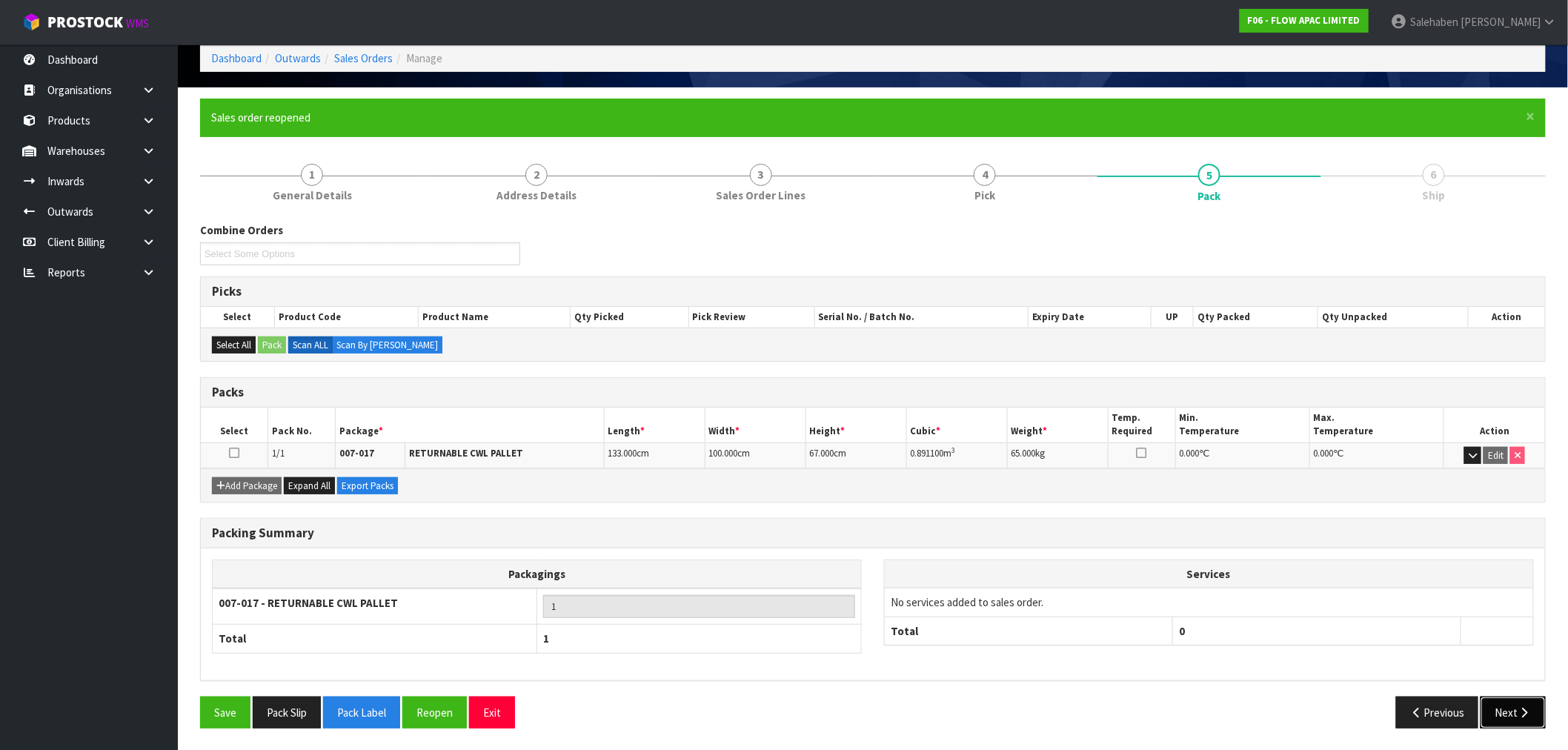
click at [1496, 711] on button "Next" at bounding box center [1513, 712] width 65 height 31
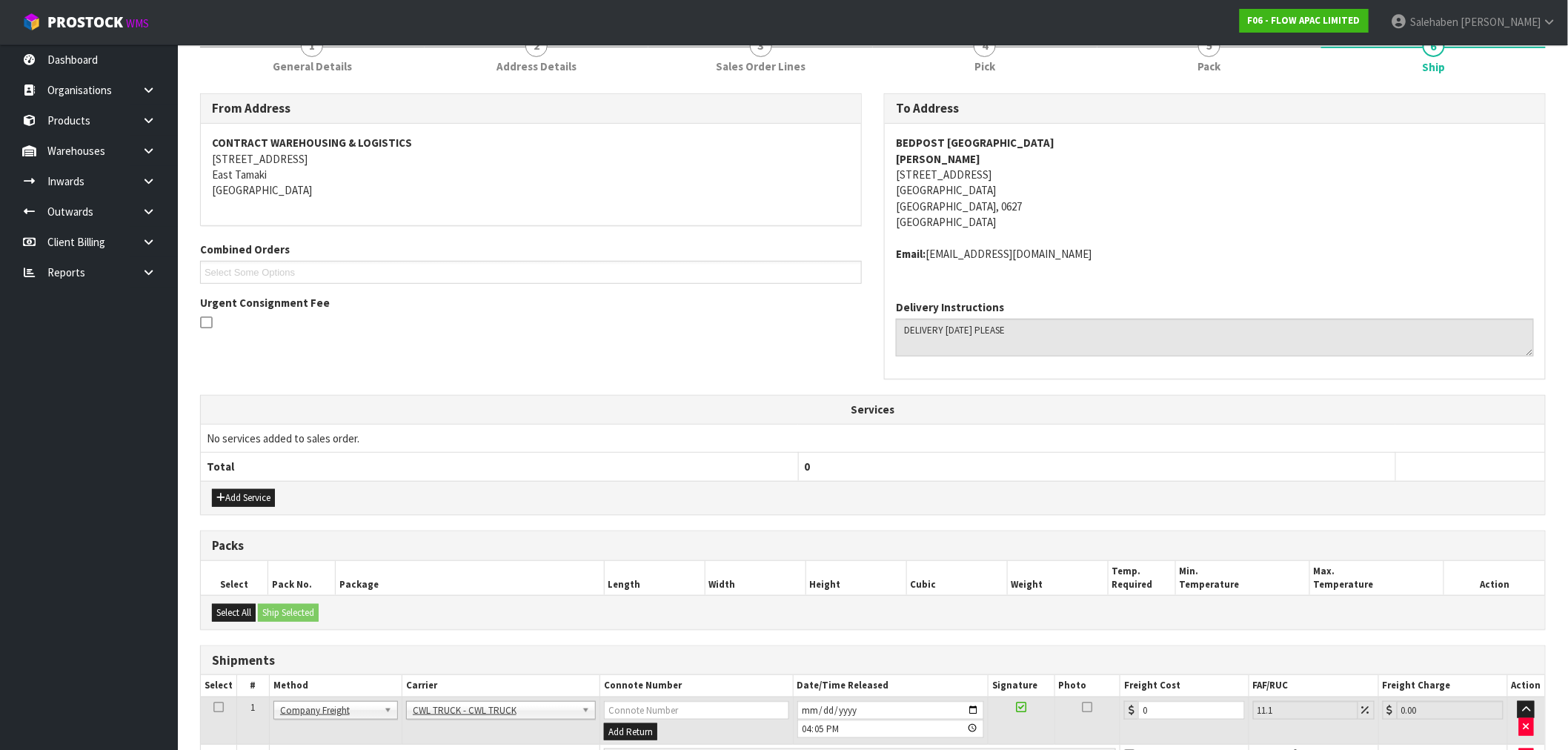
scroll to position [292, 0]
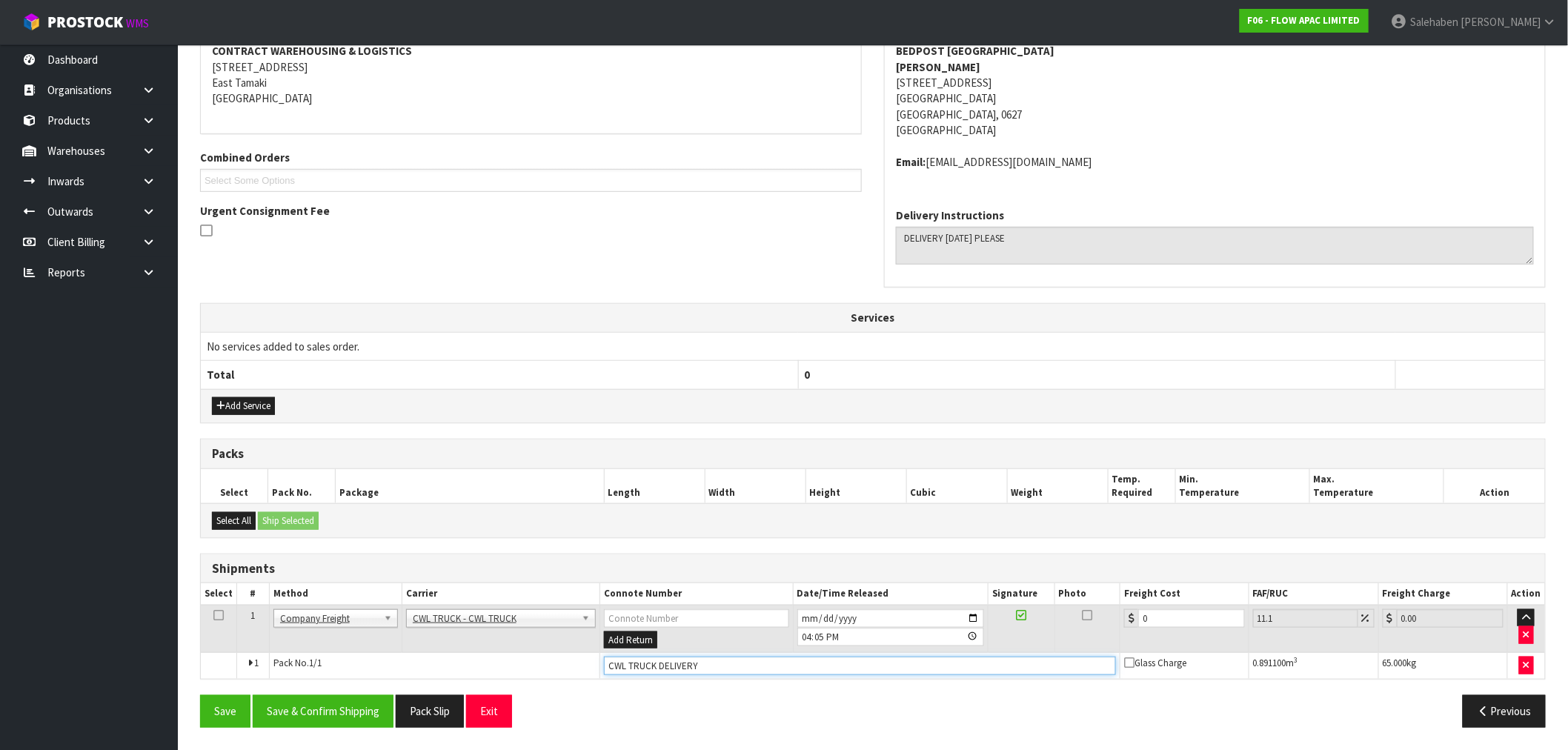
click at [716, 669] on input "CWL TRUCK DELIVERY" at bounding box center [860, 666] width 512 height 18
type input "CWL TRUCK DELIVERED"
drag, startPoint x: 1157, startPoint y: 613, endPoint x: 1008, endPoint y: 656, distance: 155.1
click at [1069, 645] on tr "1 Client Local Pickup Customer Local Pickup Company Freight Contracted Freight …" at bounding box center [873, 629] width 1345 height 48
type input "7"
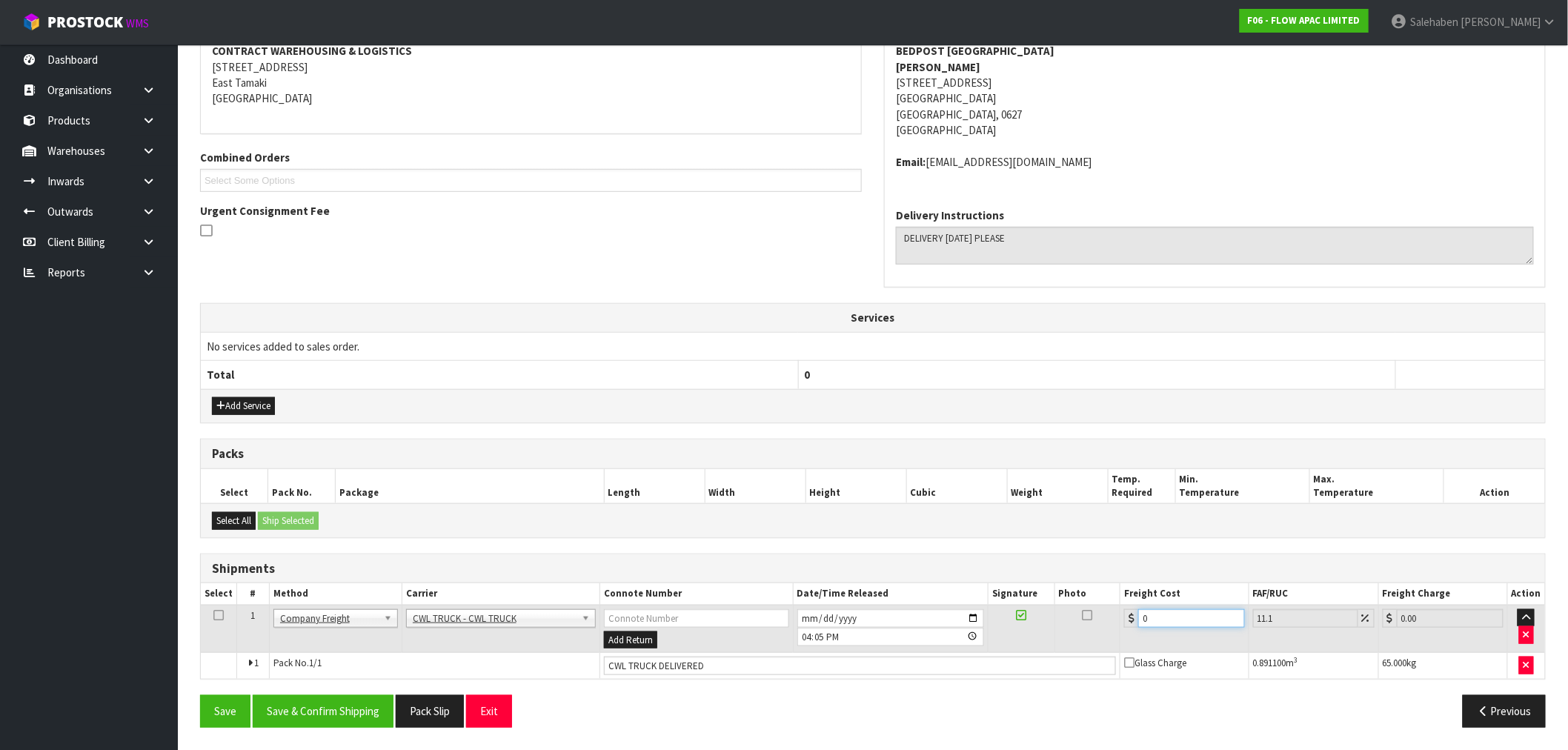
type input "7.78"
type input "77"
type input "85.55"
type input "77.7"
type input "86.32"
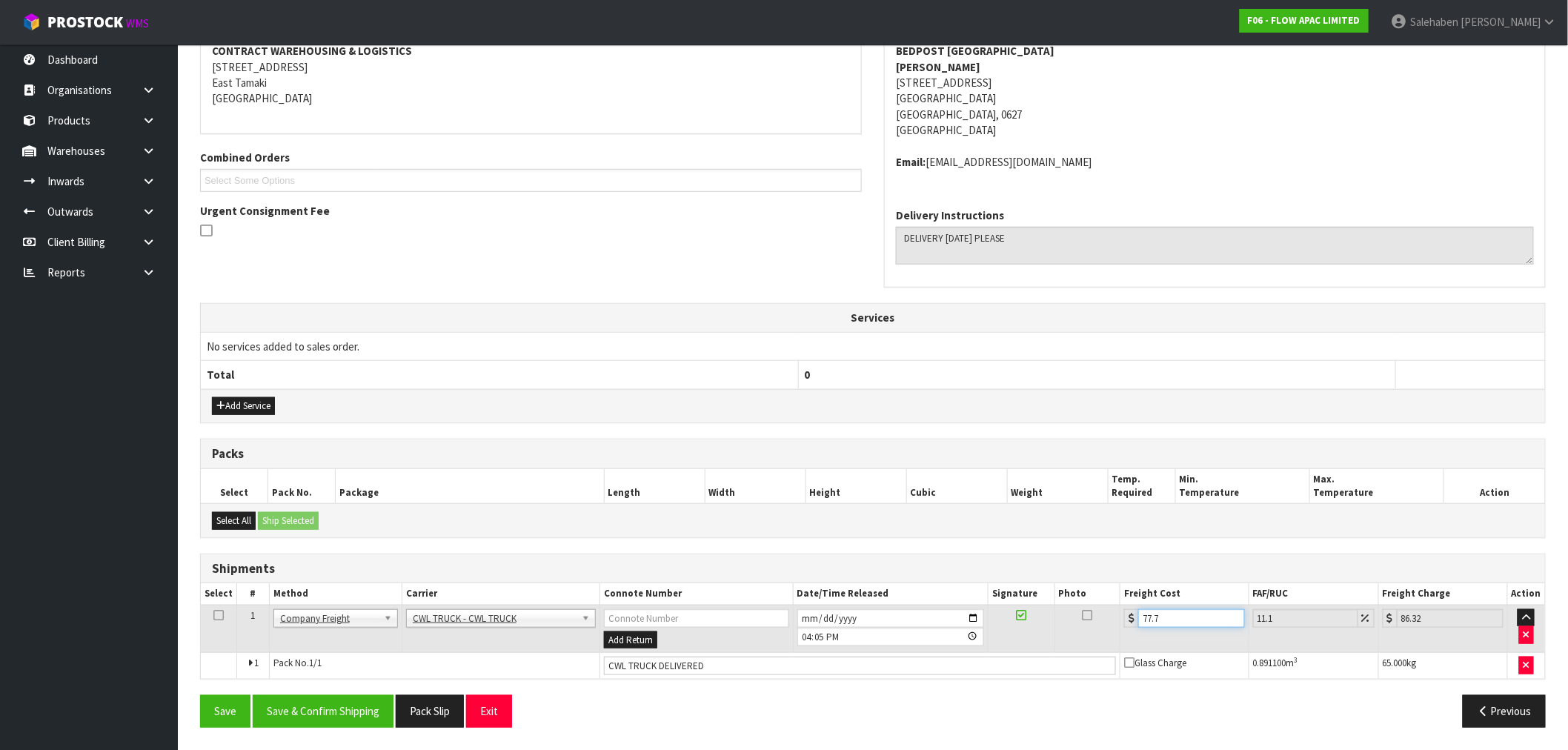
type input "77.77"
type input "86.4"
type input "77.77"
click at [339, 705] on button "Save & Confirm Shipping" at bounding box center [323, 710] width 141 height 31
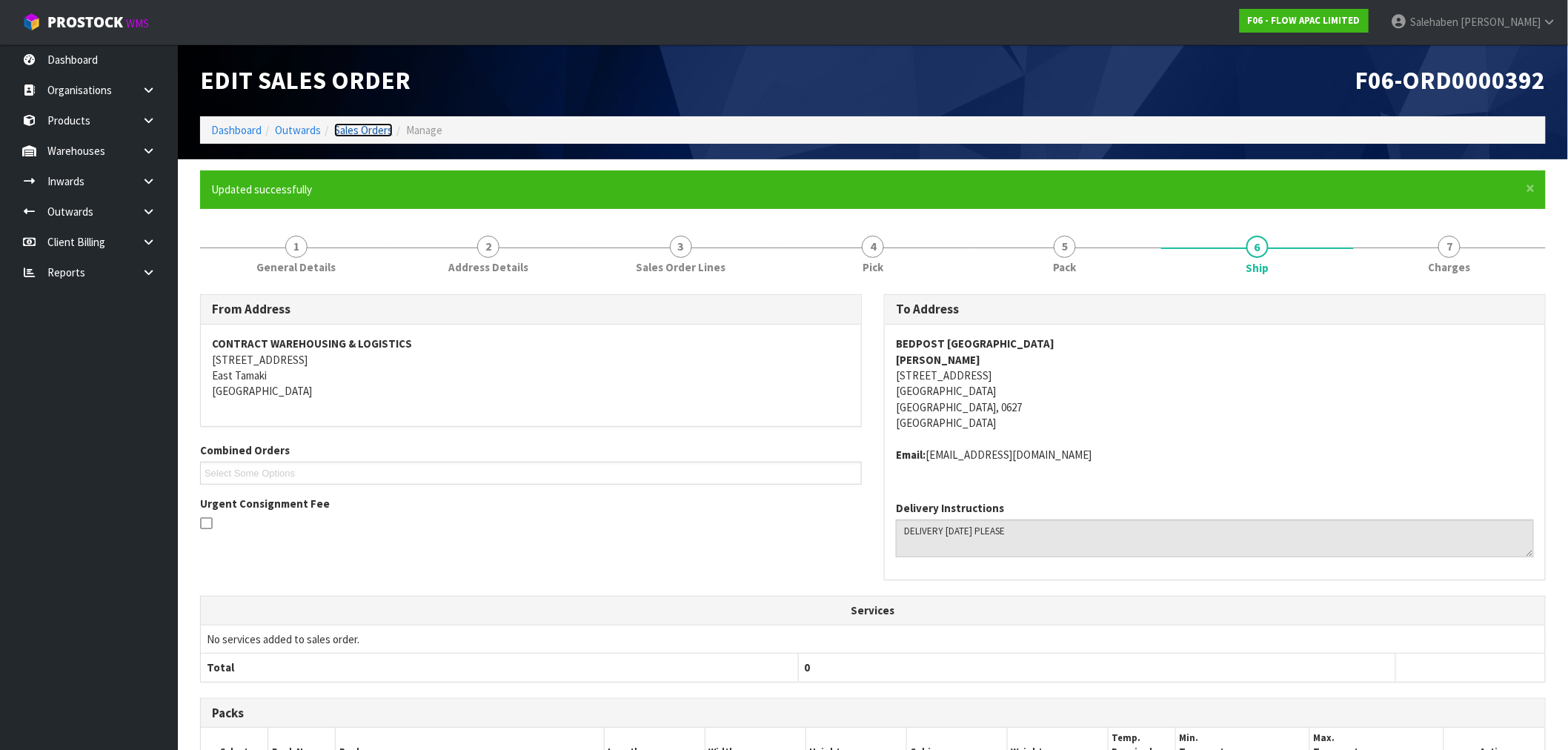
click at [353, 124] on link "Sales Orders" at bounding box center [363, 130] width 58 height 14
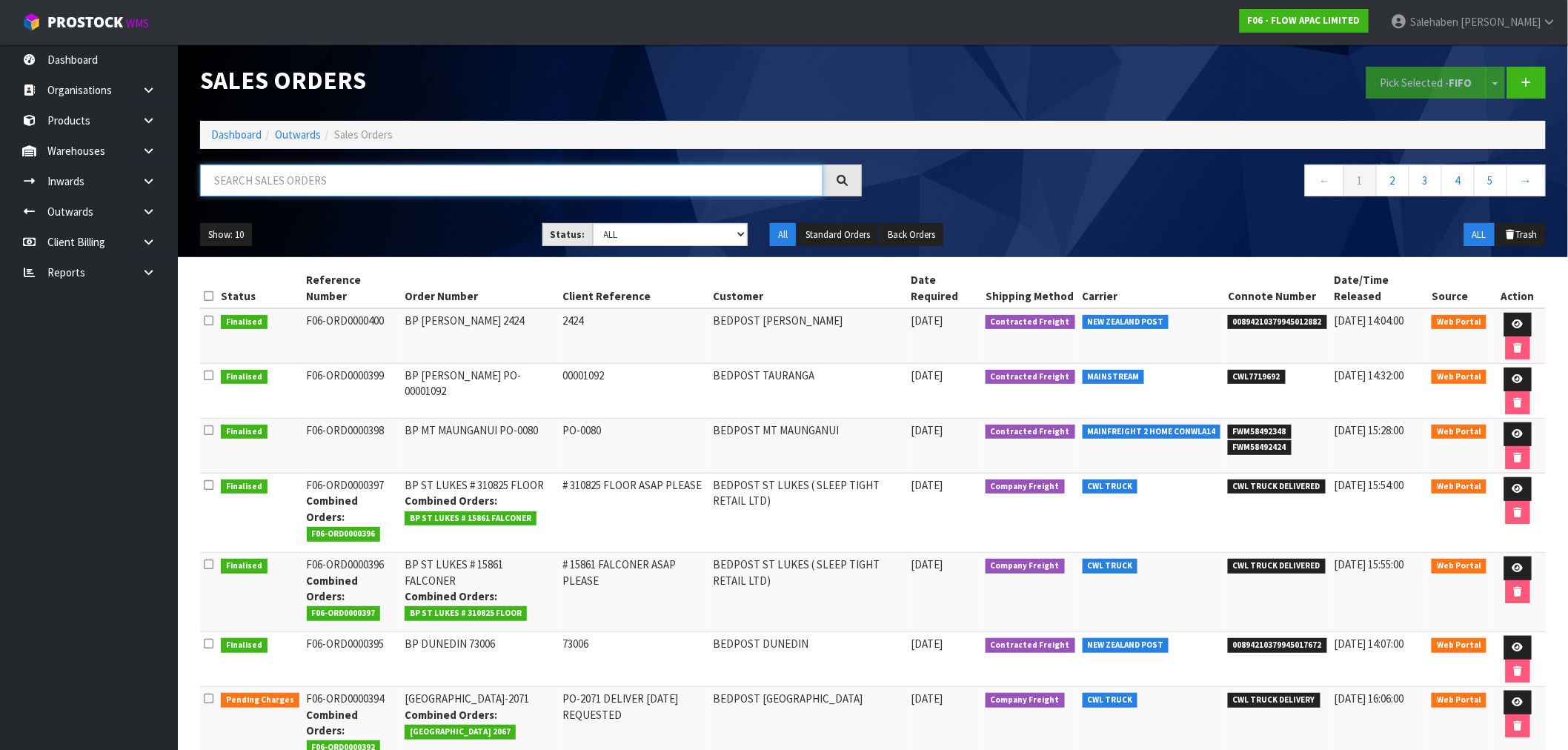
click at [320, 183] on input "text" at bounding box center [512, 180] width 624 height 31
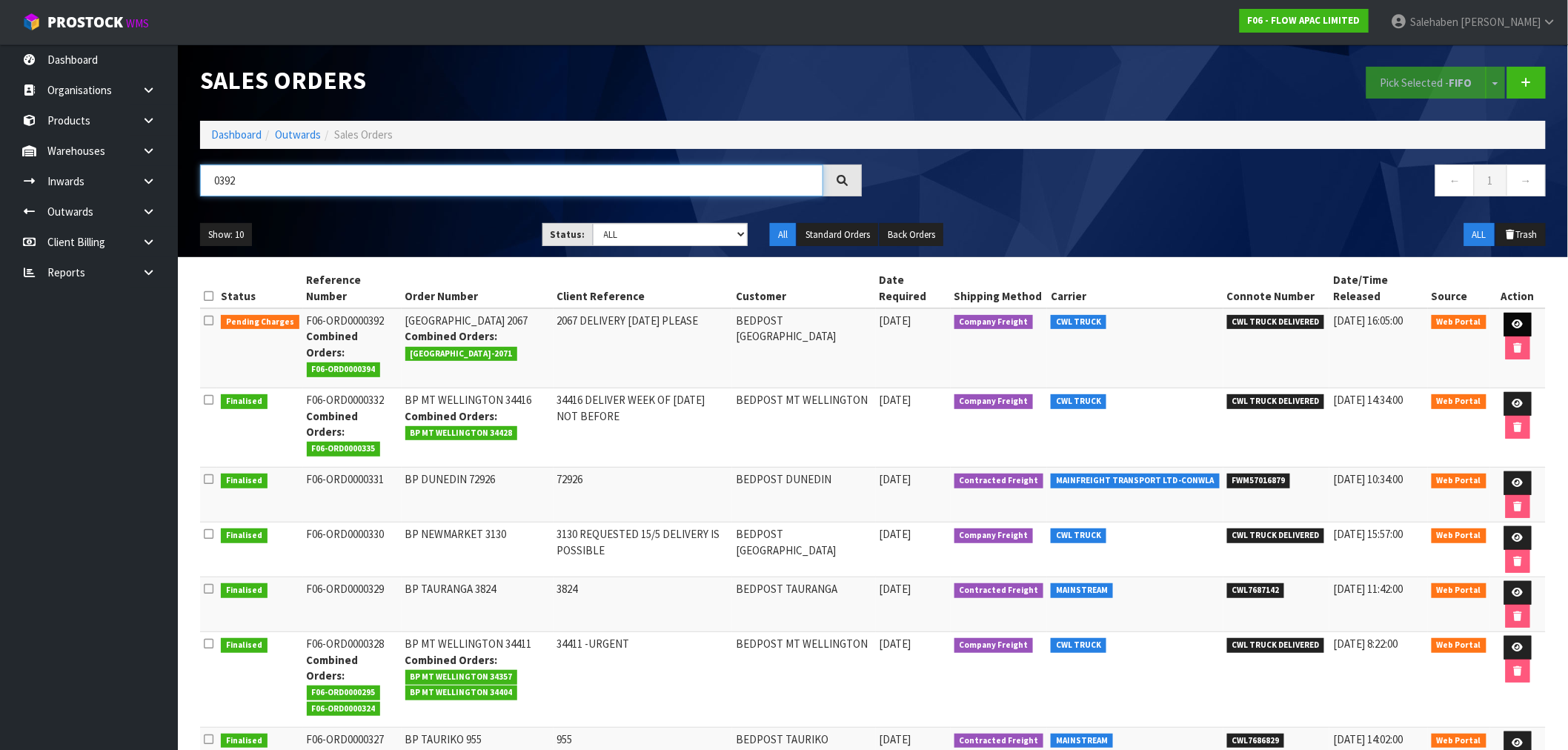
type input "0392"
click at [1517, 319] on link at bounding box center [1518, 324] width 28 height 24
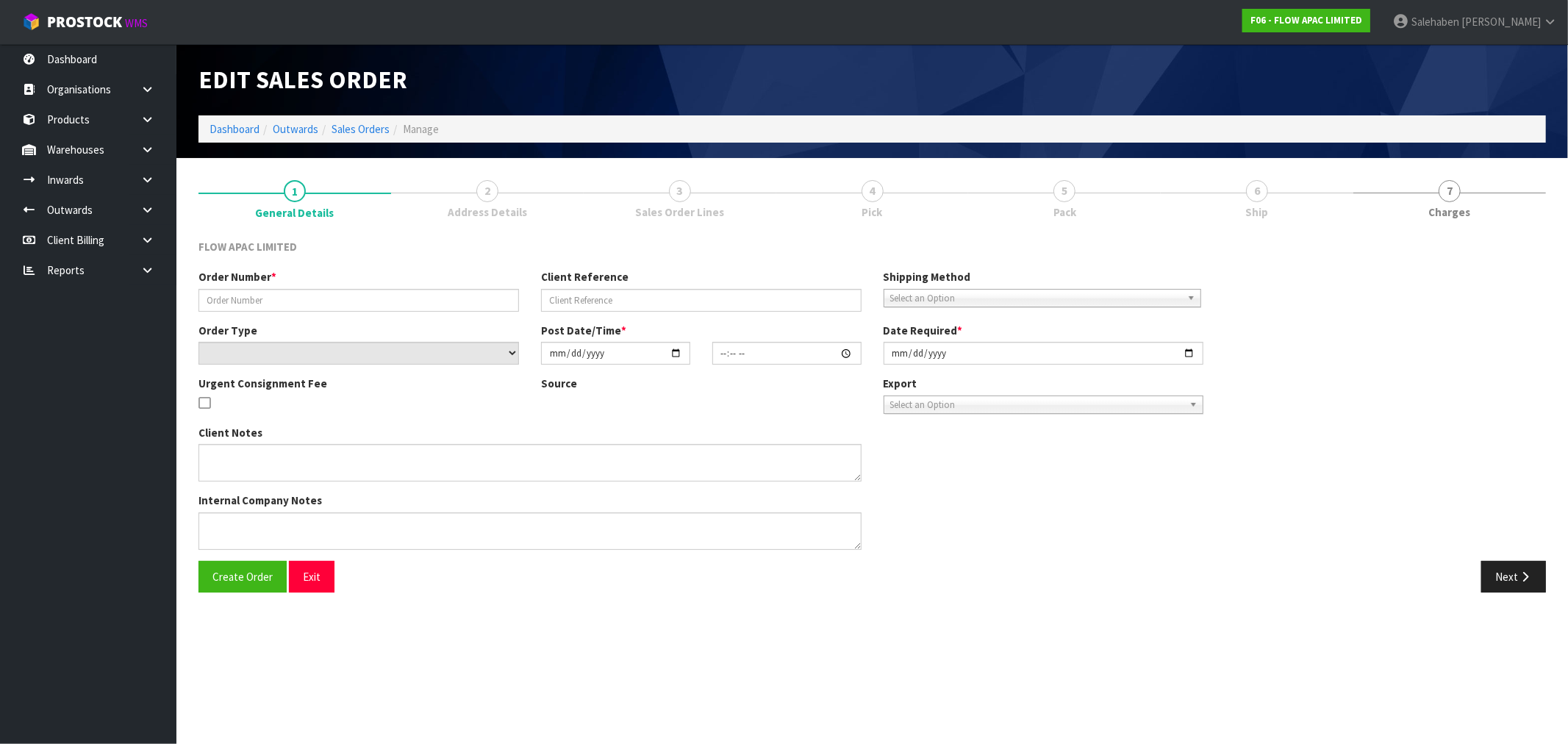
type input "BP WAIRAU PARK 2067"
type input "2067 DELIVERY 3 SEPT PLEASE"
select select "number:0"
type input "2025-08-28"
type input "13:54:00.000"
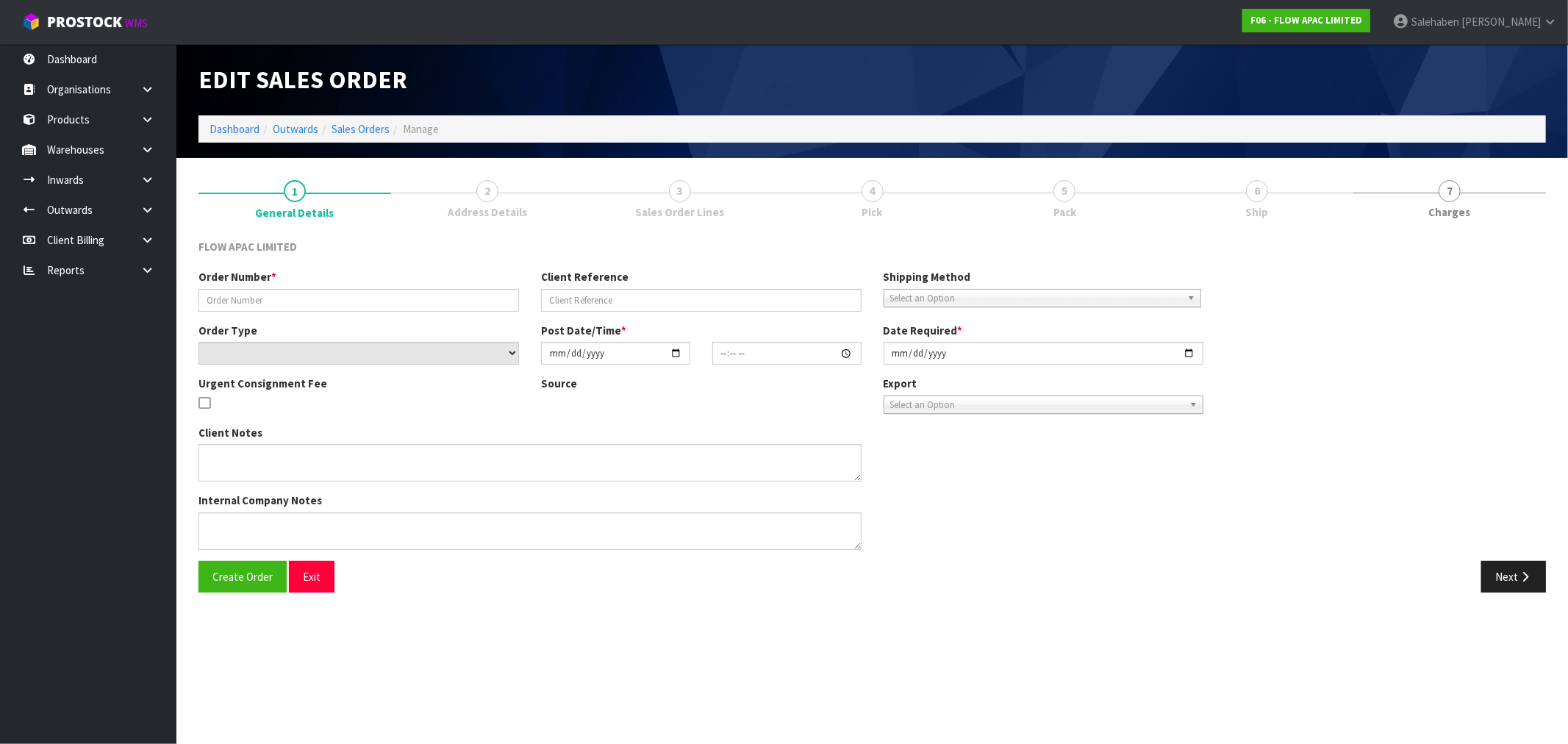
type input "[DATE]"
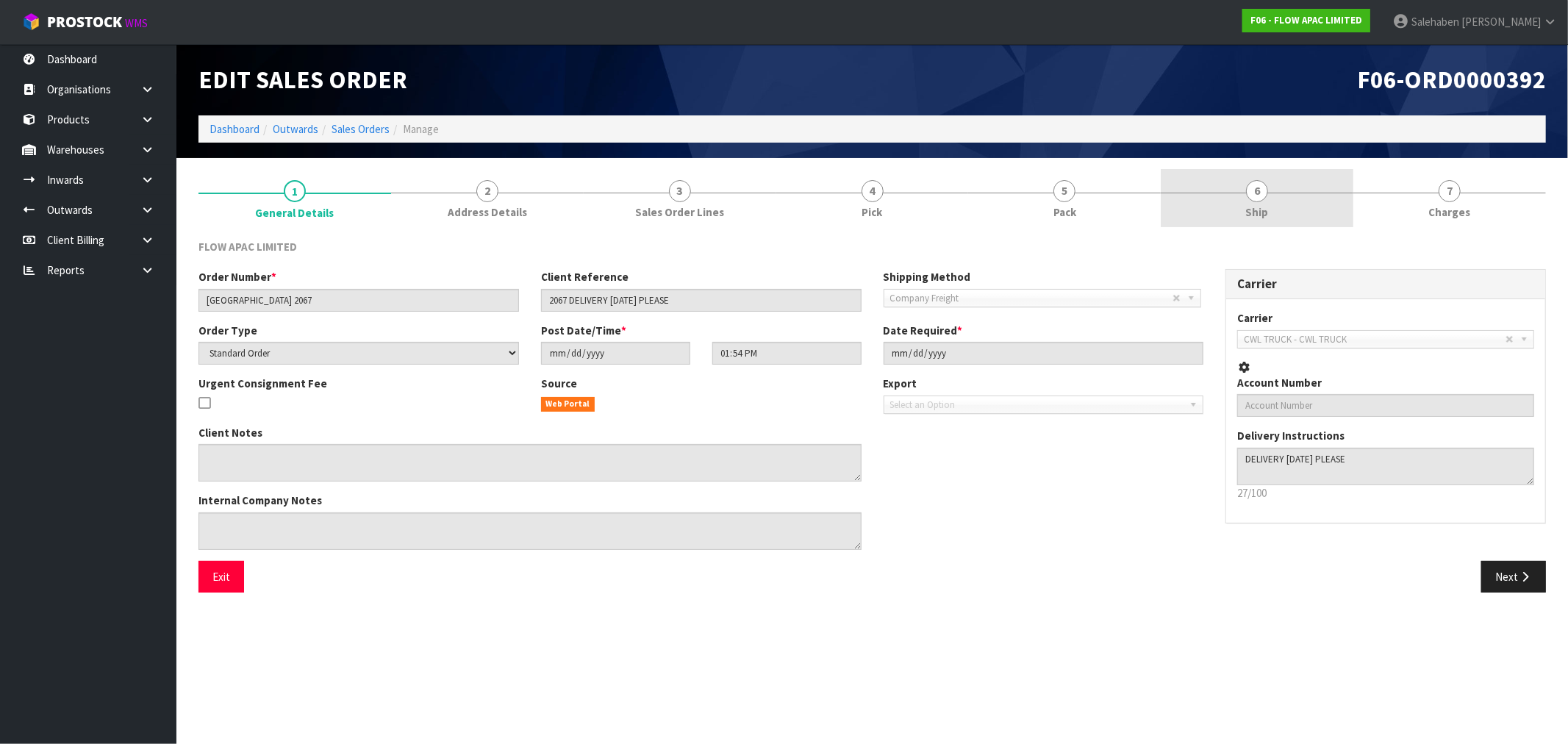
click at [1262, 201] on link "6 Ship" at bounding box center [1257, 198] width 193 height 58
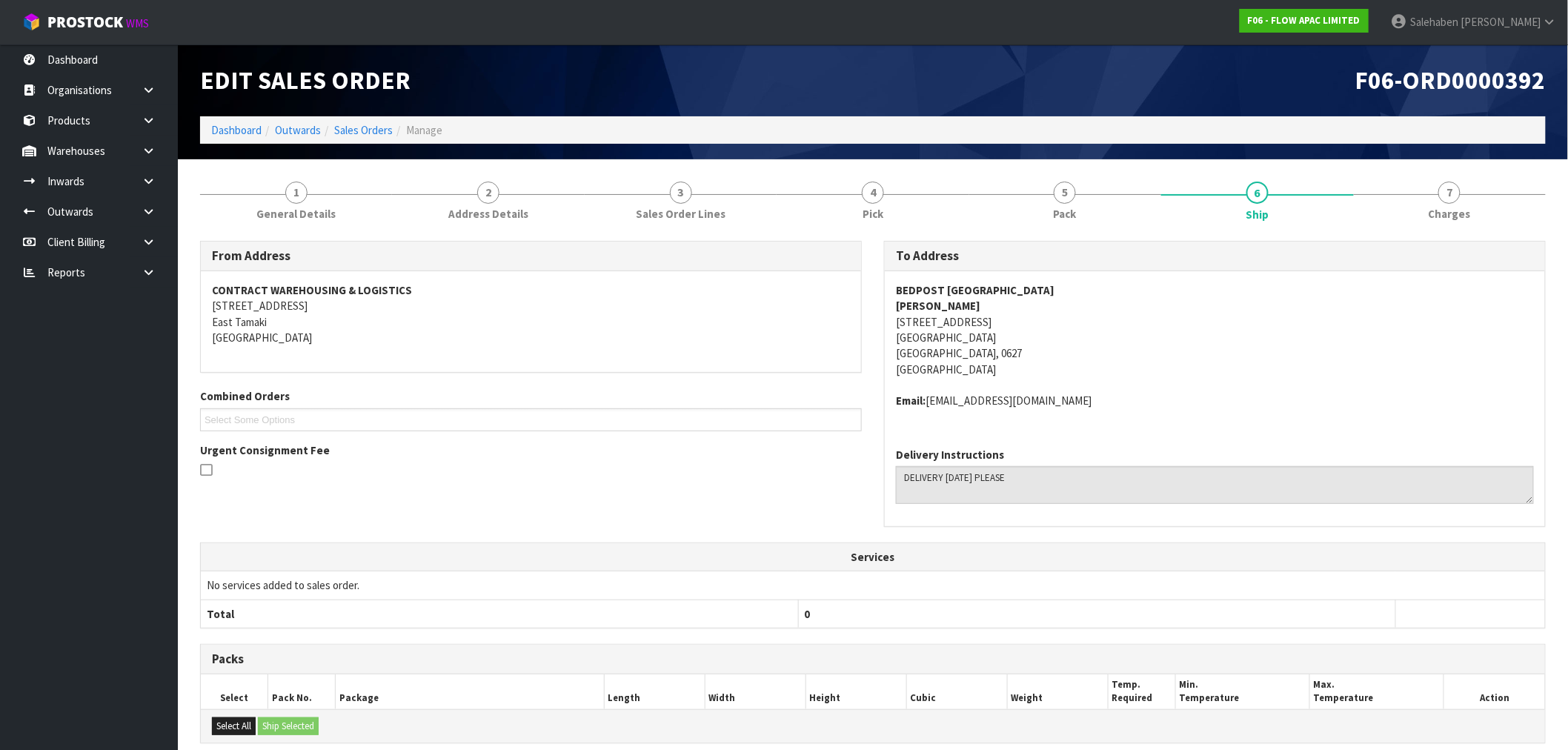
click at [357, 137] on li "Sales Orders" at bounding box center [357, 130] width 72 height 15
click at [363, 132] on link "Sales Orders" at bounding box center [363, 130] width 58 height 14
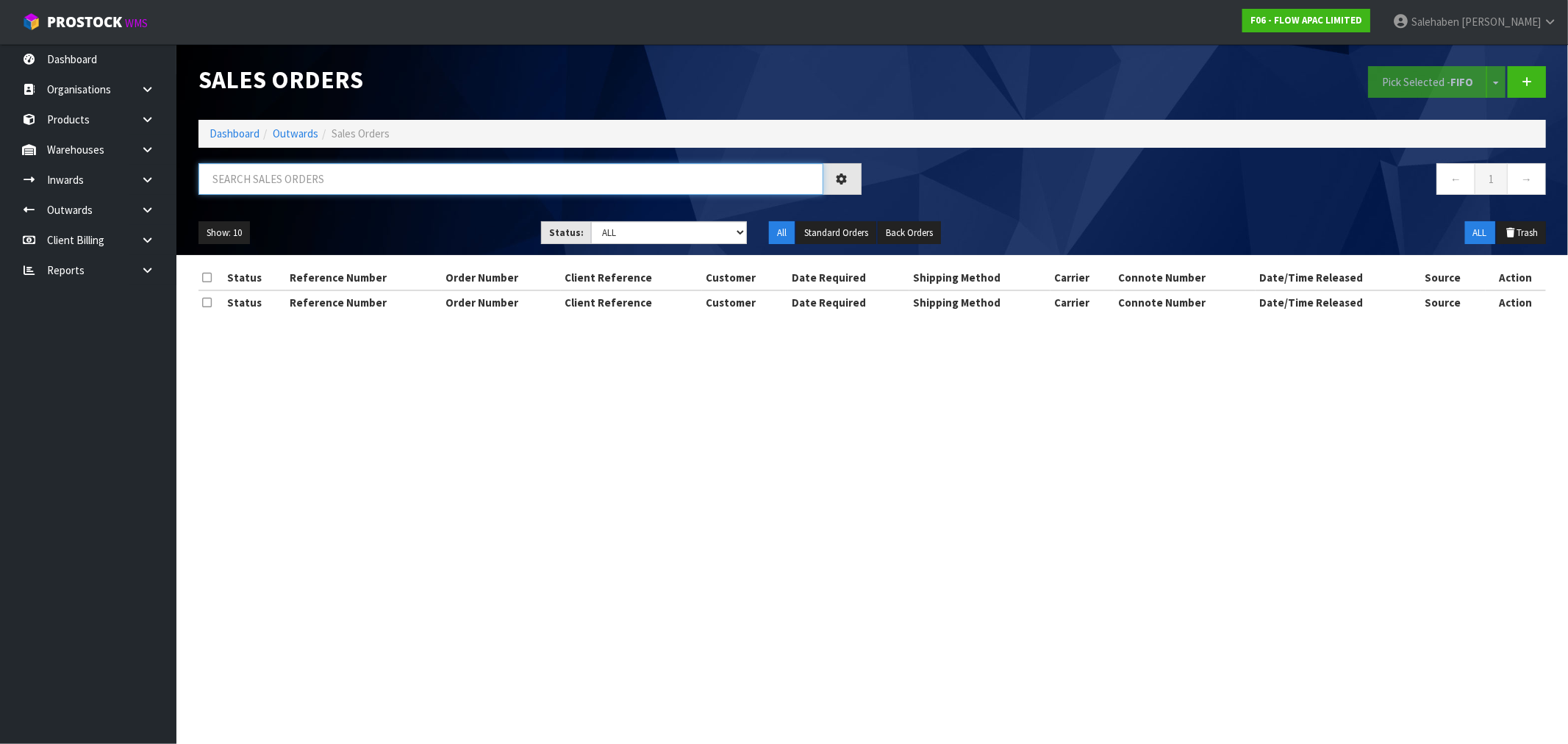
click at [394, 182] on input "text" at bounding box center [511, 178] width 624 height 31
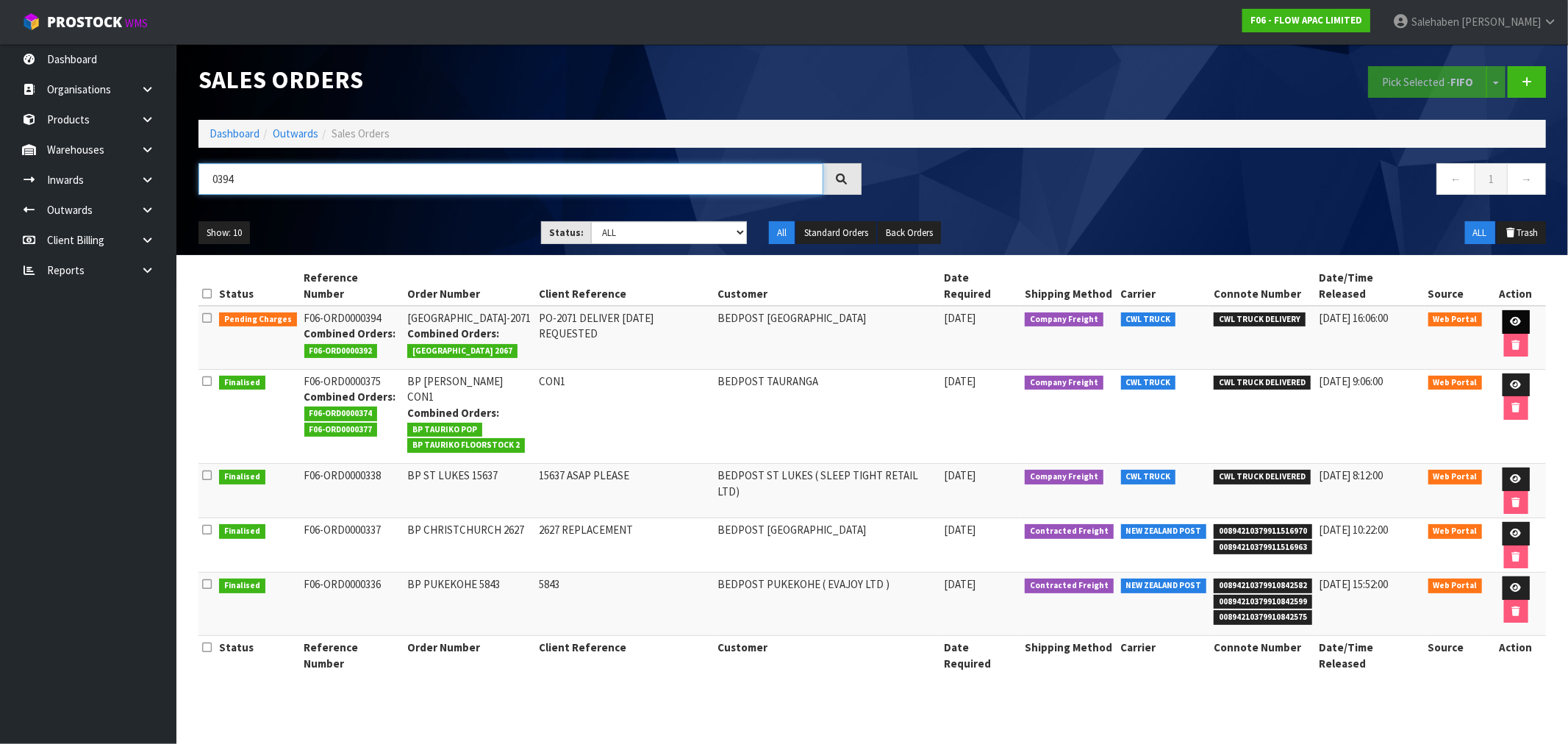
type input "0394"
click at [1510, 317] on icon at bounding box center [1515, 321] width 11 height 10
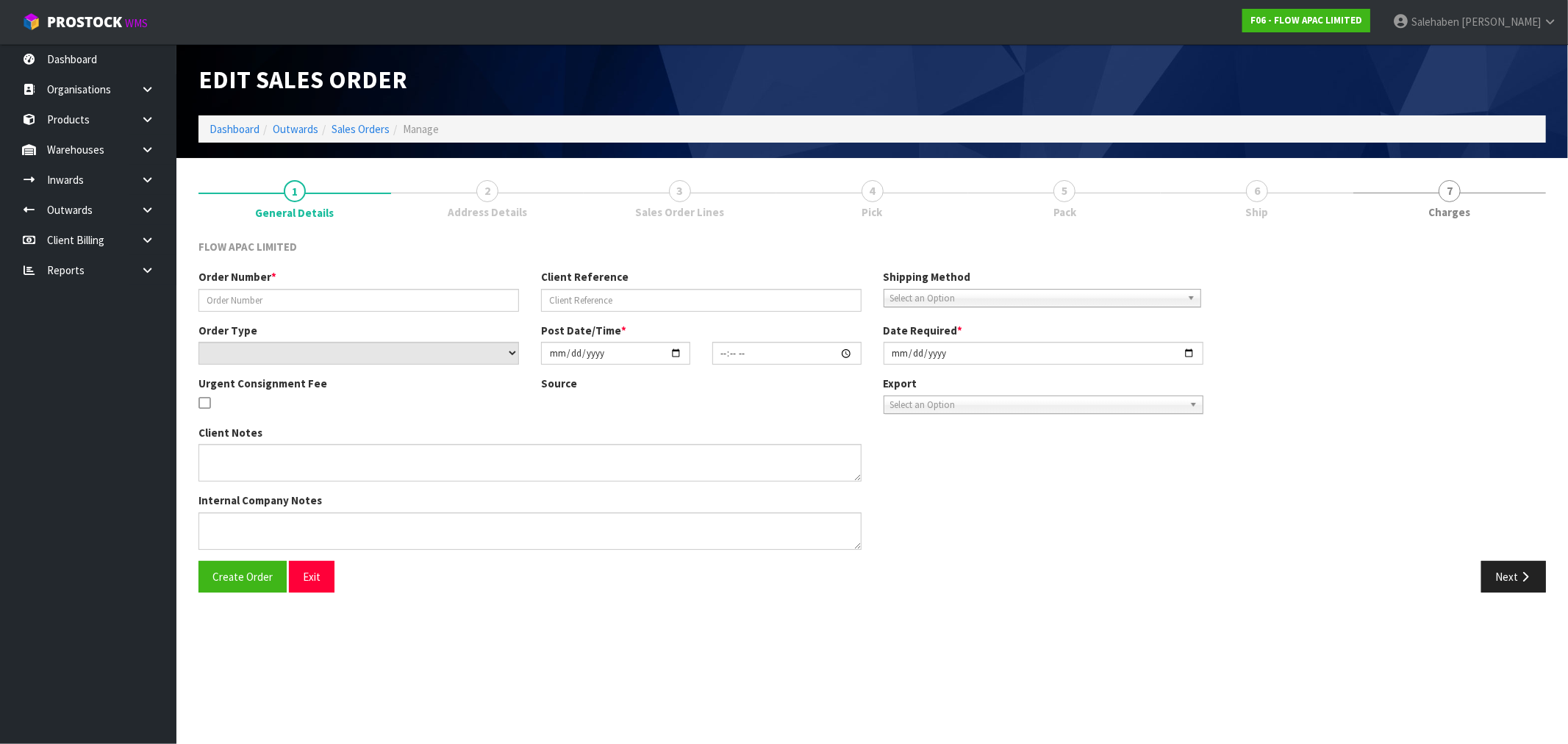
type input "BP WAIRAU PARK PO-2071"
type input "PO-2071 DELIVER 3.9.25 REQUESTED"
select select "number:0"
type input "2025-08-31"
type input "18:23:00.000"
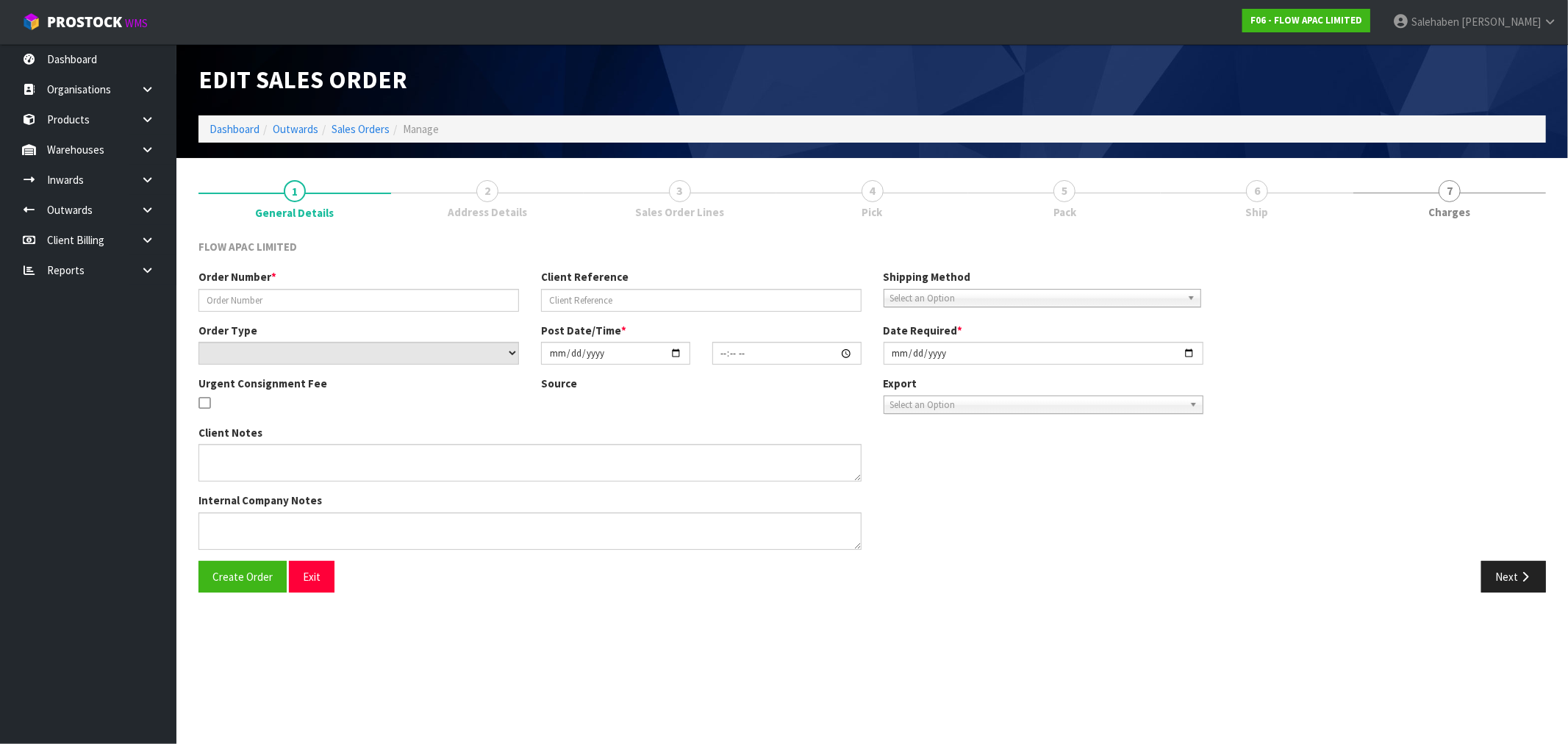
type input "[DATE]"
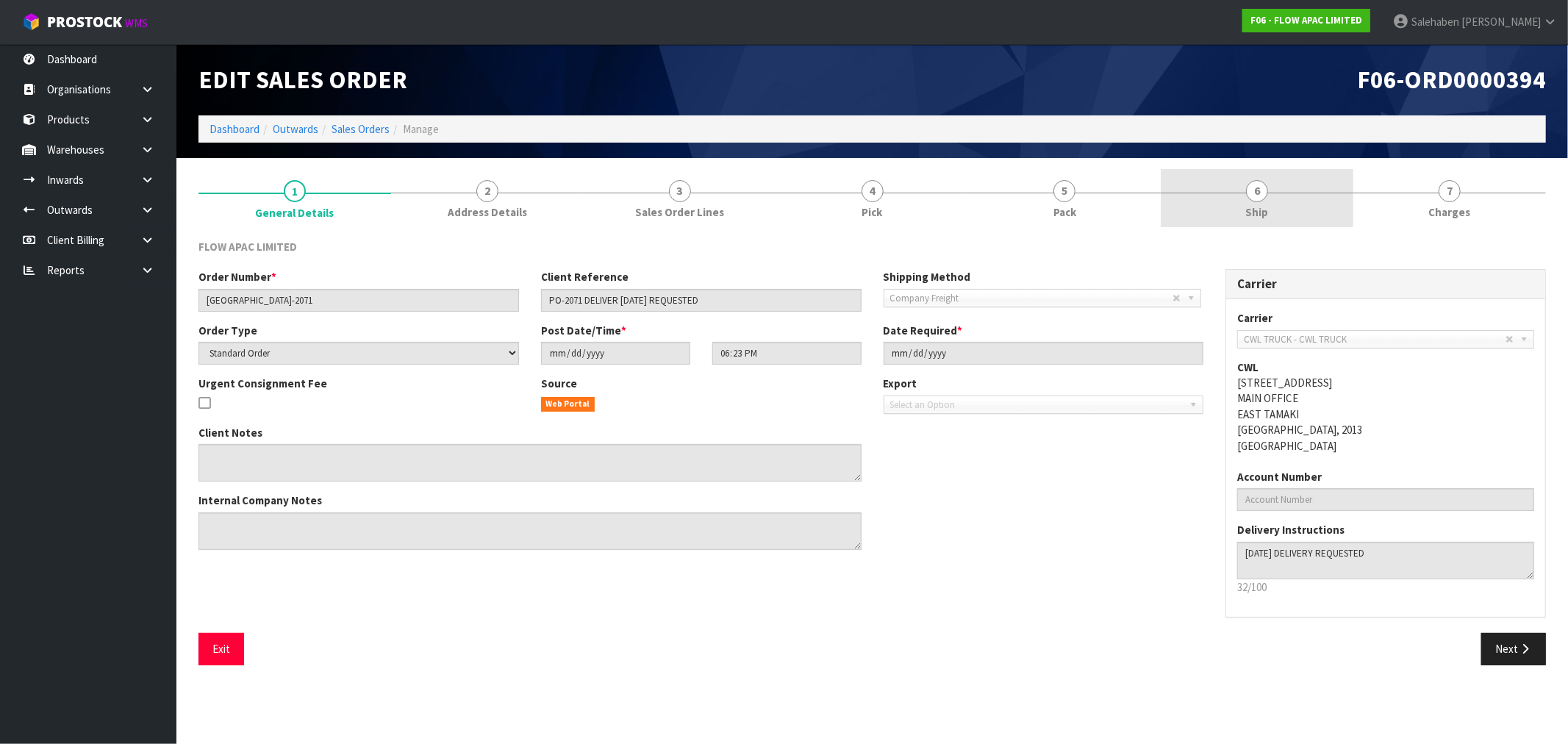
drag, startPoint x: 1254, startPoint y: 211, endPoint x: 1242, endPoint y: 217, distance: 13.4
click at [1254, 210] on span "Ship" at bounding box center [1257, 212] width 23 height 15
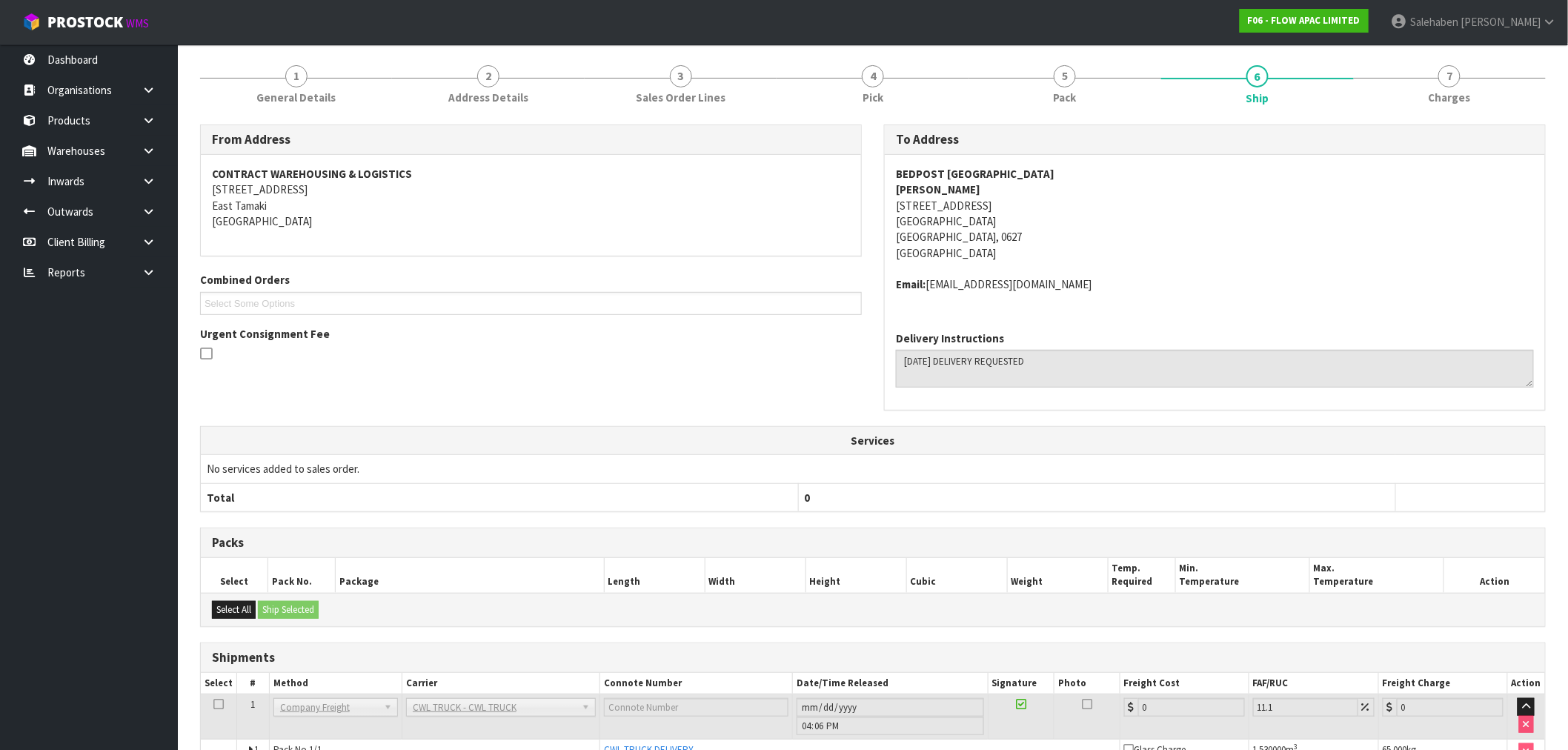
scroll to position [202, 0]
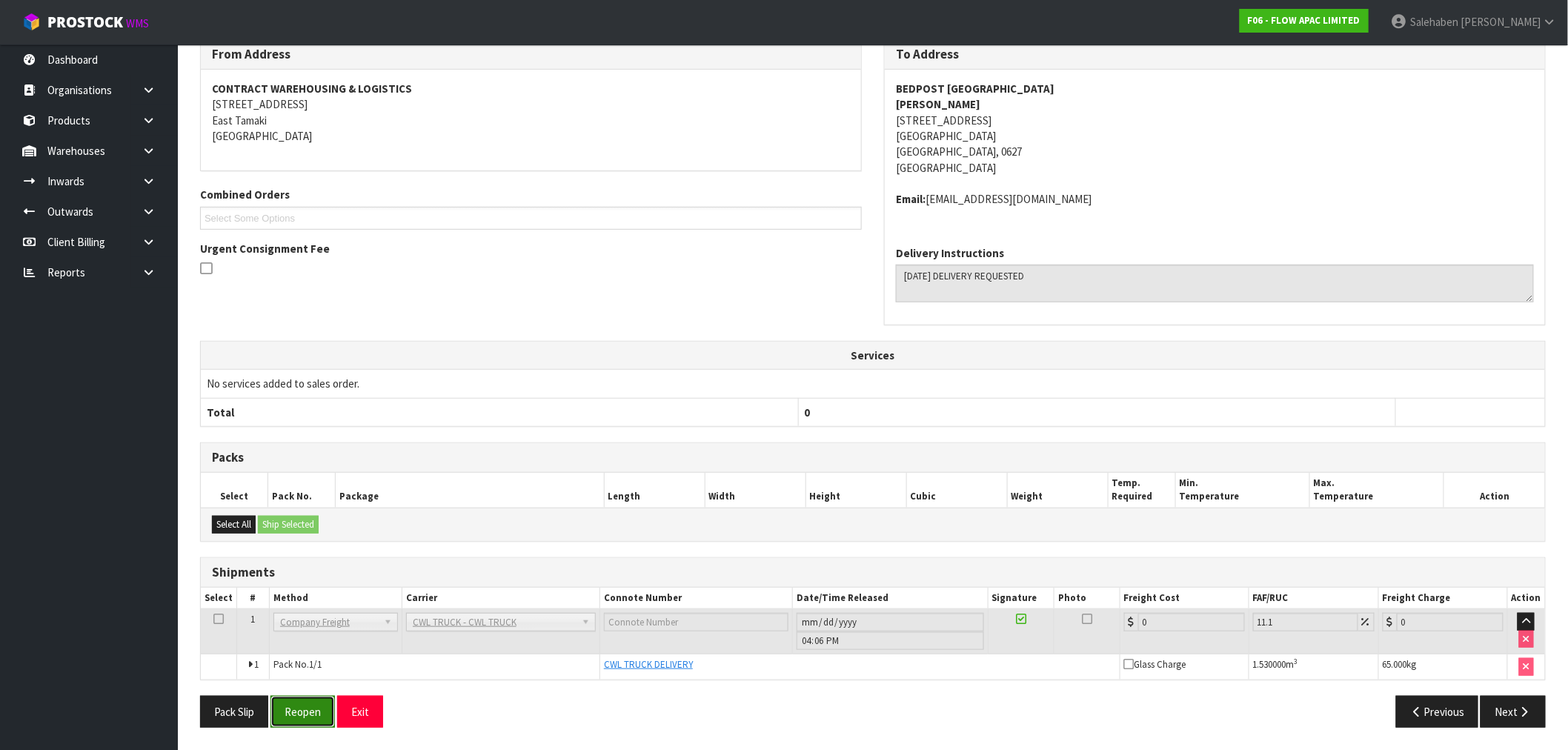
click at [315, 713] on button "Reopen" at bounding box center [303, 711] width 65 height 31
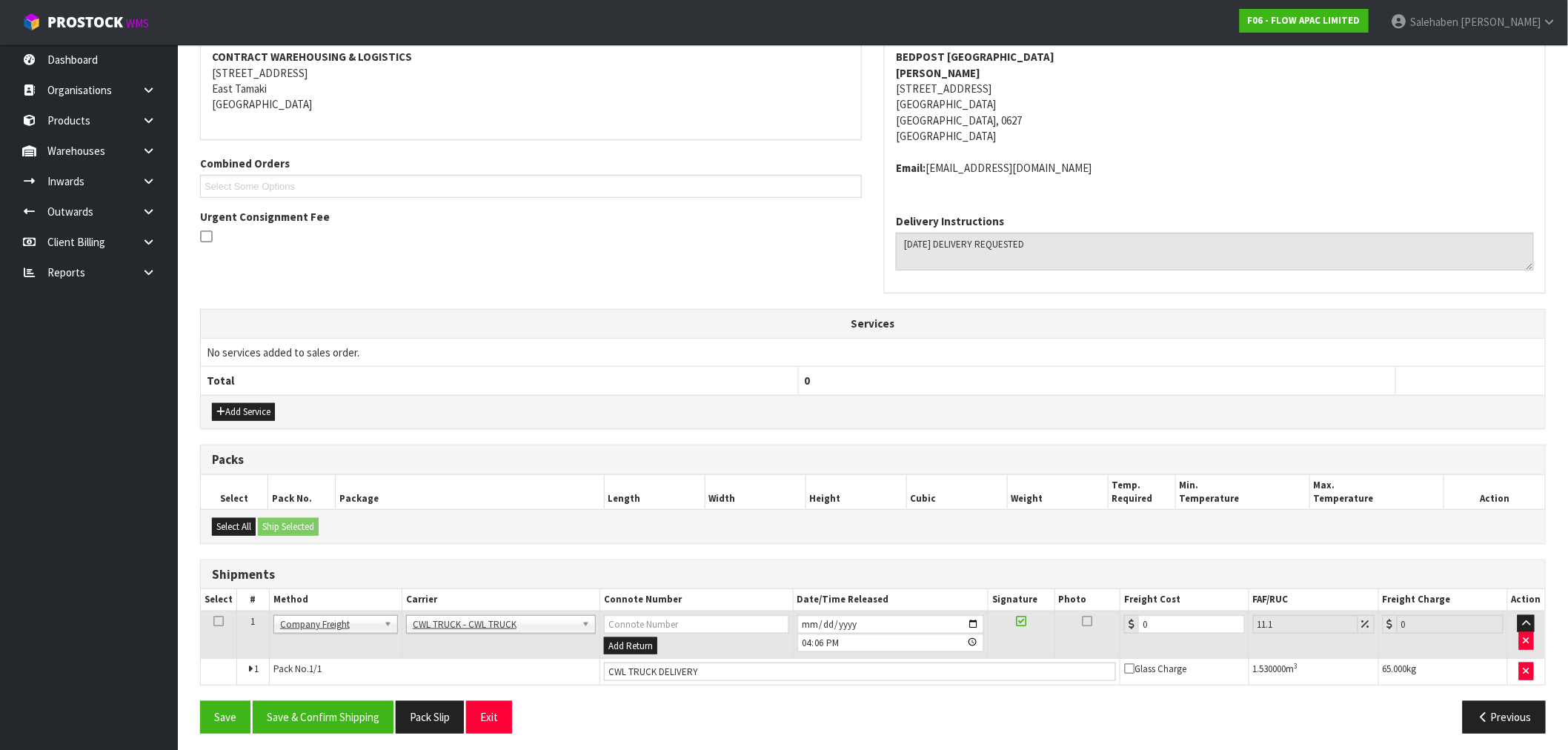
scroll to position [292, 0]
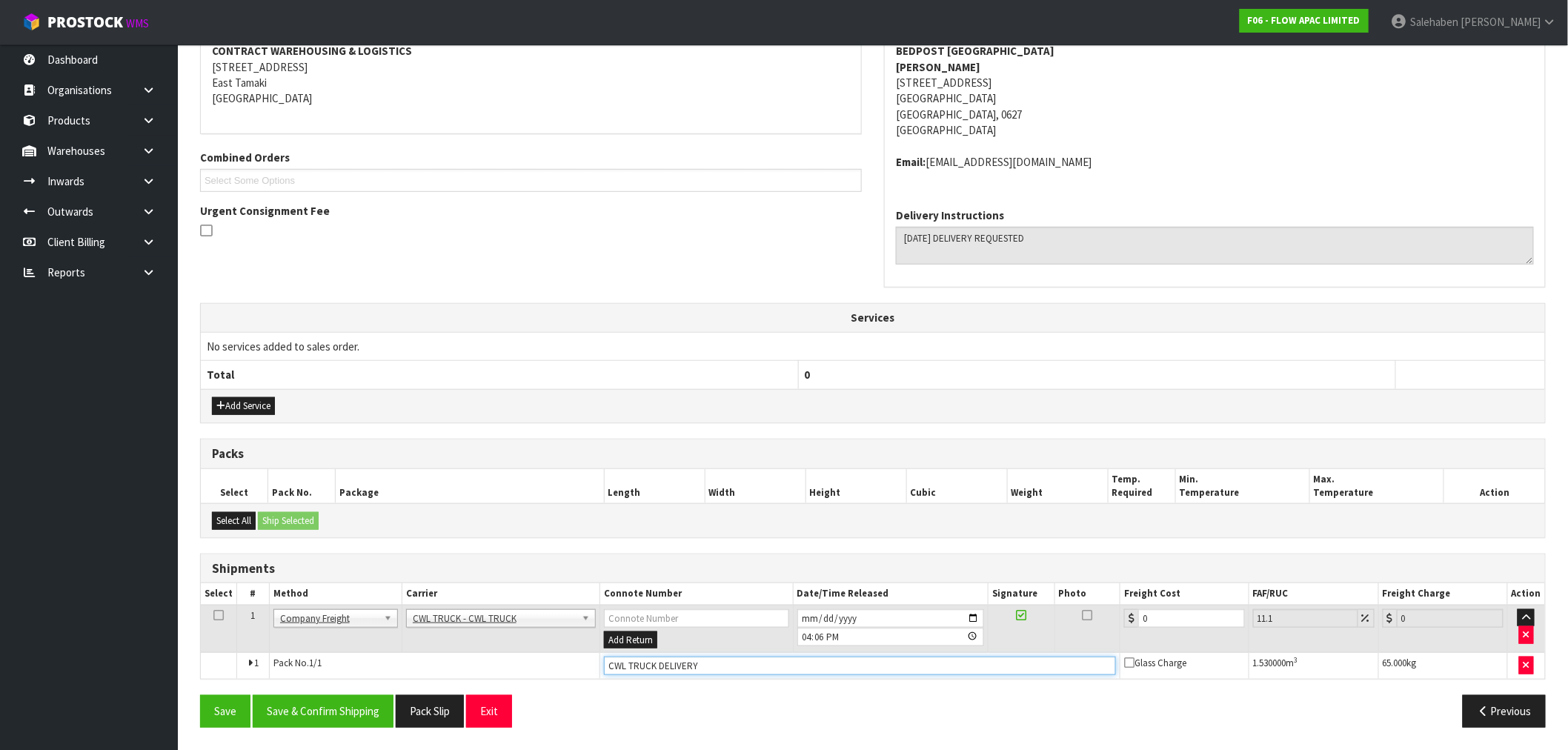
click at [705, 656] on input "CWL TRUCK DELIVERY" at bounding box center [860, 666] width 512 height 18
type input "CWL TRUCK DELIVERED"
click at [329, 707] on button "Save & Confirm Shipping" at bounding box center [323, 710] width 141 height 31
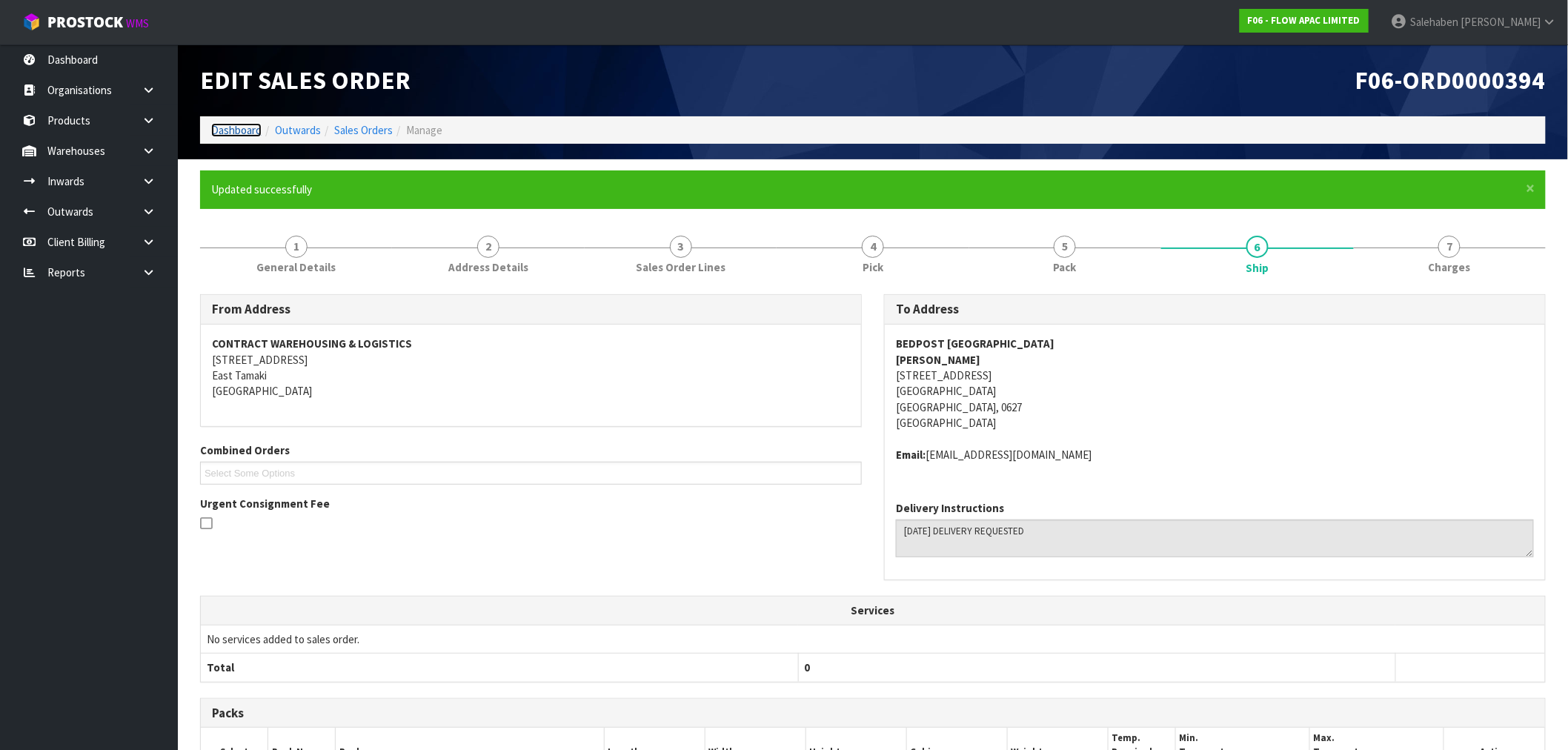
click at [240, 131] on link "Dashboard" at bounding box center [237, 130] width 51 height 14
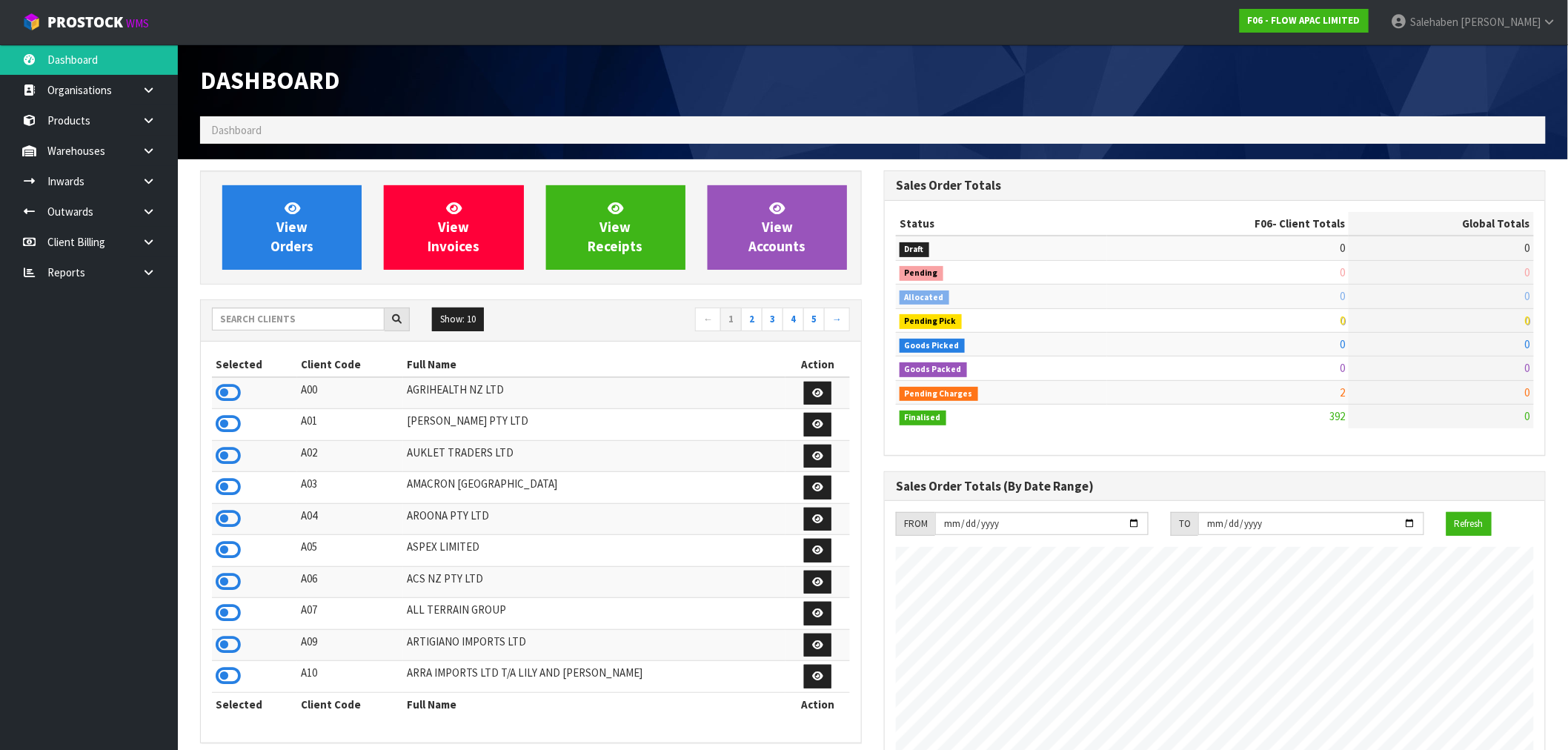
scroll to position [1122, 684]
click at [299, 309] on input "text" at bounding box center [298, 319] width 173 height 23
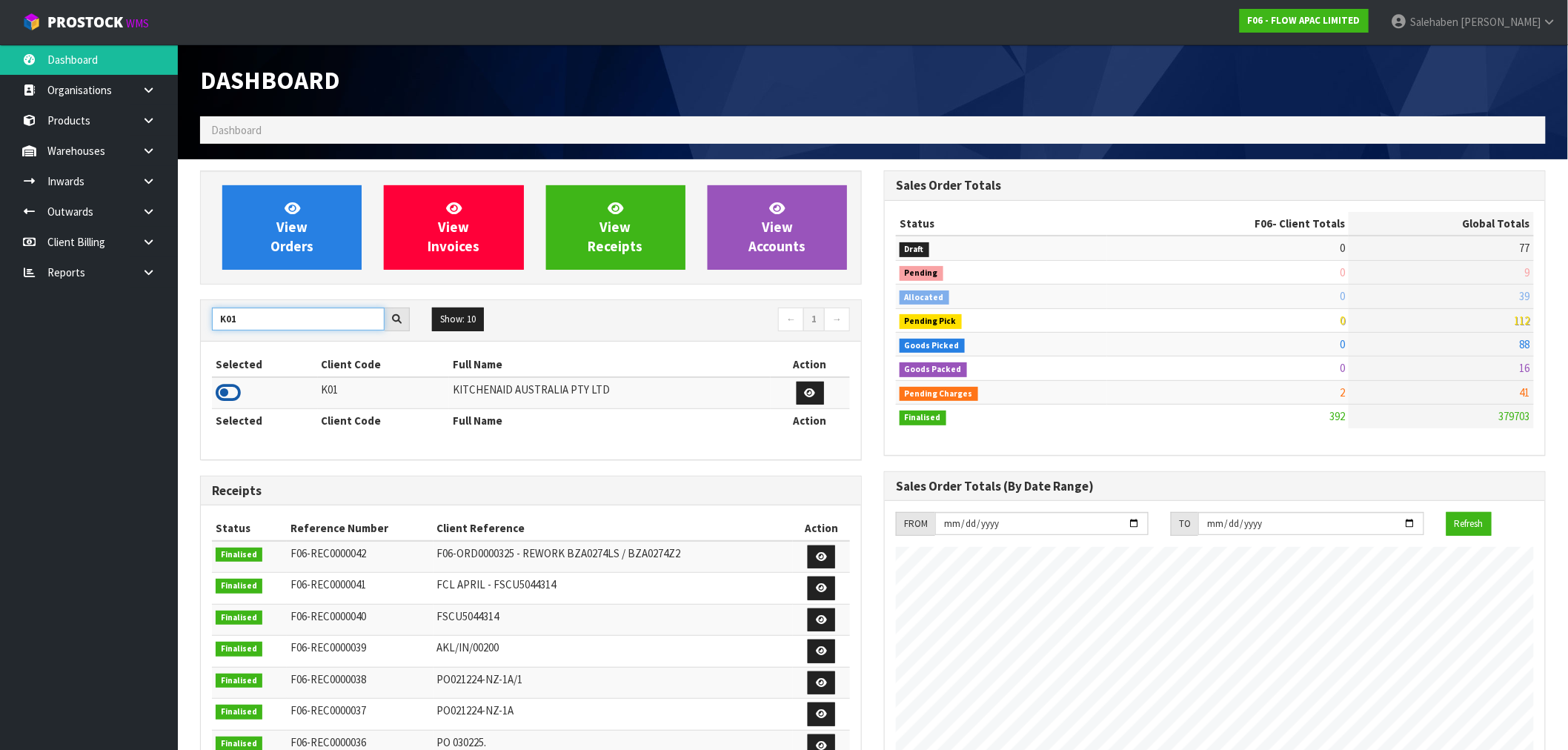
type input "K01"
click at [230, 393] on icon at bounding box center [228, 392] width 25 height 22
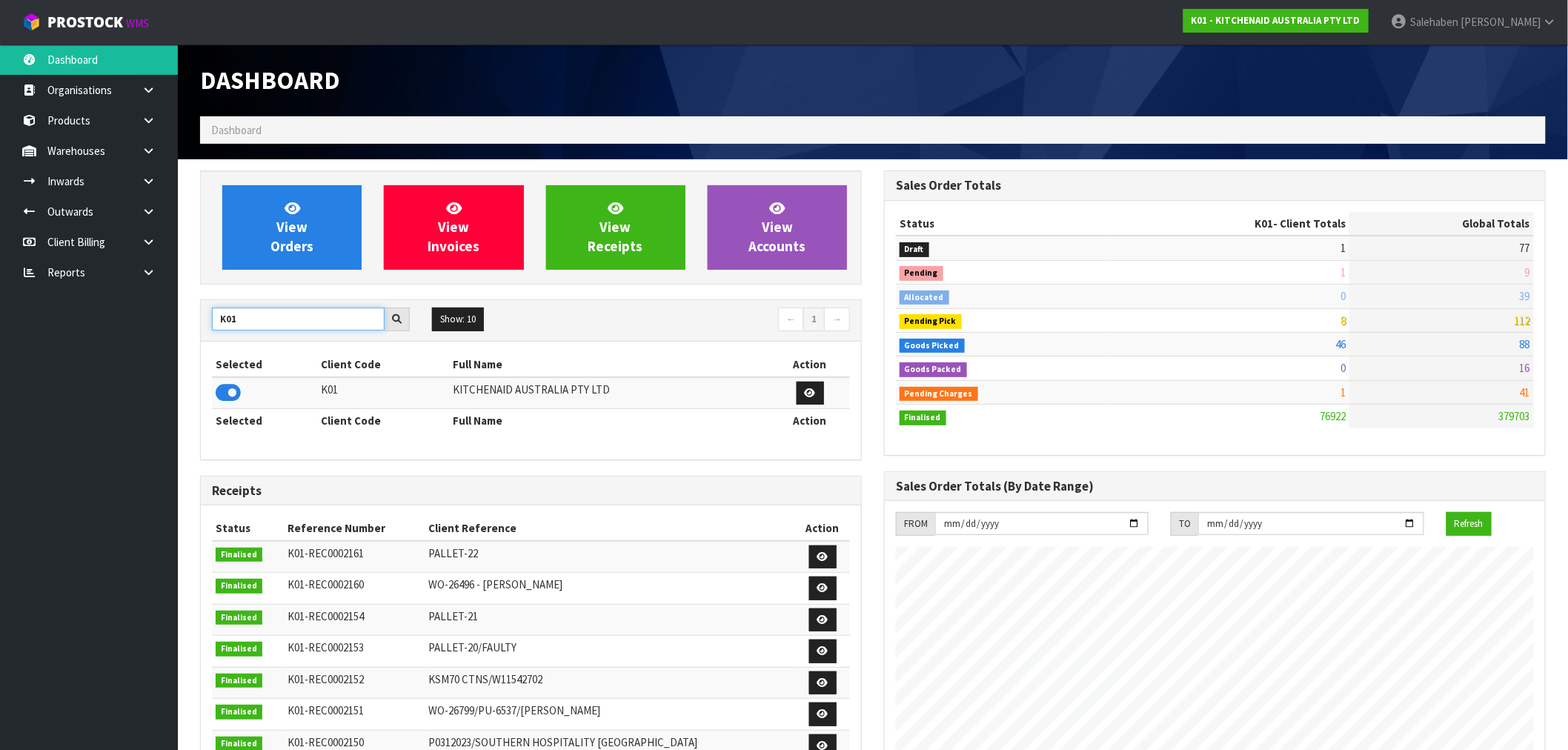
drag, startPoint x: 249, startPoint y: 322, endPoint x: 94, endPoint y: 339, distance: 155.9
click at [102, 336] on body "Toggle navigation ProStock WMS K01 - KITCHENAID AUSTRALIA PTY LTD [PERSON_NAME]…" at bounding box center [784, 375] width 1568 height 750
type input "GPS"
click at [233, 392] on icon at bounding box center [228, 392] width 25 height 22
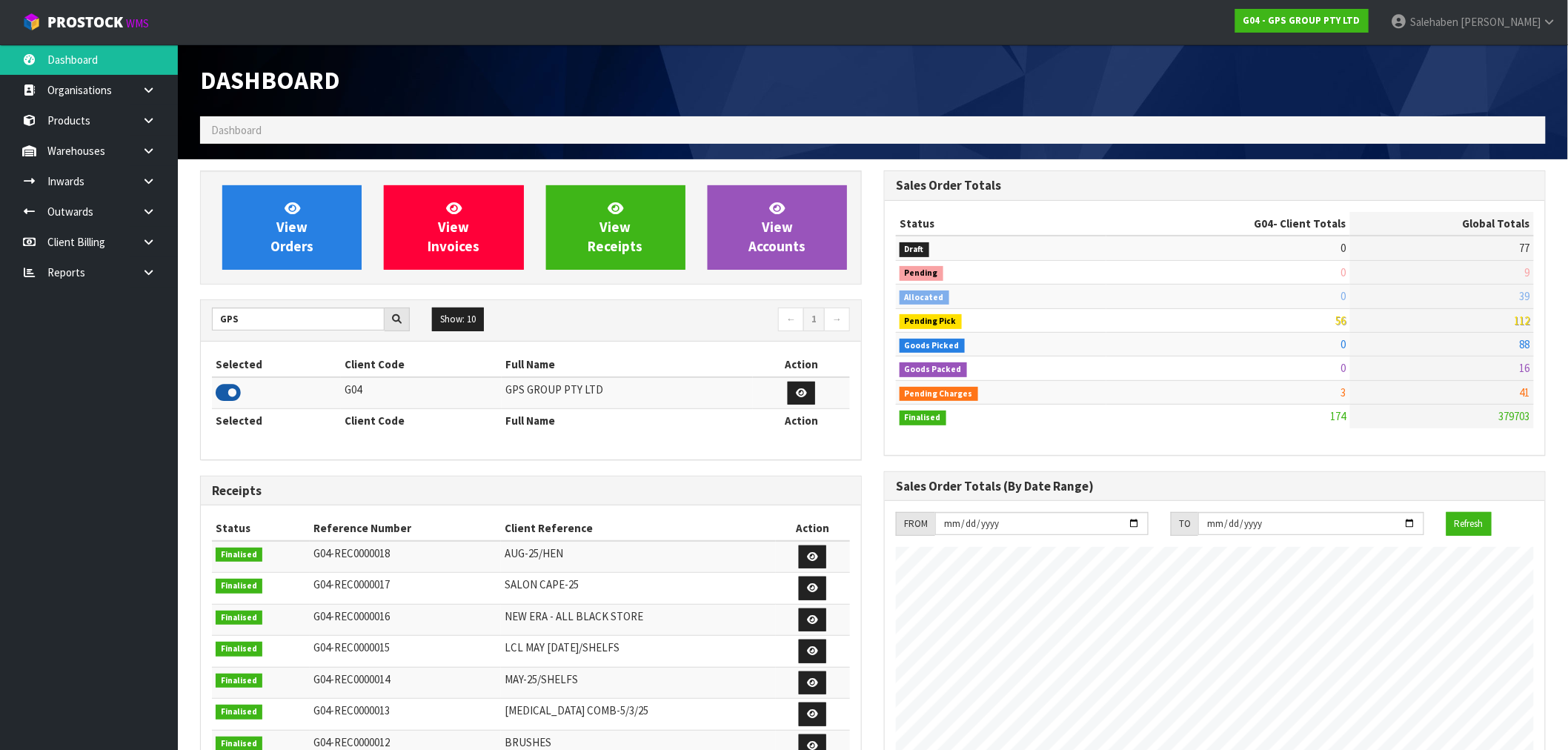
scroll to position [930, 684]
drag, startPoint x: 265, startPoint y: 320, endPoint x: 120, endPoint y: 322, distance: 145.0
click at [171, 325] on body "Toggle navigation ProStock WMS G04 - GPS GROUP PTY LTD [PERSON_NAME] Logout Das…" at bounding box center [784, 375] width 1568 height 750
type input "T01"
click at [227, 388] on icon at bounding box center [228, 392] width 25 height 22
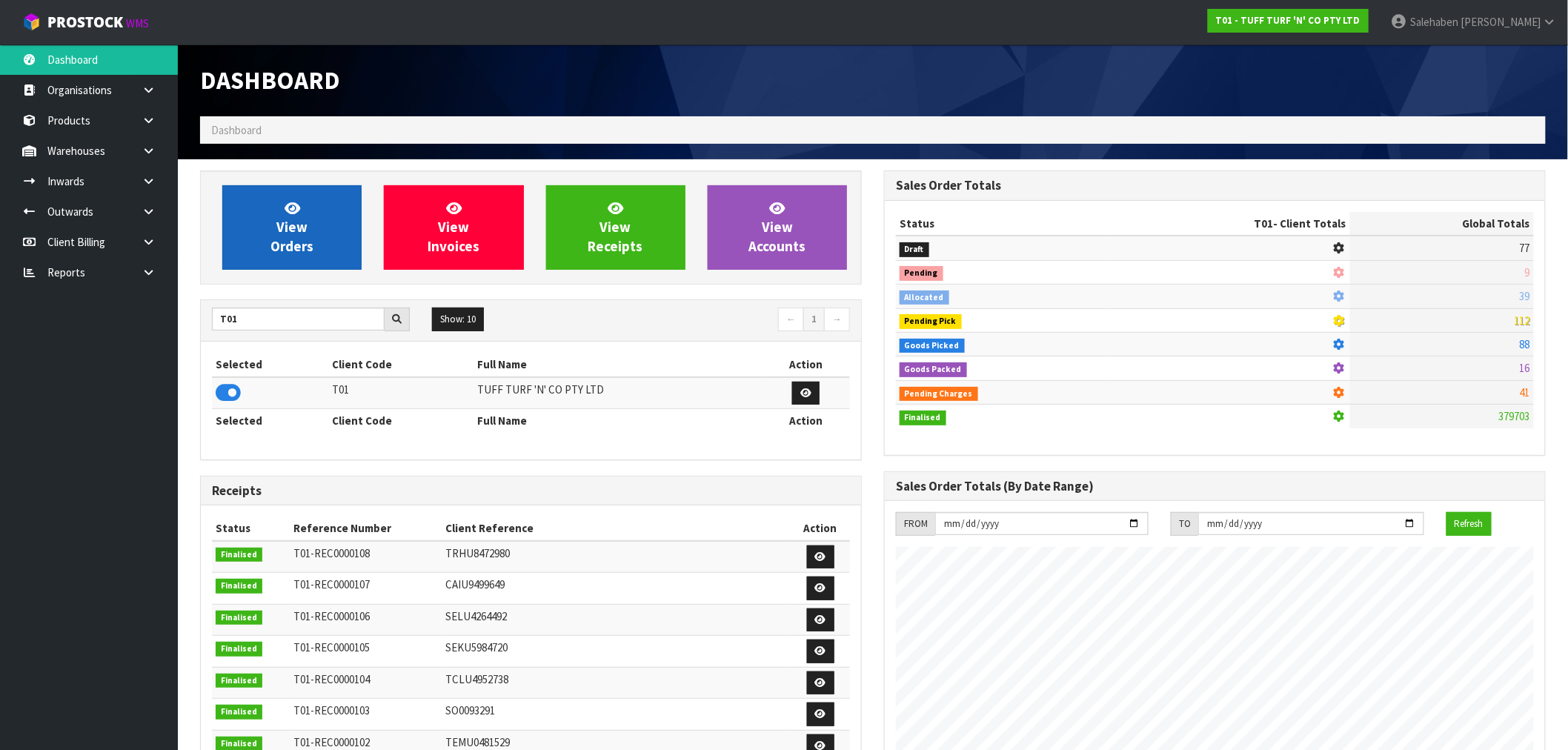
scroll to position [1122, 684]
click at [276, 230] on link "View Orders" at bounding box center [292, 227] width 139 height 84
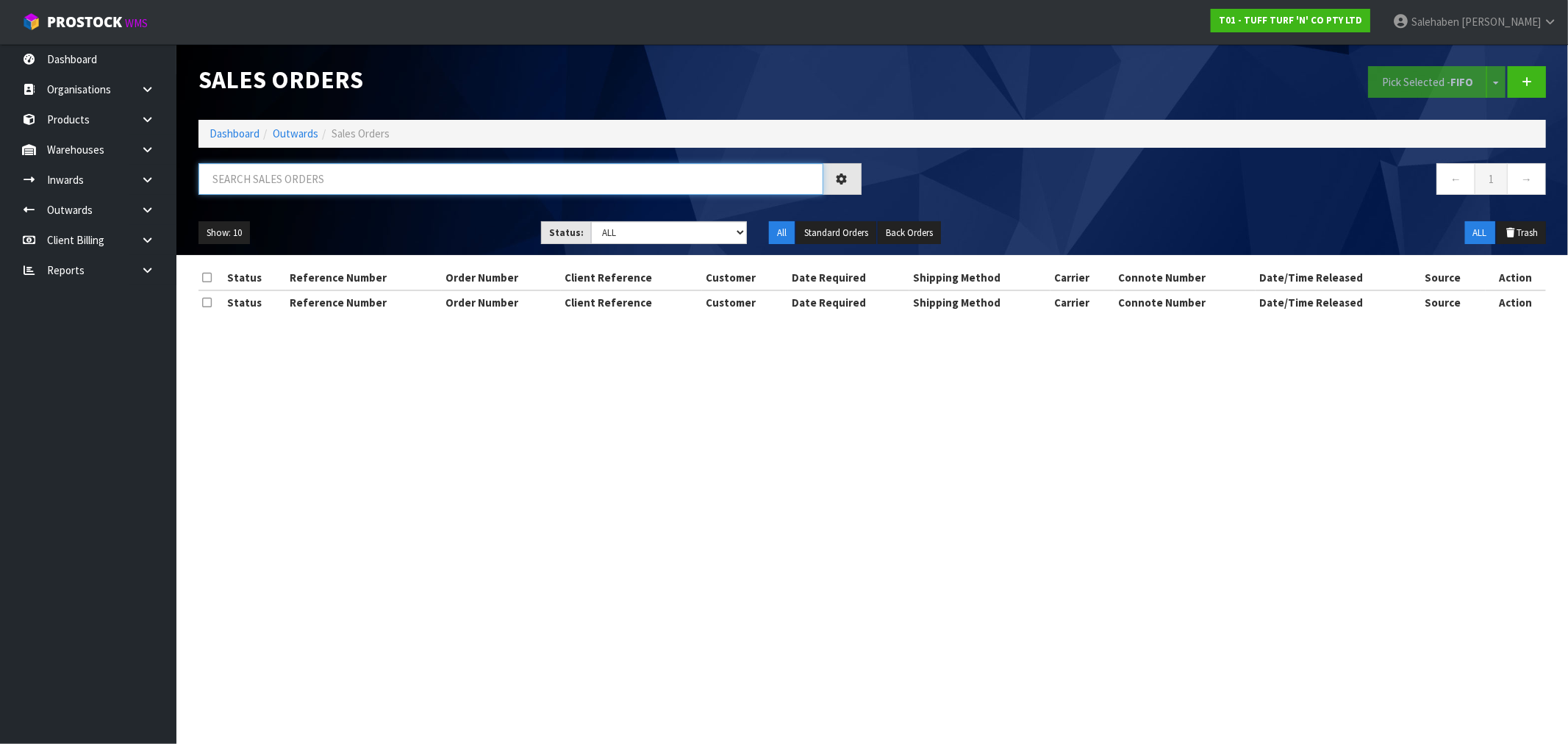
click at [268, 180] on input "text" at bounding box center [511, 178] width 624 height 31
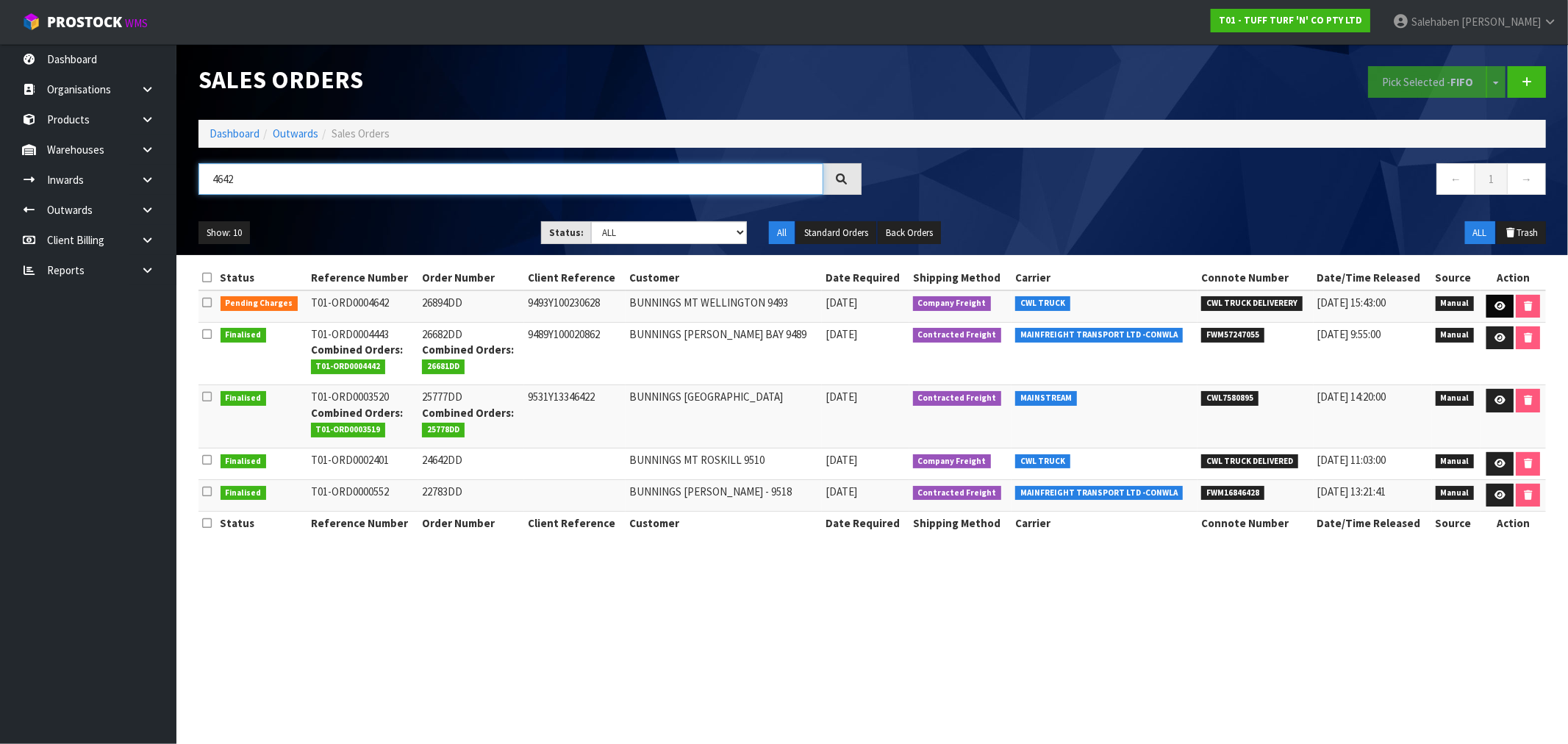
type input "4642"
click at [1500, 305] on icon at bounding box center [1499, 306] width 11 height 10
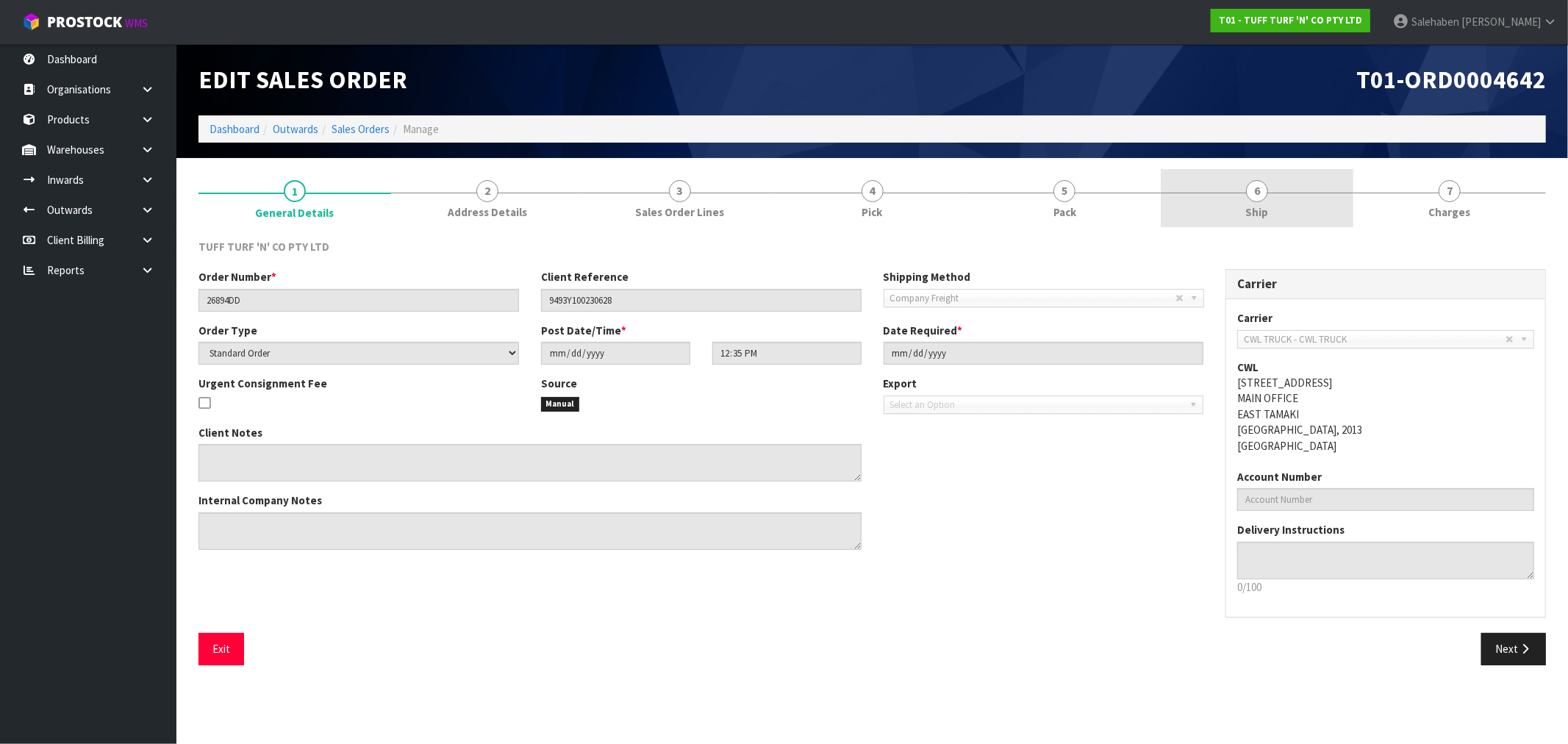
click at [1266, 206] on span "Ship" at bounding box center [1257, 212] width 23 height 15
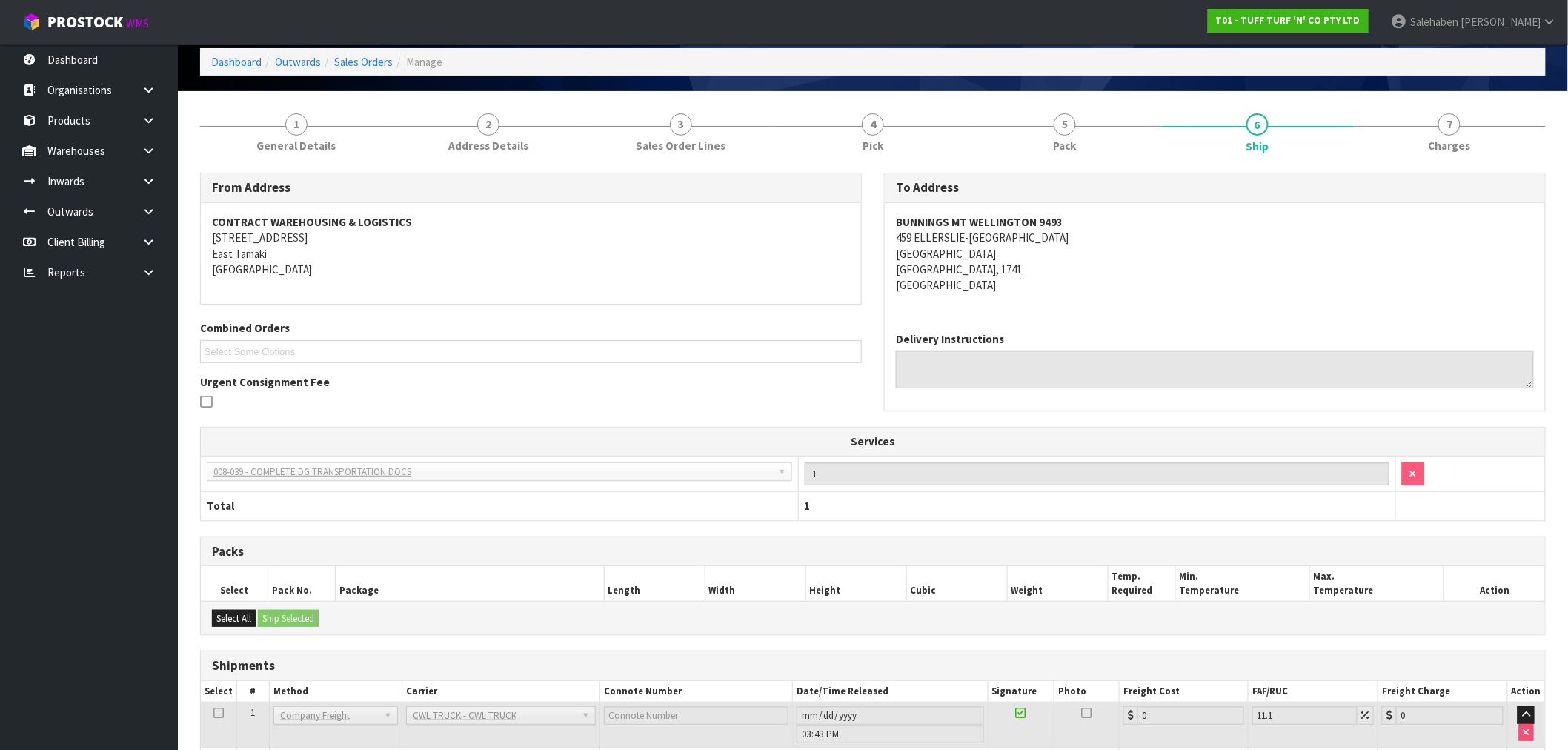
scroll to position [161, 0]
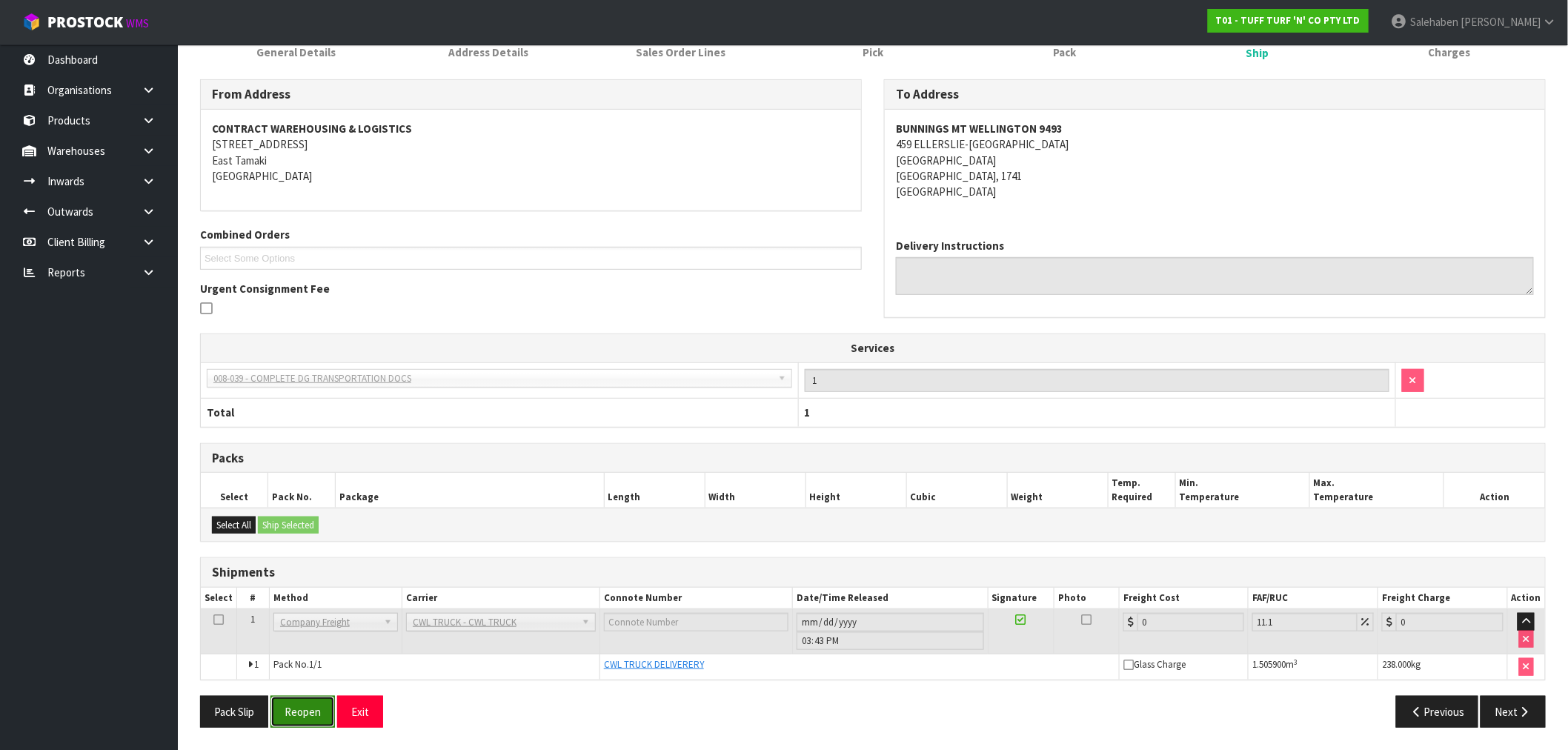
click at [313, 712] on button "Reopen" at bounding box center [303, 711] width 65 height 31
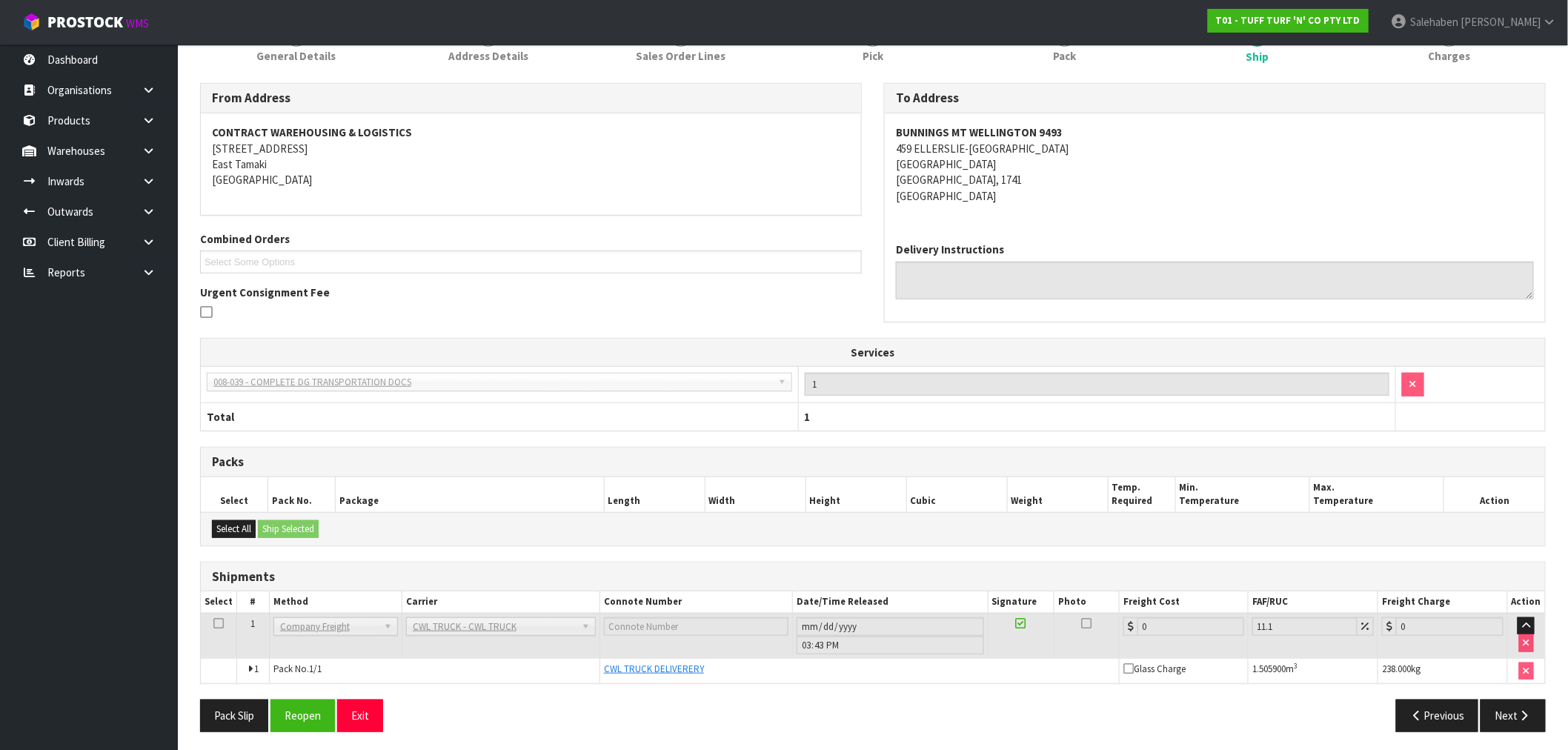
scroll to position [216, 0]
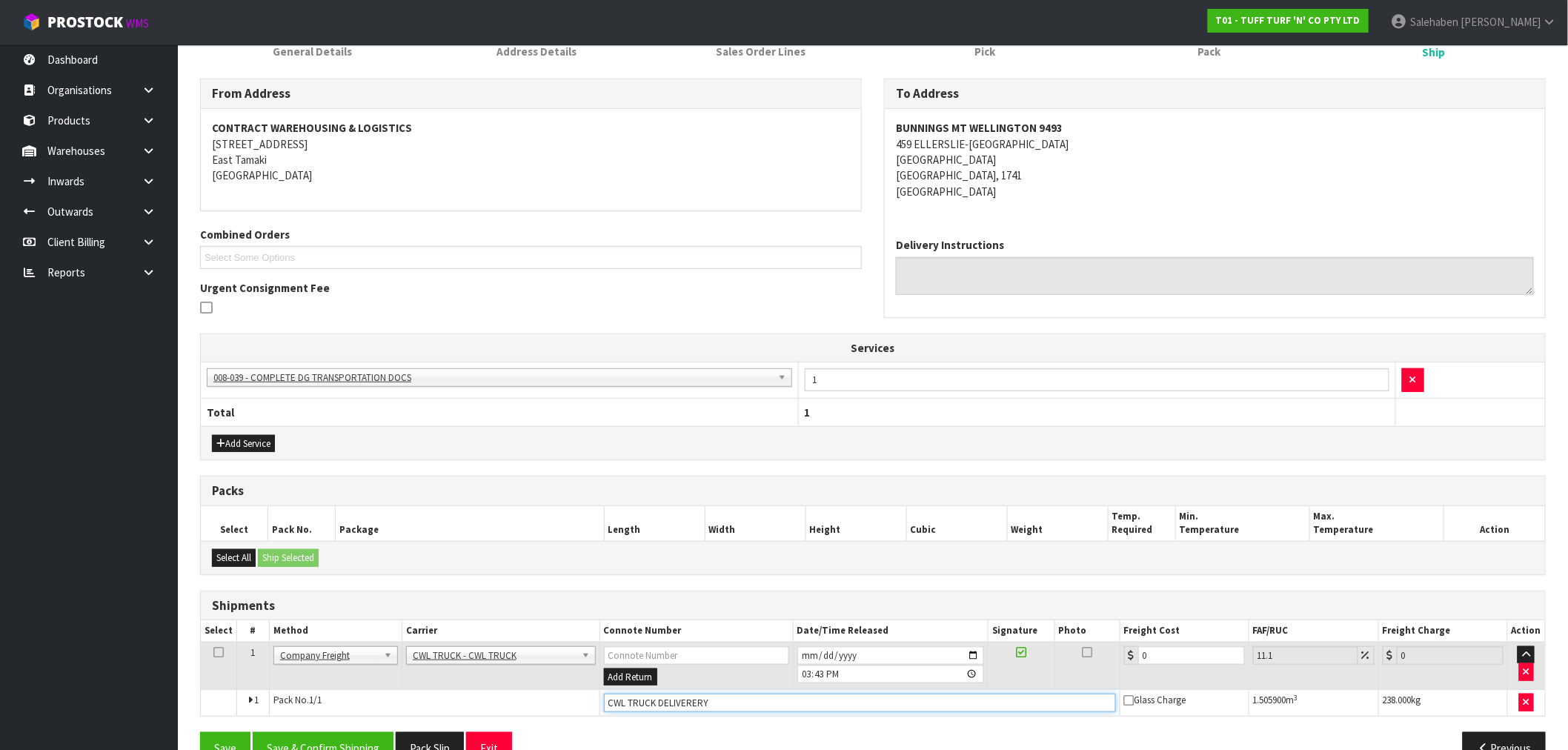
click at [743, 705] on input "CWL TRUCK DELIVERERY" at bounding box center [860, 702] width 512 height 18
type input "CWL TRUCK DELIVERED"
drag, startPoint x: 1158, startPoint y: 660, endPoint x: 1040, endPoint y: 656, distance: 118.1
click at [1087, 655] on tr "1 Client Local Pickup Customer Local Pickup Company Freight Contracted Freight …" at bounding box center [873, 666] width 1345 height 48
type input "5"
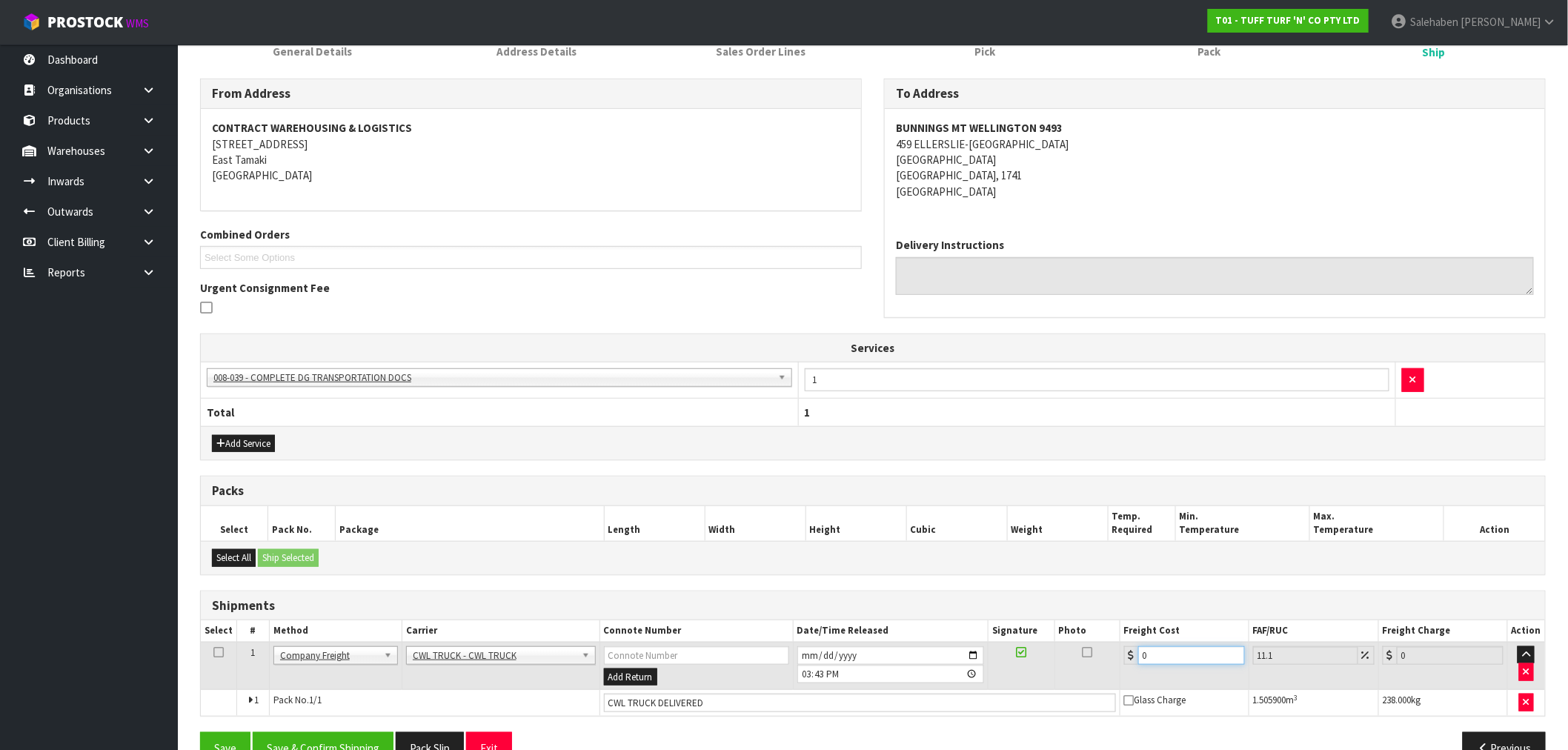
type input "5.55"
type input "55"
type input "61.1"
type input "55.4"
type input "61.55"
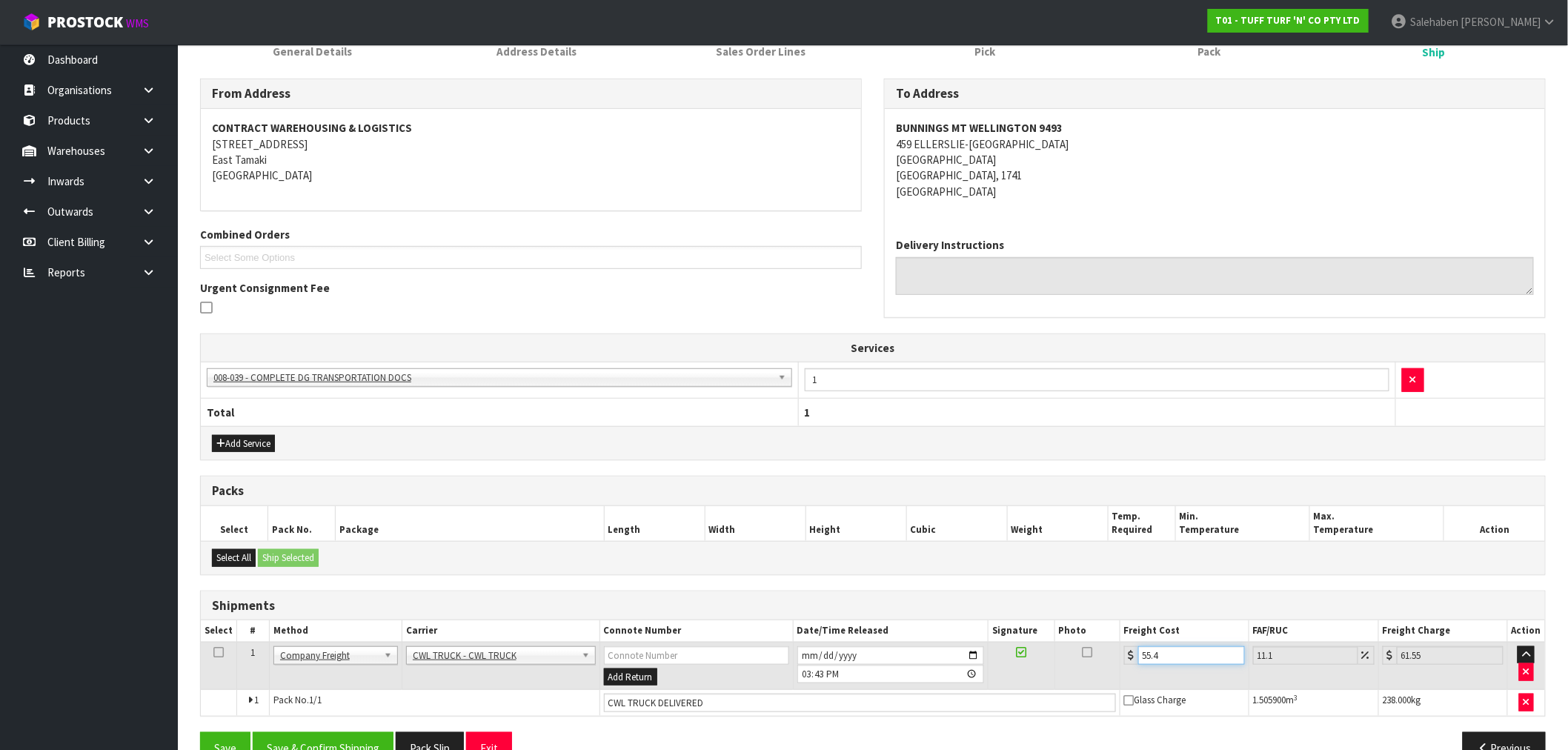
type input "55.43"
type input "61.58"
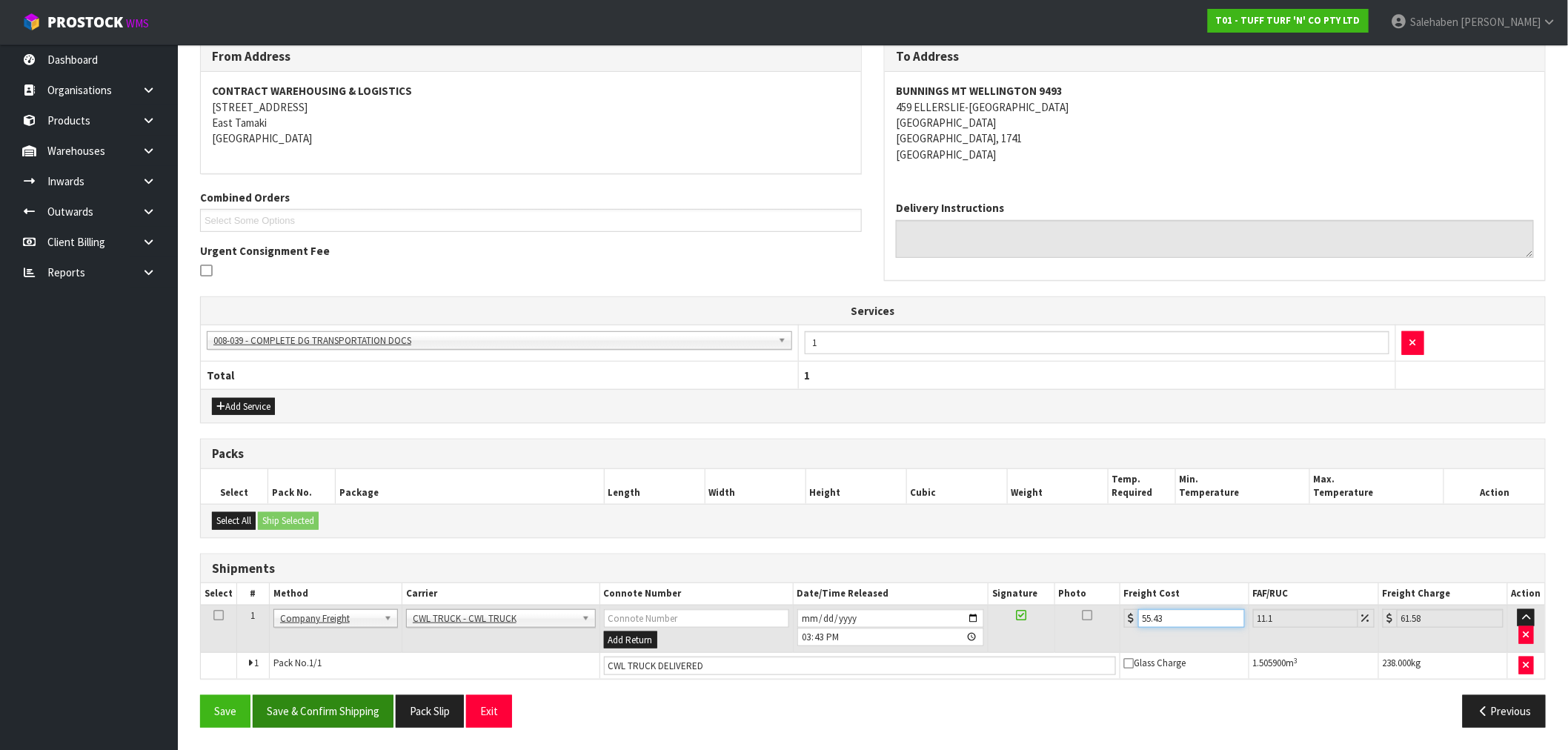
type input "55.43"
click at [332, 709] on button "Save & Confirm Shipping" at bounding box center [323, 710] width 141 height 31
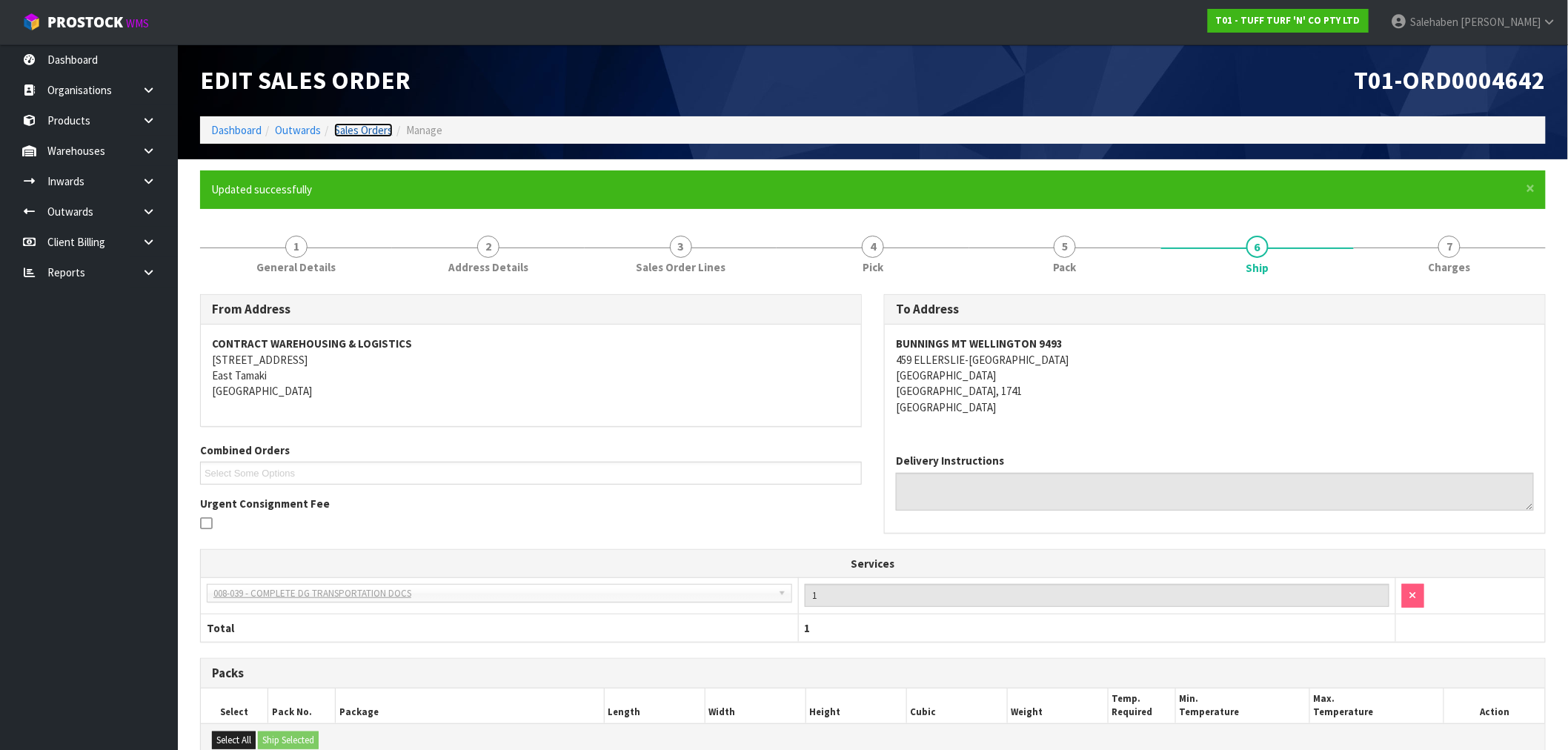
click at [367, 127] on link "Sales Orders" at bounding box center [363, 130] width 58 height 14
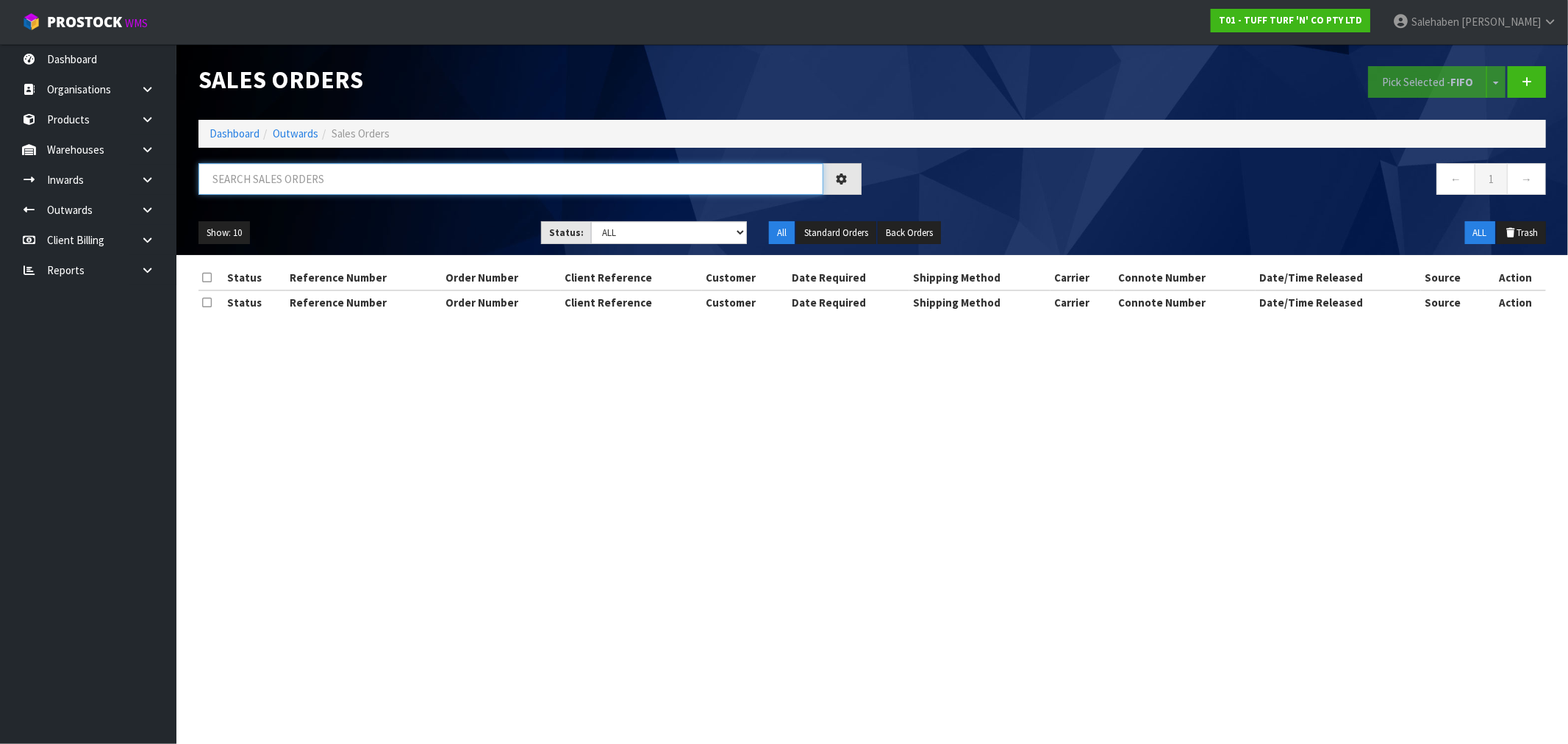
click at [324, 187] on input "text" at bounding box center [511, 178] width 624 height 31
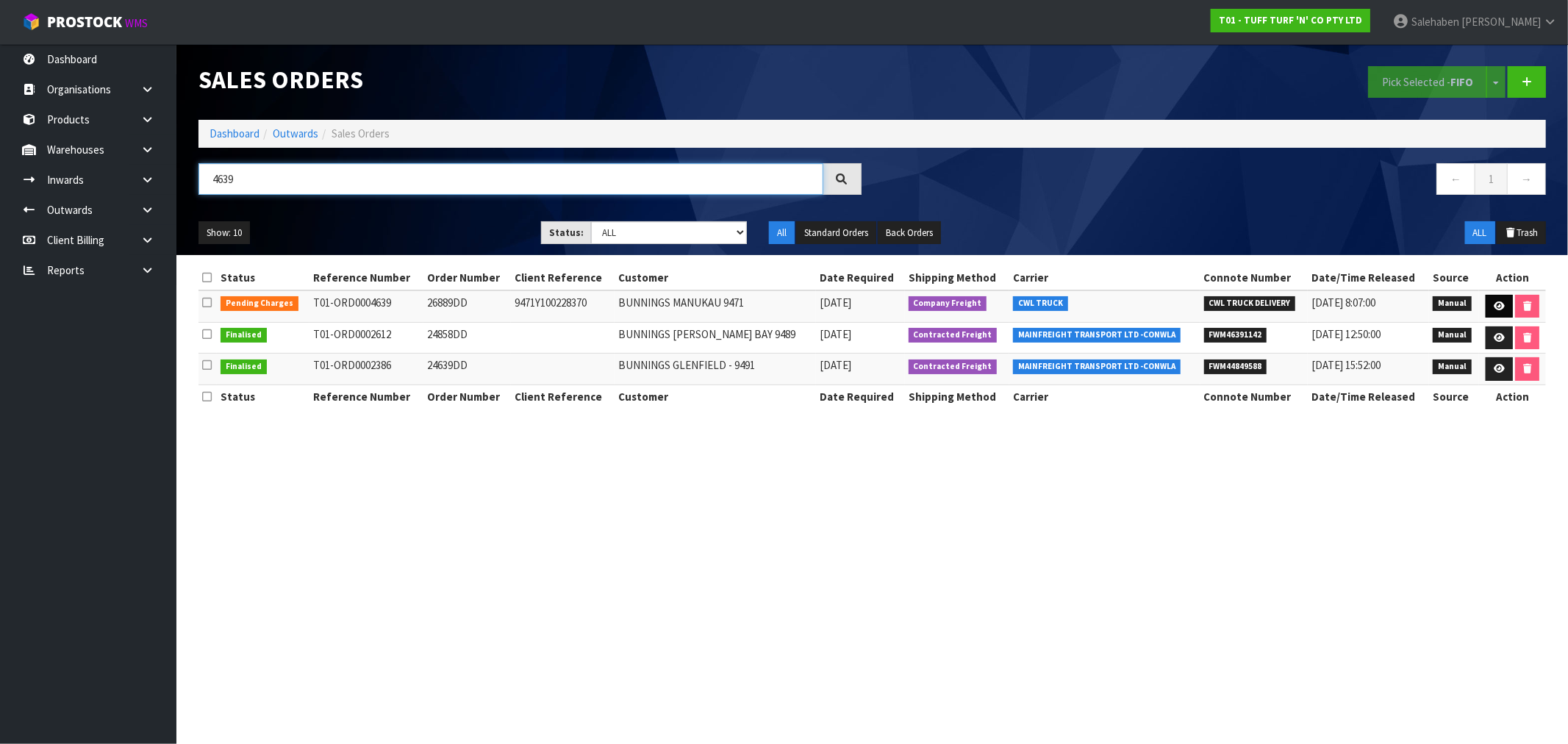
type input "4639"
click at [1498, 303] on icon at bounding box center [1499, 306] width 11 height 10
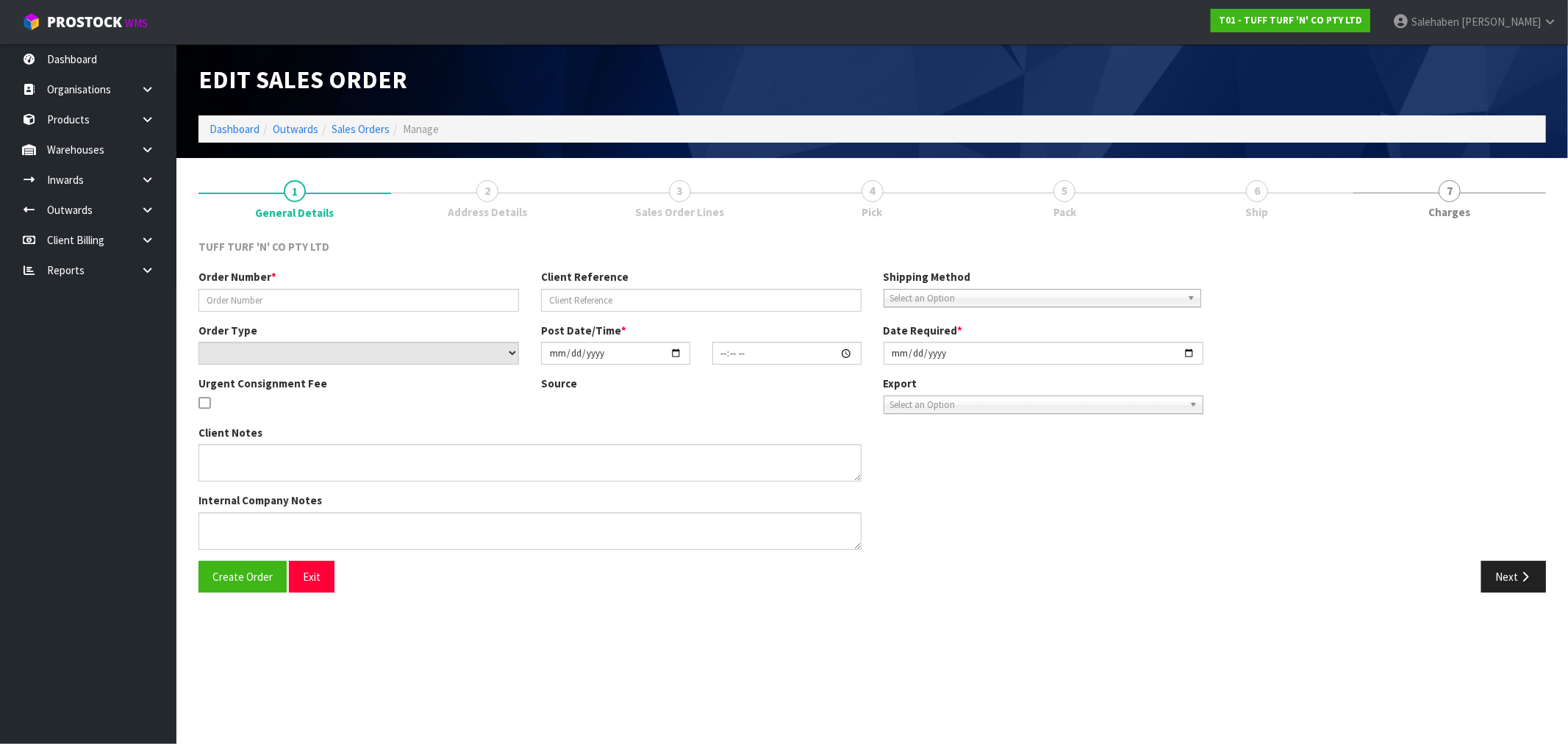
type input "26889DD"
type input "9471Y100228370"
select select "number:0"
type input "[DATE]"
type input "12:21:00.000"
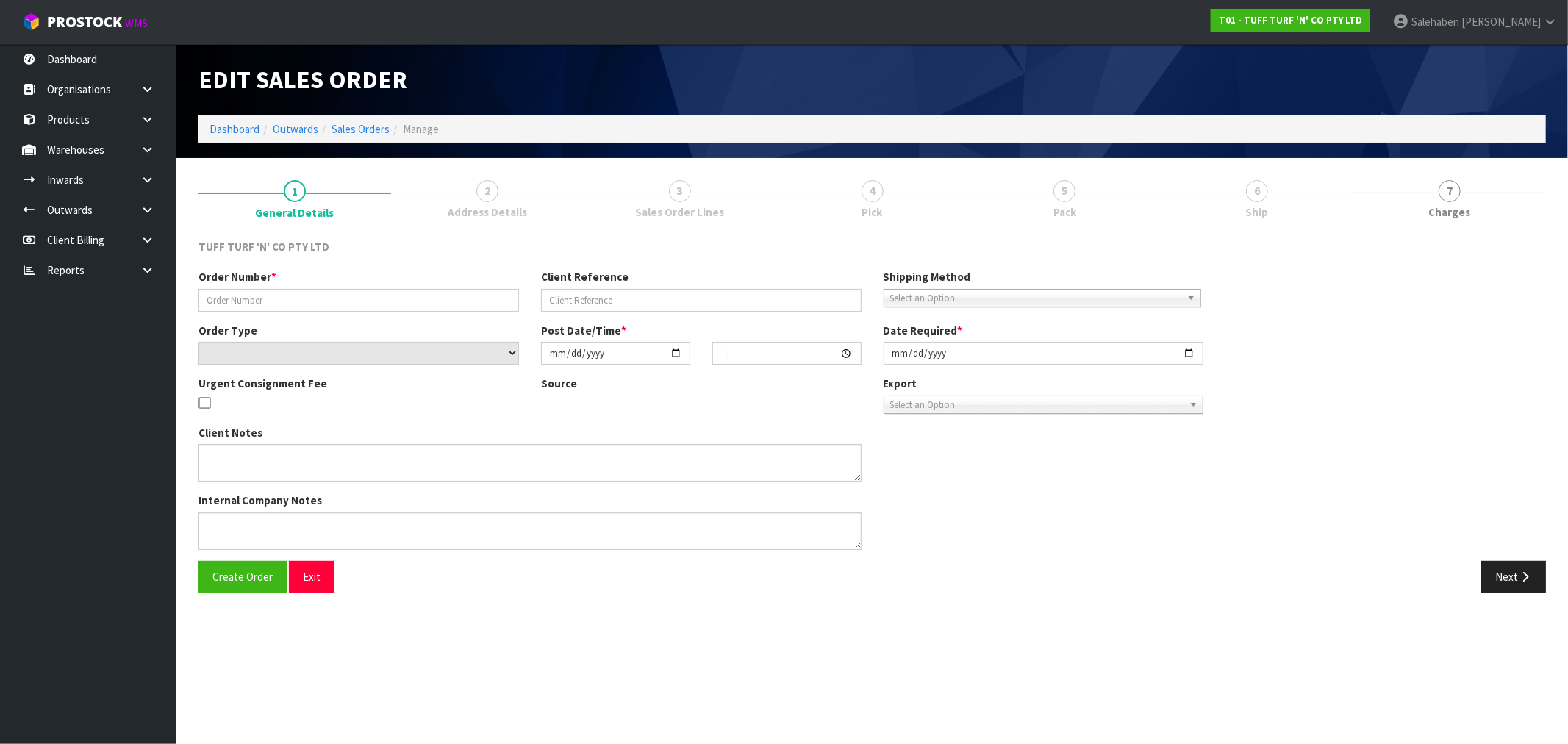
type input "[DATE]"
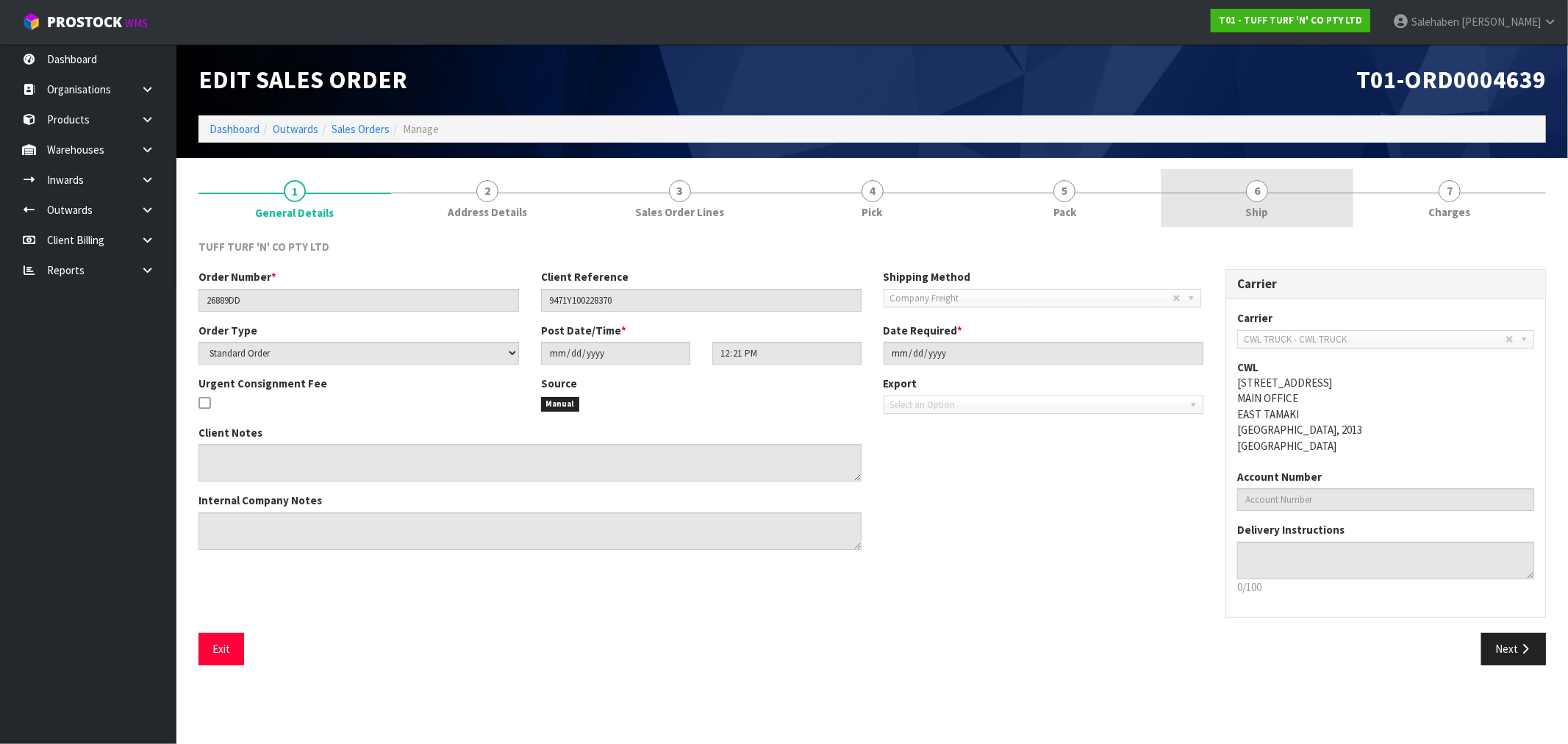
click at [1261, 206] on span "Ship" at bounding box center [1257, 212] width 23 height 15
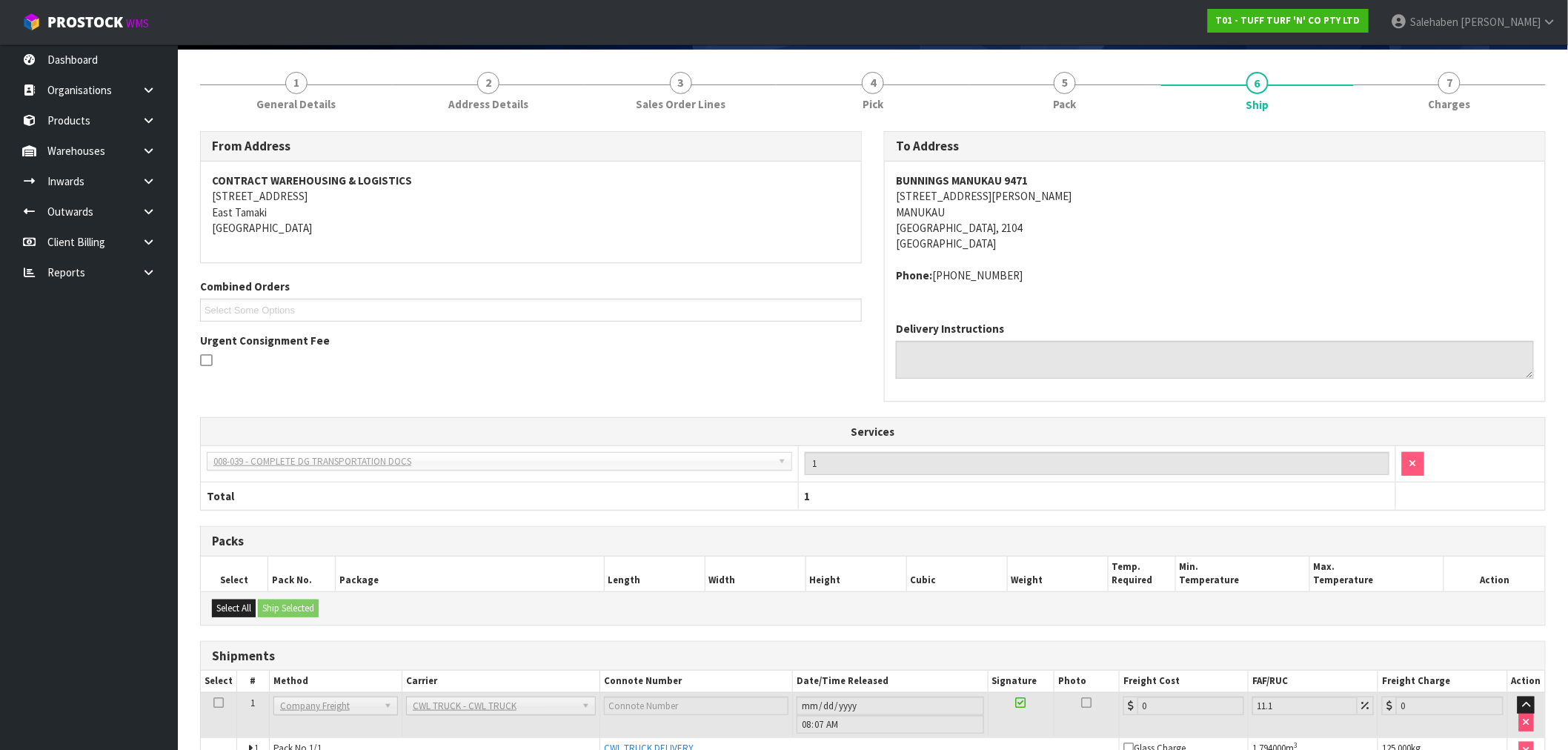
scroll to position [193, 0]
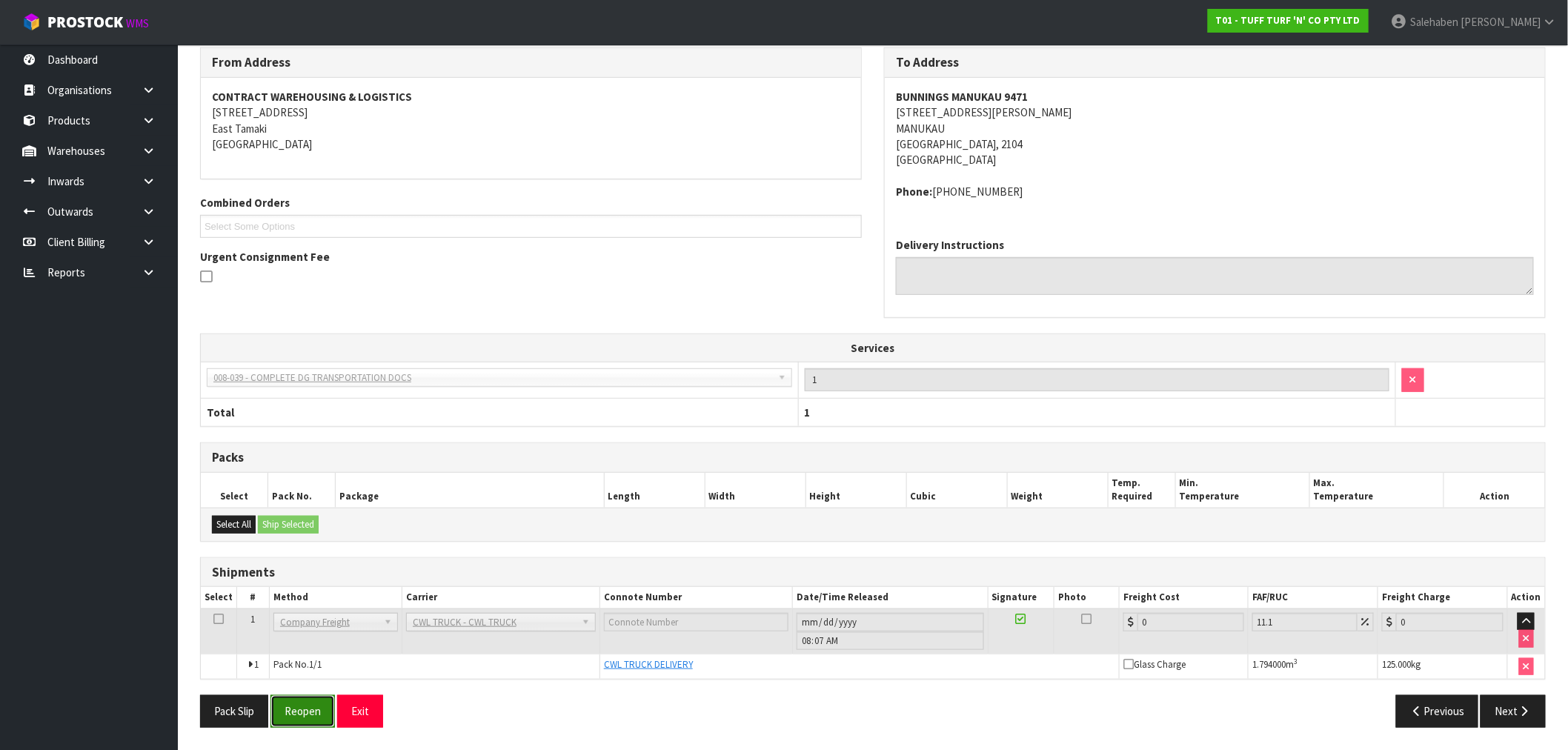
click at [313, 712] on button "Reopen" at bounding box center [303, 710] width 65 height 31
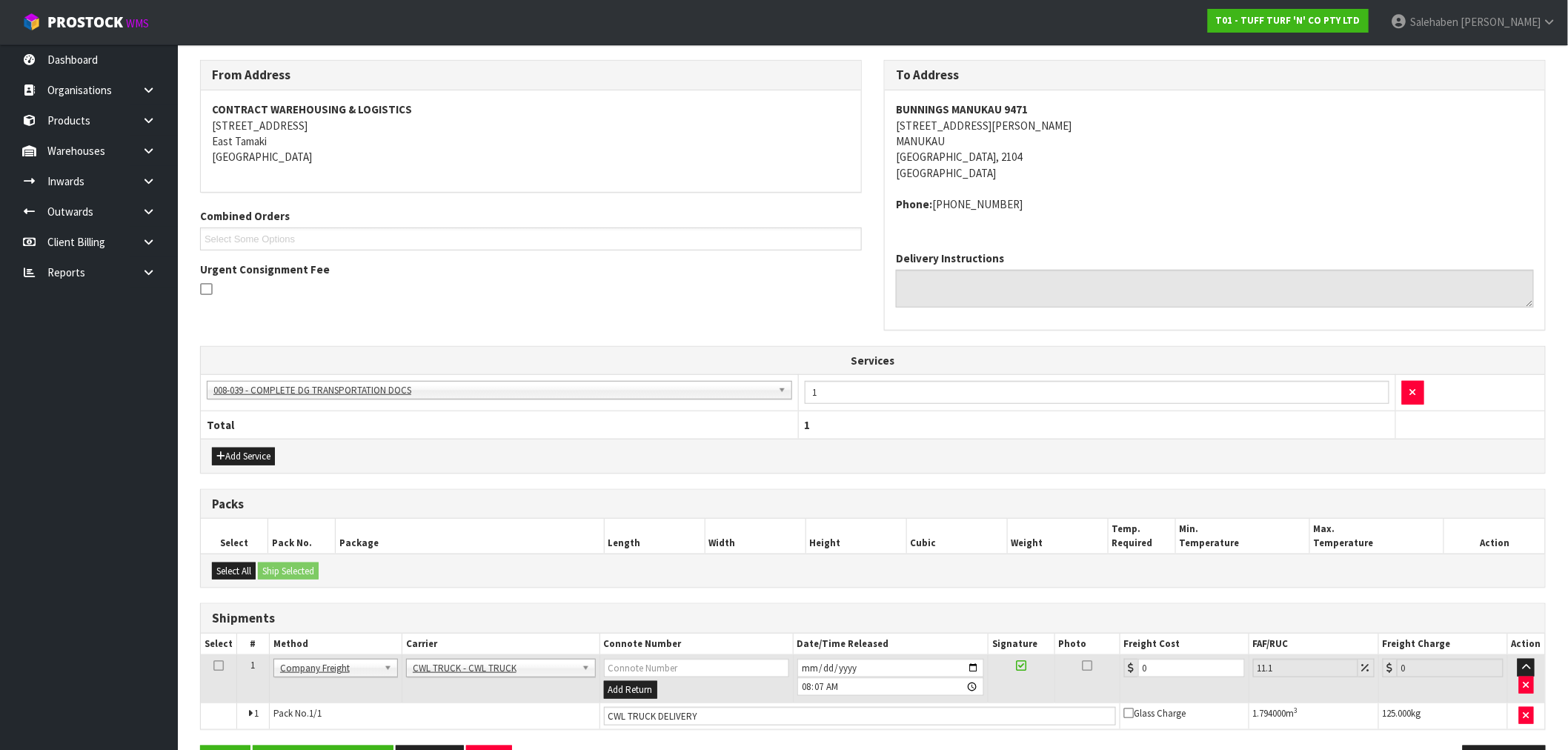
scroll to position [247, 0]
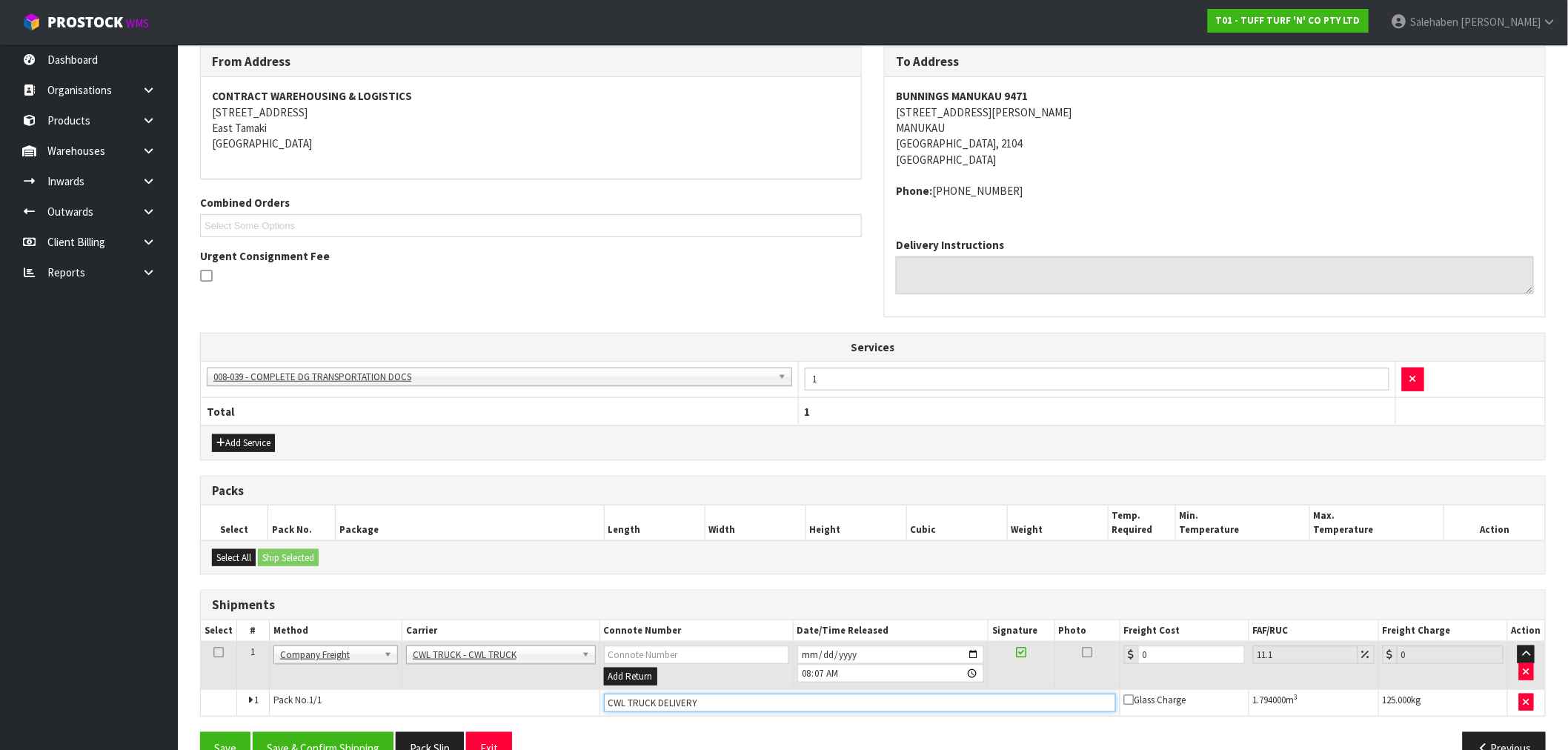
click at [705, 706] on input "CWL TRUCK DELIVERY" at bounding box center [860, 702] width 512 height 18
type input "CWL TRUCK DELIVERED"
drag, startPoint x: 1156, startPoint y: 660, endPoint x: 1021, endPoint y: 707, distance: 142.9
click at [1097, 684] on tr "1 Client Local Pickup Customer Local Pickup Company Freight Contracted Freight …" at bounding box center [873, 666] width 1345 height 48
type input "4"
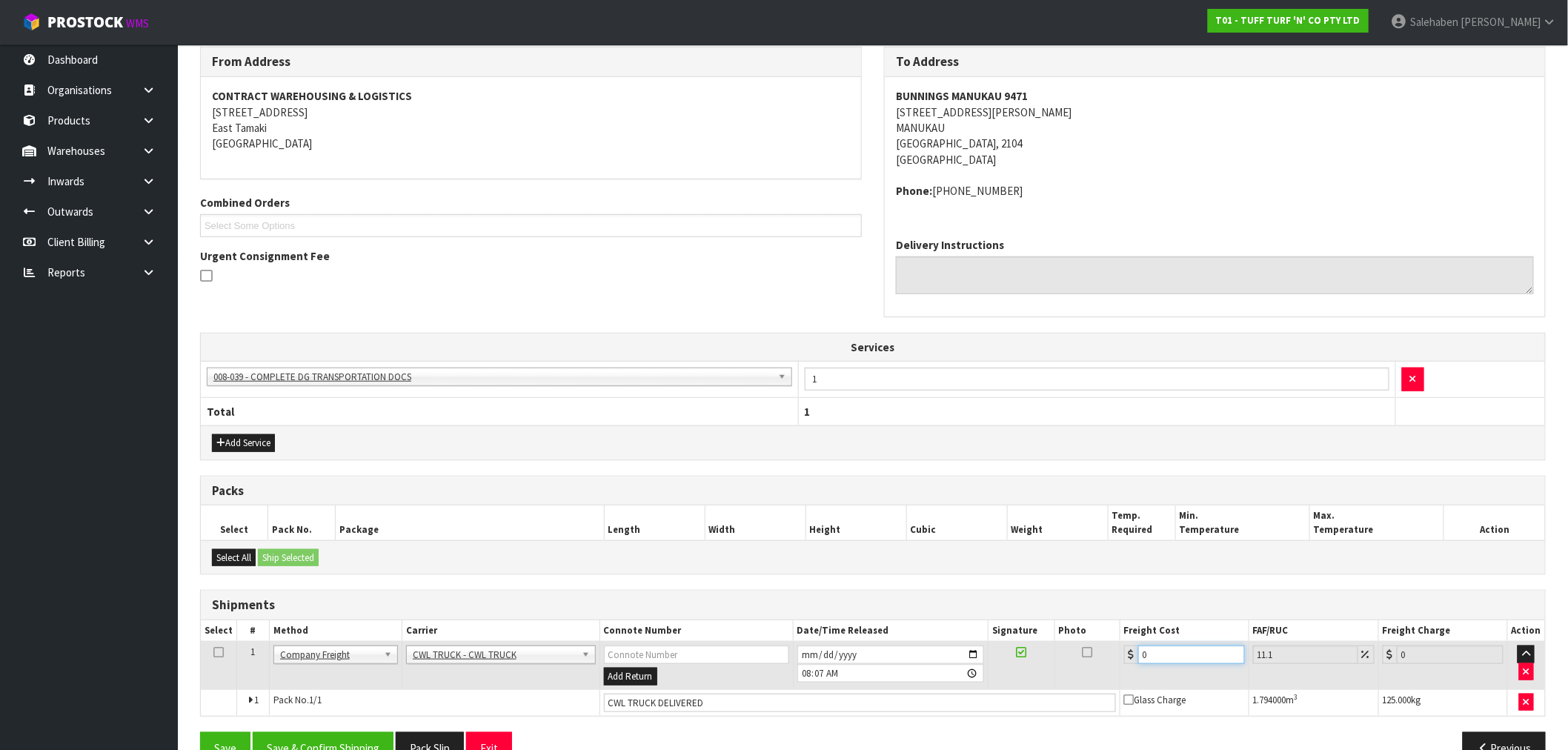
type input "4.44"
type input "44"
type input "48.88"
type input "44.9"
type input "49.88"
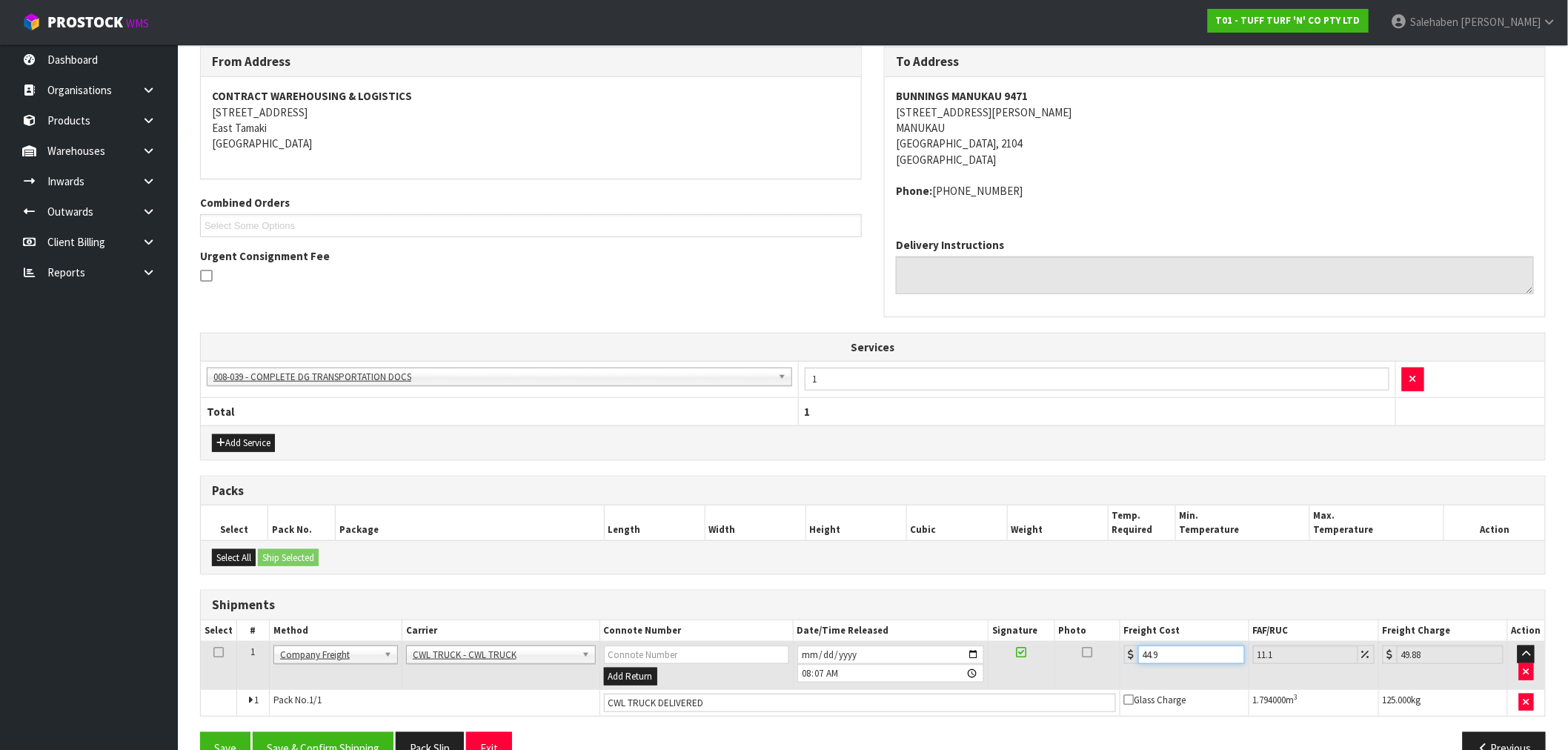
type input "44.93"
type input "49.92"
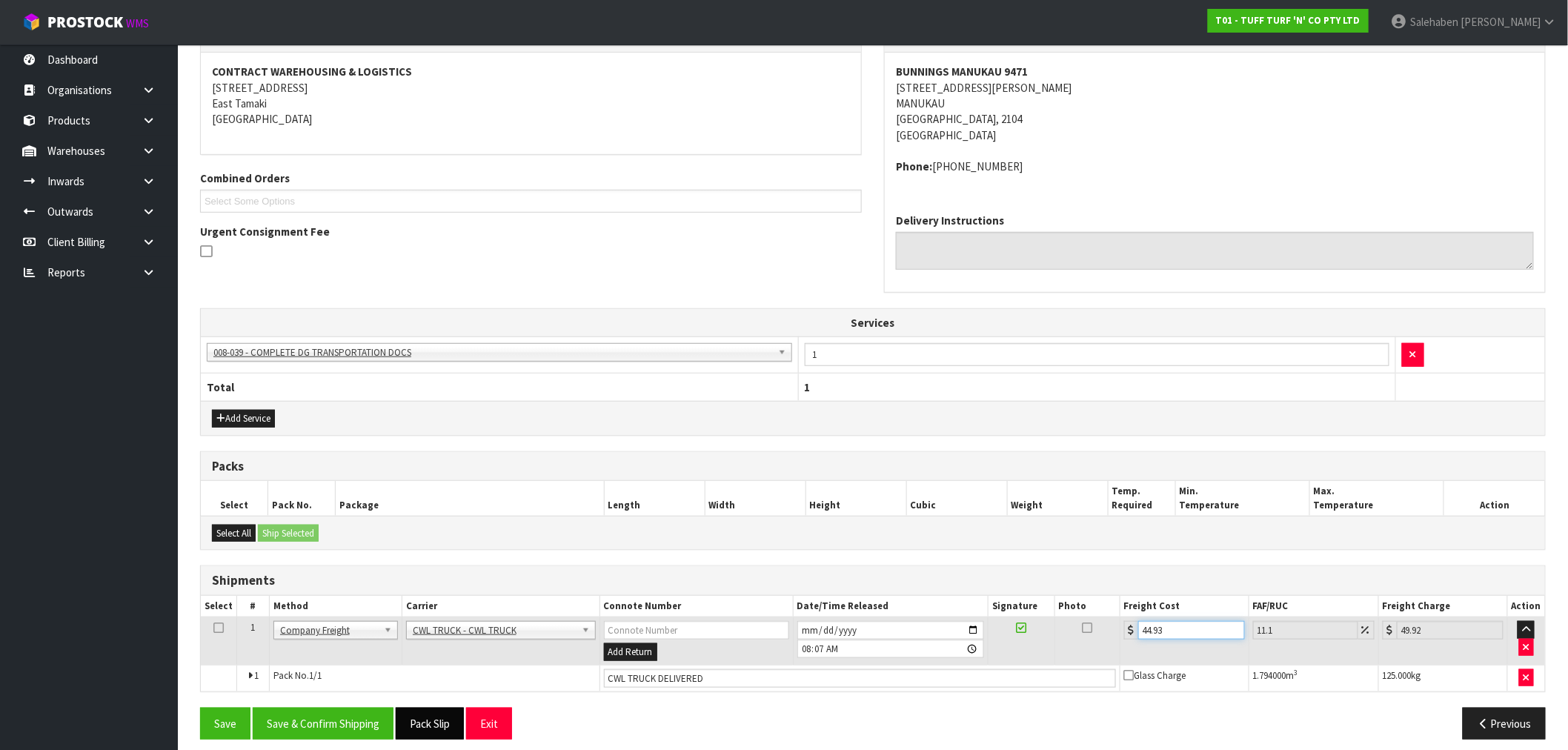
scroll to position [284, 0]
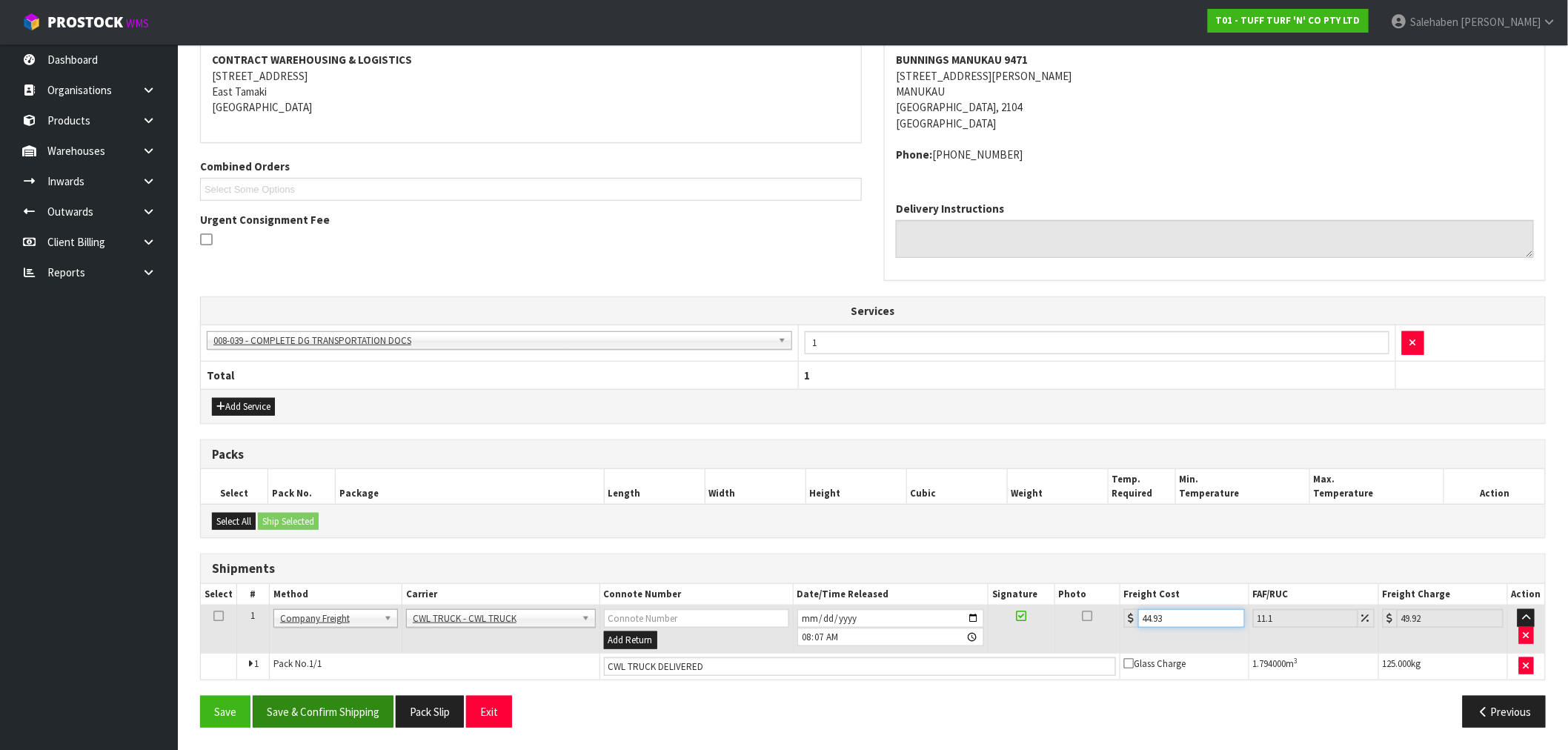
type input "44.93"
drag, startPoint x: 362, startPoint y: 712, endPoint x: 330, endPoint y: 722, distance: 33.5
click at [360, 713] on button "Save & Confirm Shipping" at bounding box center [323, 711] width 141 height 31
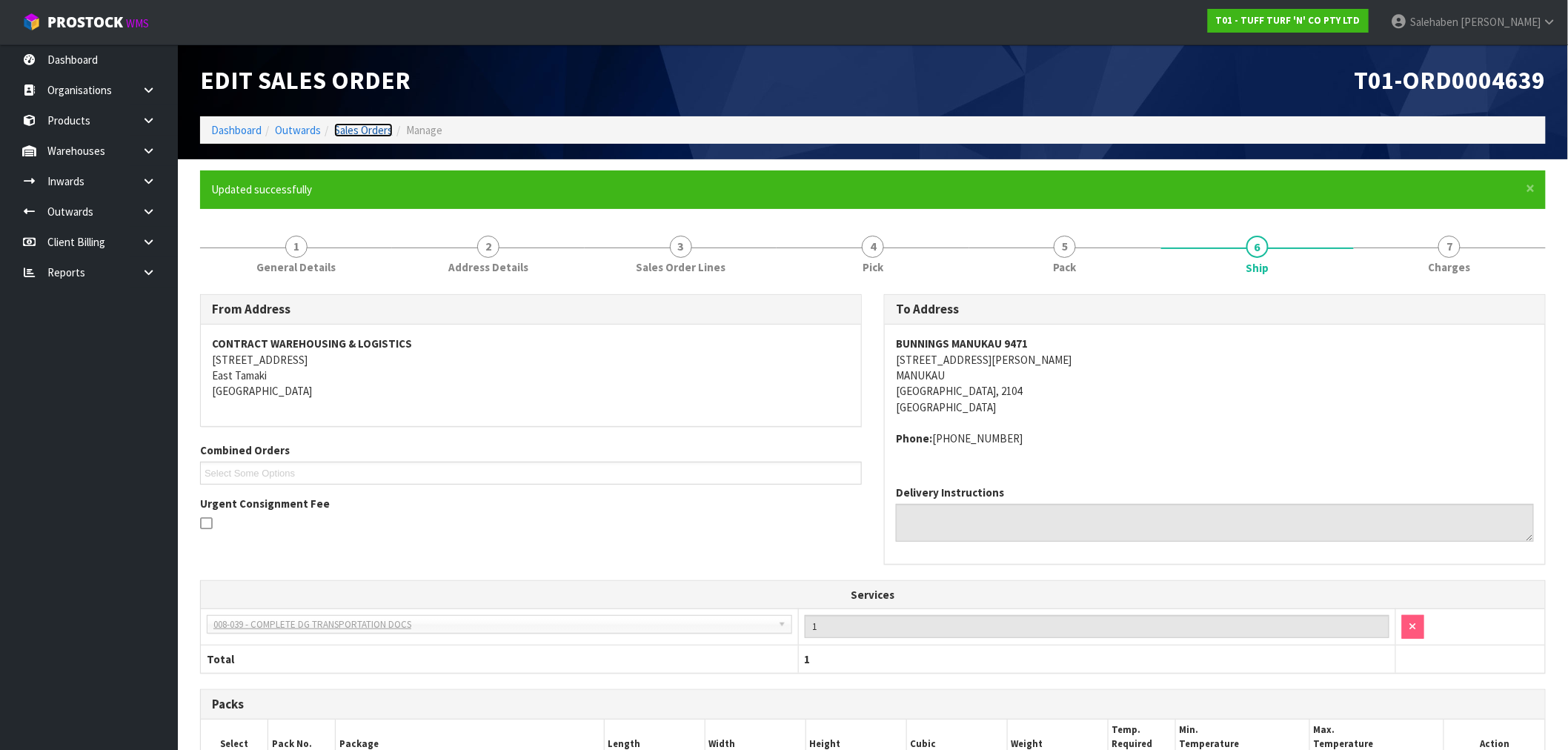
click at [350, 131] on link "Sales Orders" at bounding box center [363, 130] width 58 height 14
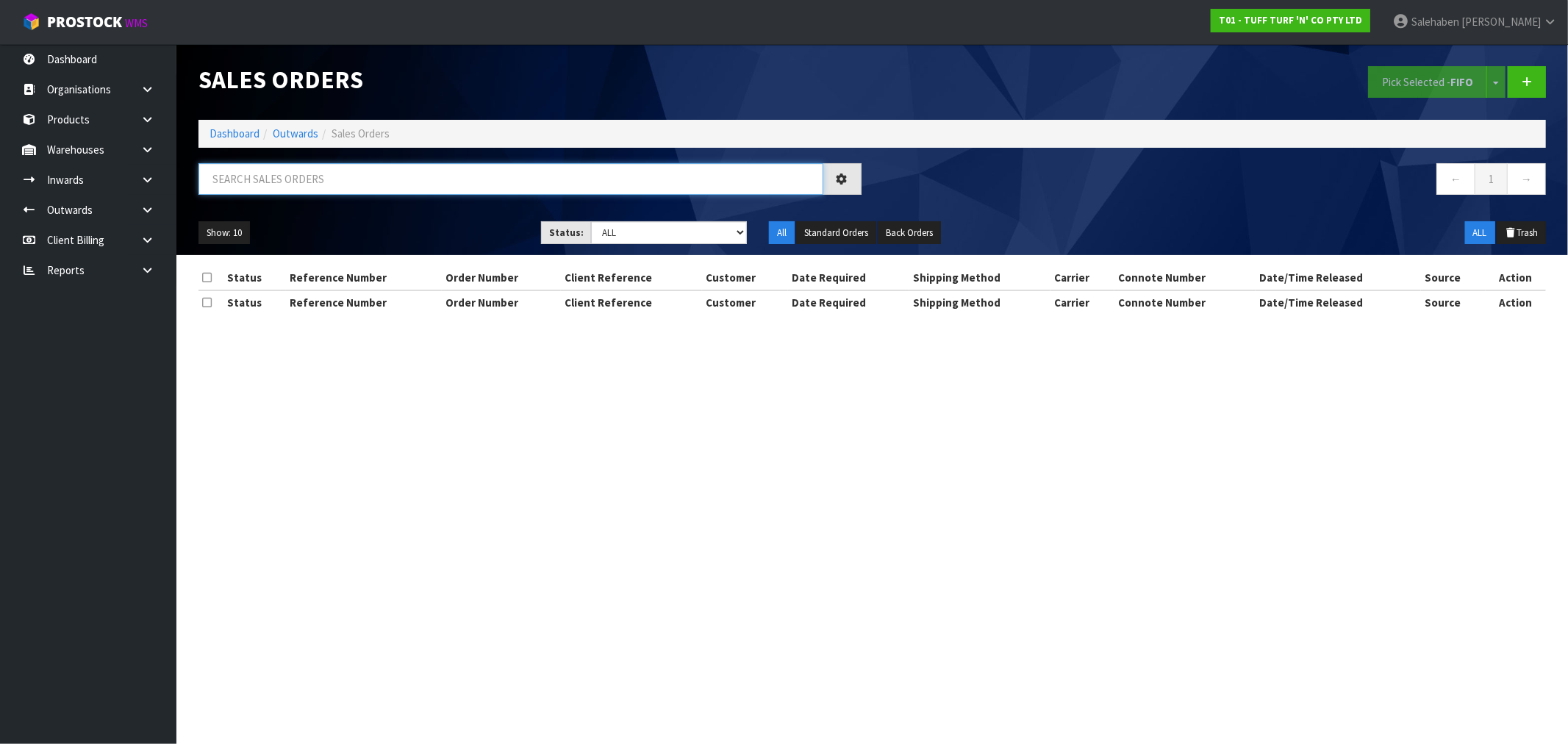
click at [359, 185] on input "text" at bounding box center [511, 178] width 624 height 31
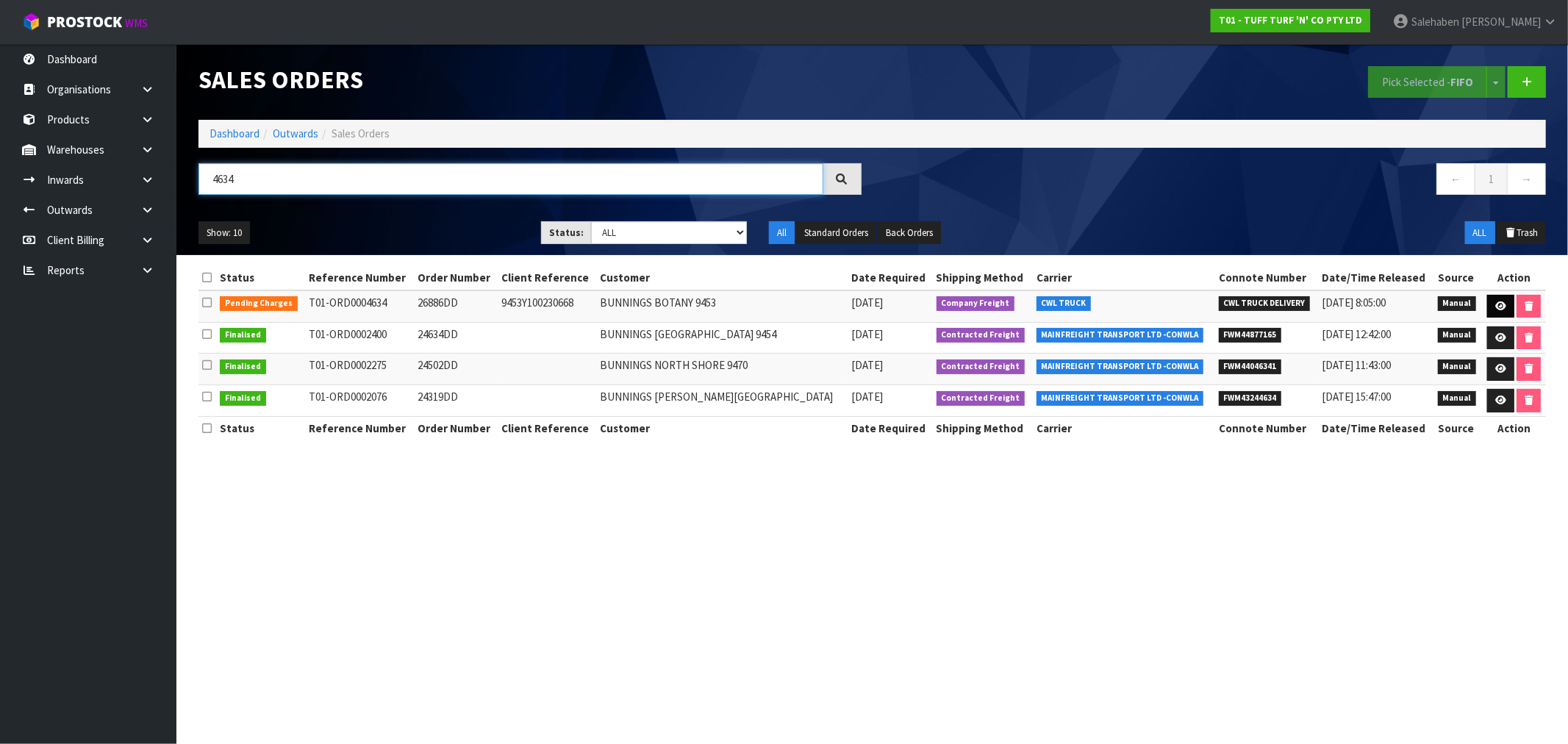
type input "4634"
click at [1498, 300] on link at bounding box center [1500, 306] width 27 height 24
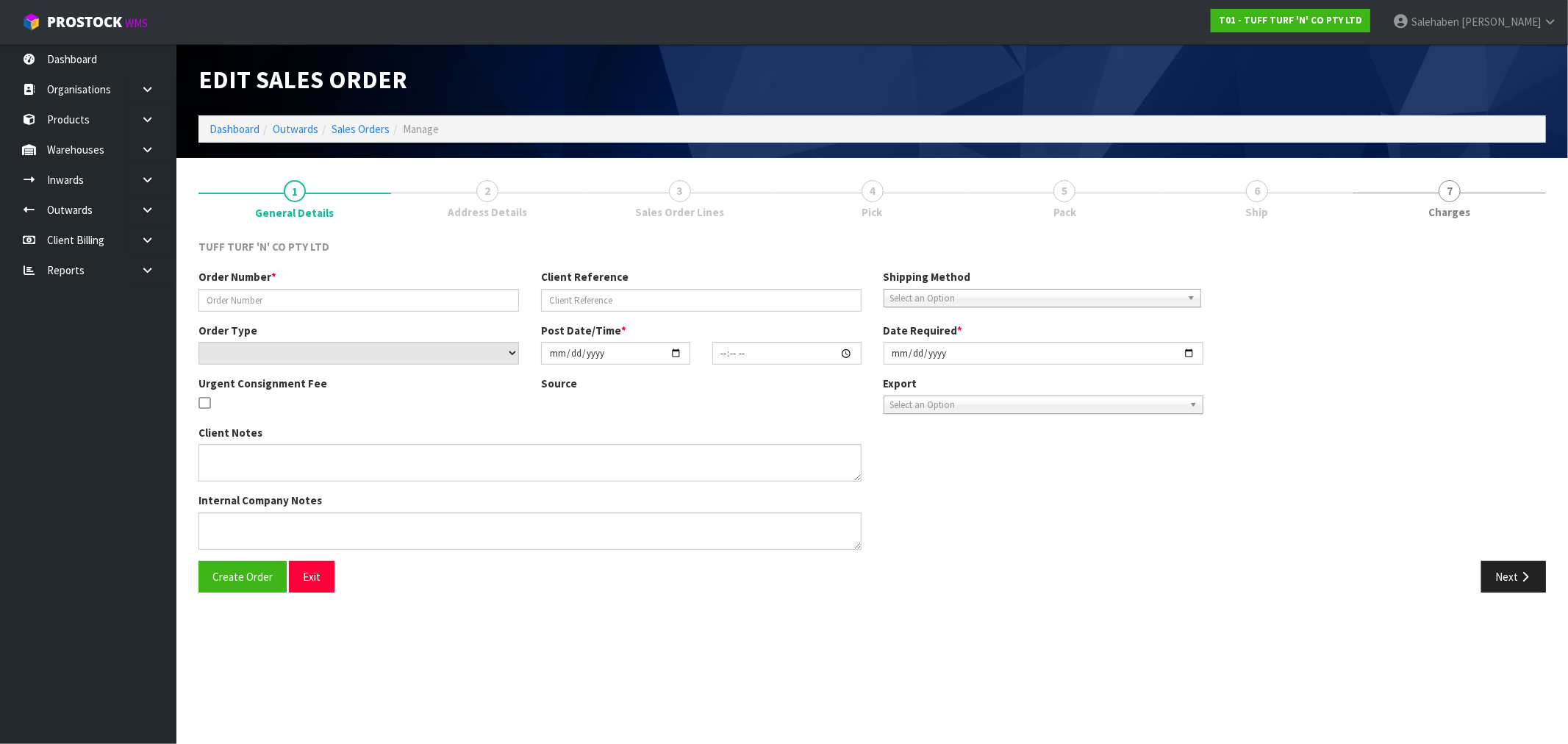
type input "26886DD"
type input "9453Y100230668"
select select "number:0"
type input "[DATE]"
type input "12:04:00.000"
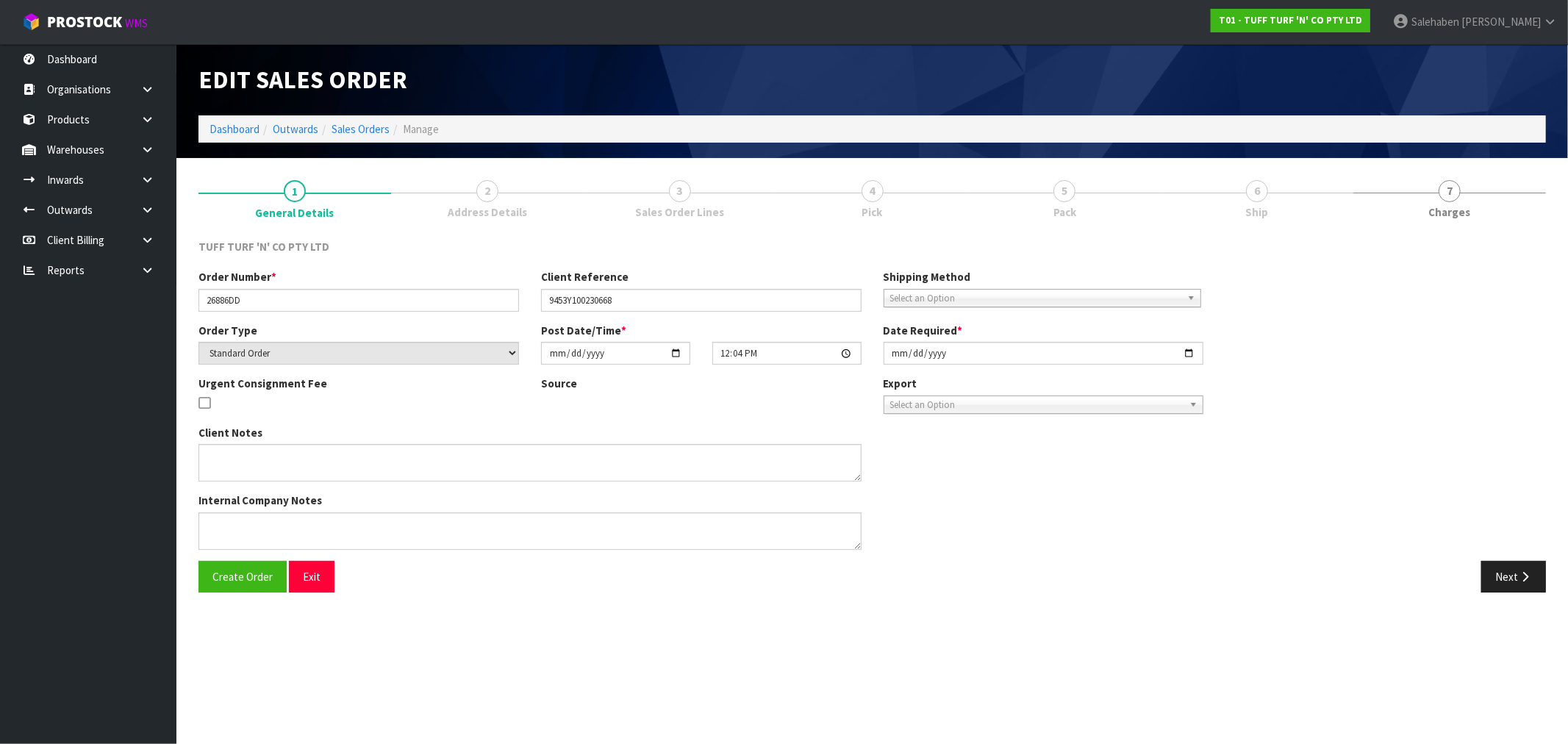
type input "[DATE]"
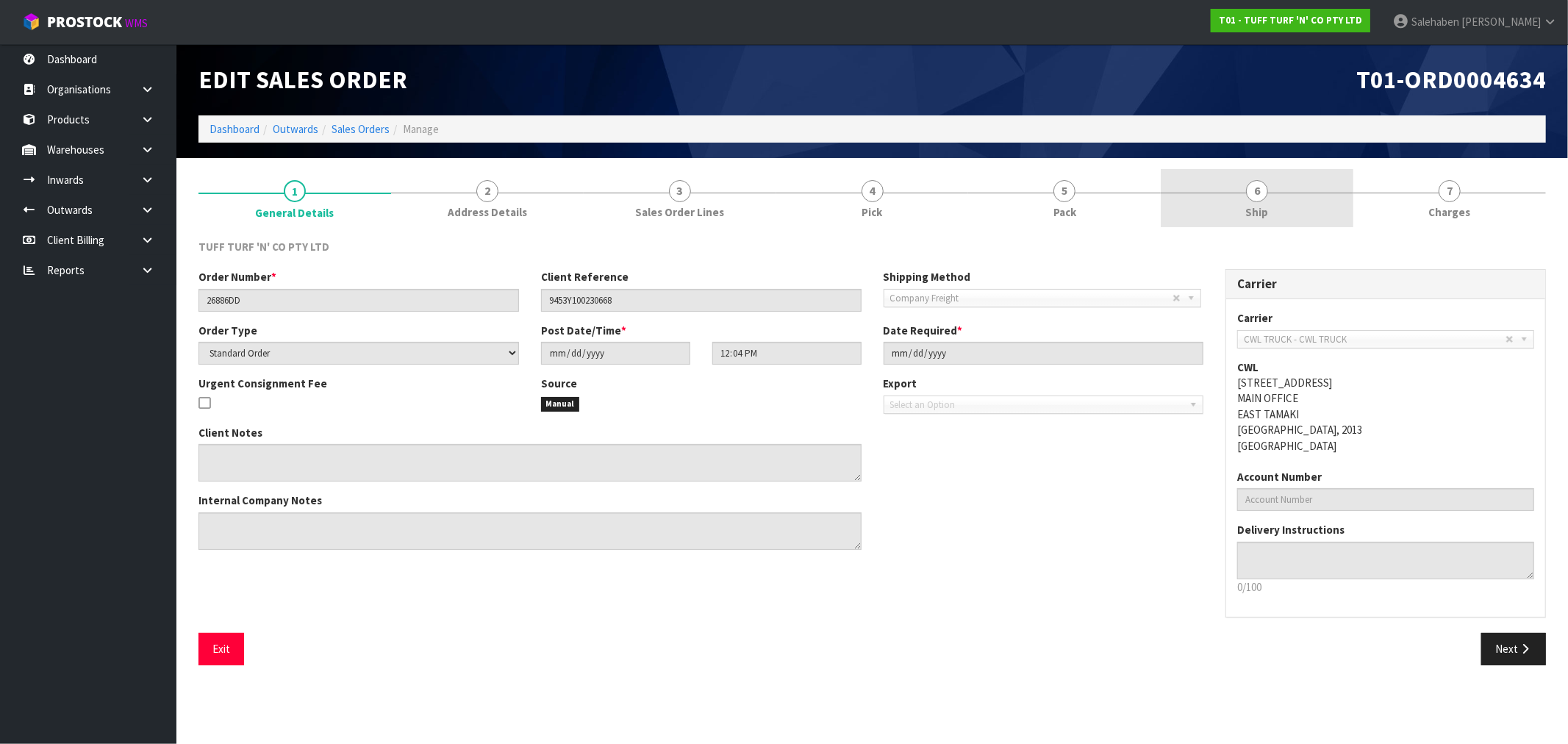
click at [1251, 210] on span "Ship" at bounding box center [1257, 212] width 23 height 15
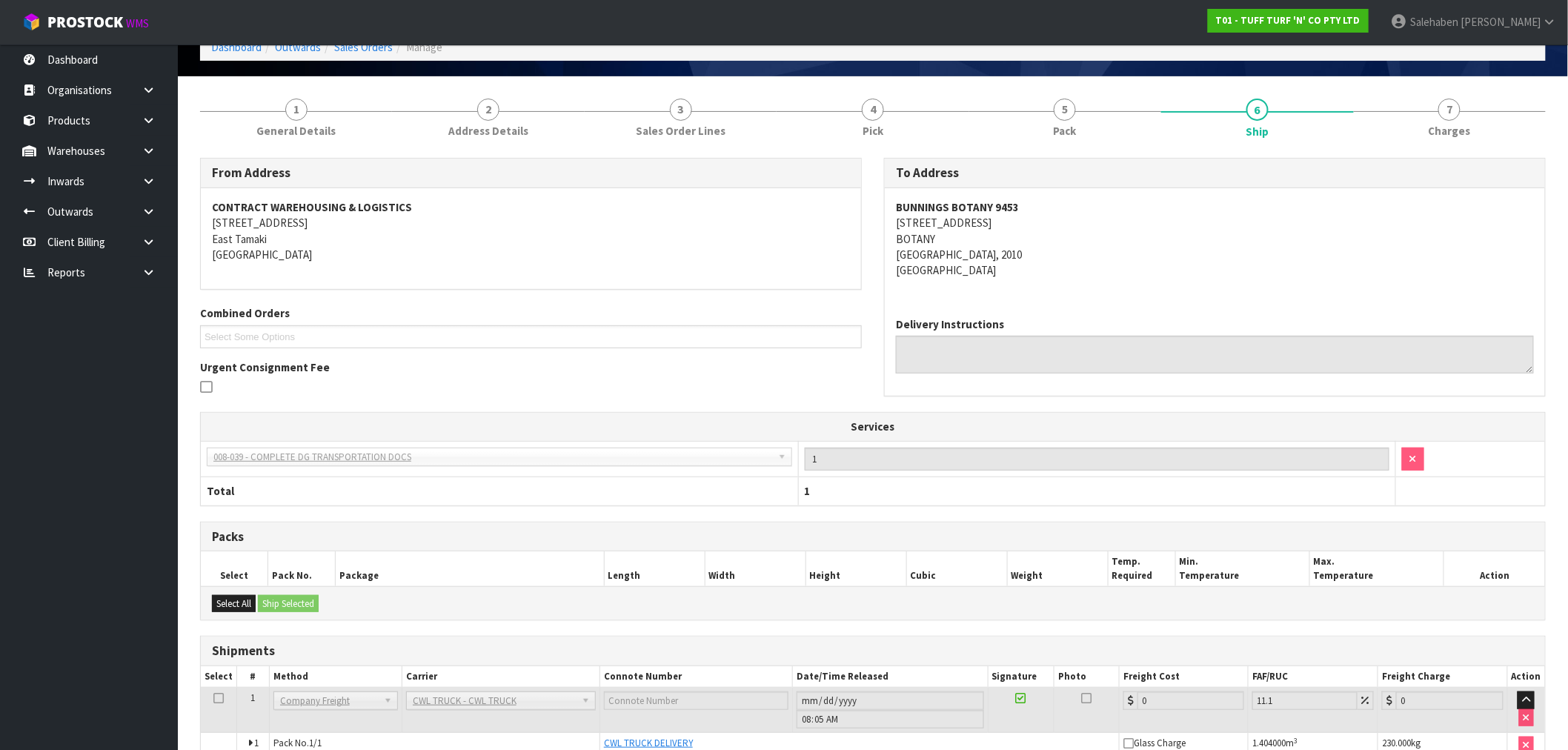
scroll to position [161, 0]
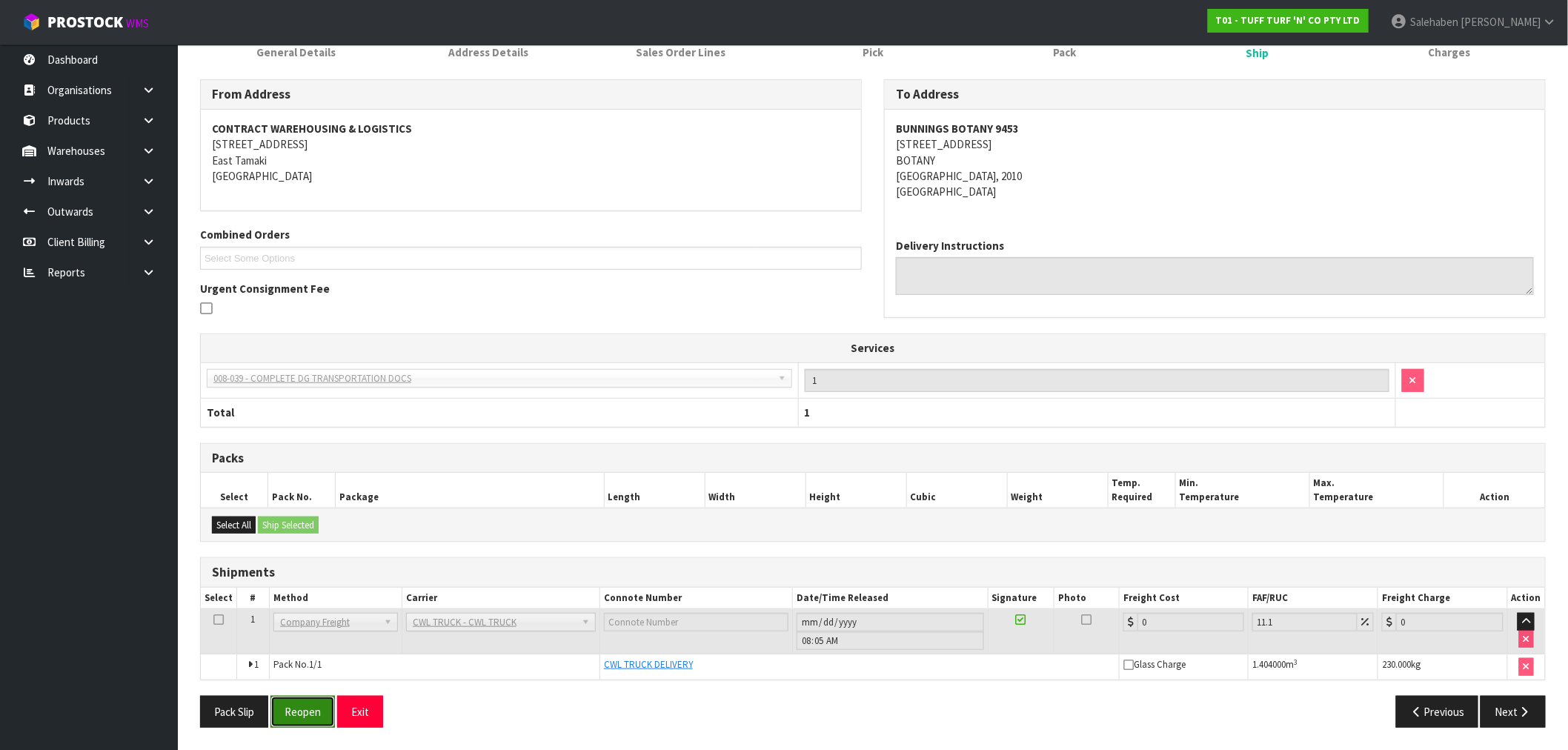
click at [314, 719] on button "Reopen" at bounding box center [303, 711] width 65 height 31
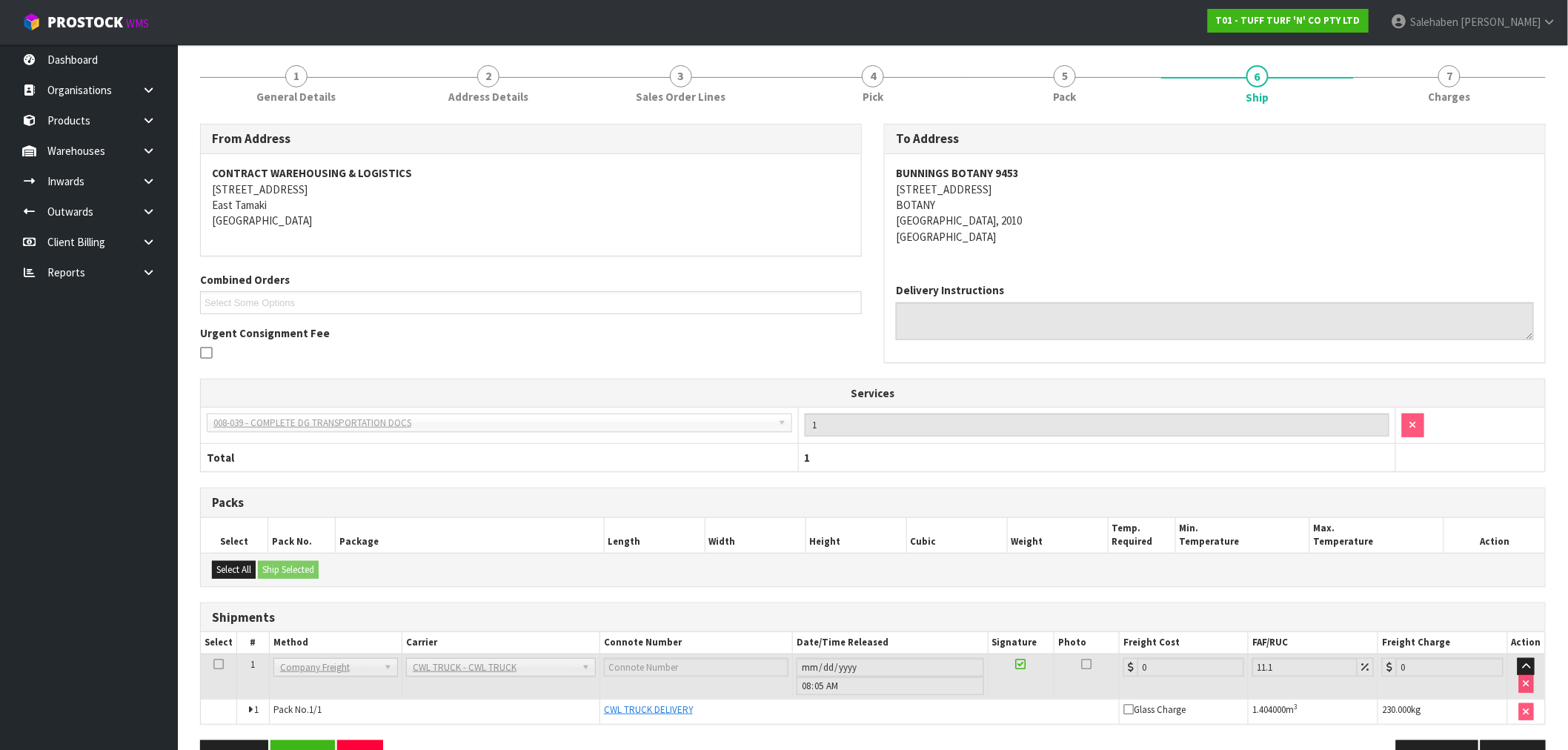
scroll to position [216, 0]
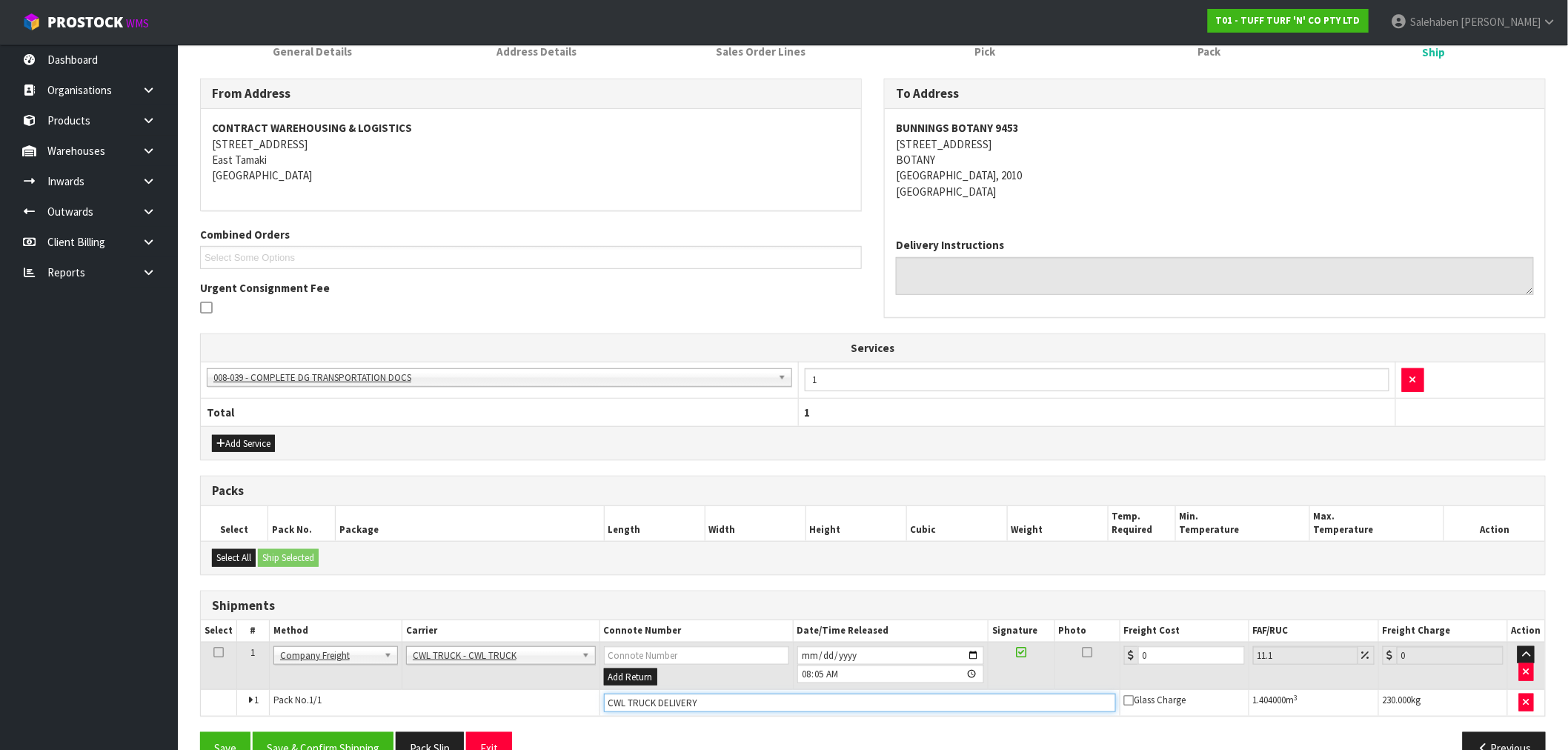
click at [707, 701] on input "CWL TRUCK DELIVERY" at bounding box center [860, 702] width 512 height 18
type input "CWL TRUCK DELIVERED"
drag, startPoint x: 1161, startPoint y: 654, endPoint x: 873, endPoint y: 745, distance: 302.0
click at [1075, 677] on tr "1 Client Local Pickup Customer Local Pickup Company Freight Contracted Freight …" at bounding box center [873, 666] width 1345 height 48
type input "4"
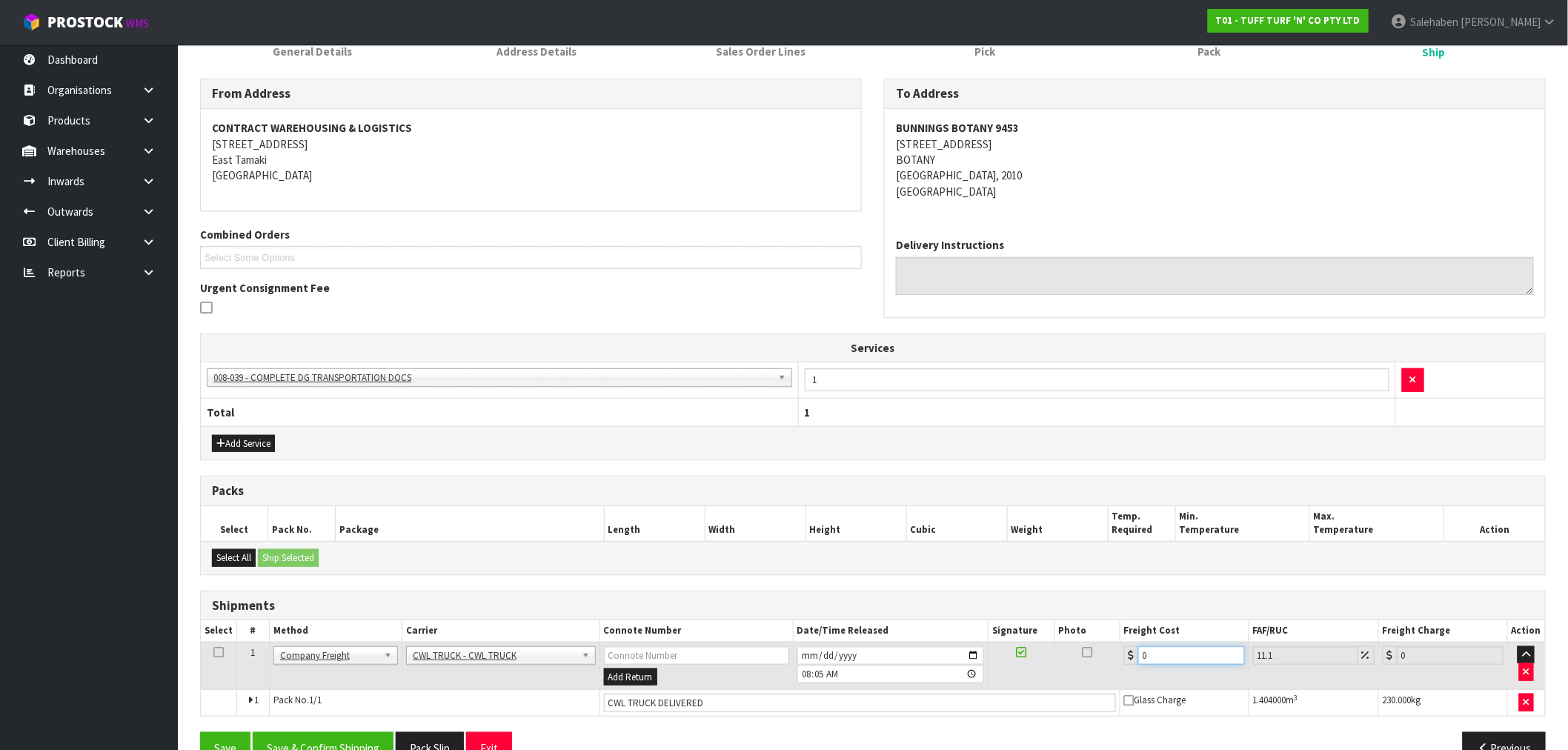
type input "4.44"
type input "44"
type input "48.88"
type input "44.9"
type input "49.88"
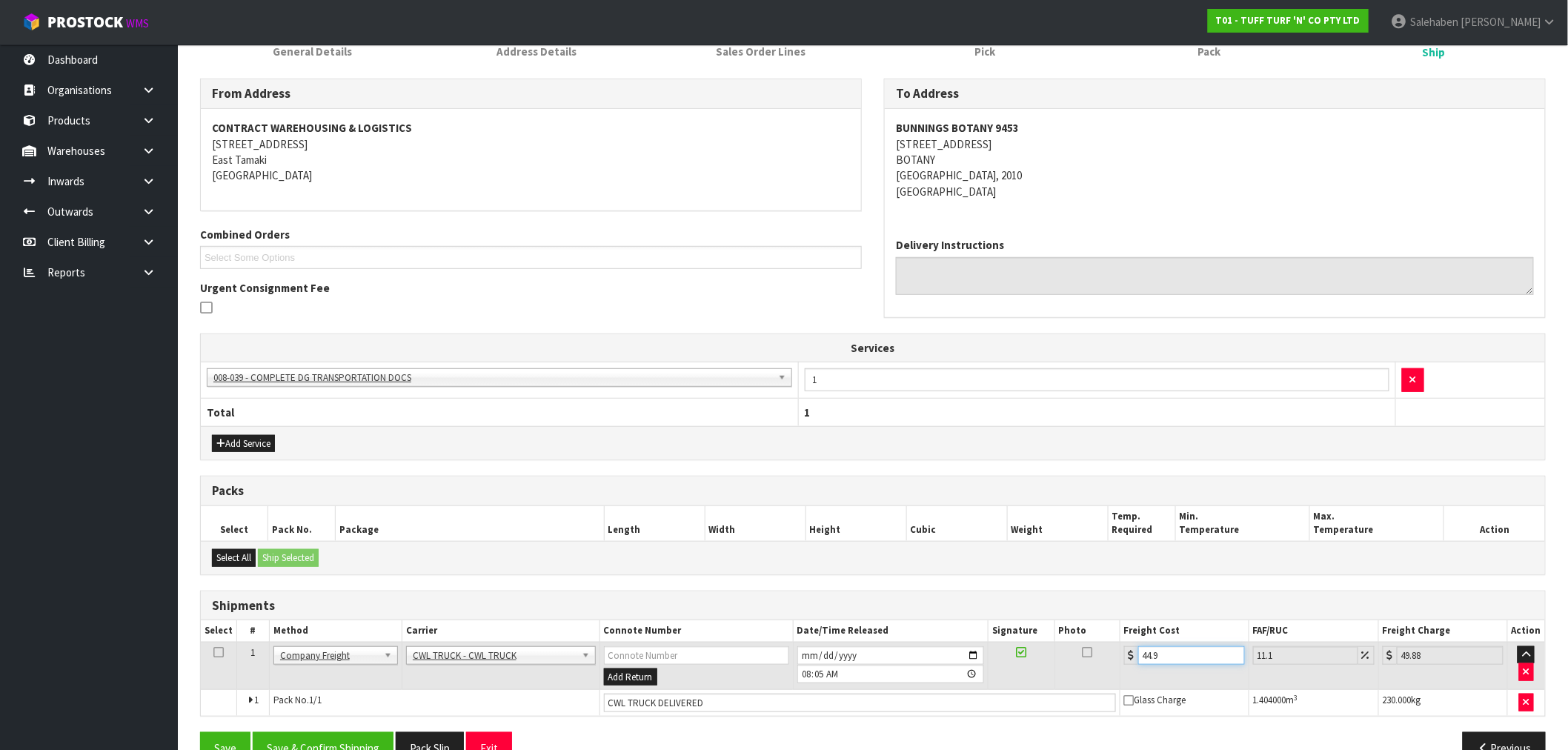
type input "44.93"
type input "49.92"
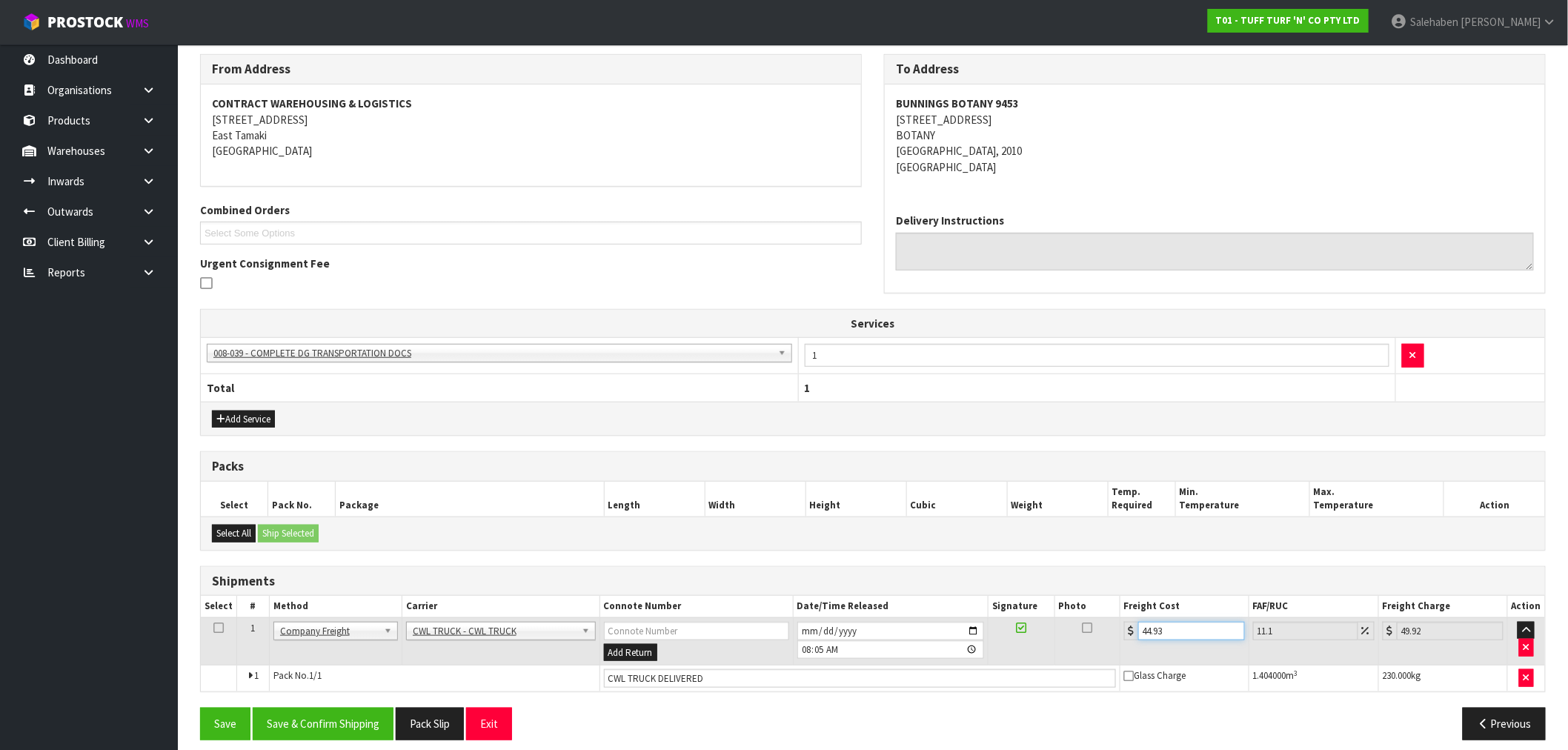
scroll to position [253, 0]
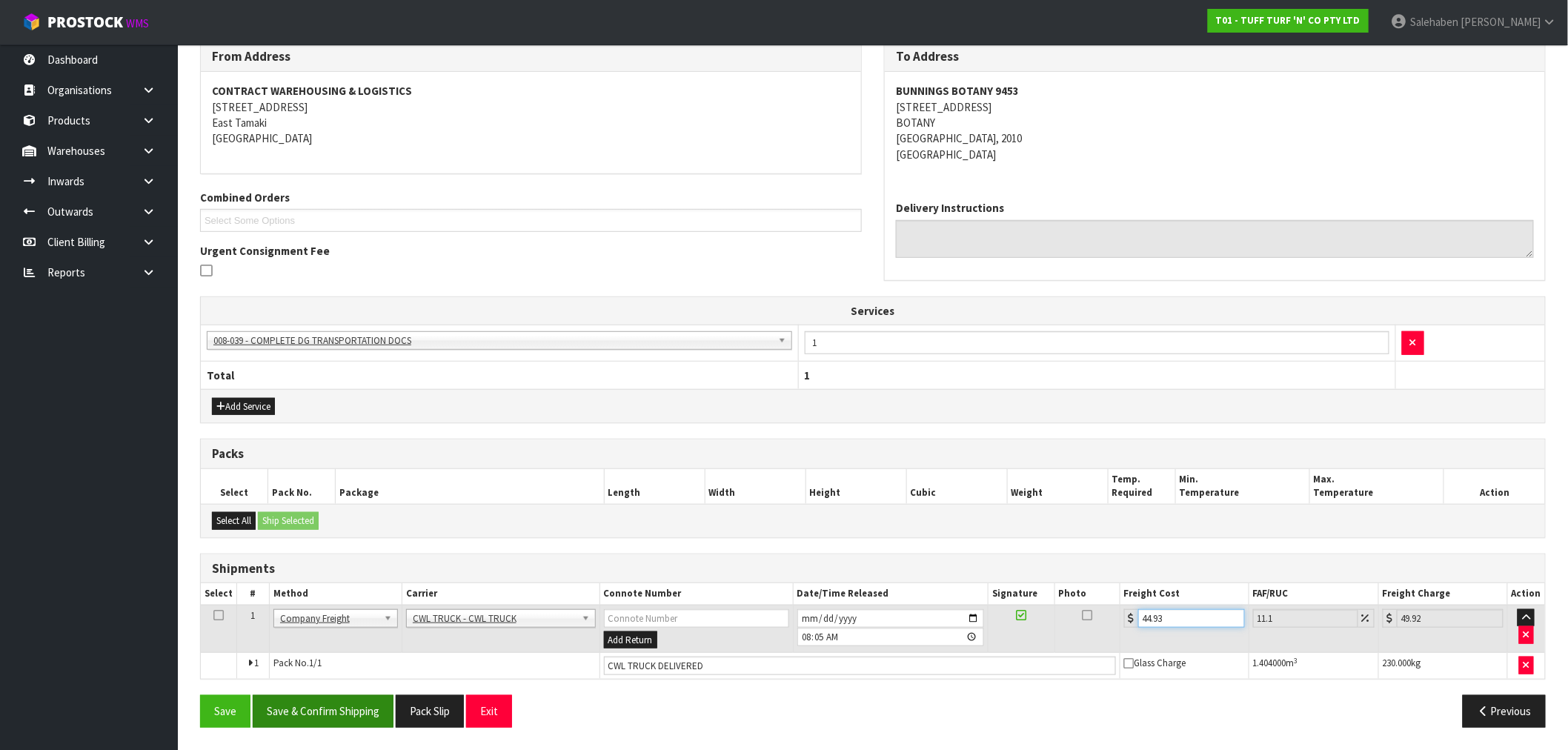
type input "44.93"
click at [353, 709] on button "Save & Confirm Shipping" at bounding box center [323, 710] width 141 height 31
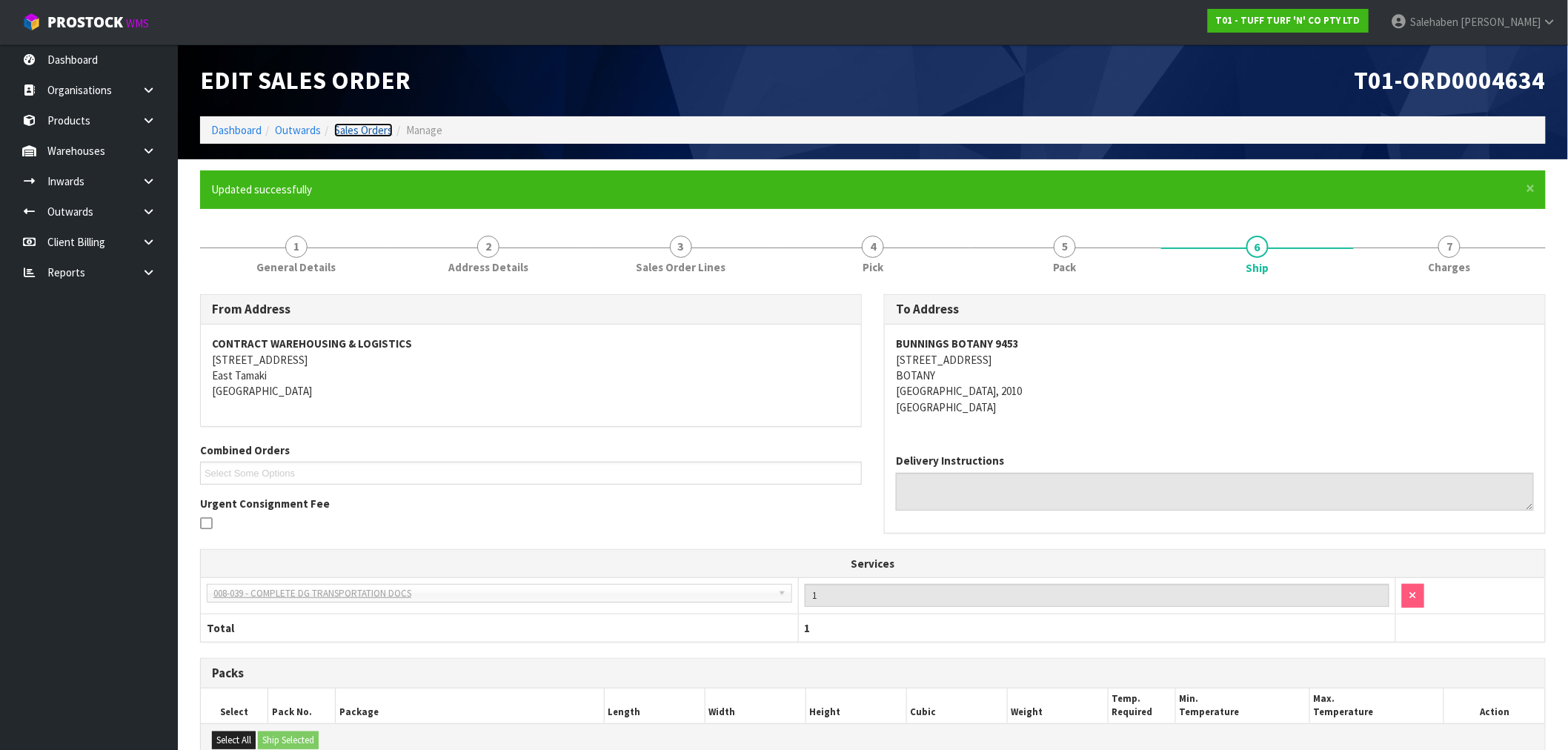
click at [345, 131] on link "Sales Orders" at bounding box center [363, 130] width 58 height 14
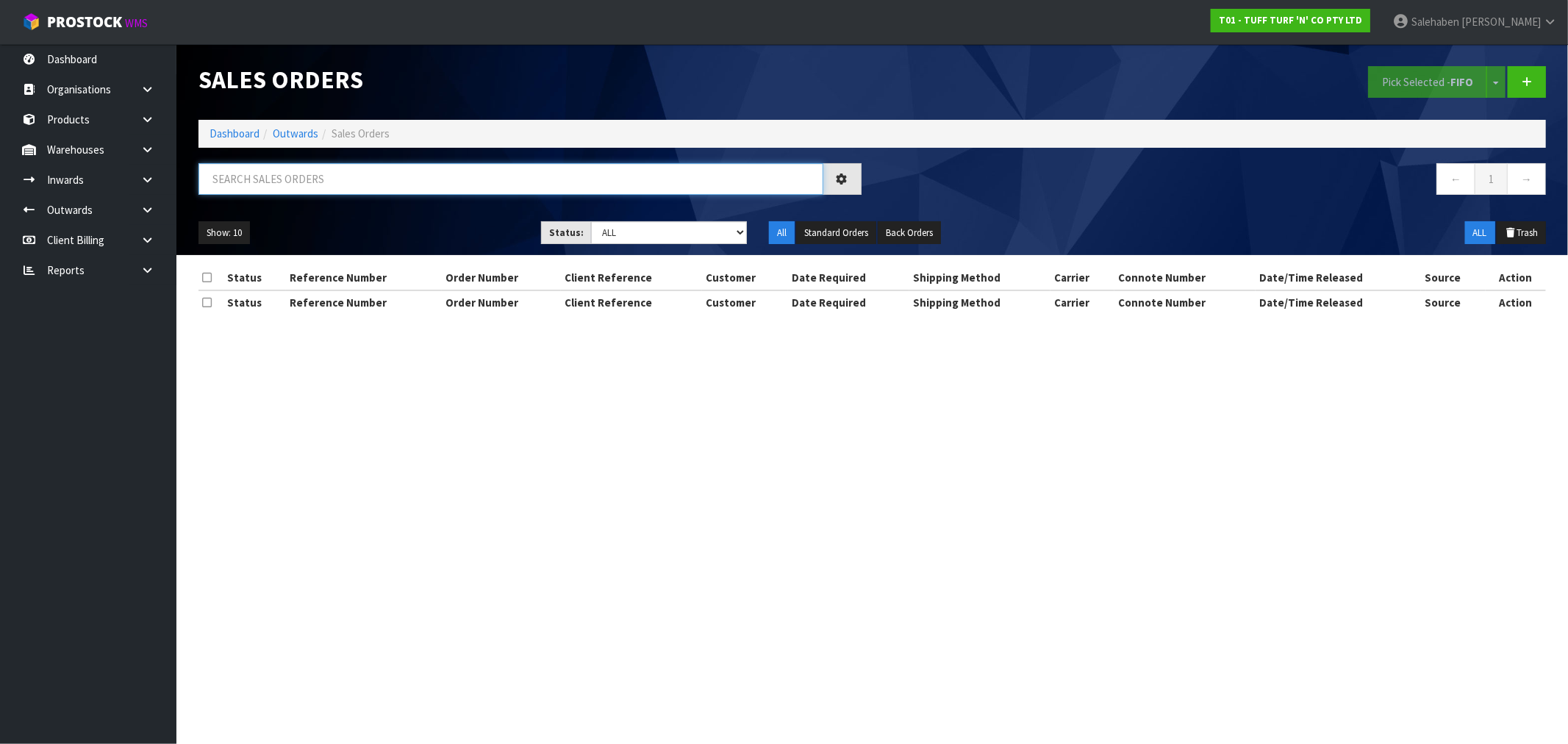
click at [303, 172] on input "text" at bounding box center [511, 178] width 624 height 31
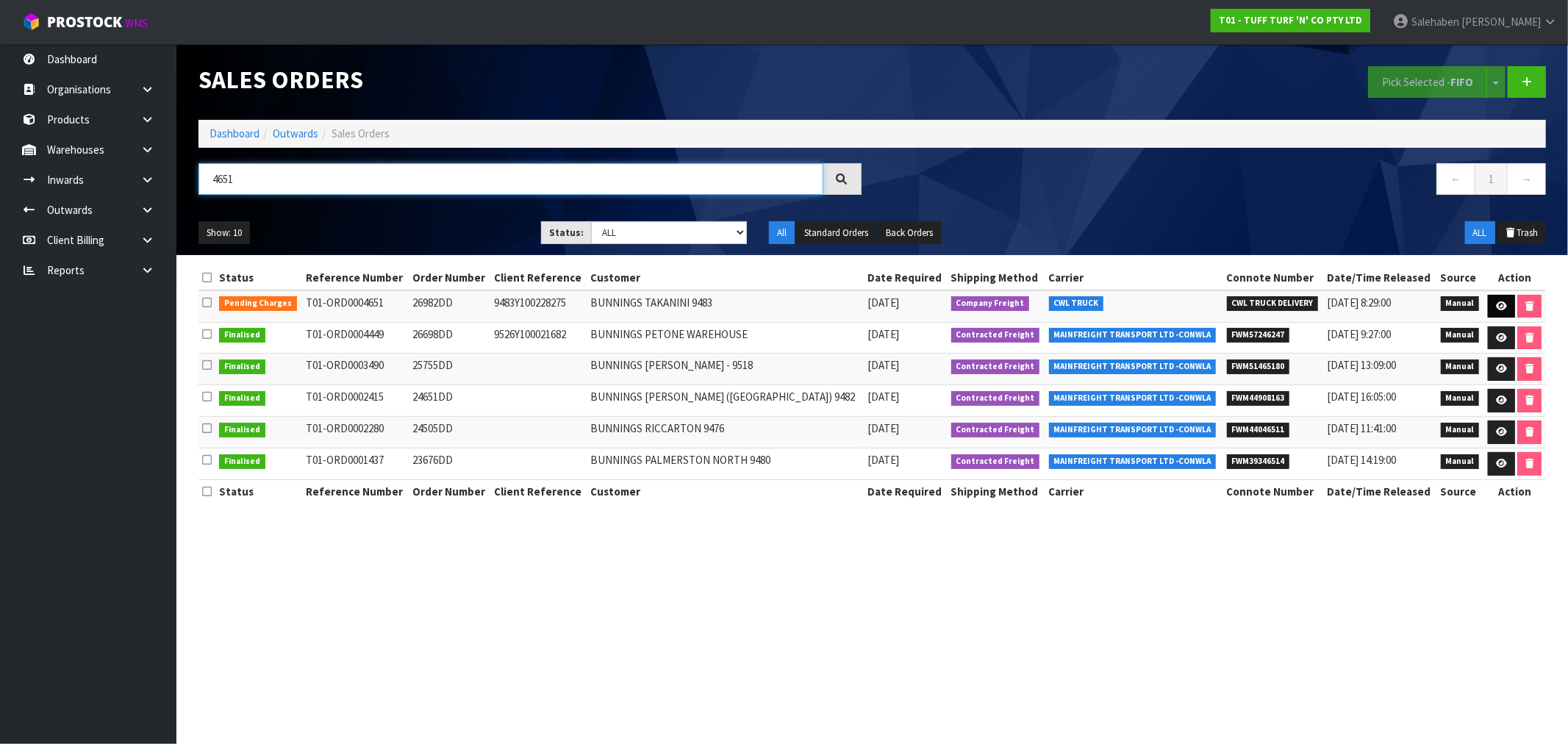
type input "4651"
click at [1496, 307] on icon at bounding box center [1501, 306] width 11 height 10
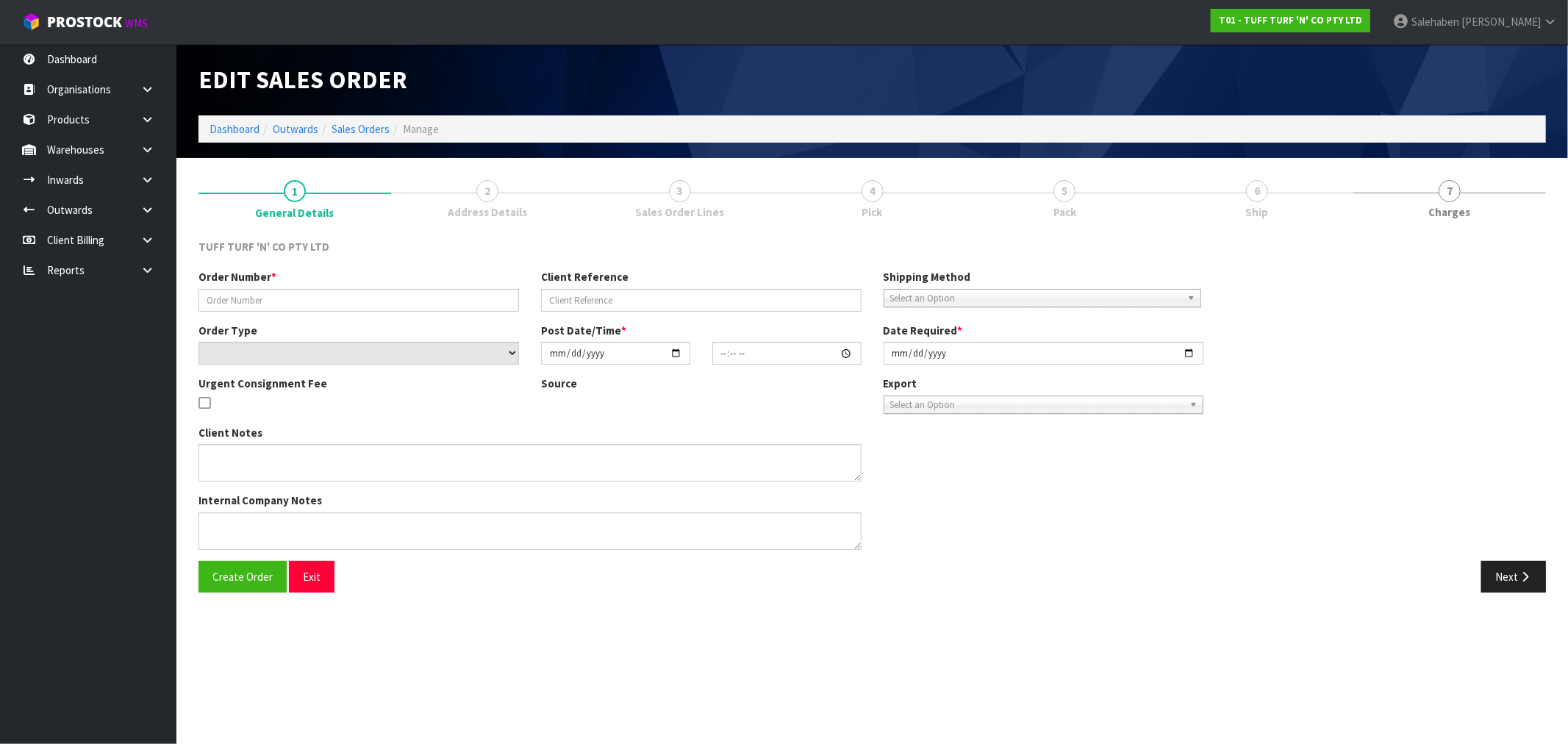
type input "26982DD"
type input "9483Y100228275"
select select "number:0"
type input "[DATE]"
type input "13:09:00.000"
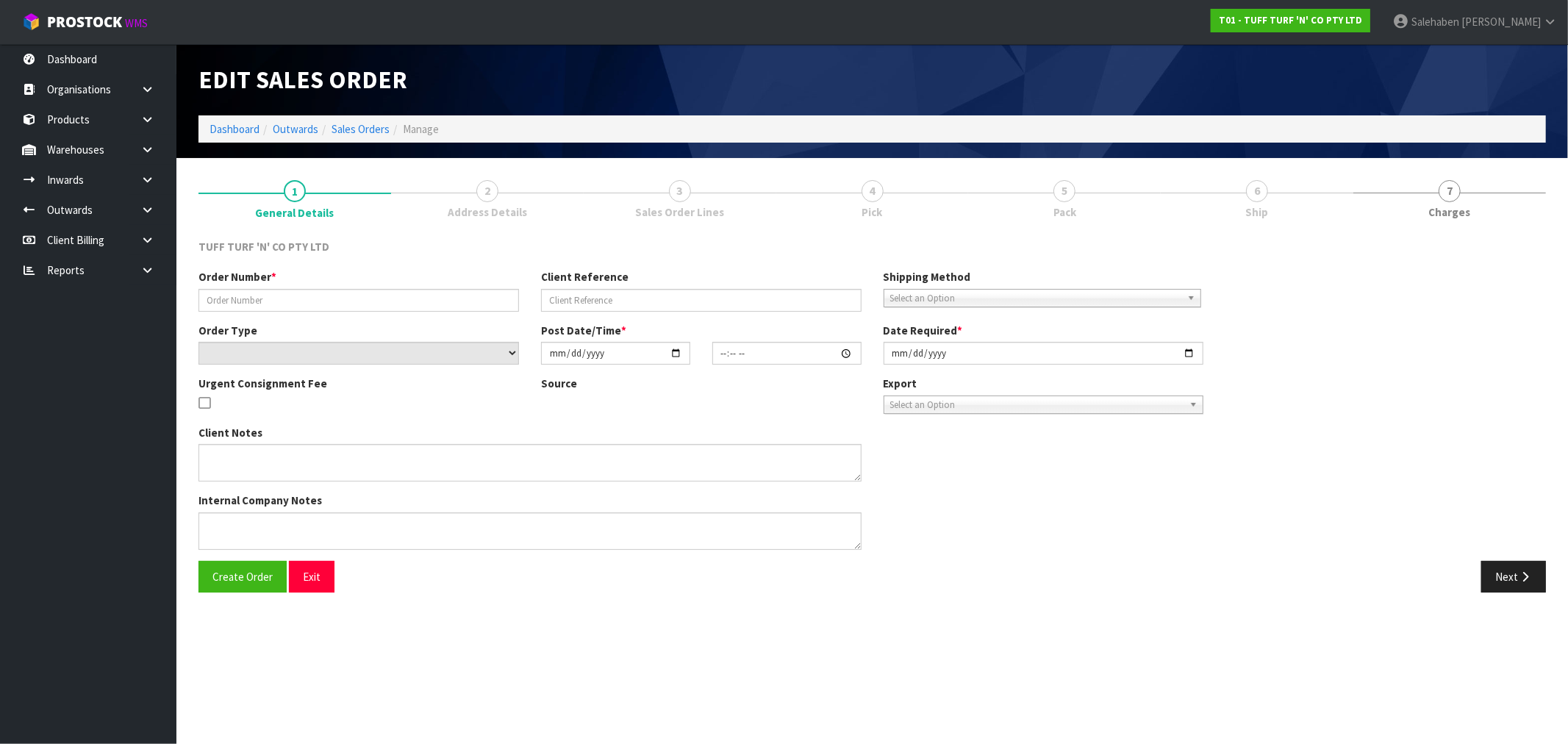
type input "[DATE]"
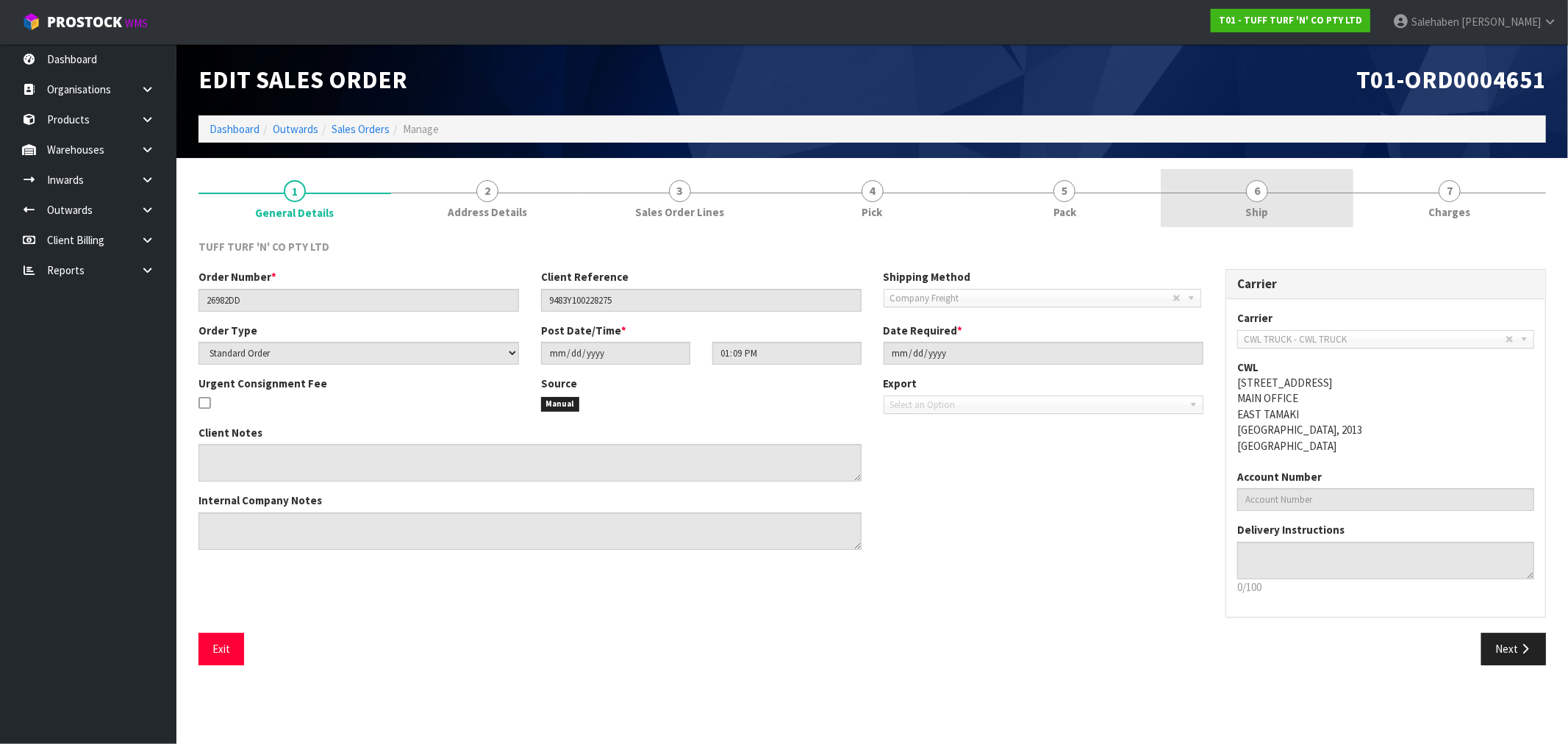
click at [1257, 209] on span "Ship" at bounding box center [1257, 212] width 23 height 15
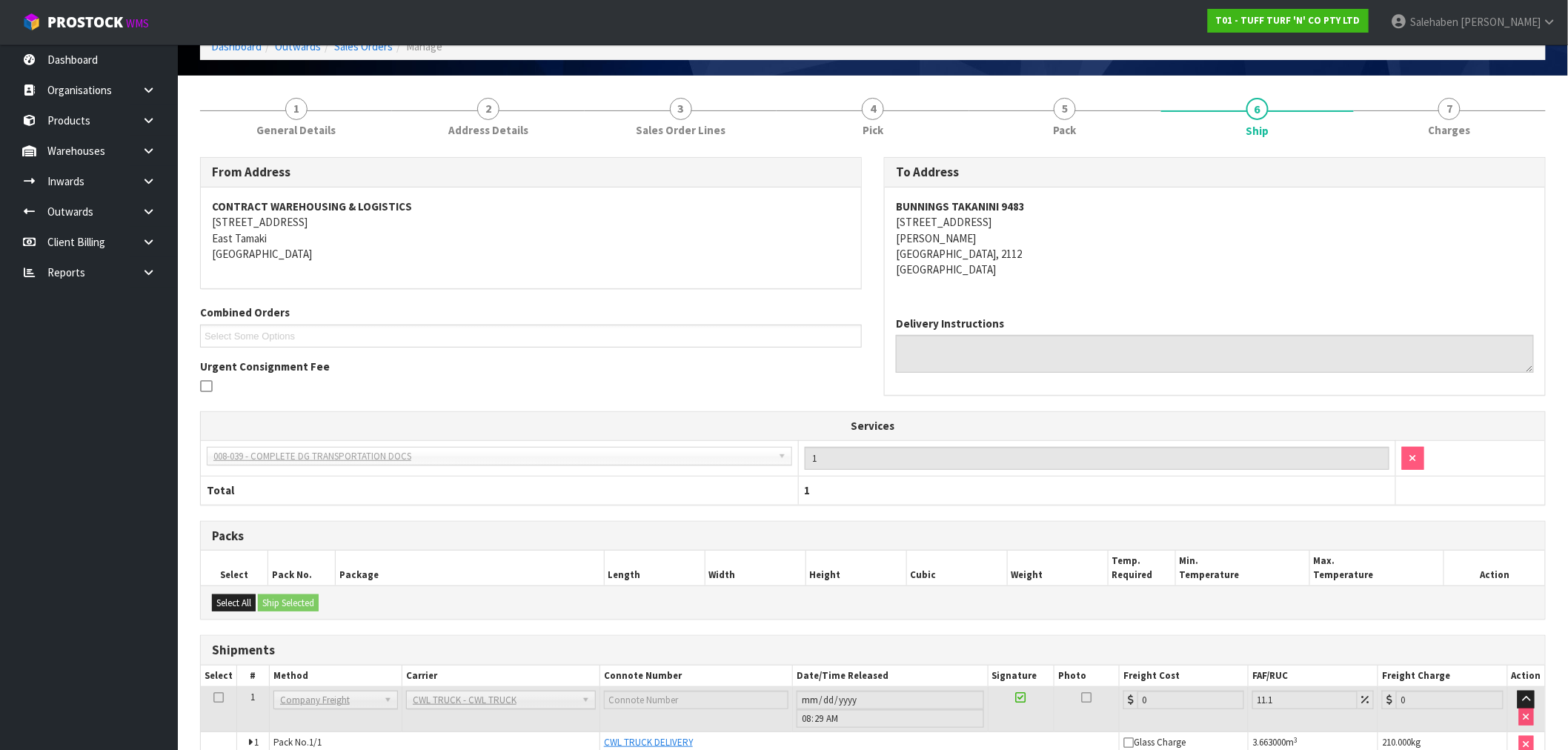
scroll to position [161, 0]
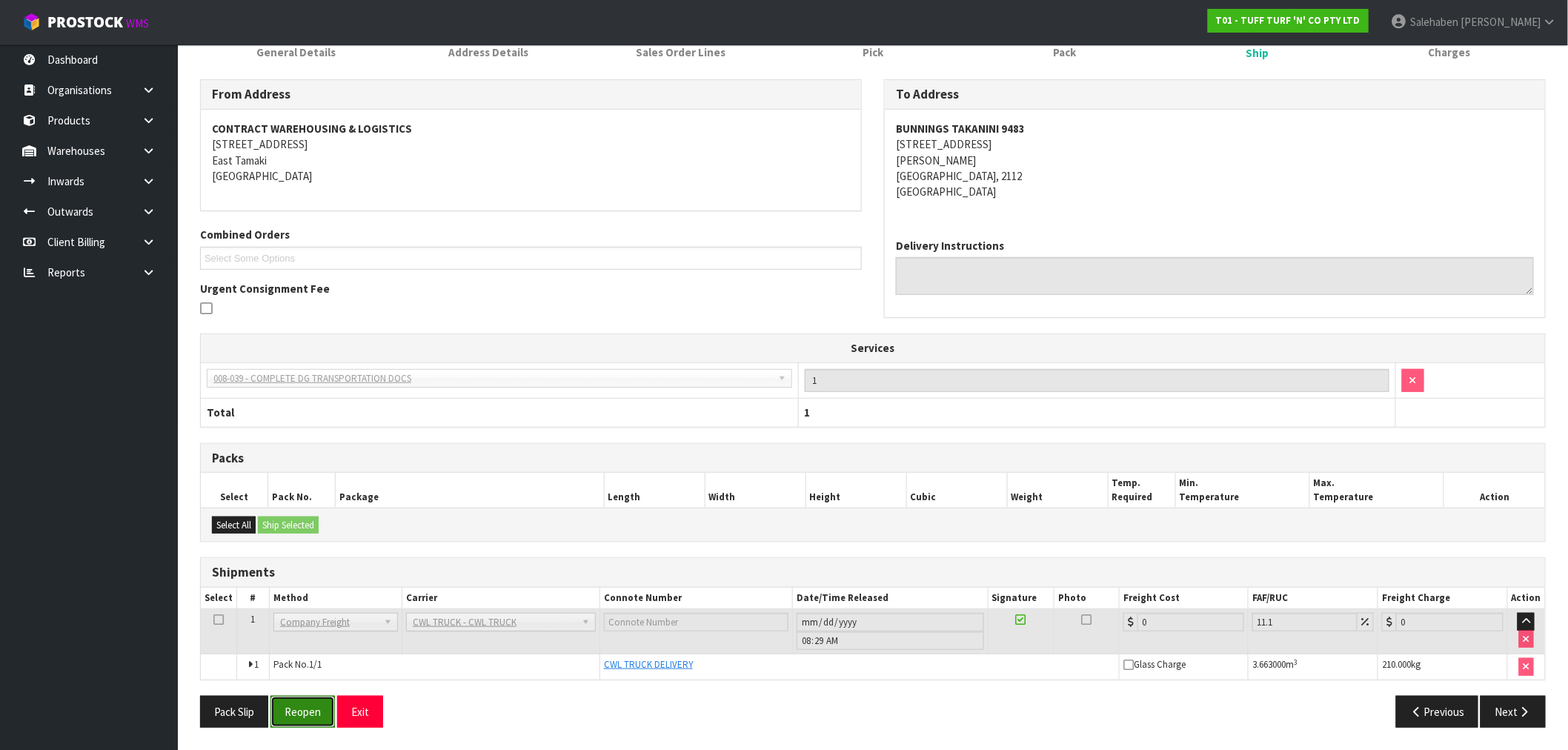
click at [300, 721] on button "Reopen" at bounding box center [303, 711] width 65 height 31
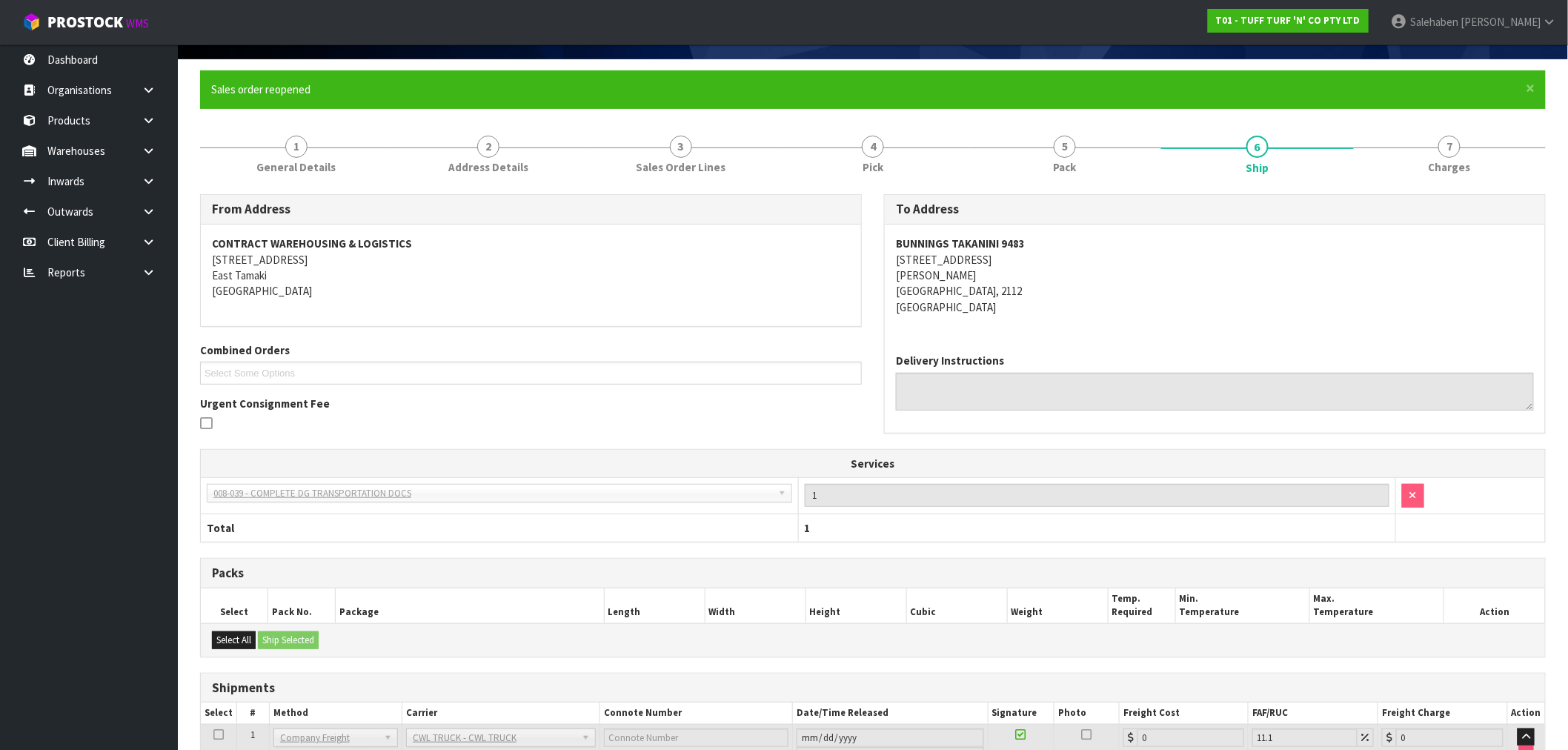
scroll to position [216, 0]
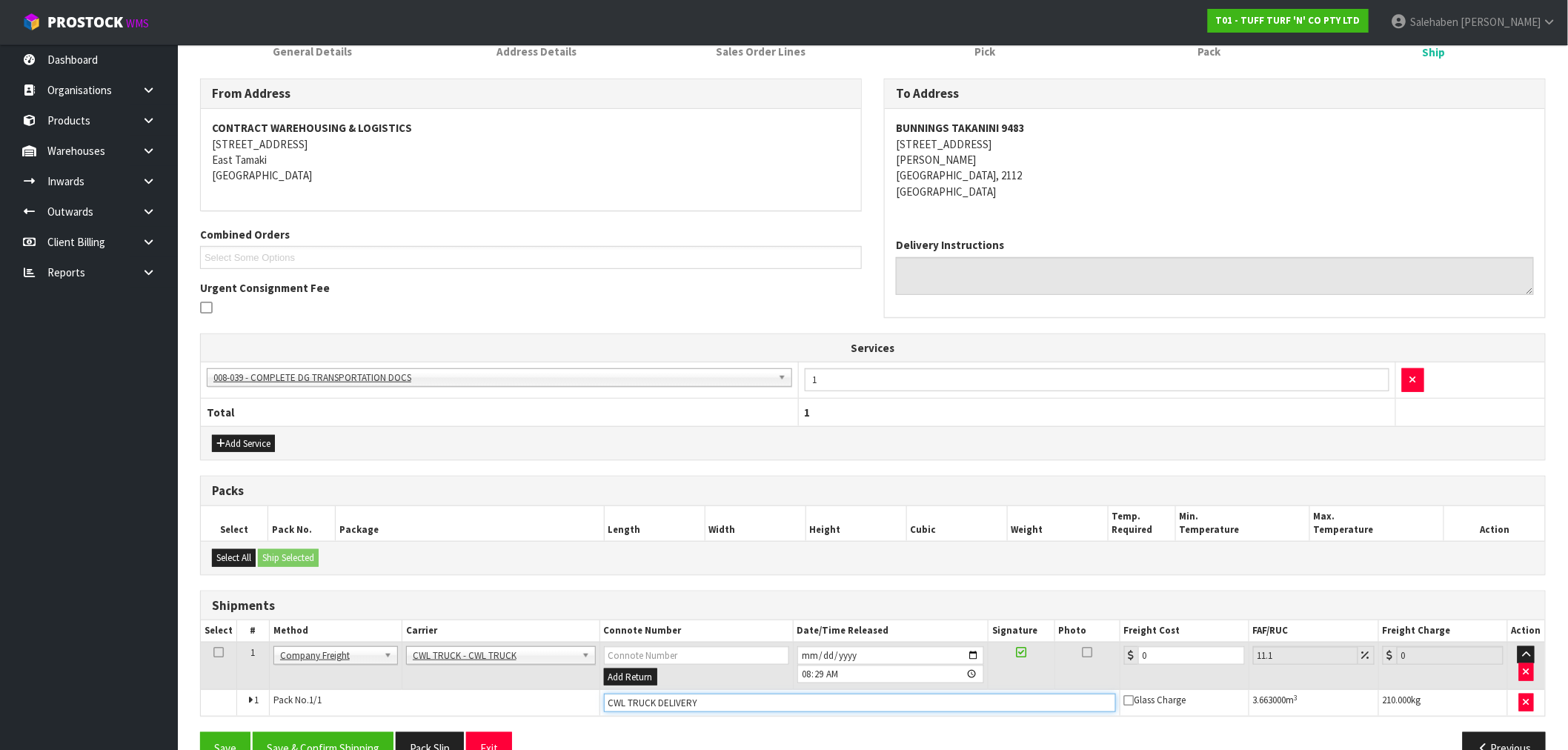
drag, startPoint x: 735, startPoint y: 705, endPoint x: 716, endPoint y: 712, distance: 20.2
click at [734, 705] on input "CWL TRUCK DELIVERY" at bounding box center [860, 702] width 512 height 18
type input "CWL TRUCK DELIVERED"
drag, startPoint x: 1172, startPoint y: 650, endPoint x: 1054, endPoint y: 693, distance: 125.6
click at [1076, 682] on tr "1 Client Local Pickup Customer Local Pickup Company Freight Contracted Freight …" at bounding box center [873, 666] width 1345 height 48
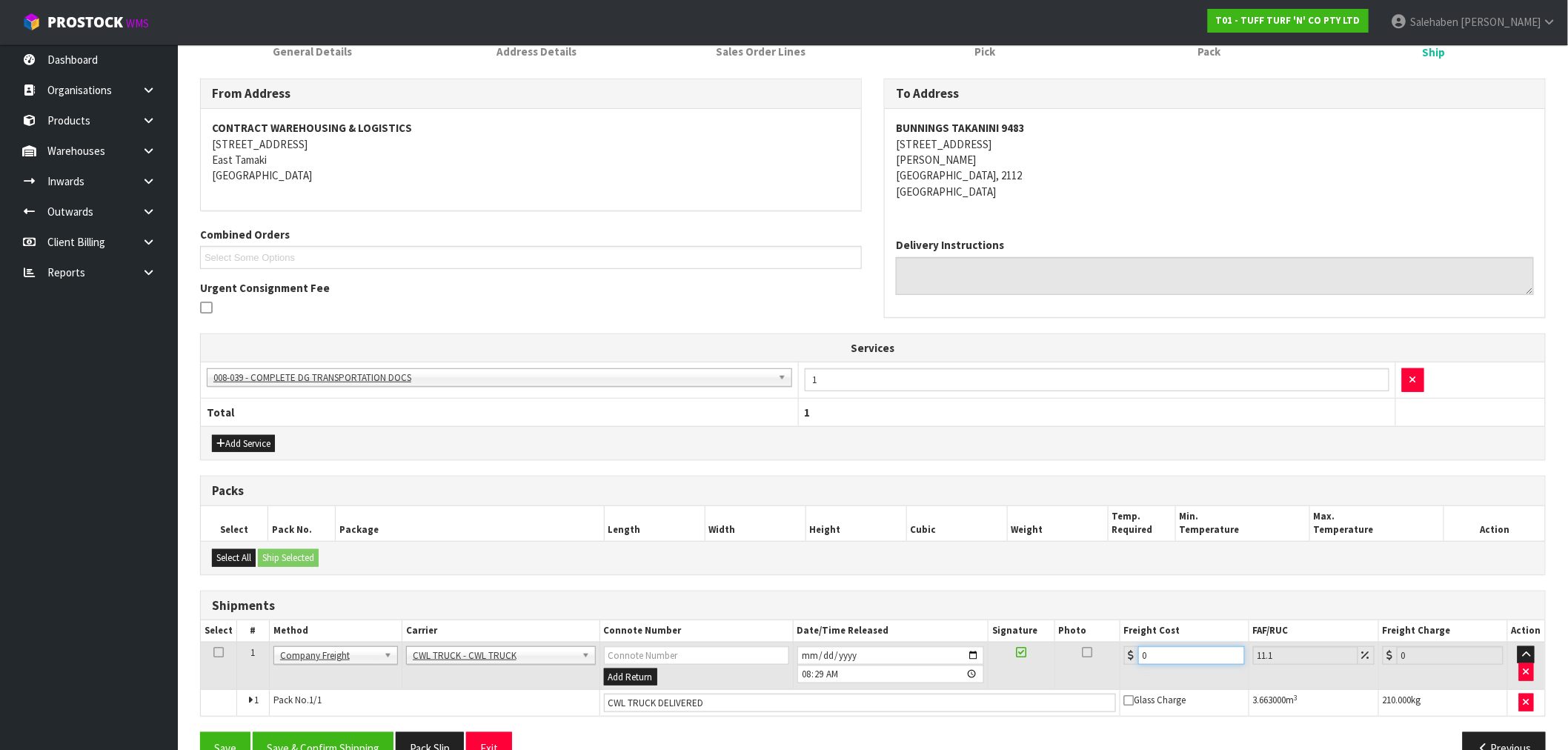
type input "1"
type input "1.11"
type input "18"
type input "20"
type input "186"
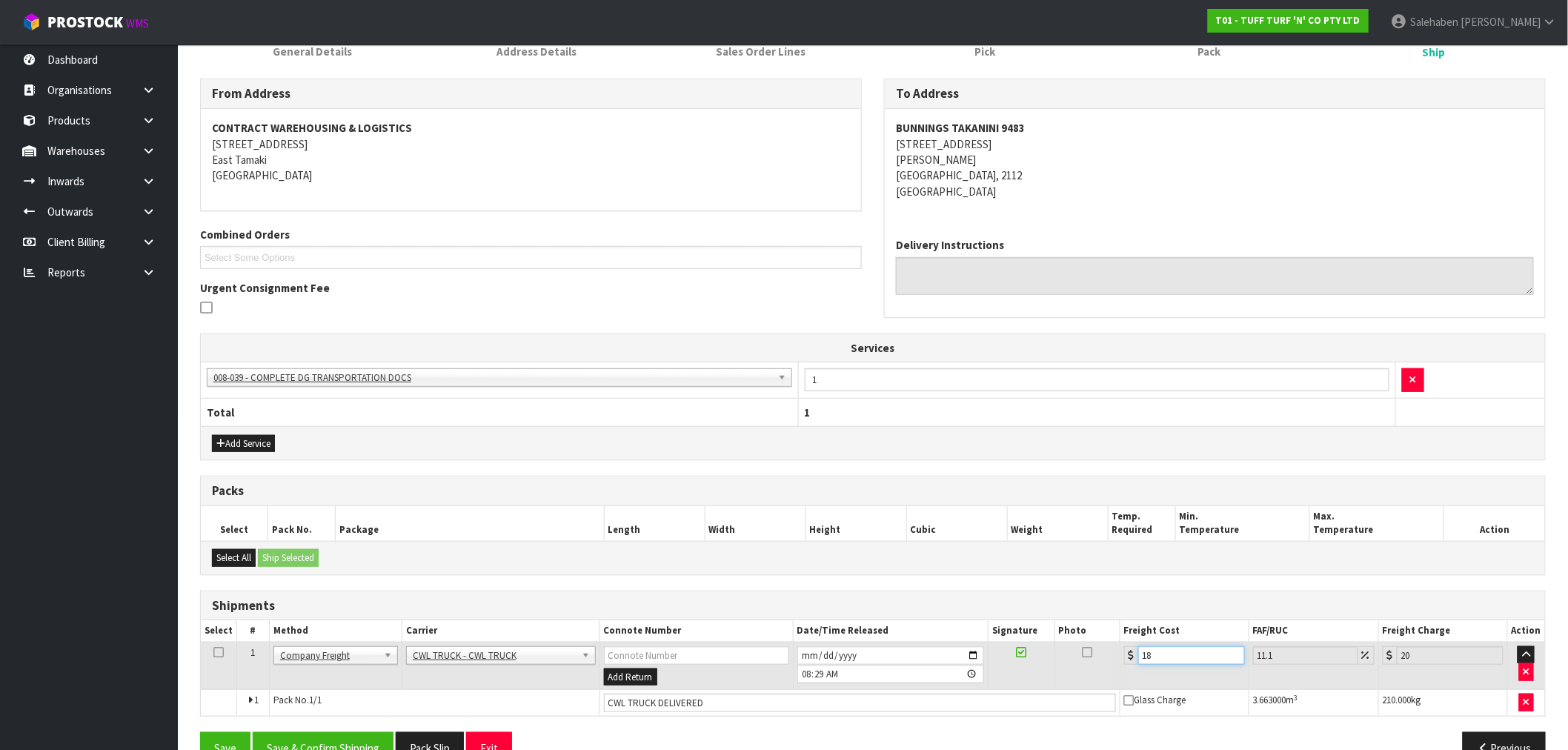
type input "206.65"
type input "186.5"
type input "207.2"
type input "186.59"
type input "207.3"
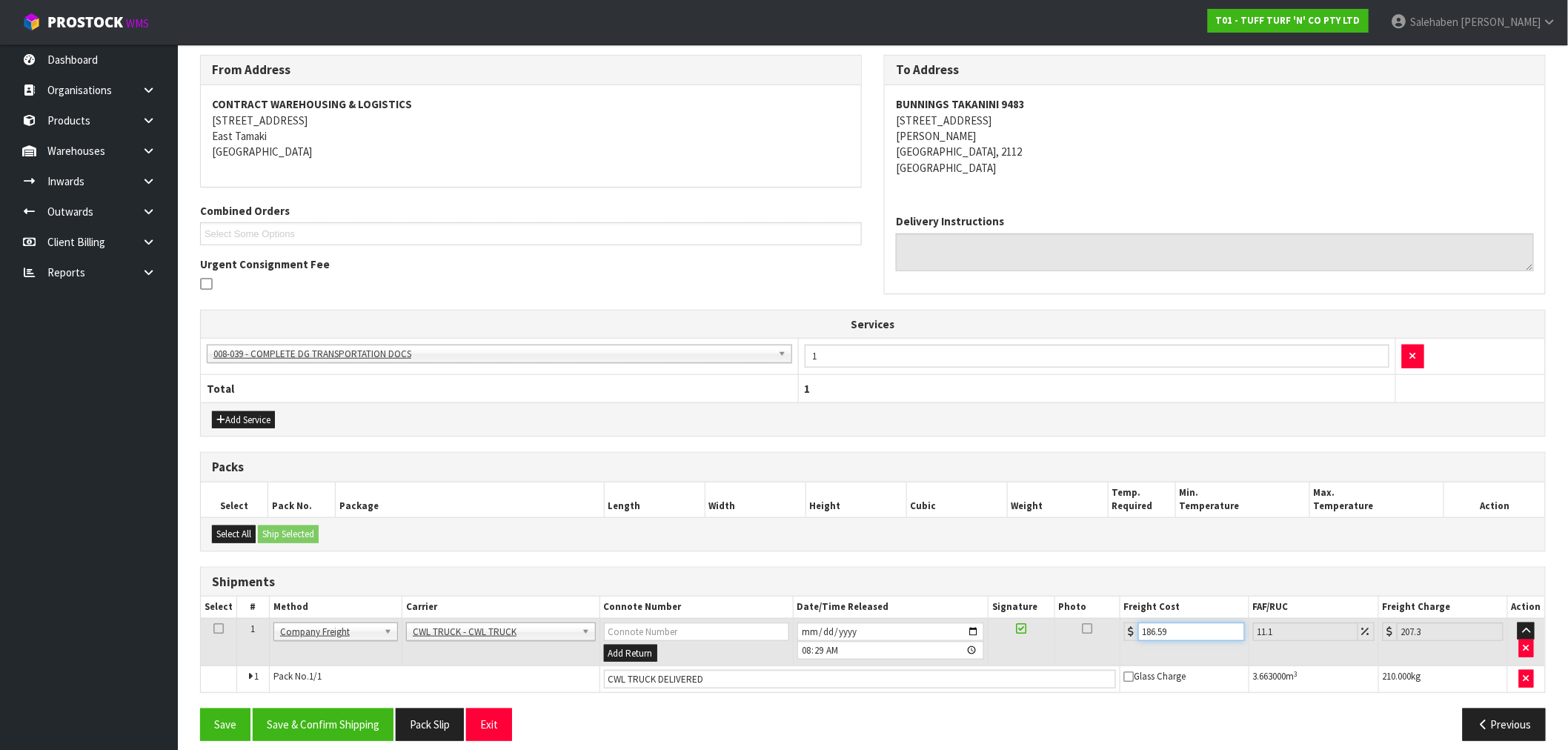
scroll to position [253, 0]
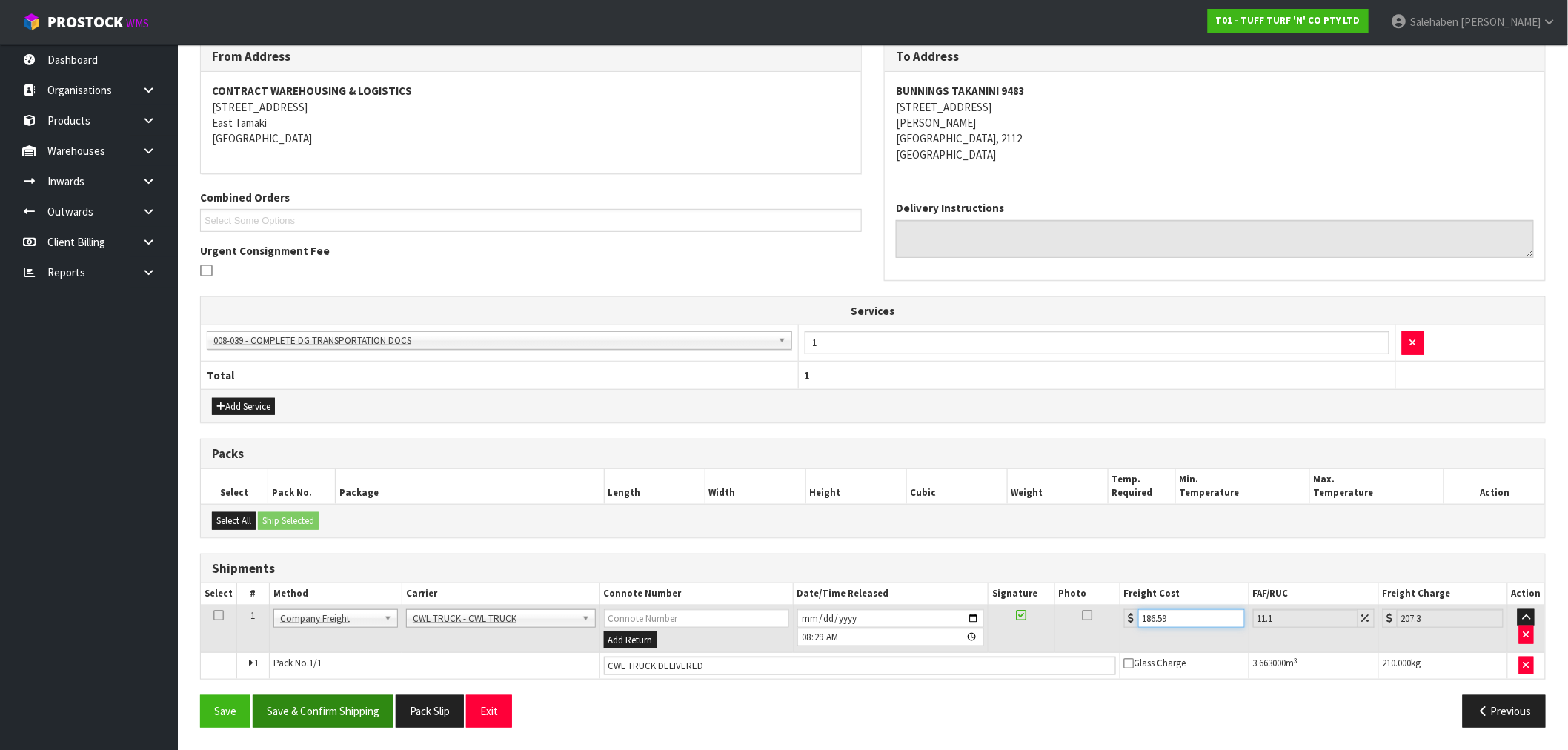
type input "186.59"
click at [282, 712] on button "Save & Confirm Shipping" at bounding box center [323, 710] width 141 height 31
